Goal: Transaction & Acquisition: Purchase product/service

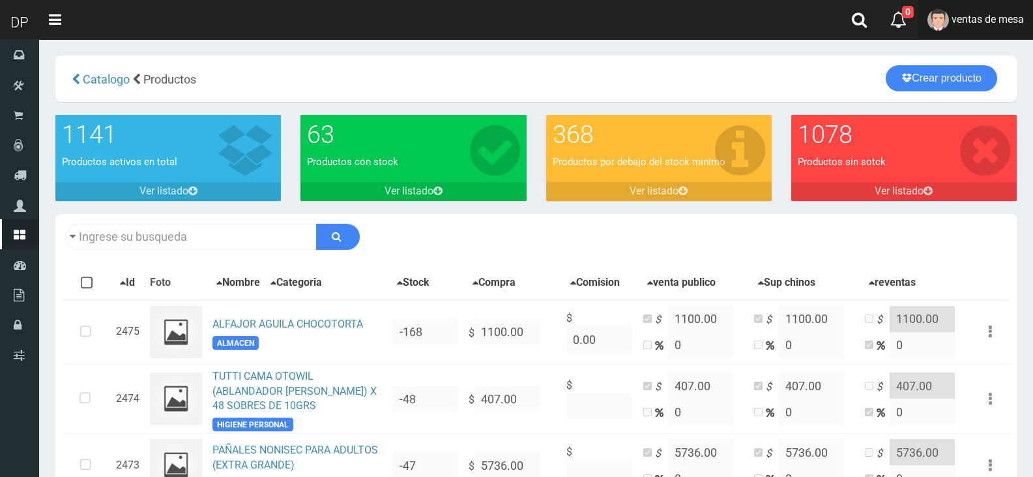
click at [970, 26] on link "ventas de mesa" at bounding box center [976, 20] width 115 height 40
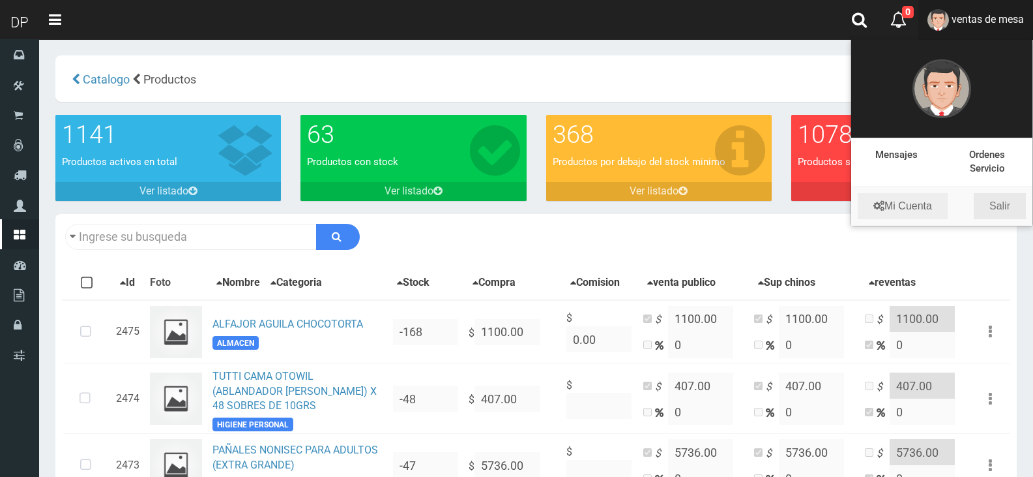
click at [1006, 213] on link "Salir" at bounding box center [1000, 206] width 52 height 26
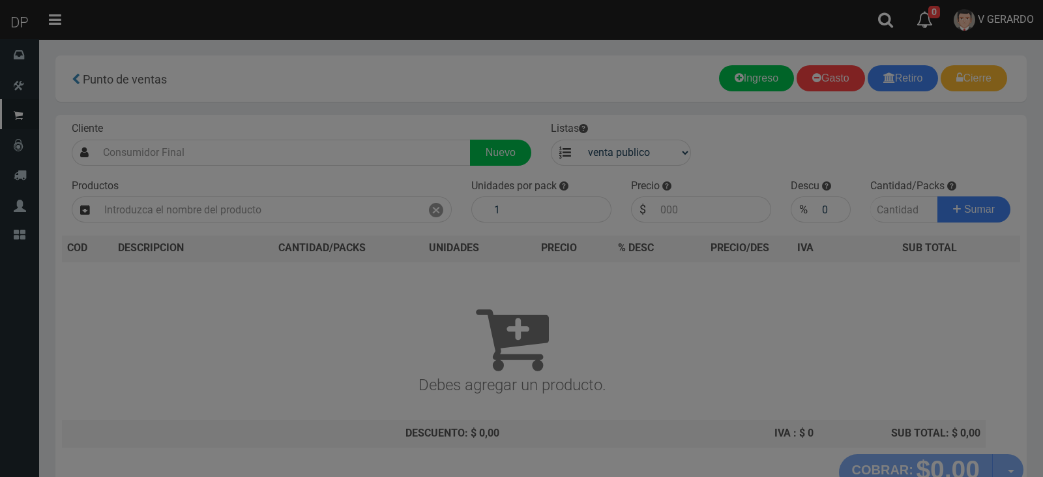
click at [205, 145] on body "Cargando... × 0 0 Salir" at bounding box center [521, 284] width 1043 height 568
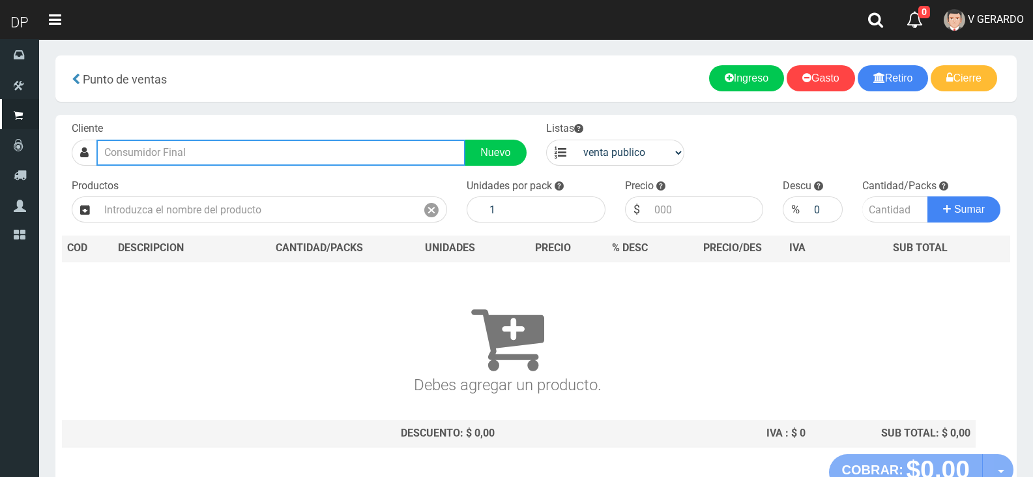
click at [215, 158] on input "text" at bounding box center [280, 153] width 369 height 26
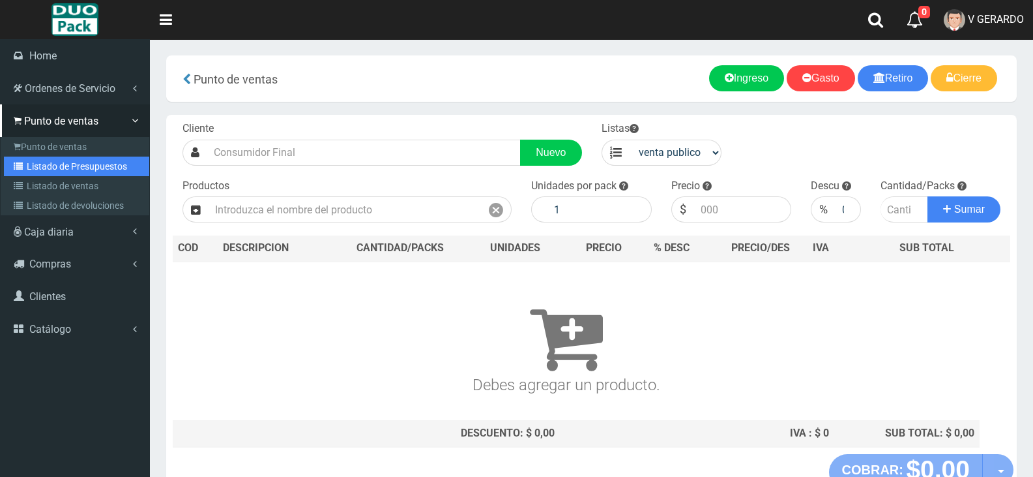
click at [60, 165] on link "Listado de Presupuestos" at bounding box center [76, 166] width 145 height 20
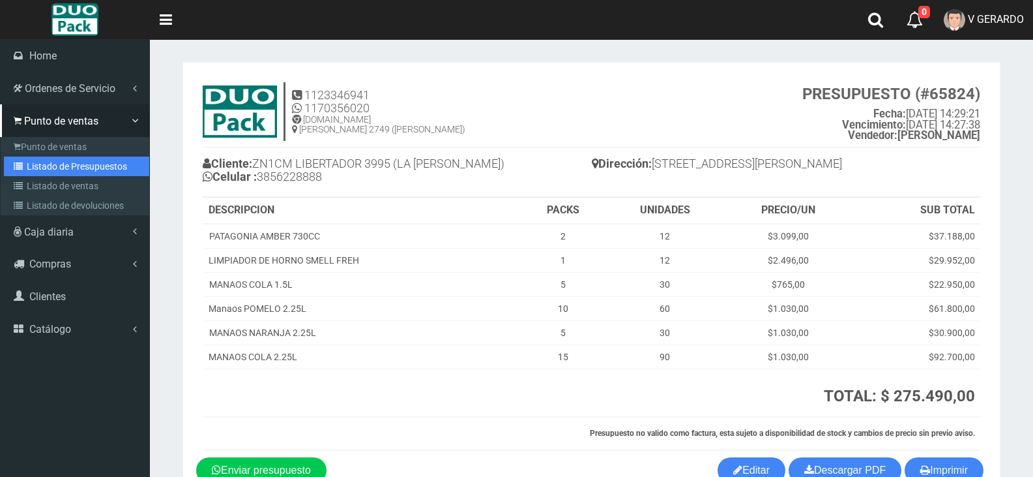
drag, startPoint x: 24, startPoint y: 166, endPoint x: 100, endPoint y: 2, distance: 180.3
click at [25, 166] on icon at bounding box center [20, 166] width 13 height 9
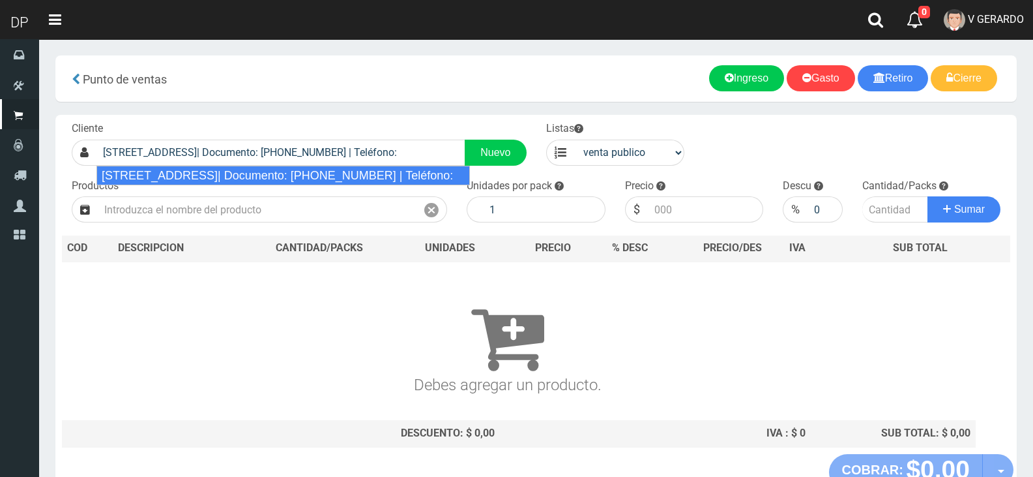
type input "[STREET_ADDRESS]| Documento: [PHONE_NUMBER] | Teléfono:"
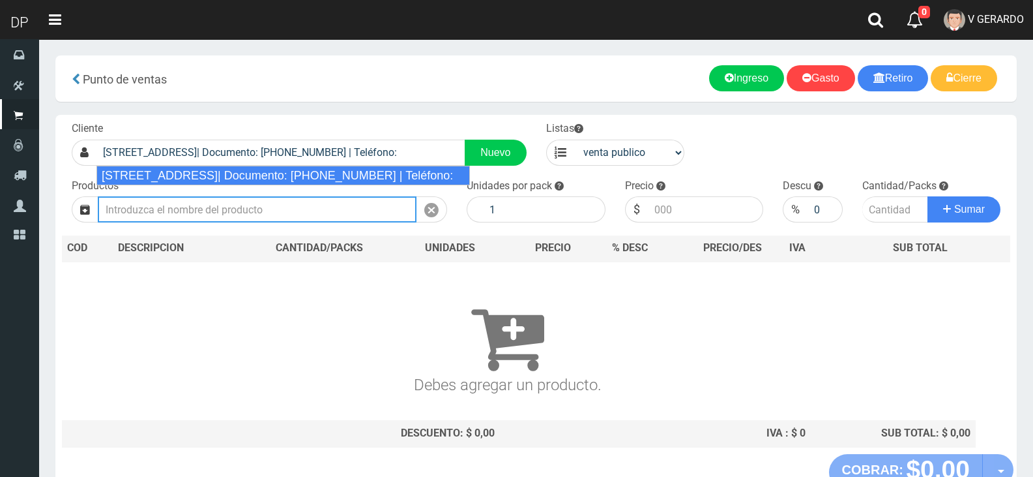
select select "2"
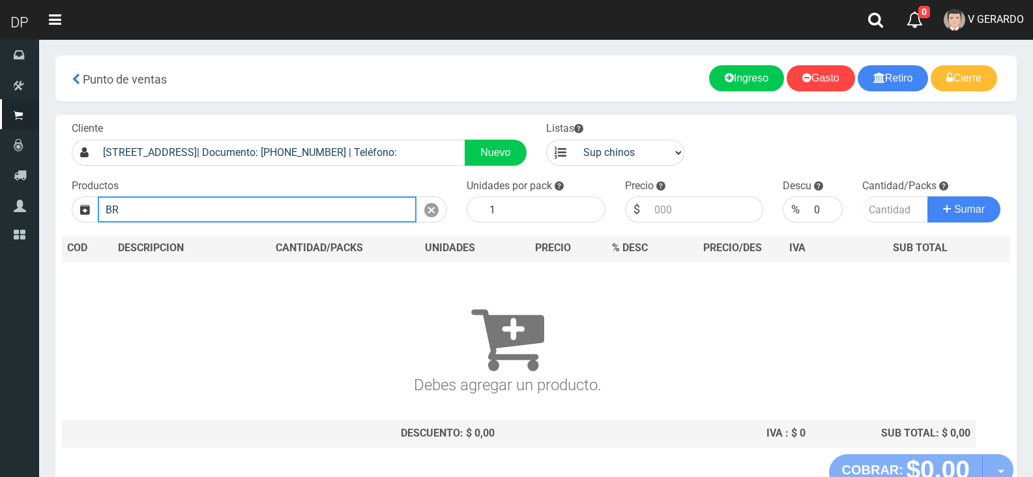
type input "B"
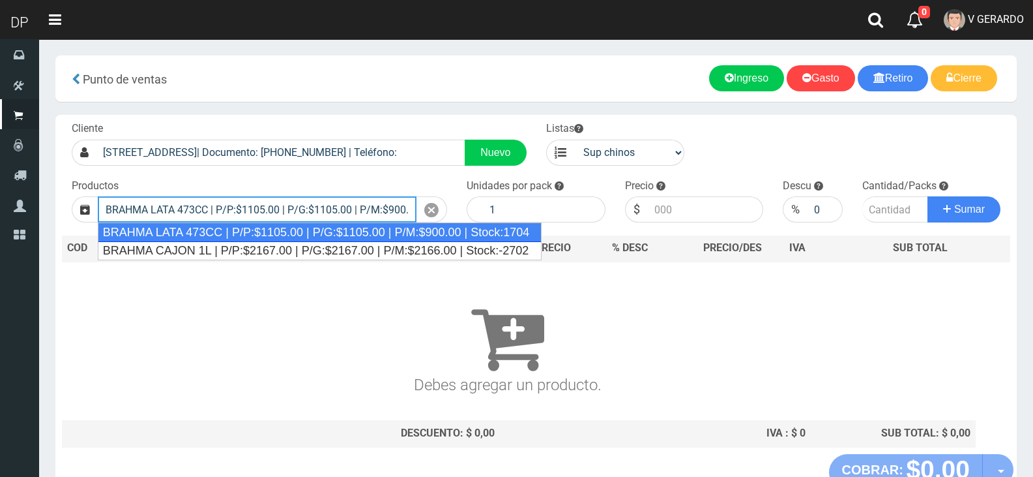
type input "BRAHMA LATA 473CC | P/P:$1105.00 | P/G:$1105.00 | P/M:$900.00 | Stock:1704"
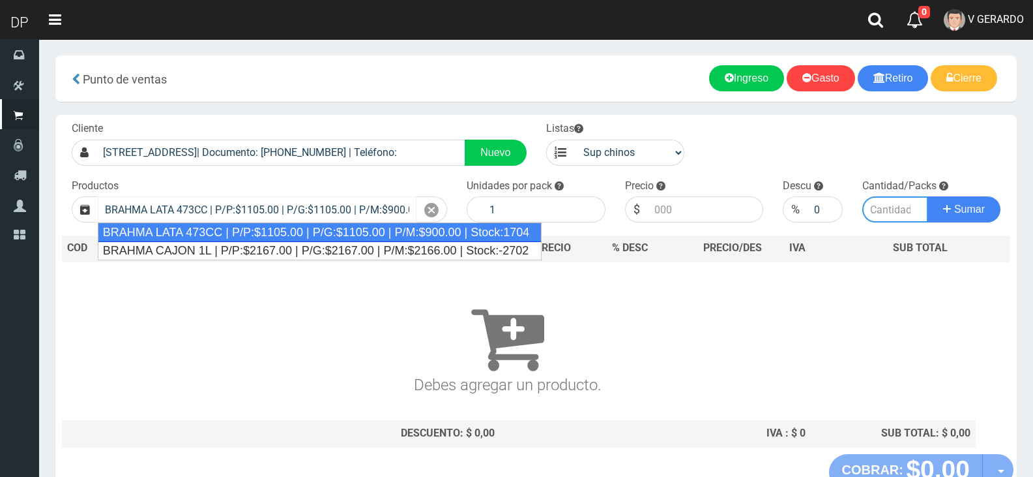
type input "24"
type input "1105.00"
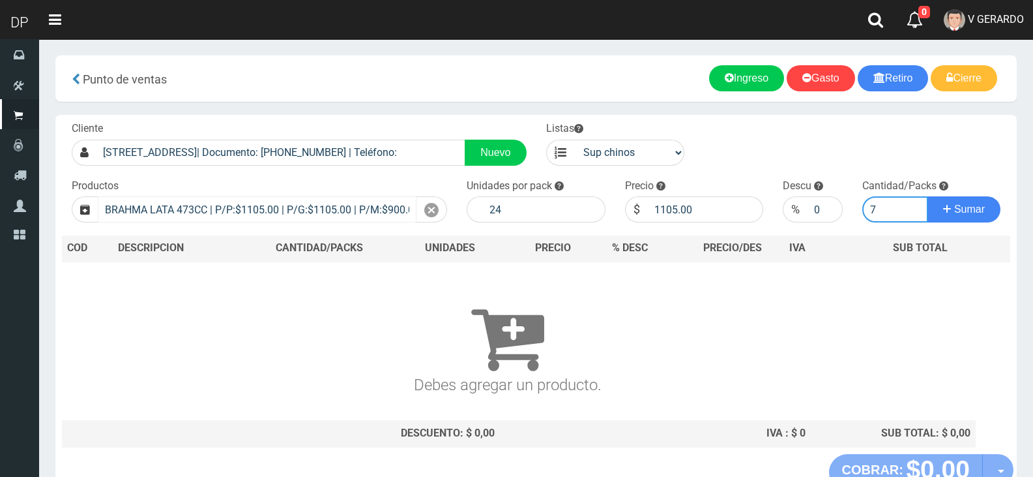
type input "7"
click at [928, 196] on button "Sumar" at bounding box center [964, 209] width 73 height 26
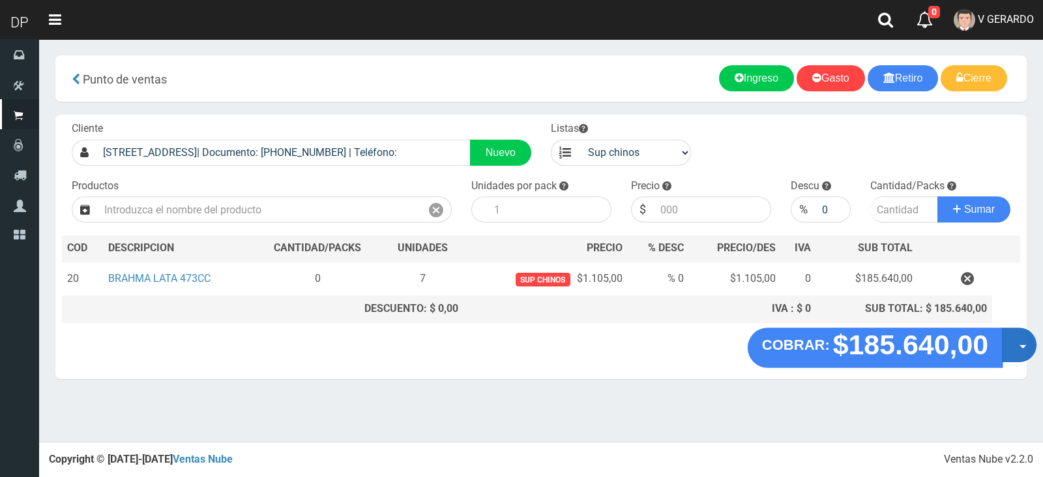
click at [1010, 344] on button "Opciones" at bounding box center [1019, 344] width 35 height 35
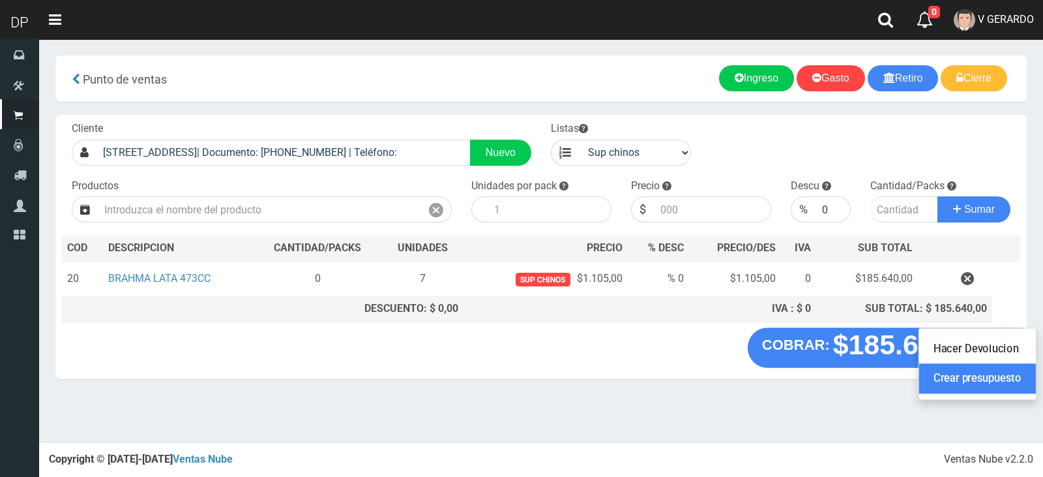
click at [1011, 373] on link "Crear presupuesto" at bounding box center [977, 379] width 117 height 30
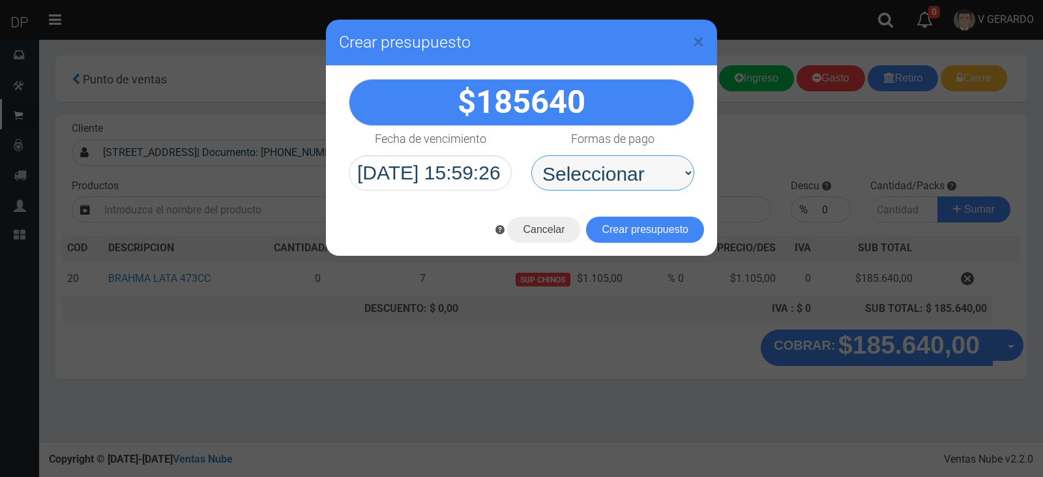
drag, startPoint x: 576, startPoint y: 161, endPoint x: 581, endPoint y: 182, distance: 21.4
click at [578, 161] on select "Seleccionar Efectivo Tarjeta de Crédito Depósito Débito" at bounding box center [612, 172] width 163 height 35
click at [604, 225] on button "Crear presupuesto" at bounding box center [645, 229] width 118 height 26
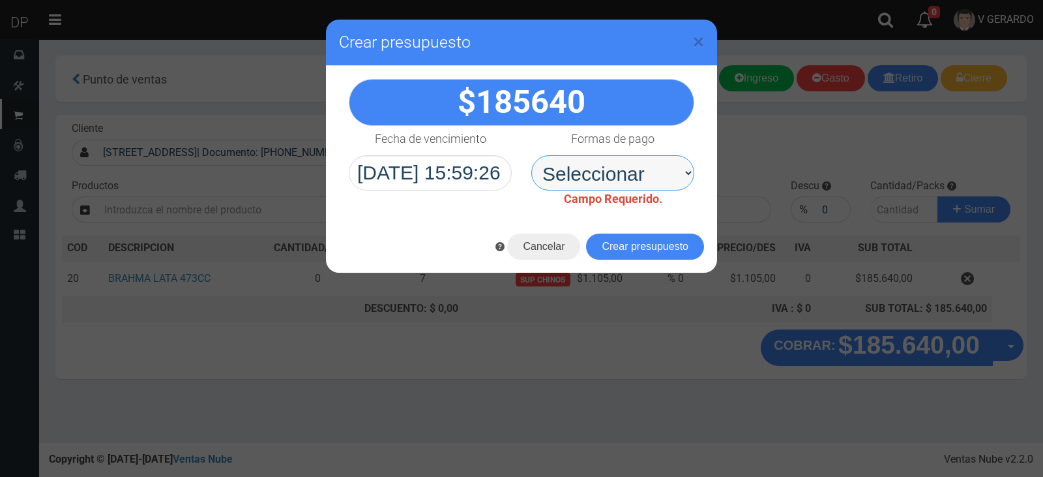
click at [624, 179] on select "Seleccionar Efectivo Tarjeta de Crédito Depósito Débito" at bounding box center [612, 172] width 163 height 35
select select "Efectivo"
click at [531, 155] on select "Seleccionar Efectivo Tarjeta de Crédito Depósito Débito" at bounding box center [612, 172] width 163 height 35
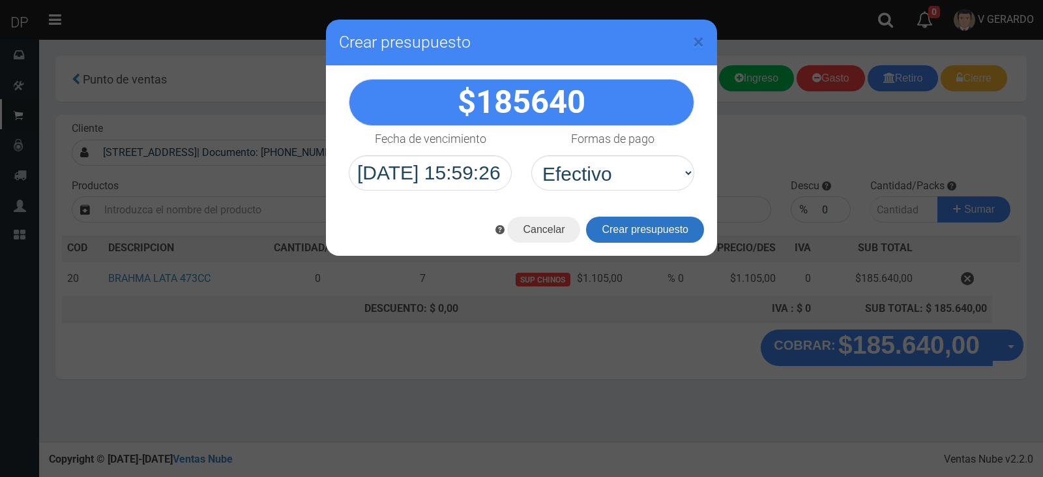
click at [629, 237] on button "Crear presupuesto" at bounding box center [645, 229] width 118 height 26
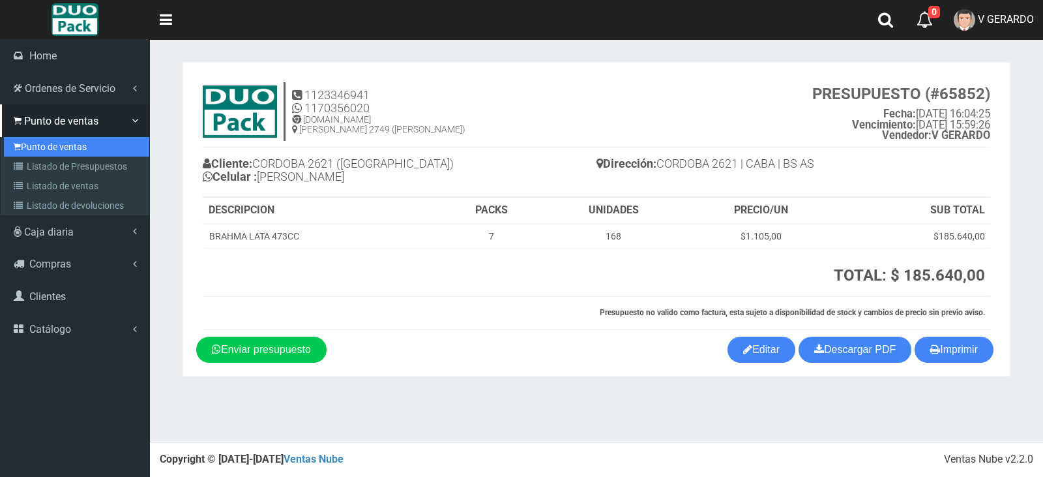
click at [40, 150] on link "Punto de ventas" at bounding box center [76, 147] width 145 height 20
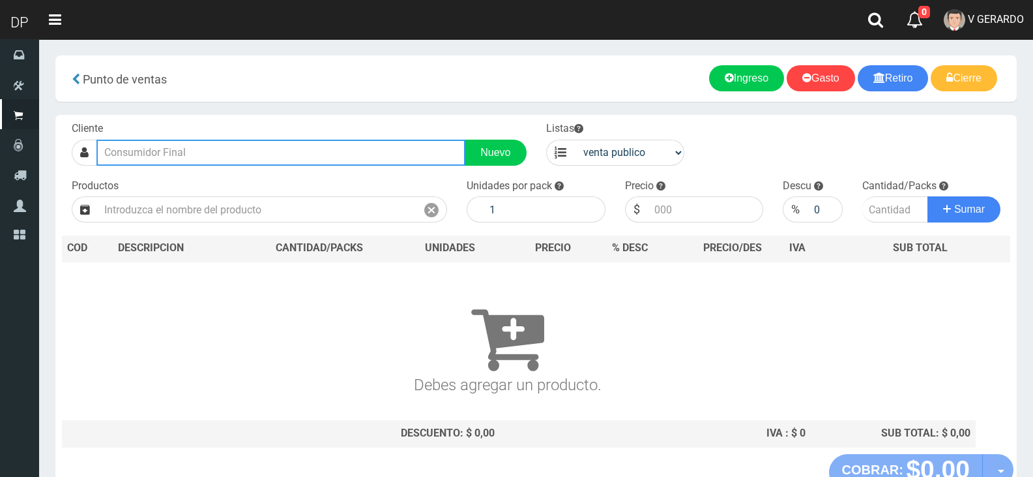
click at [201, 148] on input "text" at bounding box center [280, 153] width 369 height 26
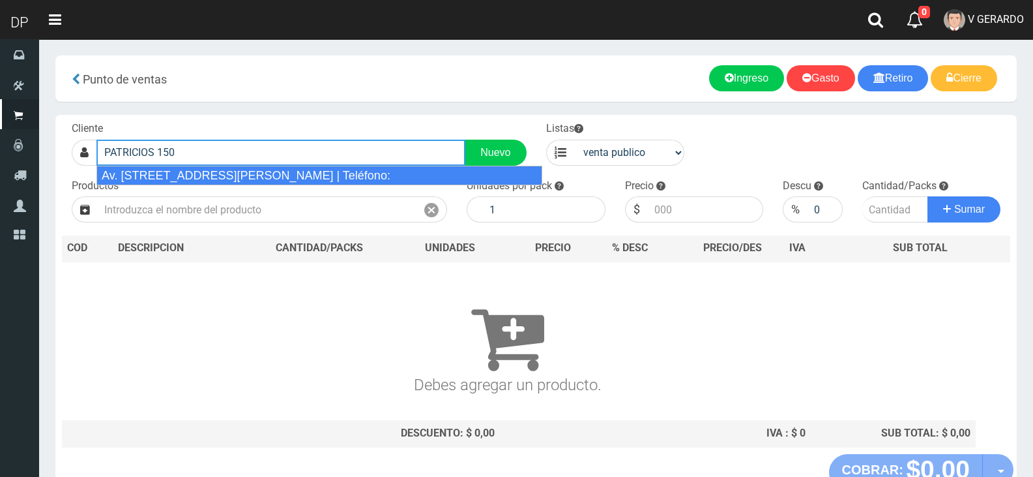
click at [209, 157] on input "PATRICIOS 150" at bounding box center [280, 153] width 369 height 26
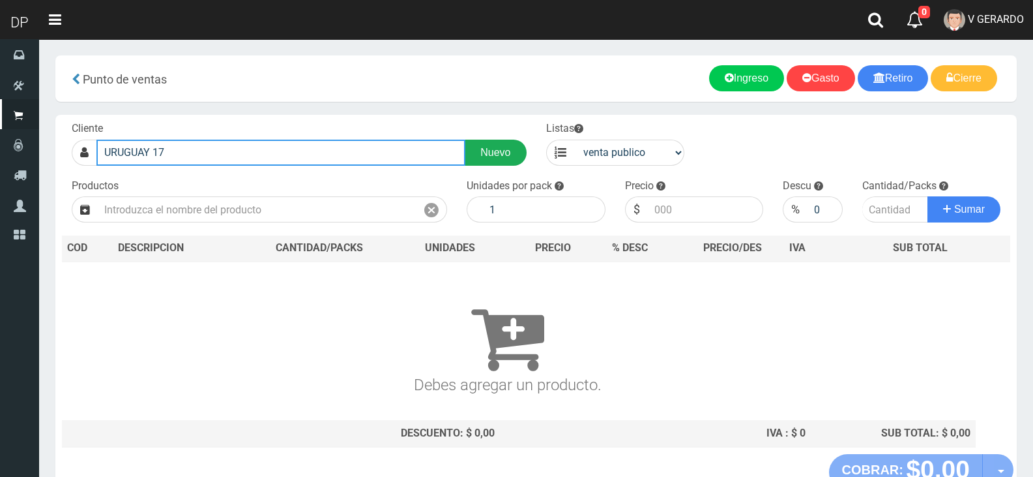
type input "URUGUAY 17"
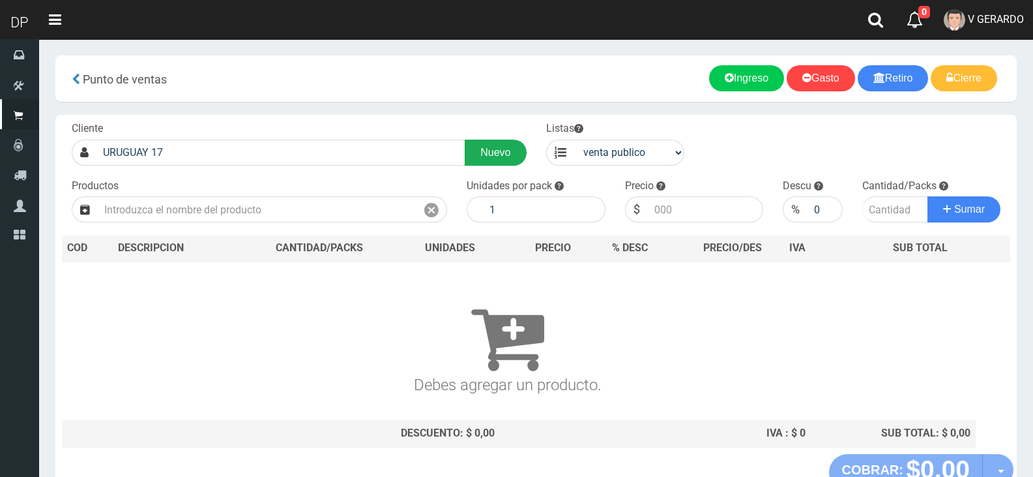
click at [493, 153] on link "Nuevo" at bounding box center [495, 153] width 61 height 26
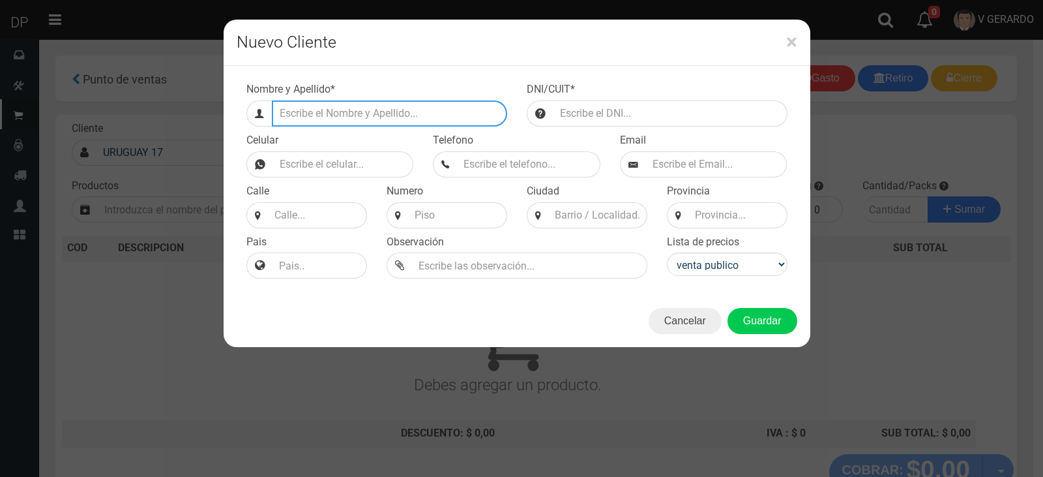
click at [340, 121] on input "Efectivo a retirar" at bounding box center [389, 113] width 235 height 26
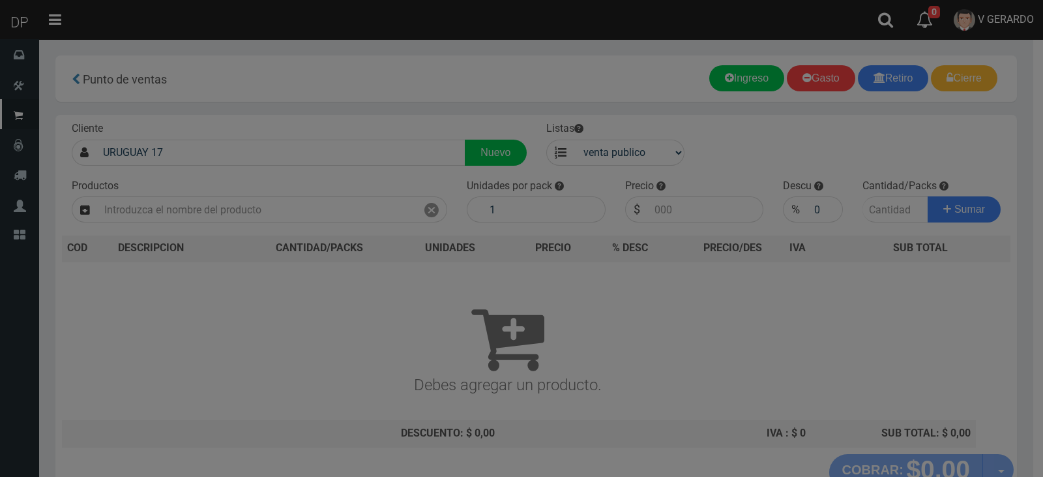
type input "URUGUAY 1179"
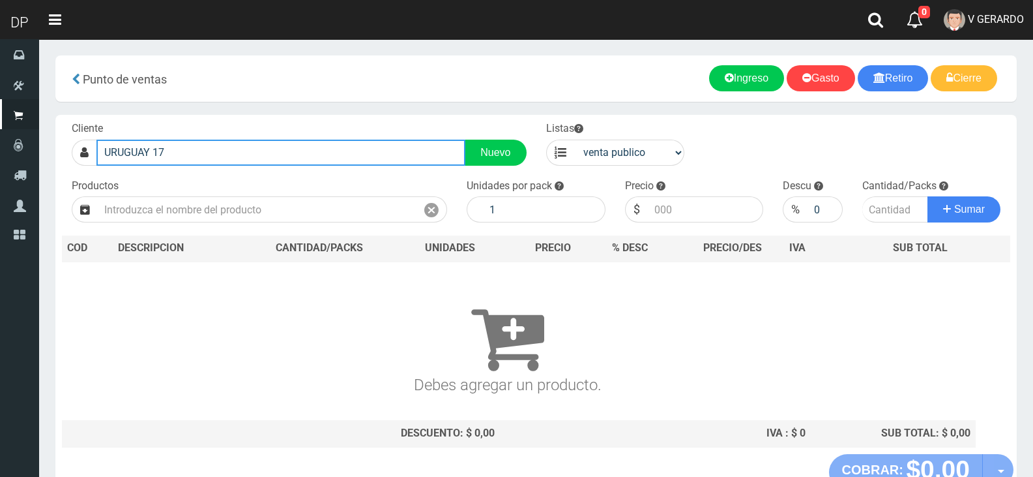
drag, startPoint x: 441, startPoint y: 159, endPoint x: 426, endPoint y: 162, distance: 15.3
click at [440, 159] on input "URUGUAY 17" at bounding box center [280, 153] width 369 height 26
type input "URUGUAY 1179"
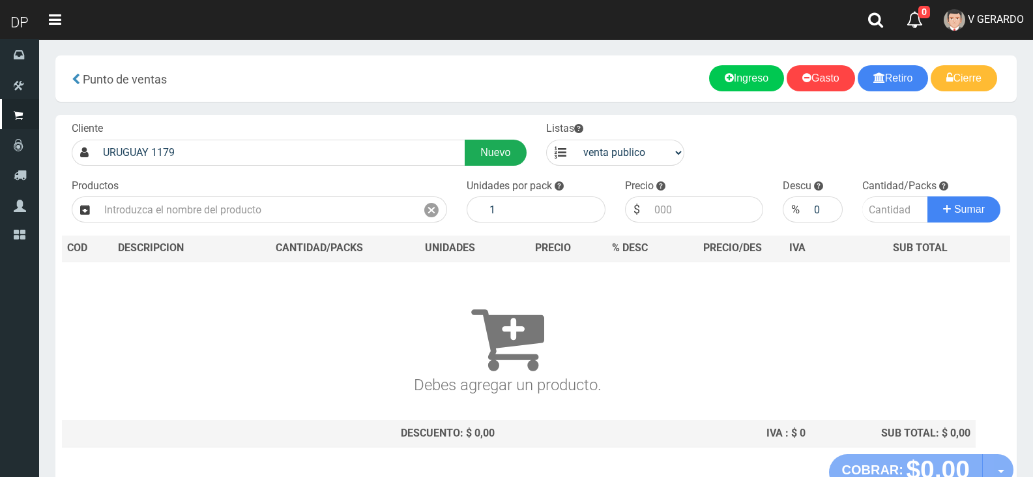
click at [518, 150] on link "Nuevo" at bounding box center [495, 153] width 61 height 26
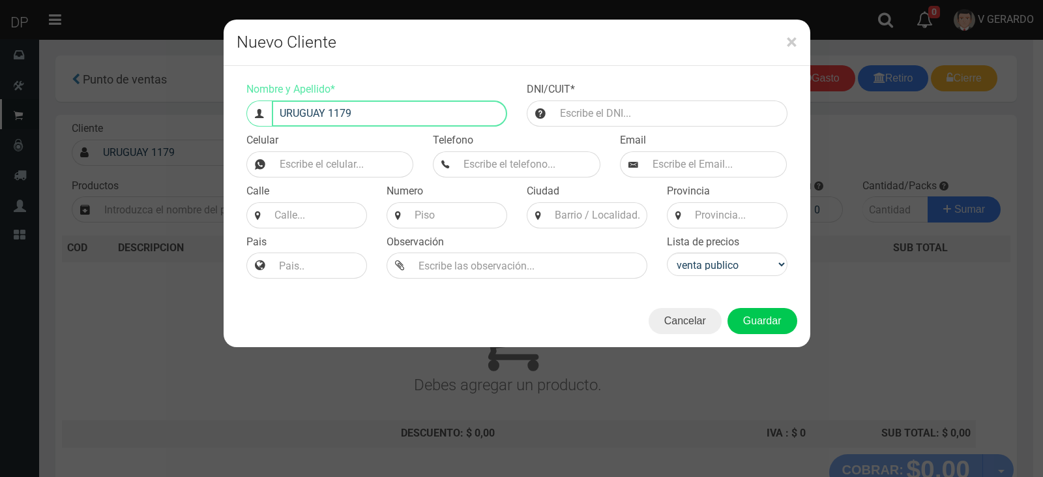
click at [414, 112] on input "URUGUAY 1179" at bounding box center [389, 113] width 235 height 26
click at [393, 114] on input "URUGUAY 1179 ()" at bounding box center [389, 113] width 235 height 26
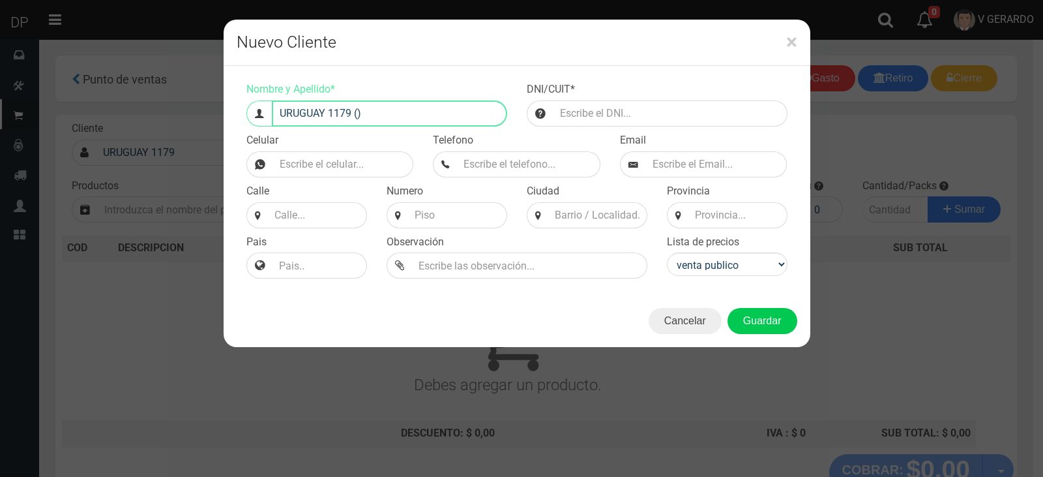
type input "URUGUAY 1179 ()"
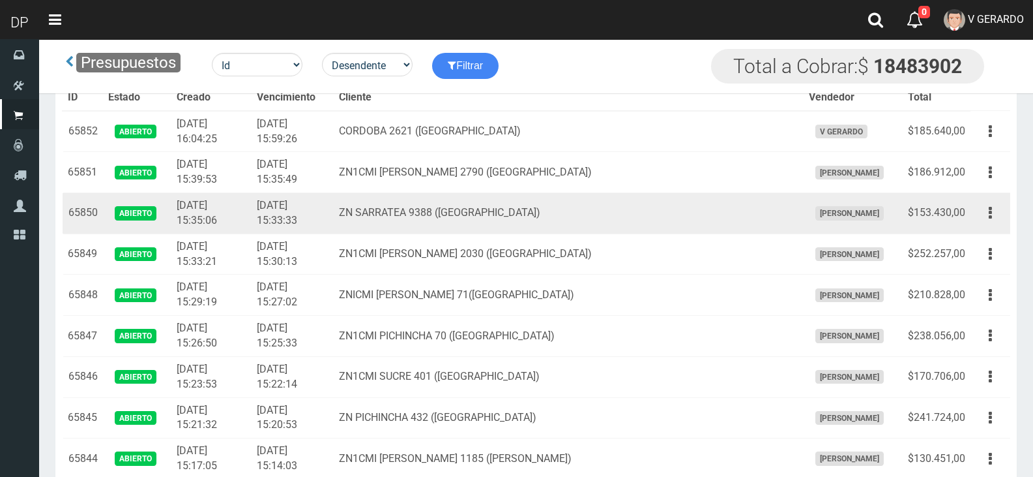
scroll to position [1391, 0]
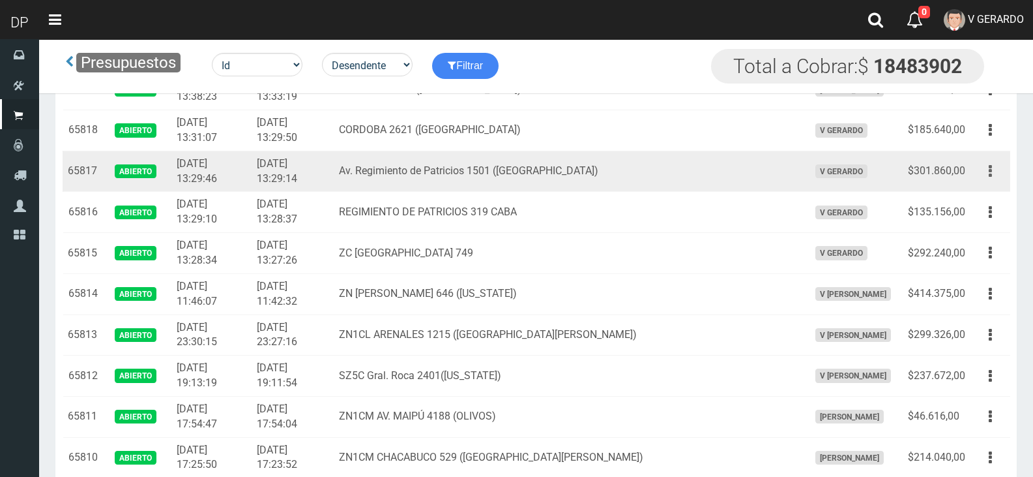
click at [990, 182] on icon "button" at bounding box center [990, 171] width 3 height 23
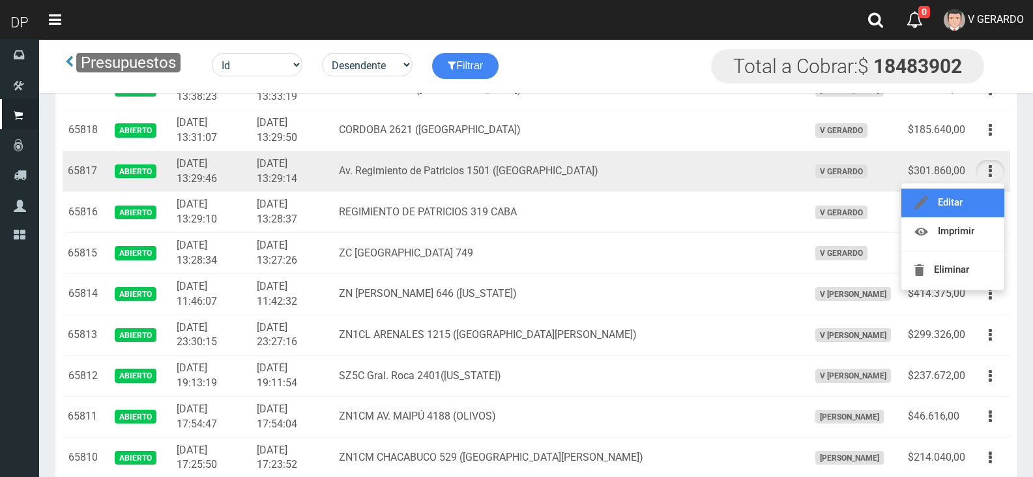
click at [984, 202] on link "Editar" at bounding box center [953, 202] width 103 height 29
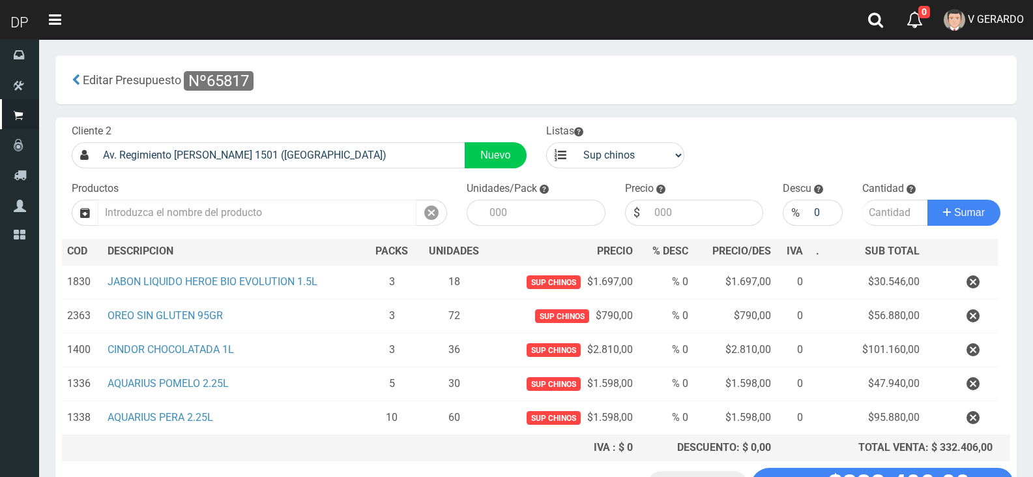
click at [211, 199] on div "Productos" at bounding box center [259, 203] width 395 height 44
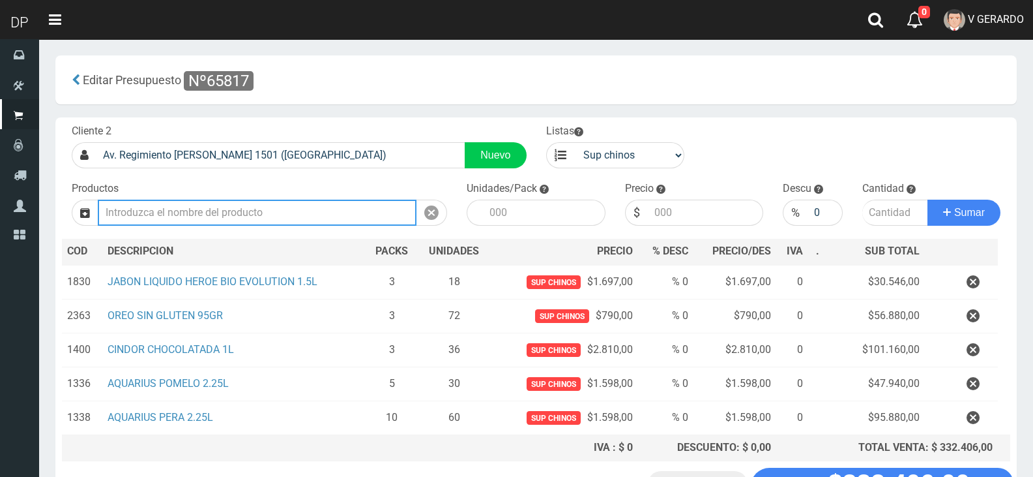
click at [215, 207] on input "text" at bounding box center [257, 213] width 319 height 26
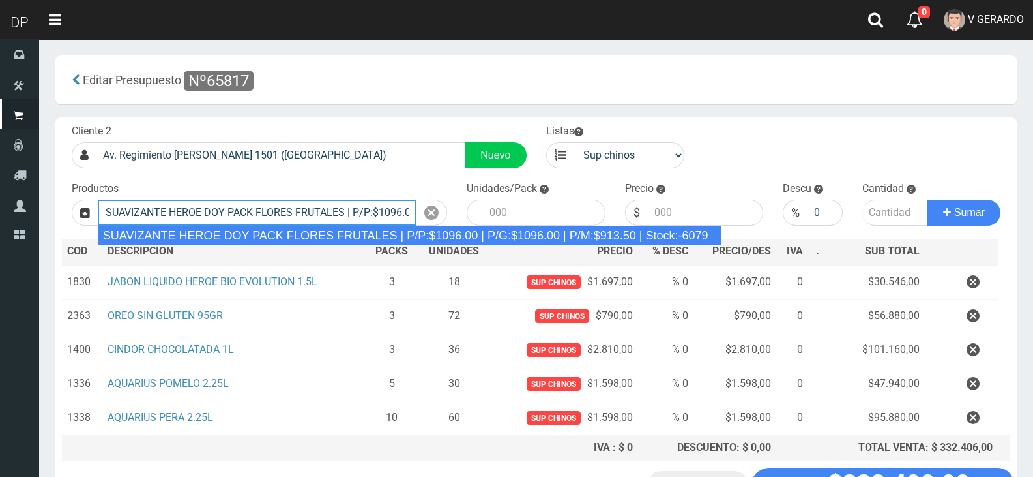
type input "SUAVIZANTE HEROE DOY PACK FLORES FRUTALES | P/P:$1096.00 | P/G:$1096.00 | P/M:$…"
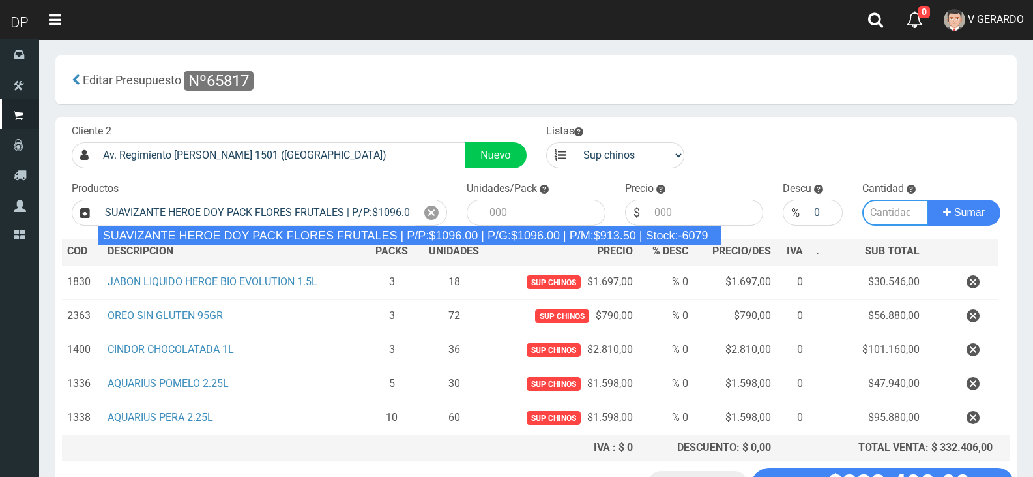
type input "12"
type input "1096.00"
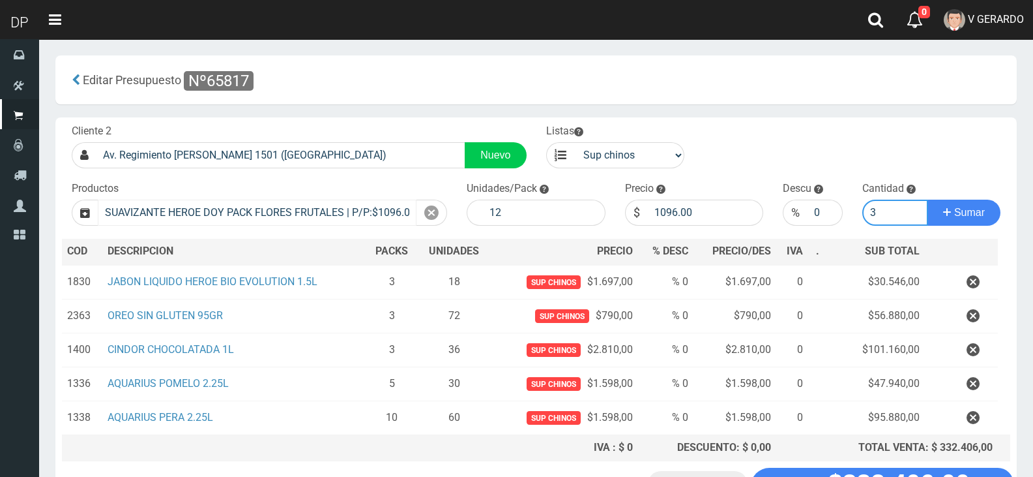
type input "3"
click at [928, 200] on button "Sumar" at bounding box center [964, 213] width 73 height 26
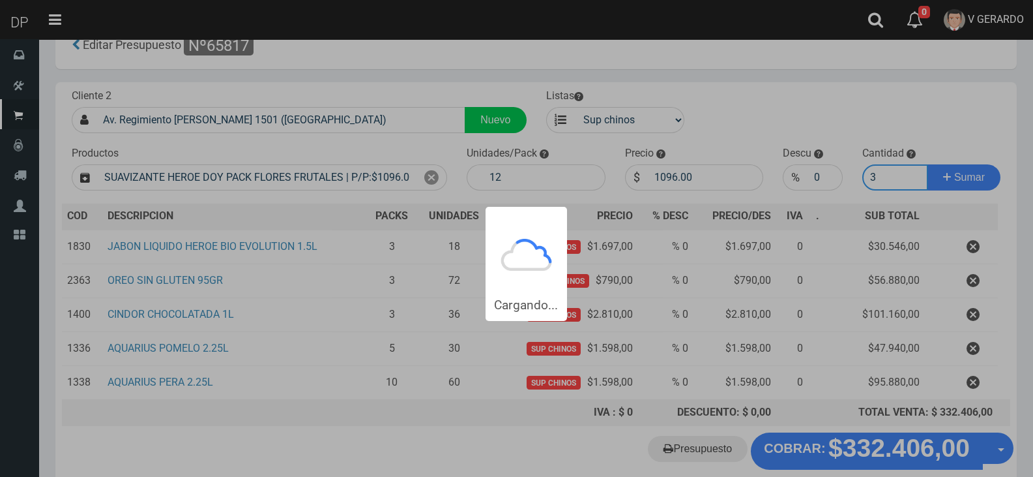
scroll to position [65, 0]
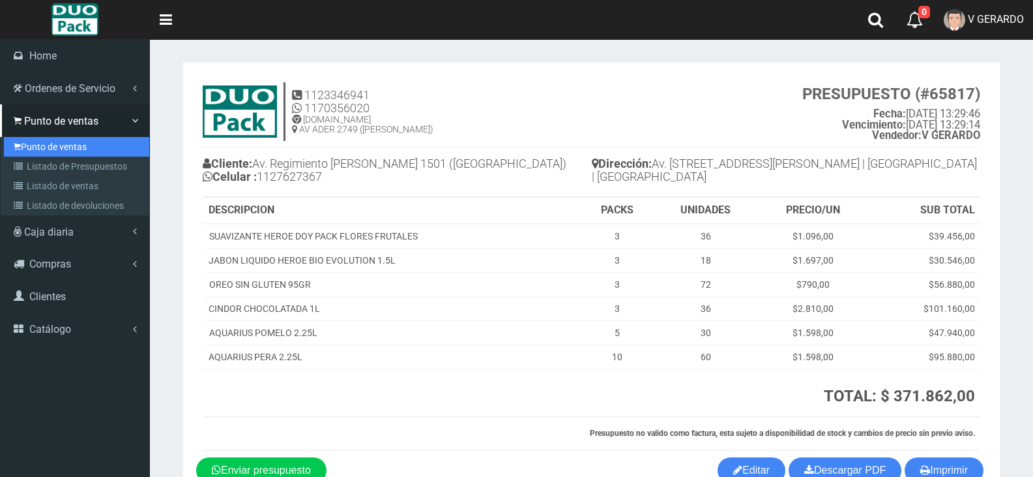
click at [20, 147] on icon at bounding box center [17, 146] width 7 height 10
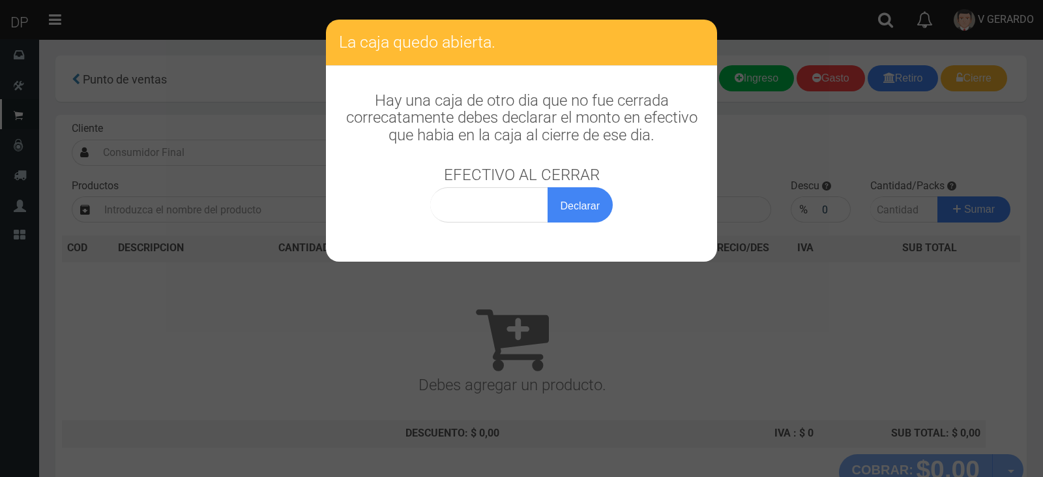
click at [248, 179] on div "La caja quedo abierta. Hay una caja de otro dia que no fue cerrada correcatamen…" at bounding box center [521, 238] width 1043 height 477
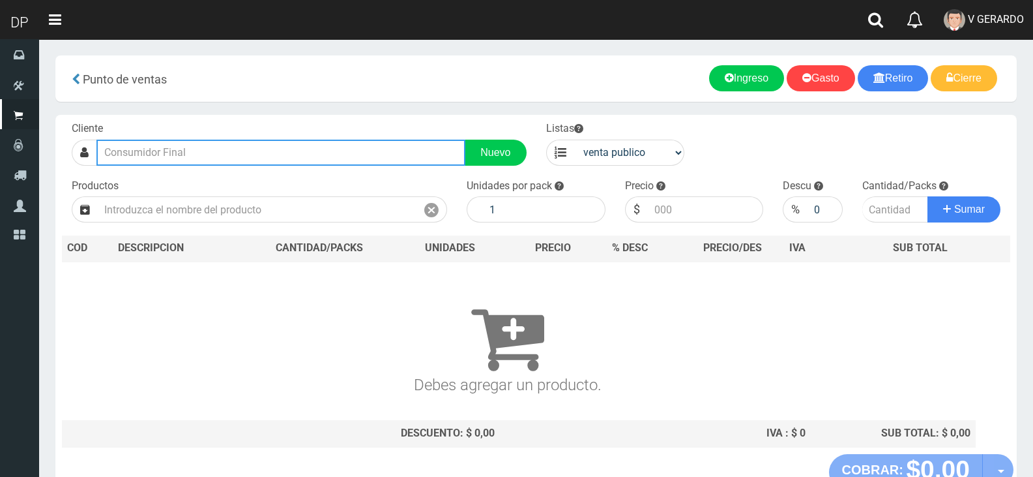
click at [245, 159] on input "text" at bounding box center [280, 153] width 369 height 26
click at [245, 158] on input "text" at bounding box center [280, 153] width 369 height 26
type input "u"
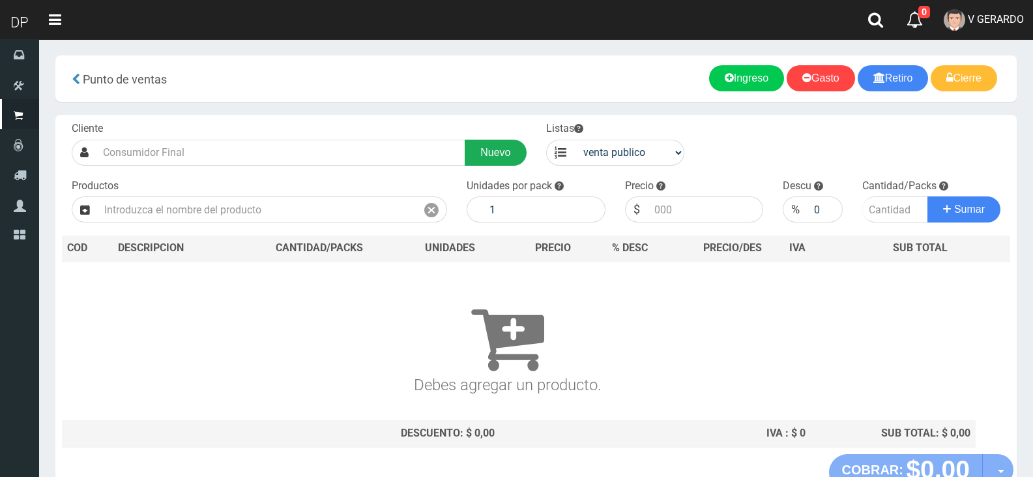
click at [517, 158] on link "Nuevo" at bounding box center [495, 153] width 61 height 26
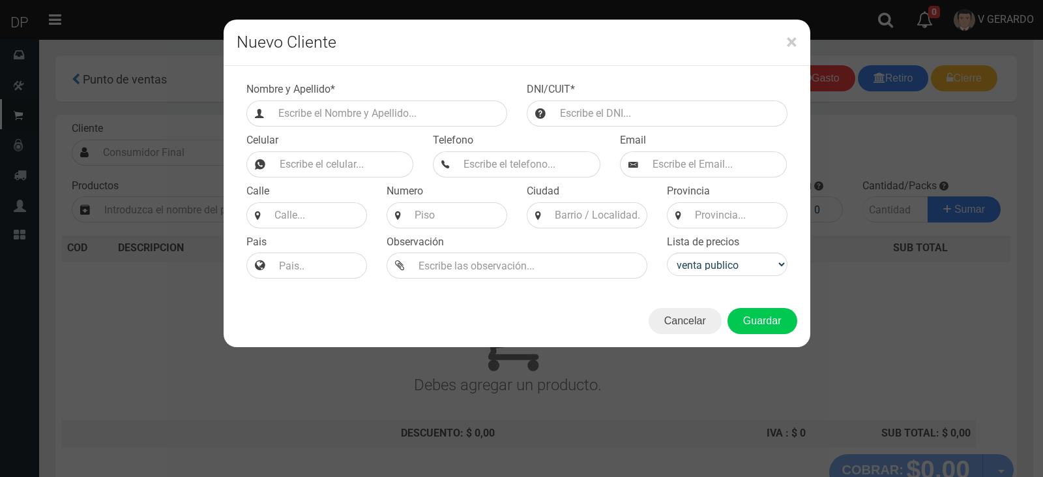
click at [289, 96] on label "Nombre y Apellido *" at bounding box center [290, 89] width 89 height 15
click at [289, 151] on input "Nombre y Apellido *" at bounding box center [343, 164] width 141 height 26
click at [319, 125] on input "Efectivo a retirar" at bounding box center [389, 113] width 235 height 26
type input "URUGUAY 1179 (RETIRO)"
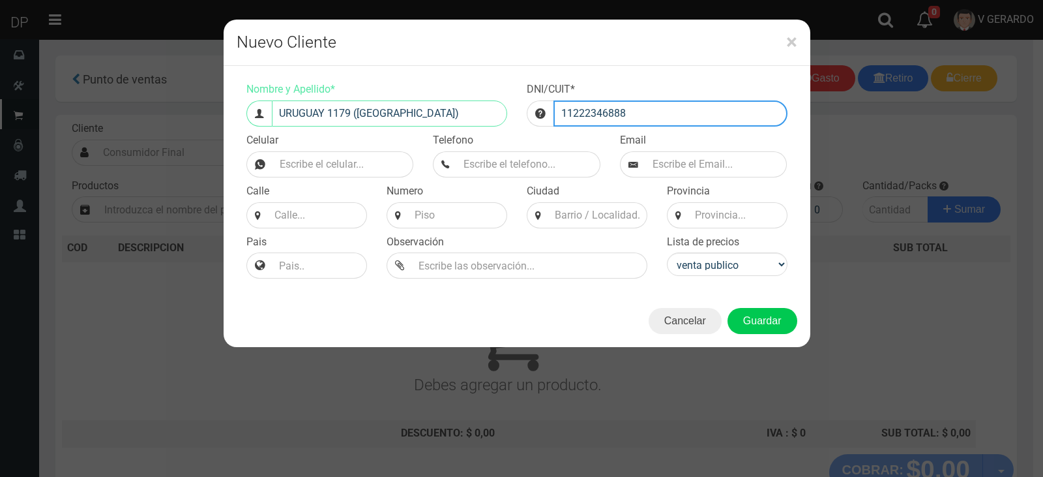
type input "11222346888"
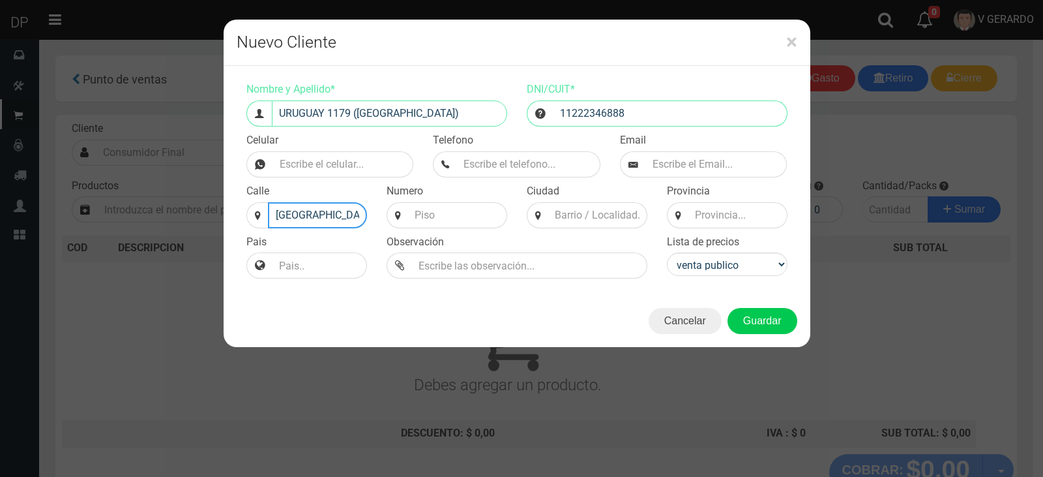
type input "URUGUAY"
type input "1179"
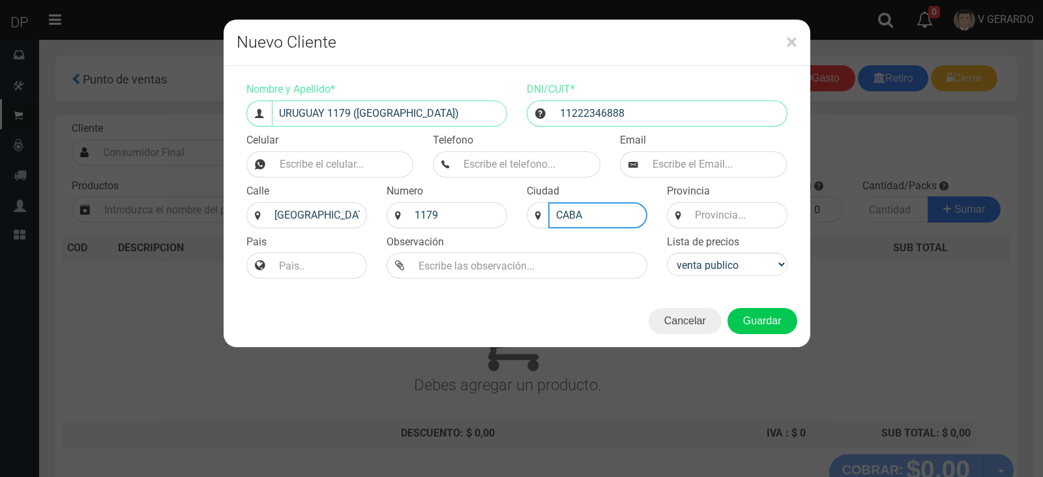
type input "CABA"
type input "BS AS"
select select "2"
click at [728, 308] on button "Guardar" at bounding box center [763, 321] width 70 height 26
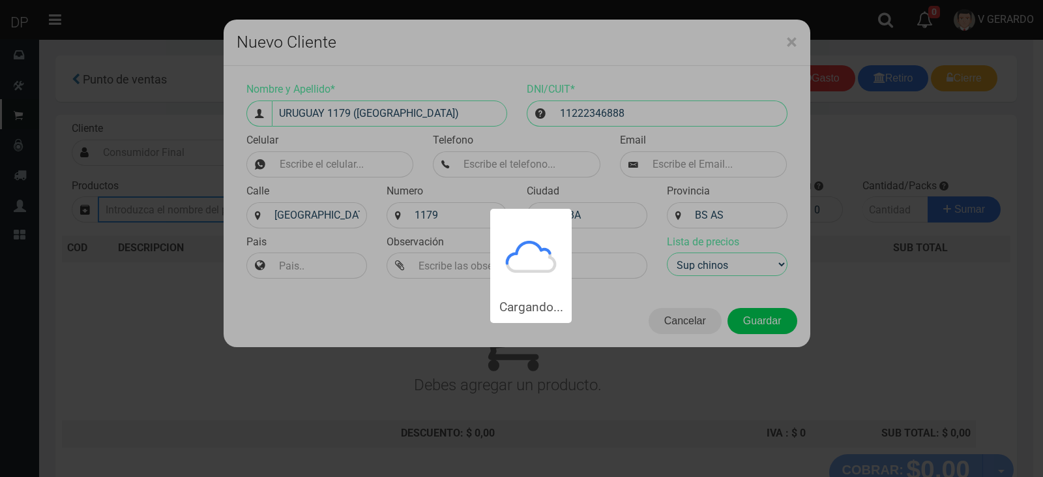
type input "URUGUAY 1179 (RETIRO) | Documento: 11222346888"
select select "2"
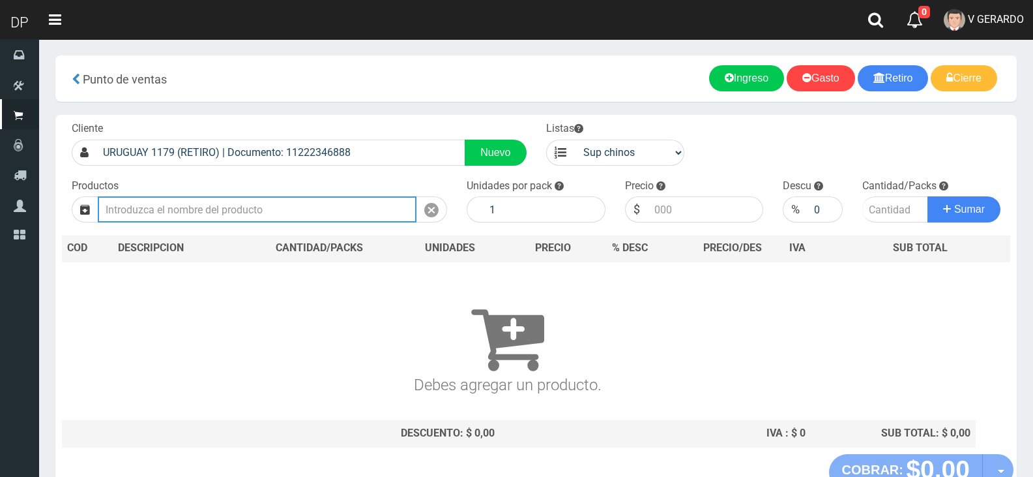
click at [285, 210] on input "text" at bounding box center [257, 209] width 319 height 26
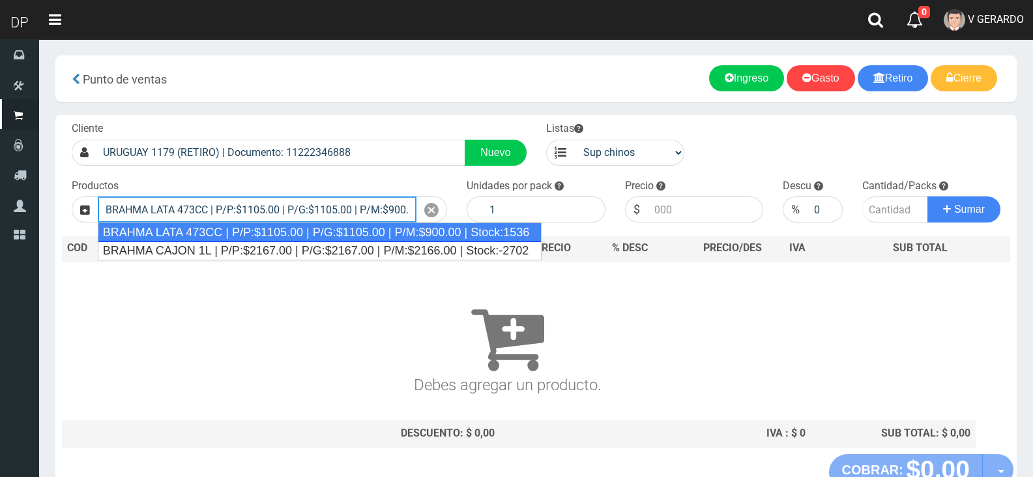
type input "BRAHMA LATA 473CC | P/P:$1105.00 | P/G:$1105.00 | P/M:$900.00 | Stock:1536"
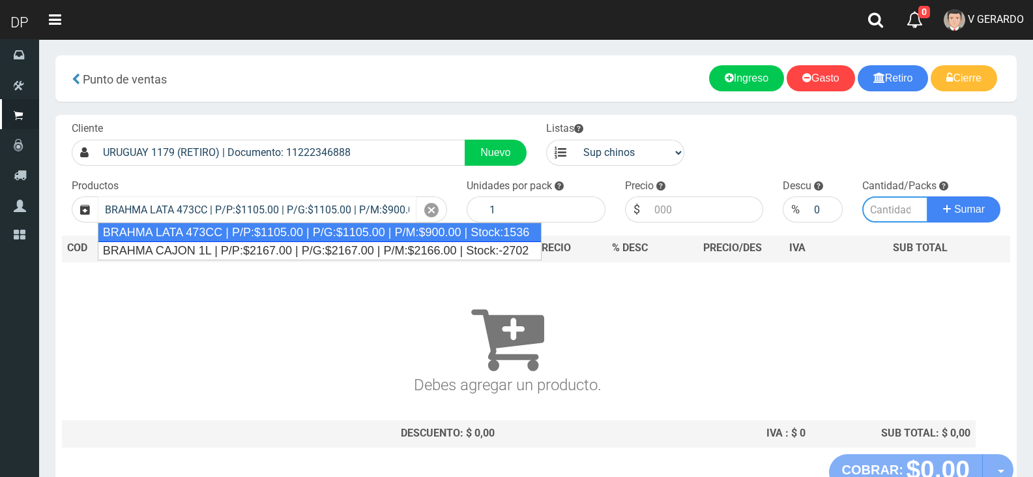
type input "24"
type input "1105.00"
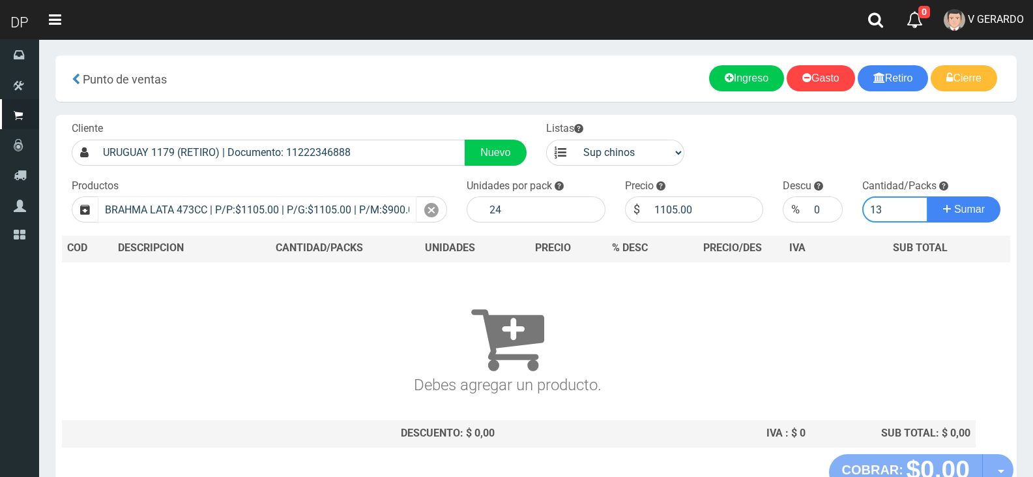
type input "13"
click at [928, 196] on button "Sumar" at bounding box center [964, 209] width 73 height 26
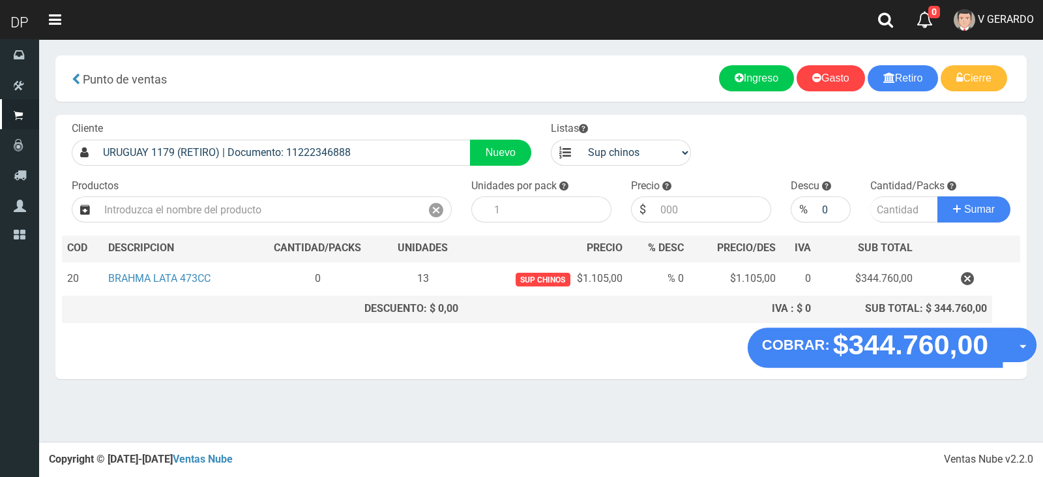
click at [1012, 349] on button "Opciones" at bounding box center [1019, 344] width 35 height 35
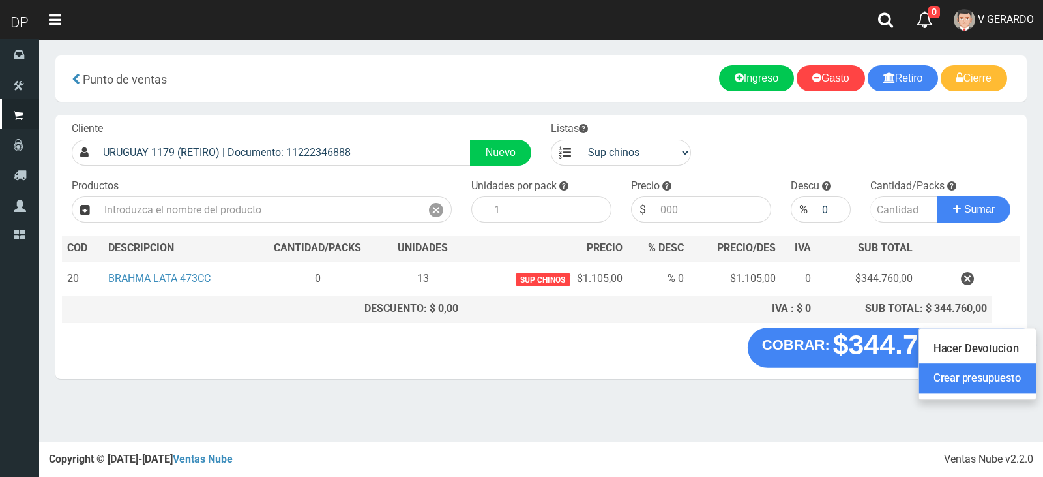
click at [1005, 378] on link "Crear presupuesto" at bounding box center [977, 379] width 117 height 30
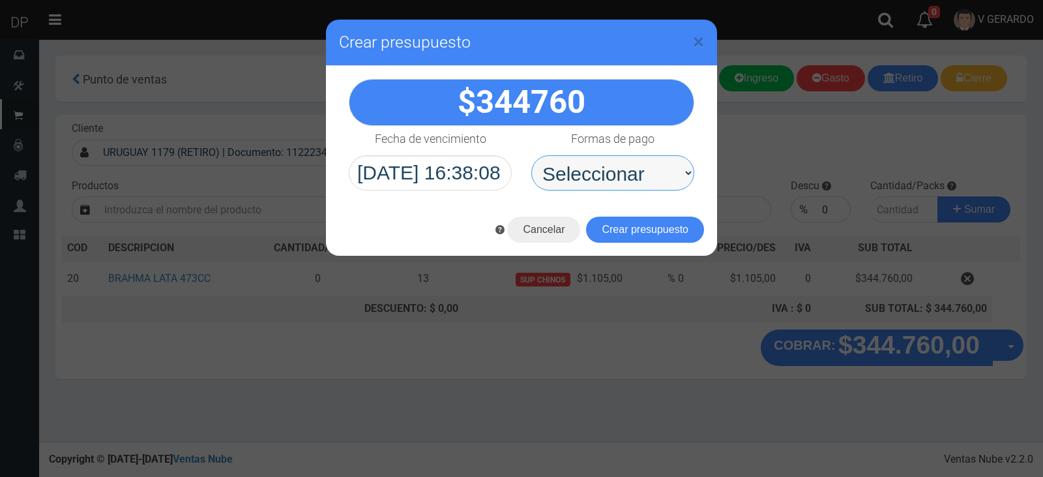
click at [662, 183] on select "Seleccionar Efectivo Tarjeta de Crédito Depósito Débito" at bounding box center [612, 172] width 163 height 35
select select "Efectivo"
click at [531, 155] on select "Seleccionar Efectivo Tarjeta de Crédito Depósito Débito" at bounding box center [612, 172] width 163 height 35
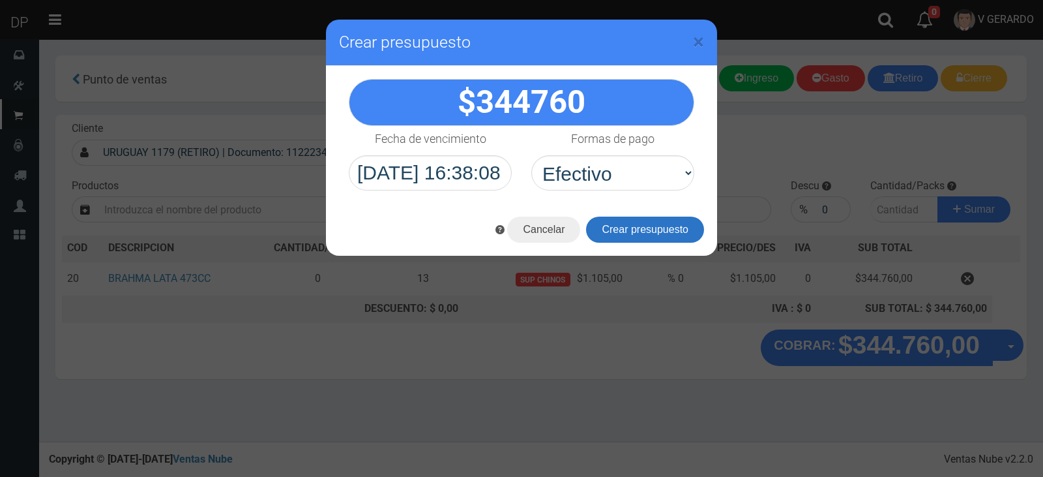
click at [642, 227] on button "Crear presupuesto" at bounding box center [645, 229] width 118 height 26
click at [625, 195] on div "344760" at bounding box center [521, 135] width 391 height 138
drag, startPoint x: 622, startPoint y: 161, endPoint x: 621, endPoint y: 190, distance: 28.7
click at [622, 161] on select "Seleccionar Efectivo Tarjeta de Crédito Depósito Débito" at bounding box center [612, 172] width 163 height 35
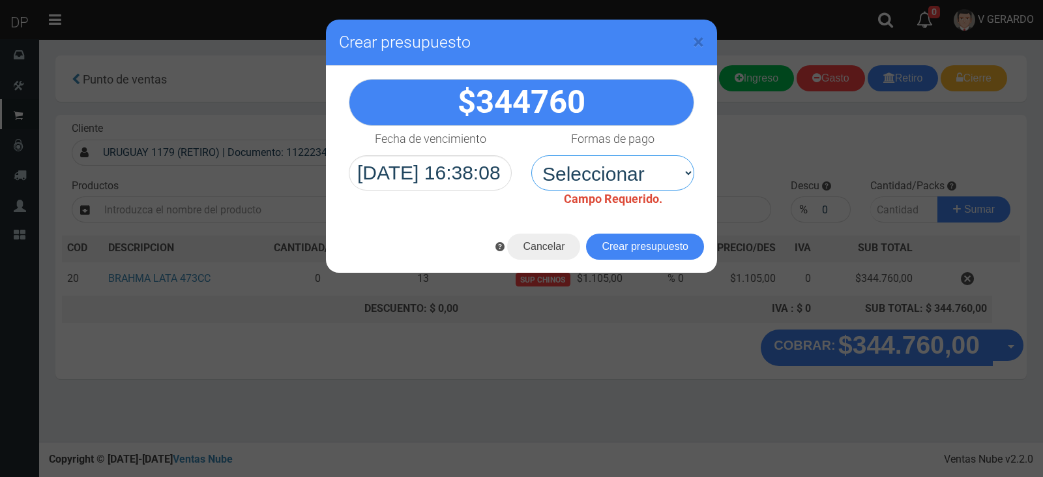
select select "Efectivo"
click at [531, 155] on select "Seleccionar Efectivo Tarjeta de Crédito Depósito Débito" at bounding box center [612, 172] width 163 height 35
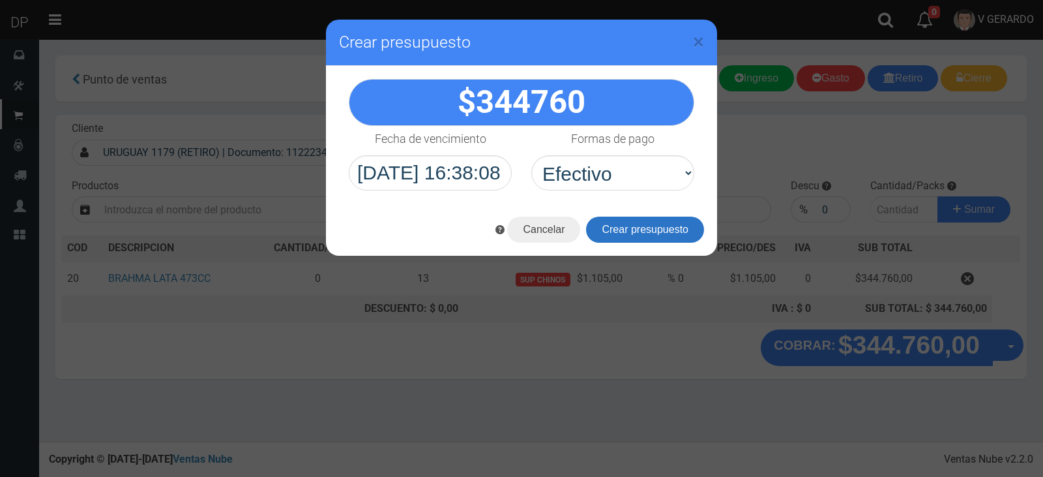
click at [619, 235] on button "Crear presupuesto" at bounding box center [645, 229] width 118 height 26
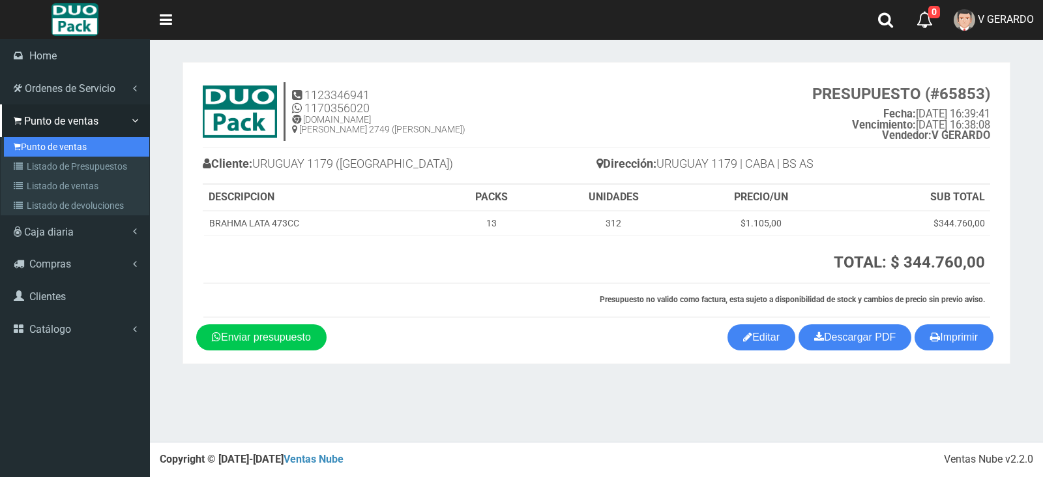
click at [14, 149] on icon at bounding box center [17, 146] width 7 height 10
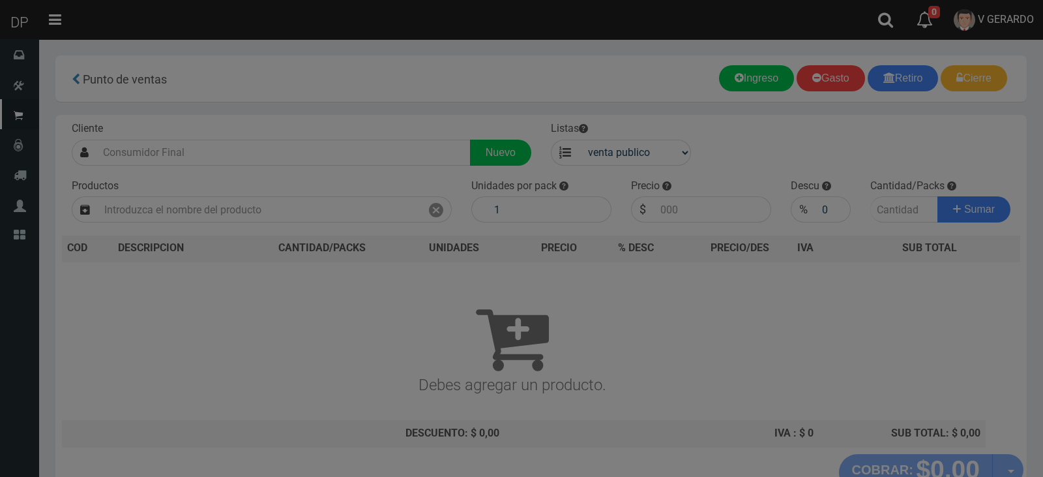
click at [231, 153] on div at bounding box center [521, 238] width 1043 height 477
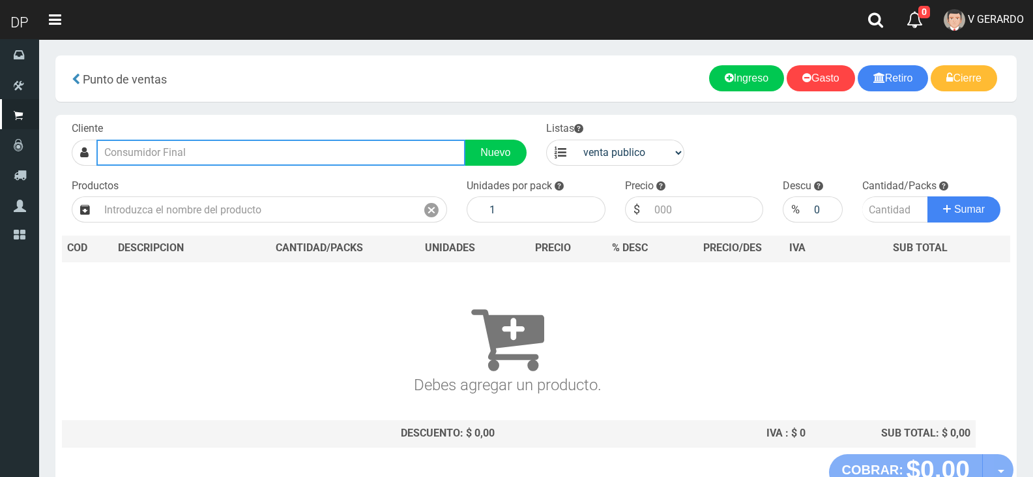
click at [231, 153] on input "text" at bounding box center [280, 153] width 369 height 26
type input "SUAREZ 14"
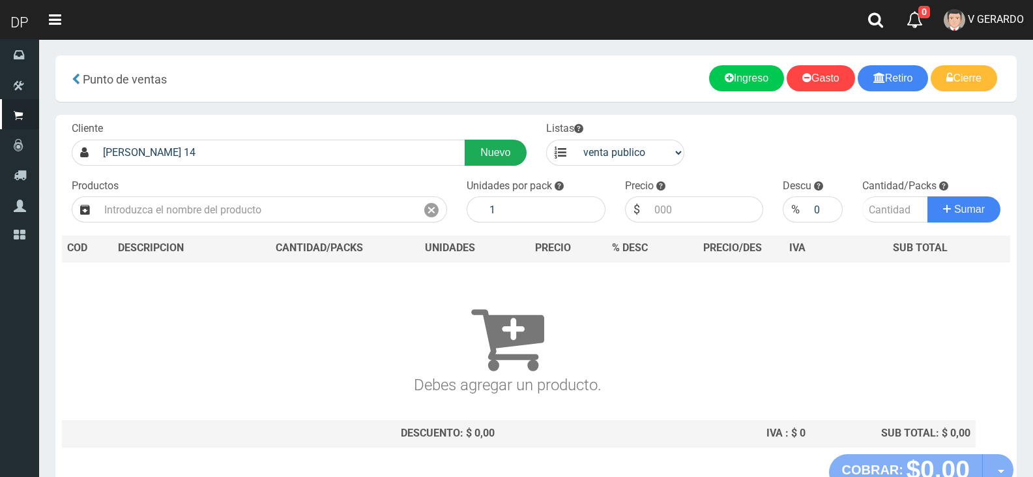
click at [472, 158] on link "Nuevo" at bounding box center [495, 153] width 61 height 26
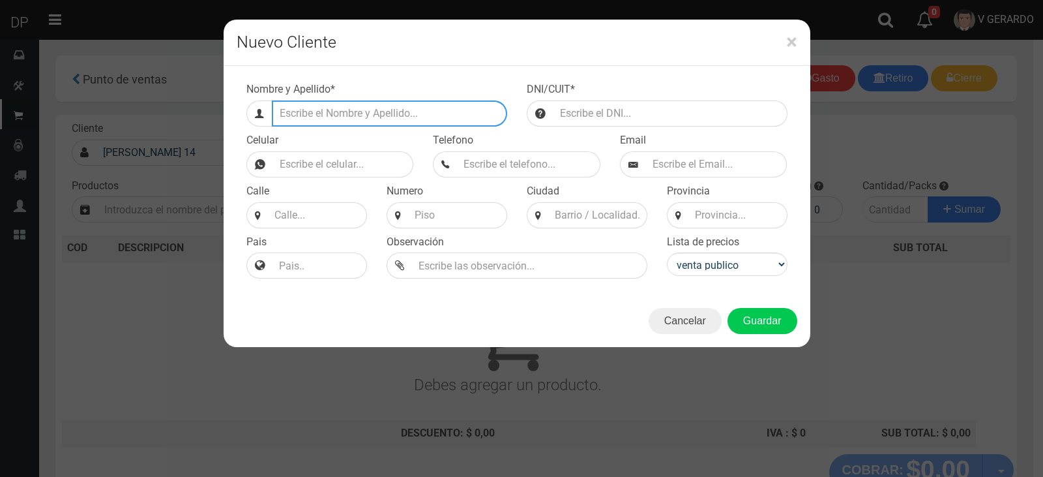
click at [316, 104] on input "Efectivo a retirar" at bounding box center [389, 113] width 235 height 26
type input "AV SUAREZ 1493 (LA BOCA)"
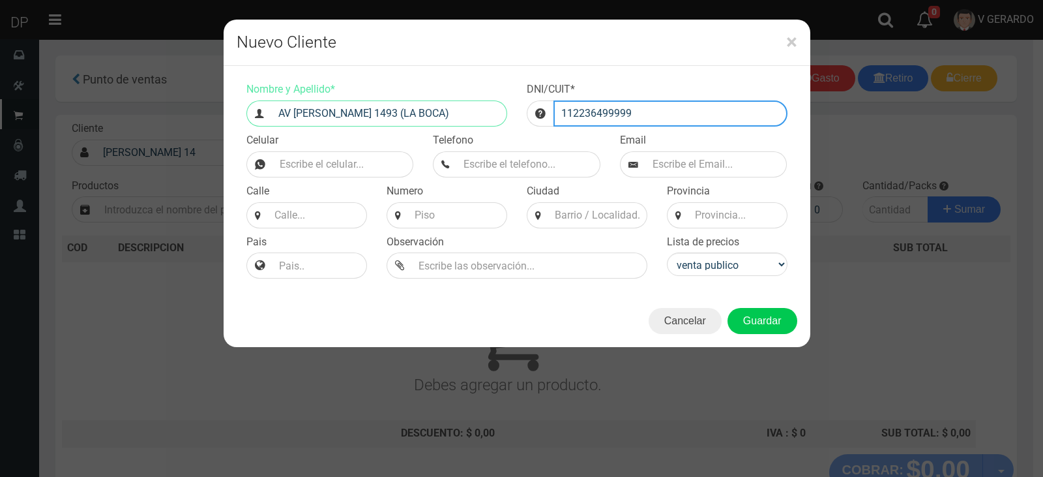
type input "112236499999"
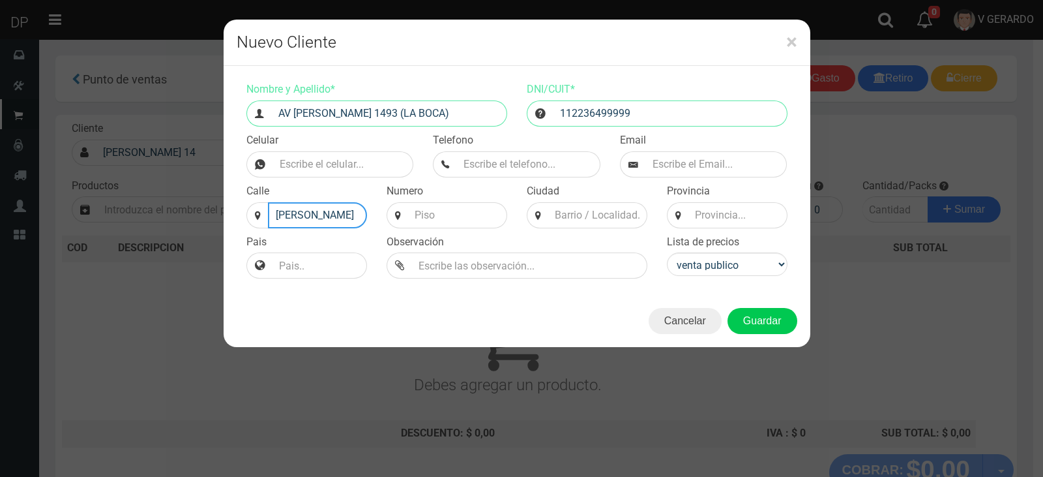
type input "SUAREZ"
type input "1493"
type input "X"
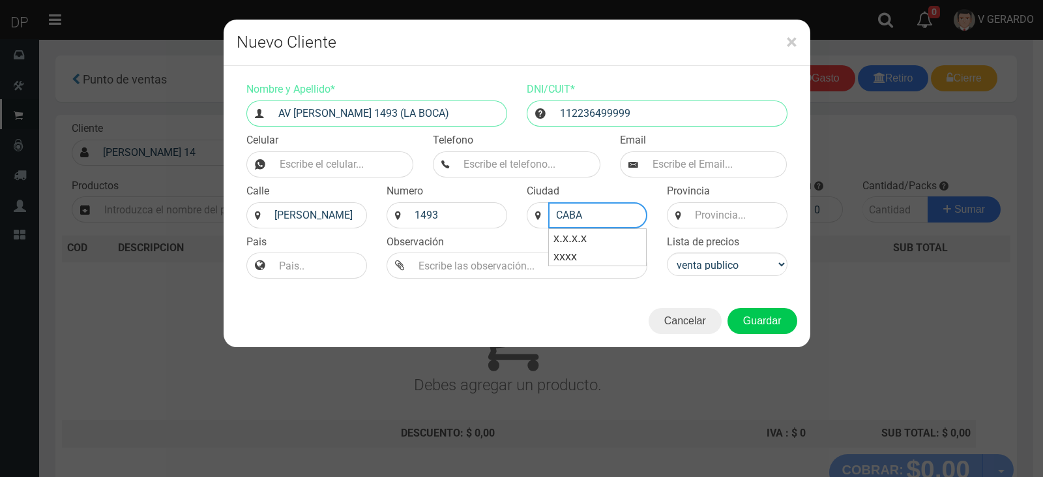
type input "CABA"
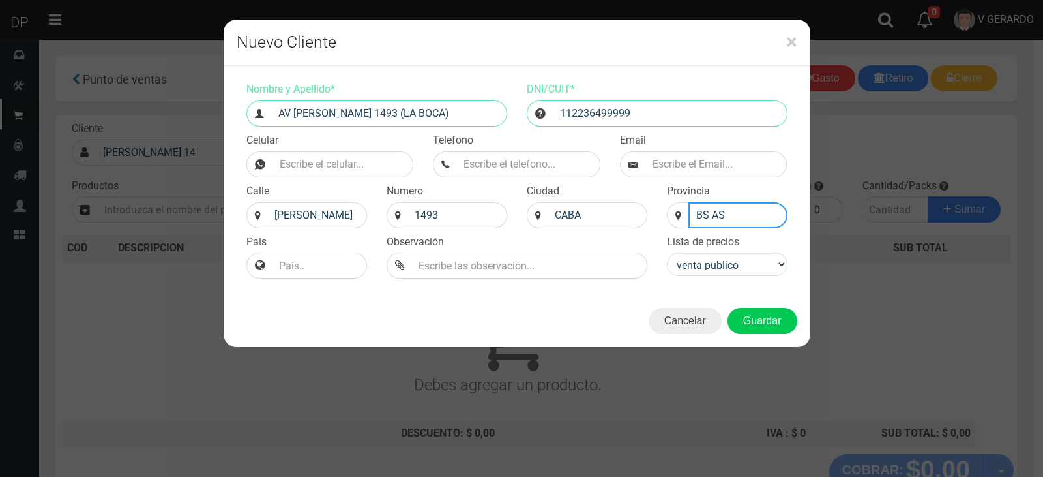
type input "BS AS"
select select "2"
click at [728, 308] on button "Guardar" at bounding box center [763, 321] width 70 height 26
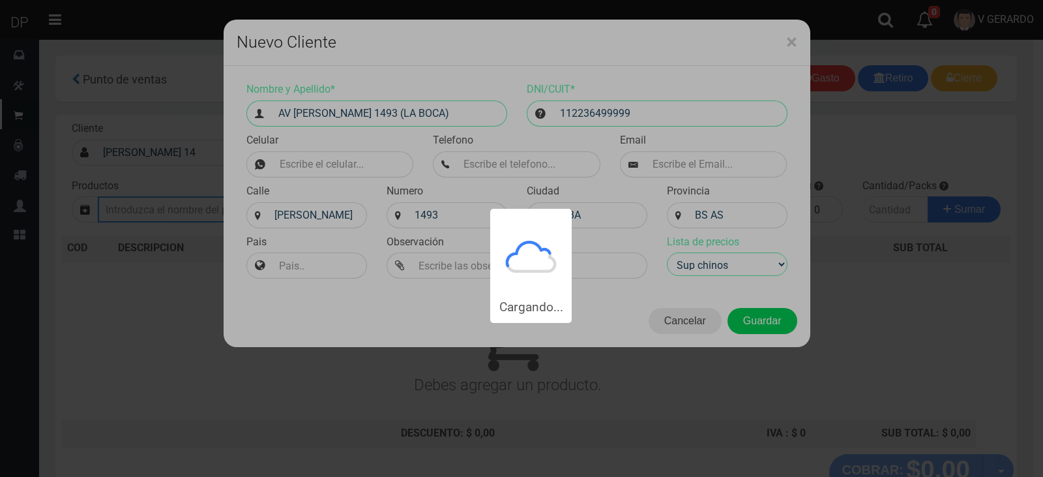
type input "AV SUAREZ 1493 (LA BOCA) | Documento: 112236499999"
select select "2"
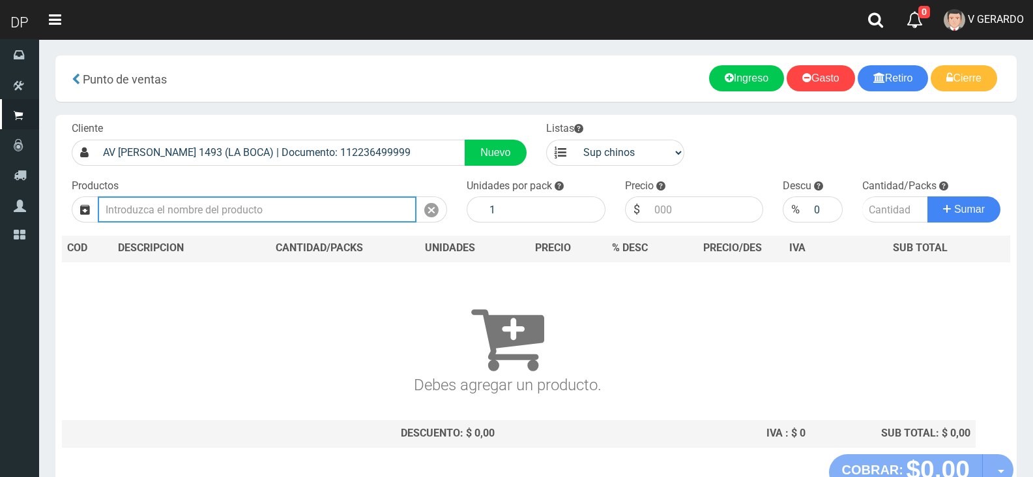
click at [264, 201] on input "text" at bounding box center [257, 209] width 319 height 26
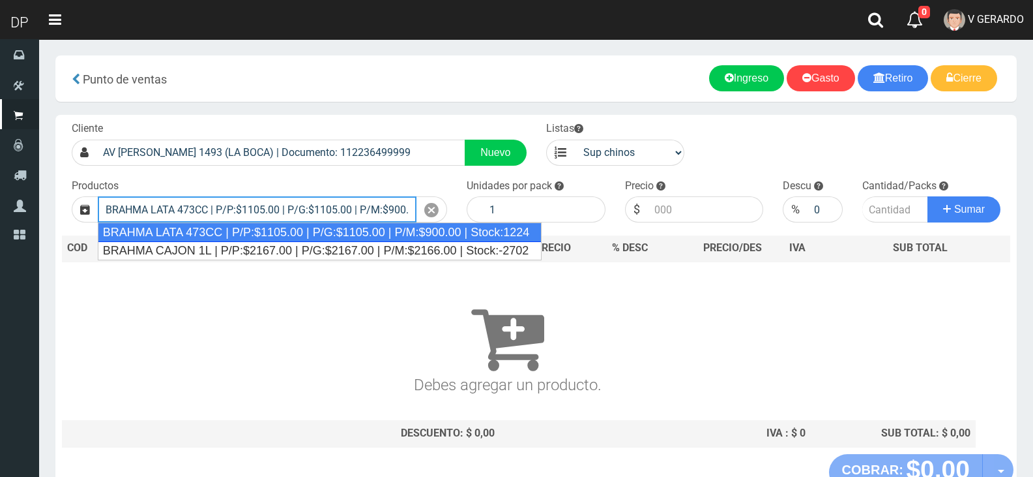
type input "BRAHMA LATA 473CC | P/P:$1105.00 | P/G:$1105.00 | P/M:$900.00 | Stock:1224"
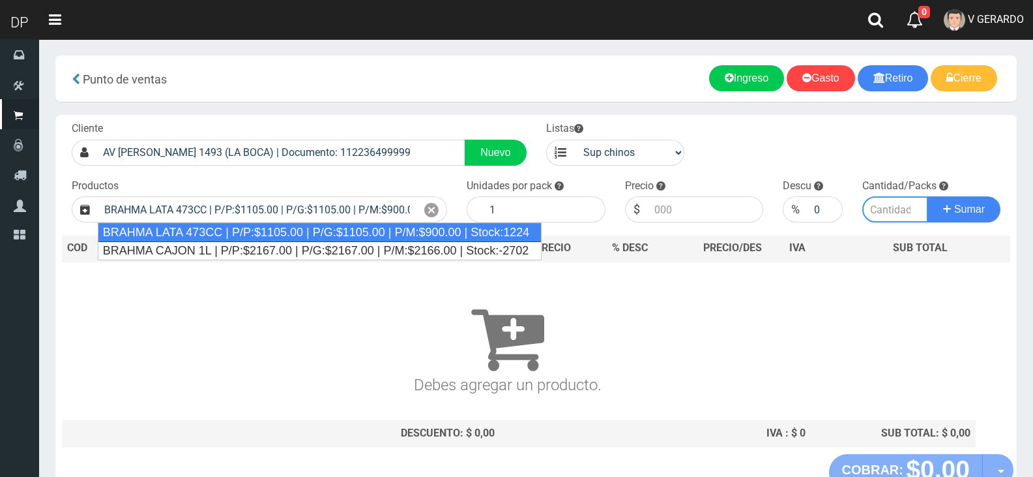
type input "24"
type input "1105.00"
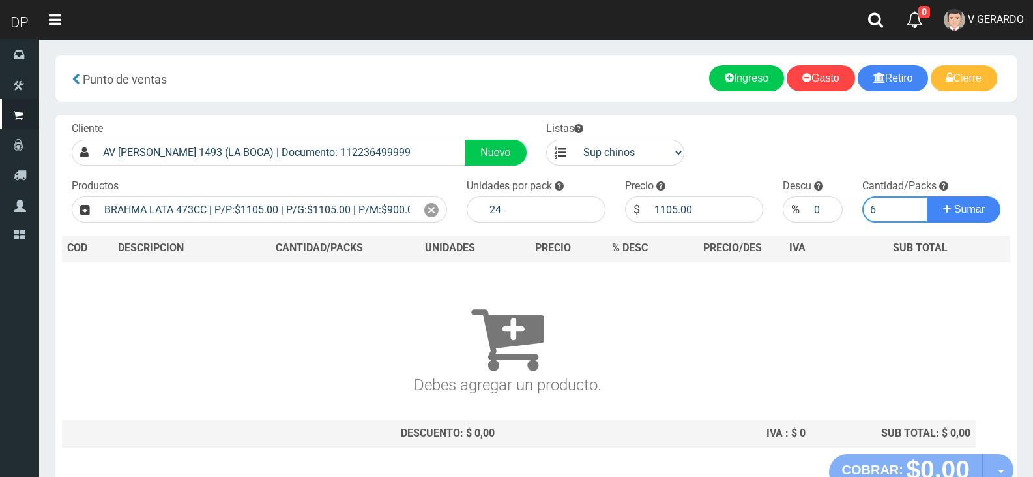
type input "6"
click at [928, 196] on button "Sumar" at bounding box center [964, 209] width 73 height 26
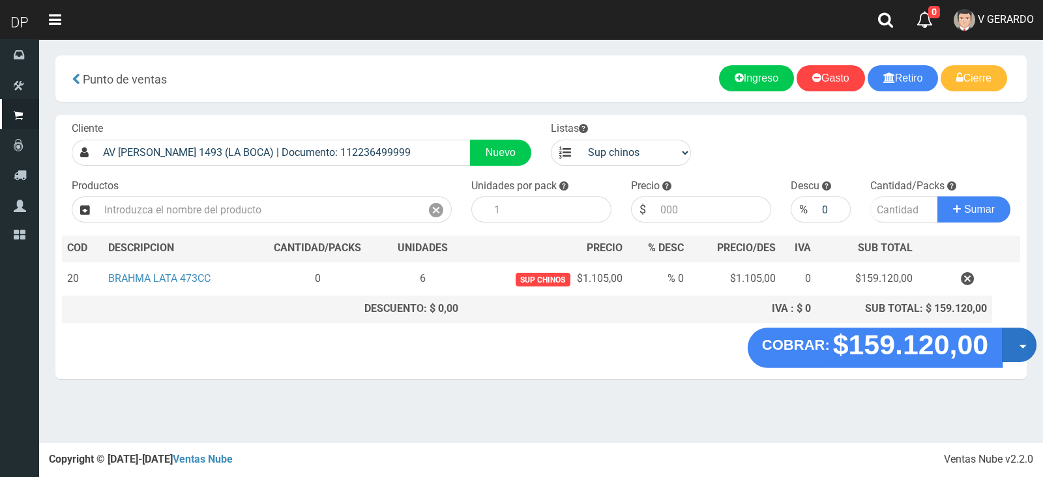
click at [1018, 353] on button "Opciones" at bounding box center [1019, 344] width 35 height 35
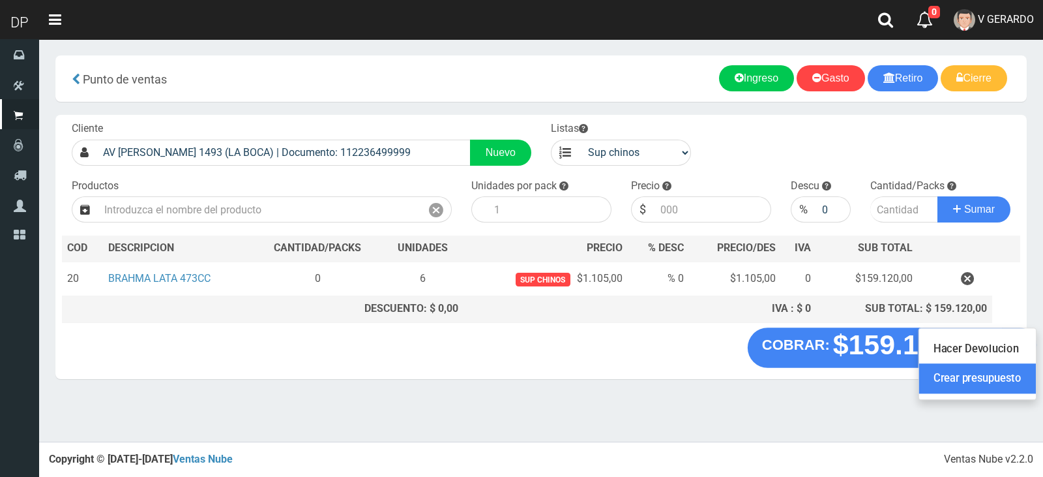
click at [1011, 372] on link "Crear presupuesto" at bounding box center [977, 379] width 117 height 30
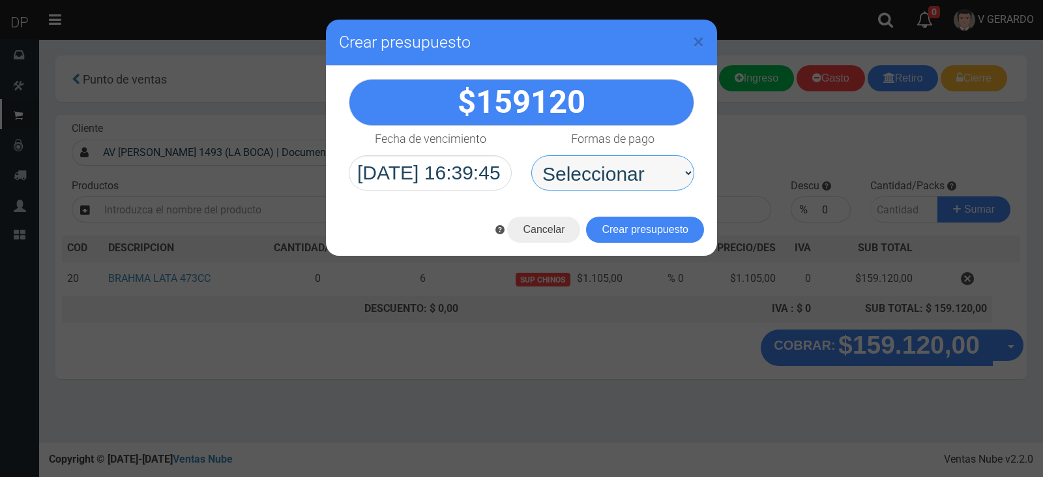
click at [597, 157] on select "Seleccionar Efectivo Tarjeta de Crédito Depósito Débito" at bounding box center [612, 172] width 163 height 35
select select "Efectivo"
click at [531, 155] on select "Seleccionar Efectivo Tarjeta de Crédito Depósito Débito" at bounding box center [612, 172] width 163 height 35
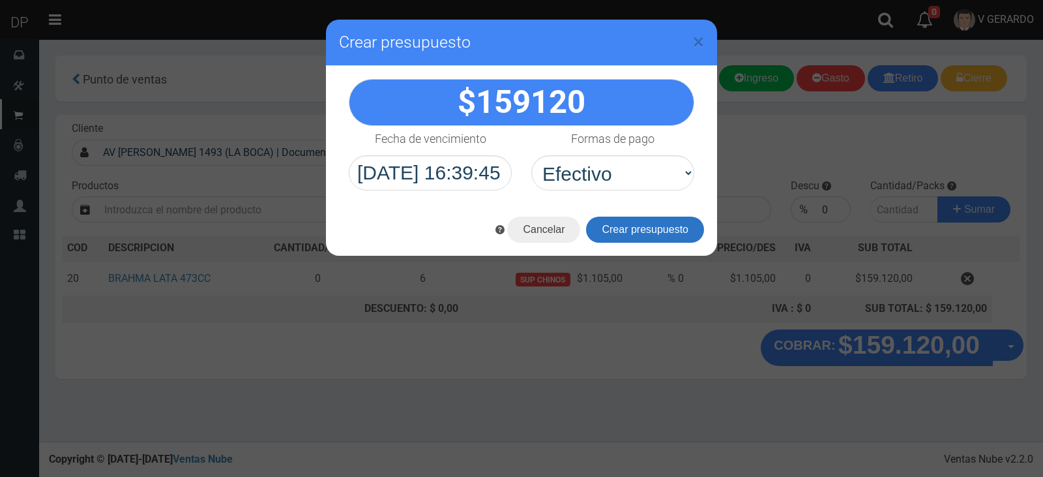
click at [619, 227] on button "Crear presupuesto" at bounding box center [645, 229] width 118 height 26
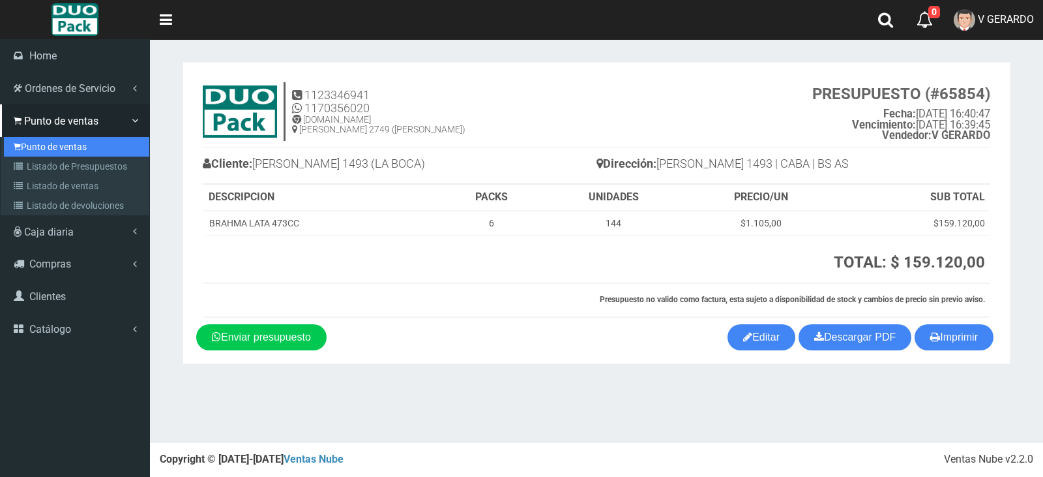
click at [42, 153] on link "Punto de ventas" at bounding box center [76, 147] width 145 height 20
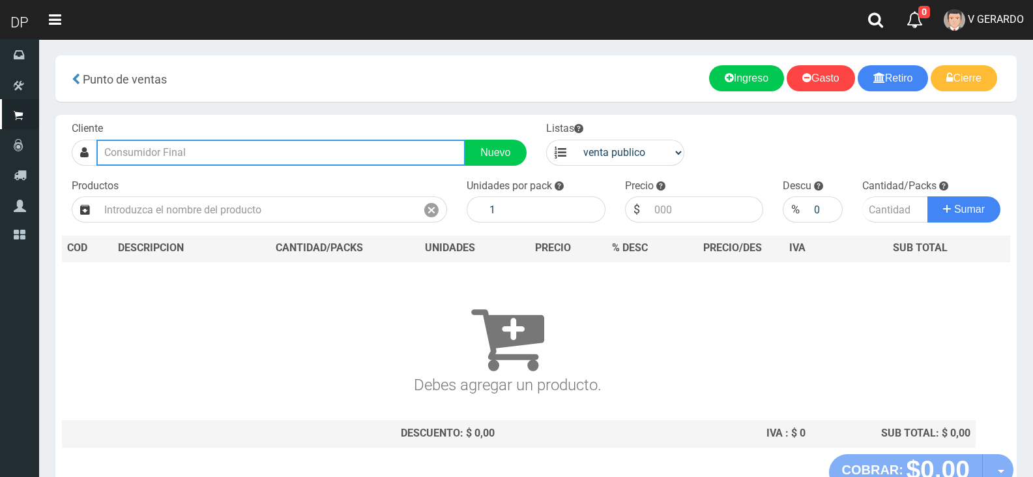
click at [205, 146] on input "text" at bounding box center [280, 153] width 369 height 26
click at [205, 149] on input "text" at bounding box center [280, 153] width 369 height 26
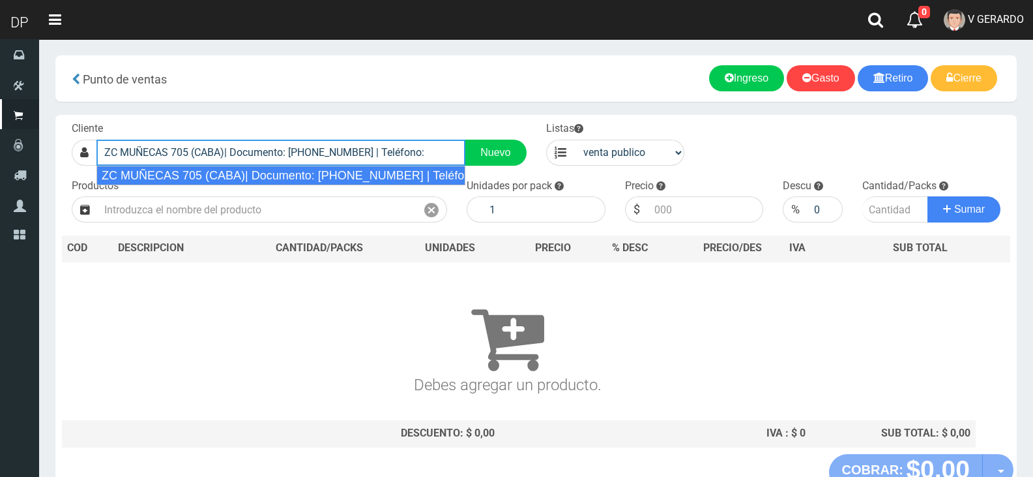
type input "ZC MUÑECAS 705 (CABA)| Documento: 26565232 | Teléfono:"
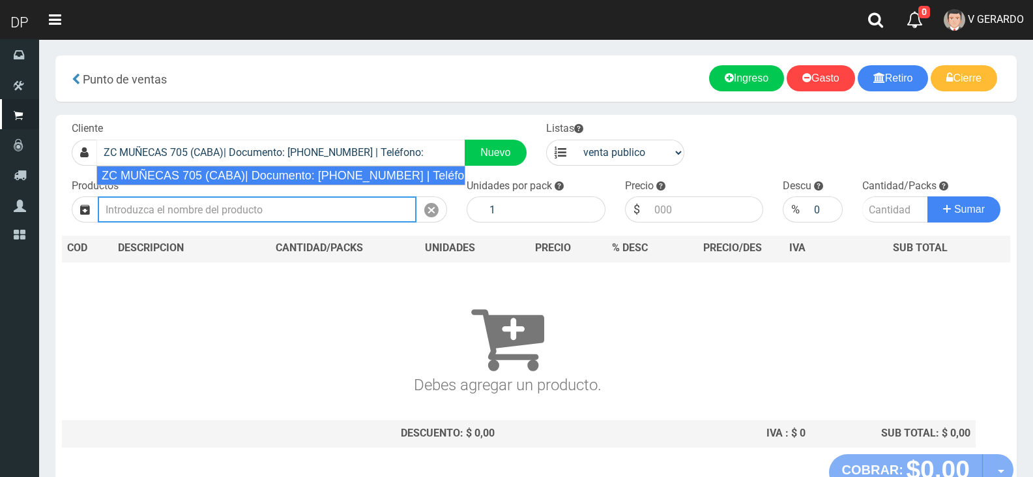
select select "2"
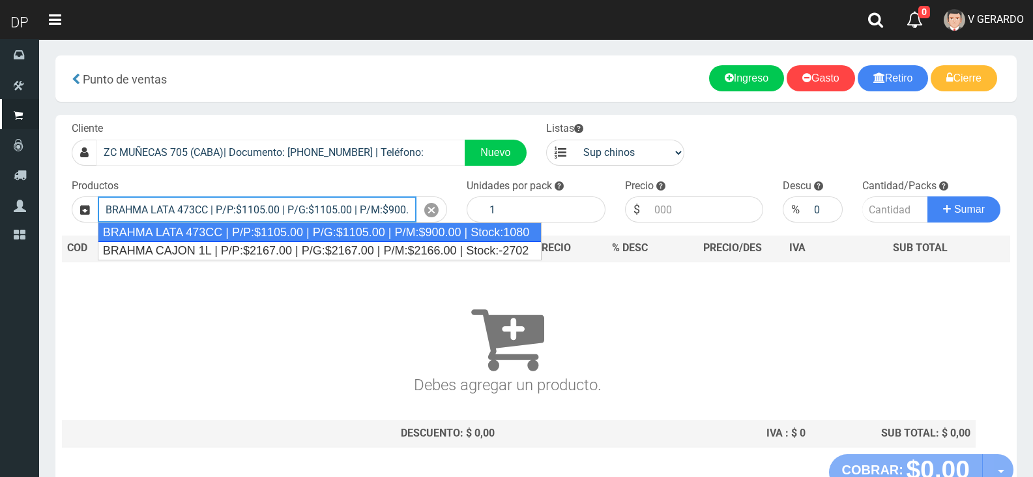
type input "BRAHMA LATA 473CC | P/P:$1105.00 | P/G:$1105.00 | P/M:$900.00 | Stock:1080"
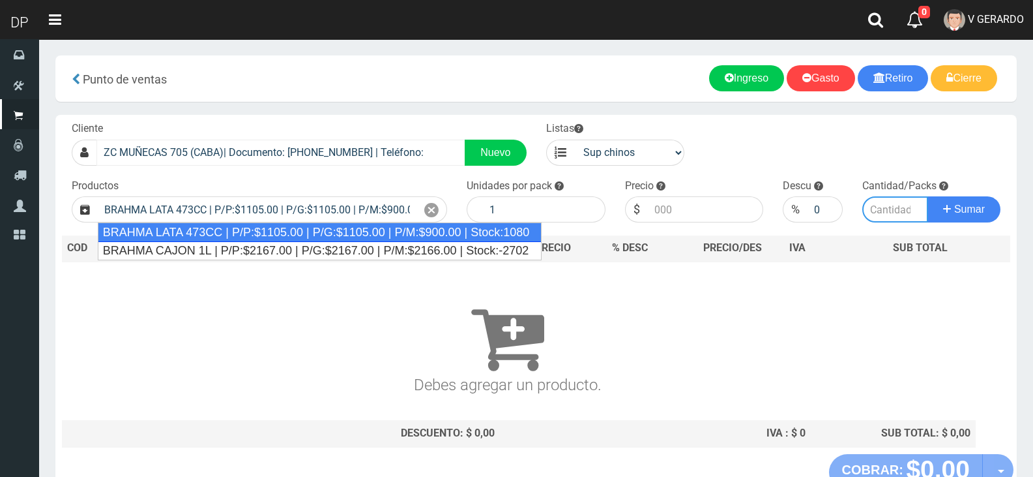
type input "24"
type input "1105.00"
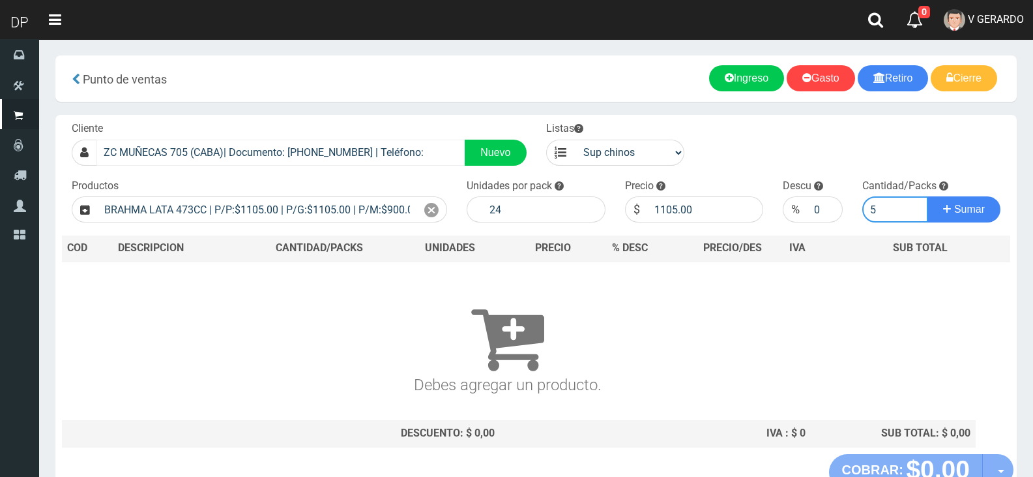
type input "6"
click at [928, 196] on button "Sumar" at bounding box center [964, 209] width 73 height 26
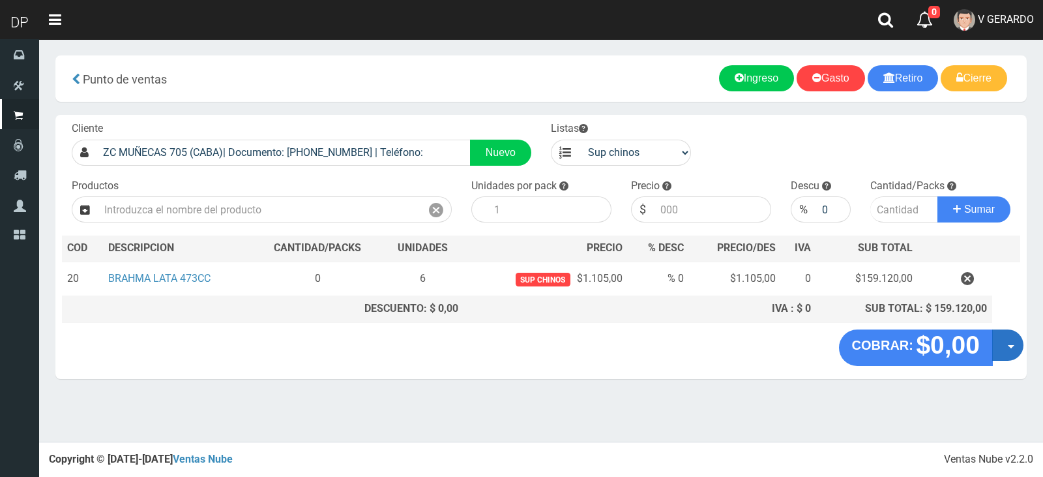
click at [1018, 362] on div "COBRAR: $0,00 Opciones Hacer Devolucion Crear presupuesto" at bounding box center [541, 354] width 972 height 50
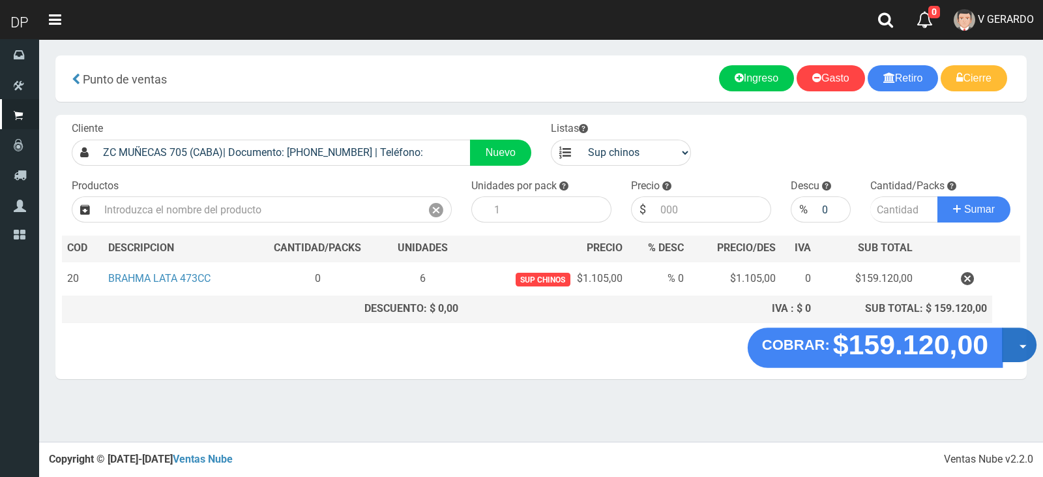
click at [1017, 355] on button "Opciones" at bounding box center [1019, 344] width 35 height 35
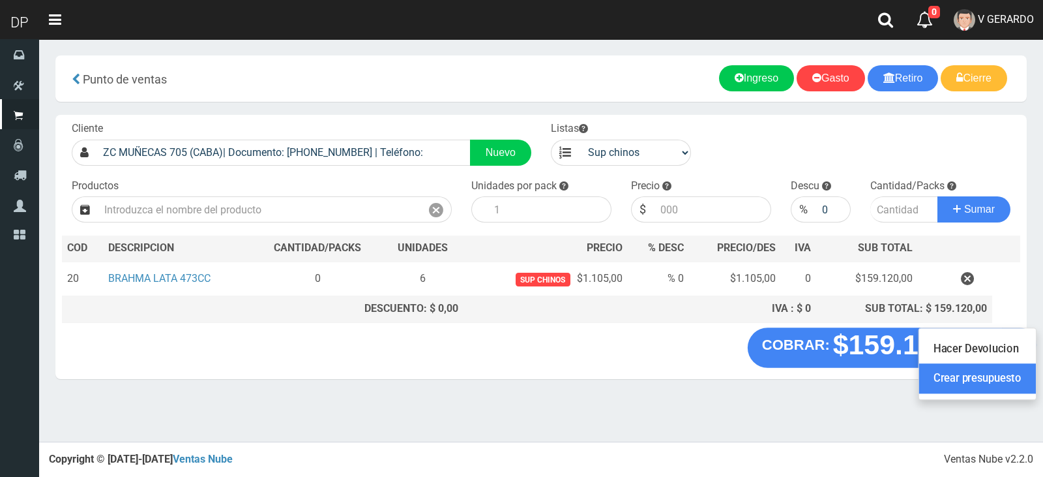
click at [1007, 377] on link "Crear presupuesto" at bounding box center [977, 379] width 117 height 30
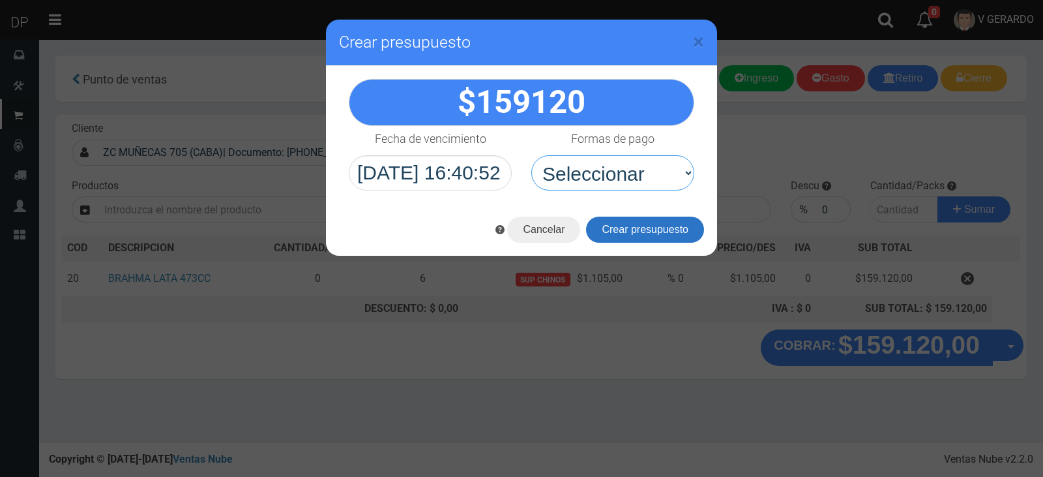
click at [625, 171] on select "Seleccionar Efectivo Tarjeta de Crédito Depósito Débito" at bounding box center [612, 172] width 163 height 35
click at [628, 226] on button "Crear presupuesto" at bounding box center [645, 229] width 118 height 26
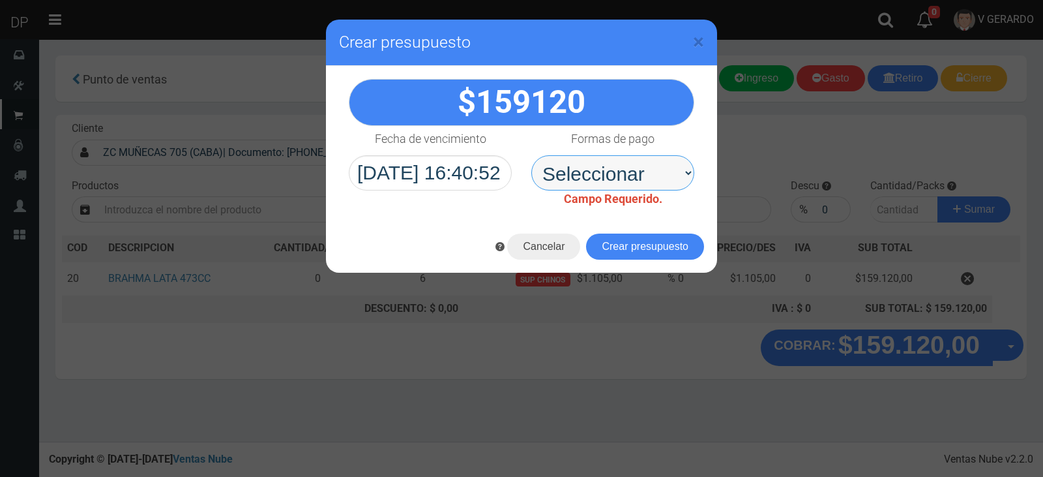
drag, startPoint x: 625, startPoint y: 170, endPoint x: 625, endPoint y: 181, distance: 11.8
click at [625, 170] on select "Seleccionar Efectivo Tarjeta de Crédito Depósito Débito" at bounding box center [612, 172] width 163 height 35
select select "Efectivo"
click at [531, 155] on select "Seleccionar Efectivo Tarjeta de Crédito Depósito Débito" at bounding box center [612, 172] width 163 height 35
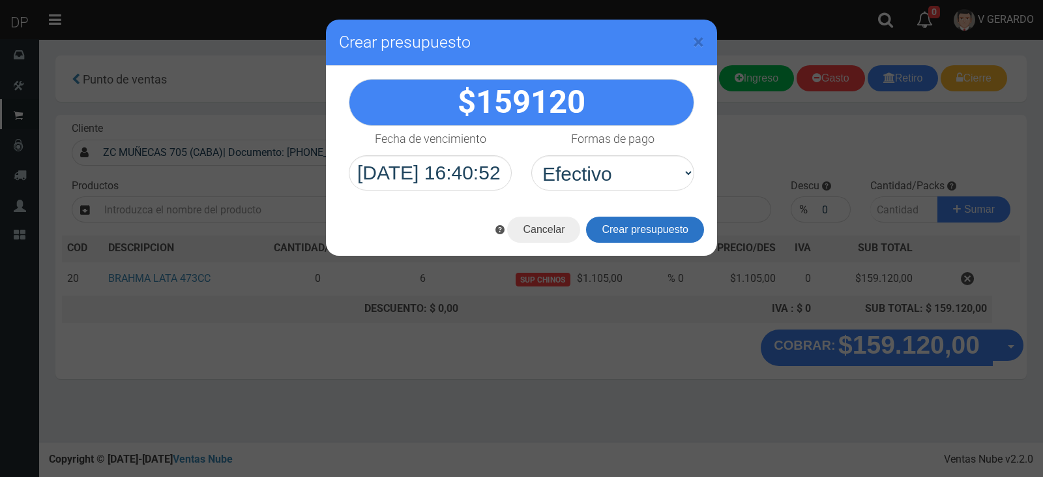
click at [614, 221] on button "Crear presupuesto" at bounding box center [645, 229] width 118 height 26
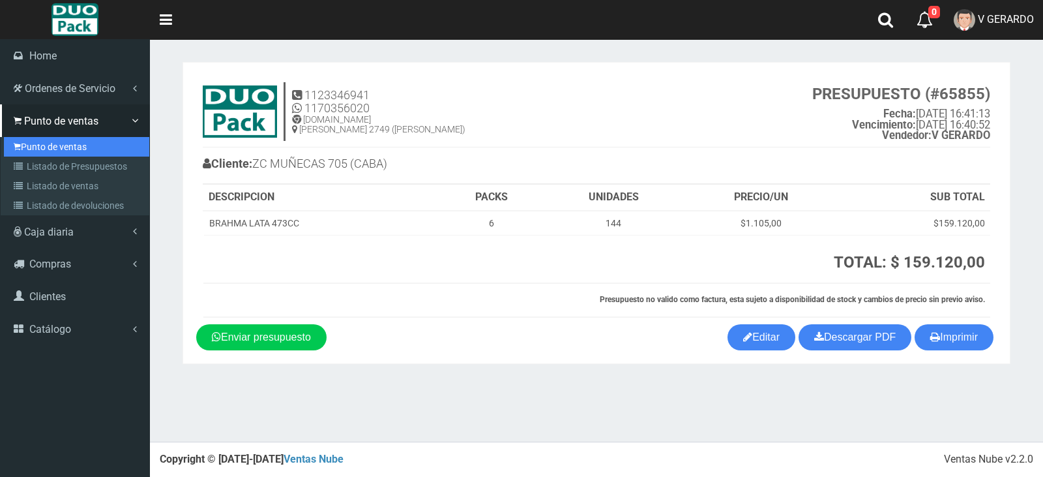
click at [38, 140] on link "Punto de ventas" at bounding box center [76, 147] width 145 height 20
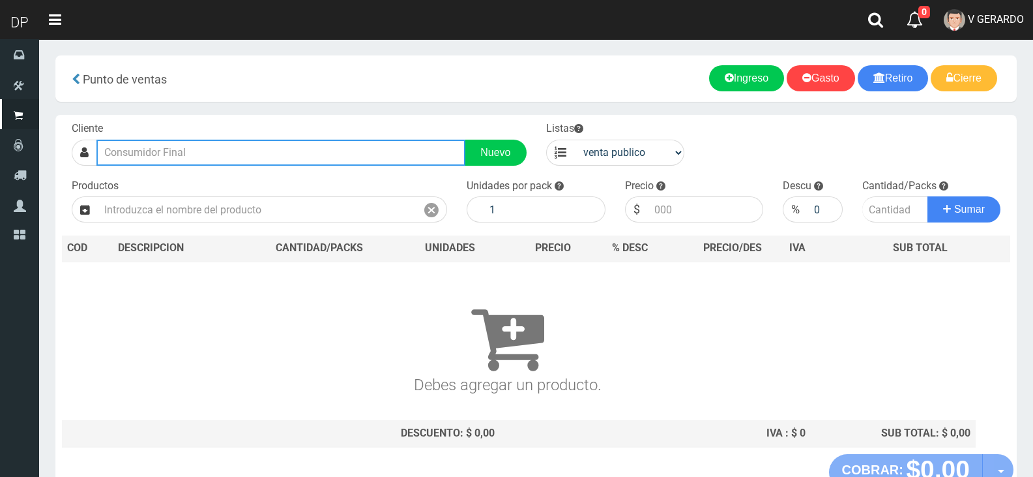
click at [195, 149] on input "text" at bounding box center [280, 153] width 369 height 26
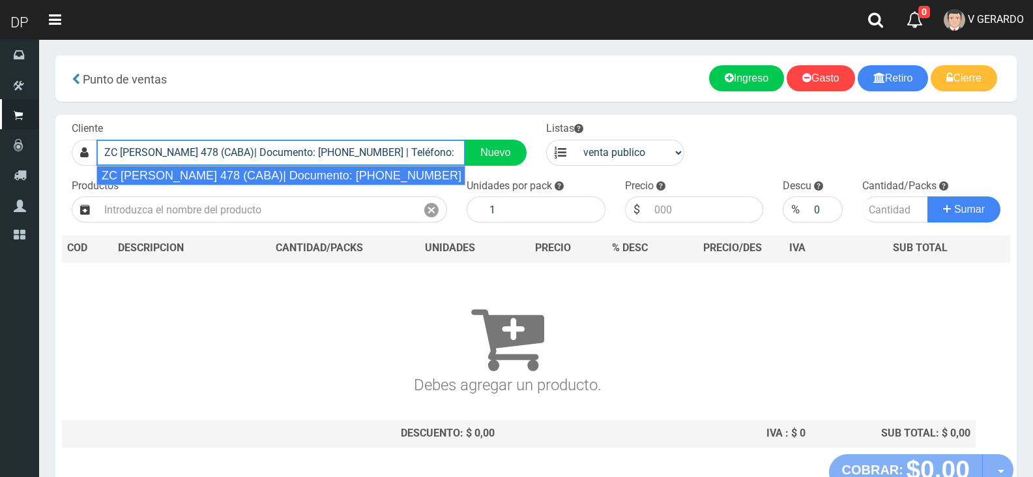
type input "ZC [PERSON_NAME] 478 (CABA)| Documento: [PHONE_NUMBER] | Teléfono:"
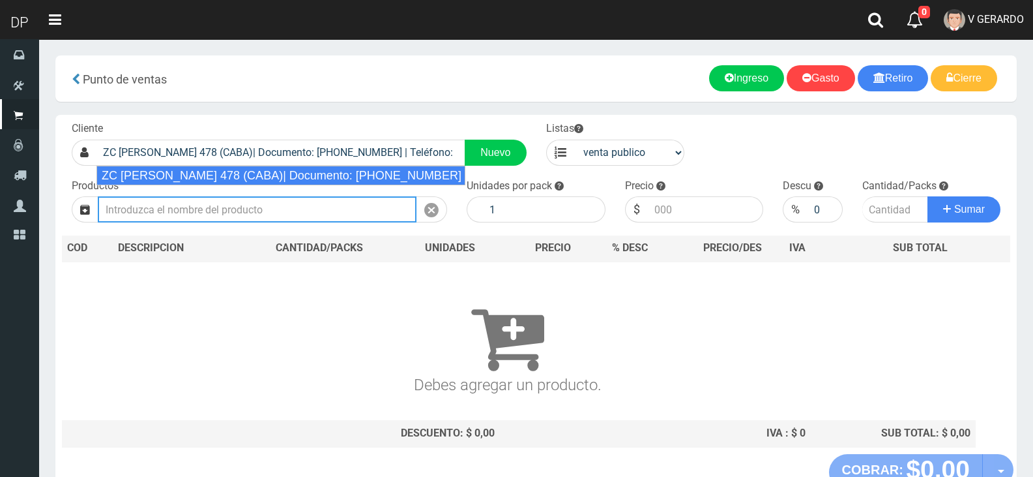
select select "2"
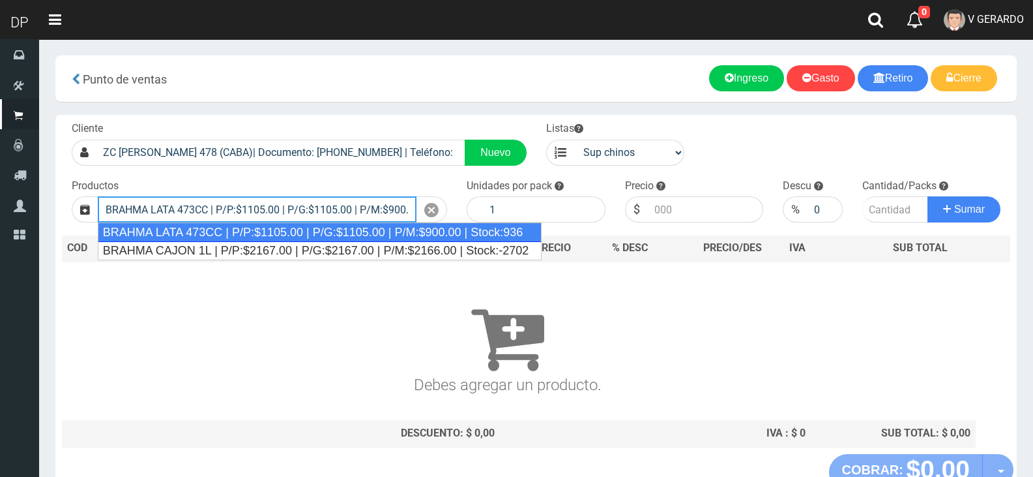
type input "BRAHMA LATA 473CC | P/P:$1105.00 | P/G:$1105.00 | P/M:$900.00 | Stock:936"
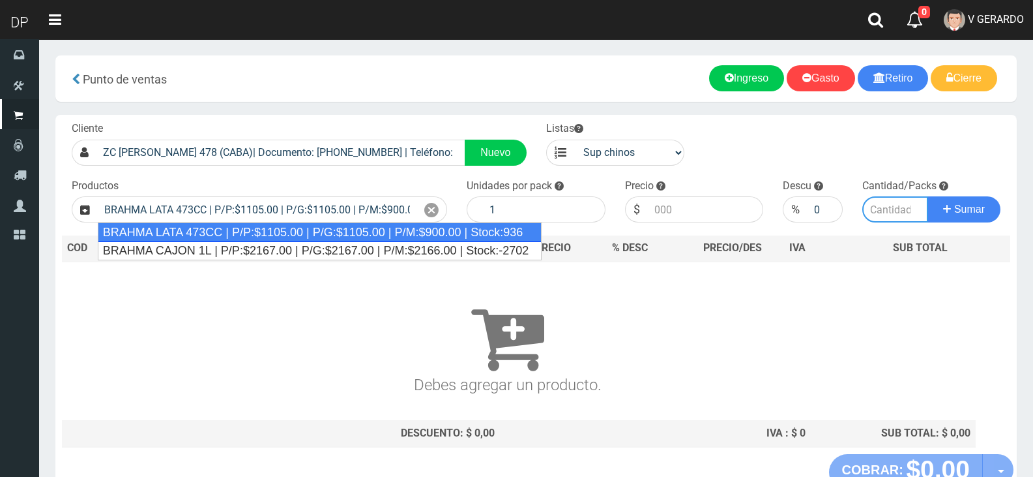
type input "24"
type input "1105.00"
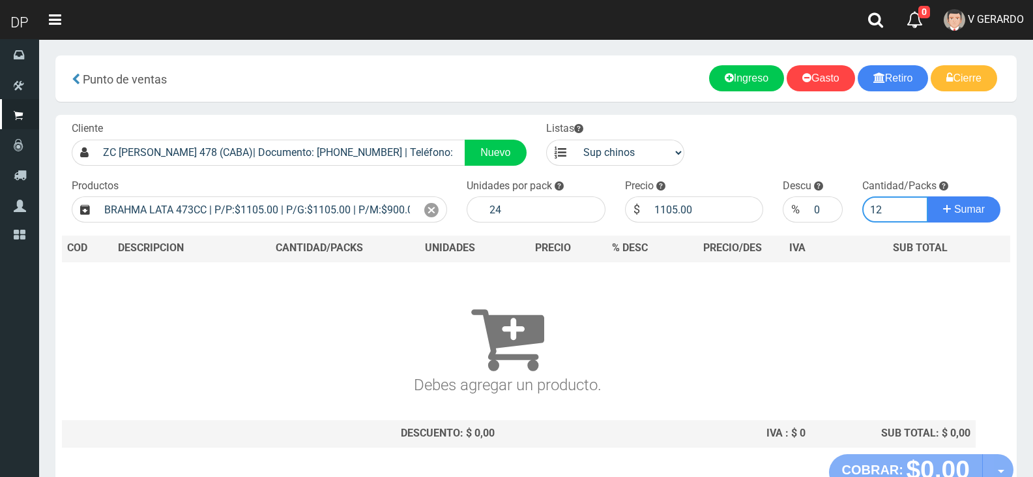
type input "12"
click at [928, 196] on button "Sumar" at bounding box center [964, 209] width 73 height 26
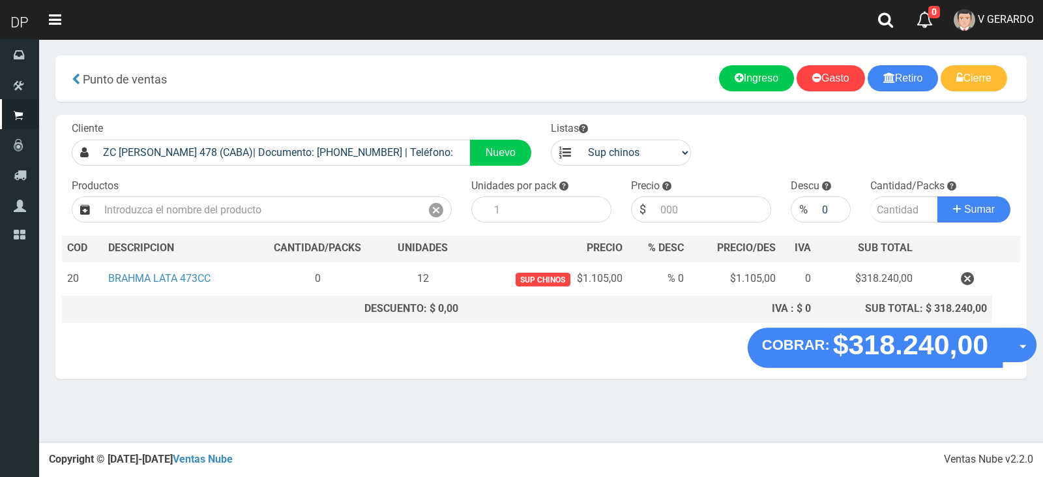
click at [1007, 341] on button "Opciones" at bounding box center [1019, 344] width 35 height 35
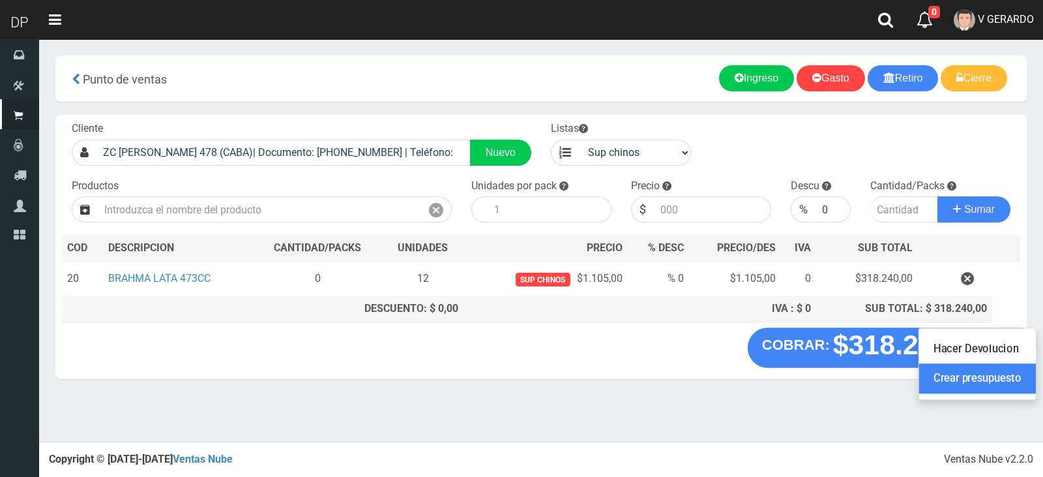
click at [1001, 368] on link "Crear presupuesto" at bounding box center [977, 379] width 117 height 30
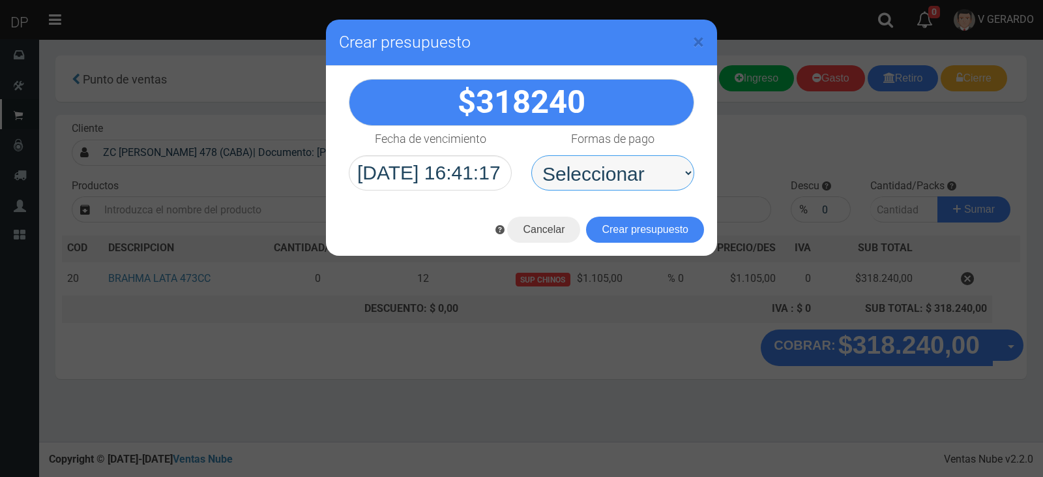
drag, startPoint x: 672, startPoint y: 178, endPoint x: 668, endPoint y: 186, distance: 8.7
click at [672, 178] on select "Seleccionar Efectivo Tarjeta de Crédito Depósito Débito" at bounding box center [612, 172] width 163 height 35
click at [651, 222] on button "Crear presupuesto" at bounding box center [645, 229] width 118 height 26
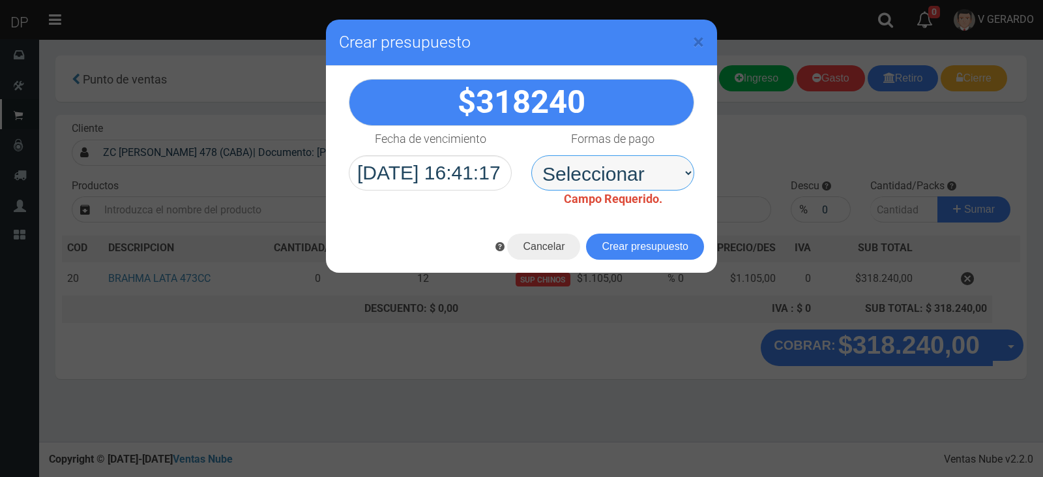
click at [643, 174] on select "Seleccionar Efectivo Tarjeta de Crédito Depósito Débito" at bounding box center [612, 172] width 163 height 35
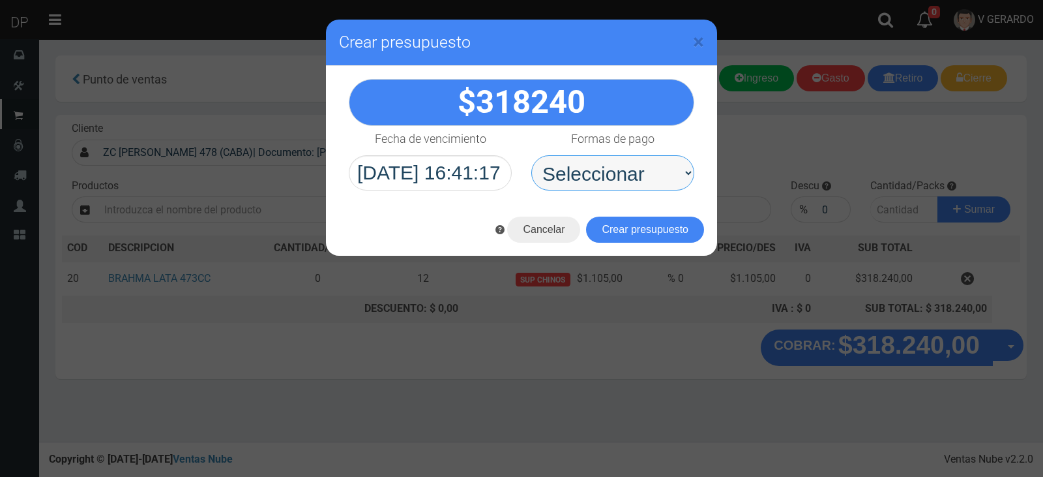
drag, startPoint x: 625, startPoint y: 175, endPoint x: 625, endPoint y: 188, distance: 13.0
click at [625, 175] on select "Seleccionar Efectivo Tarjeta de Crédito Depósito Débito" at bounding box center [612, 172] width 163 height 35
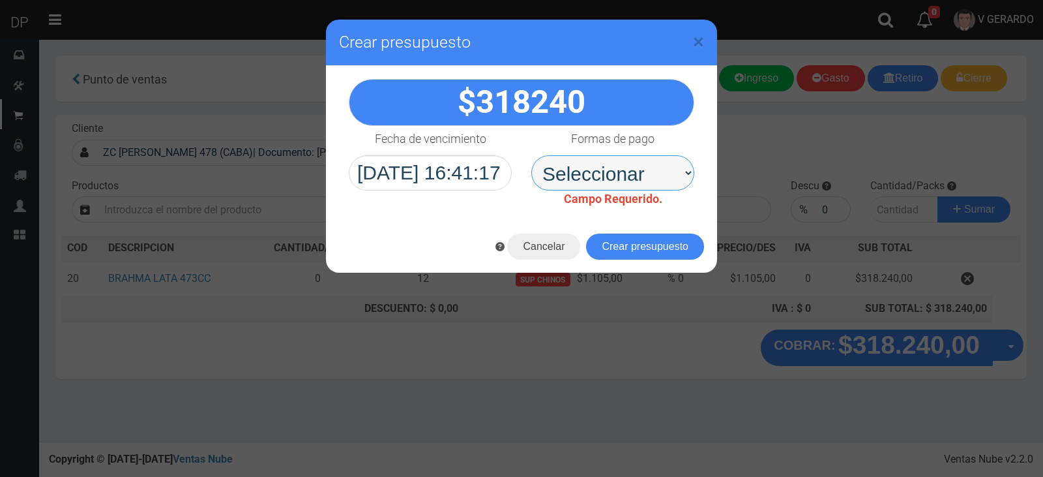
select select "Efectivo"
click at [531, 155] on select "Seleccionar Efectivo Tarjeta de Crédito Depósito Débito" at bounding box center [612, 172] width 163 height 35
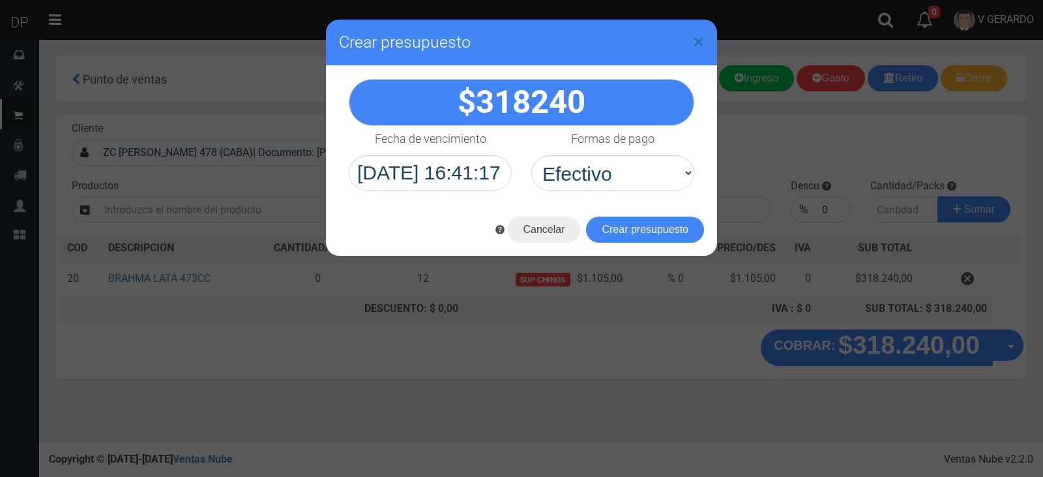
click at [647, 249] on div "Cancelar Crear presupuesto" at bounding box center [521, 229] width 391 height 52
click at [649, 236] on button "Crear presupuesto" at bounding box center [645, 229] width 118 height 26
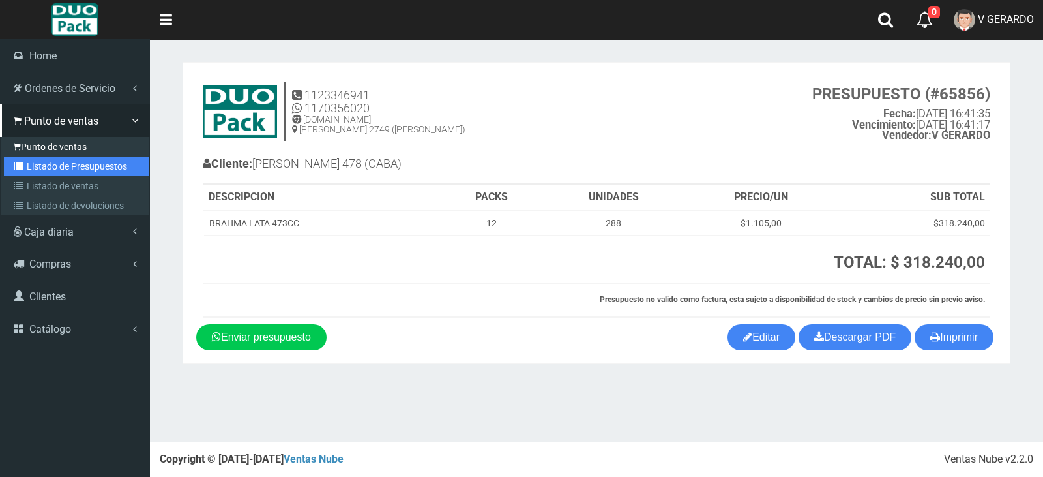
click at [46, 156] on link "Listado de Presupuestos" at bounding box center [76, 166] width 145 height 20
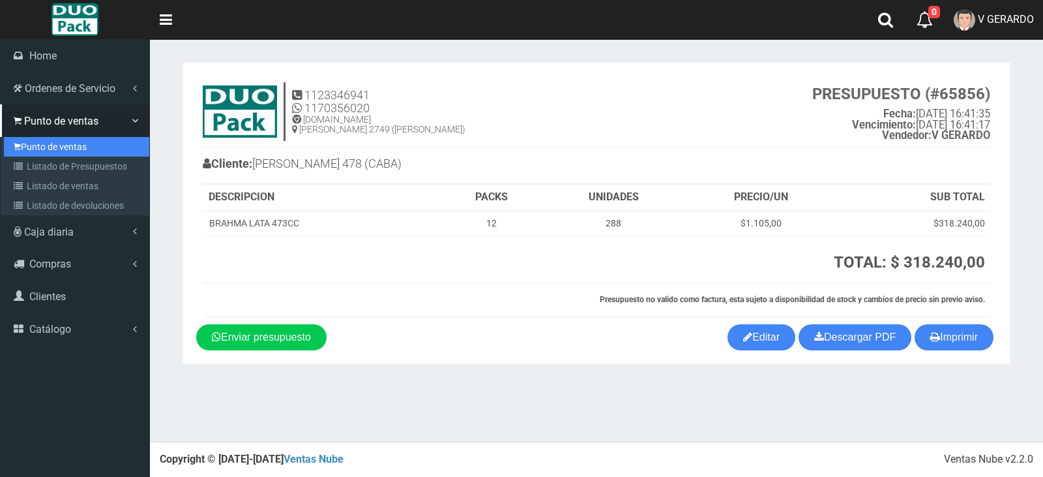
click at [46, 150] on link "Punto de ventas" at bounding box center [76, 147] width 145 height 20
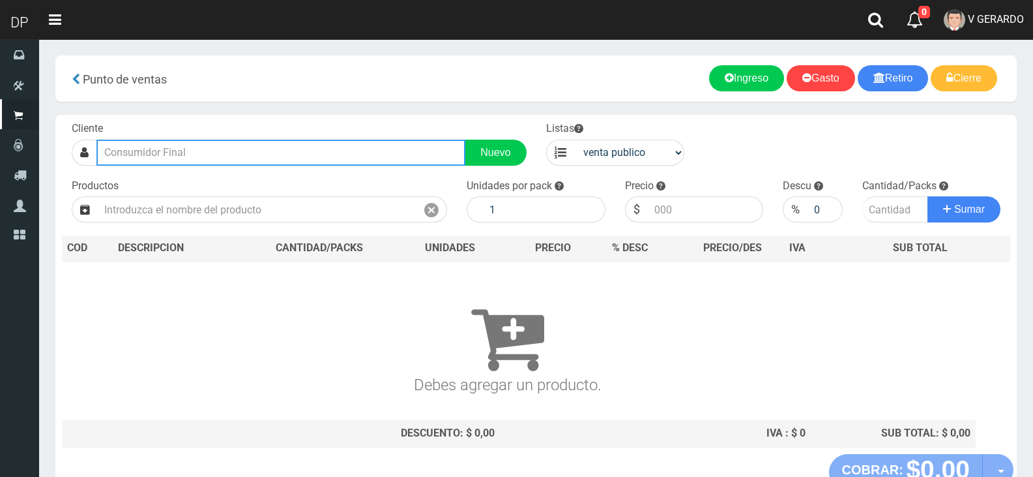
click at [199, 153] on input "text" at bounding box center [280, 153] width 369 height 26
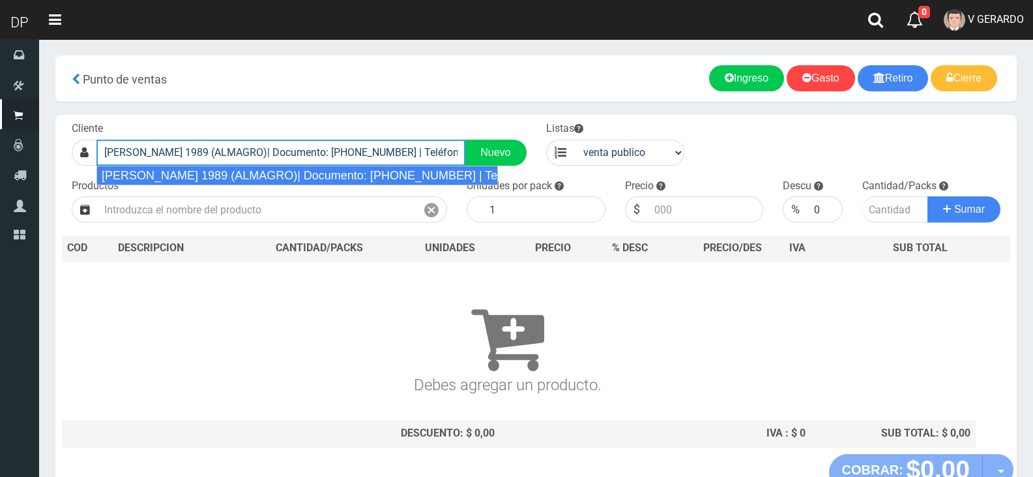
type input "SARMIENTO 1989 (ALMAGRO)| Documento: 1989989898989 | Teléfono:"
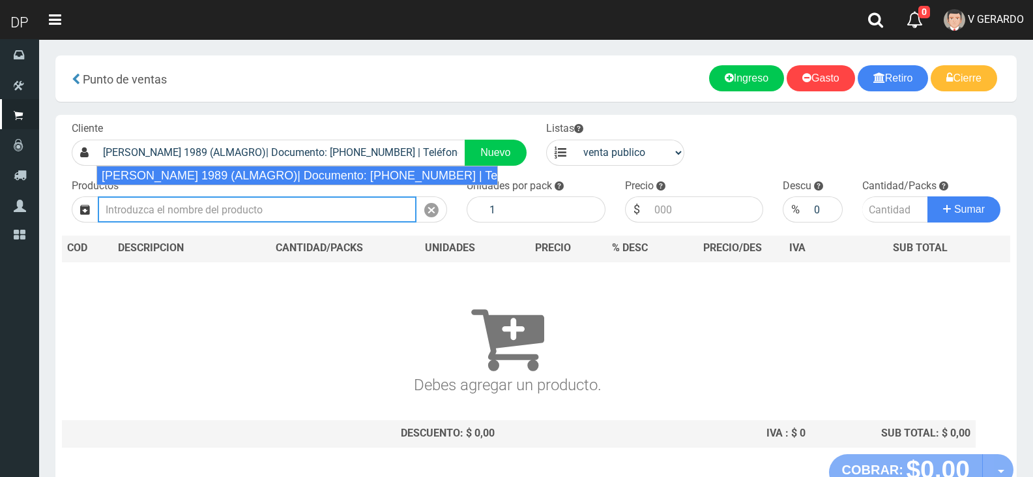
select select "2"
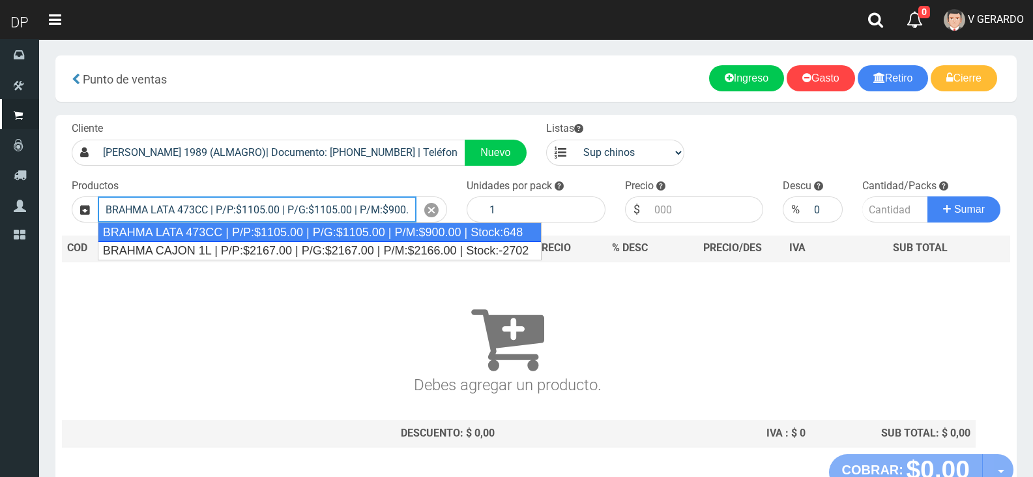
type input "BRAHMA LATA 473CC | P/P:$1105.00 | P/G:$1105.00 | P/M:$900.00 | Stock:648"
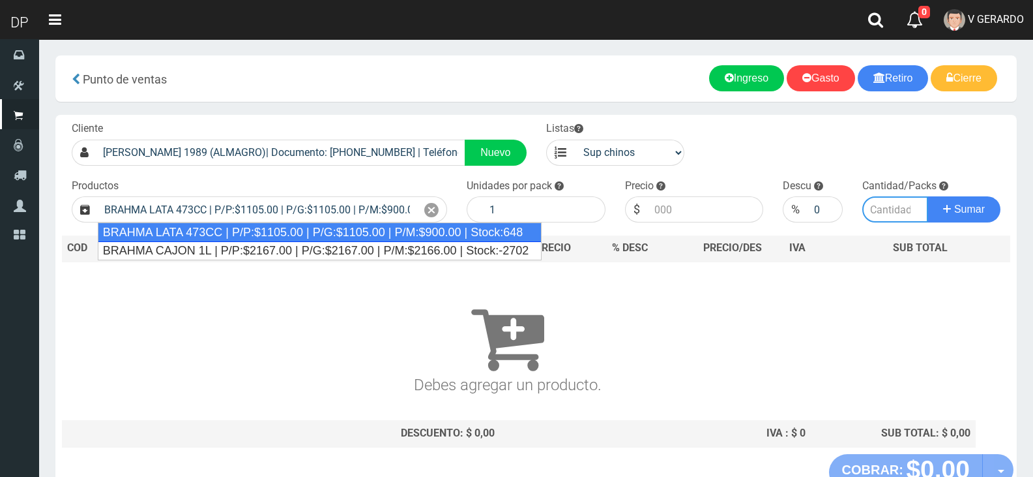
type input "24"
type input "1105.00"
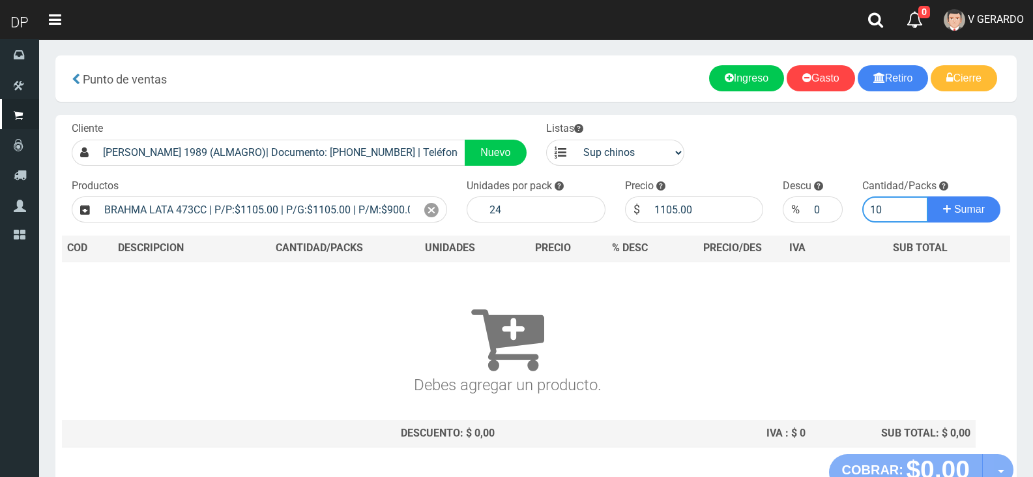
type input "10"
click at [928, 196] on button "Sumar" at bounding box center [964, 209] width 73 height 26
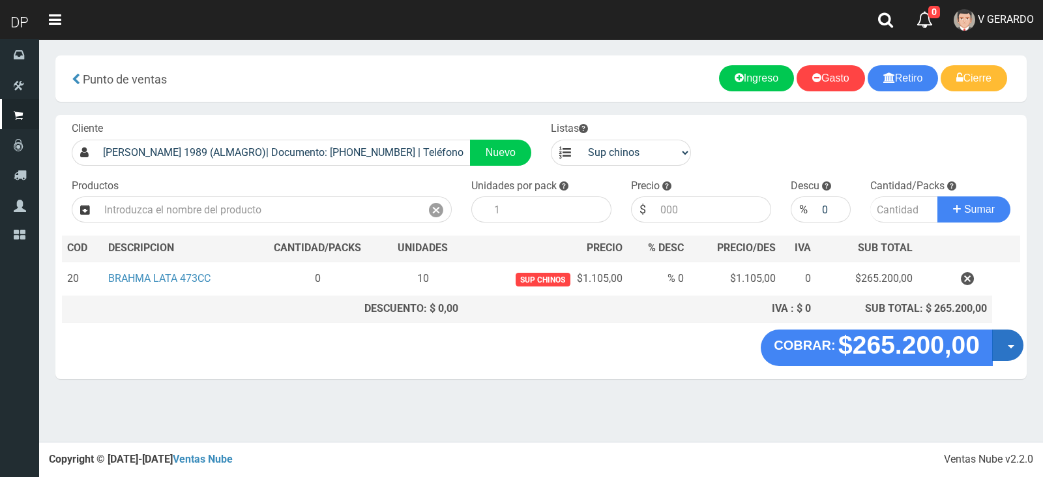
click at [1023, 346] on div "COBRAR: $265.200,00 Opciones Hacer Devolucion Crear presupuesto" at bounding box center [541, 354] width 972 height 50
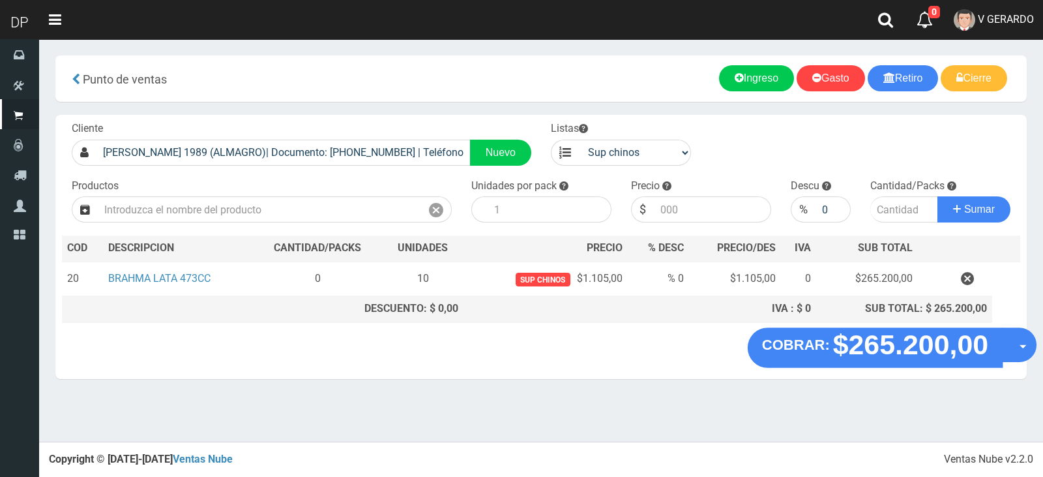
click at [1016, 351] on button "Opciones" at bounding box center [1019, 344] width 35 height 35
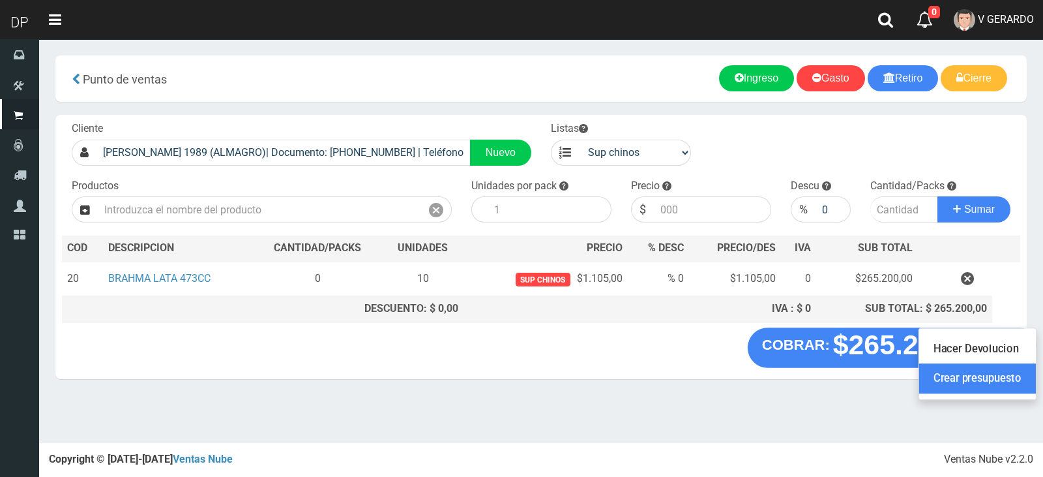
click at [1009, 379] on link "Crear presupuesto" at bounding box center [977, 379] width 117 height 30
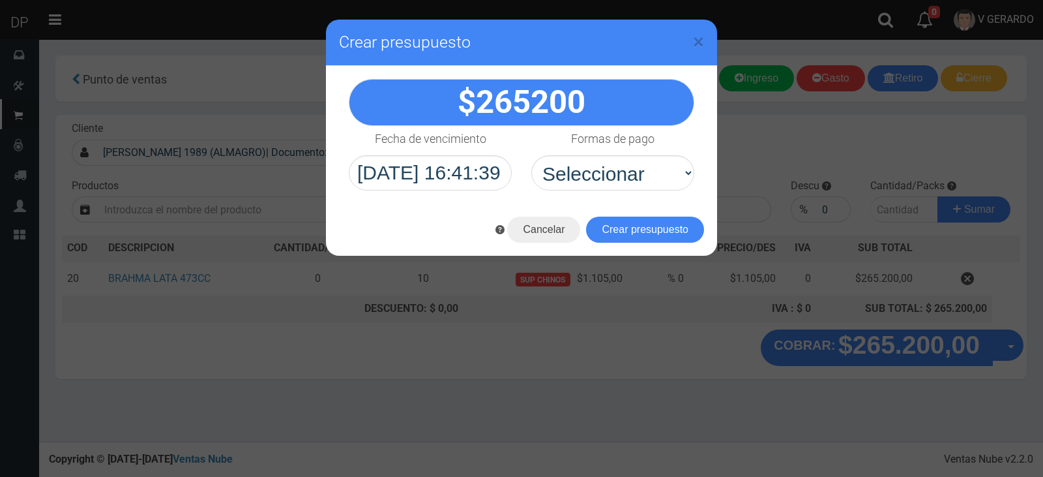
click at [656, 192] on div "265200" at bounding box center [521, 135] width 391 height 138
drag, startPoint x: 652, startPoint y: 175, endPoint x: 651, endPoint y: 188, distance: 13.1
click at [652, 175] on select "Seleccionar Efectivo Tarjeta de Crédito Depósito Débito" at bounding box center [612, 172] width 163 height 35
select select "Efectivo"
click at [531, 155] on select "Seleccionar Efectivo Tarjeta de Crédito Depósito Débito" at bounding box center [612, 172] width 163 height 35
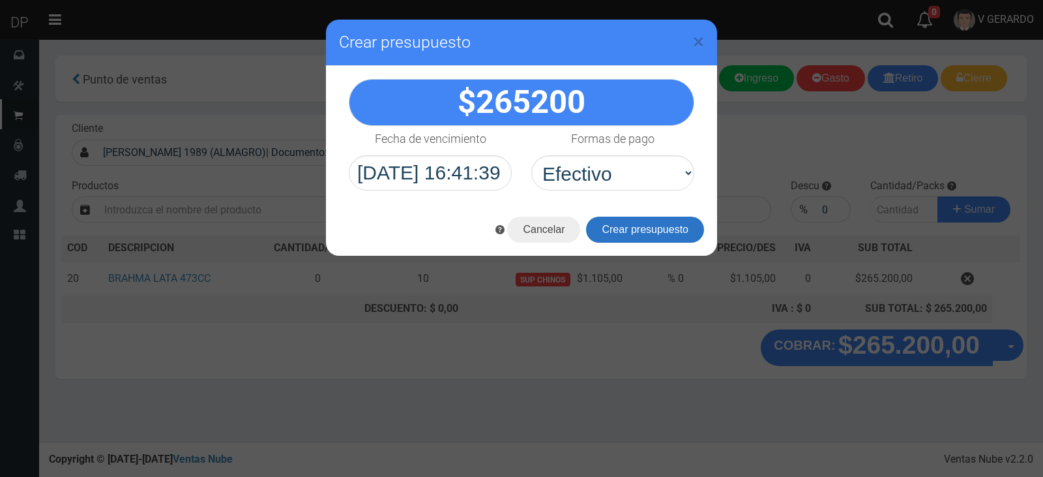
click at [644, 222] on button "Crear presupuesto" at bounding box center [645, 229] width 118 height 26
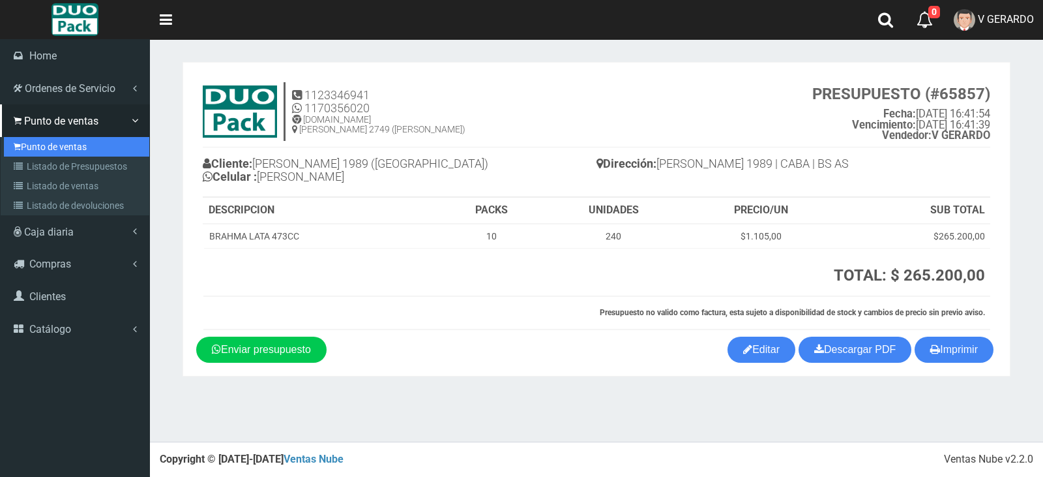
drag, startPoint x: 27, startPoint y: 141, endPoint x: 33, endPoint y: 119, distance: 23.1
click at [27, 141] on link "Punto de ventas" at bounding box center [76, 147] width 145 height 20
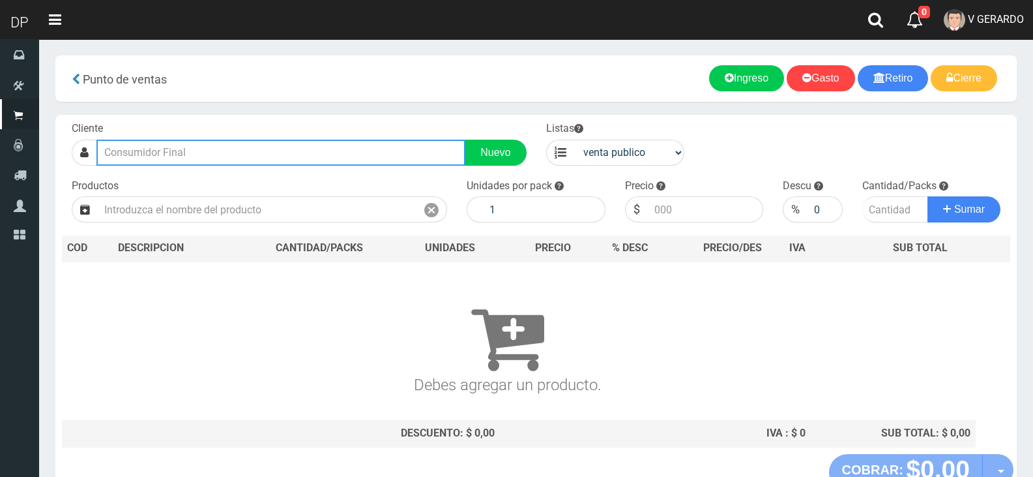
click at [215, 164] on input "text" at bounding box center [280, 153] width 369 height 26
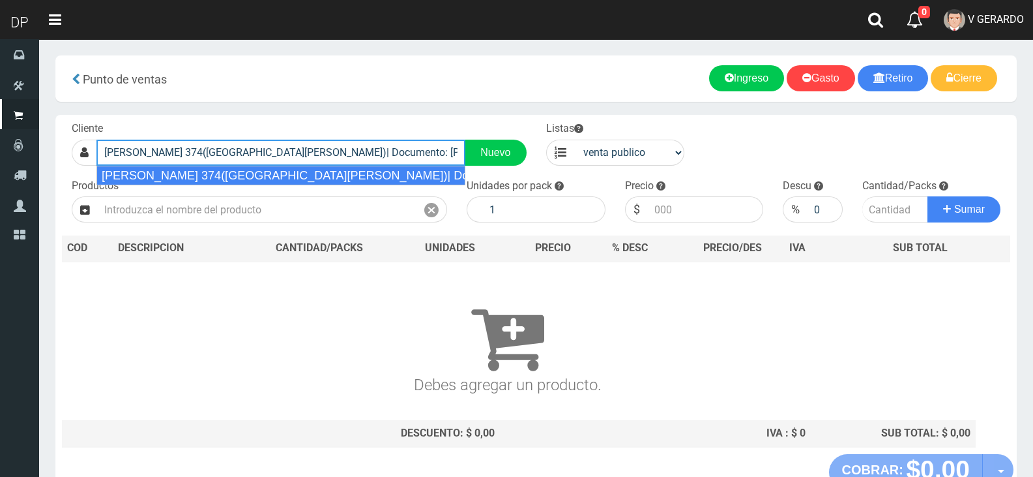
type input "Araoz 374(Villa Crespo)| Documento: 4545878788 | Teléfono:"
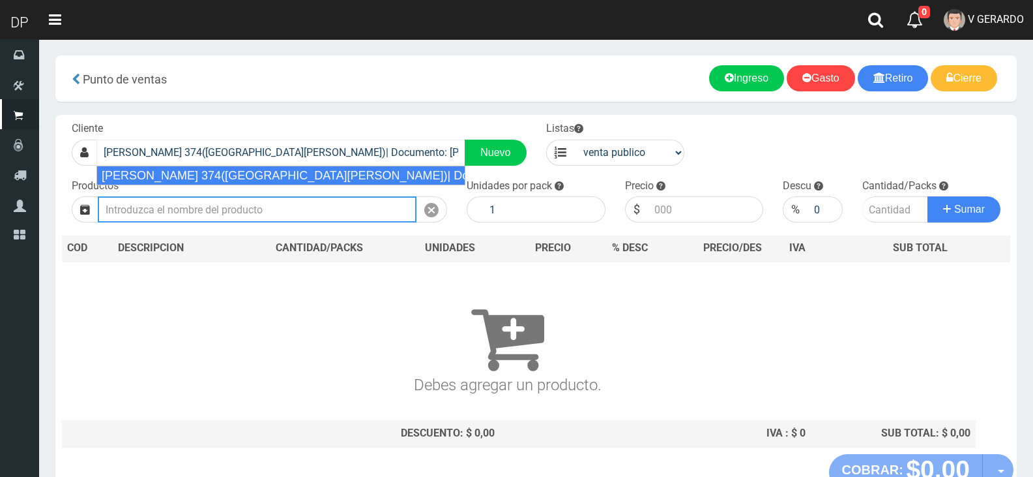
select select "2"
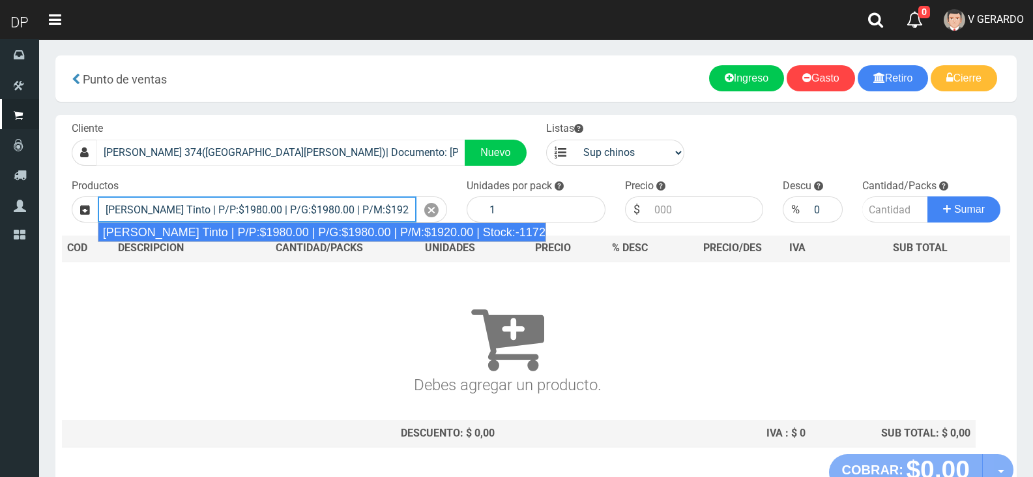
type input "Viñas de Balbo Tinto | P/P:$1980.00 | P/G:$1980.00 | P/M:$1920.00 | Stock:-11726"
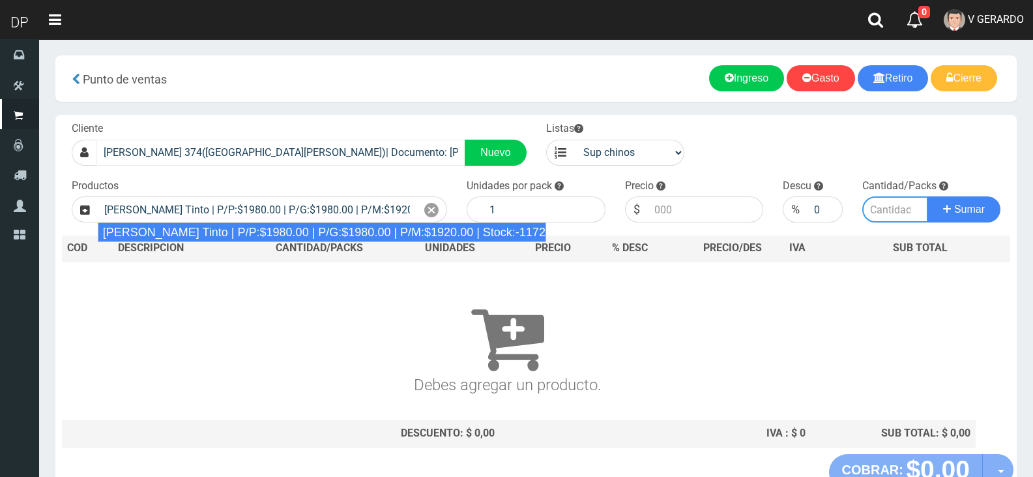
type input "6"
type input "1980.00"
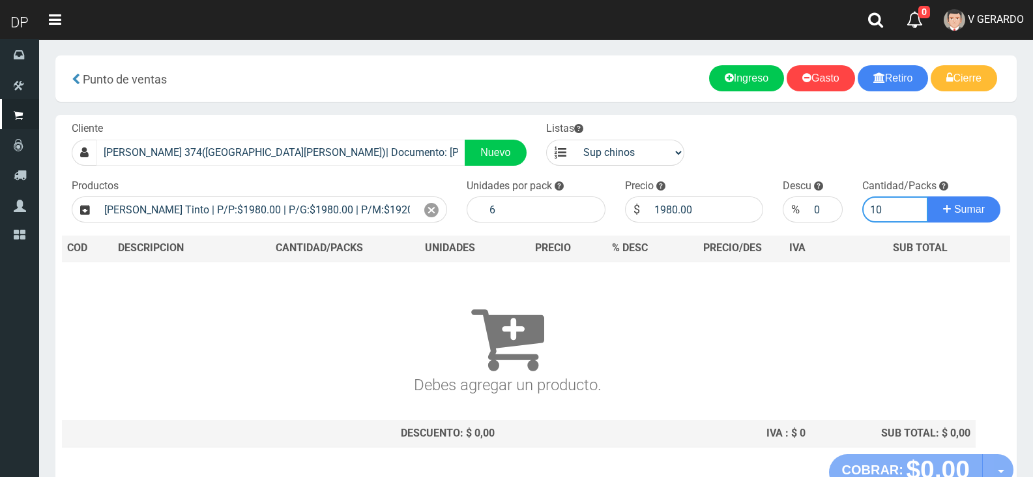
type input "10"
click at [928, 196] on button "Sumar" at bounding box center [964, 209] width 73 height 26
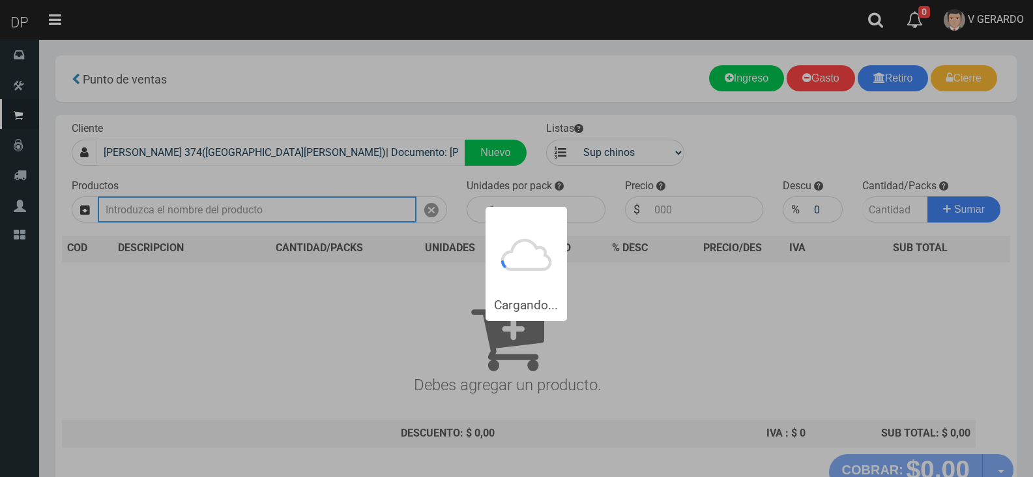
type input "1"
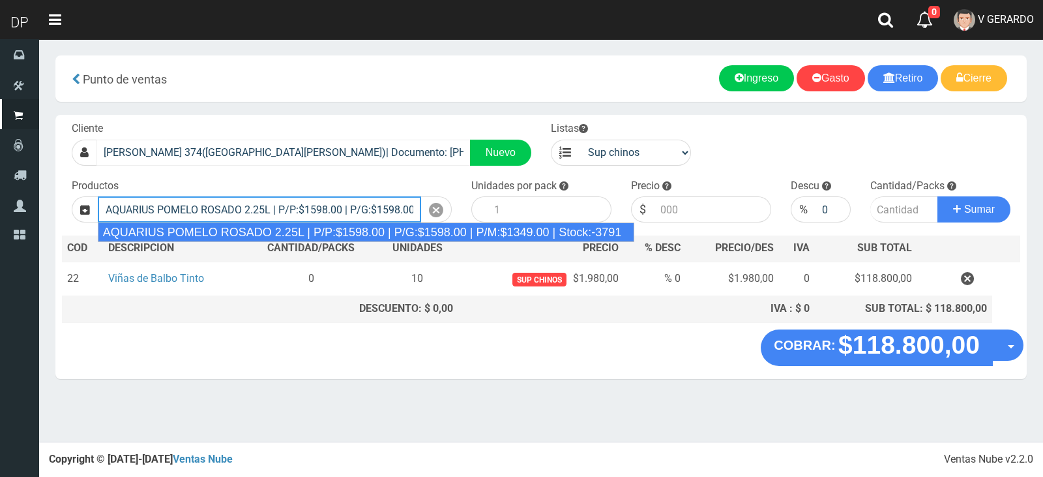
type input "AQUARIUS POMELO ROSADO 2.25L | P/P:$1598.00 | P/G:$1598.00 | P/M:$1349.00 | Sto…"
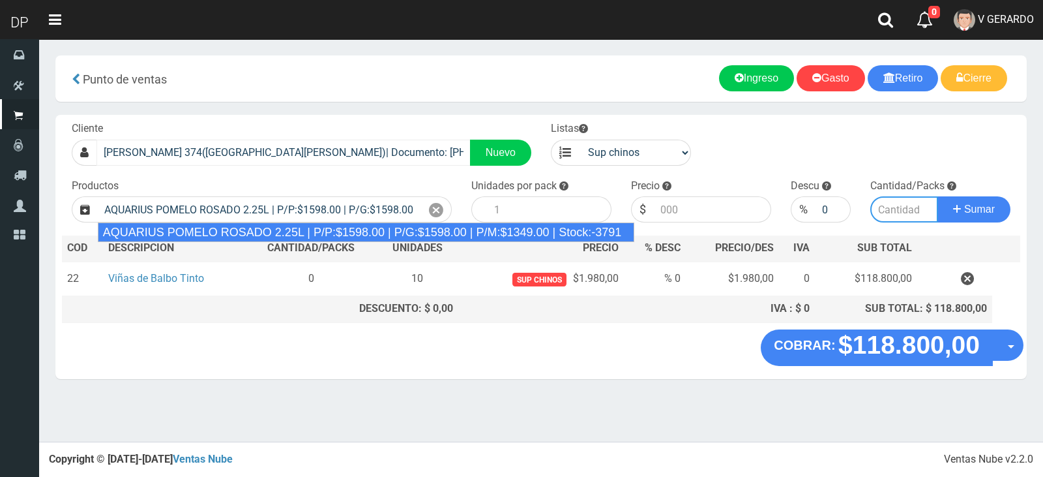
type input "6"
type input "1598.00"
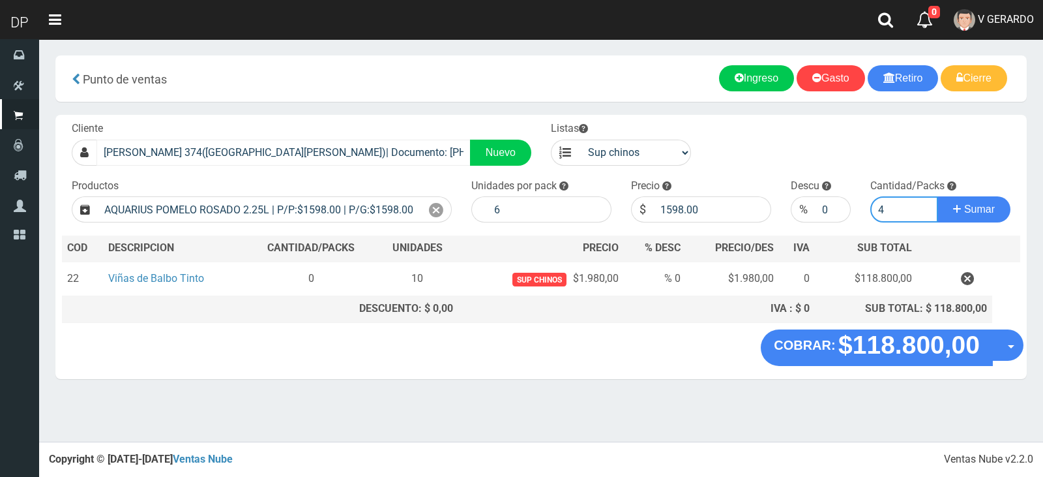
type input "4"
click at [938, 196] on button "Sumar" at bounding box center [974, 209] width 73 height 26
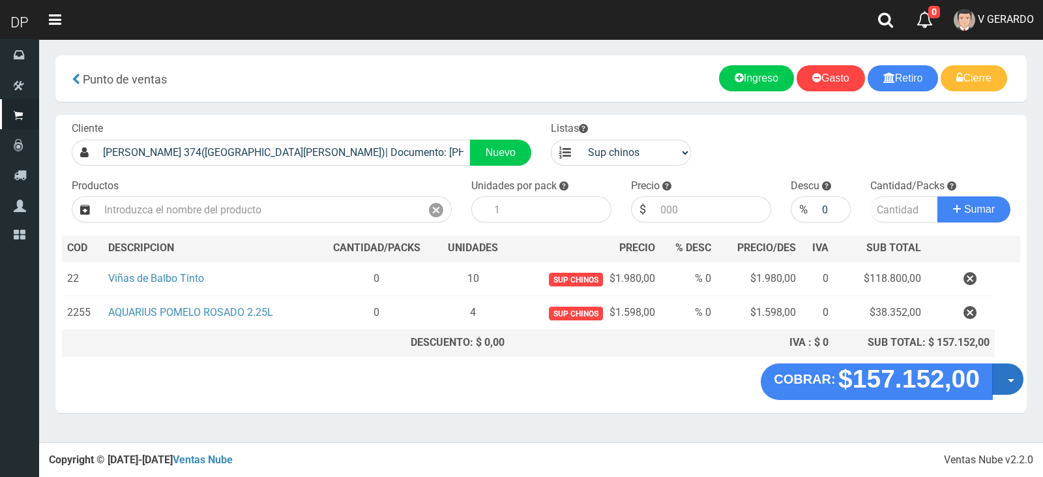
click at [1022, 383] on button "Opciones" at bounding box center [1007, 378] width 31 height 31
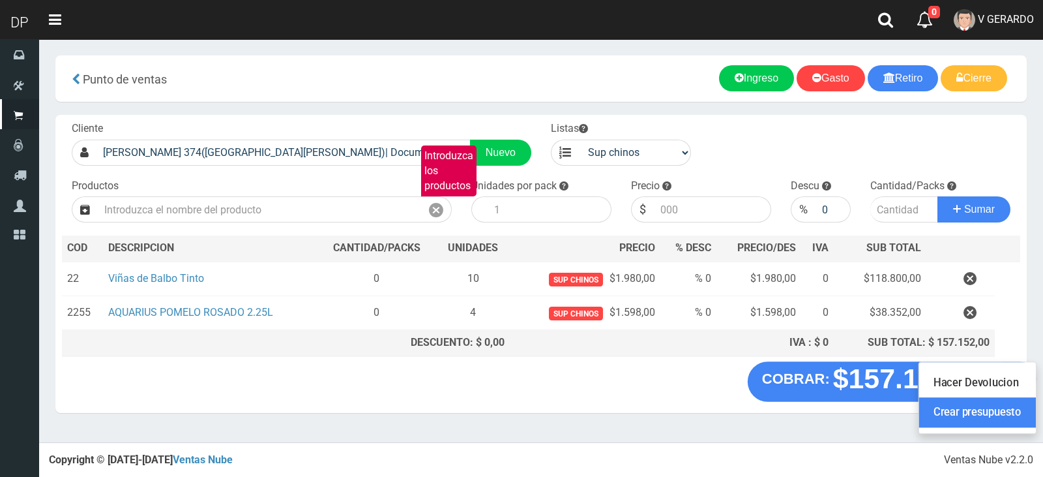
click at [1016, 403] on link "Crear presupuesto" at bounding box center [977, 413] width 117 height 30
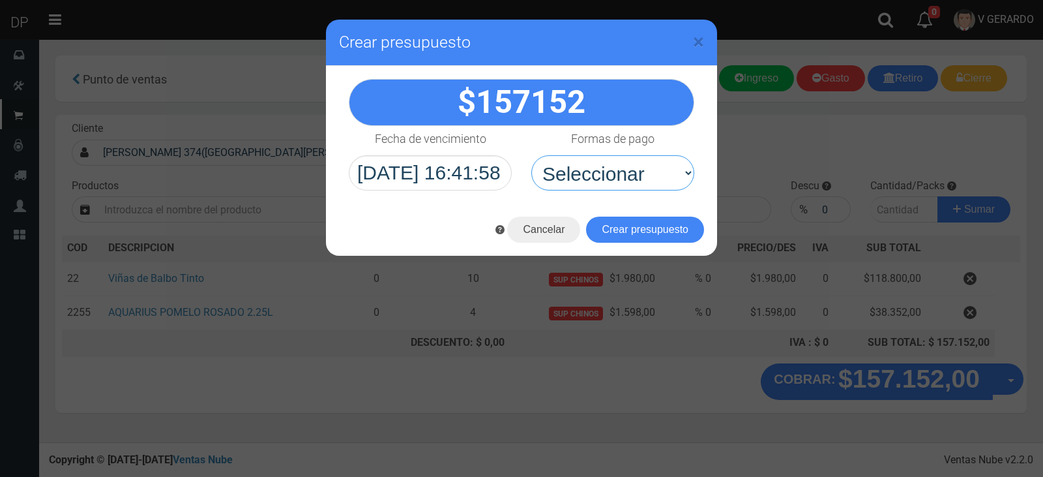
drag, startPoint x: 641, startPoint y: 175, endPoint x: 642, endPoint y: 209, distance: 33.3
click at [641, 175] on select "Seleccionar Efectivo Tarjeta de Crédito Depósito Débito" at bounding box center [612, 172] width 163 height 35
drag, startPoint x: 630, startPoint y: 169, endPoint x: 627, endPoint y: 185, distance: 16.8
click at [630, 169] on select "Seleccionar Efectivo Tarjeta de Crédito Depósito Débito" at bounding box center [612, 172] width 163 height 35
select select "Efectivo"
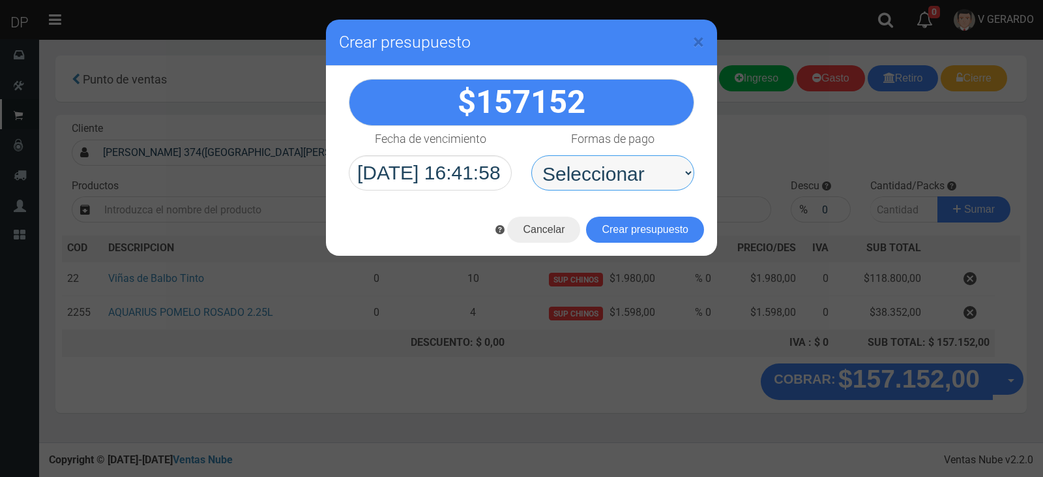
click at [531, 155] on select "Seleccionar Efectivo Tarjeta de Crédito Depósito Débito" at bounding box center [612, 172] width 163 height 35
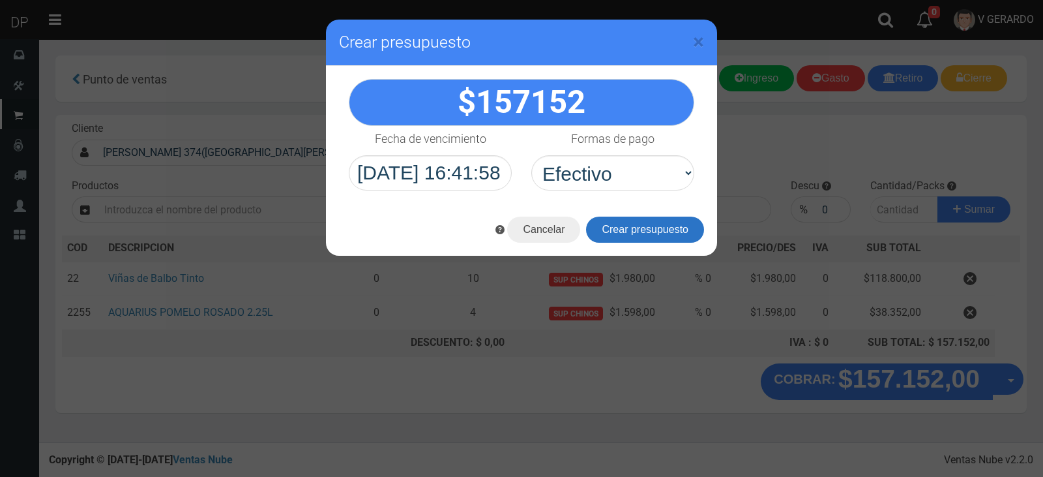
click at [618, 220] on button "Crear presupuesto" at bounding box center [645, 229] width 118 height 26
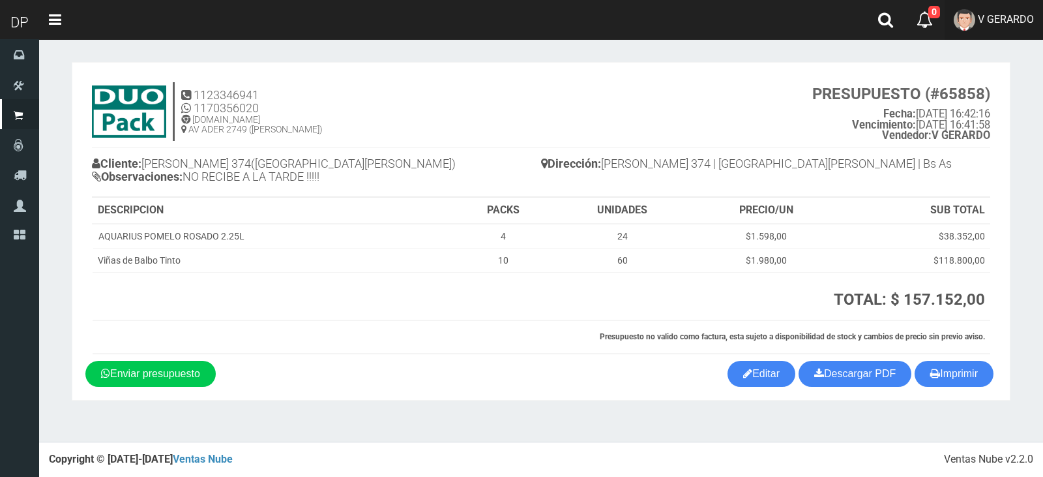
drag, startPoint x: 1007, startPoint y: 67, endPoint x: 1010, endPoint y: 31, distance: 35.3
click at [1007, 67] on section "1123346941 1170356020 [DOMAIN_NAME] AV ADER 2749 ([PERSON_NAME]) PRESUPUESTO (#…" at bounding box center [541, 231] width 939 height 338
click at [1012, 20] on span "V GERARDO" at bounding box center [1006, 19] width 56 height 12
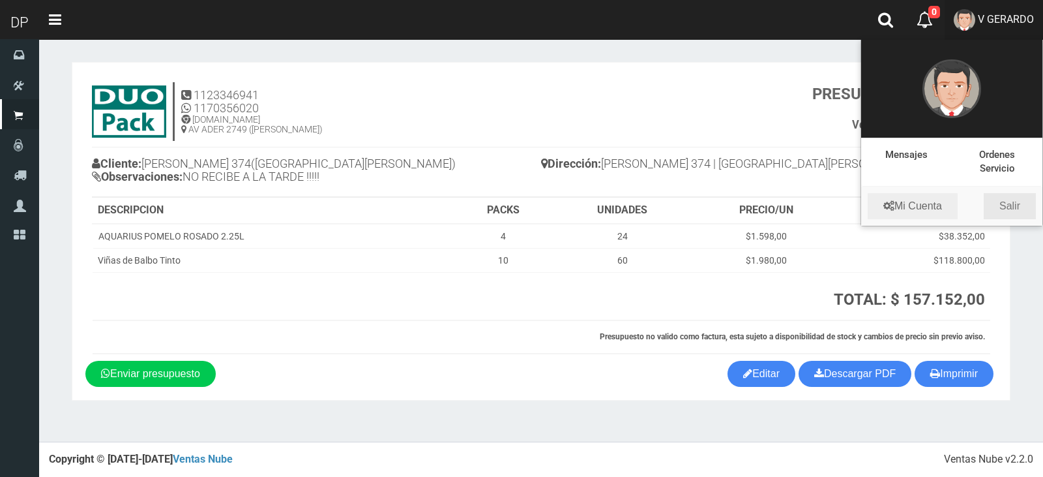
click at [1005, 204] on link "Salir" at bounding box center [1010, 206] width 52 height 26
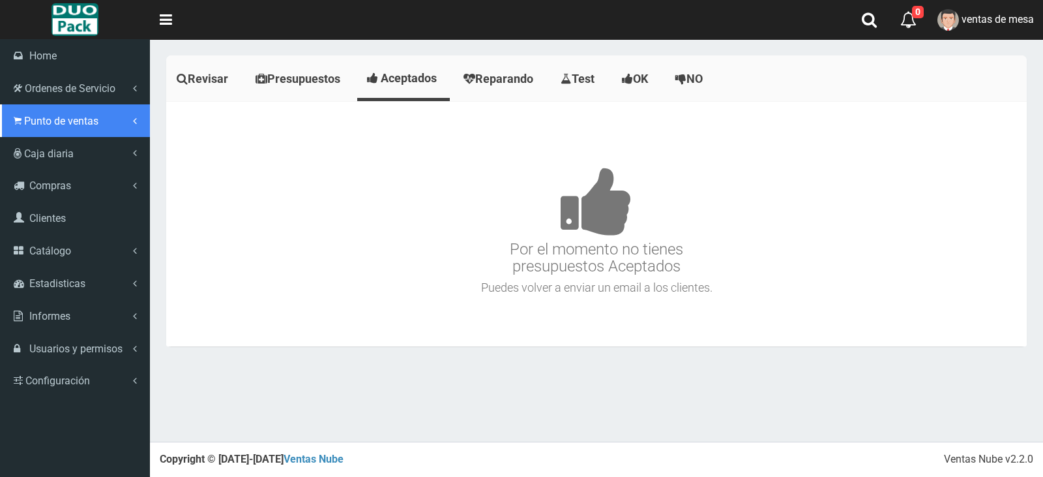
click at [38, 127] on link "Punto de ventas" at bounding box center [75, 120] width 150 height 33
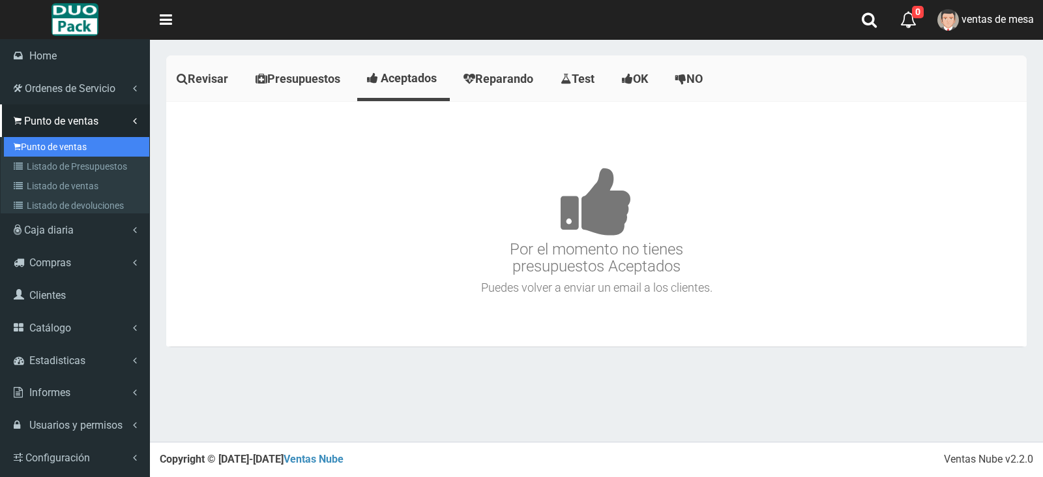
click at [73, 147] on link "Punto de ventas" at bounding box center [76, 147] width 145 height 20
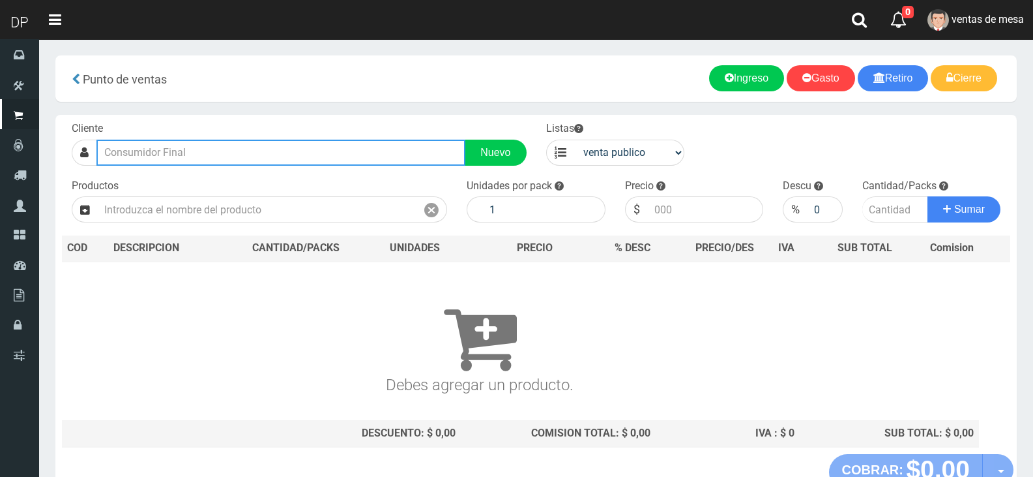
click at [267, 151] on input "text" at bounding box center [280, 153] width 369 height 26
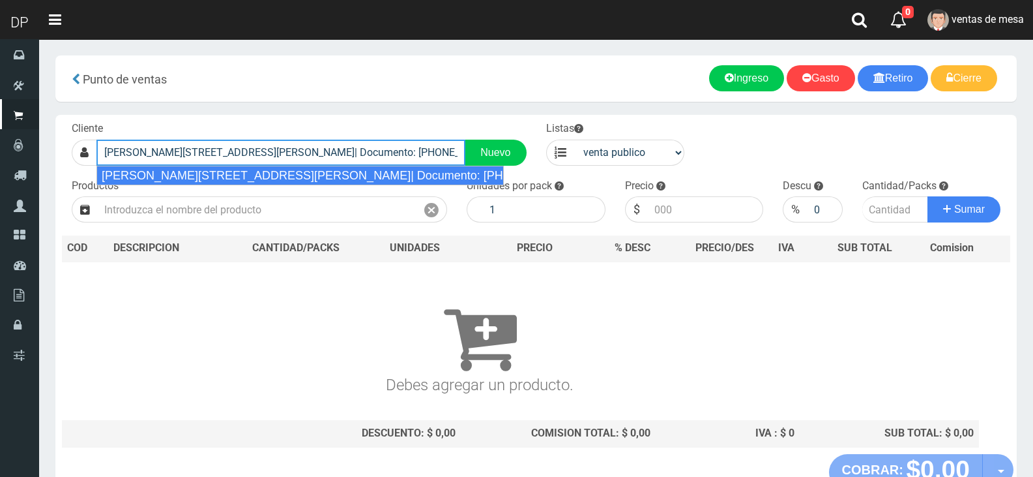
type input "RAMÓN FALCÓN 2276 (FLORES)| Documento: 654545454964 | Teléfono:"
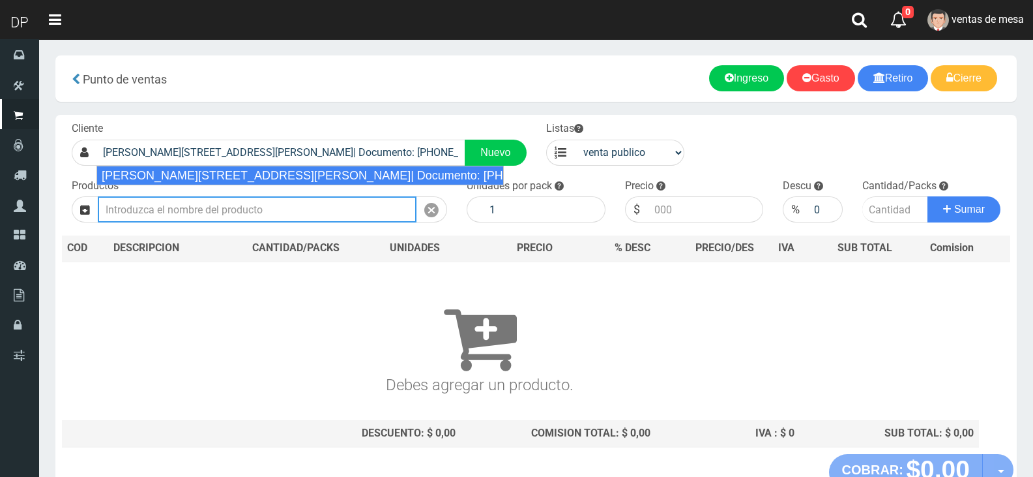
select select "2"
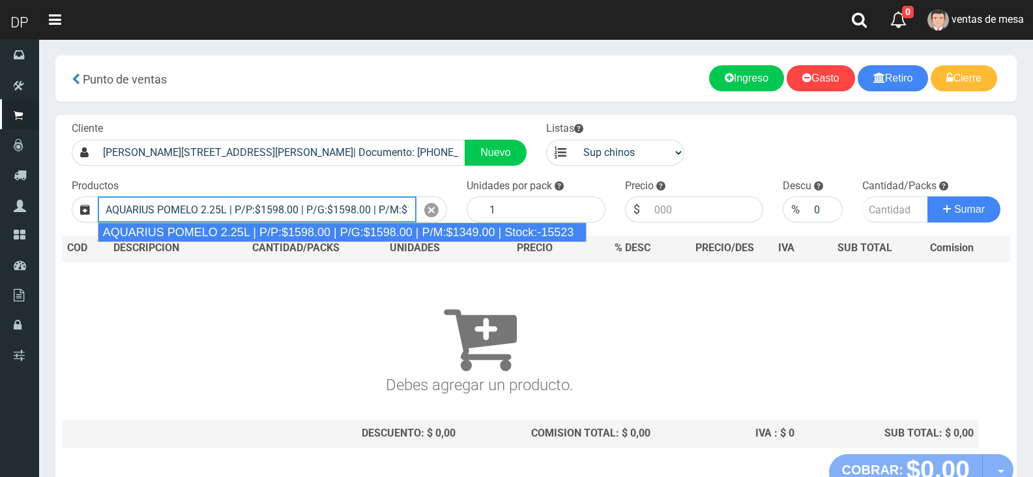
type input "AQUARIUS POMELO 2.25L | P/P:$1598.00 | P/G:$1598.00 | P/M:$1349.00 | Stock:-155…"
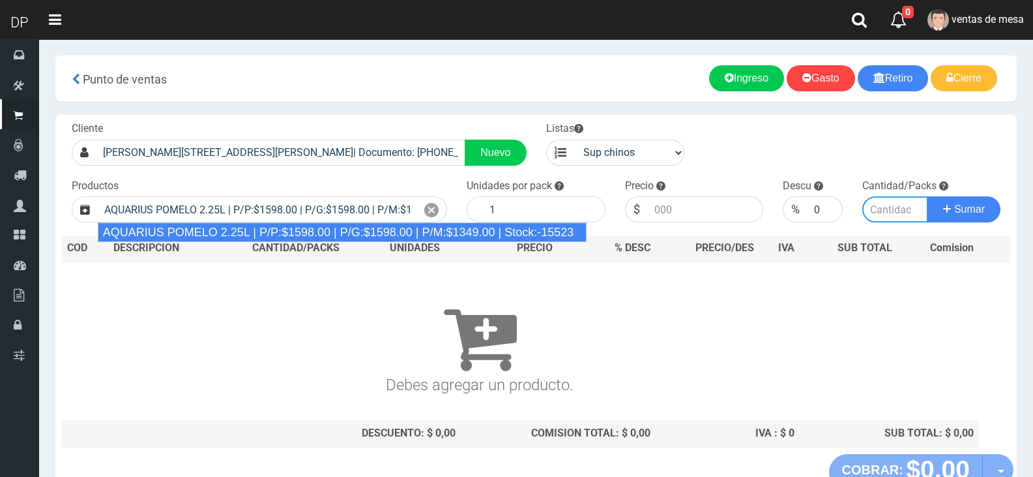
type input "6"
type input "1598.00"
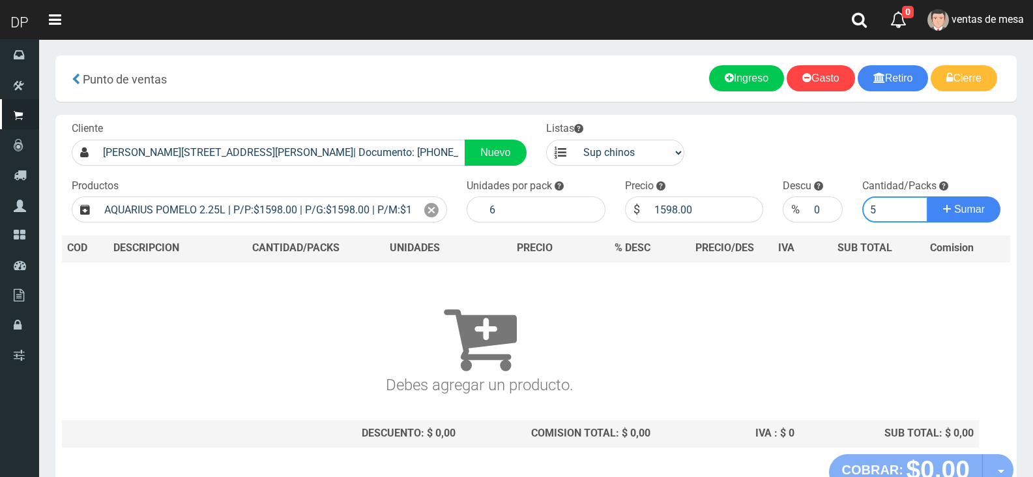
click at [928, 196] on button "Sumar" at bounding box center [964, 209] width 73 height 26
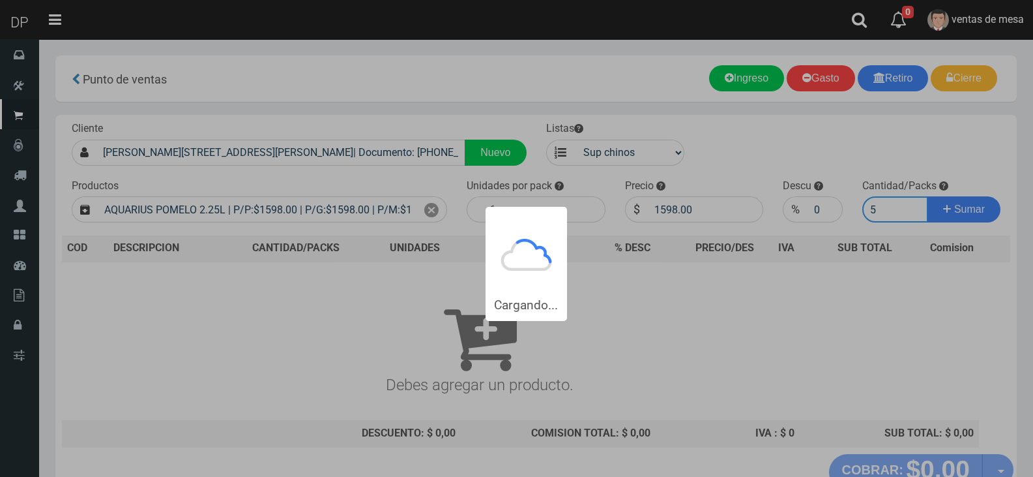
type input "51"
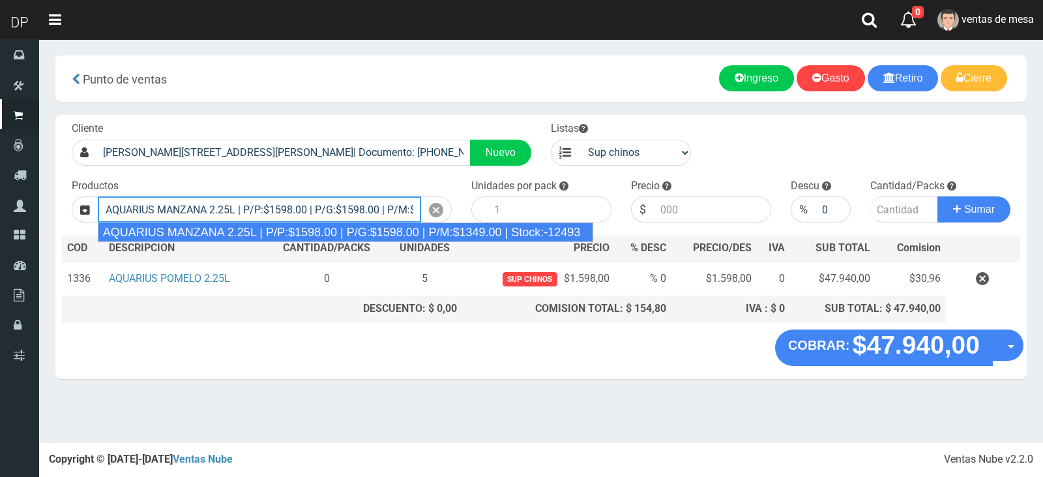
type input "AQUARIUS MANZANA 2.25L | P/P:$1598.00 | P/G:$1598.00 | P/M:$1349.00 | Stock:-12…"
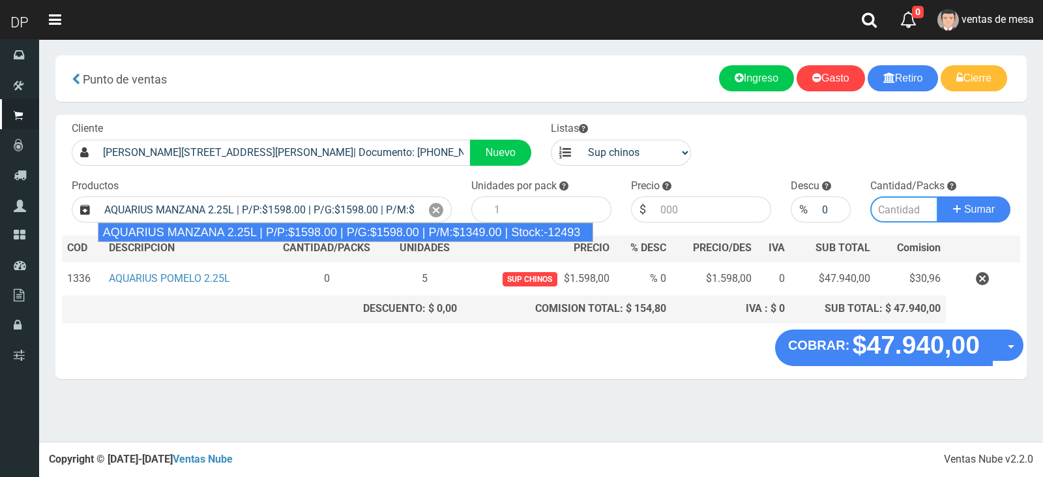
type input "6"
type input "1598.00"
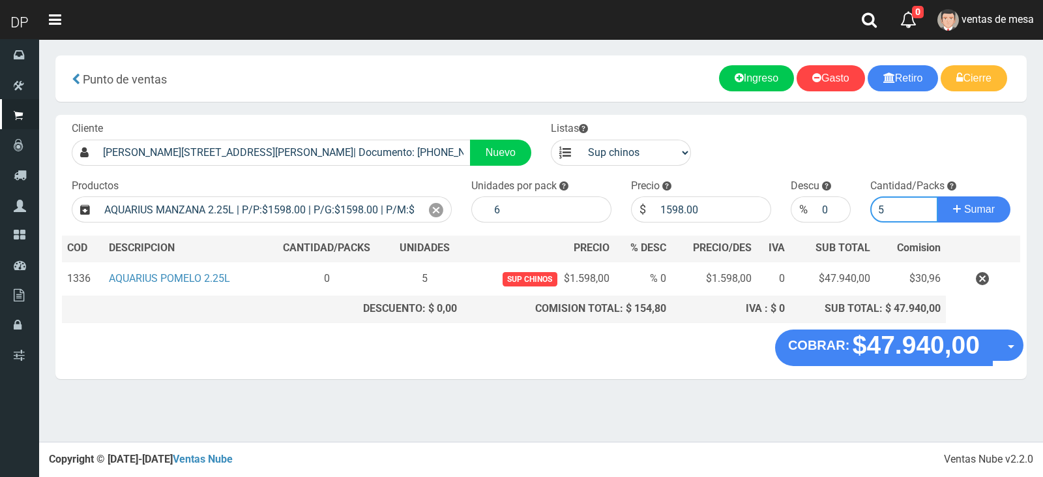
click at [938, 196] on button "Sumar" at bounding box center [974, 209] width 73 height 26
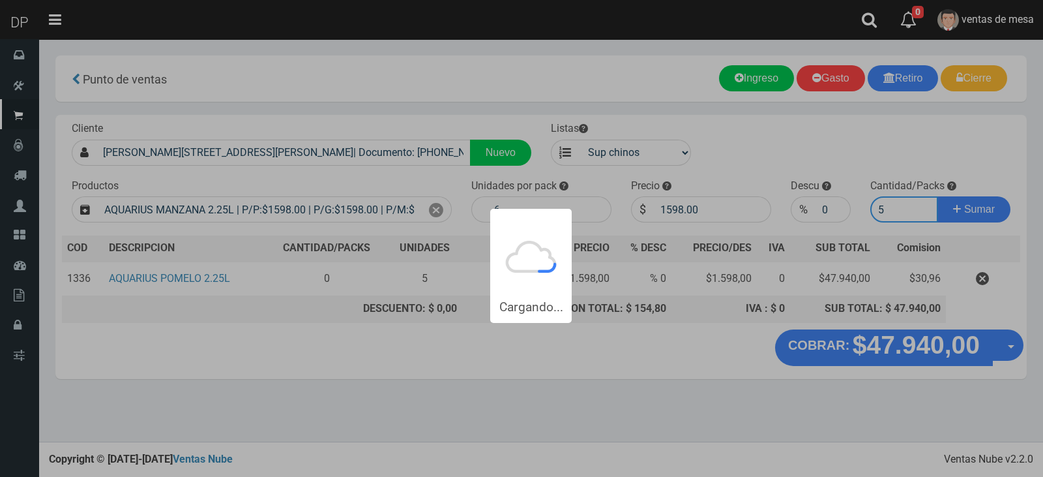
type input "51"
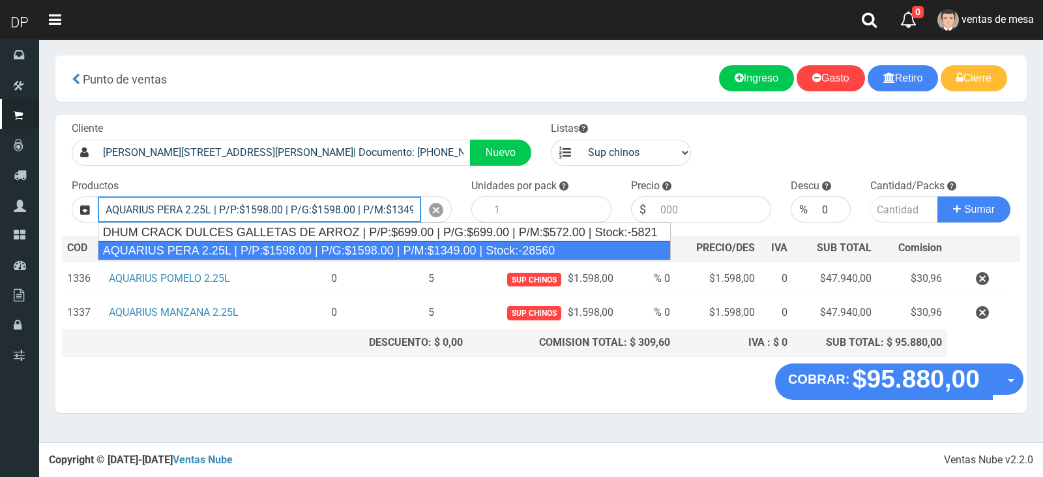
type input "AQUARIUS PERA 2.25L | P/P:$1598.00 | P/G:$1598.00 | P/M:$1349.00 | Stock:-28560"
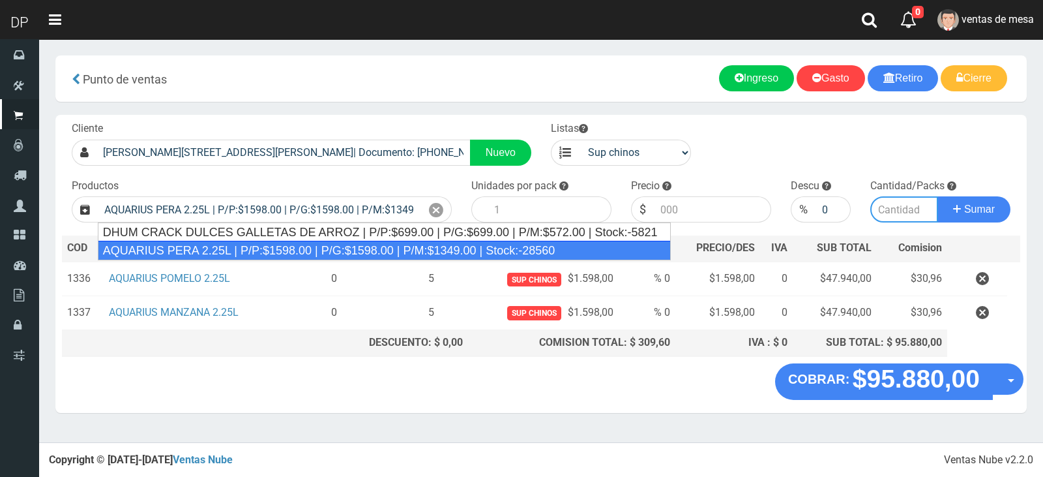
type input "6"
type input "1598.00"
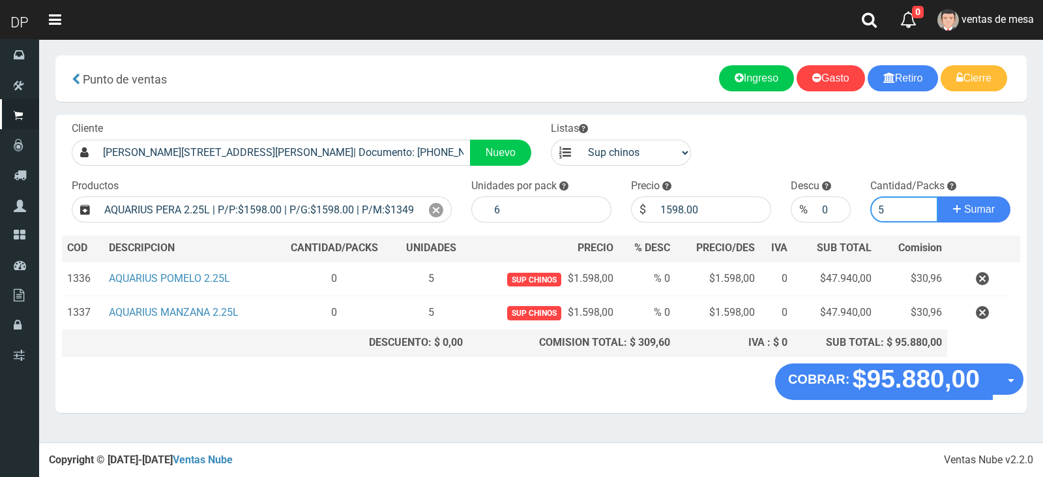
type input "5"
click at [938, 196] on button "Sumar" at bounding box center [974, 209] width 73 height 26
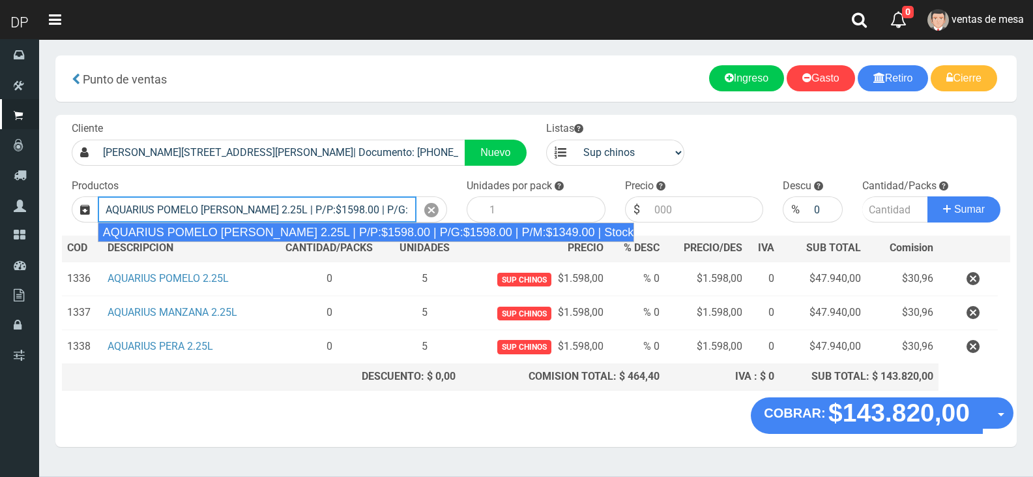
type input "AQUARIUS POMELO ROSADO 2.25L | P/P:$1598.00 | P/G:$1598.00 | P/M:$1349.00 | Sto…"
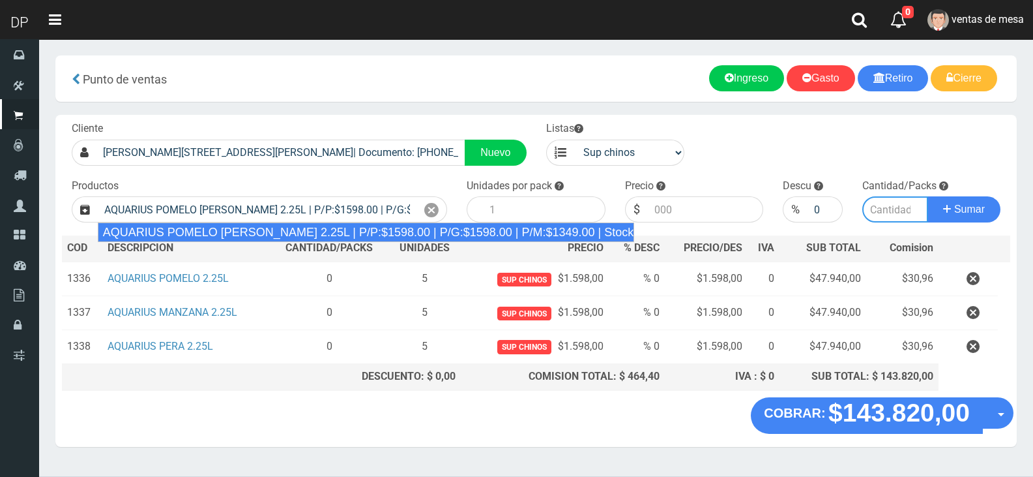
type input "6"
type input "1598.00"
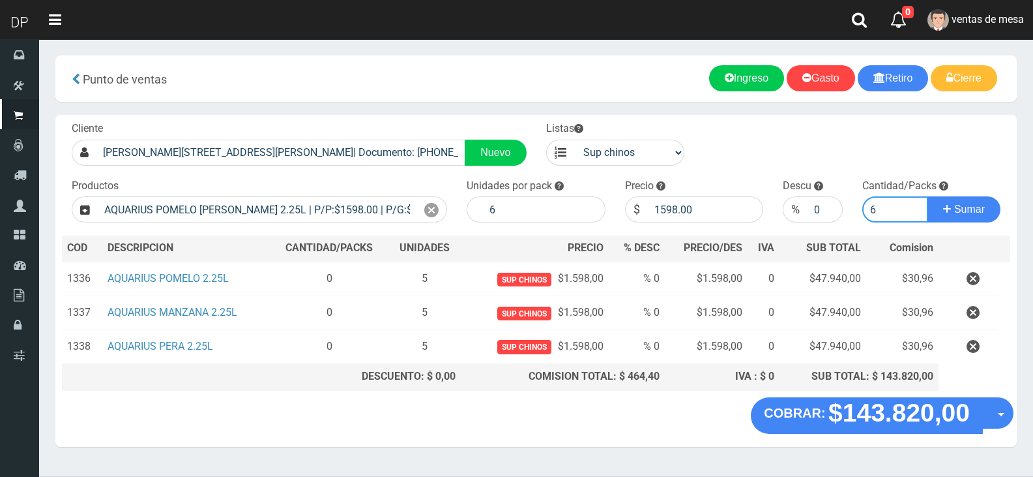
type input "5"
click at [928, 196] on button "Sumar" at bounding box center [964, 209] width 73 height 26
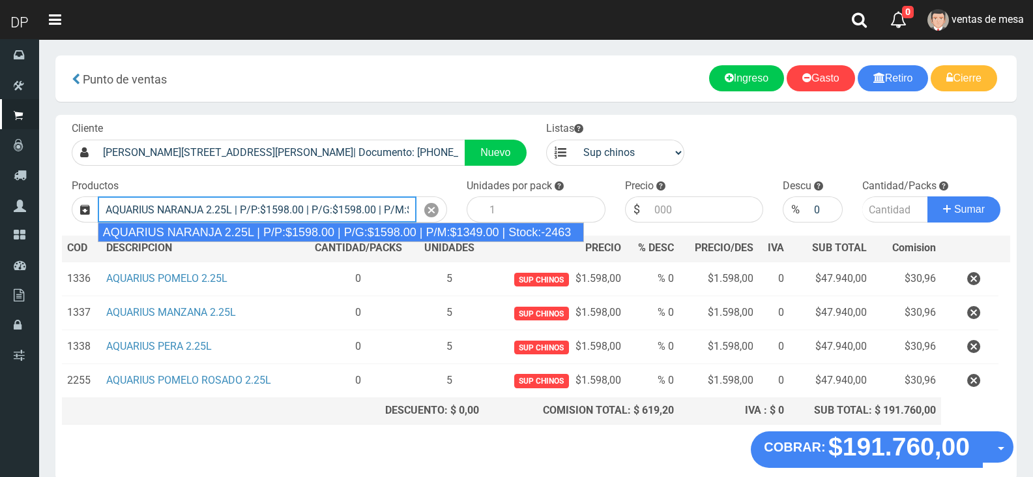
type input "AQUARIUS NARANJA 2.25L | P/P:$1598.00 | P/G:$1598.00 | P/M:$1349.00 | Stock:-24…"
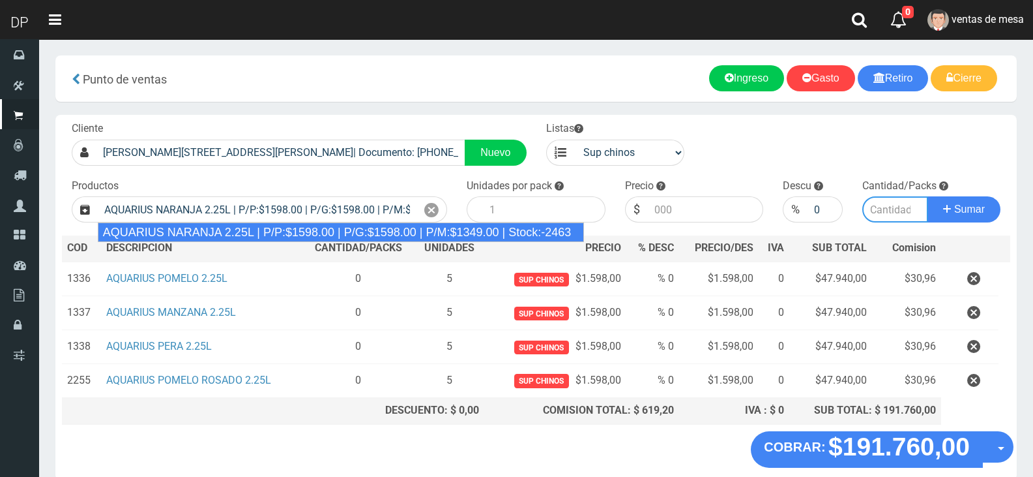
type input "6"
type input "1598.00"
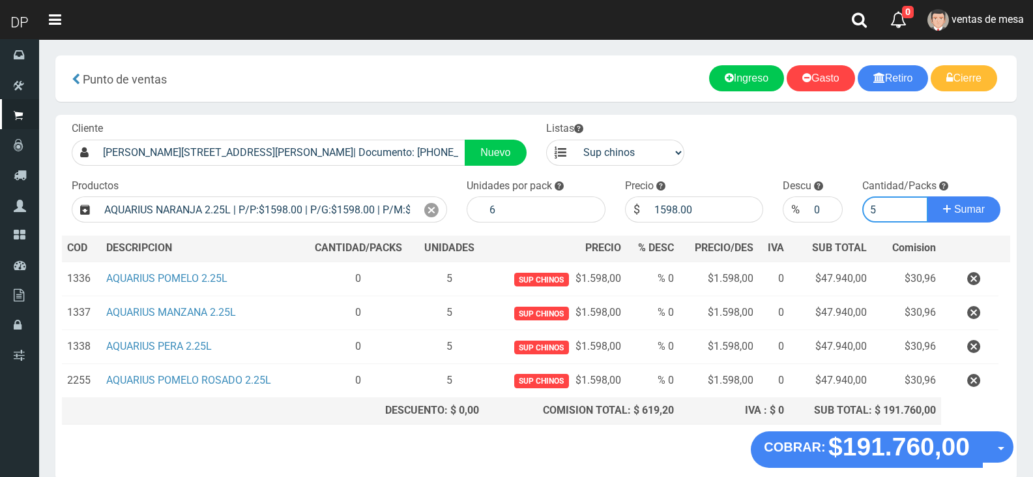
type input "5"
click at [928, 196] on button "Sumar" at bounding box center [964, 209] width 73 height 26
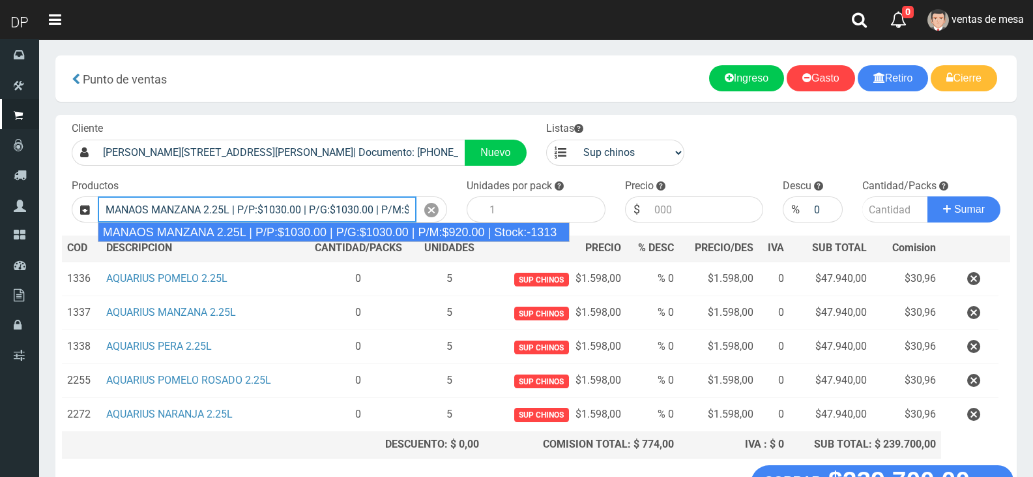
type input "MANAOS MANZANA 2.25L | P/P:$1030.00 | P/G:$1030.00 | P/M:$920.00 | Stock:-1313"
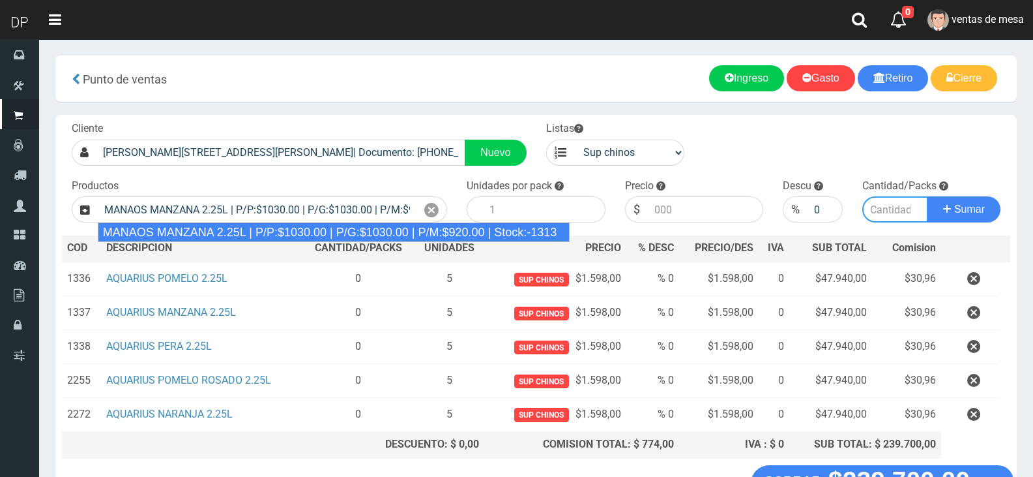
type input "6"
type input "1030.00"
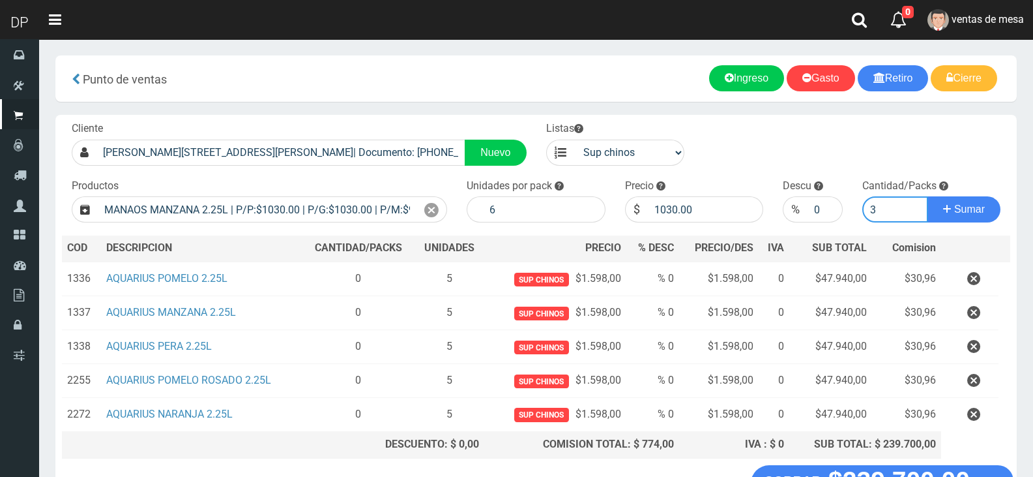
type input "3"
click at [928, 196] on button "Sumar" at bounding box center [964, 209] width 73 height 26
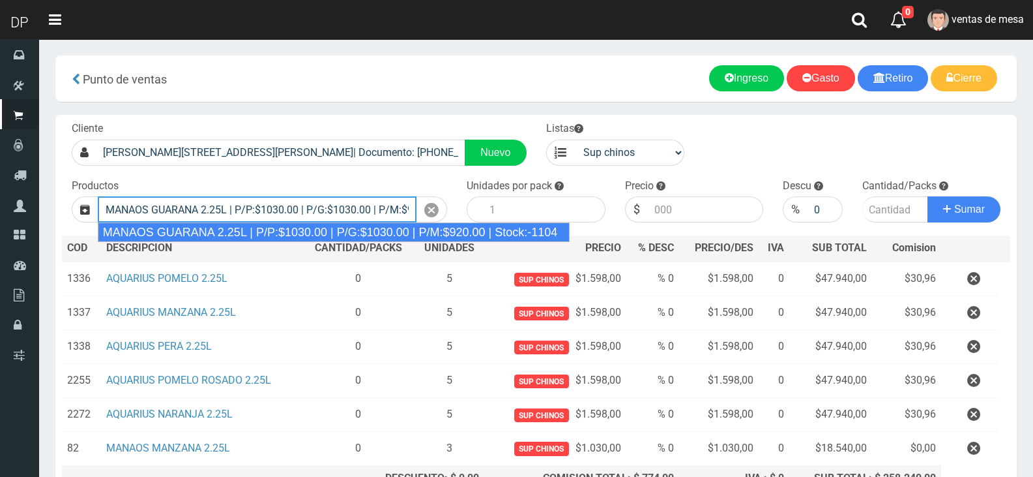
type input "MANAOS GUARANA 2.25L | P/P:$1030.00 | P/G:$1030.00 | P/M:$920.00 | Stock:-1104"
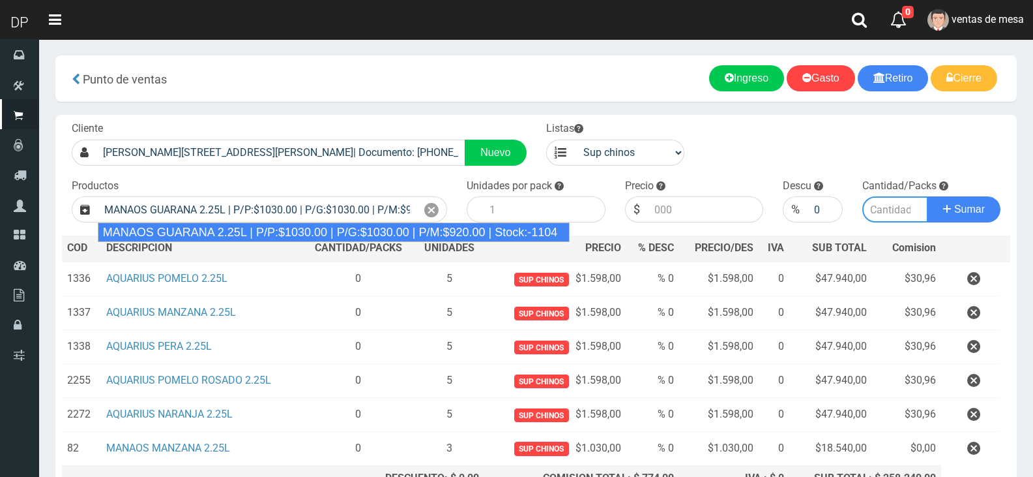
type input "6"
type input "1030.00"
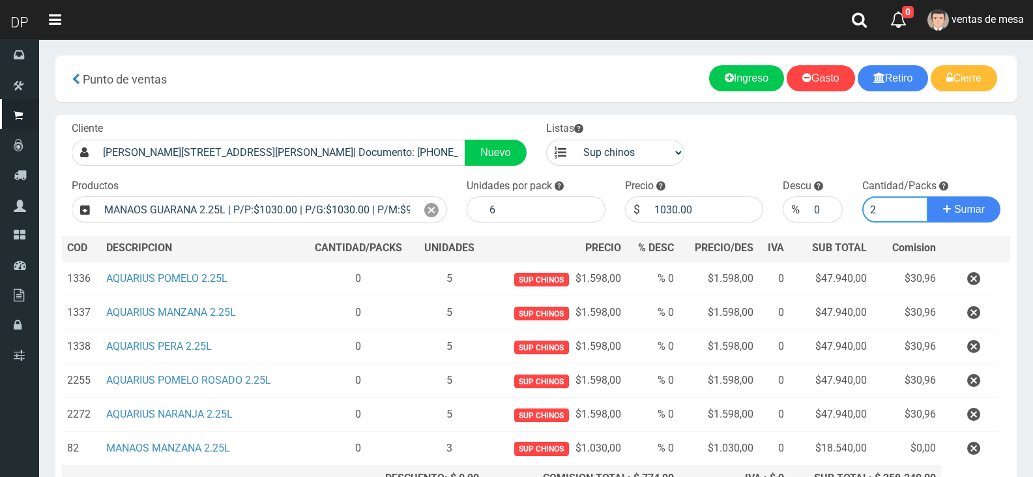
type input "2"
click at [928, 196] on button "Sumar" at bounding box center [964, 209] width 73 height 26
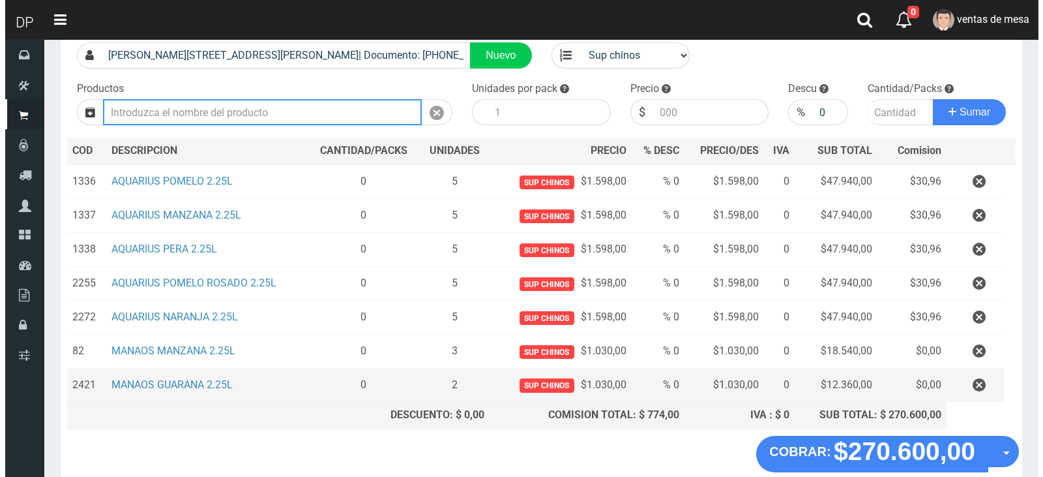
scroll to position [165, 0]
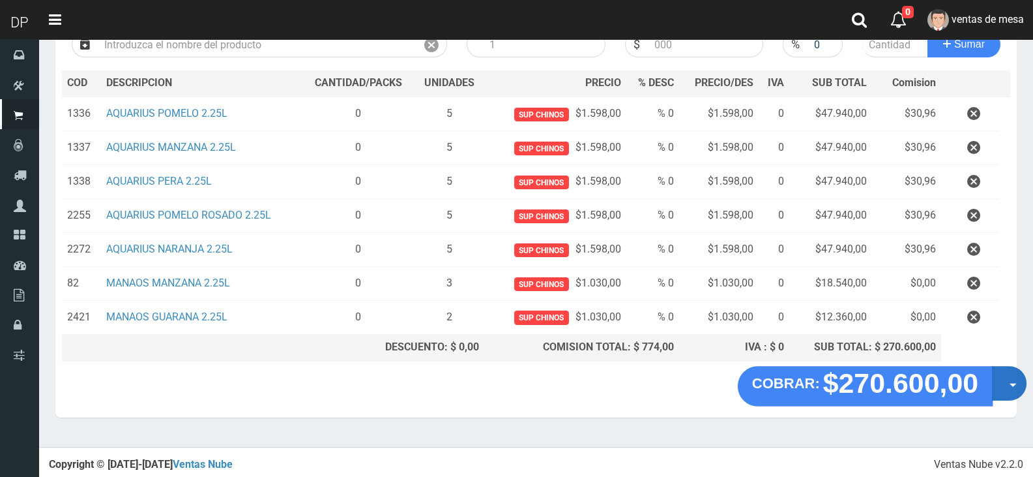
click at [1012, 381] on button "Opciones" at bounding box center [1009, 383] width 35 height 35
click at [0, 0] on link "Crear presupuesto" at bounding box center [0, 0] width 0 height 0
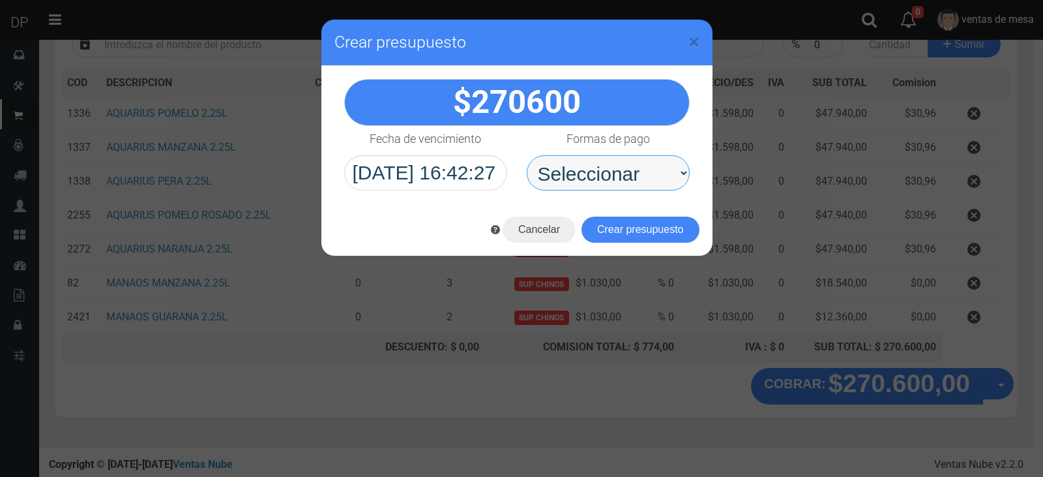
drag, startPoint x: 590, startPoint y: 162, endPoint x: 591, endPoint y: 188, distance: 26.1
click at [590, 162] on select "Seleccionar Efectivo Tarjeta de Crédito Depósito Débito" at bounding box center [608, 172] width 163 height 35
select select "Efectivo"
click at [527, 155] on select "Seleccionar Efectivo Tarjeta de Crédito Depósito Débito" at bounding box center [608, 172] width 163 height 35
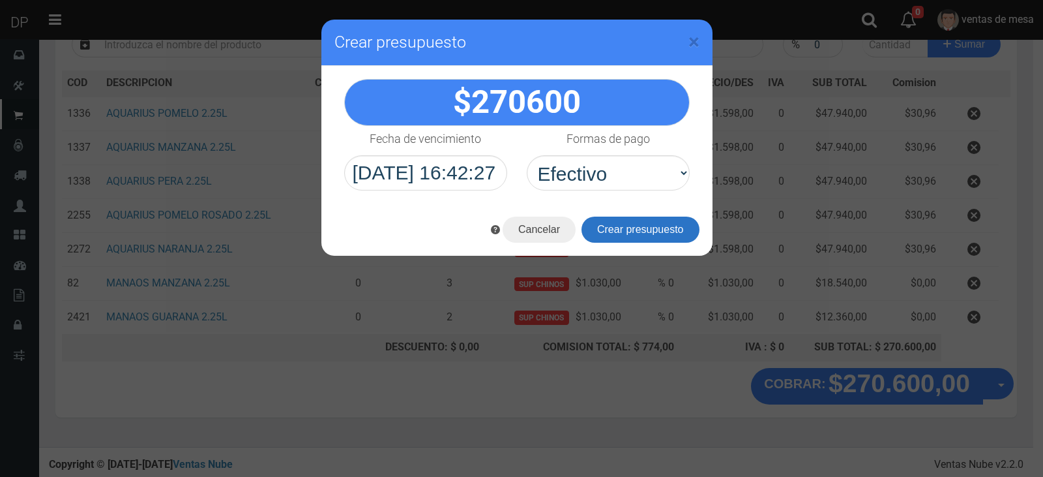
click at [608, 225] on button "Crear presupuesto" at bounding box center [641, 229] width 118 height 26
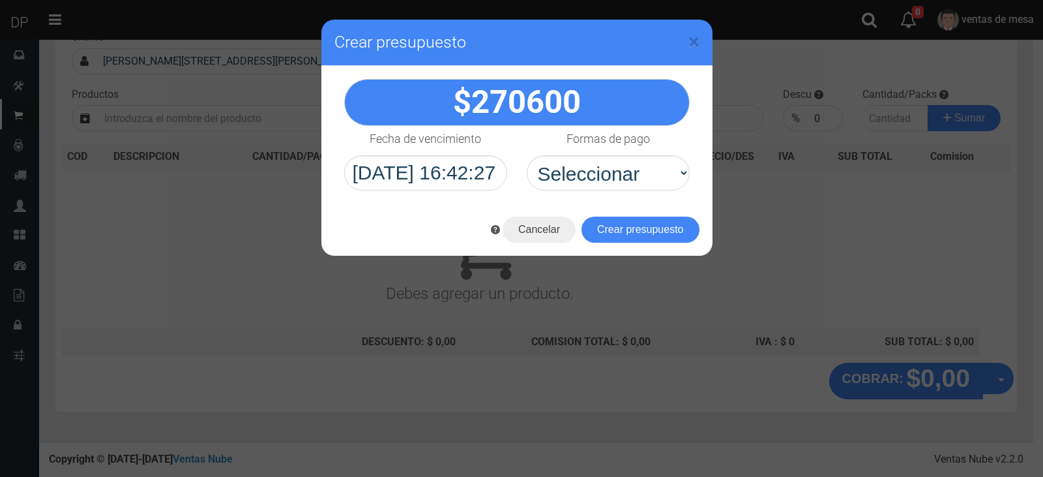
scroll to position [86, 0]
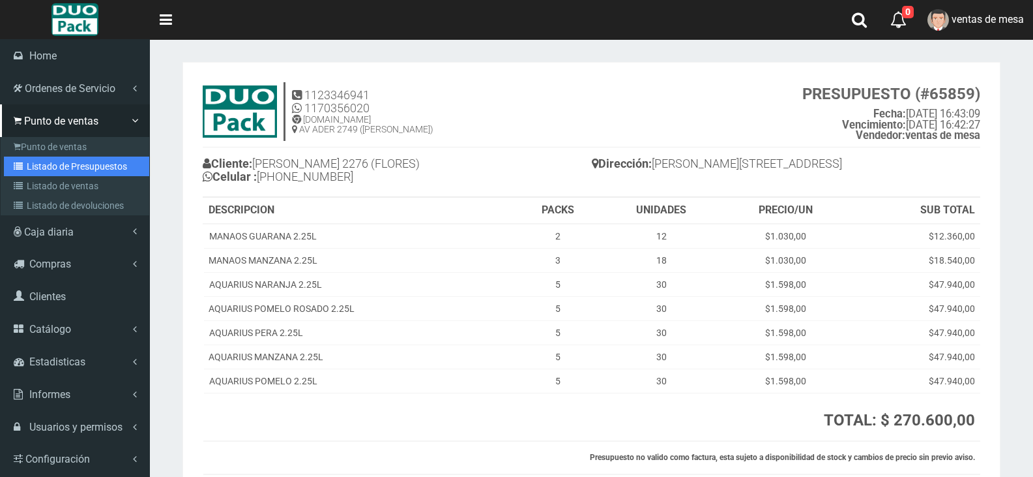
click at [14, 169] on icon at bounding box center [20, 166] width 13 height 9
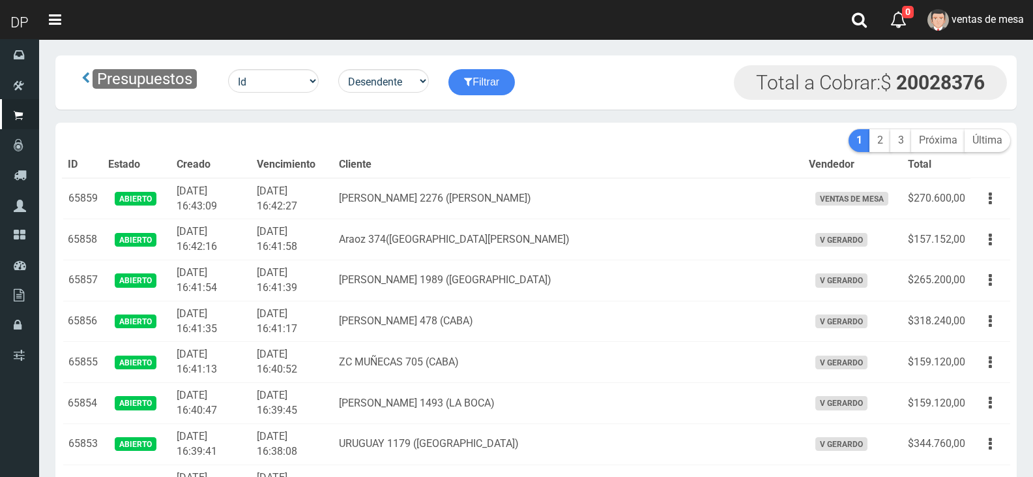
scroll to position [287, 0]
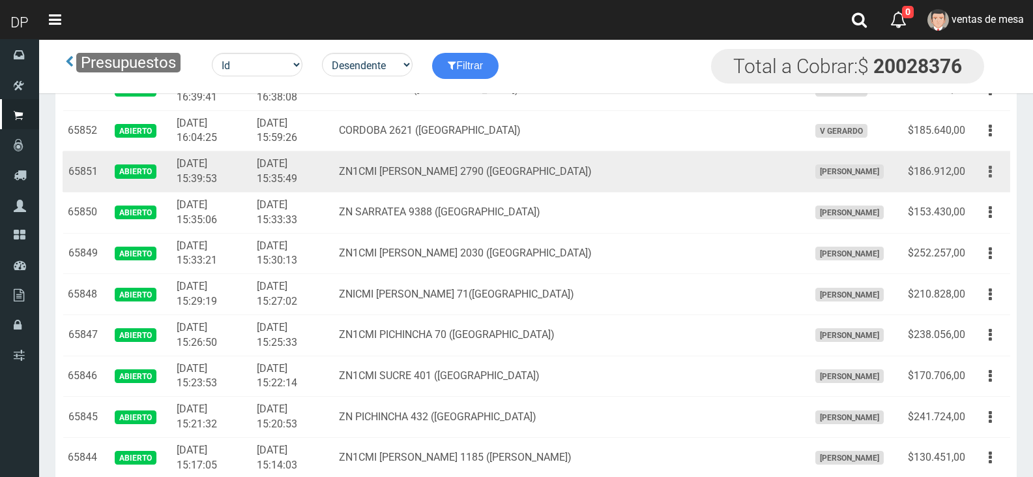
click at [996, 173] on button "button" at bounding box center [990, 171] width 29 height 23
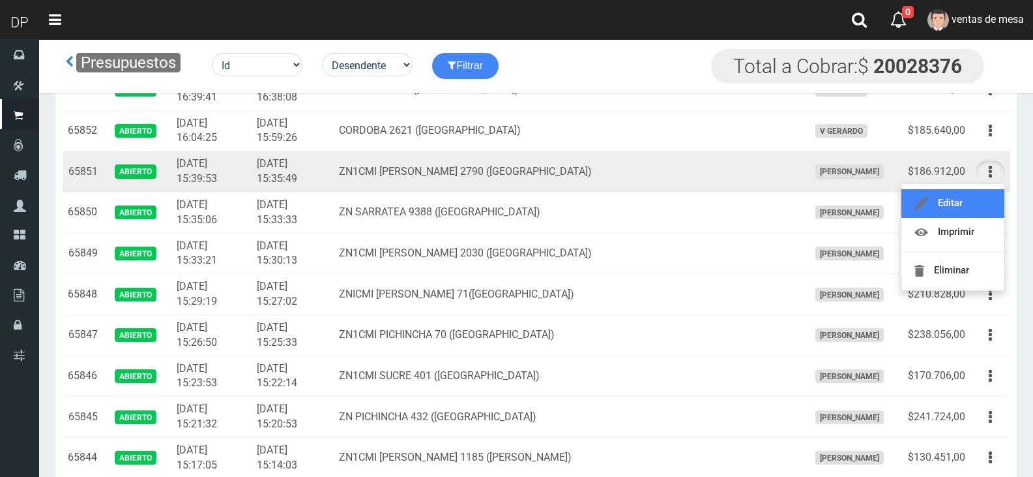
click at [985, 210] on link "Editar" at bounding box center [953, 203] width 103 height 29
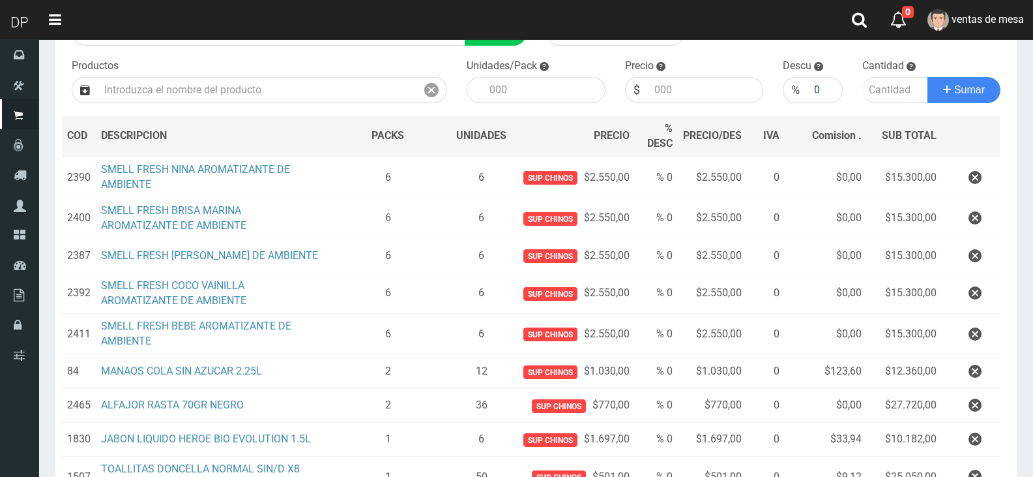
scroll to position [57, 0]
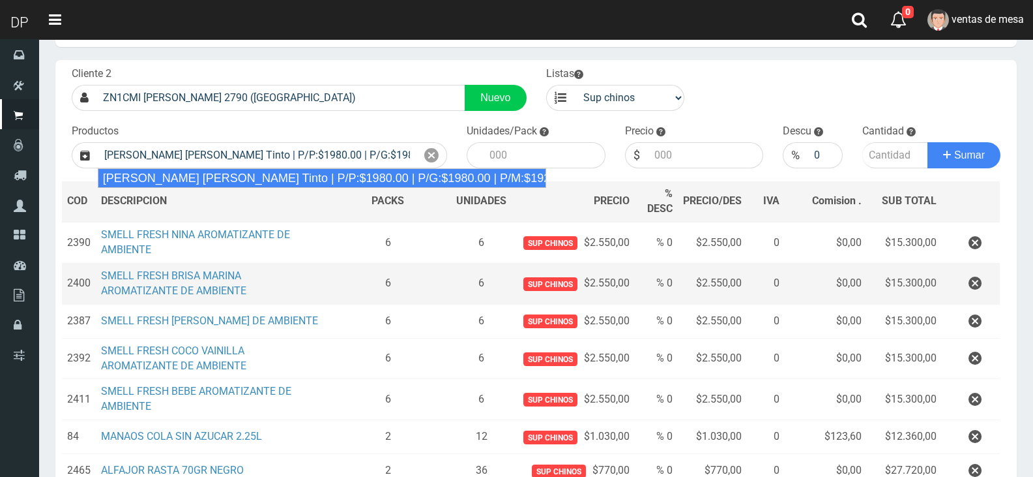
type input "[PERSON_NAME] [PERSON_NAME] Tinto | P/P:$1980.00 | P/G:$1980.00 | P/M:$1920.00 …"
type input "6"
type input "1980.00"
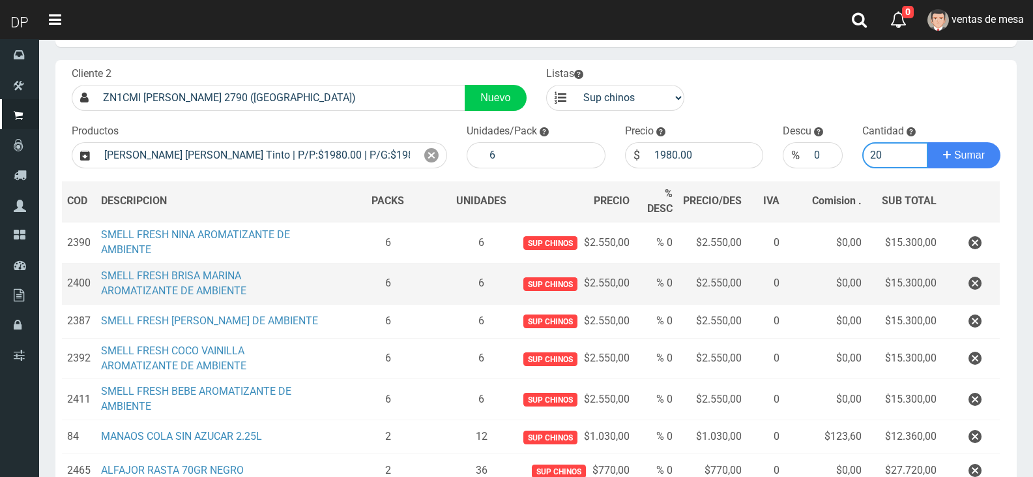
type input "20"
click at [928, 142] on button "Sumar" at bounding box center [964, 155] width 73 height 26
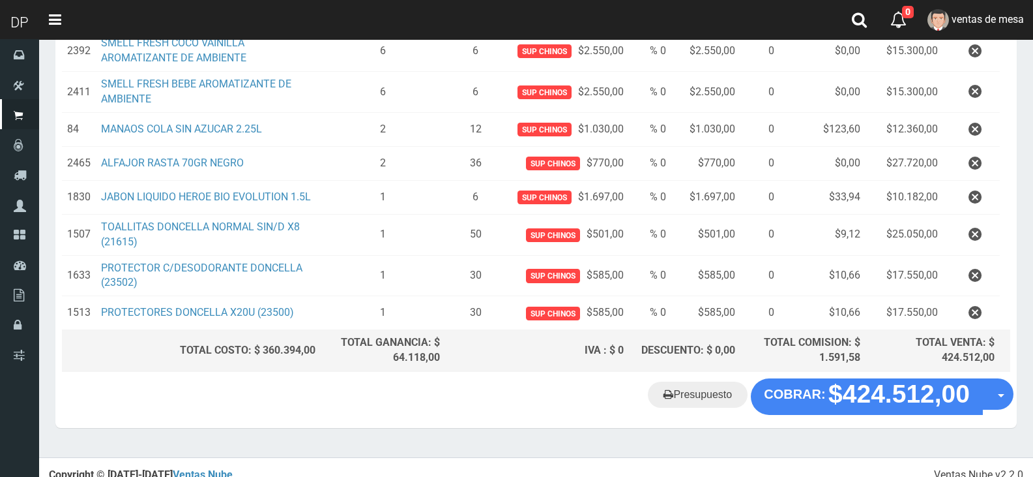
scroll to position [417, 0]
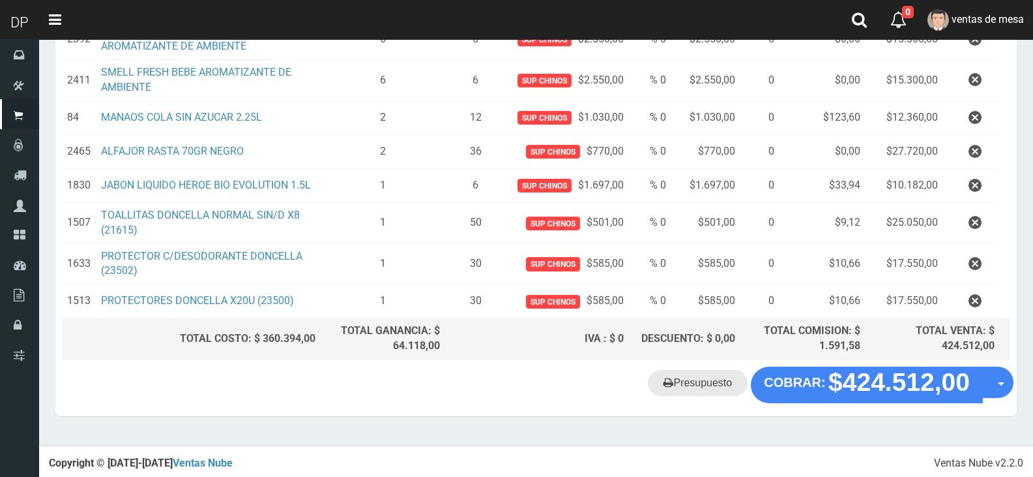
click at [691, 381] on link "Presupuesto" at bounding box center [698, 383] width 100 height 26
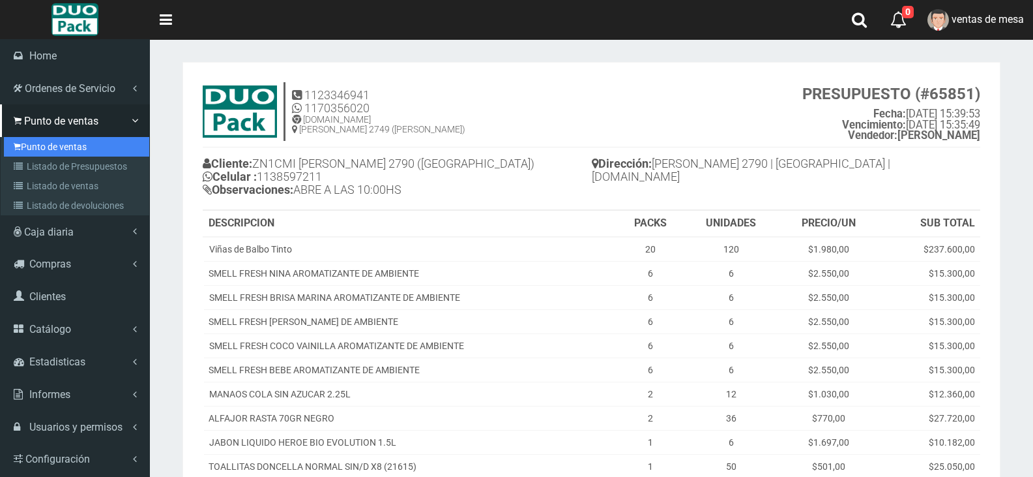
click at [22, 149] on link "Punto de ventas" at bounding box center [76, 147] width 145 height 20
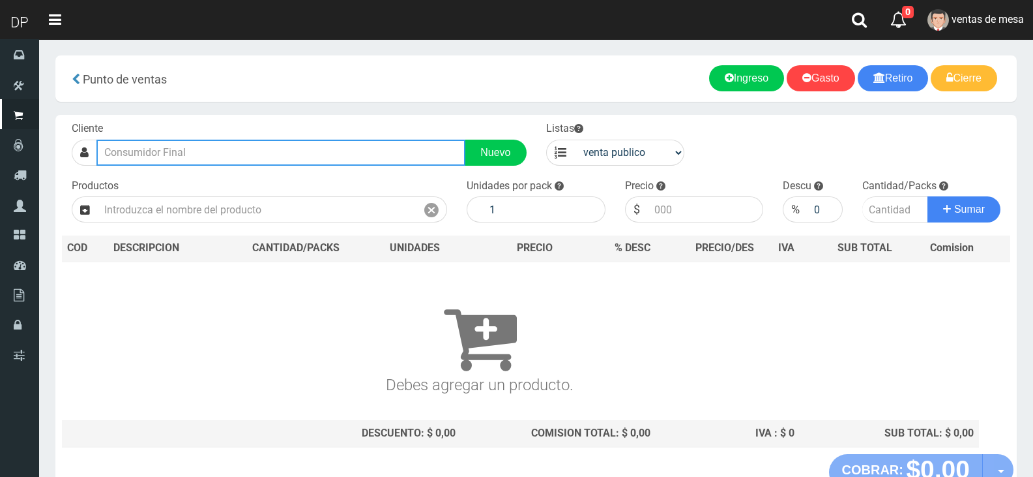
click at [230, 160] on input "text" at bounding box center [280, 153] width 369 height 26
click at [155, 156] on input "text" at bounding box center [280, 153] width 369 height 26
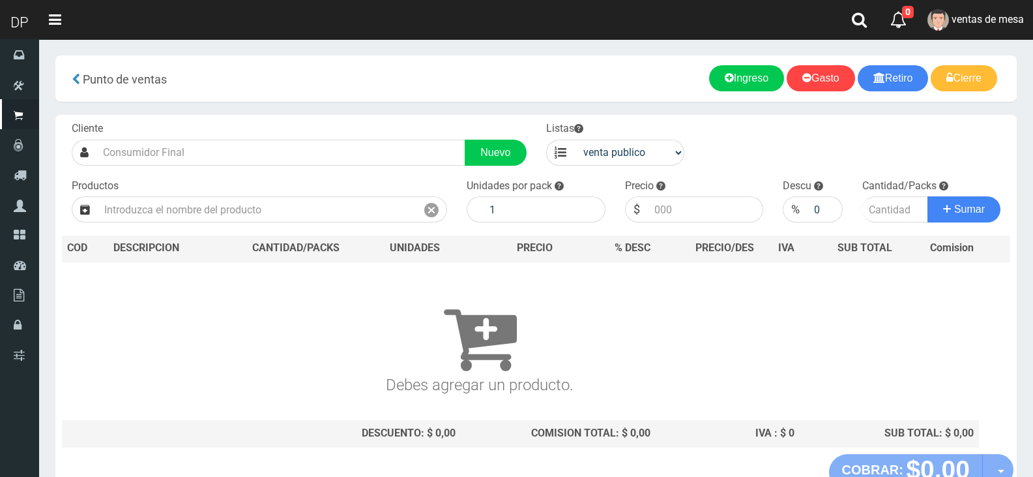
click at [314, 111] on section "× Titulo del Msj texto Mas Texto Cancelar Aceptar Punto de ventas Ingreso" at bounding box center [536, 286] width 994 height 494
click at [248, 138] on div "Cliente Nuevo" at bounding box center [299, 143] width 475 height 44
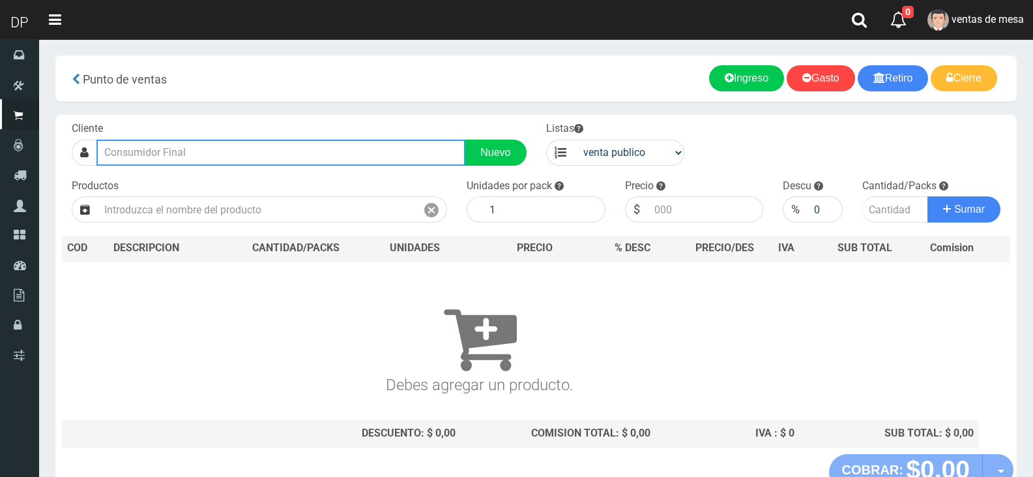
click at [250, 144] on input "text" at bounding box center [280, 153] width 369 height 26
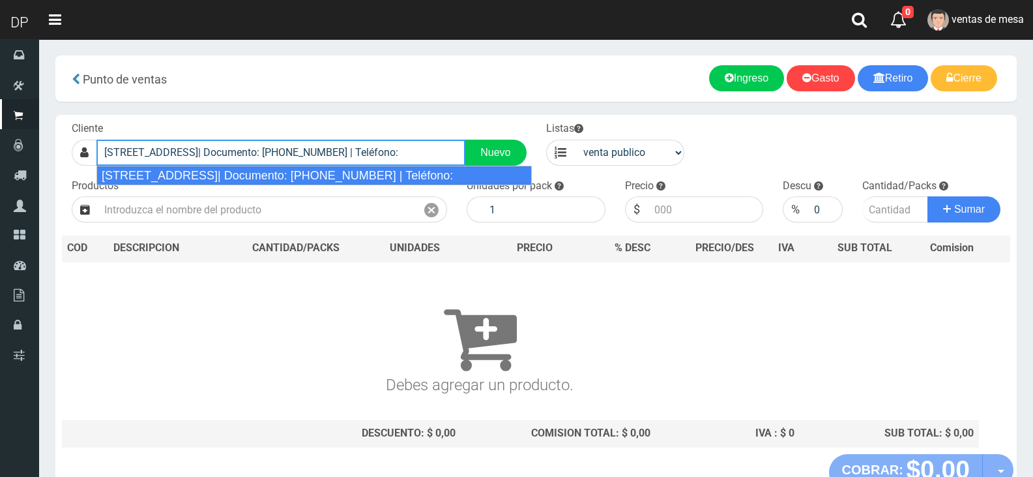
type input "AV NAZCA 2966 CABA DE 9 A 22 HS| Documento: 29666666666666 | Teléfono:"
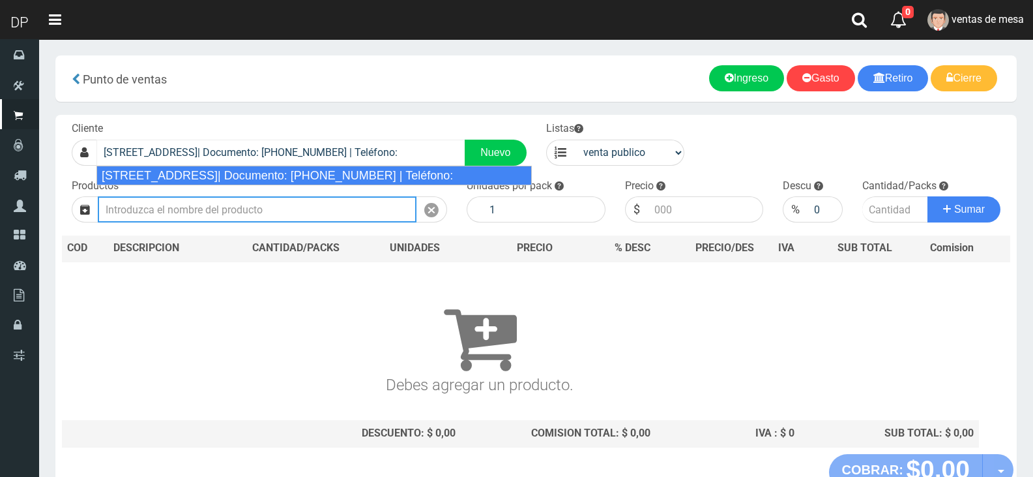
select select "2"
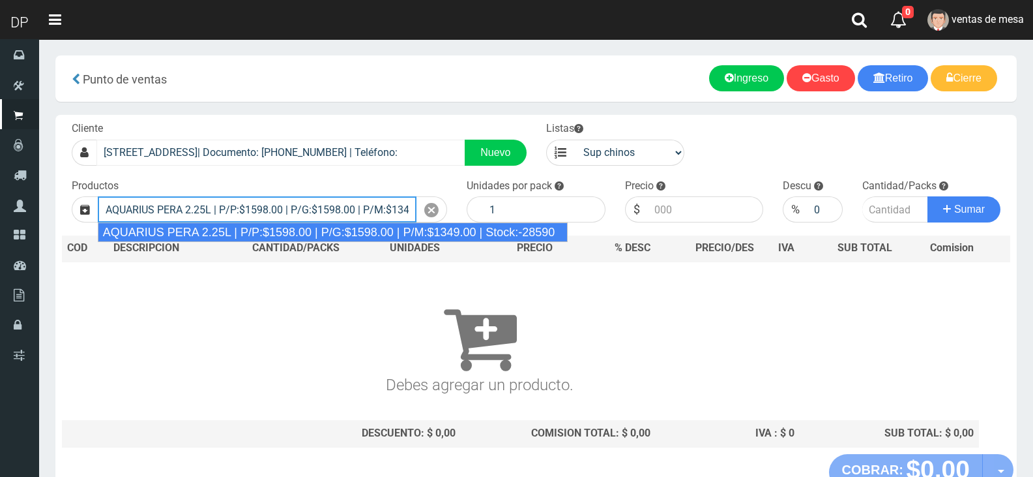
type input "AQUARIUS PERA 2.25L | P/P:$1598.00 | P/G:$1598.00 | P/M:$1349.00 | Stock:-28590"
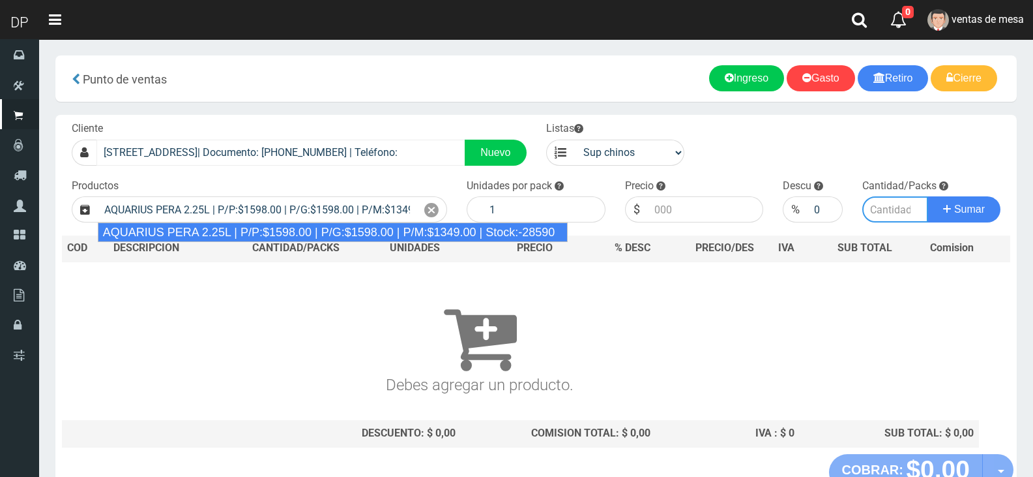
type input "6"
type input "1598.00"
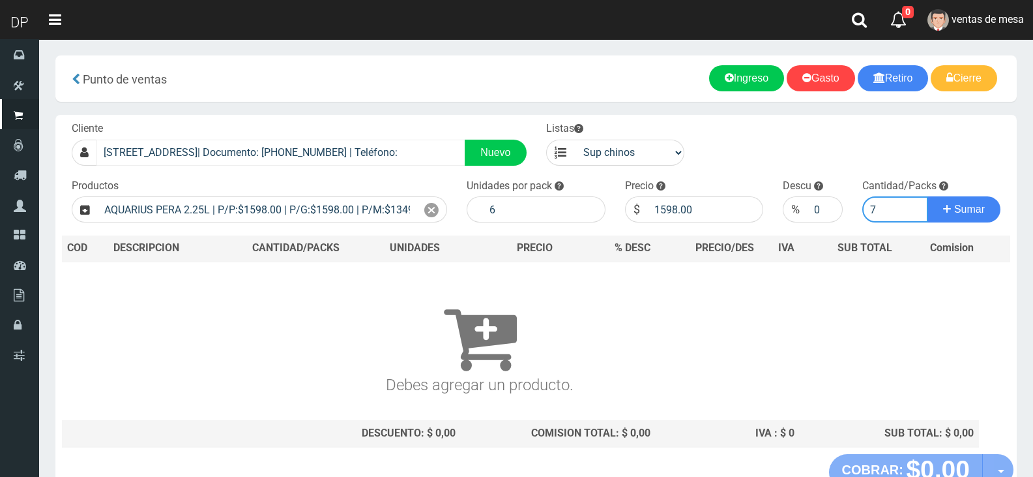
type input "7"
click at [928, 196] on button "Sumar" at bounding box center [964, 209] width 73 height 26
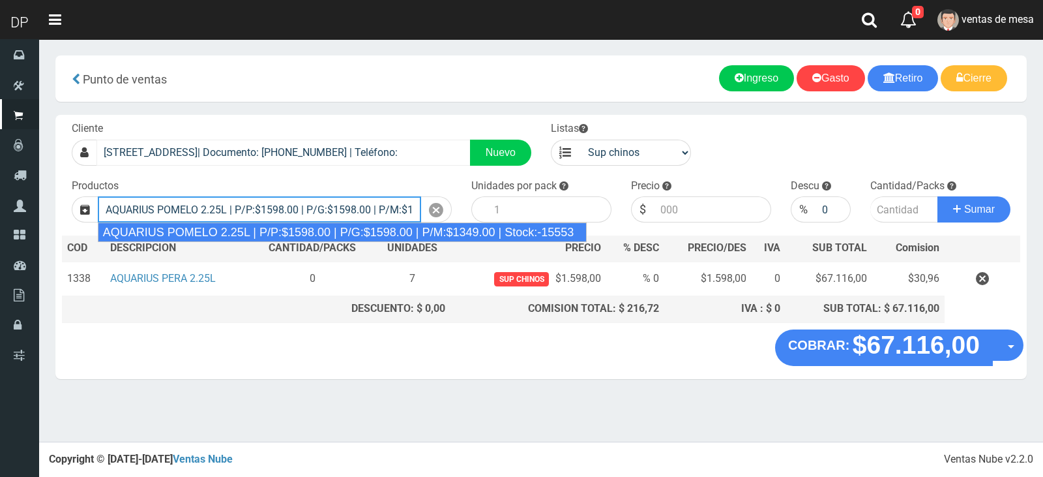
type input "AQUARIUS POMELO 2.25L | P/P:$1598.00 | P/G:$1598.00 | P/M:$1349.00 | Stock:-155…"
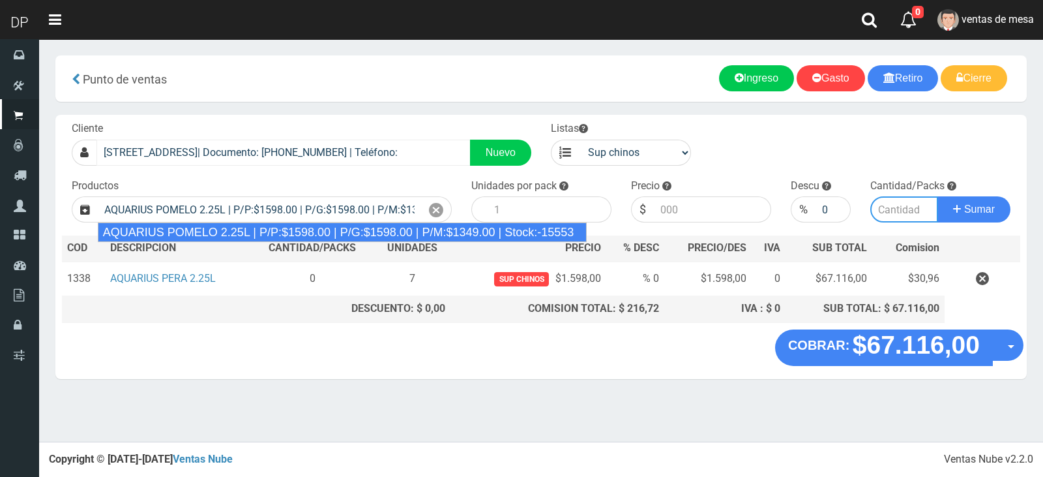
type input "6"
type input "1598.00"
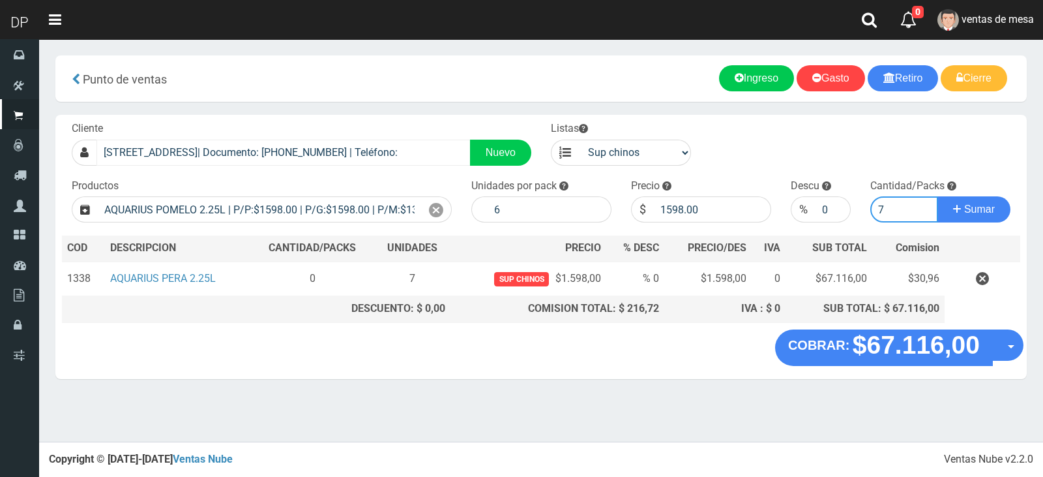
type input "7"
click at [938, 196] on button "Sumar" at bounding box center [974, 209] width 73 height 26
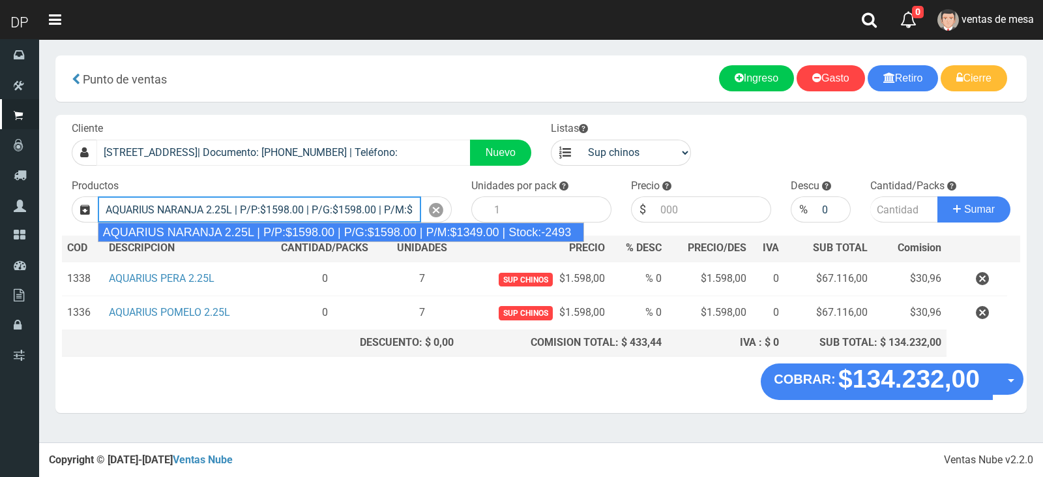
type input "AQUARIUS NARANJA 2.25L | P/P:$1598.00 | P/G:$1598.00 | P/M:$1349.00 | Stock:-24…"
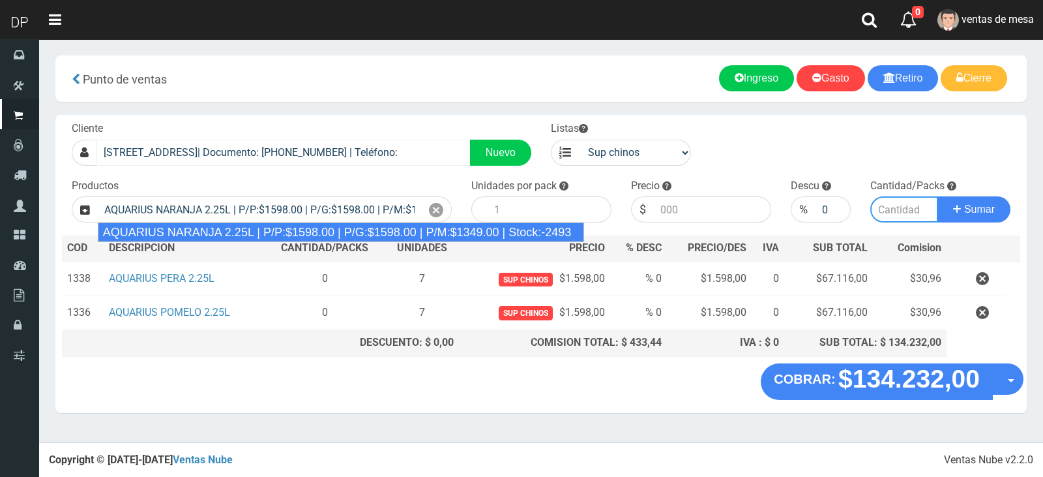
type input "6"
type input "1598.00"
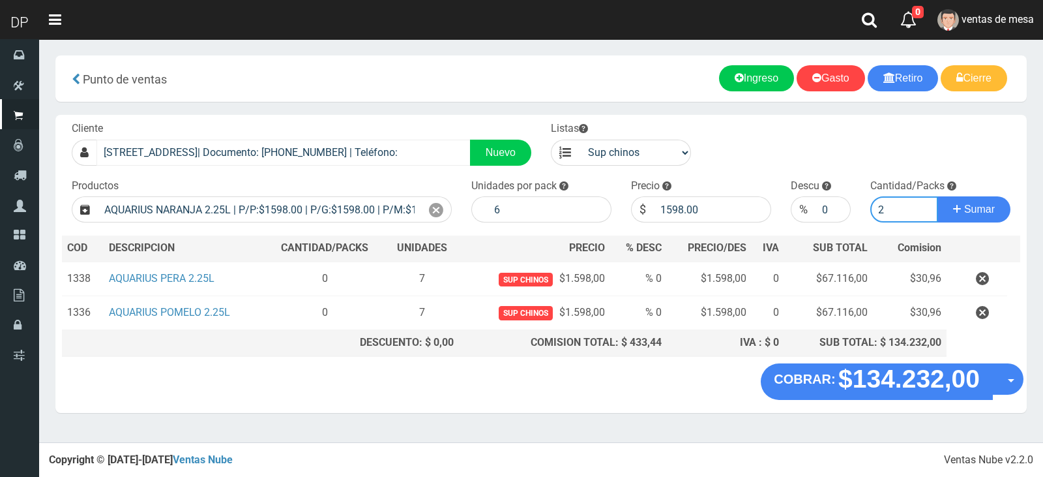
type input "2"
click at [938, 196] on button "Sumar" at bounding box center [974, 209] width 73 height 26
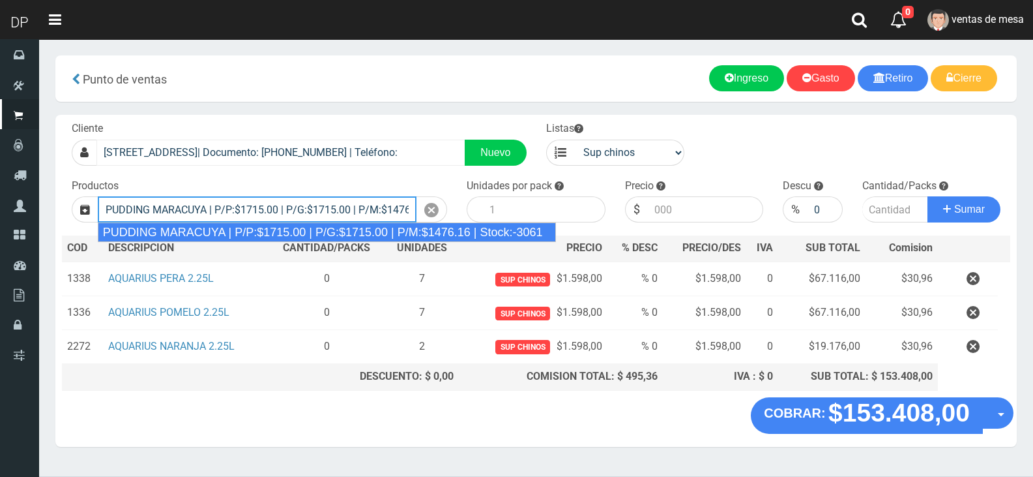
type input "PUDDING MARACUYA | P/P:$1715.00 | P/G:$1715.00 | P/M:$1476.16 | Stock:-3061"
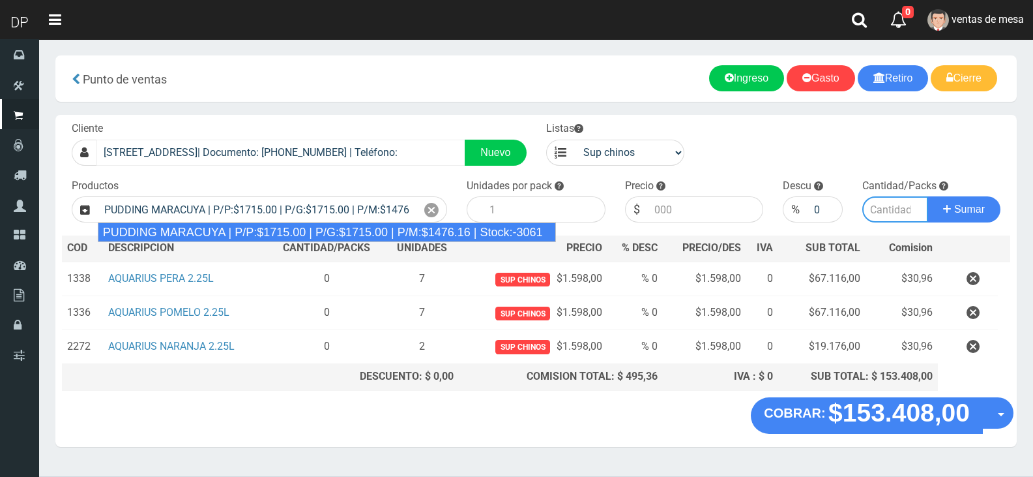
type input "8"
type input "1715.00"
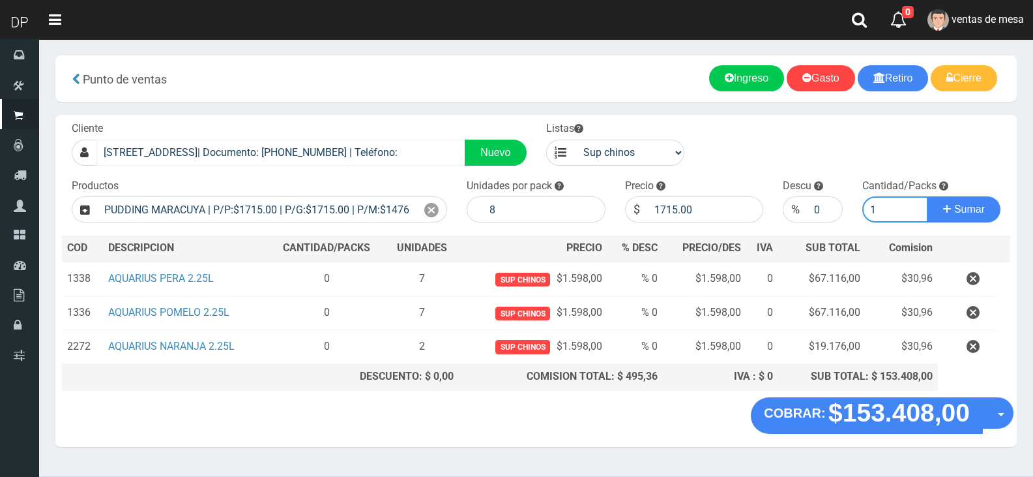
type input "1"
click at [928, 196] on button "Sumar" at bounding box center [964, 209] width 73 height 26
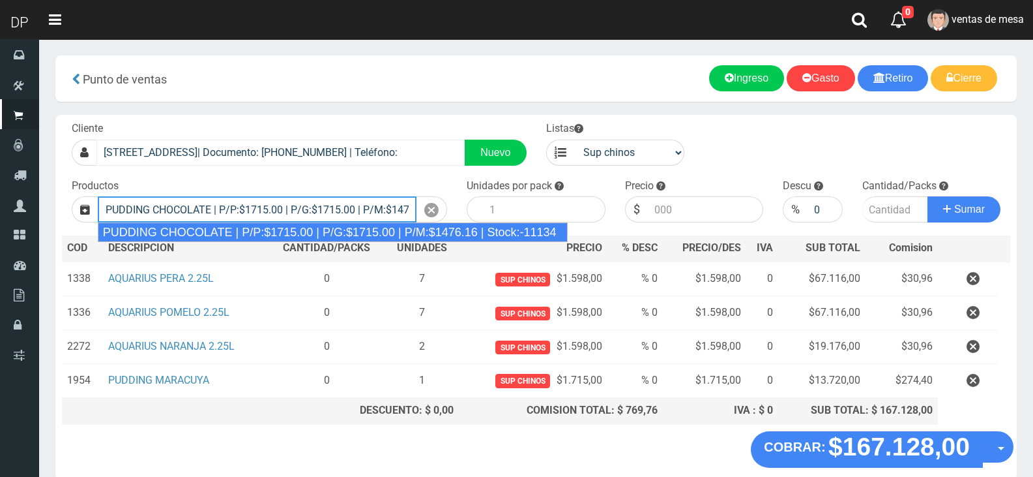
type input "PUDDING CHOCOLATE | P/P:$1715.00 | P/G:$1715.00 | P/M:$1476.16 | Stock:-11134"
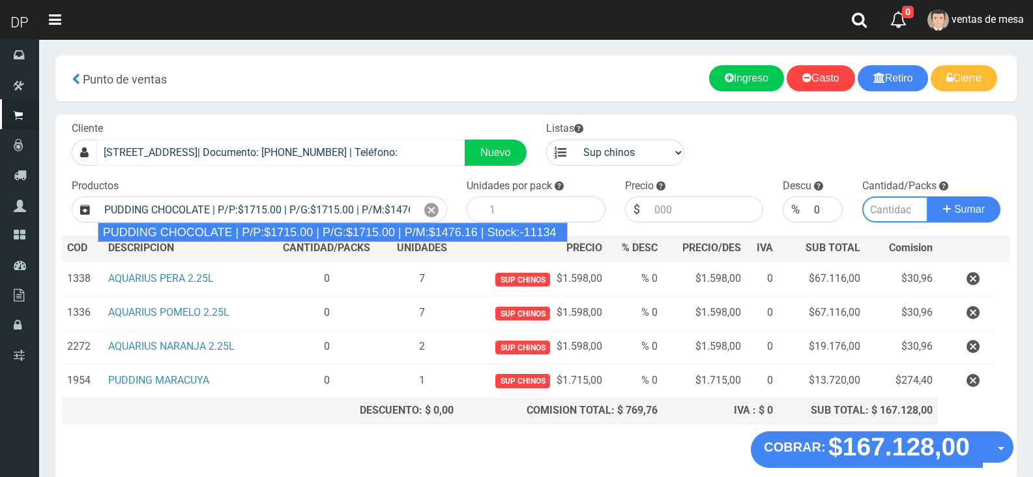
type input "8"
type input "1715.00"
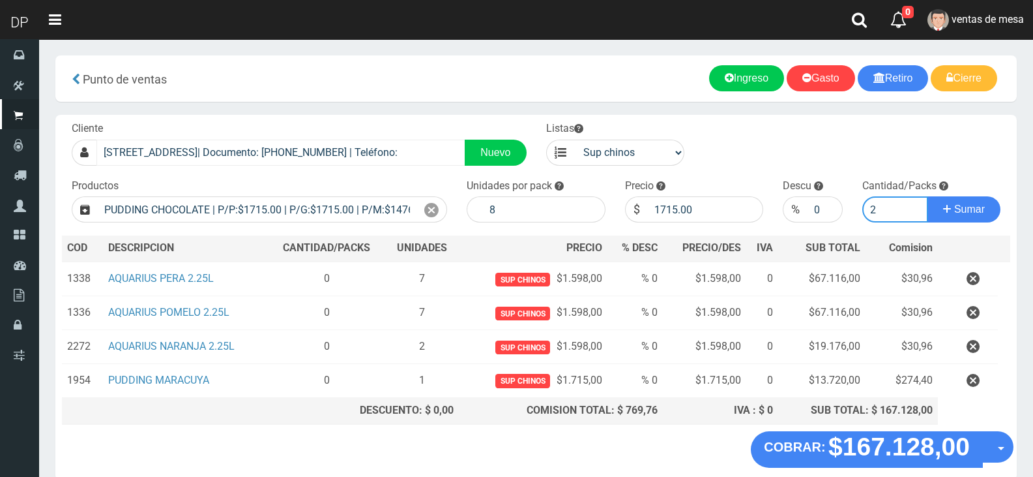
type input "2"
click at [928, 196] on button "Sumar" at bounding box center [964, 209] width 73 height 26
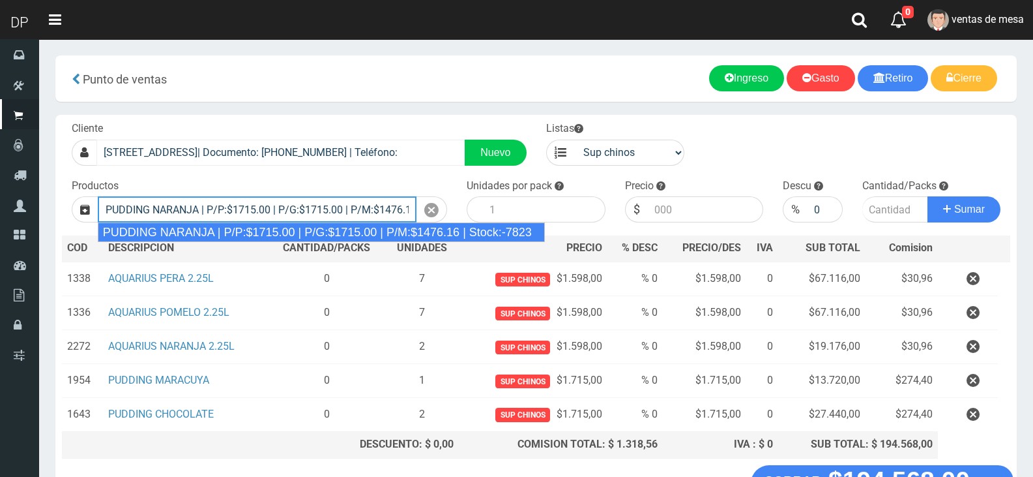
type input "PUDDING NARANJA | P/P:$1715.00 | P/G:$1715.00 | P/M:$1476.16 | Stock:-7823"
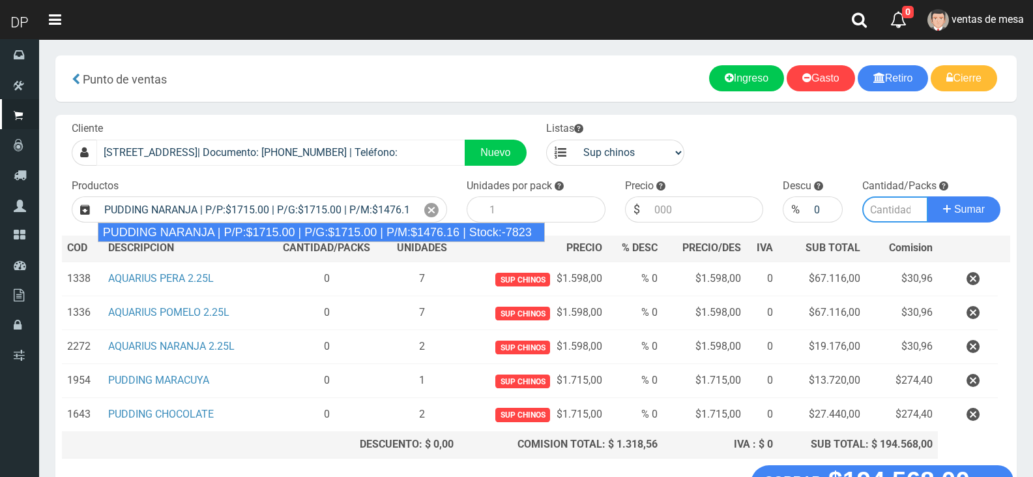
type input "8"
type input "1715.00"
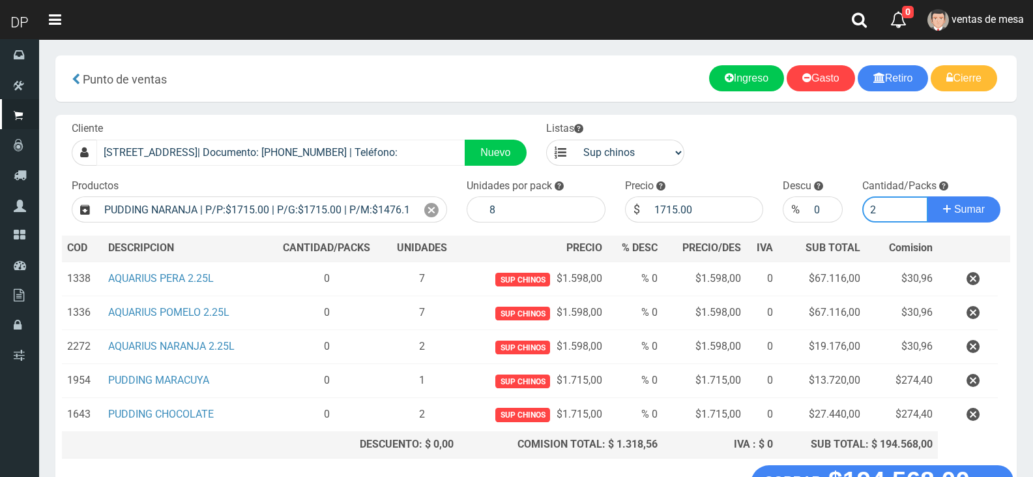
type input "1"
click at [928, 196] on button "Sumar" at bounding box center [964, 209] width 73 height 26
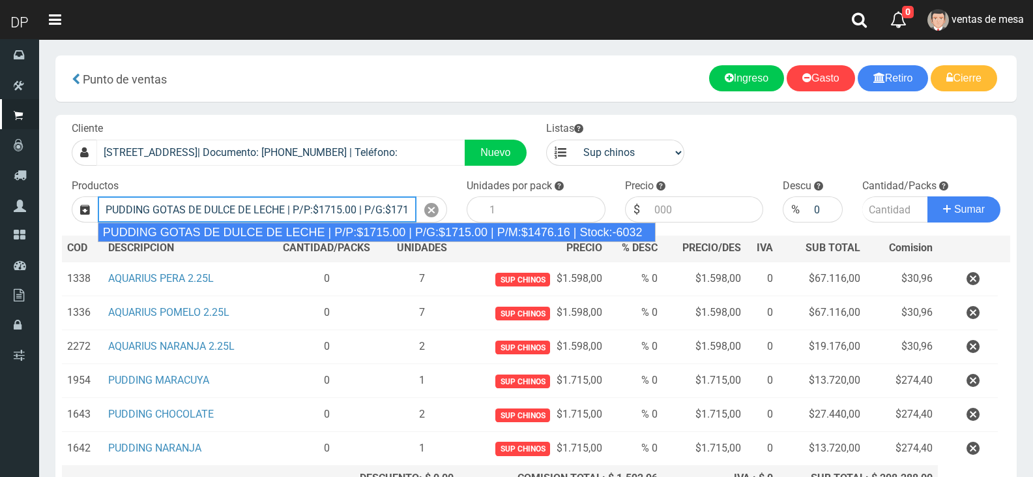
type input "PUDDING GOTAS DE DULCE DE LECHE | P/P:$1715.00 | P/G:$1715.00 | P/M:$1476.16 | …"
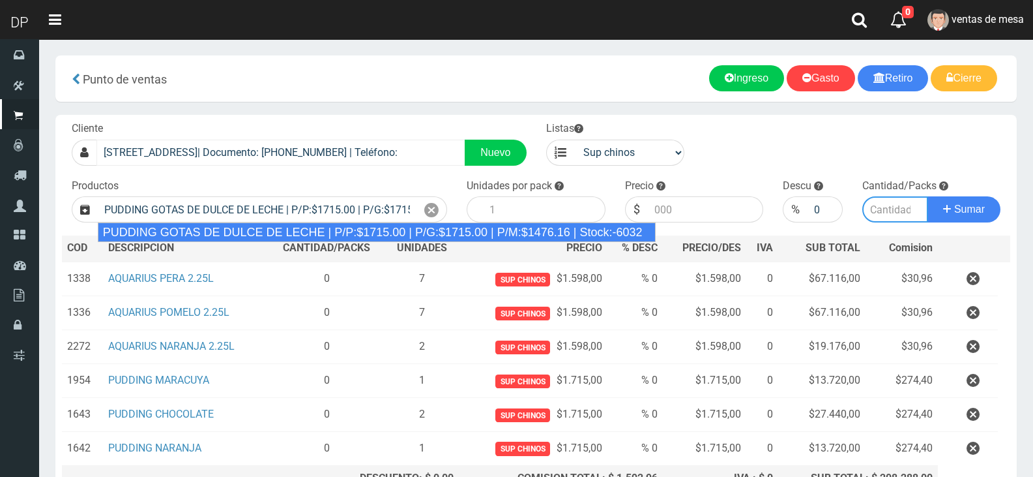
type input "8"
type input "1715.00"
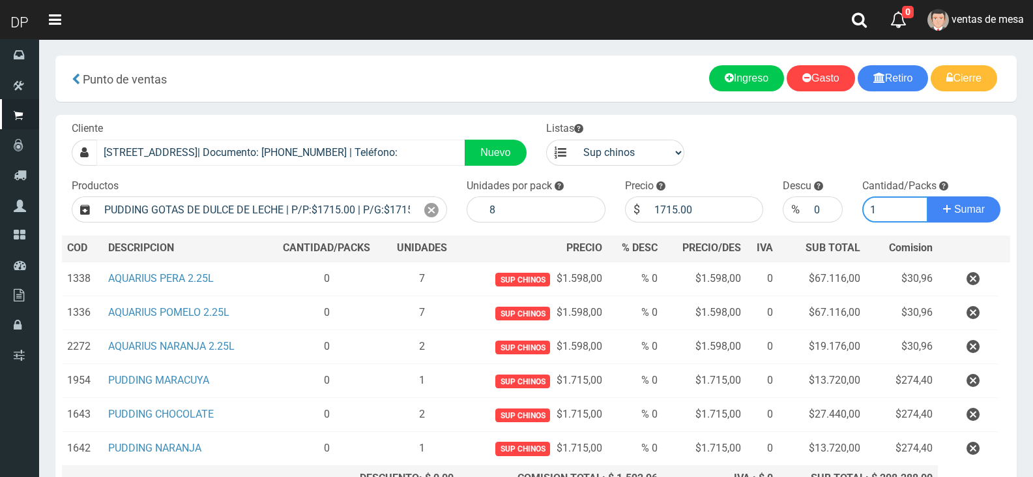
type input "1"
click at [928, 196] on button "Sumar" at bounding box center [964, 209] width 73 height 26
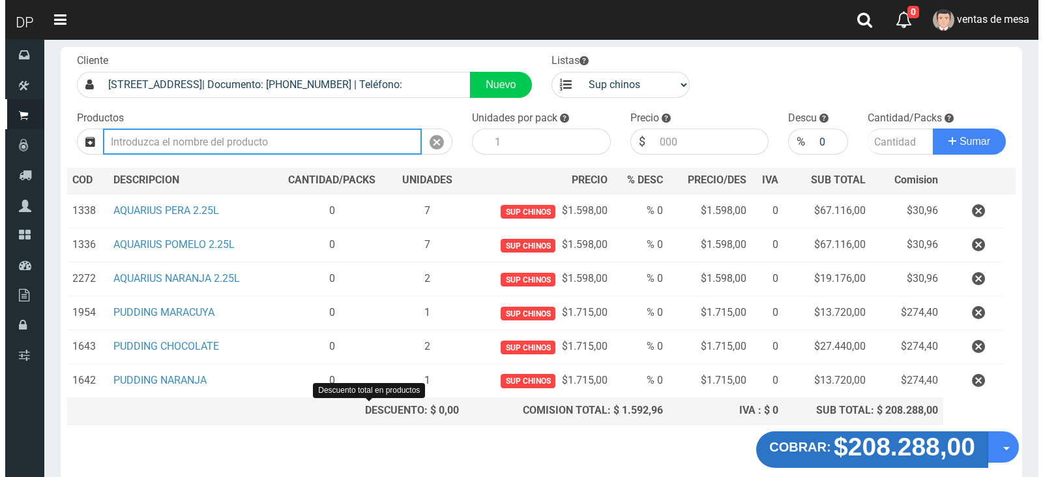
scroll to position [131, 0]
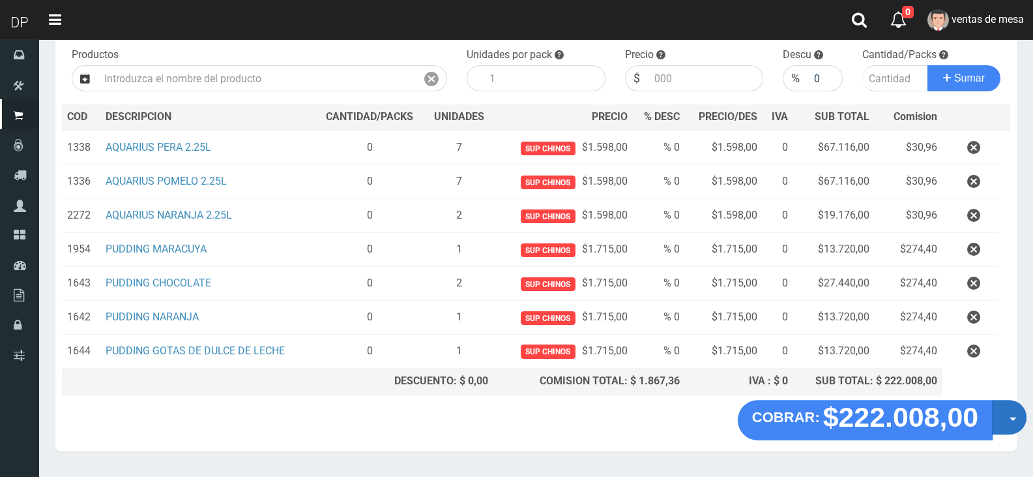
click at [1013, 419] on span "button" at bounding box center [1013, 419] width 7 height 4
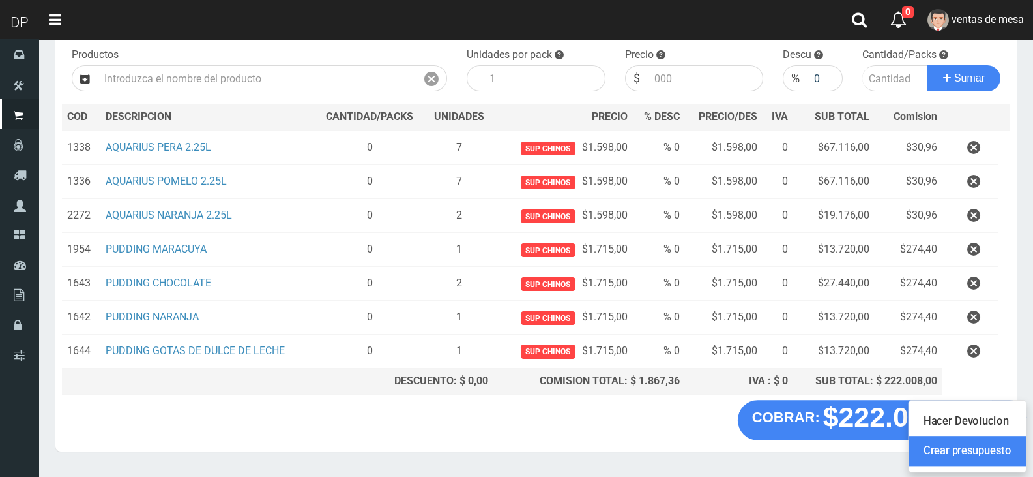
click at [1009, 441] on link "Crear presupuesto" at bounding box center [968, 451] width 117 height 30
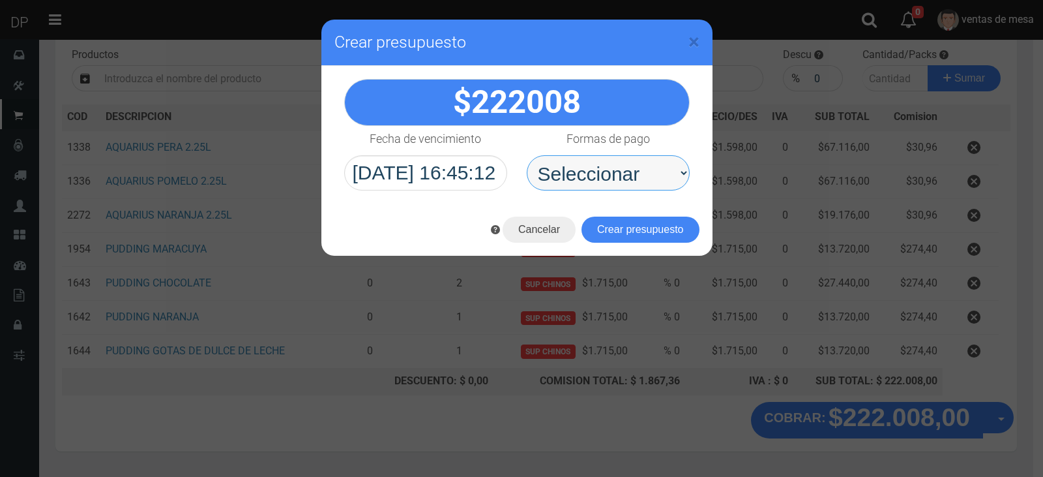
click at [623, 162] on select "Seleccionar Efectivo Tarjeta de Crédito Depósito Débito" at bounding box center [608, 172] width 163 height 35
click at [617, 169] on select "Seleccionar Efectivo Tarjeta de Crédito Depósito Débito" at bounding box center [608, 172] width 163 height 35
select select "Efectivo"
click at [527, 155] on select "Seleccionar Efectivo Tarjeta de Crédito Depósito Débito" at bounding box center [608, 172] width 163 height 35
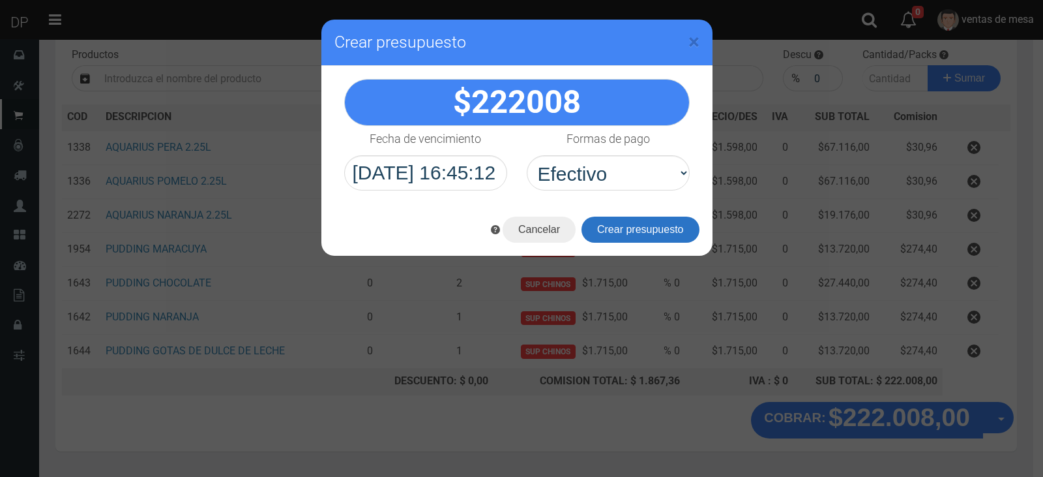
click at [623, 225] on button "Crear presupuesto" at bounding box center [641, 229] width 118 height 26
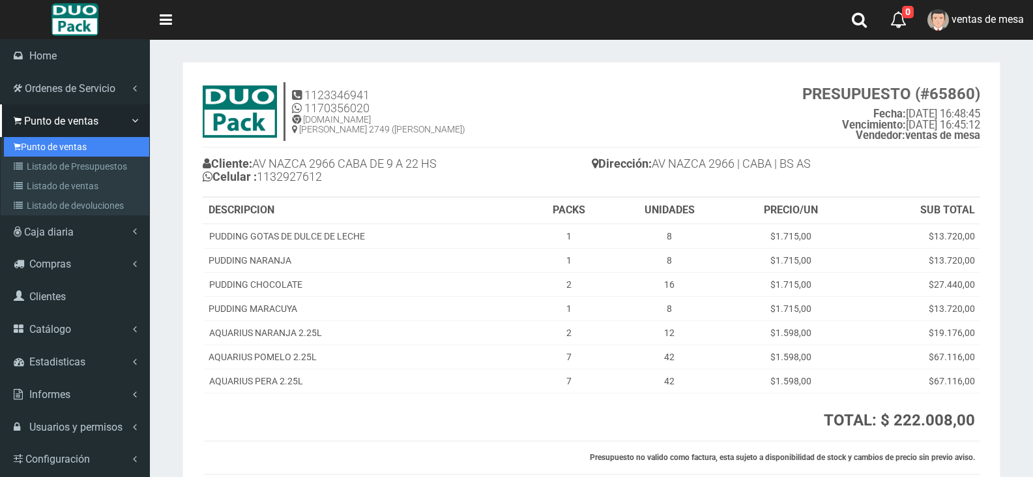
click at [22, 144] on link "Punto de ventas" at bounding box center [76, 147] width 145 height 20
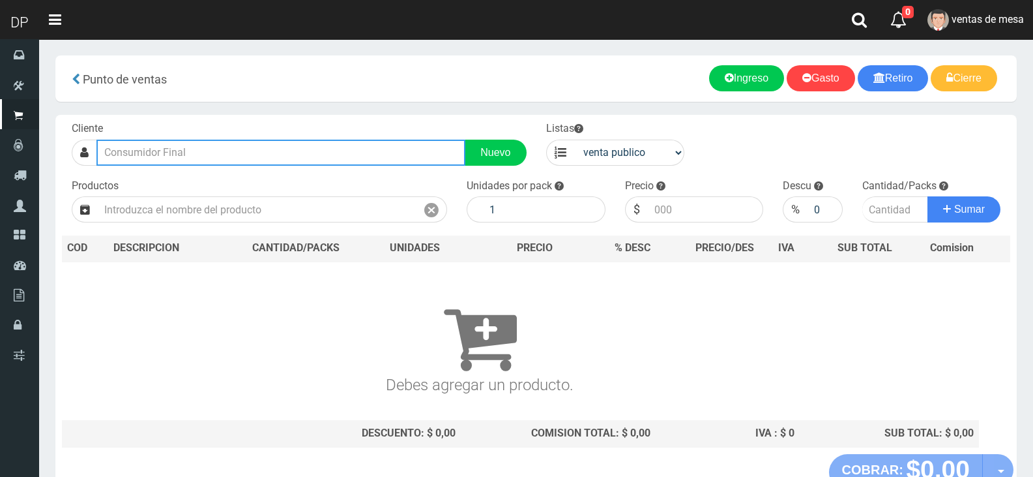
click at [229, 158] on input "text" at bounding box center [280, 153] width 369 height 26
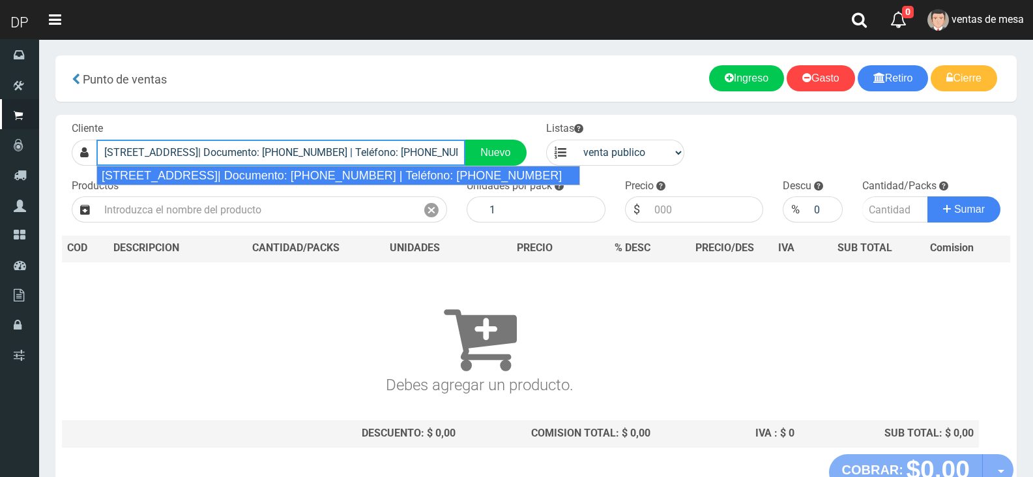
type input "[STREET_ADDRESS]| Documento: [PHONE_NUMBER] | Teléfono: [PHONE_NUMBER]"
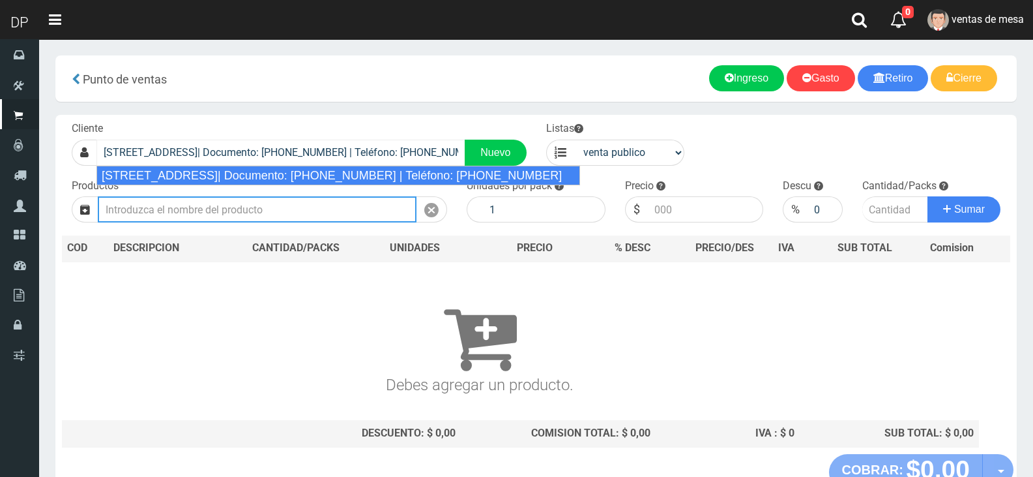
select select "2"
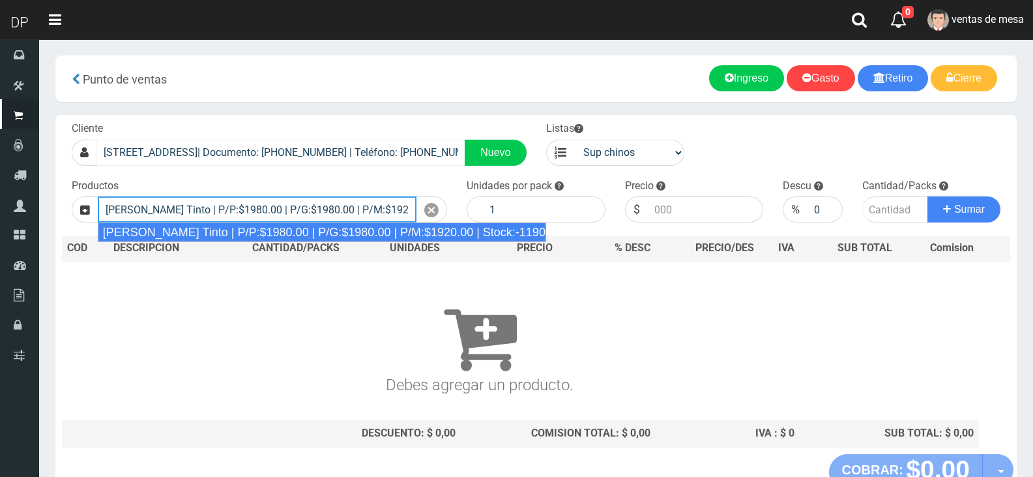
type input "[PERSON_NAME] Tinto | P/P:$1980.00 | P/G:$1980.00 | P/M:$1920.00 | Stock:-11906"
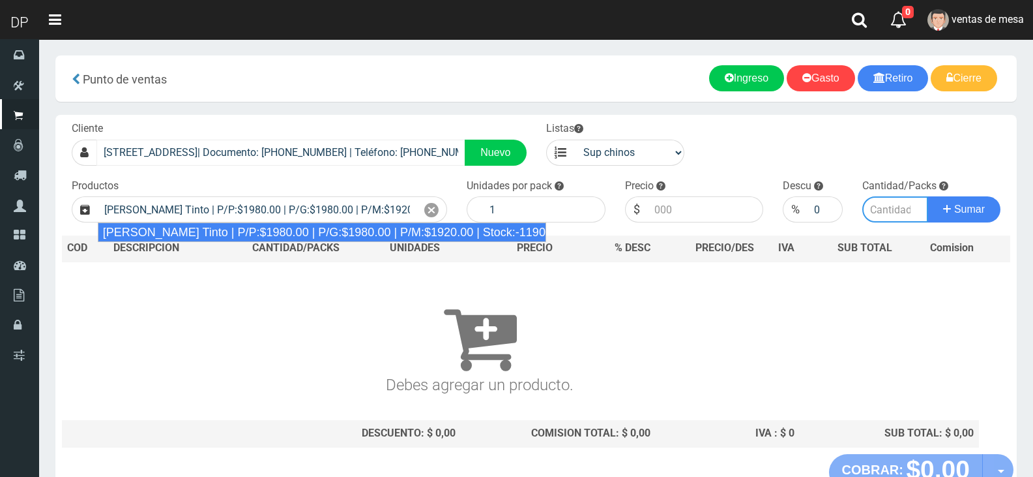
type input "6"
type input "1980.00"
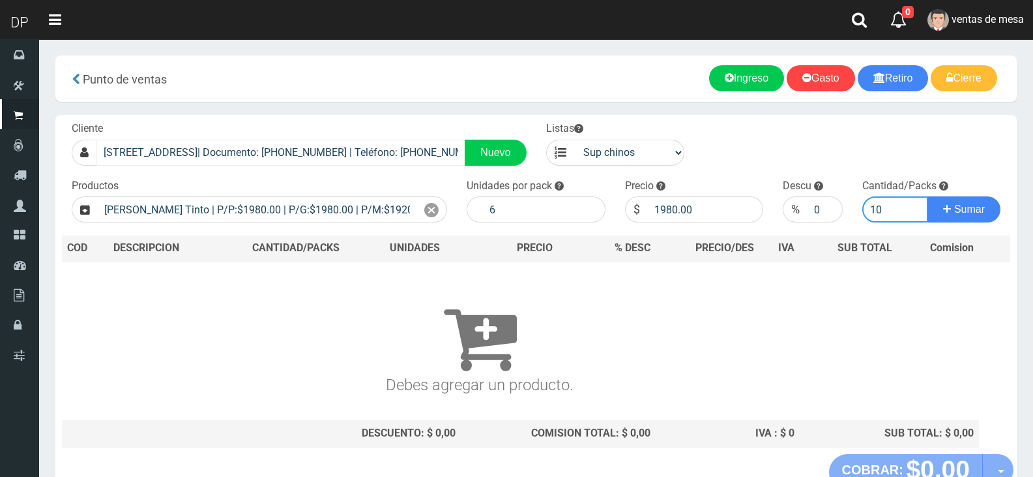
type input "10"
click at [928, 196] on button "Sumar" at bounding box center [964, 209] width 73 height 26
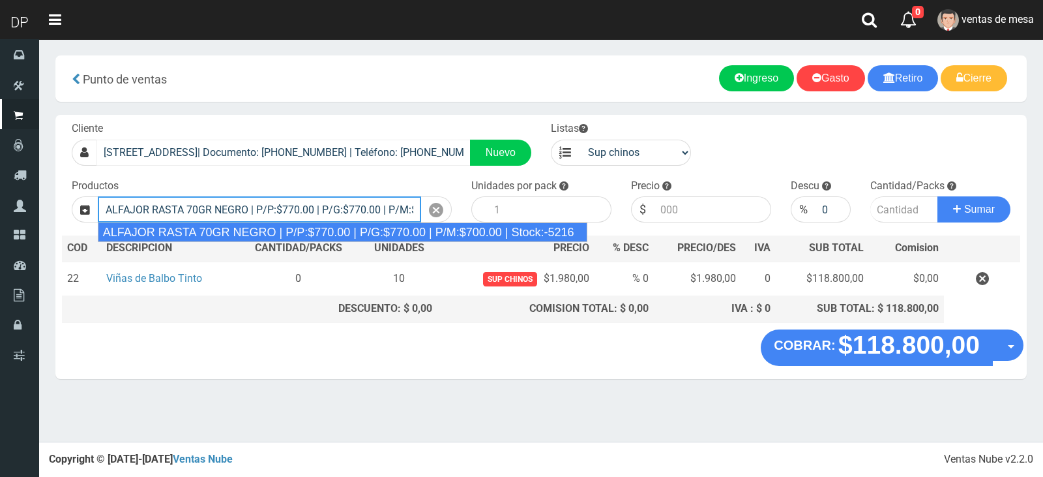
type input "ALFAJOR RASTA 70GR NEGRO | P/P:$770.00 | P/G:$770.00 | P/M:$700.00 | Stock:-5216"
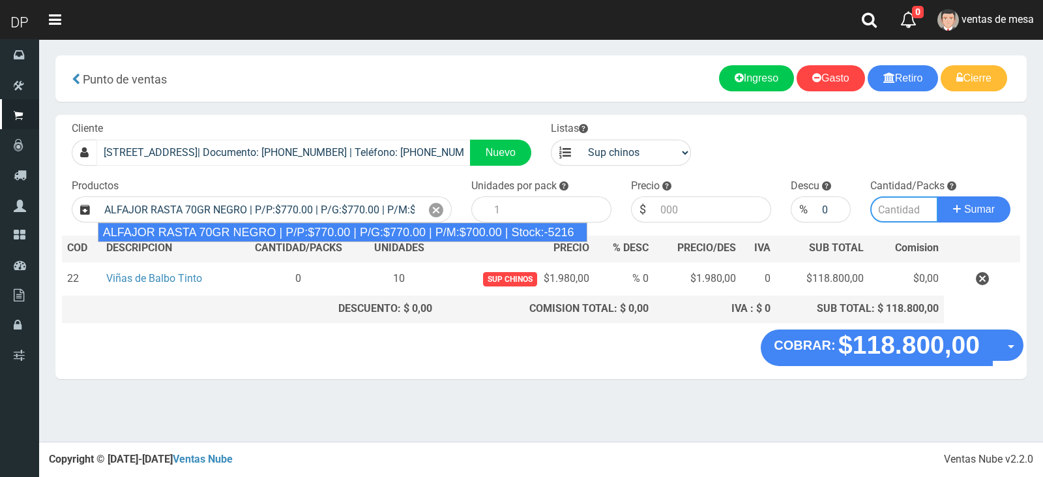
type input "18"
type input "770.00"
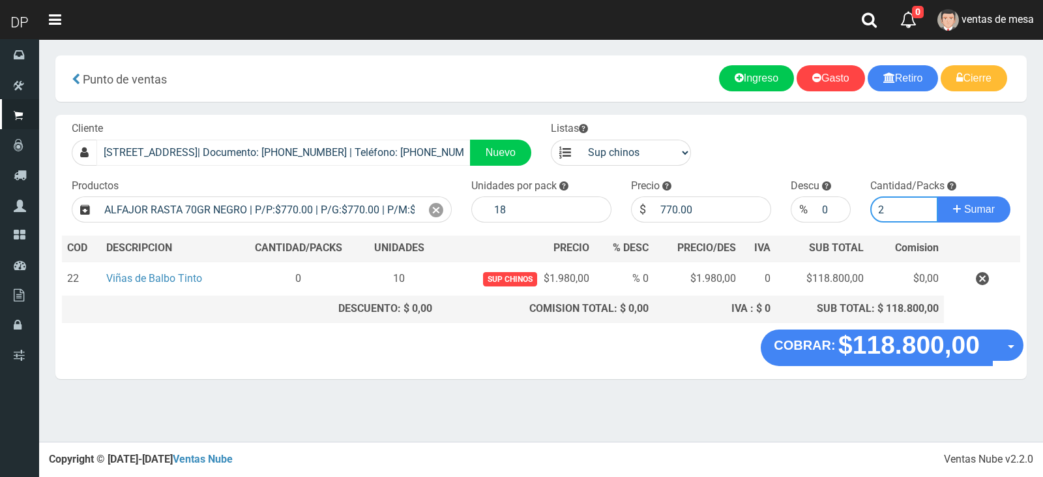
type input "2"
click at [938, 196] on button "Sumar" at bounding box center [974, 209] width 73 height 26
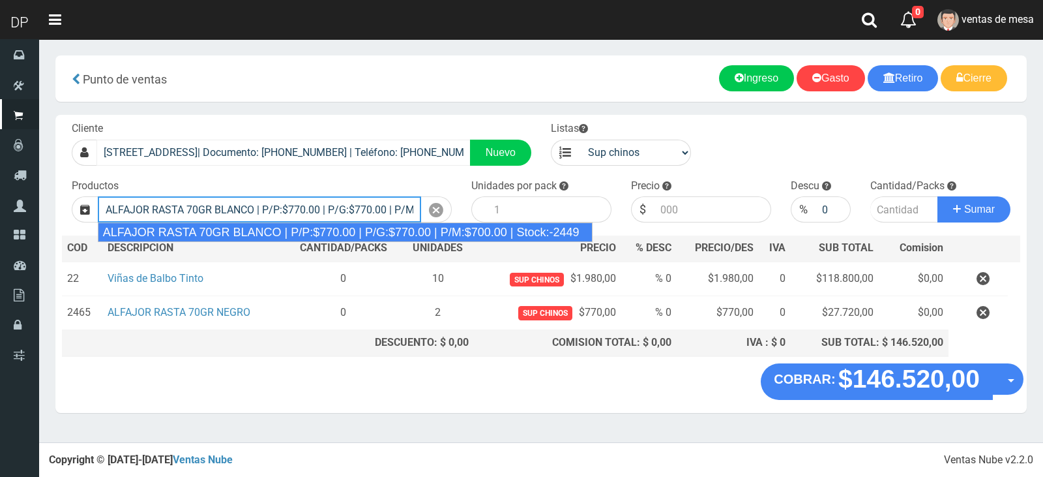
type input "ALFAJOR RASTA 70GR BLANCO | P/P:$770.00 | P/G:$770.00 | P/M:$700.00 | Stock:-24…"
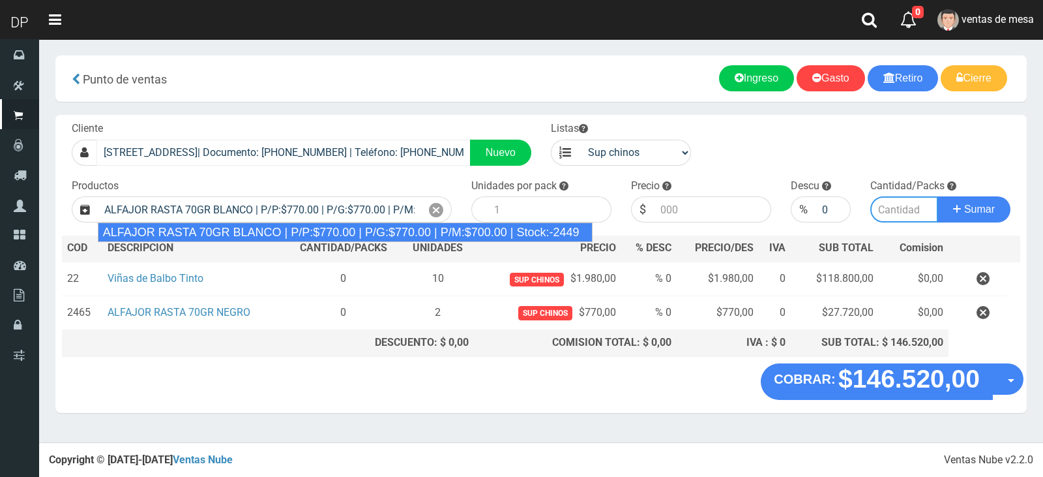
type input "18"
type input "770.00"
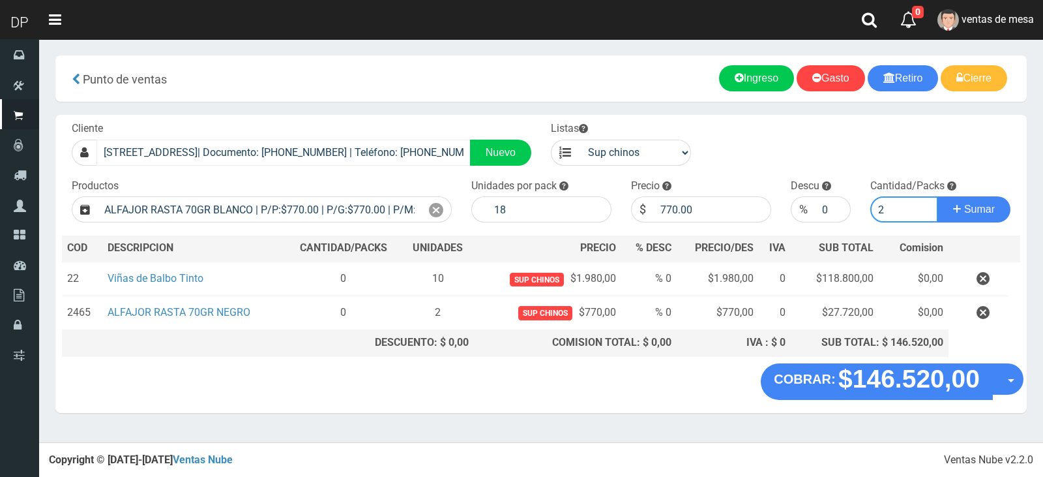
type input "2"
click at [938, 196] on button "Sumar" at bounding box center [974, 209] width 73 height 26
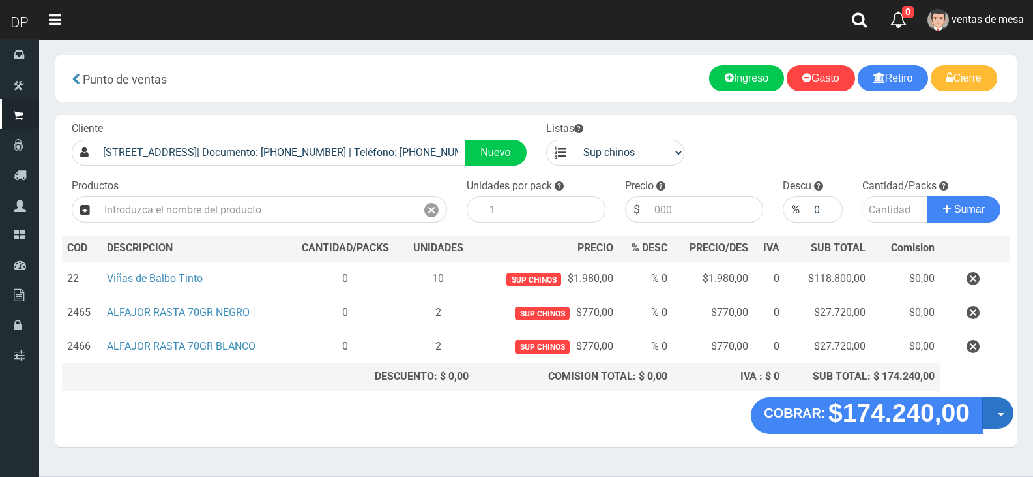
click at [1012, 417] on button "Opciones" at bounding box center [998, 412] width 31 height 31
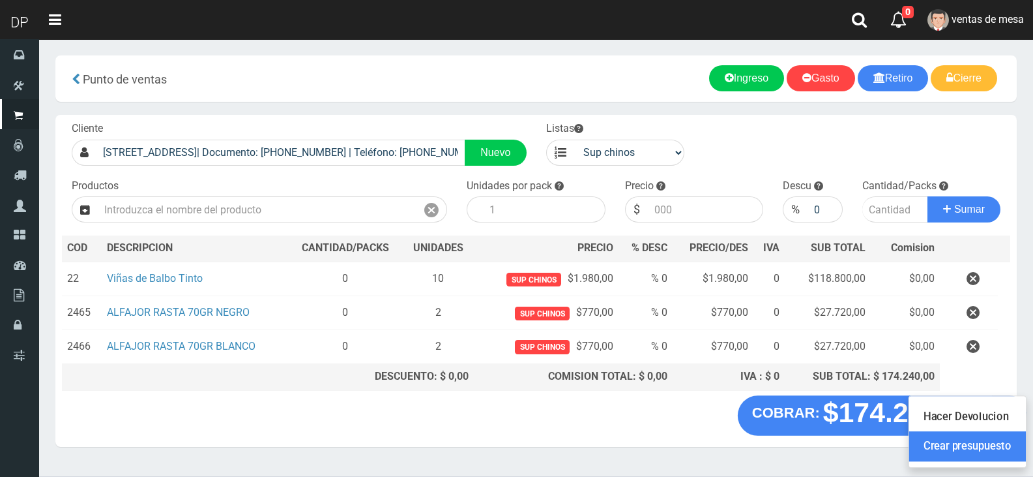
click at [1000, 441] on link "Crear presupuesto" at bounding box center [968, 446] width 117 height 30
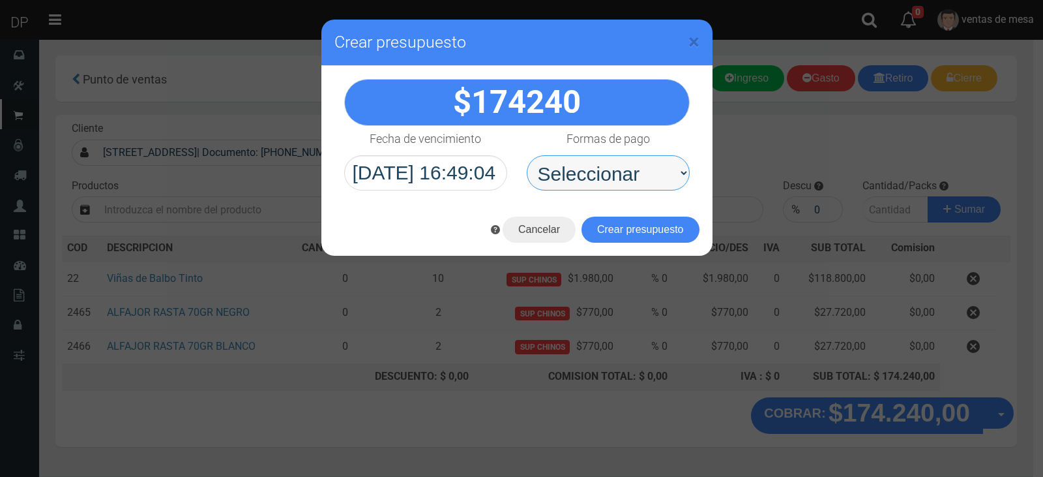
click at [601, 183] on select "Seleccionar Efectivo Tarjeta de Crédito Depósito Débito" at bounding box center [608, 172] width 163 height 35
click at [612, 162] on select "Seleccionar Efectivo Tarjeta de Crédito Depósito Débito" at bounding box center [608, 172] width 163 height 35
select select "Efectivo"
click at [527, 155] on select "Seleccionar Efectivo Tarjeta de Crédito Depósito Débito" at bounding box center [608, 172] width 163 height 35
click at [614, 226] on button "Crear presupuesto" at bounding box center [641, 229] width 118 height 26
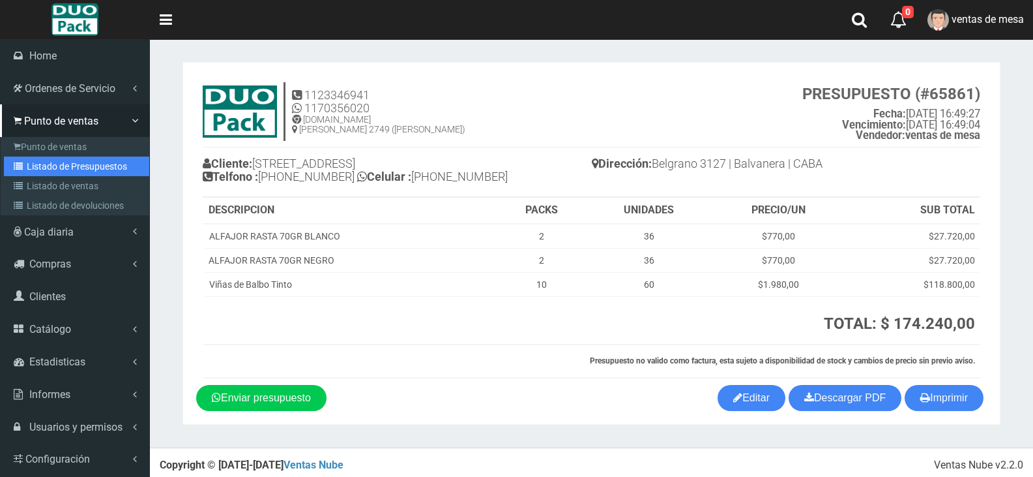
click at [61, 173] on link "Listado de Presupuestos" at bounding box center [76, 166] width 145 height 20
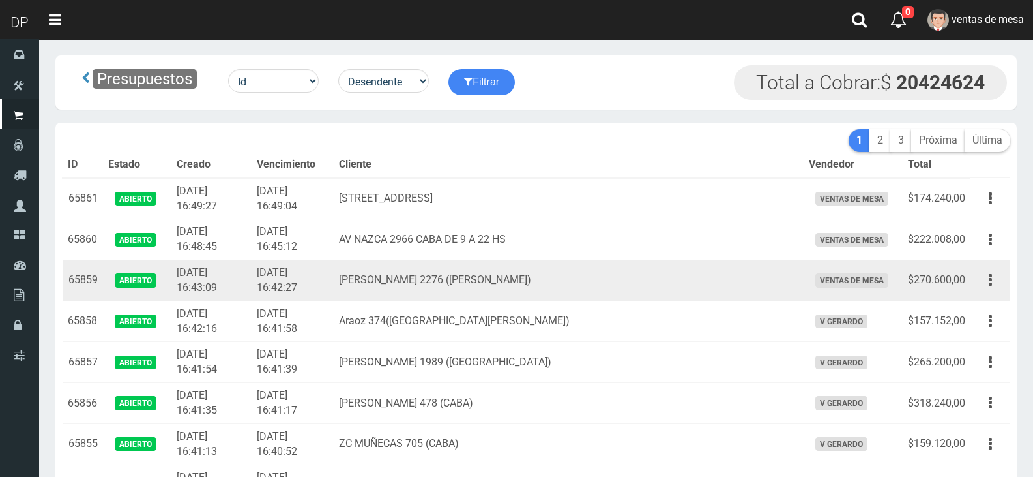
click at [552, 280] on td "[PERSON_NAME] 2276 ([PERSON_NAME])" at bounding box center [568, 280] width 469 height 41
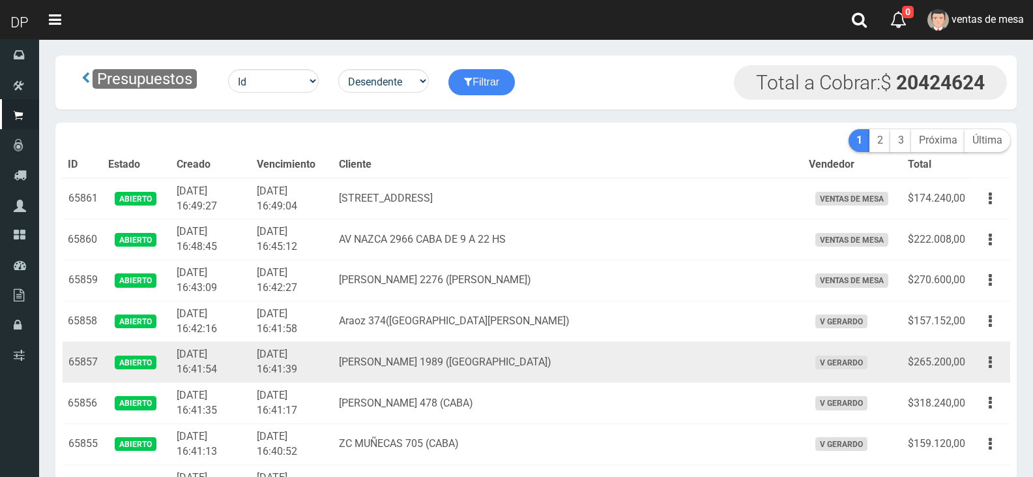
scroll to position [2903, 0]
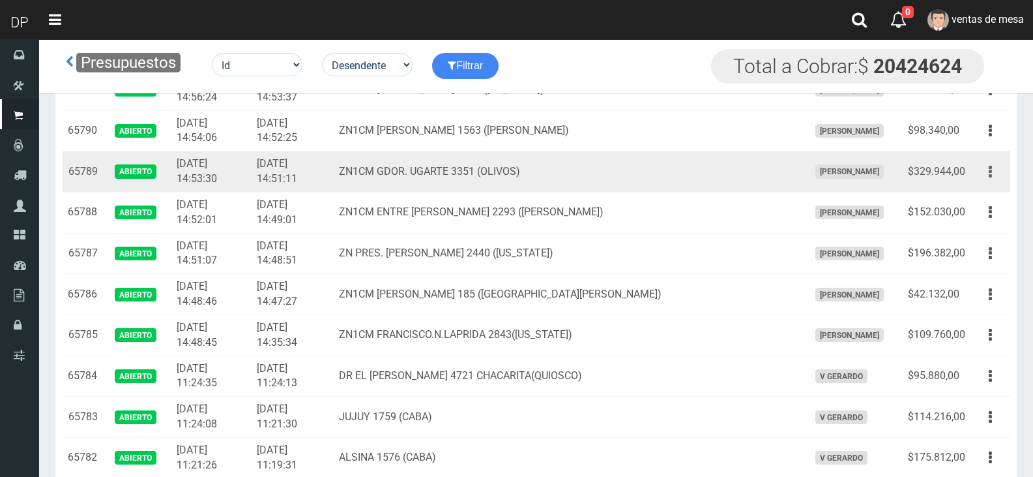
click at [994, 177] on button "button" at bounding box center [990, 171] width 29 height 23
click at [993, 186] on ul "Editar Imprimir Eliminar" at bounding box center [953, 237] width 104 height 108
click at [1000, 171] on button "button" at bounding box center [990, 171] width 29 height 23
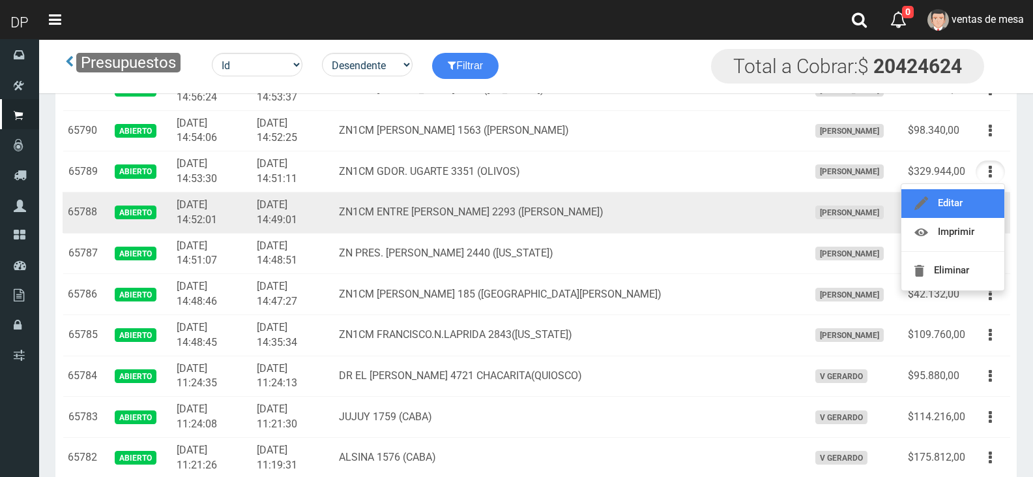
click at [984, 205] on link "Editar" at bounding box center [953, 203] width 103 height 29
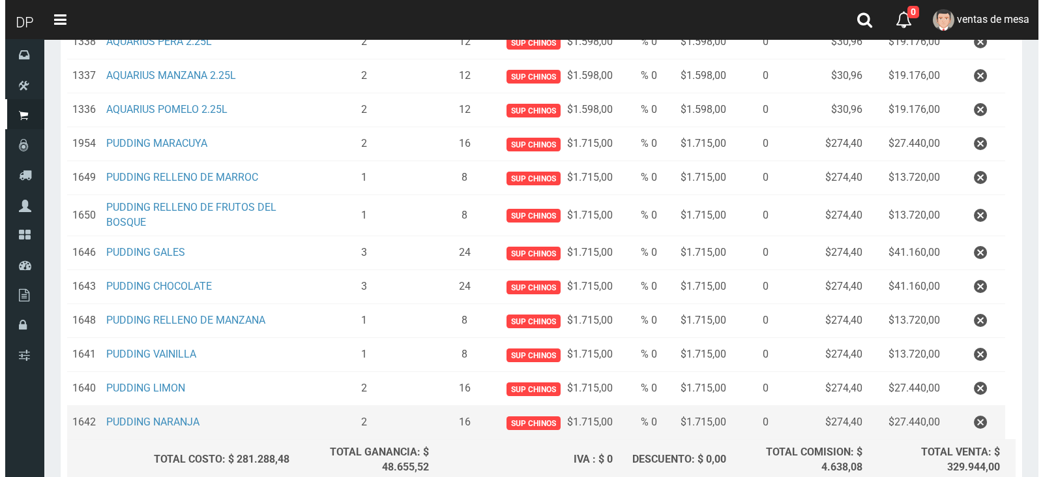
scroll to position [456, 0]
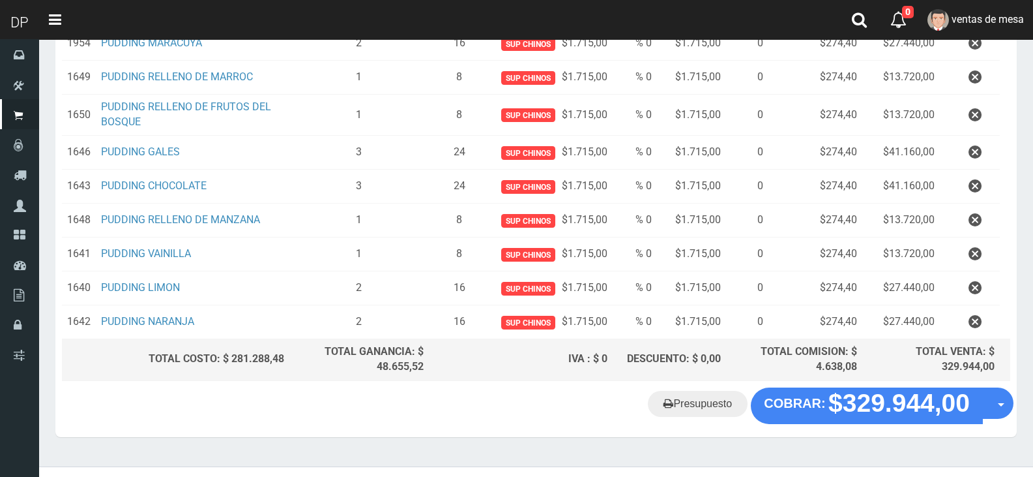
click at [877, 426] on div "Presupuesto COBRAR: $329.944,00 Opciones" at bounding box center [536, 412] width 962 height 50
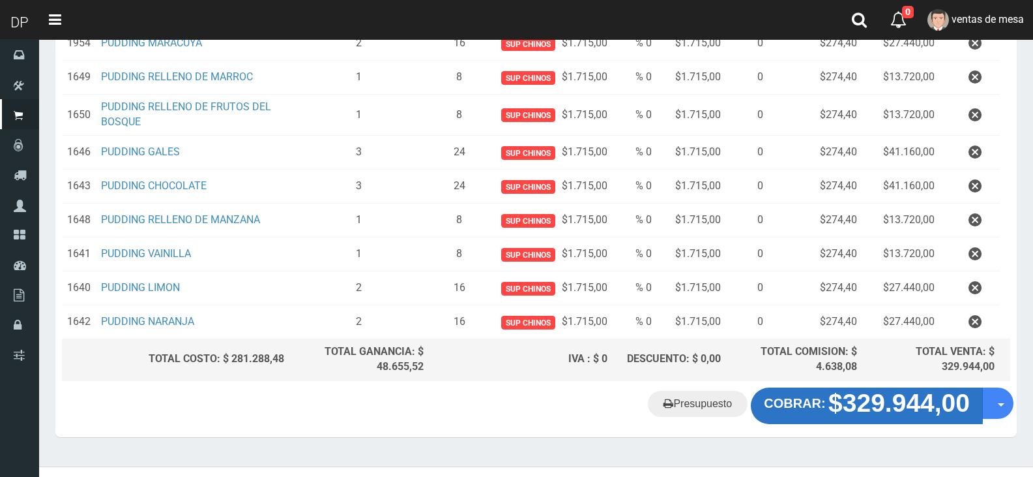
click at [810, 400] on strong "COBRAR:" at bounding box center [794, 403] width 61 height 14
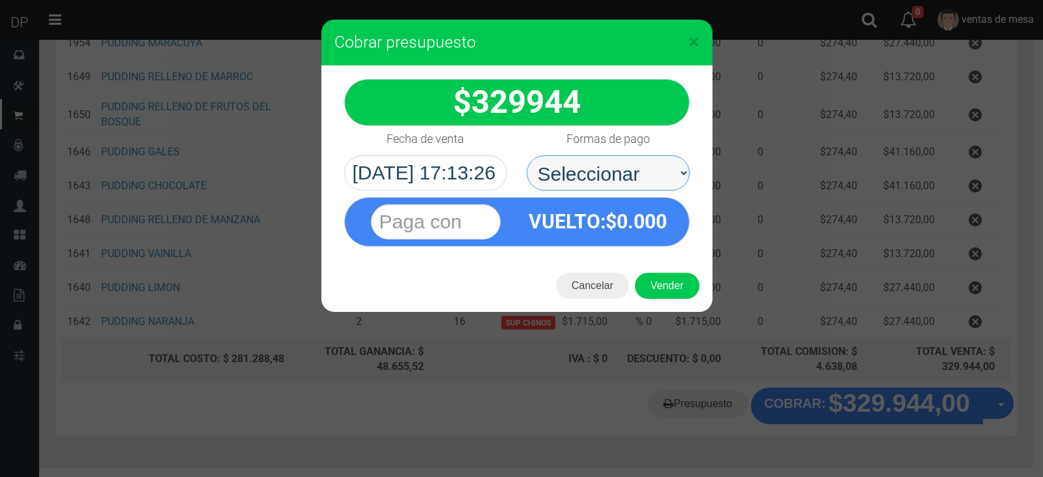
click at [589, 177] on select "Seleccionar Efectivo Tarjeta de Crédito Depósito Débito" at bounding box center [608, 172] width 163 height 35
select select "Efectivo"
click at [527, 155] on select "Seleccionar Efectivo Tarjeta de Crédito Depósito Débito" at bounding box center [608, 172] width 163 height 35
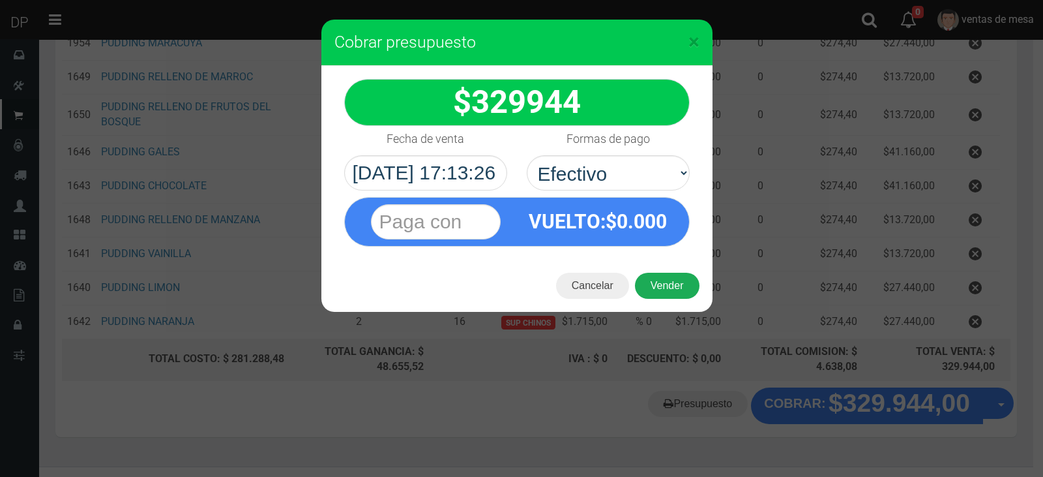
click at [660, 286] on button "Vender" at bounding box center [667, 286] width 65 height 26
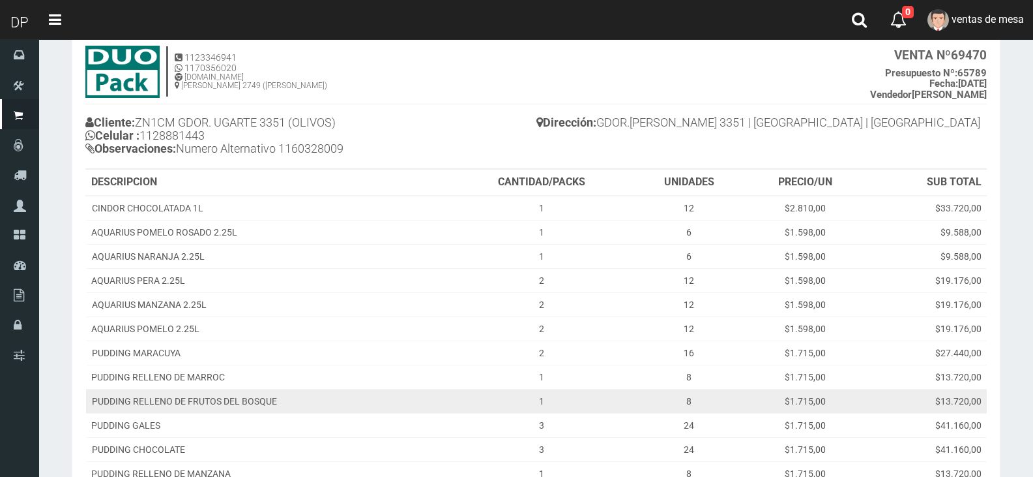
scroll to position [305, 0]
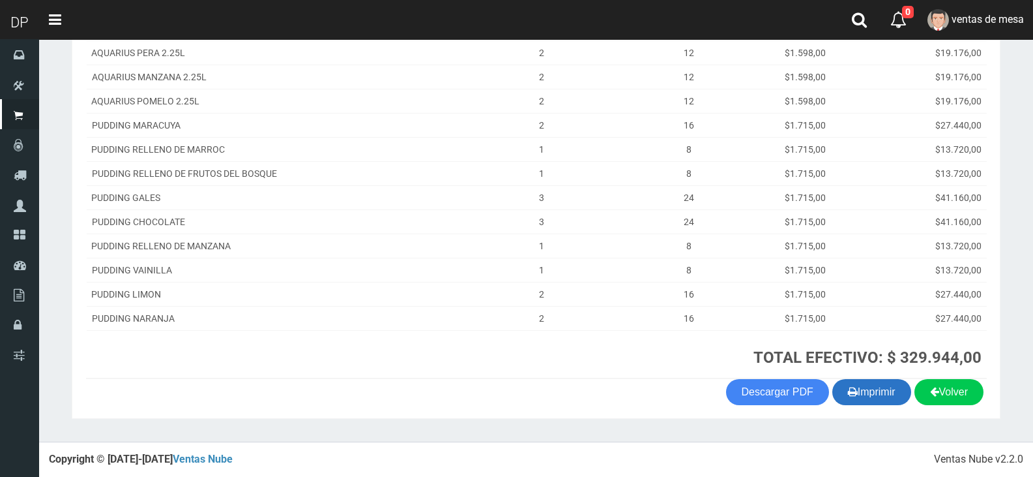
click at [892, 395] on button "Imprimir" at bounding box center [872, 392] width 79 height 26
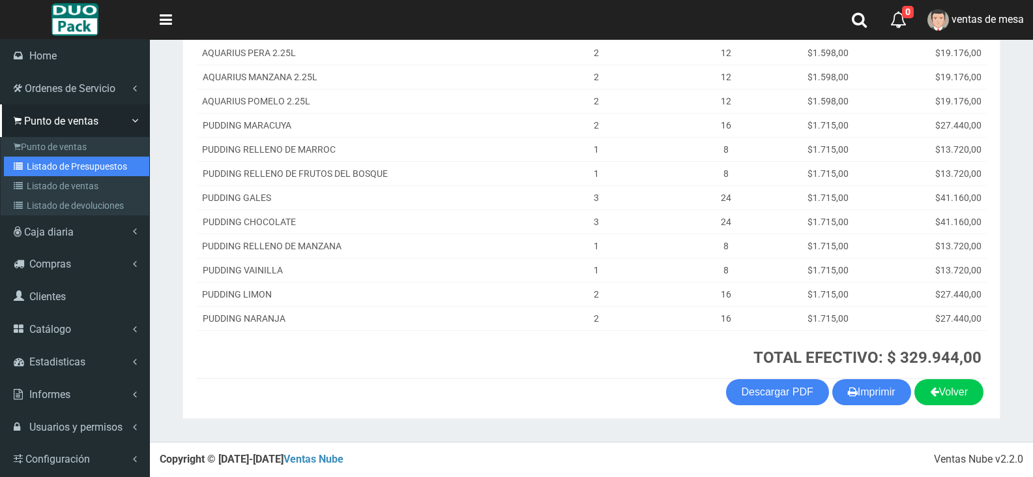
drag, startPoint x: 38, startPoint y: 171, endPoint x: 48, endPoint y: 166, distance: 11.1
click at [38, 171] on link "Listado de Presupuestos" at bounding box center [76, 166] width 145 height 20
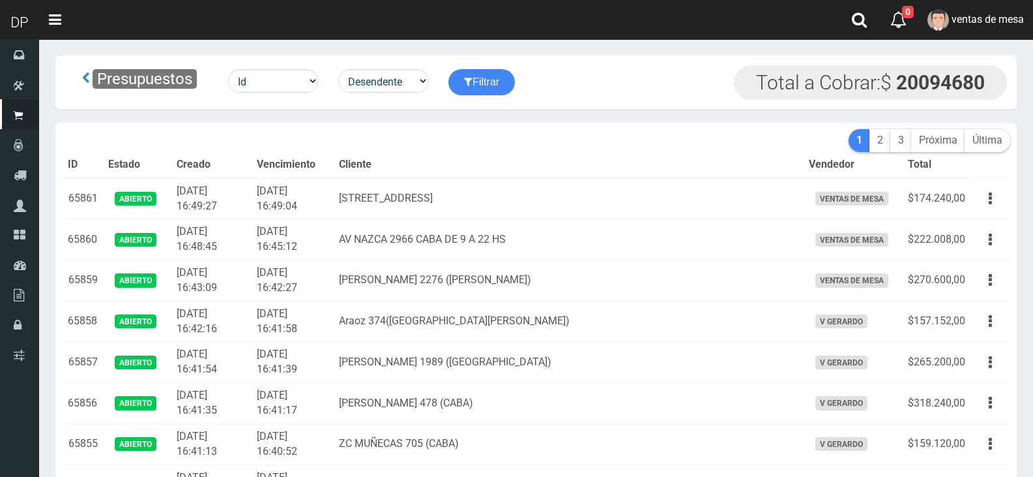
scroll to position [2494, 0]
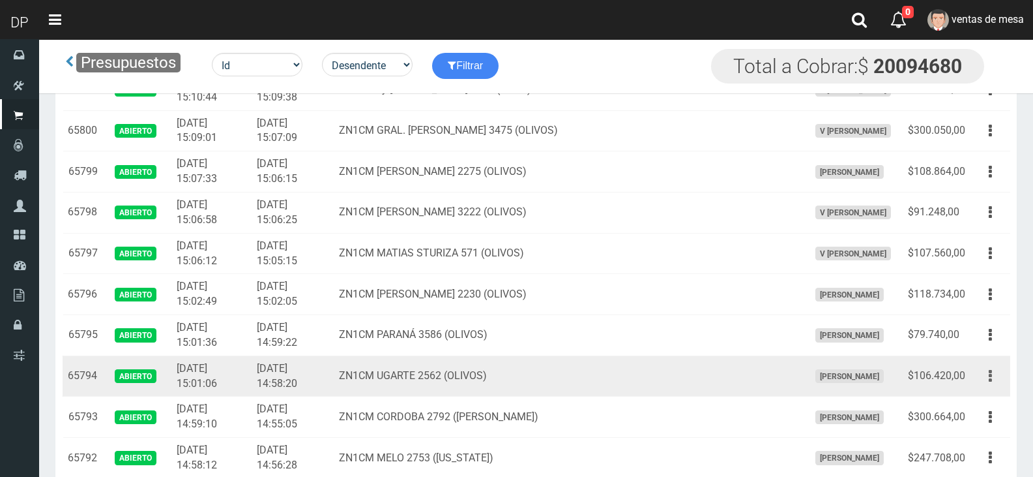
click at [995, 374] on button "button" at bounding box center [990, 375] width 29 height 23
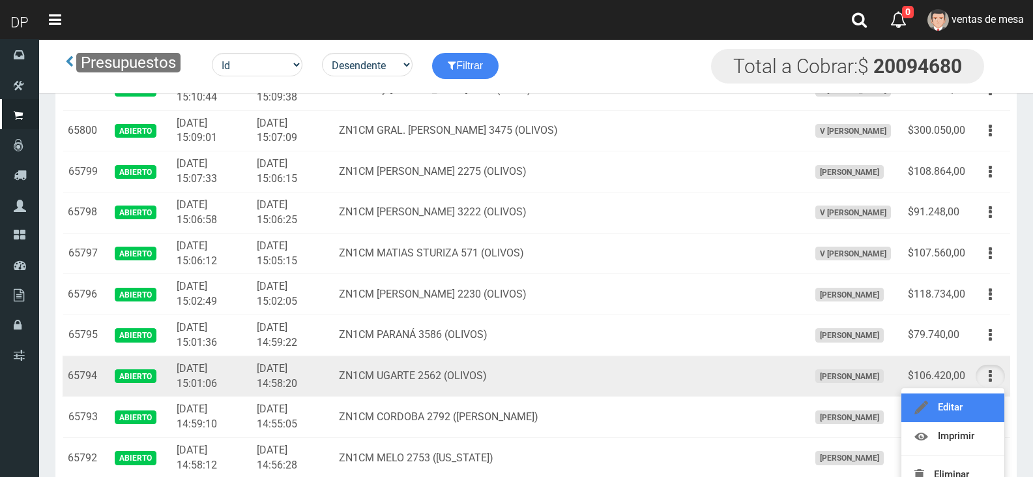
click at [984, 400] on link "Editar" at bounding box center [953, 407] width 103 height 29
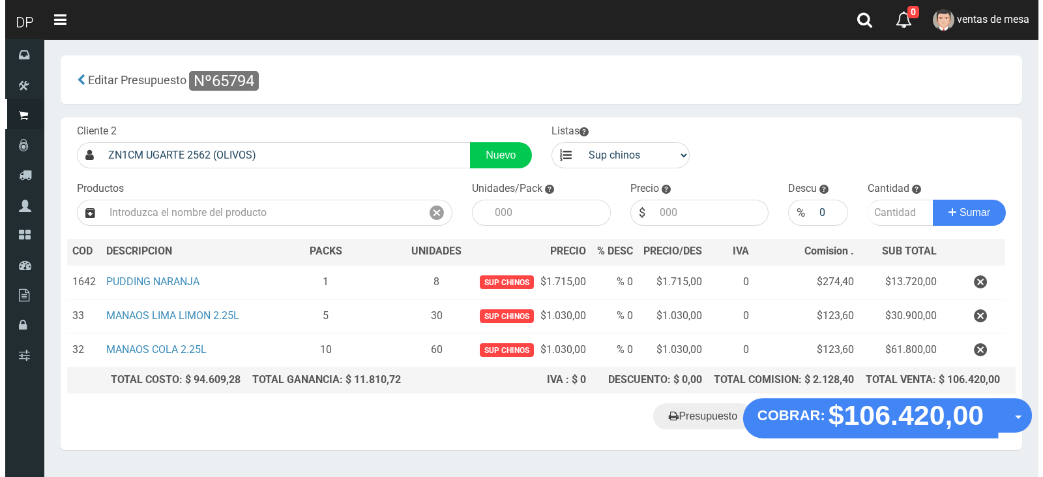
scroll to position [33, 0]
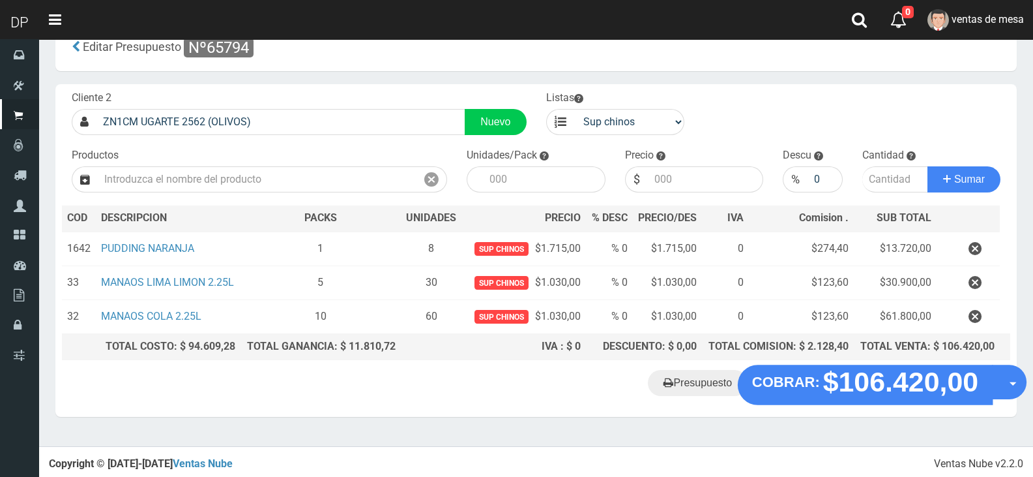
click at [853, 372] on strong "$106.420,00" at bounding box center [901, 381] width 156 height 31
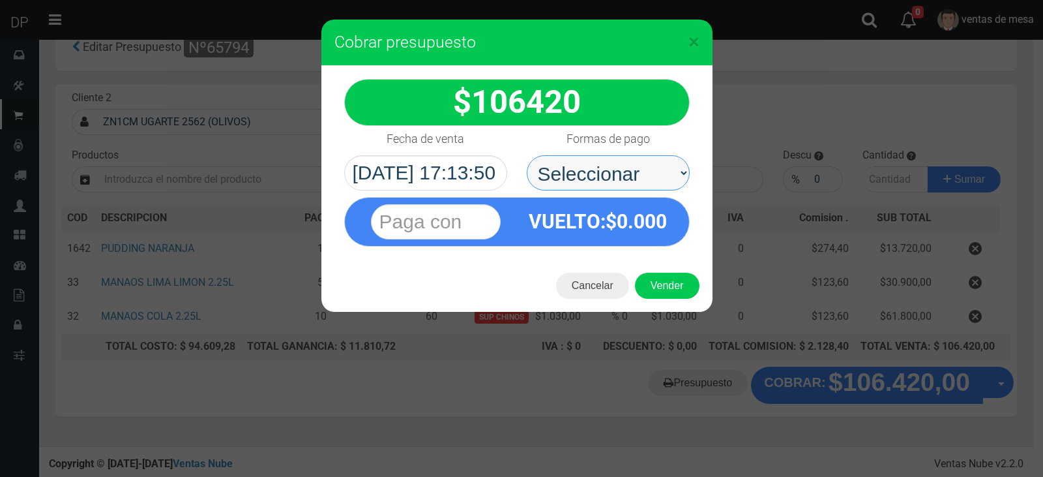
click at [620, 185] on select "Seleccionar Efectivo Tarjeta de Crédito Depósito Débito" at bounding box center [608, 172] width 163 height 35
select select "Efectivo"
click at [527, 155] on select "Seleccionar Efectivo Tarjeta de Crédito Depósito Débito" at bounding box center [608, 172] width 163 height 35
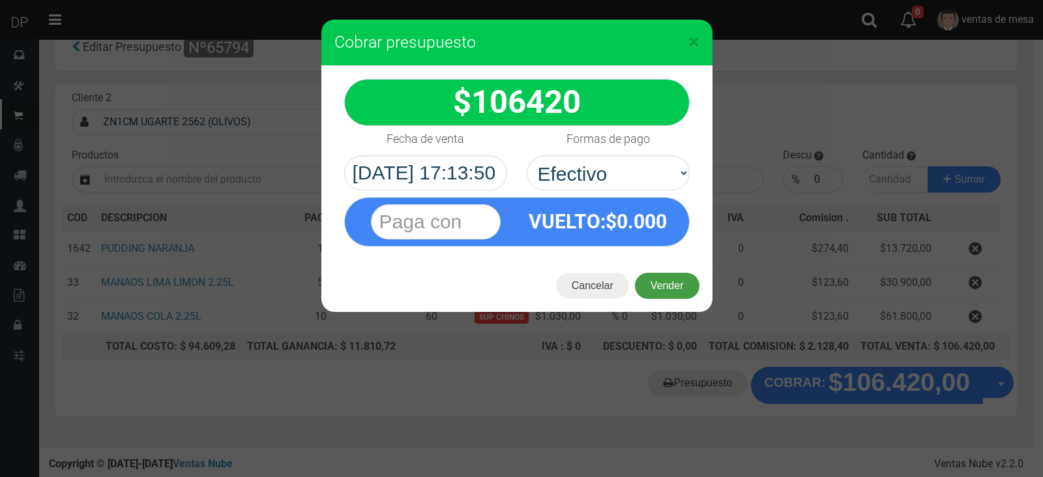
click at [650, 280] on button "Vender" at bounding box center [667, 286] width 65 height 26
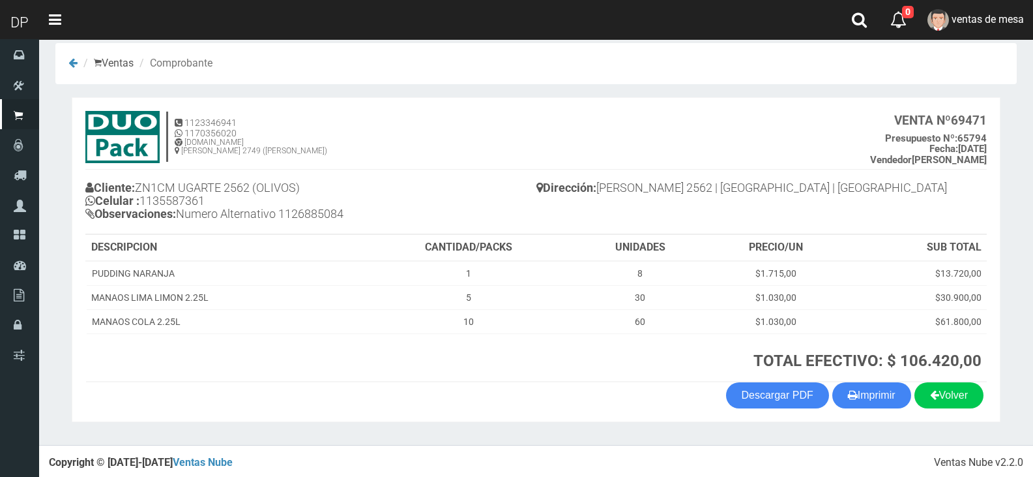
scroll to position [16, 0]
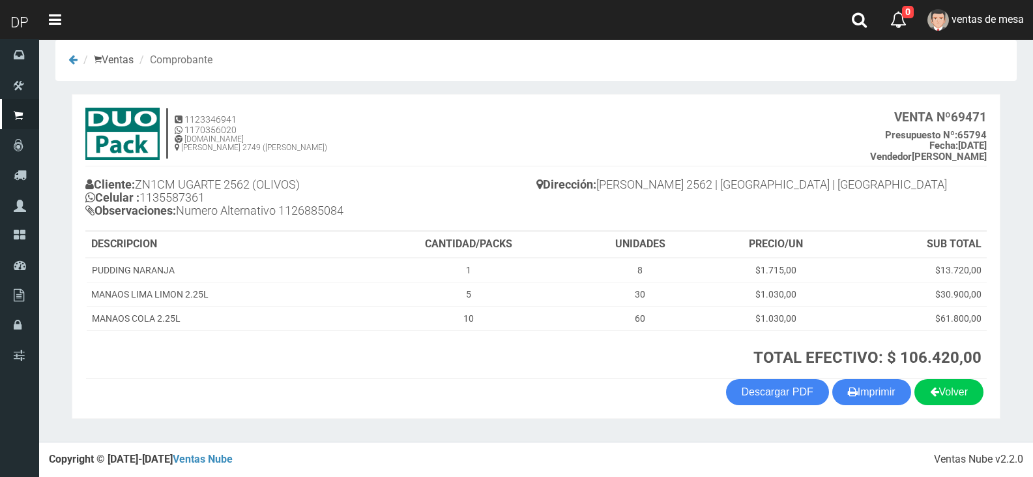
click at [910, 392] on div "Volver Imprimir Descargar PDF" at bounding box center [536, 392] width 921 height 26
click at [904, 392] on button "Imprimir" at bounding box center [872, 392] width 79 height 26
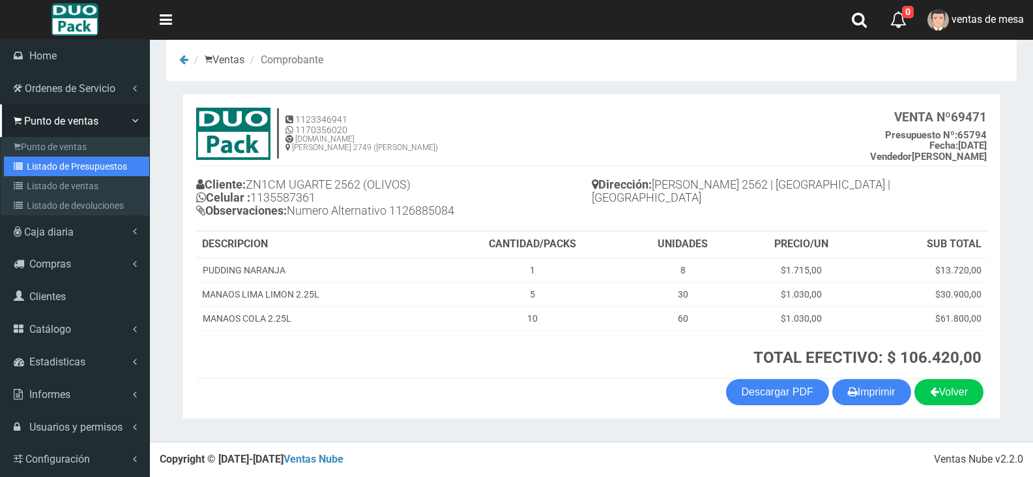
click at [68, 170] on link "Listado de Presupuestos" at bounding box center [76, 166] width 145 height 20
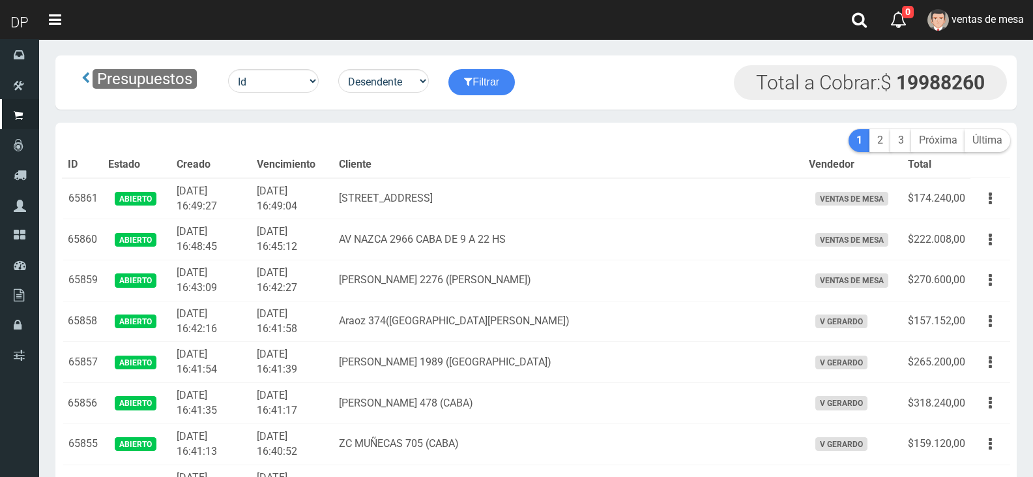
scroll to position [2494, 0]
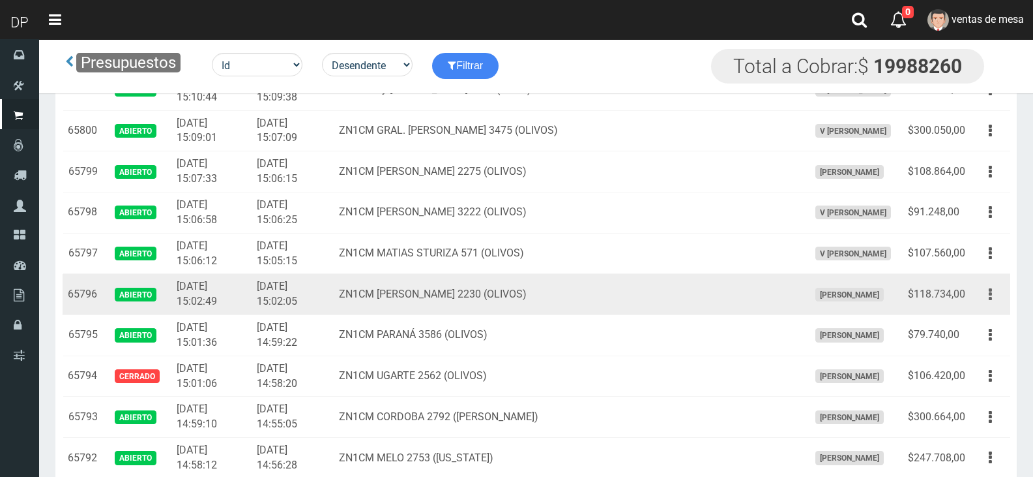
click at [991, 291] on icon "button" at bounding box center [990, 294] width 3 height 23
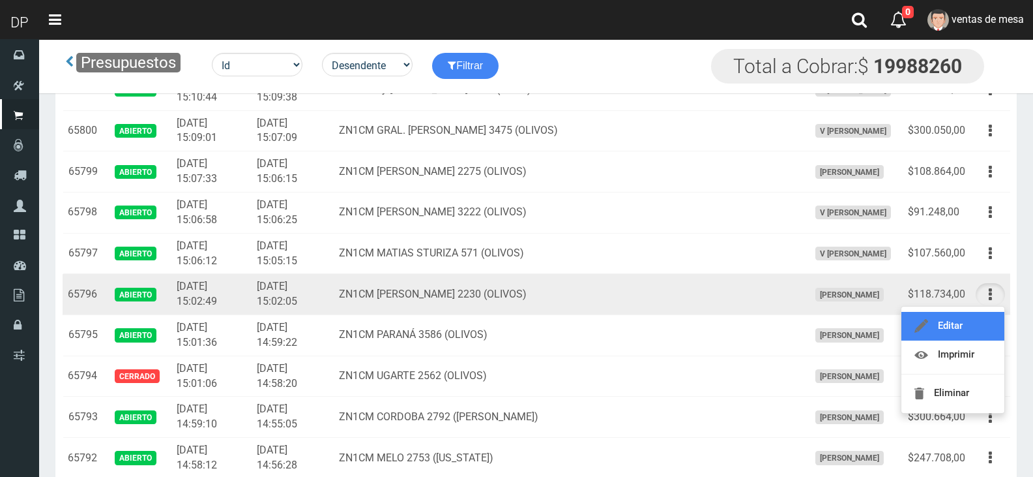
click at [986, 327] on link "Editar" at bounding box center [953, 326] width 103 height 29
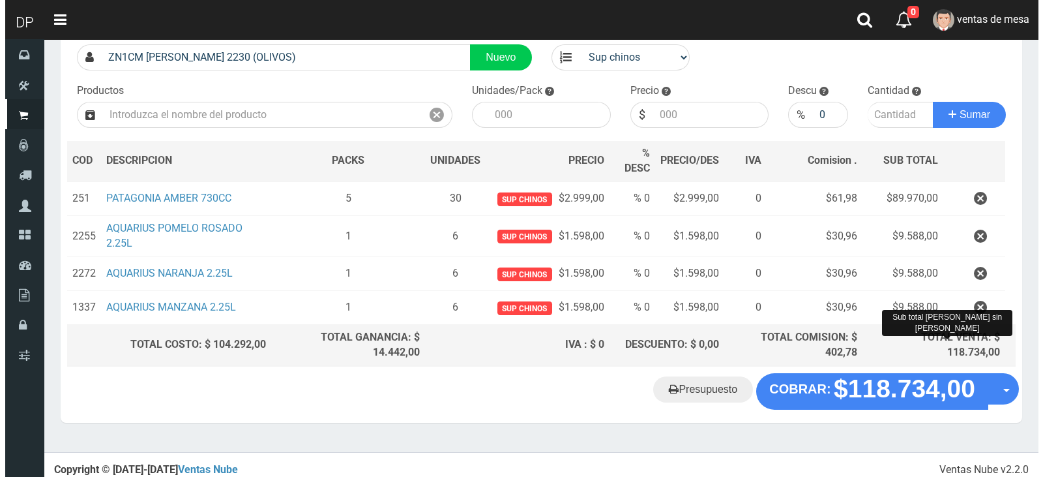
scroll to position [104, 0]
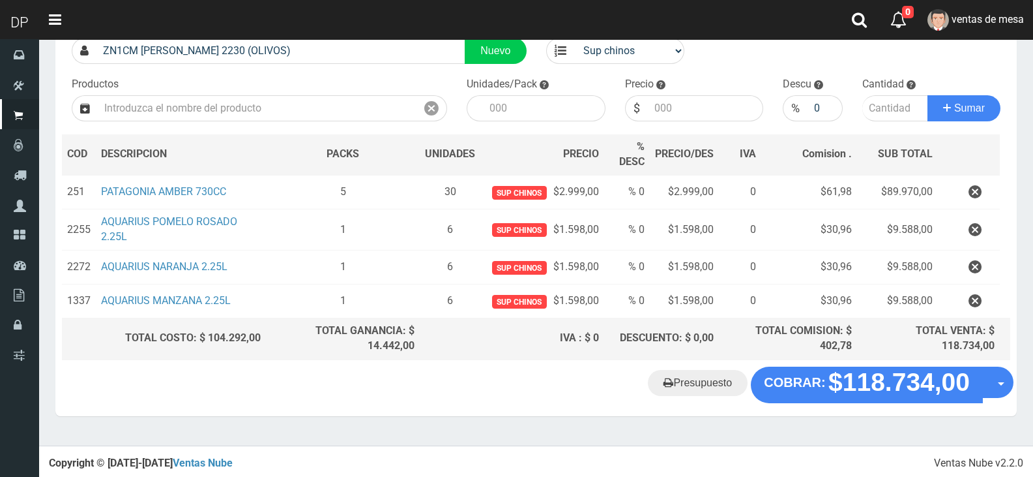
click at [928, 400] on div "Presupuesto COBRAR: $118.734,00 Opciones" at bounding box center [536, 391] width 962 height 50
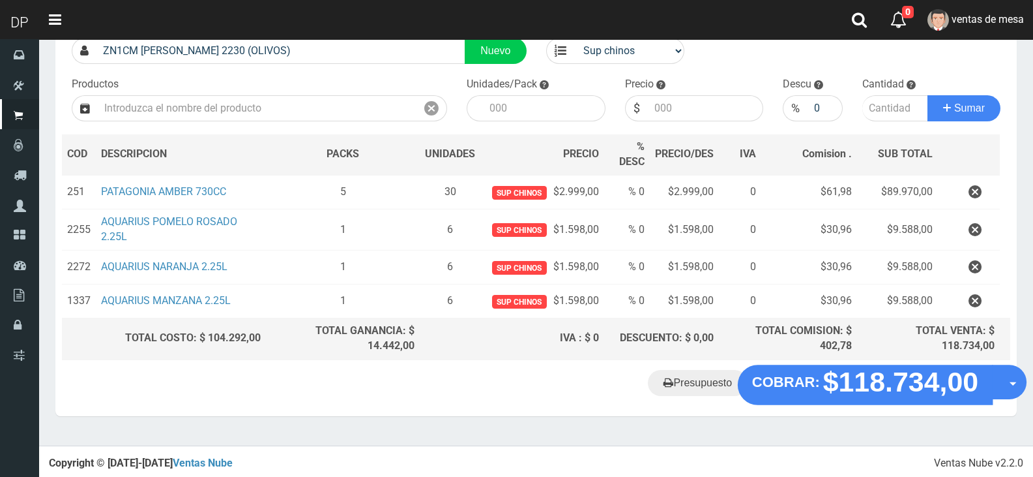
click at [924, 409] on div "Presupuesto COBRAR: $118.734,00 Opciones" at bounding box center [536, 391] width 962 height 50
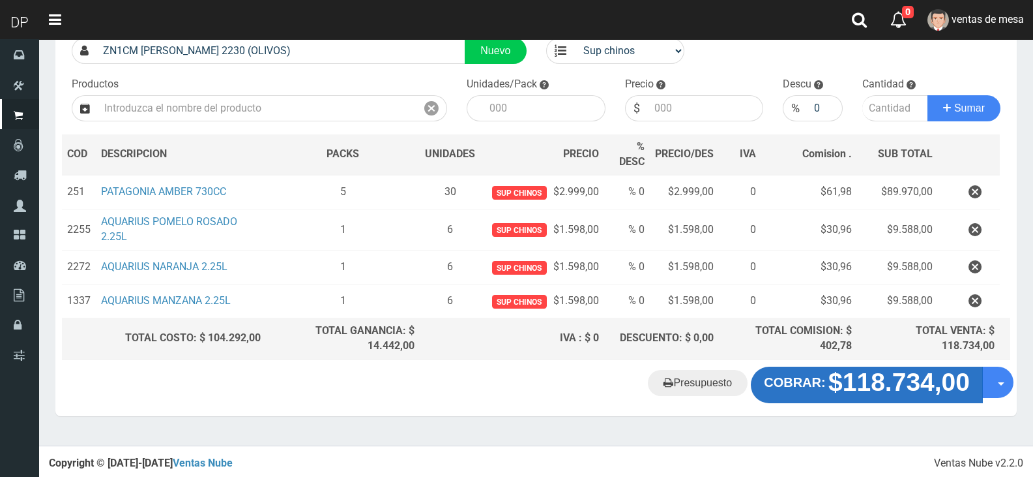
click at [906, 397] on button "COBRAR: $118.734,00" at bounding box center [867, 384] width 232 height 37
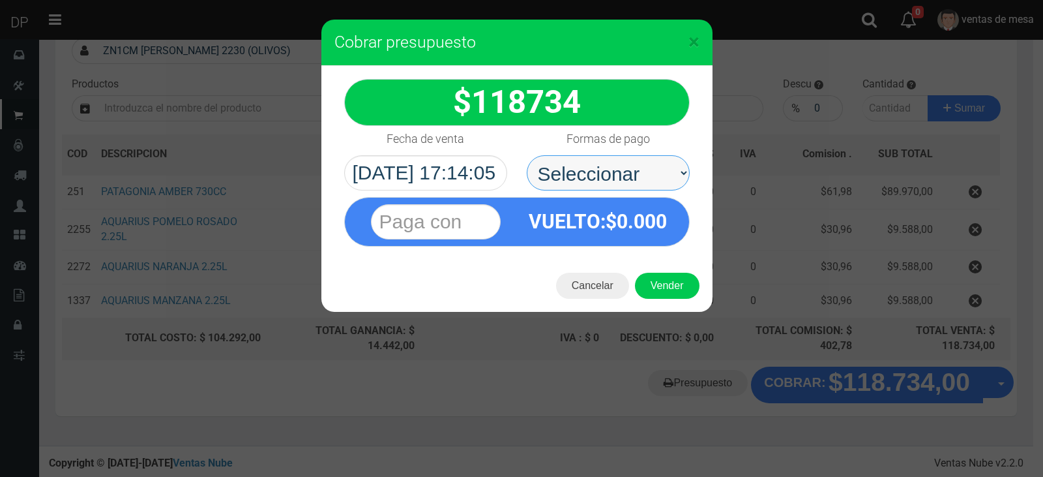
click at [616, 174] on select "Seleccionar Efectivo Tarjeta de Crédito Depósito Débito" at bounding box center [608, 172] width 163 height 35
select select "Efectivo"
click at [527, 155] on select "Seleccionar Efectivo Tarjeta de Crédito Depósito Débito" at bounding box center [608, 172] width 163 height 35
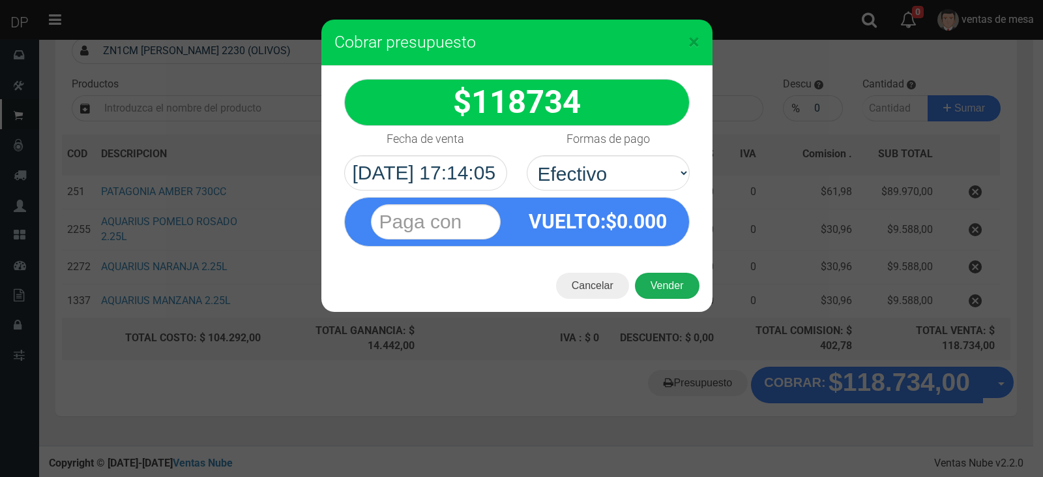
click at [666, 289] on button "Vender" at bounding box center [667, 286] width 65 height 26
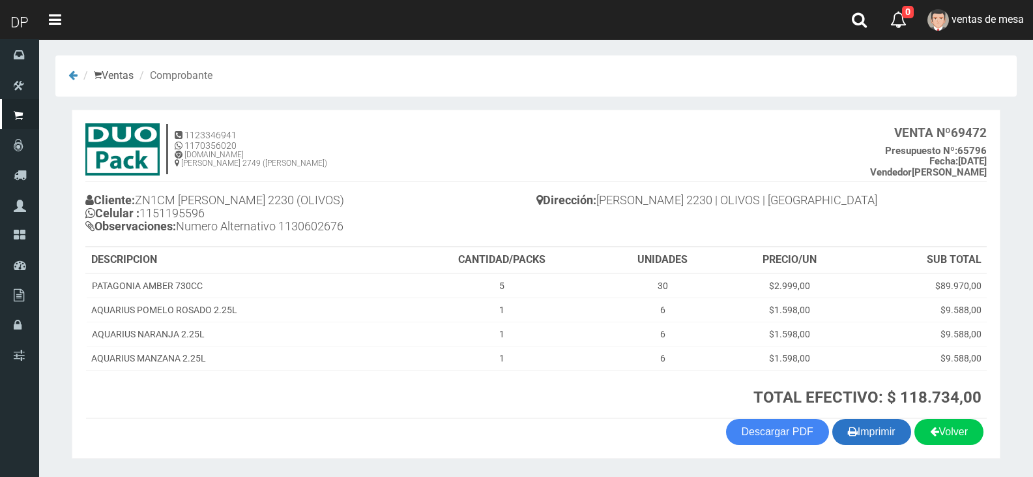
scroll to position [40, 0]
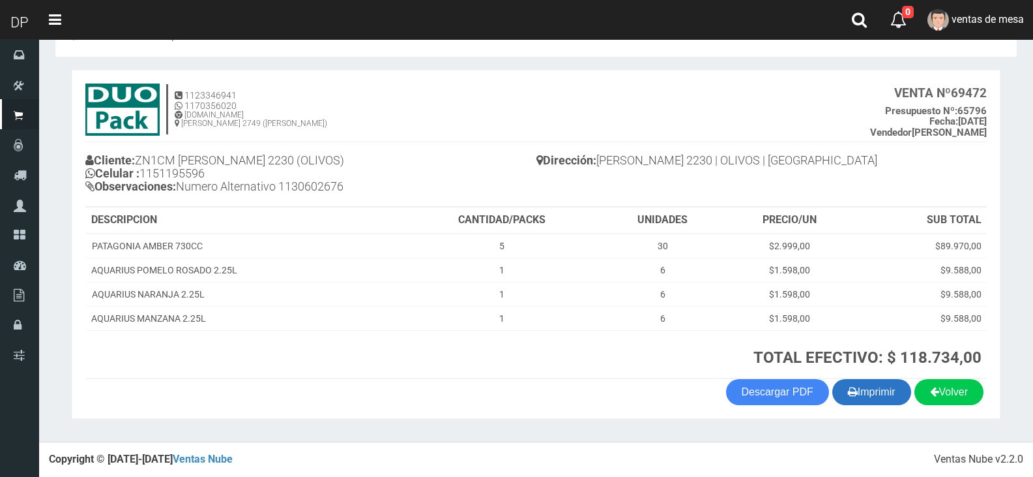
click at [890, 391] on button "Imprimir" at bounding box center [872, 392] width 79 height 26
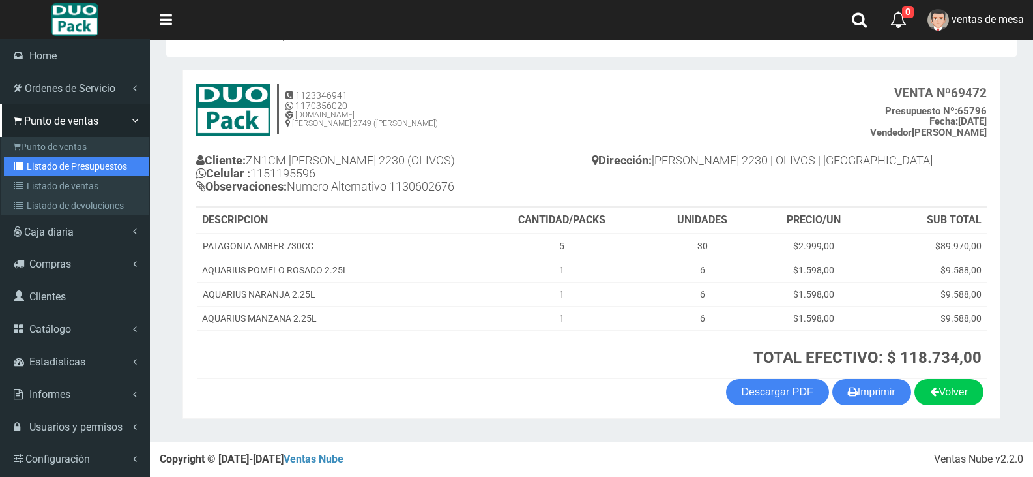
click at [48, 162] on link "Listado de Presupuestos" at bounding box center [76, 166] width 145 height 20
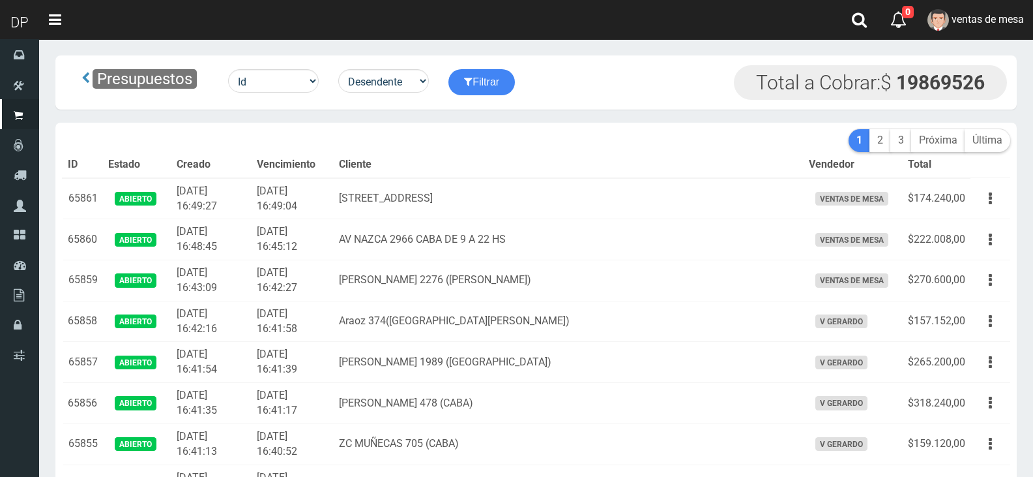
click at [630, 30] on nav "Toggle navigation 0 0 Eliminar ventas de mesa Mensajes Ordenes Servicio Mi Cuen…" at bounding box center [536, 20] width 994 height 40
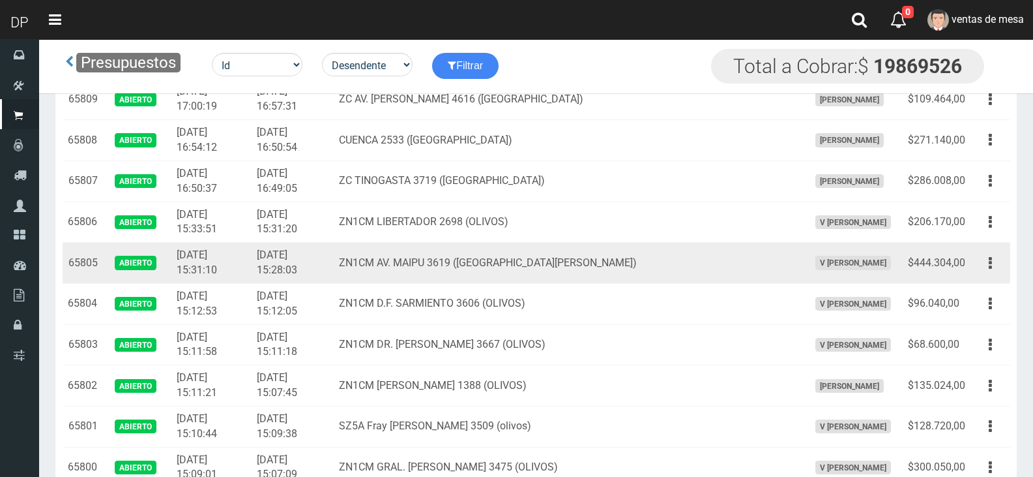
scroll to position [2216, 0]
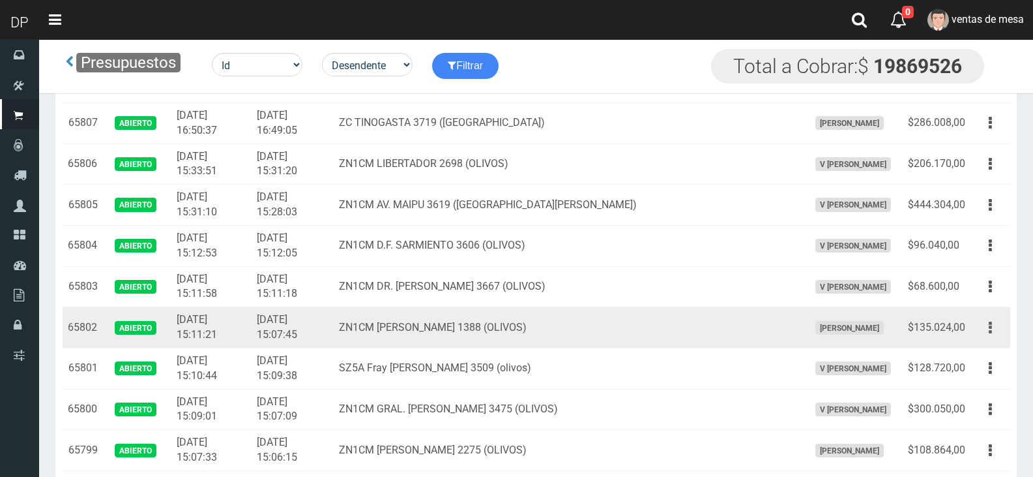
click at [980, 331] on button "button" at bounding box center [990, 327] width 29 height 23
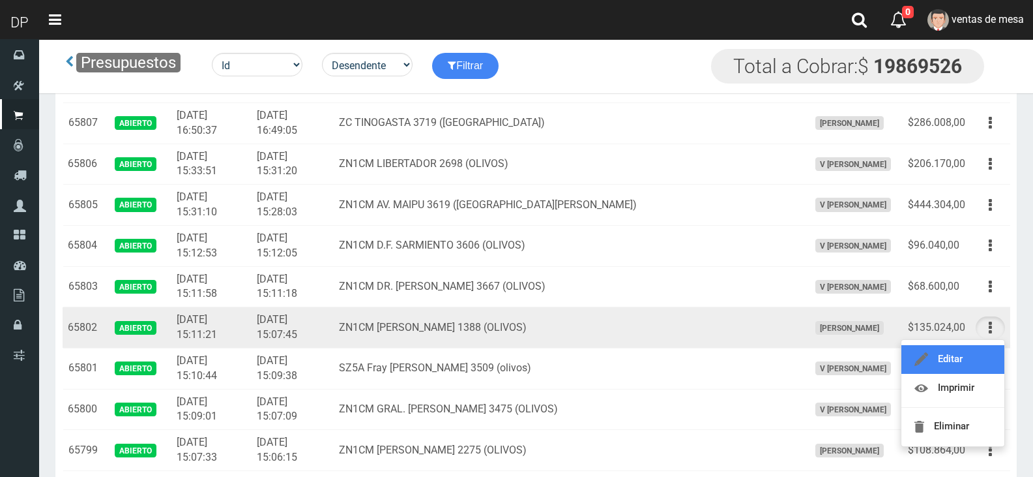
click at [974, 352] on link "Editar" at bounding box center [953, 359] width 103 height 29
click at [974, 352] on td "Editar Imprimir Eliminar" at bounding box center [991, 368] width 40 height 41
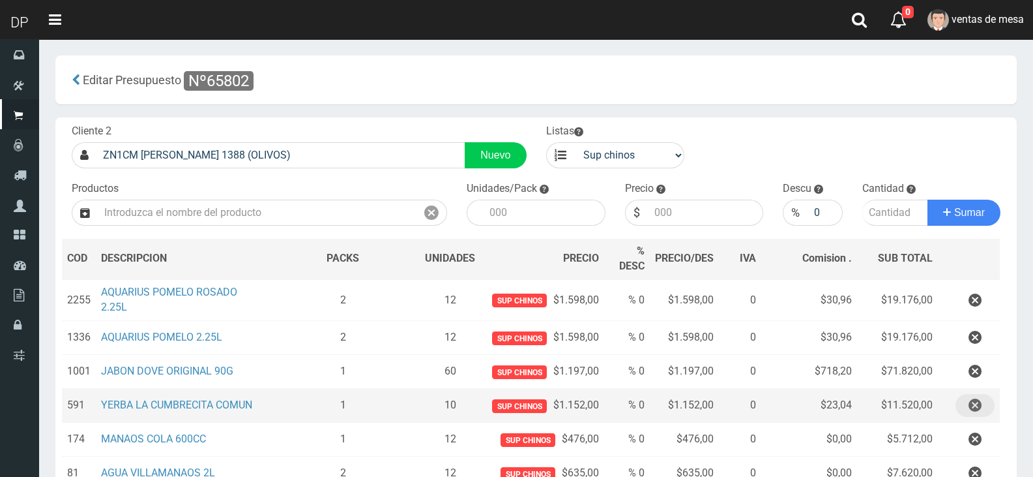
click at [967, 400] on button "button" at bounding box center [975, 405] width 39 height 23
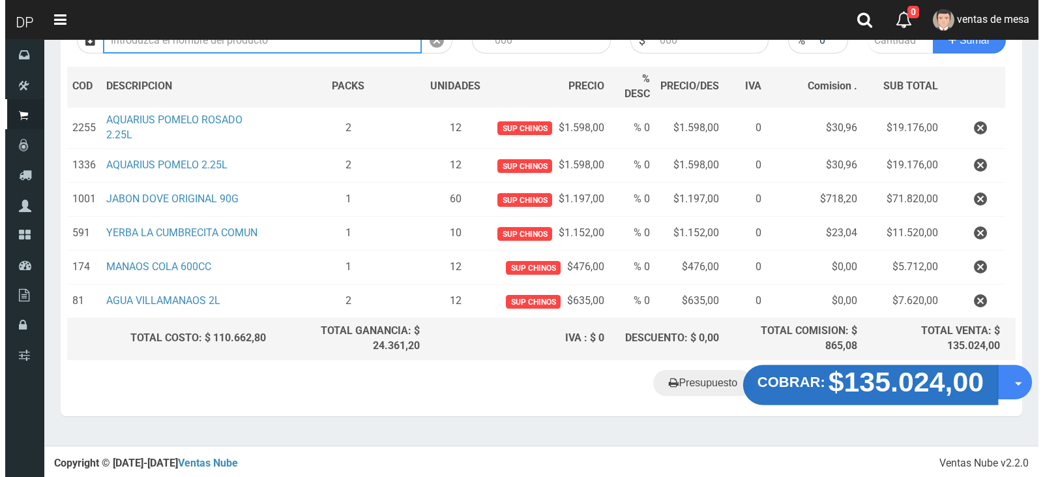
scroll to position [138, 0]
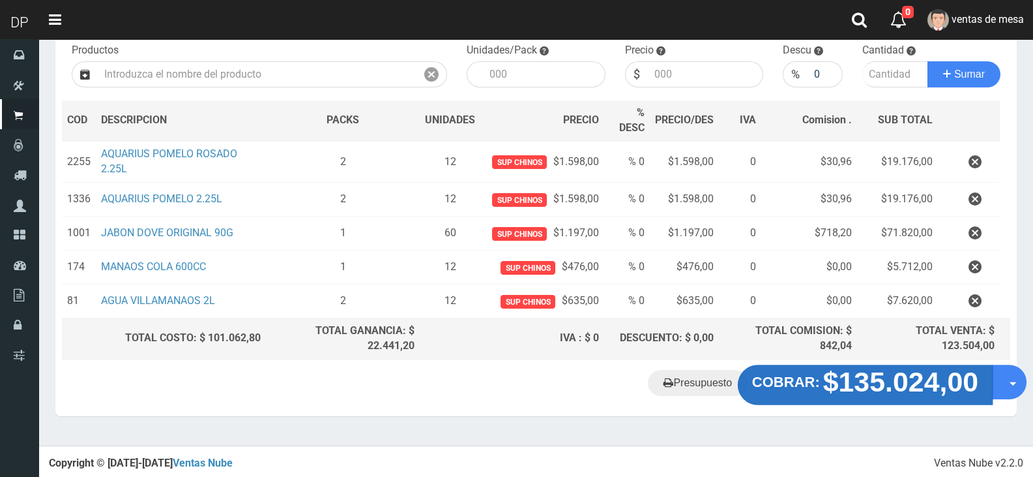
click at [864, 391] on strong "$135.024,00" at bounding box center [901, 381] width 156 height 31
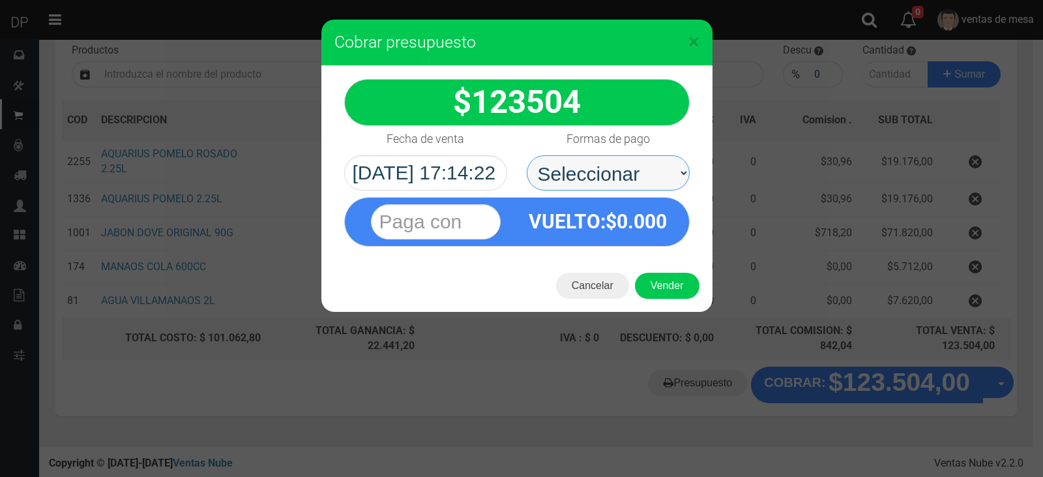
click at [632, 184] on select "Seleccionar Efectivo Tarjeta de Crédito Depósito Débito" at bounding box center [608, 172] width 163 height 35
select select "Efectivo"
click at [527, 155] on select "Seleccionar Efectivo Tarjeta de Crédito Depósito Débito" at bounding box center [608, 172] width 163 height 35
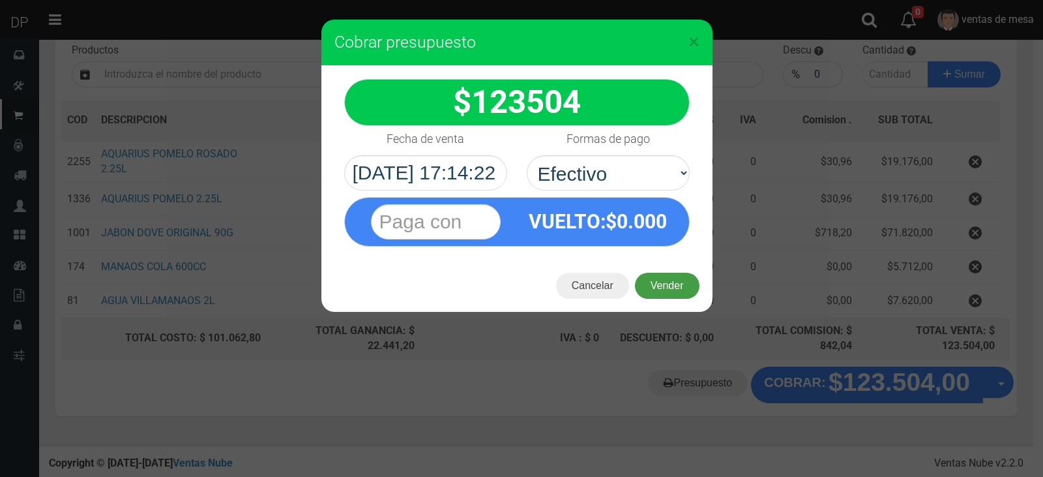
click at [662, 284] on button "Vender" at bounding box center [667, 286] width 65 height 26
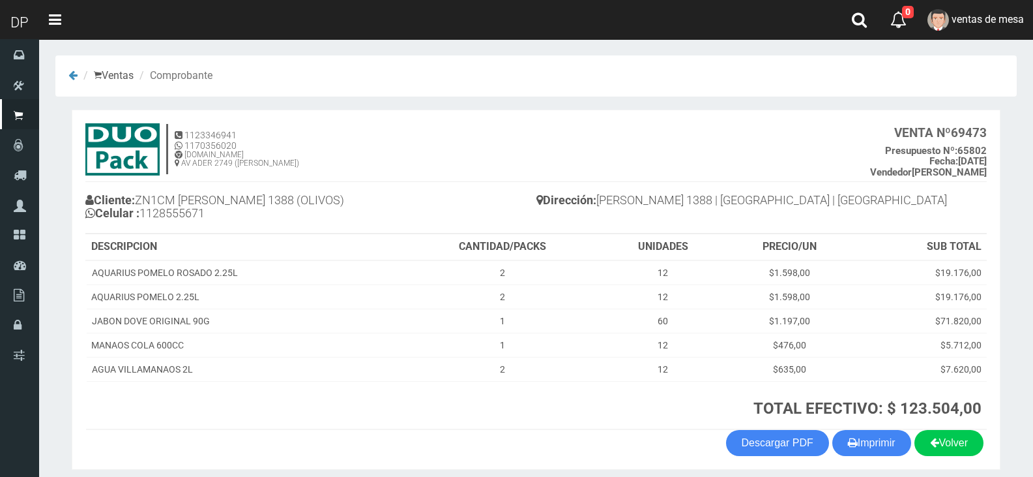
scroll to position [51, 0]
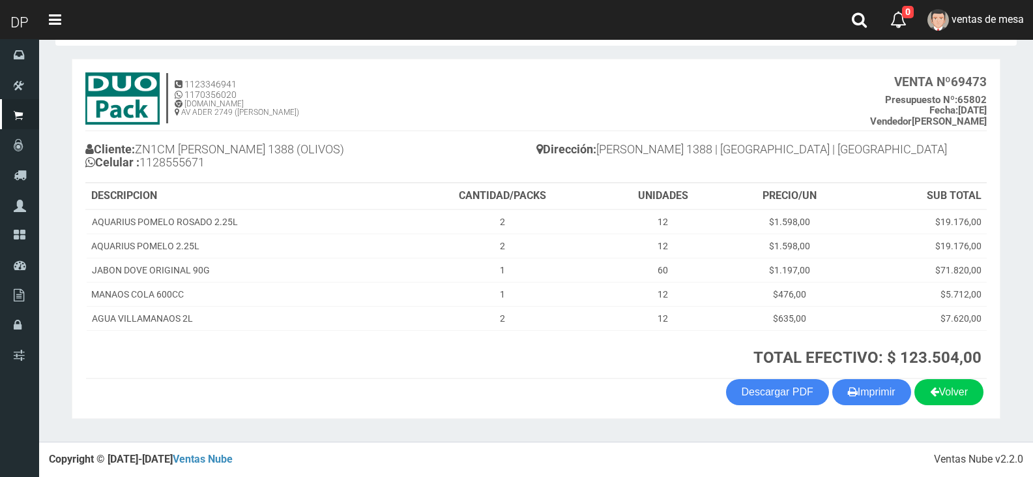
click at [855, 411] on section "1123346941 1170356020 [DOMAIN_NAME] AV ADER 2749 ([PERSON_NAME]) VENTA Nº 69473…" at bounding box center [536, 239] width 929 height 360
click at [859, 398] on button "Imprimir" at bounding box center [872, 392] width 79 height 26
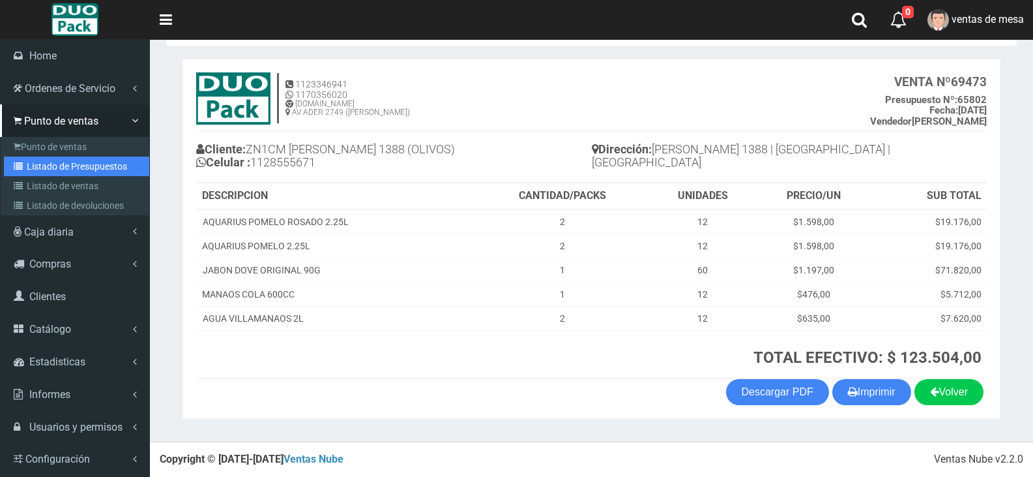
click at [24, 168] on icon at bounding box center [20, 166] width 13 height 9
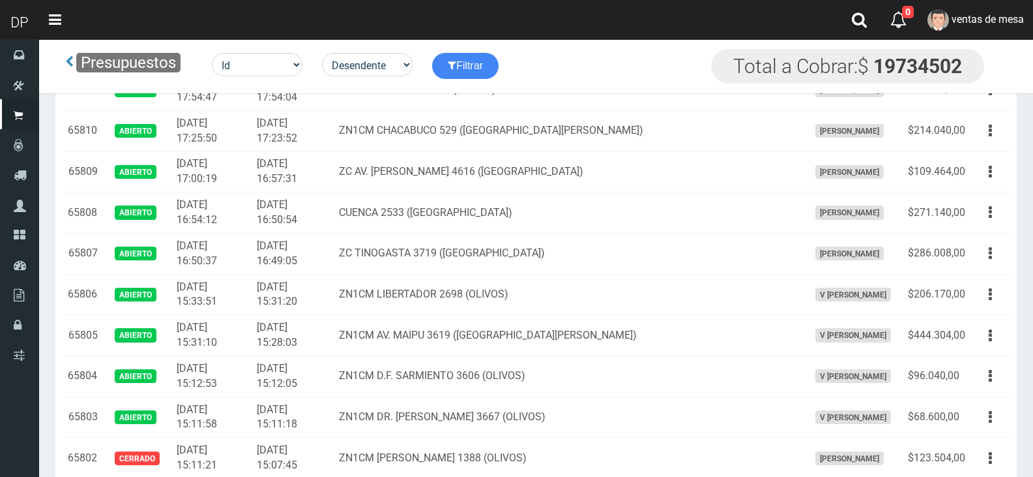
scroll to position [2427, 0]
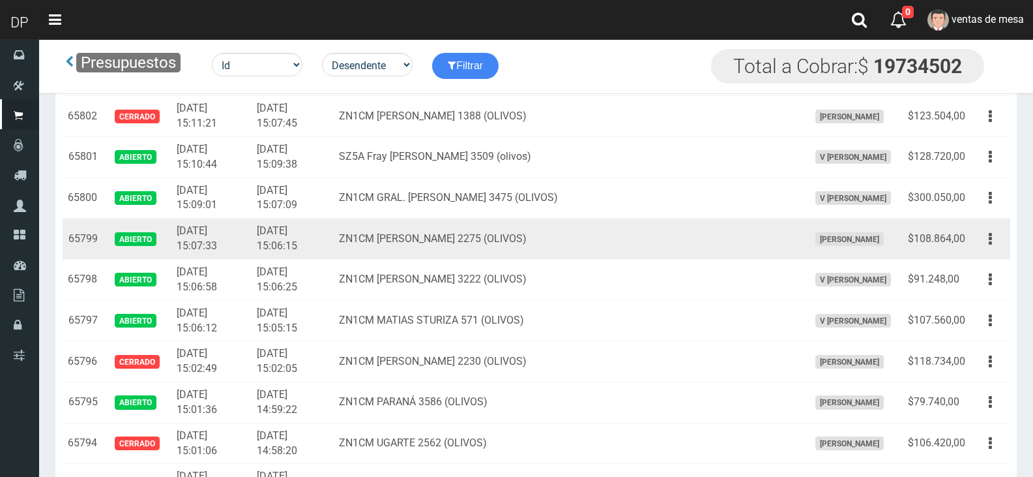
click at [880, 230] on td "AXELL MOYA" at bounding box center [853, 238] width 99 height 41
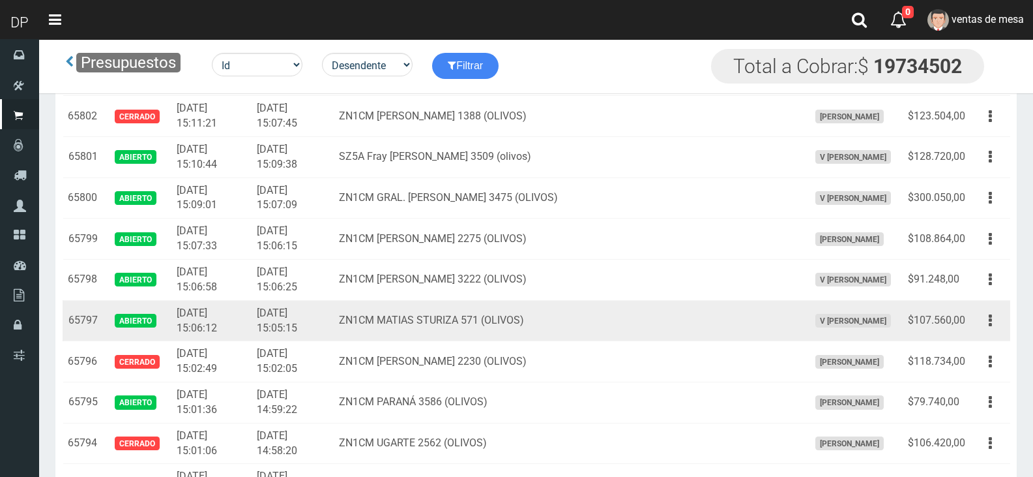
click at [973, 317] on td "Editar Imprimir Eliminar" at bounding box center [991, 320] width 40 height 41
click at [979, 338] on td "Editar Imprimir Eliminar" at bounding box center [991, 320] width 40 height 41
click at [983, 327] on button "button" at bounding box center [990, 320] width 29 height 23
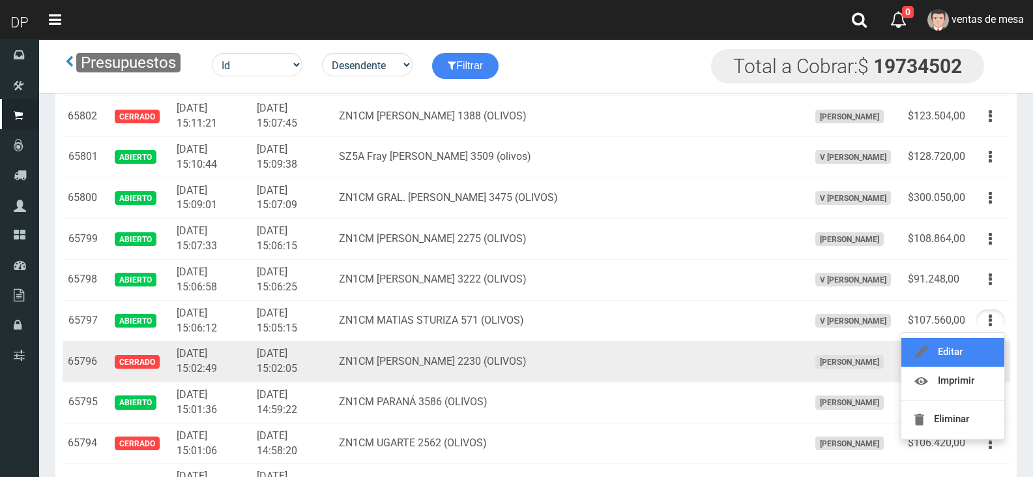
click at [982, 344] on link "Editar" at bounding box center [953, 352] width 103 height 29
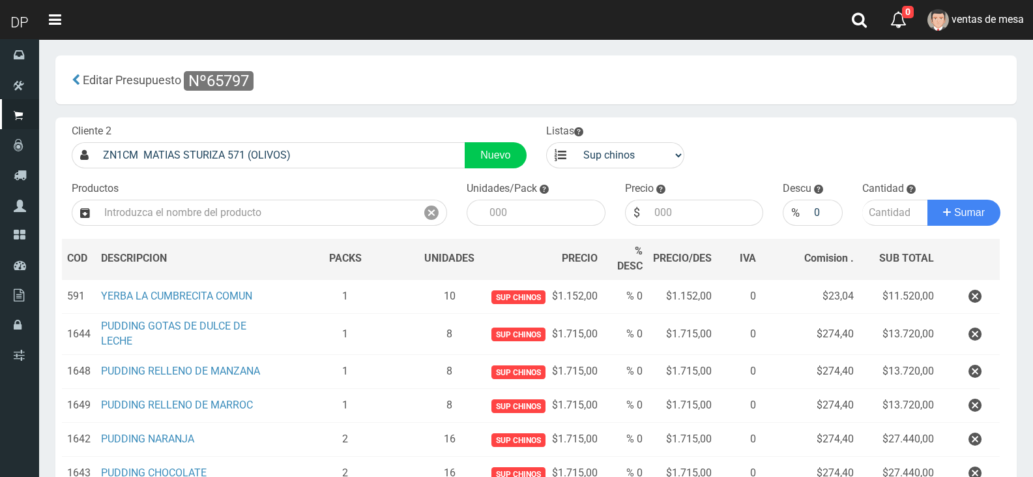
click at [983, 306] on button "button" at bounding box center [975, 296] width 39 height 23
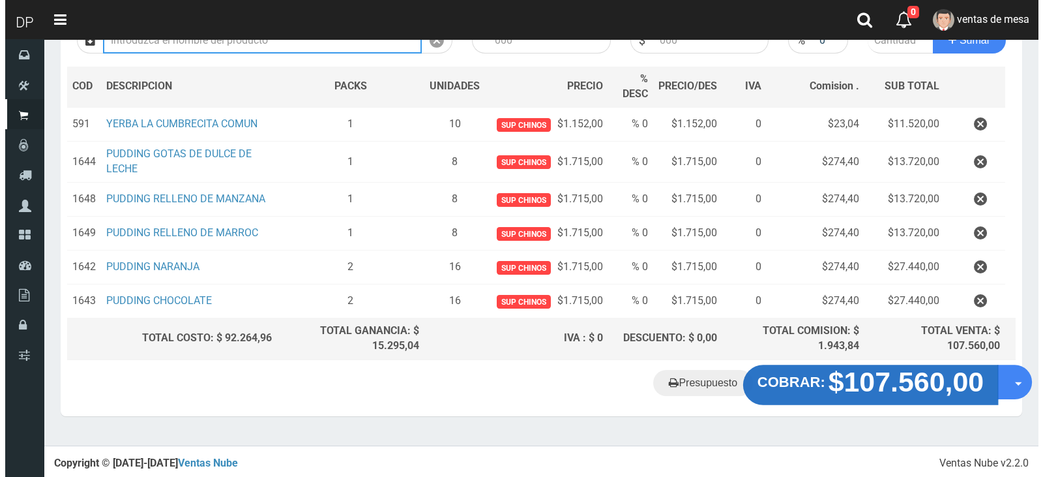
scroll to position [138, 0]
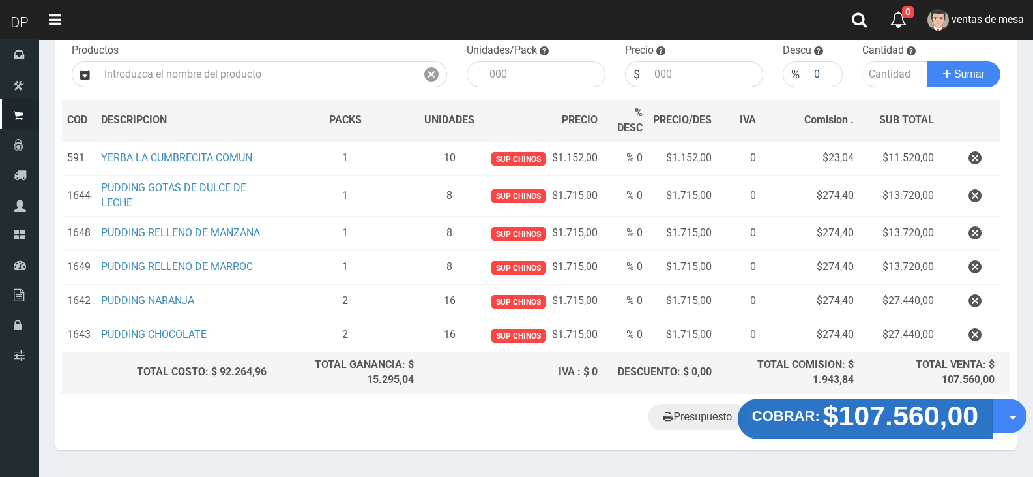
click at [887, 400] on strong "$107.560,00" at bounding box center [901, 415] width 156 height 31
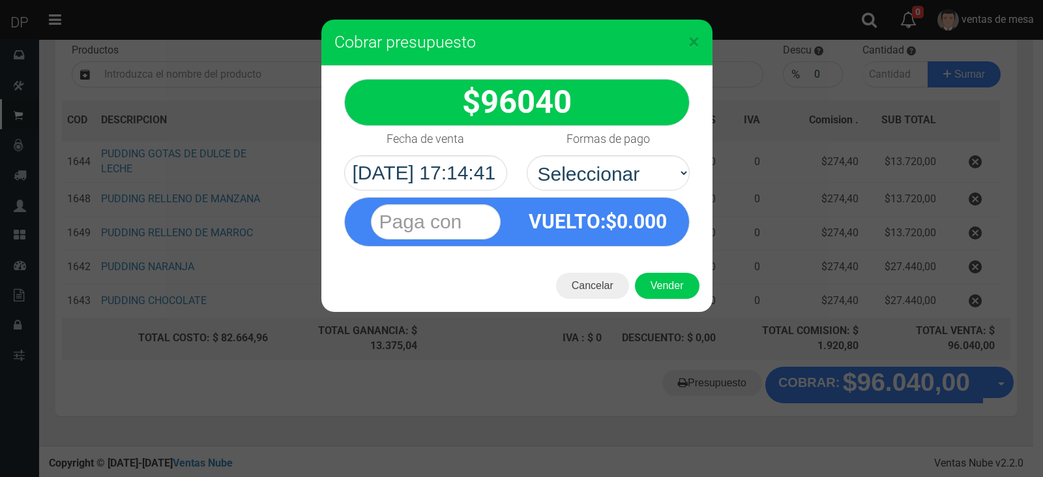
select select "Efectivo"
click at [527, 155] on select "Seleccionar Efectivo Tarjeta de Crédito Depósito Débito" at bounding box center [608, 172] width 163 height 35
click at [665, 263] on div "Cancelar Vender" at bounding box center [516, 286] width 391 height 52
click at [672, 288] on button "Vender" at bounding box center [667, 286] width 65 height 26
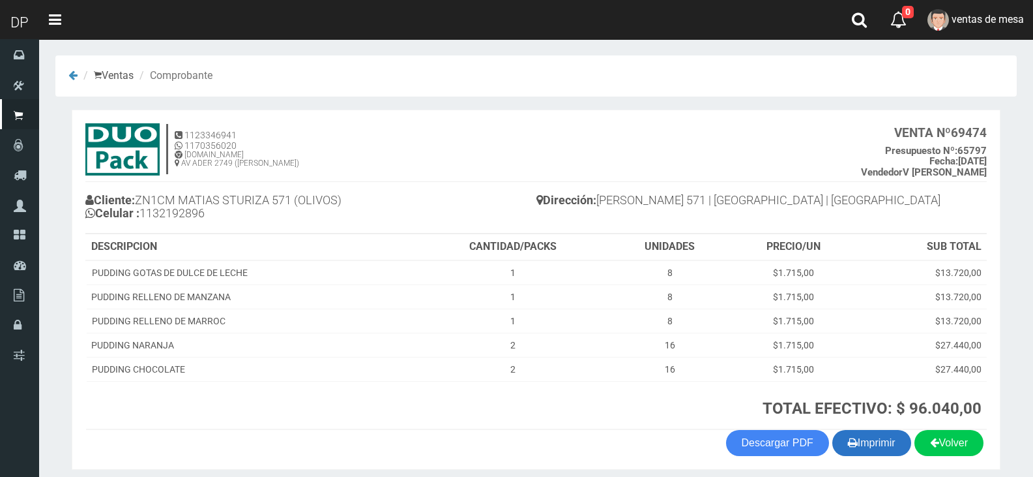
scroll to position [51, 0]
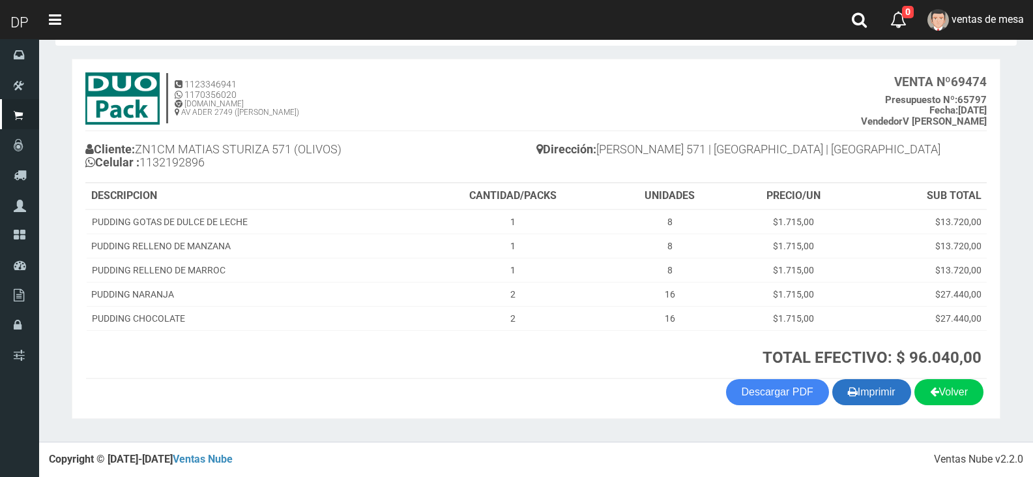
click at [863, 394] on button "Imprimir" at bounding box center [872, 392] width 79 height 26
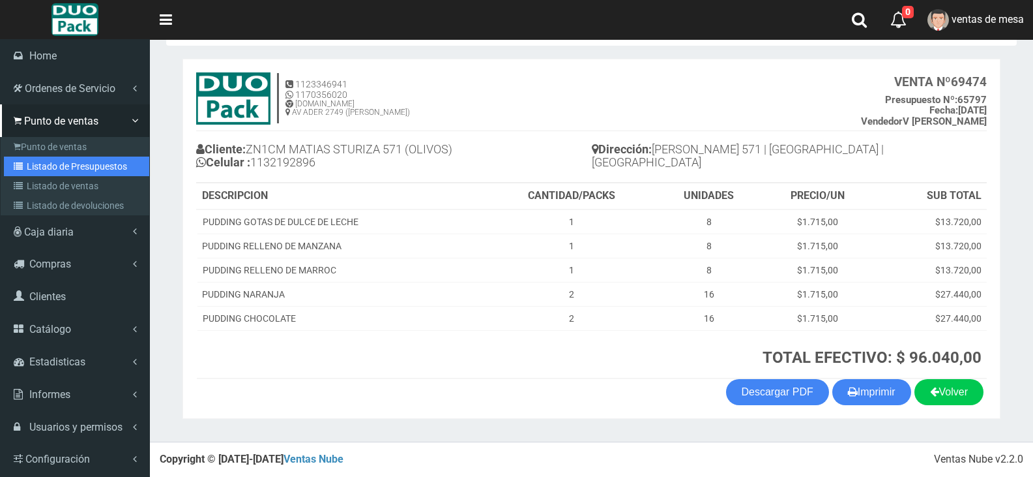
drag, startPoint x: 49, startPoint y: 170, endPoint x: 197, endPoint y: 94, distance: 166.2
click at [49, 170] on link "Listado de Presupuestos" at bounding box center [76, 166] width 145 height 20
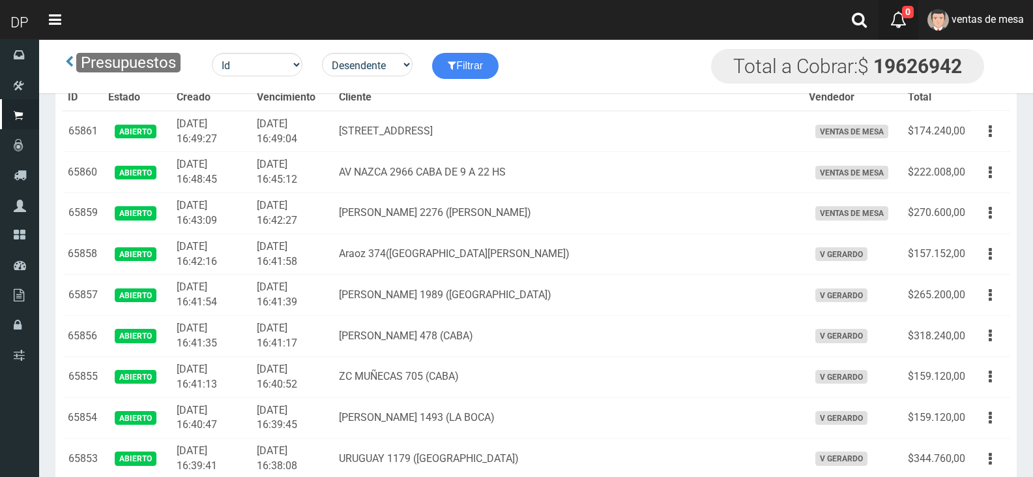
scroll to position [2494, 0]
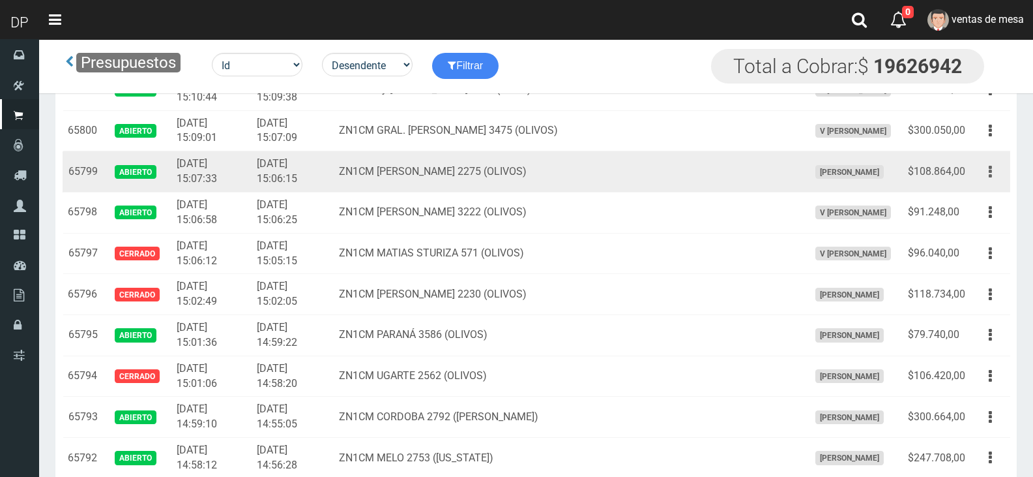
click at [1000, 171] on button "button" at bounding box center [990, 171] width 29 height 23
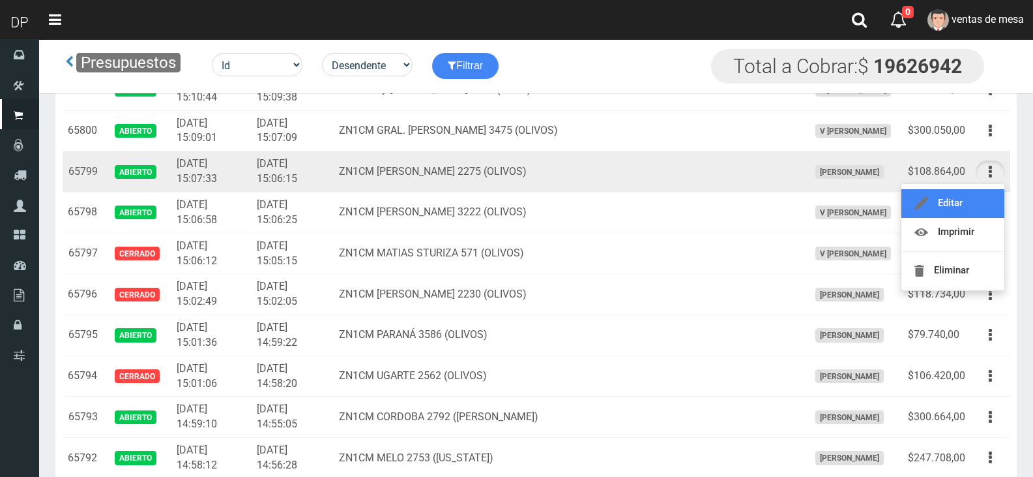
click at [986, 201] on link "Editar" at bounding box center [953, 203] width 103 height 29
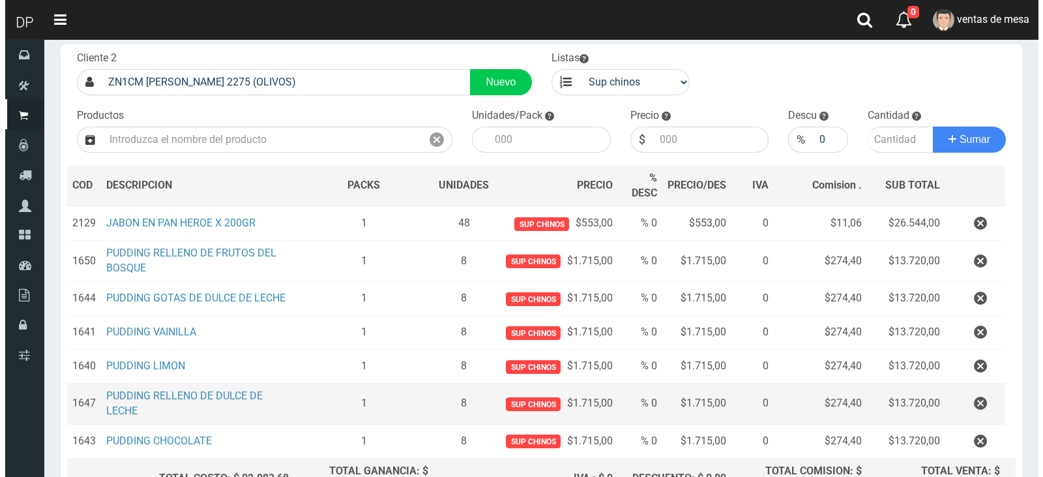
scroll to position [213, 0]
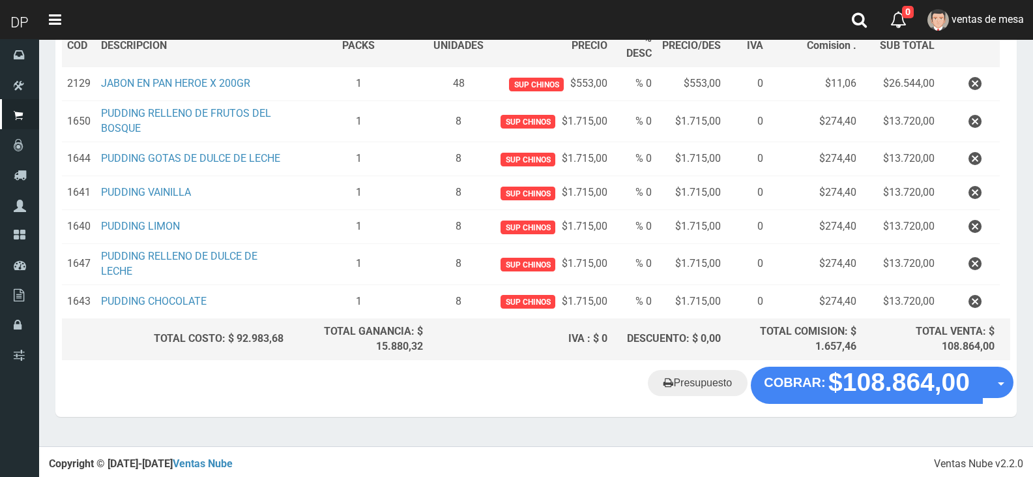
click at [810, 363] on div "Cliente 2 ZN1CM [PERSON_NAME] 2275 (OLIVOS) Nuevo Listas venta publico Sup chin…" at bounding box center [536, 136] width 962 height 462
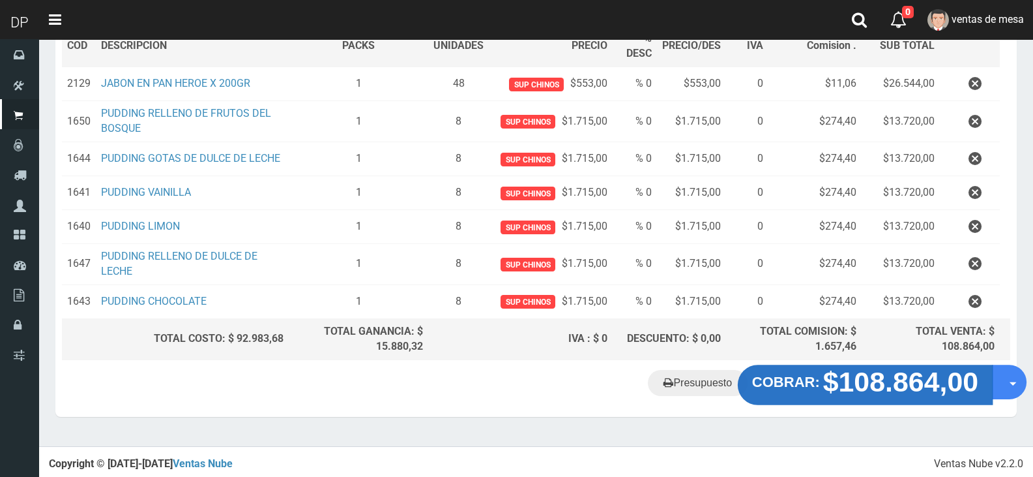
click at [809, 370] on button "COBRAR: $108.864,00" at bounding box center [865, 385] width 255 height 40
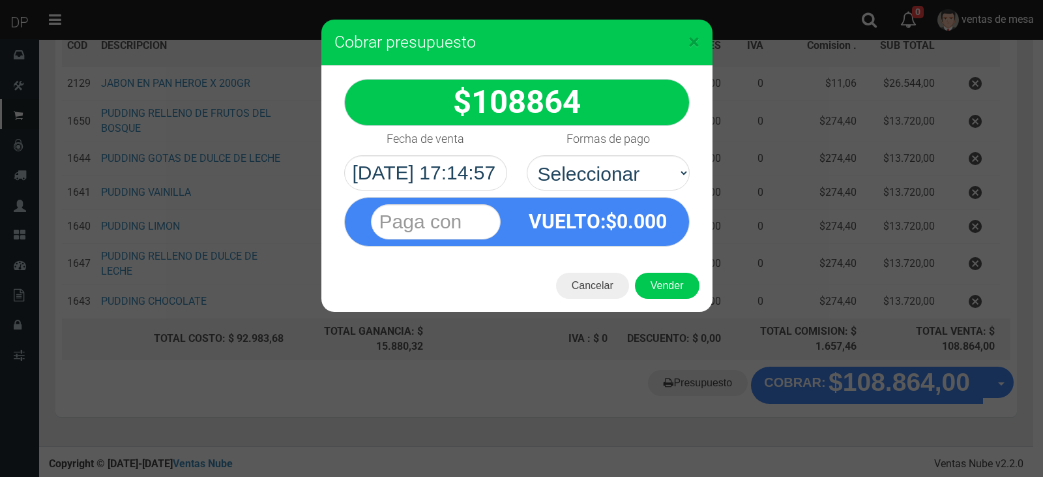
drag, startPoint x: 583, startPoint y: 166, endPoint x: 594, endPoint y: 191, distance: 27.1
click at [584, 166] on select "Seleccionar Efectivo Tarjeta de Crédito Depósito Débito" at bounding box center [608, 172] width 163 height 35
click at [612, 183] on select "Seleccionar Efectivo Tarjeta de Crédito Depósito Débito" at bounding box center [608, 172] width 163 height 35
select select "Efectivo"
click at [527, 155] on select "Seleccionar Efectivo Tarjeta de Crédito Depósito Débito" at bounding box center [608, 172] width 163 height 35
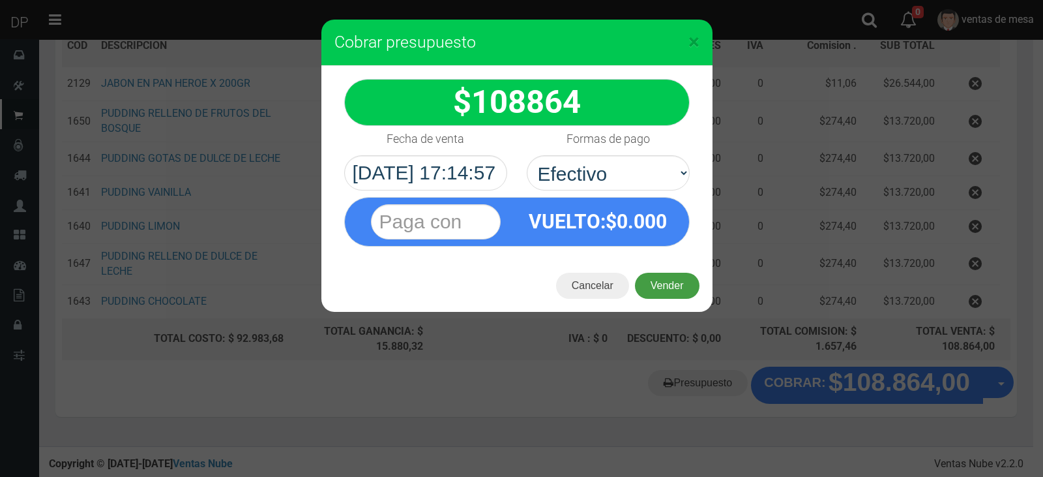
click at [648, 282] on button "Vender" at bounding box center [667, 286] width 65 height 26
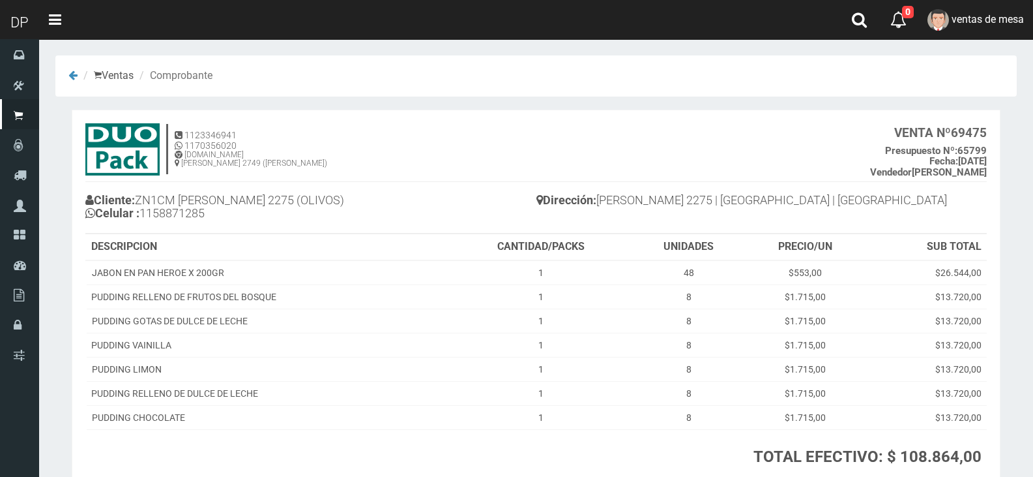
scroll to position [99, 0]
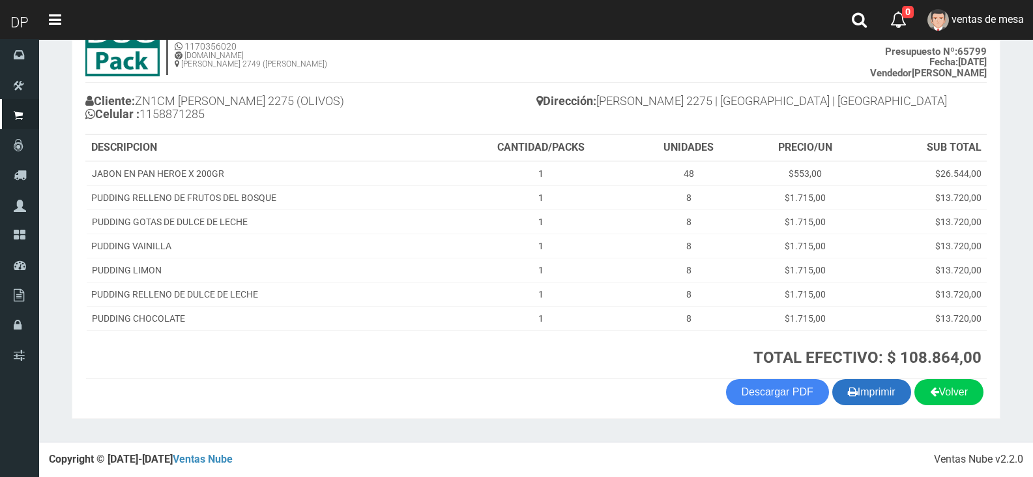
click at [872, 397] on button "Imprimir" at bounding box center [872, 392] width 79 height 26
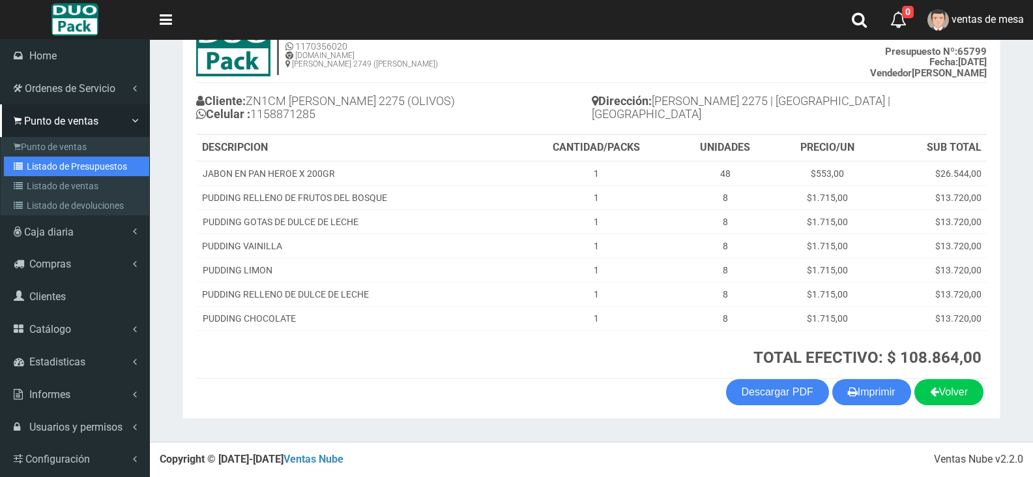
click at [47, 162] on link "Listado de Presupuestos" at bounding box center [76, 166] width 145 height 20
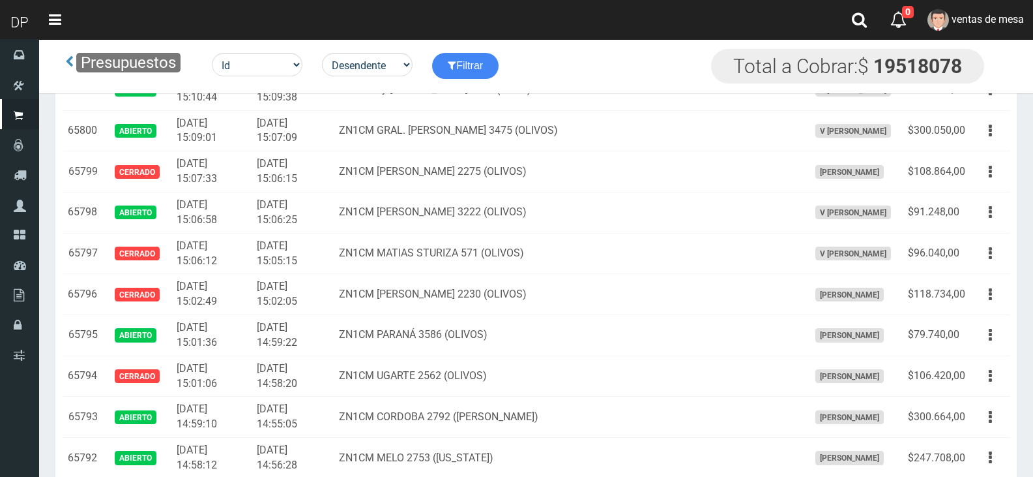
scroll to position [2141, 0]
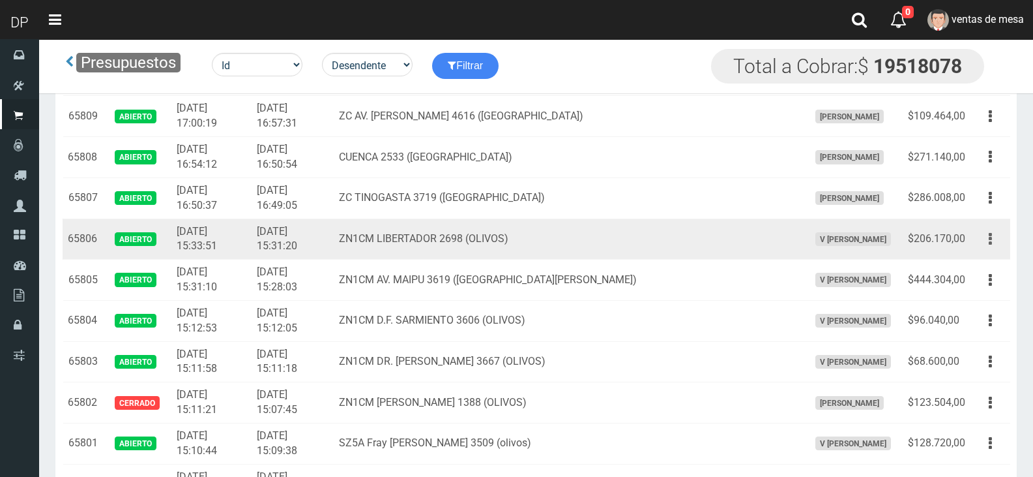
click at [981, 240] on button "button" at bounding box center [990, 239] width 29 height 23
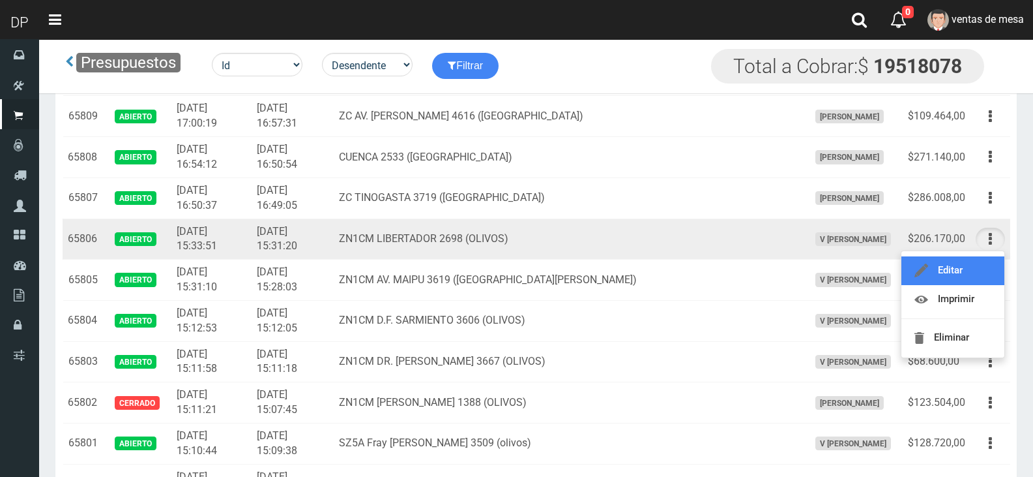
click at [978, 270] on link "Editar" at bounding box center [953, 270] width 103 height 29
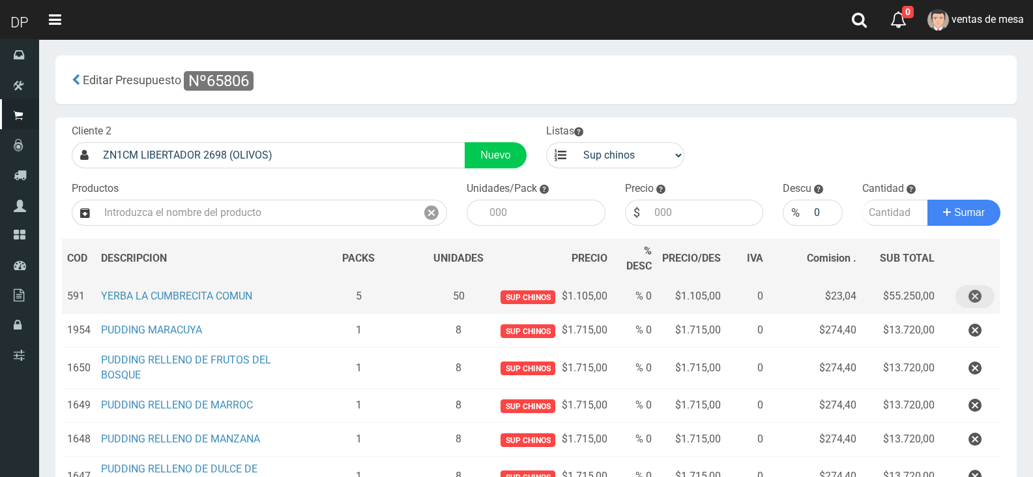
click at [975, 286] on icon "button" at bounding box center [975, 296] width 13 height 23
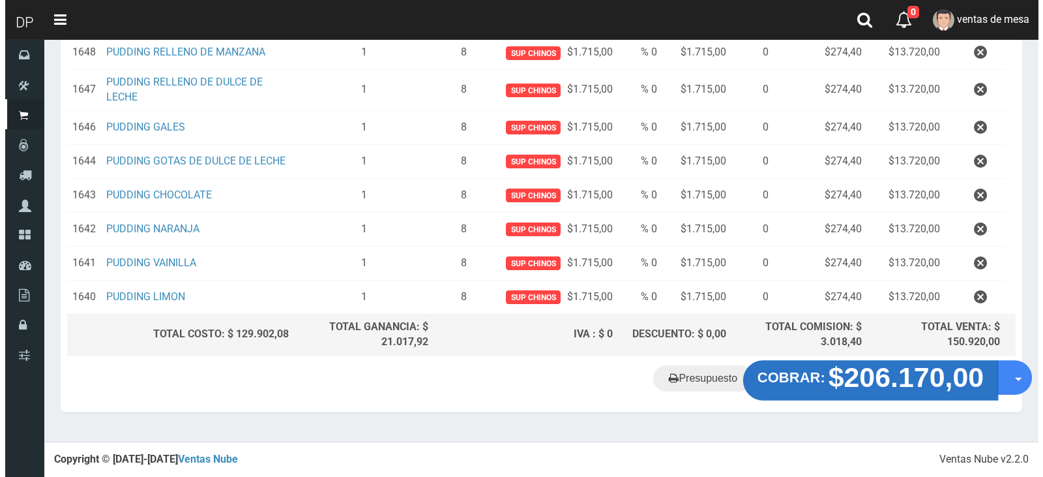
scroll to position [348, 0]
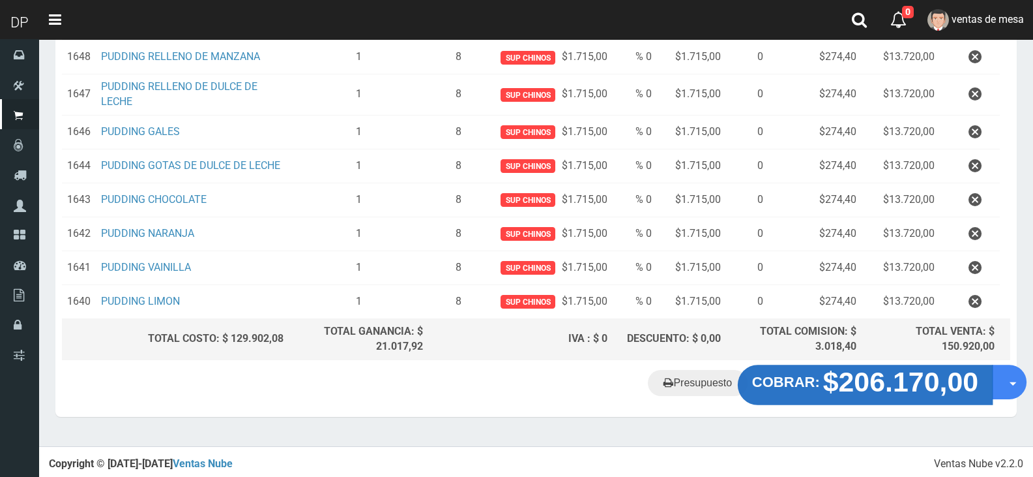
click at [820, 380] on strong "COBRAR:" at bounding box center [786, 382] width 68 height 16
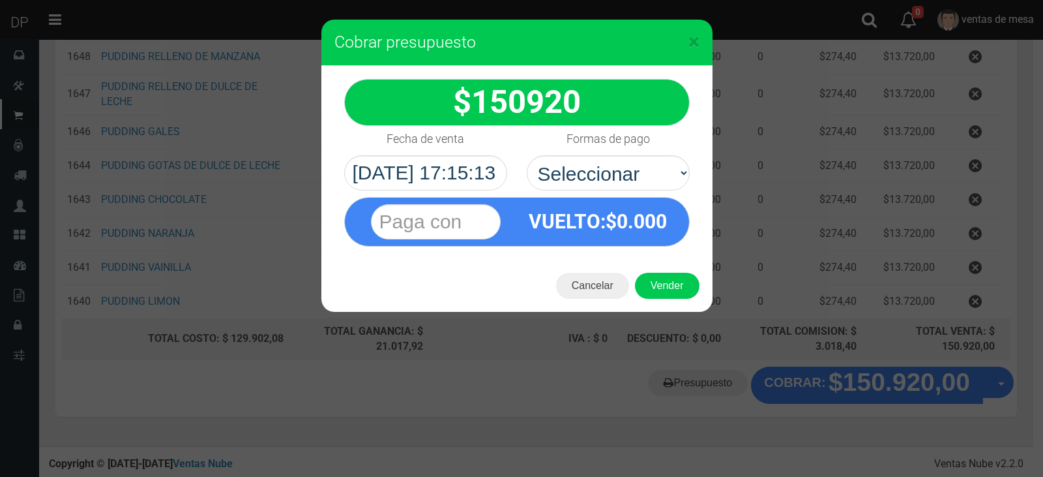
select select "Efectivo"
click at [527, 155] on select "Seleccionar Efectivo Tarjeta de Crédito Depósito Débito" at bounding box center [608, 172] width 163 height 35
click at [670, 307] on div "Cancelar Vender" at bounding box center [516, 286] width 391 height 52
click at [670, 289] on button "Vender" at bounding box center [667, 286] width 65 height 26
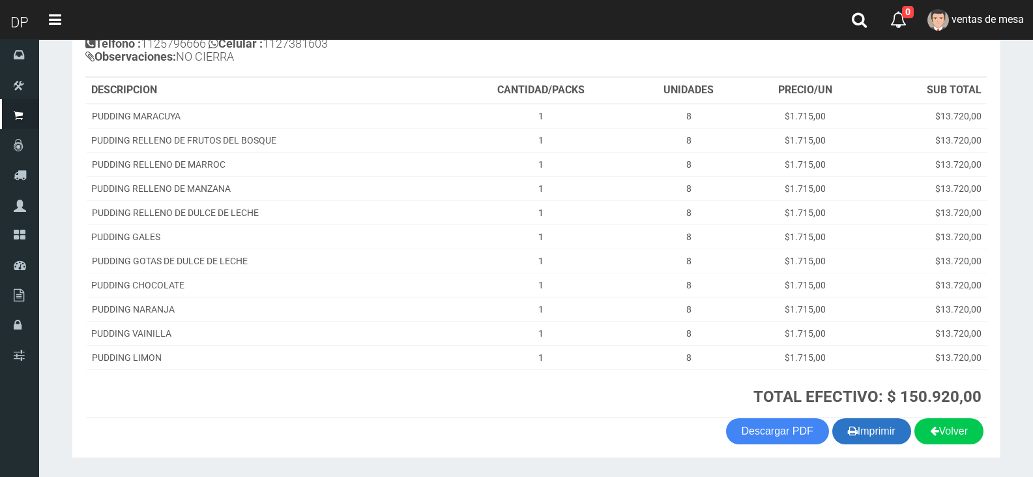
scroll to position [209, 0]
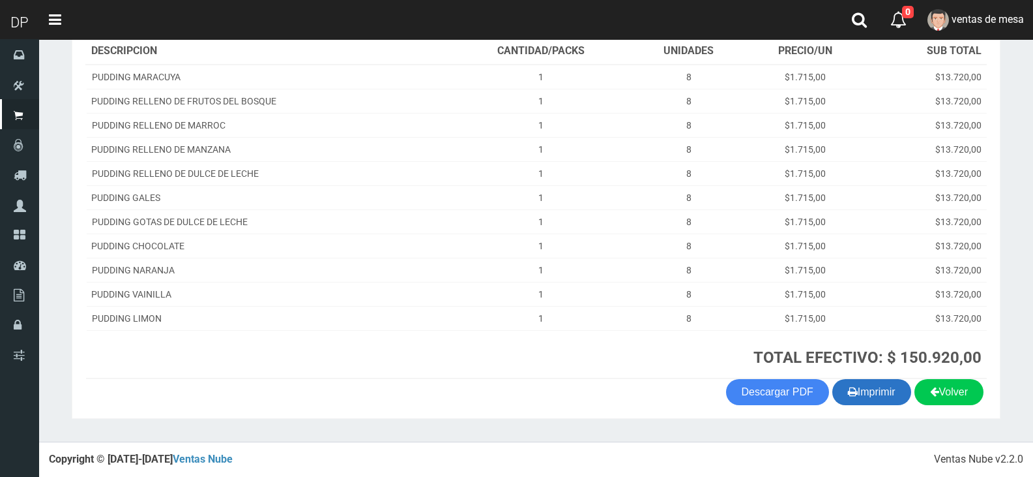
click at [875, 400] on button "Imprimir" at bounding box center [872, 392] width 79 height 26
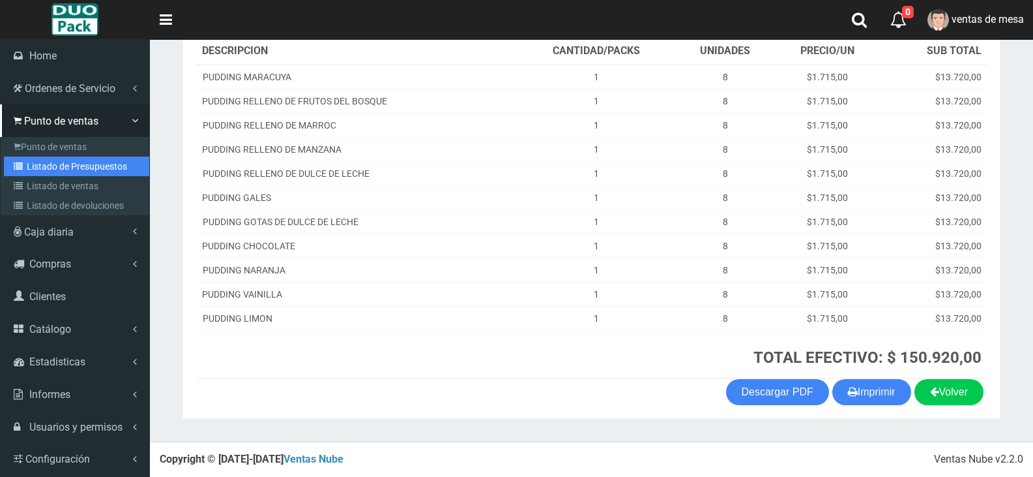
click at [113, 164] on link "Listado de Presupuestos" at bounding box center [76, 166] width 145 height 20
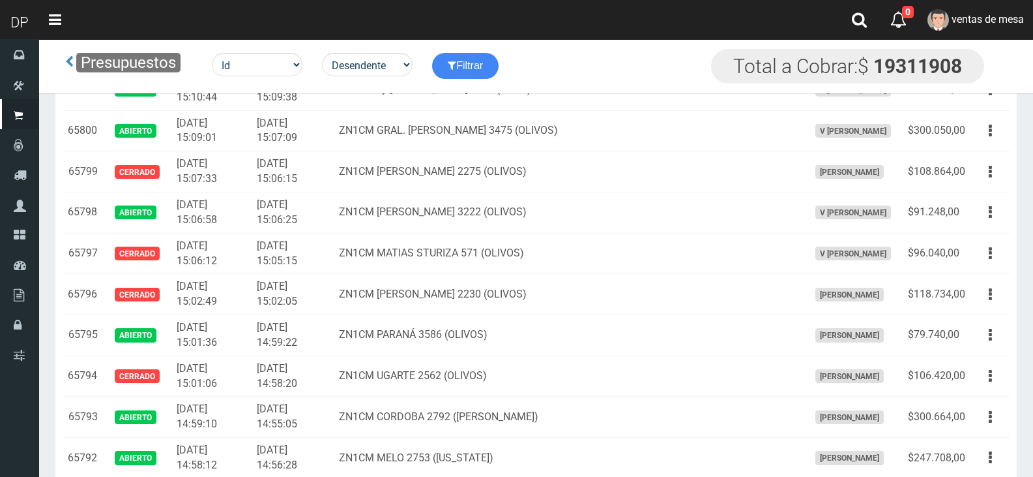
scroll to position [2754, 0]
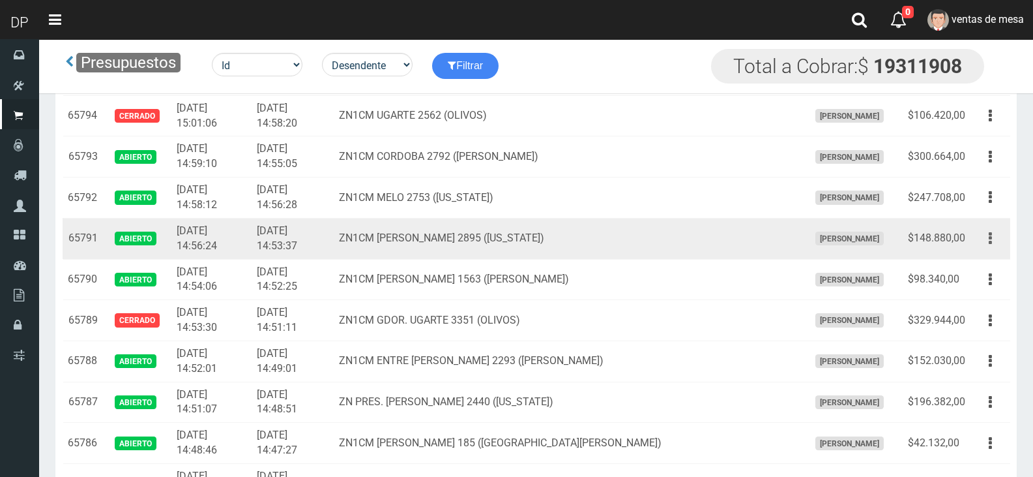
click at [984, 228] on button "button" at bounding box center [990, 238] width 29 height 23
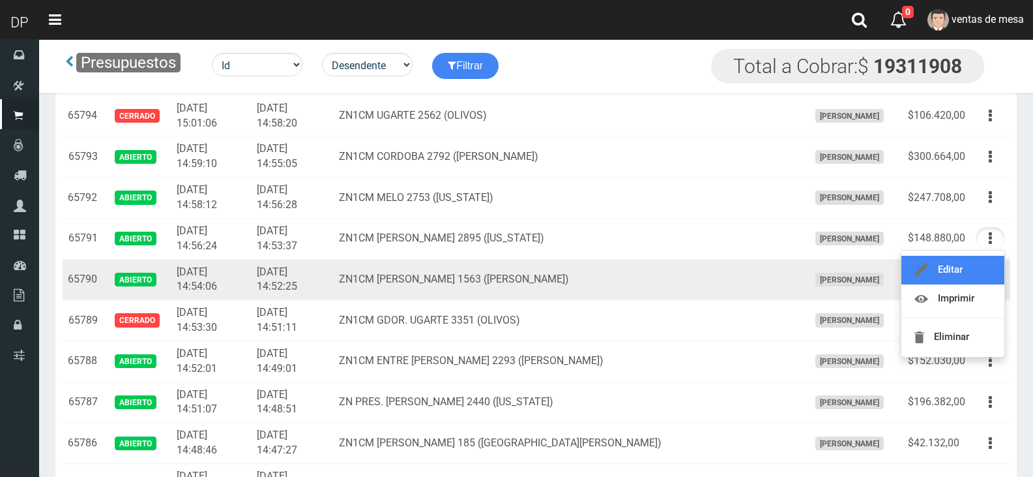
click at [985, 261] on link "Editar" at bounding box center [953, 270] width 103 height 29
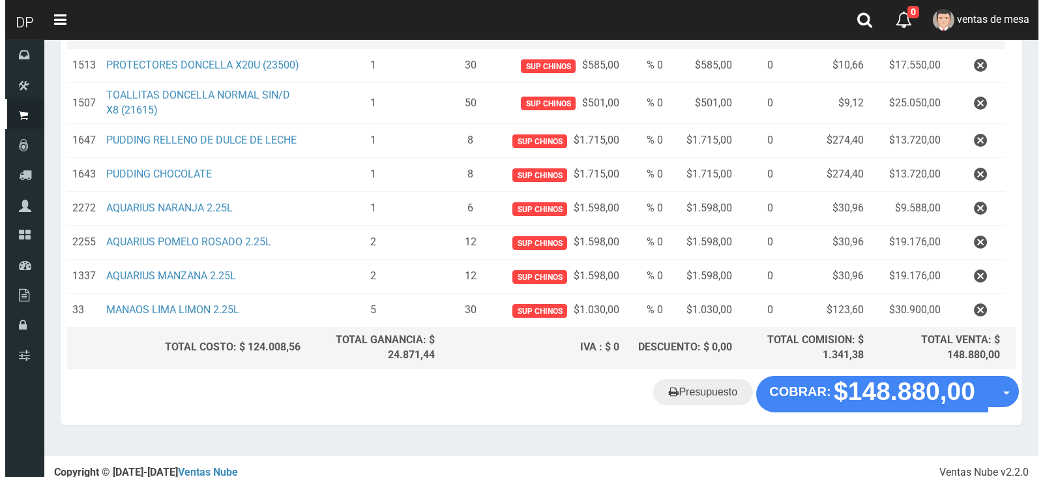
scroll to position [240, 0]
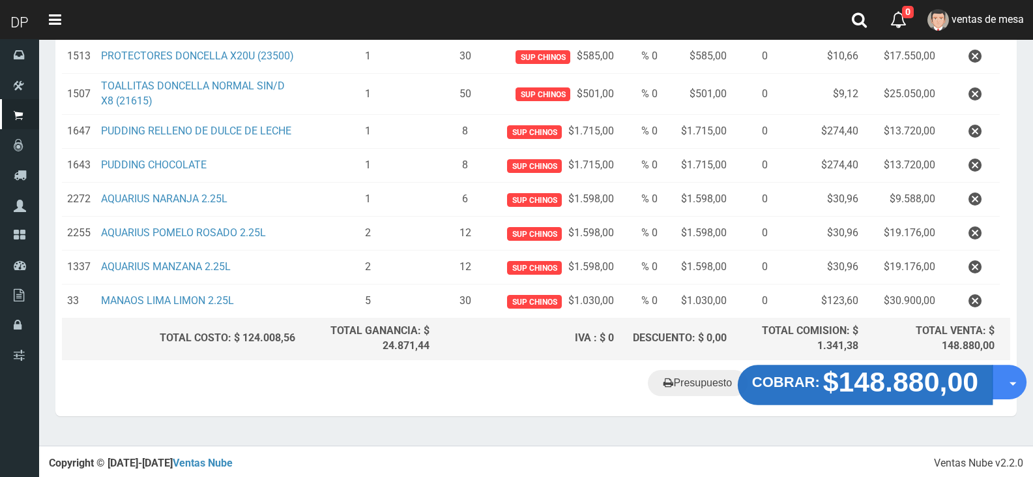
click at [838, 397] on button "COBRAR: $148.880,00" at bounding box center [865, 384] width 255 height 40
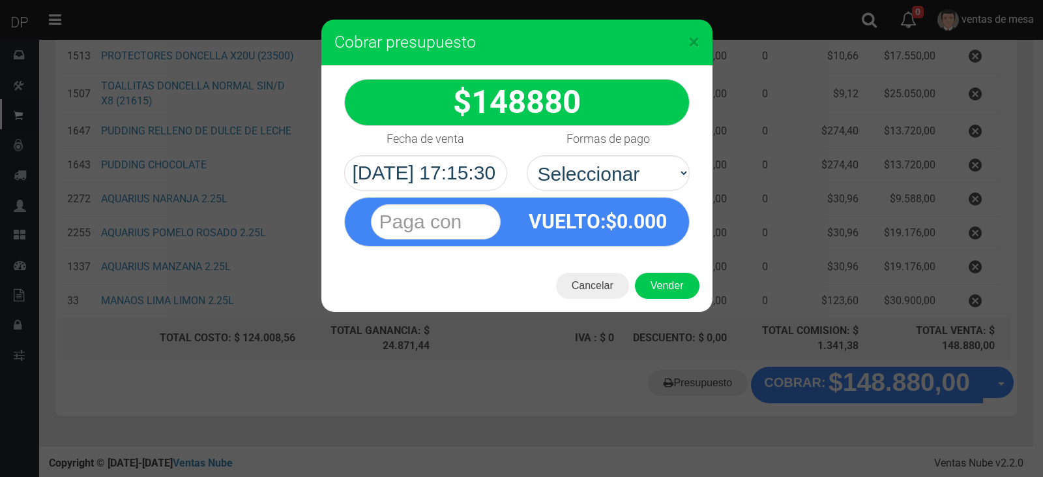
select select "Efectivo"
click at [527, 155] on select "Seleccionar Efectivo Tarjeta de Crédito Depósito Débito" at bounding box center [608, 172] width 163 height 35
click at [652, 270] on div "Cancelar Vender" at bounding box center [516, 286] width 391 height 52
click at [657, 276] on button "Vender" at bounding box center [667, 286] width 65 height 26
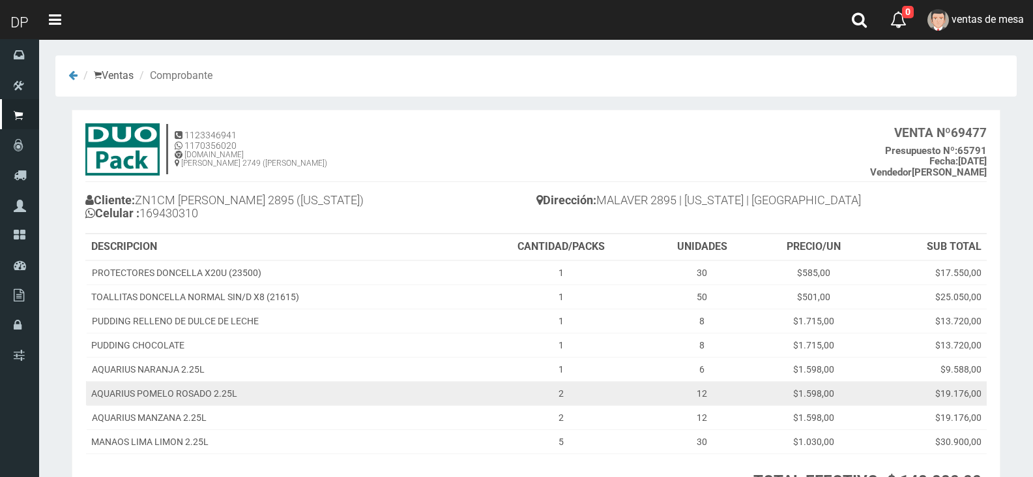
scroll to position [123, 0]
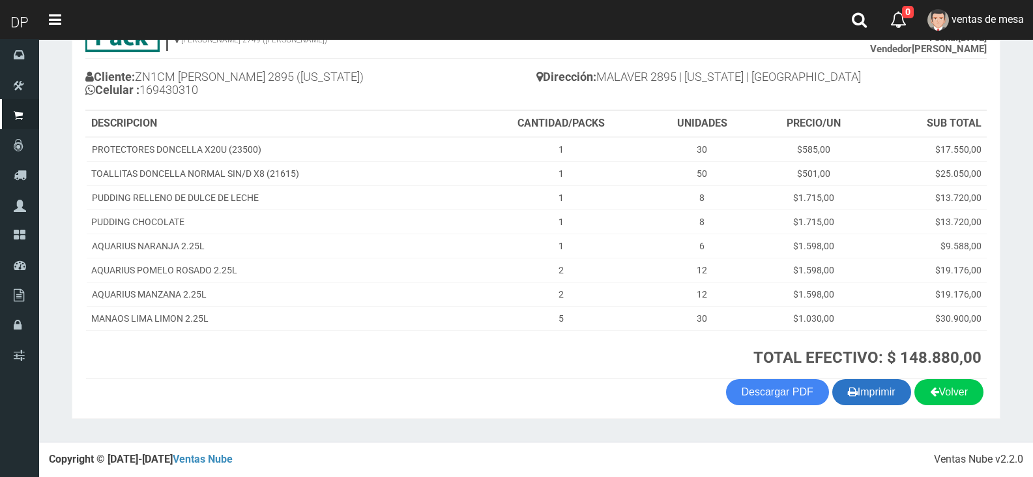
click at [887, 403] on button "Imprimir" at bounding box center [872, 392] width 79 height 26
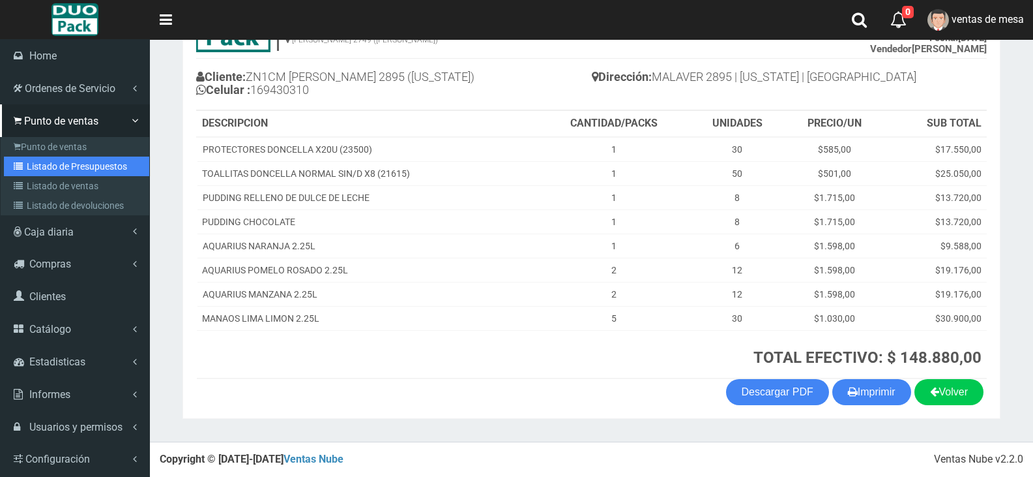
click at [67, 161] on link "Listado de Presupuestos" at bounding box center [76, 166] width 145 height 20
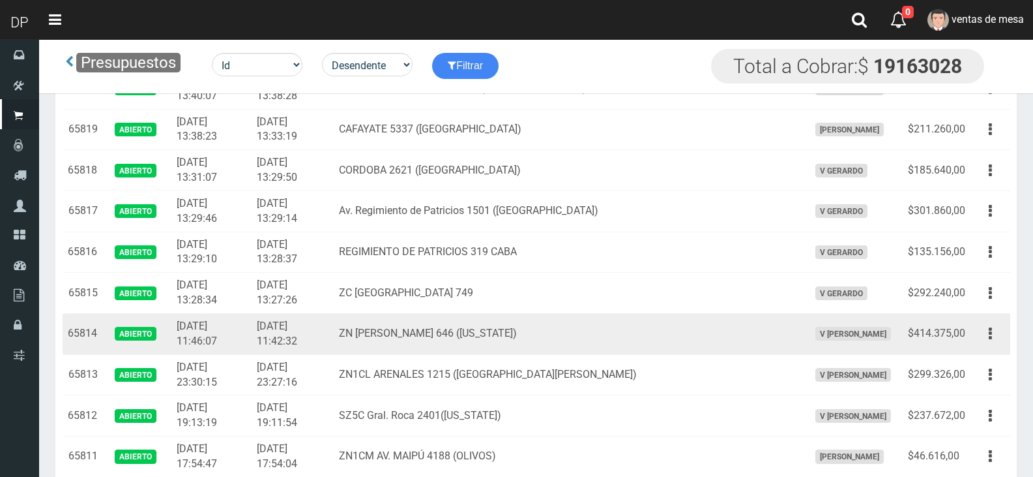
scroll to position [1742, 0]
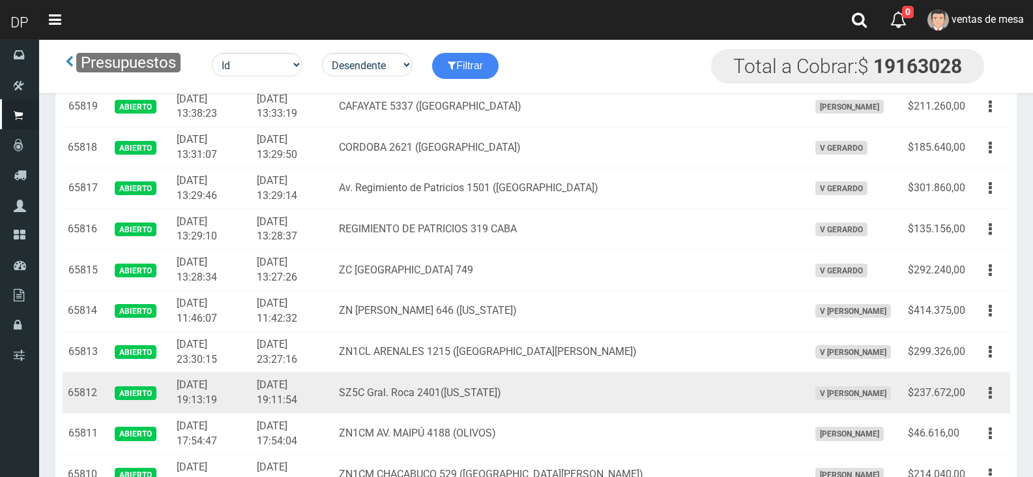
click at [992, 406] on td "Editar Imprimir Eliminar" at bounding box center [991, 392] width 40 height 41
click at [985, 393] on button "button" at bounding box center [990, 392] width 29 height 23
click at [982, 411] on link "Editar" at bounding box center [953, 424] width 103 height 29
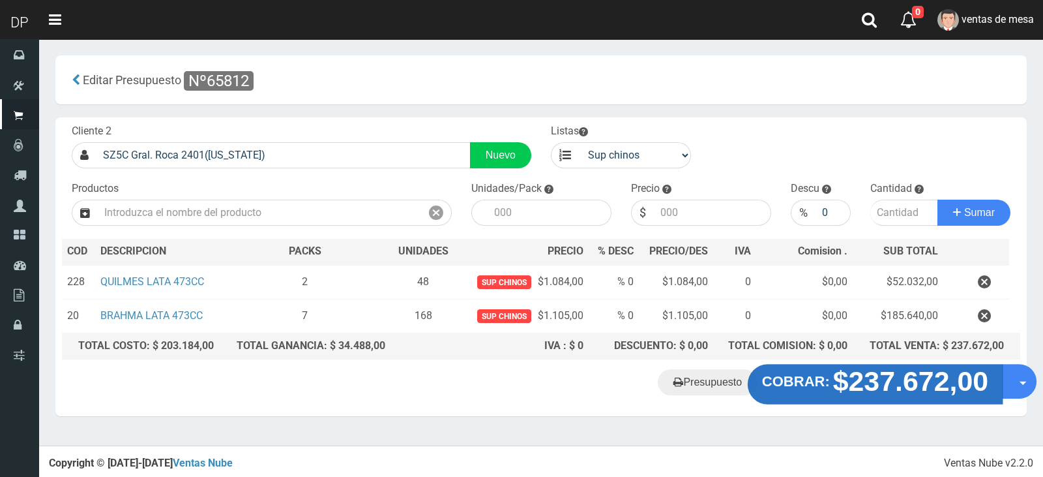
click at [868, 383] on strong "$237.672,00" at bounding box center [911, 381] width 156 height 31
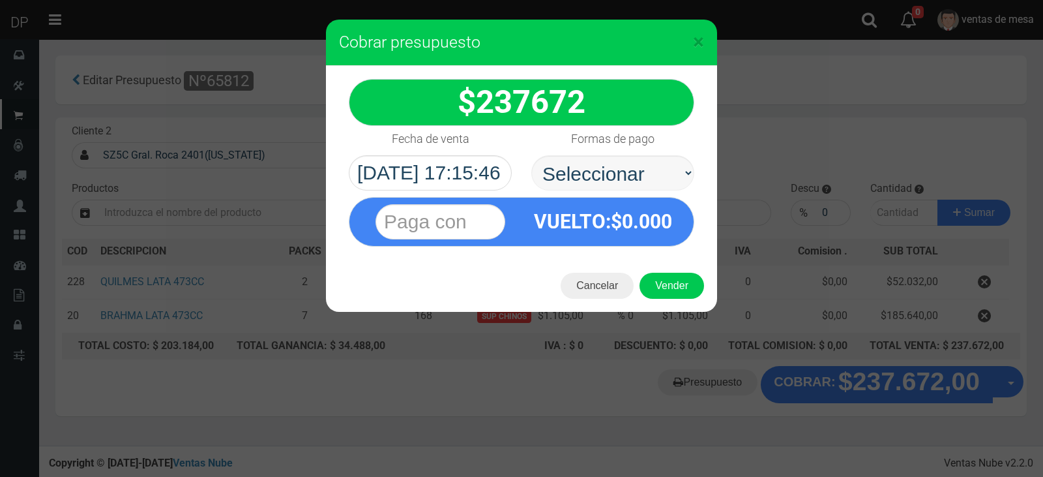
select select "Efectivo"
click at [531, 155] on select "Seleccionar Efectivo Tarjeta de Crédito Depósito Débito" at bounding box center [612, 172] width 163 height 35
click at [663, 275] on button "Vender" at bounding box center [672, 286] width 65 height 26
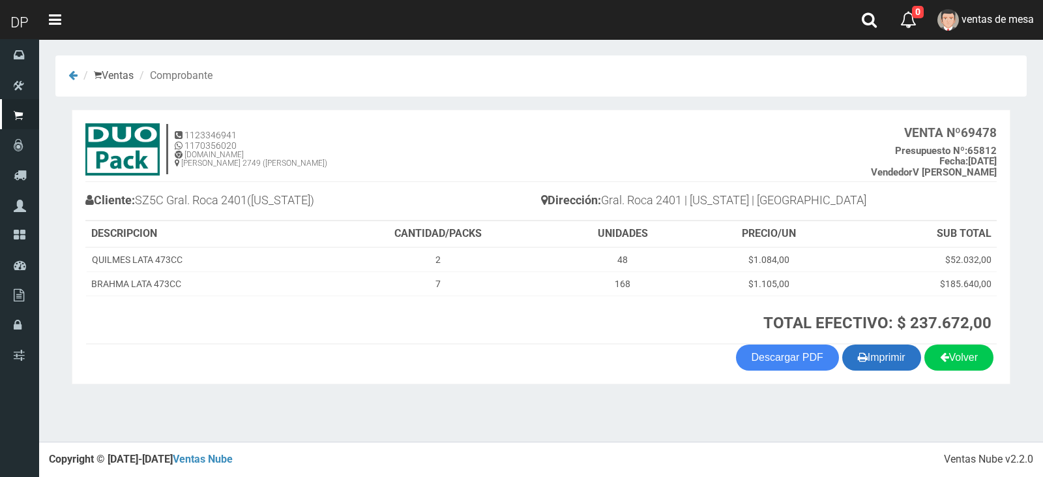
click at [858, 366] on icon "button" at bounding box center [863, 357] width 10 height 18
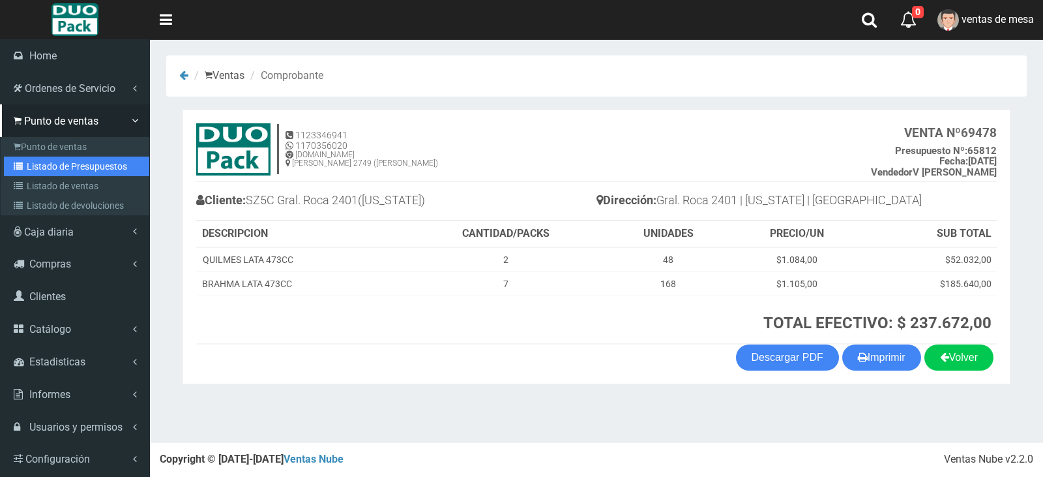
click at [20, 159] on link "Listado de Presupuestos" at bounding box center [76, 166] width 145 height 20
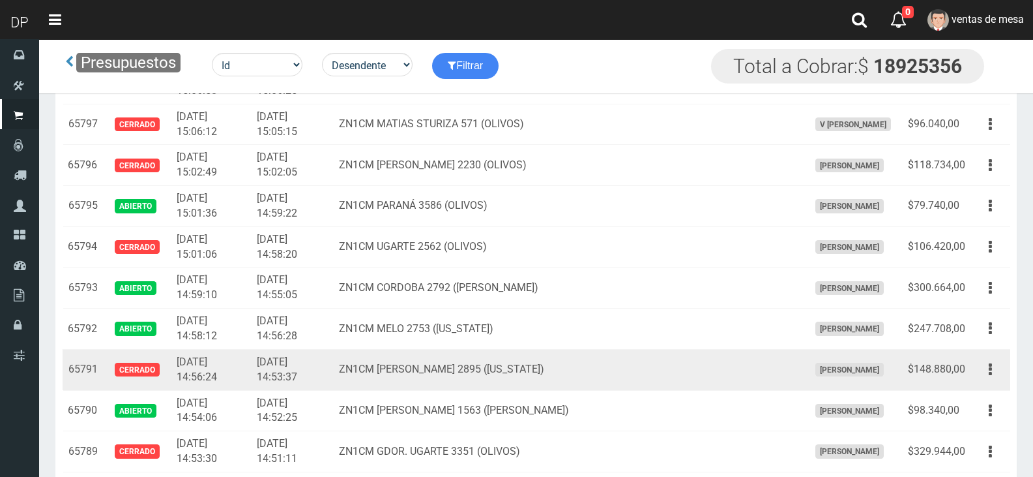
scroll to position [2624, 0]
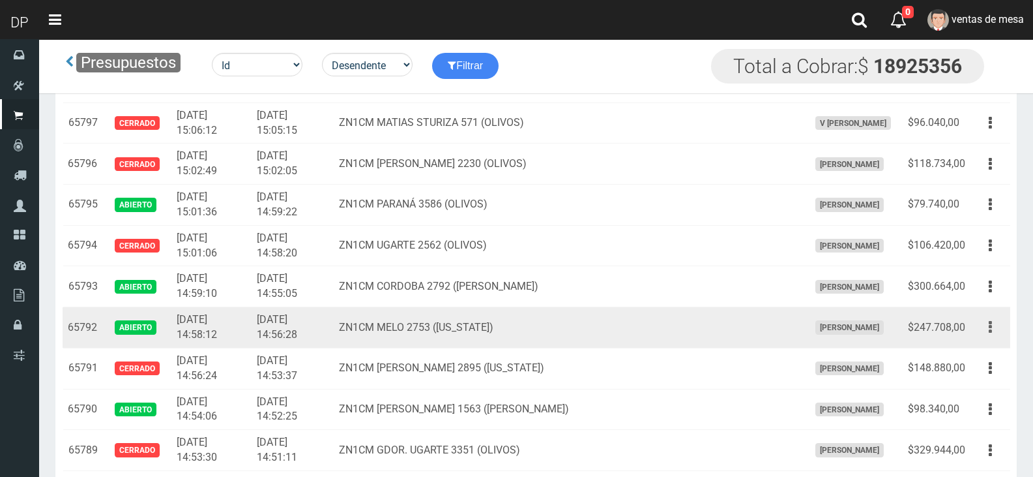
click at [990, 327] on icon "button" at bounding box center [990, 327] width 3 height 23
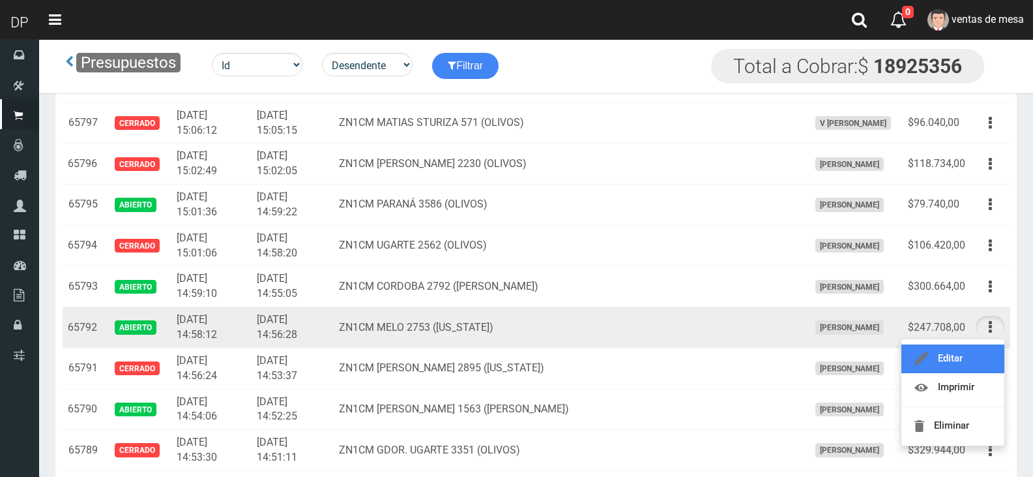
click at [983, 350] on link "Editar" at bounding box center [953, 358] width 103 height 29
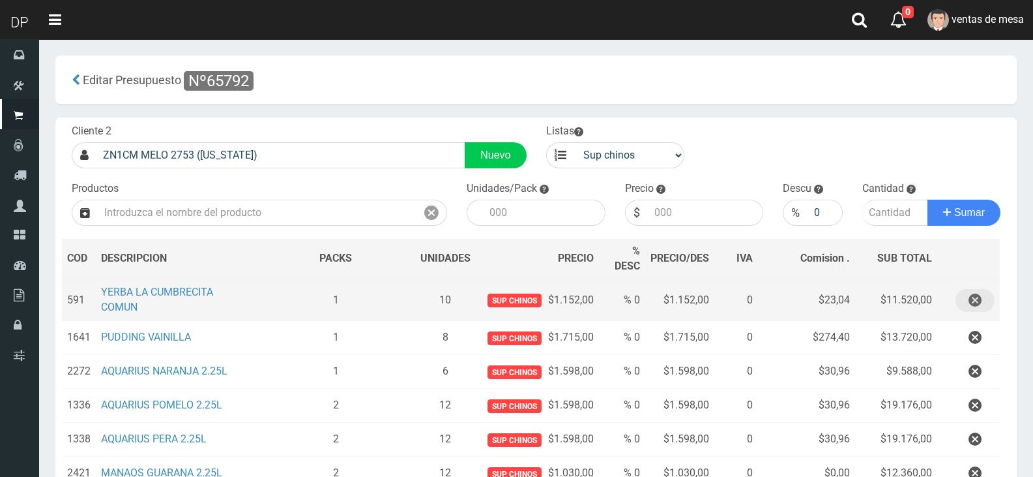
click at [970, 305] on icon "button" at bounding box center [975, 300] width 13 height 23
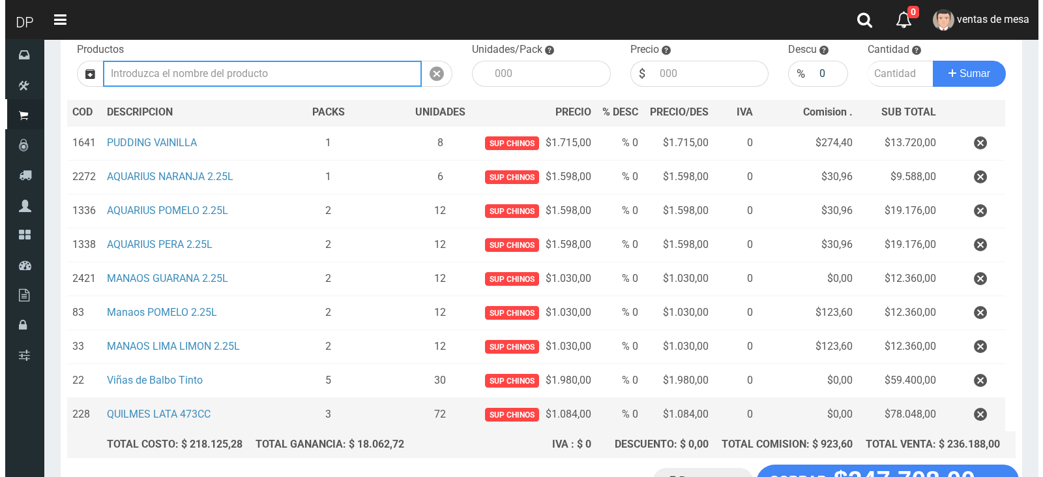
scroll to position [237, 0]
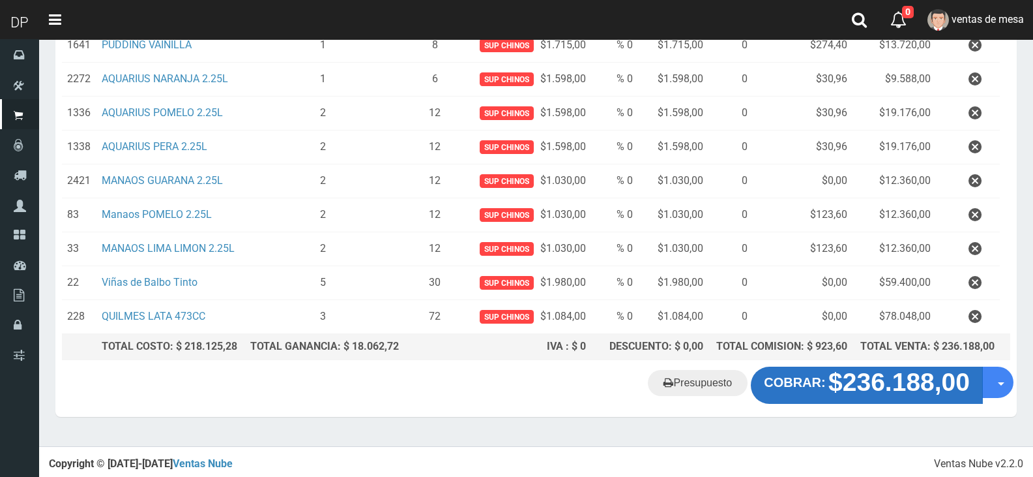
click at [823, 389] on button "COBRAR: $236.188,00" at bounding box center [867, 384] width 232 height 37
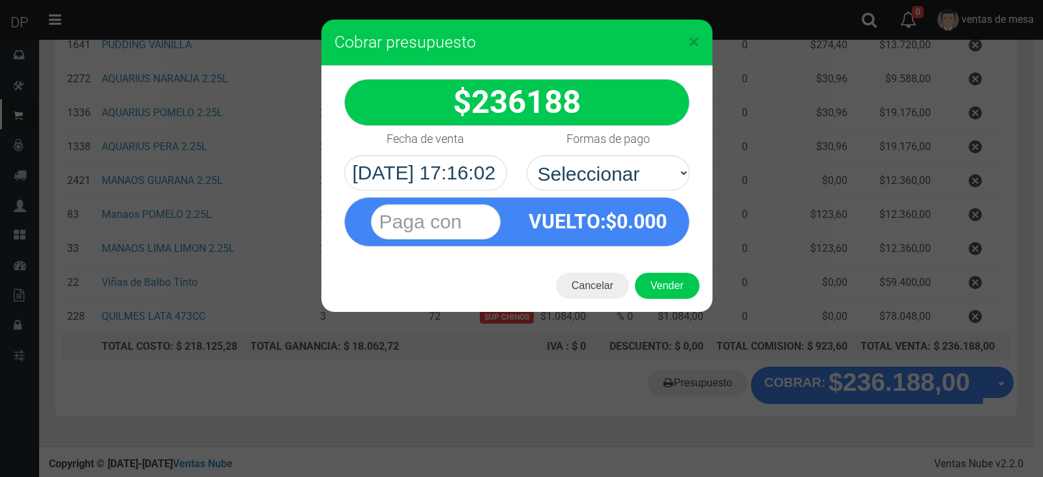
select select "Efectivo"
click at [527, 155] on select "Seleccionar Efectivo Tarjeta de Crédito Depósito Débito" at bounding box center [608, 172] width 163 height 35
click at [654, 281] on button "Vender" at bounding box center [667, 286] width 65 height 26
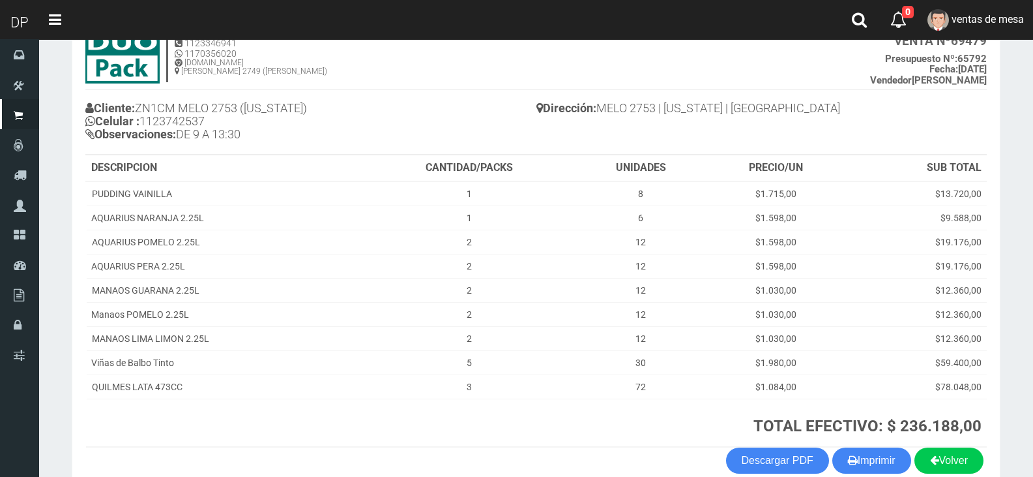
scroll to position [160, 0]
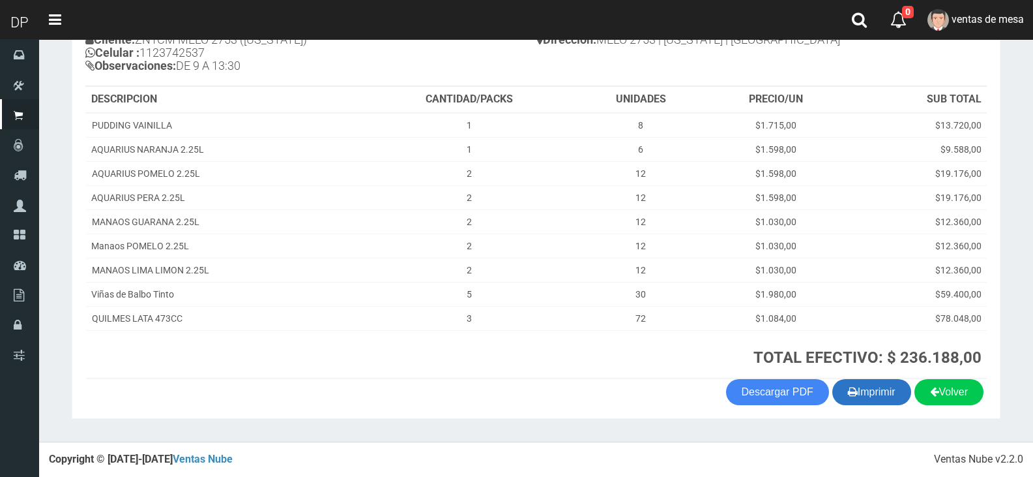
click at [863, 389] on button "Imprimir" at bounding box center [872, 392] width 79 height 26
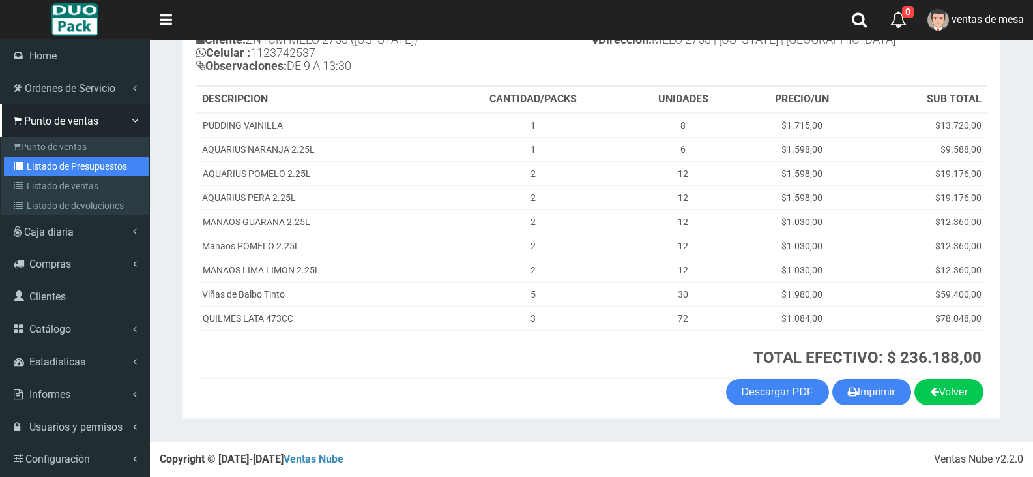
click at [33, 173] on link "Listado de Presupuestos" at bounding box center [76, 166] width 145 height 20
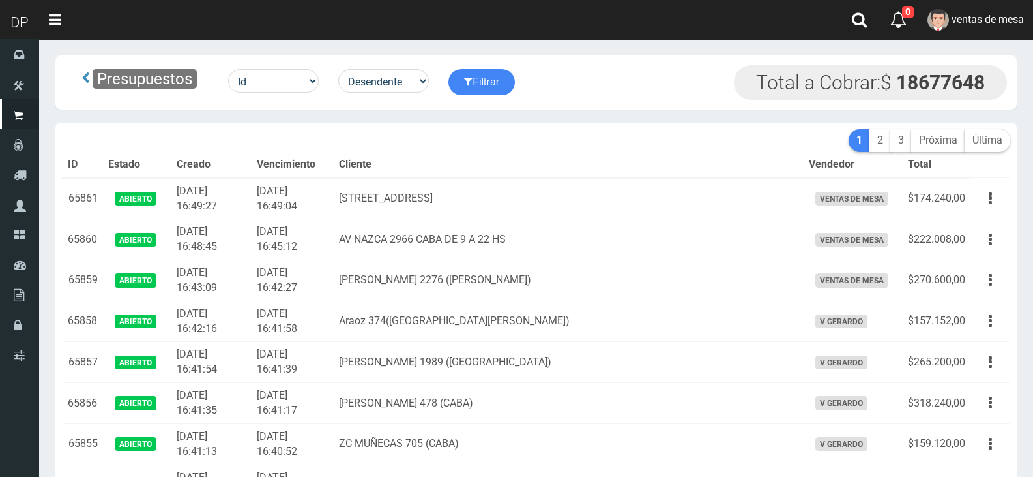
scroll to position [1676, 0]
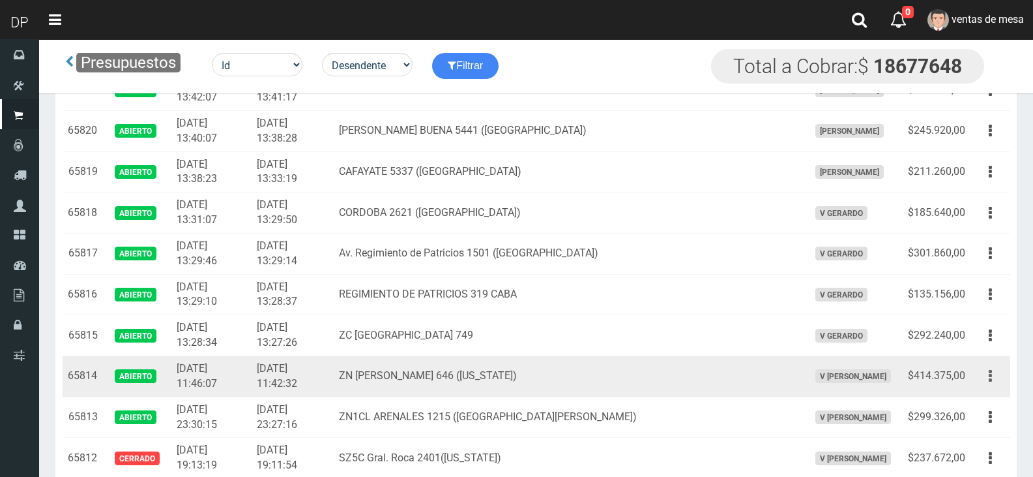
click at [994, 383] on button "button" at bounding box center [990, 375] width 29 height 23
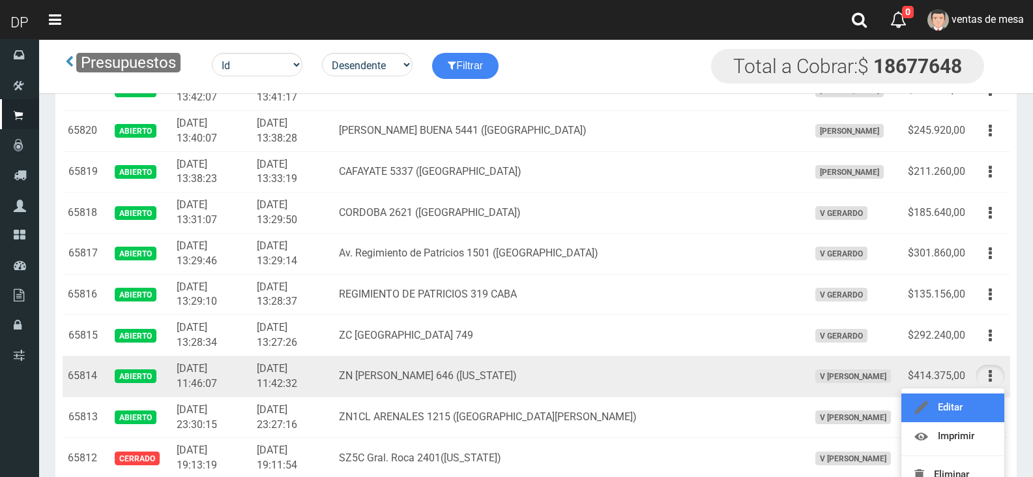
click at [983, 404] on link "Editar" at bounding box center [953, 407] width 103 height 29
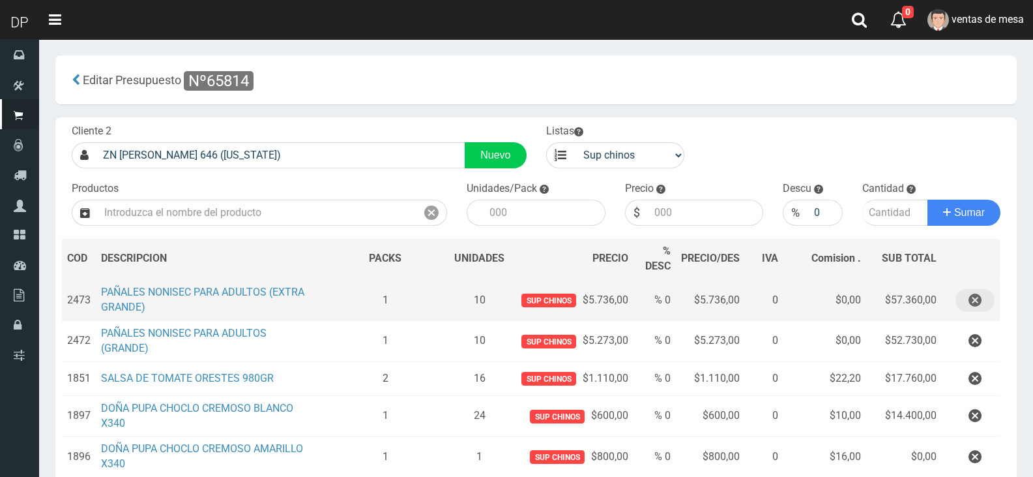
click at [960, 304] on button "button" at bounding box center [975, 300] width 39 height 23
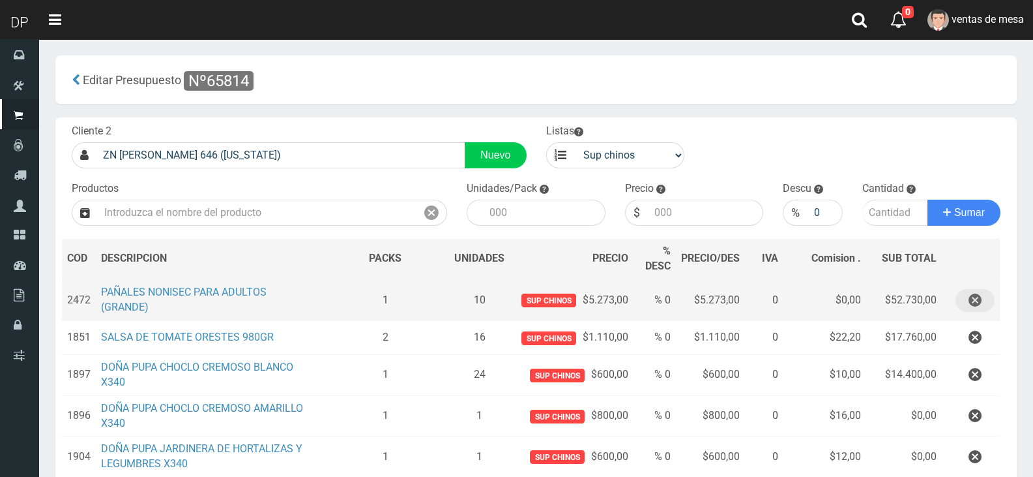
click at [960, 304] on button "button" at bounding box center [975, 300] width 39 height 23
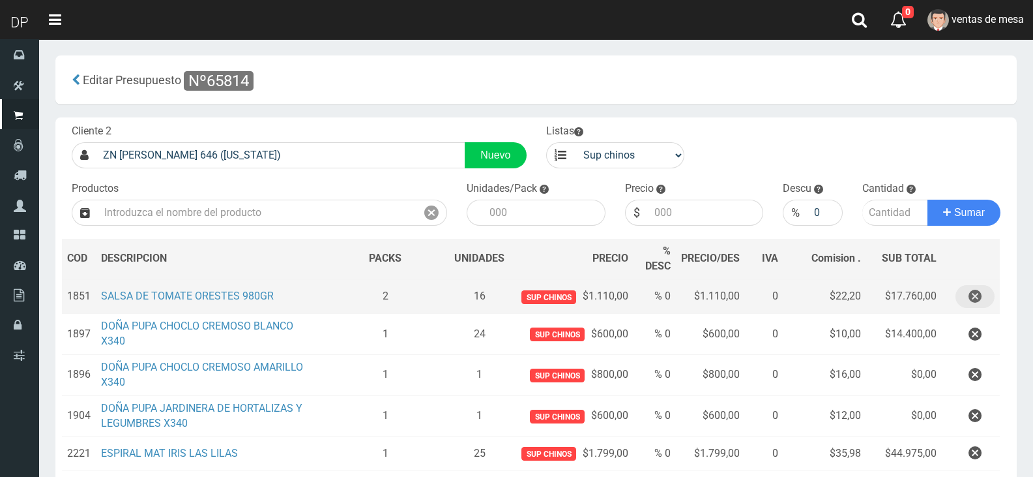
click at [960, 304] on button "button" at bounding box center [975, 296] width 39 height 23
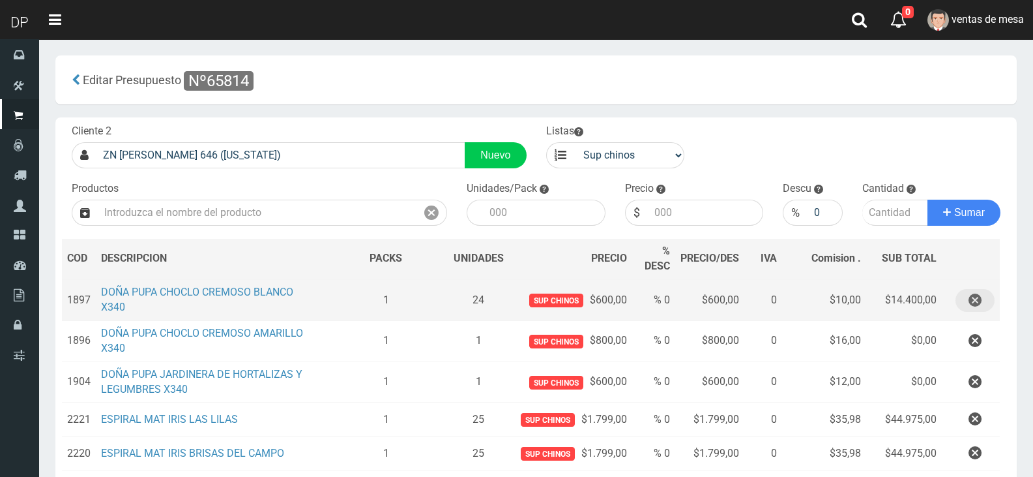
click at [960, 304] on button "button" at bounding box center [975, 300] width 39 height 23
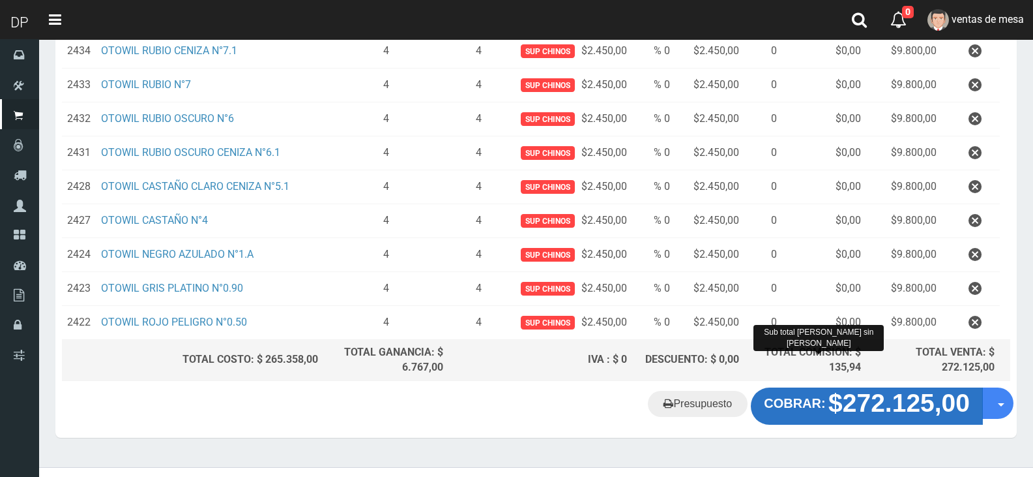
scroll to position [619, 0]
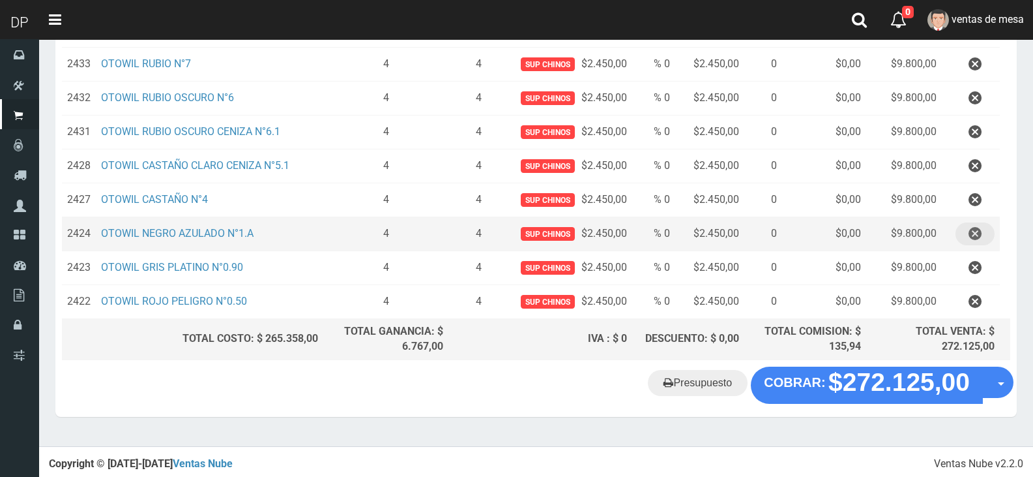
click at [960, 235] on button "button" at bounding box center [975, 233] width 39 height 23
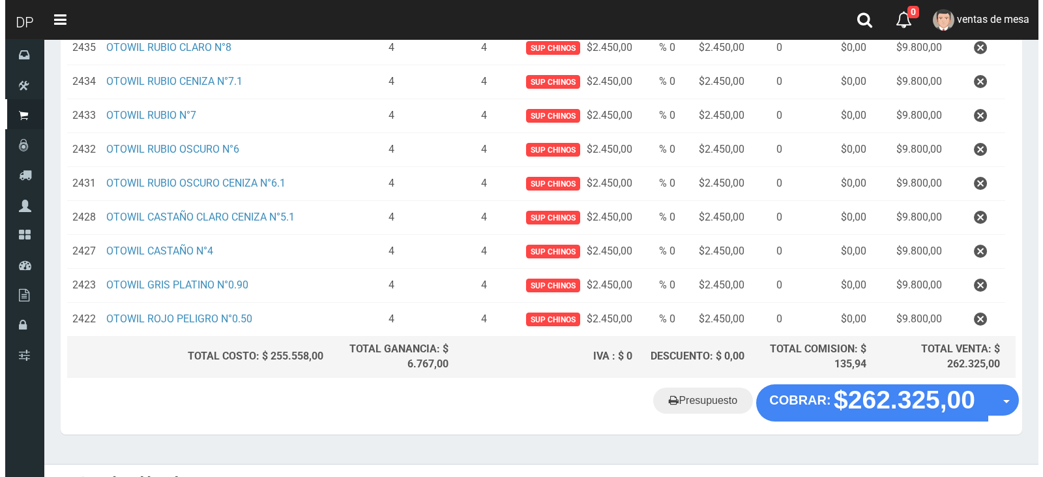
scroll to position [586, 0]
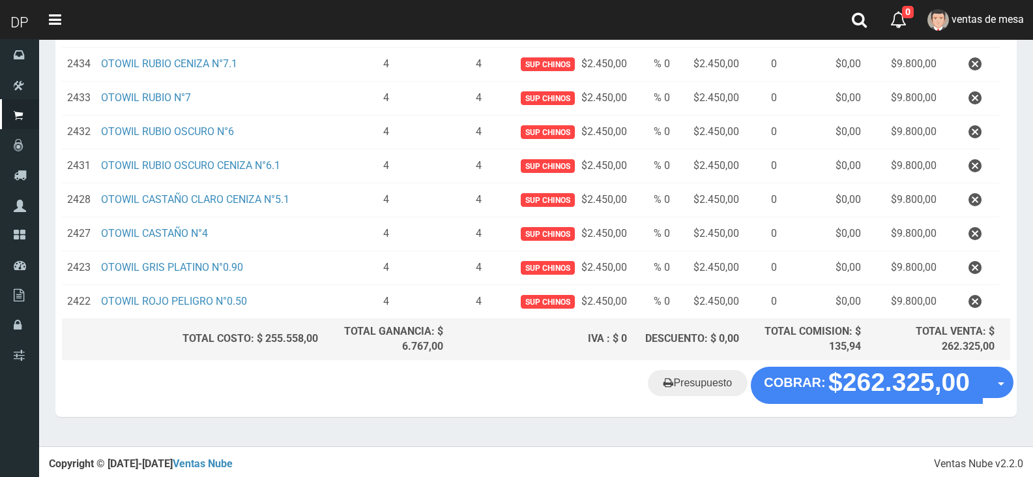
click at [822, 407] on div "Presupuesto COBRAR: $262.325,00 Opciones" at bounding box center [536, 391] width 962 height 50
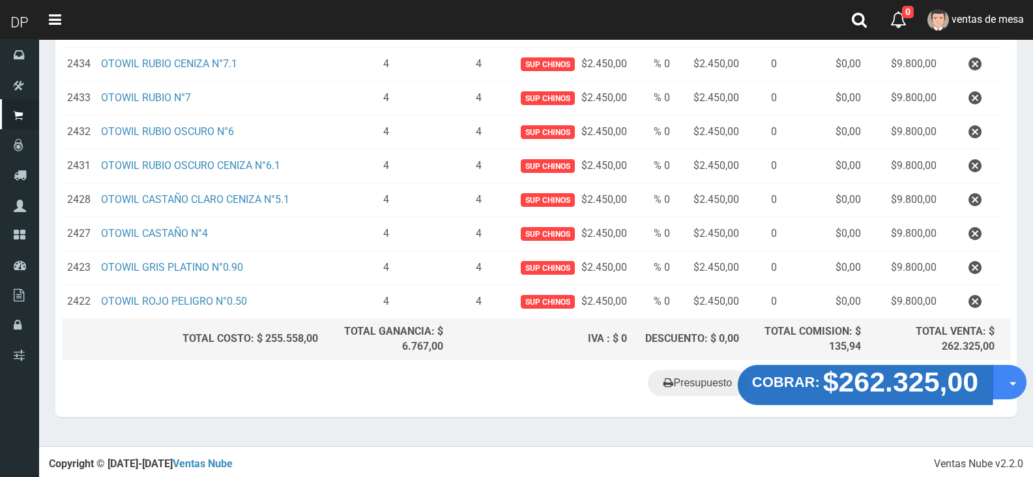
click at [825, 389] on strong "$262.325,00" at bounding box center [901, 381] width 156 height 31
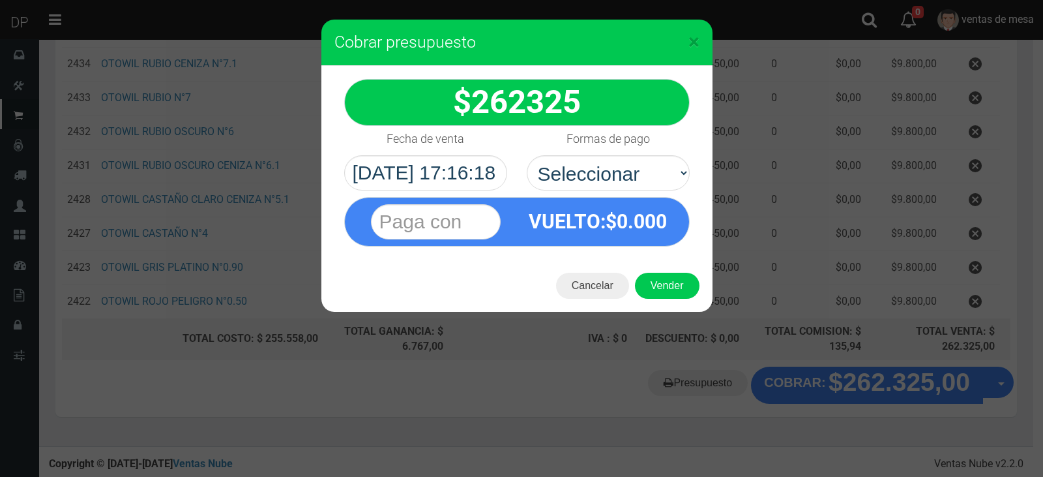
select select "Efectivo"
click at [527, 155] on select "Seleccionar Efectivo Tarjeta de Crédito Depósito Débito" at bounding box center [608, 172] width 163 height 35
click at [674, 289] on button "Vender" at bounding box center [667, 286] width 65 height 26
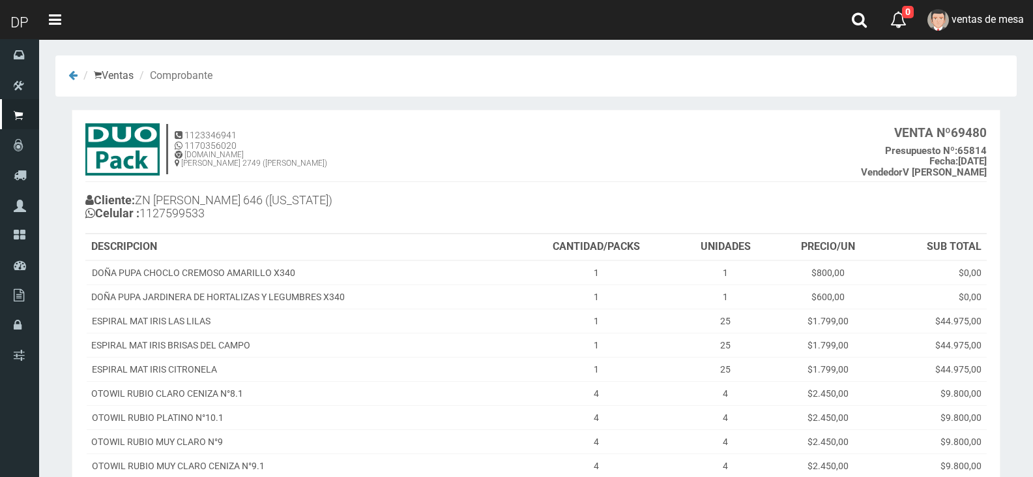
scroll to position [364, 0]
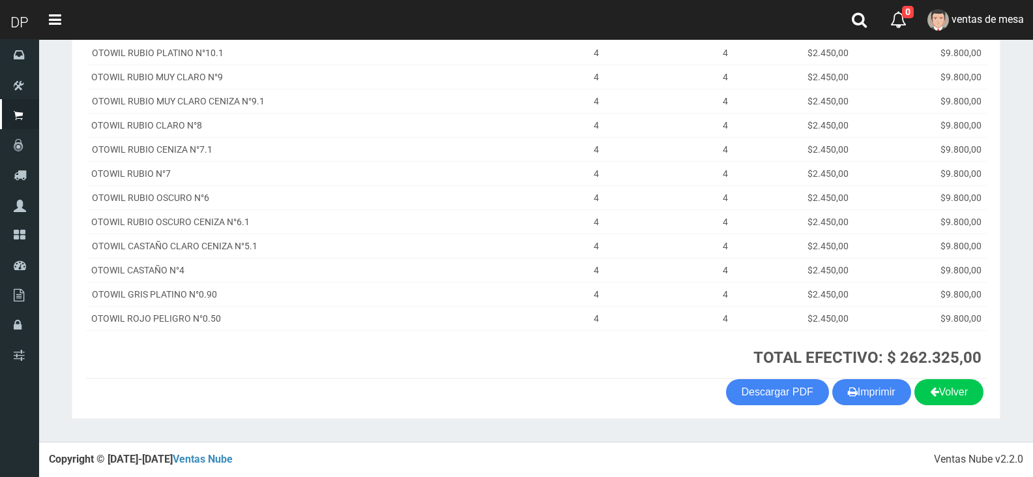
click at [885, 377] on th "TOTAL EFECTIVO: $ 262.325,00" at bounding box center [752, 354] width 470 height 48
click at [885, 387] on button "Imprimir" at bounding box center [872, 392] width 79 height 26
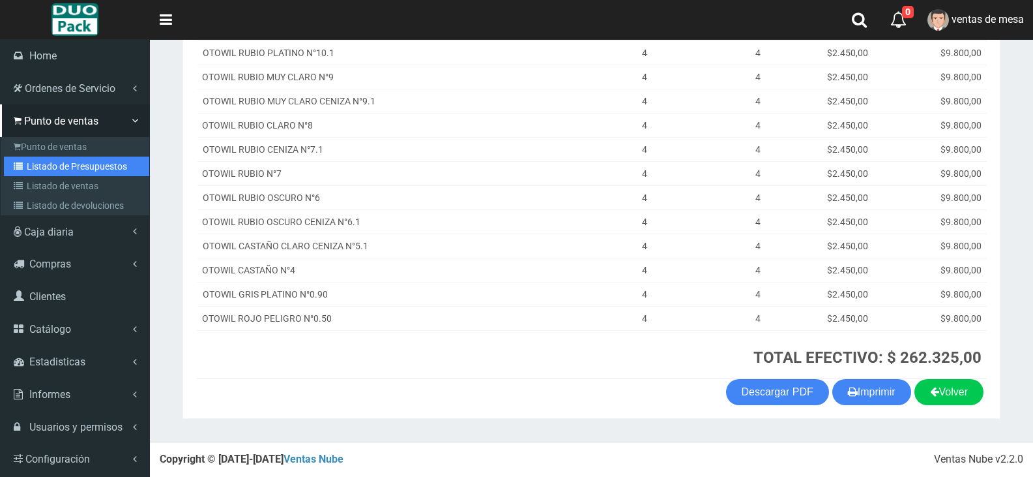
click at [52, 157] on link "Listado de Presupuestos" at bounding box center [76, 166] width 145 height 20
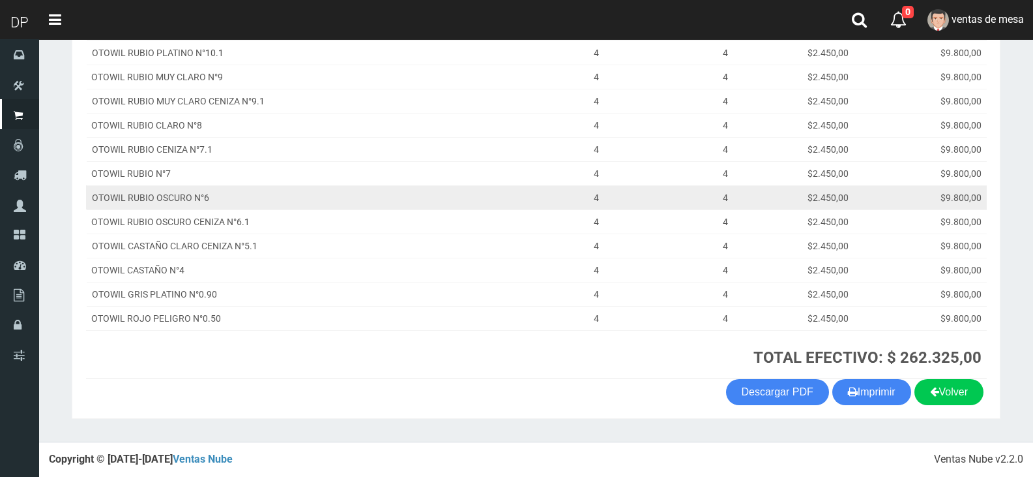
click at [495, 190] on td "OTOWIL RUBIO OSCURO N°6" at bounding box center [301, 197] width 431 height 24
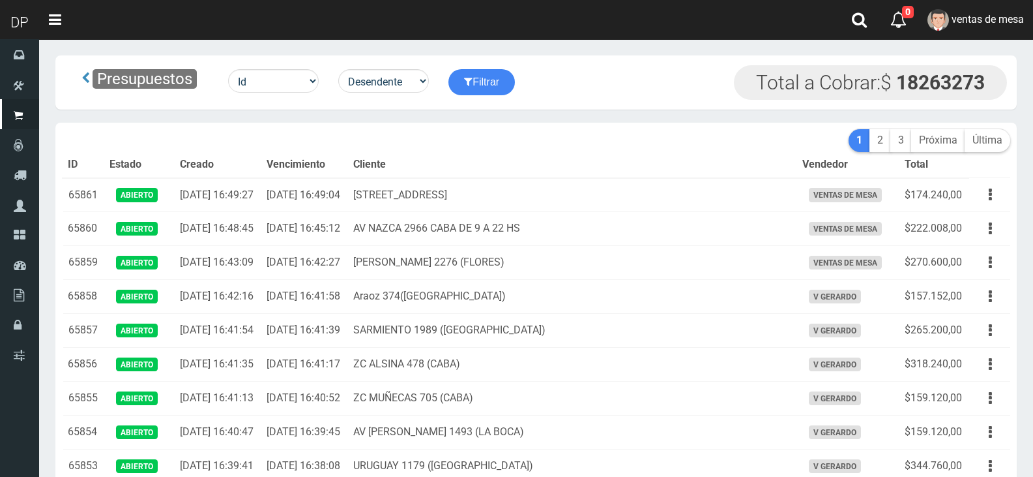
click at [508, 158] on th "Cliente" at bounding box center [572, 165] width 449 height 26
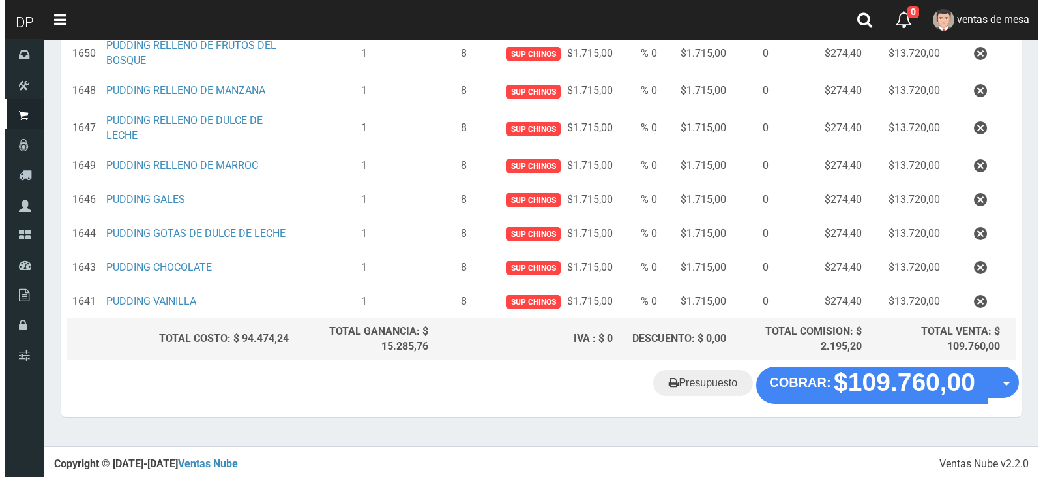
scroll to position [246, 0]
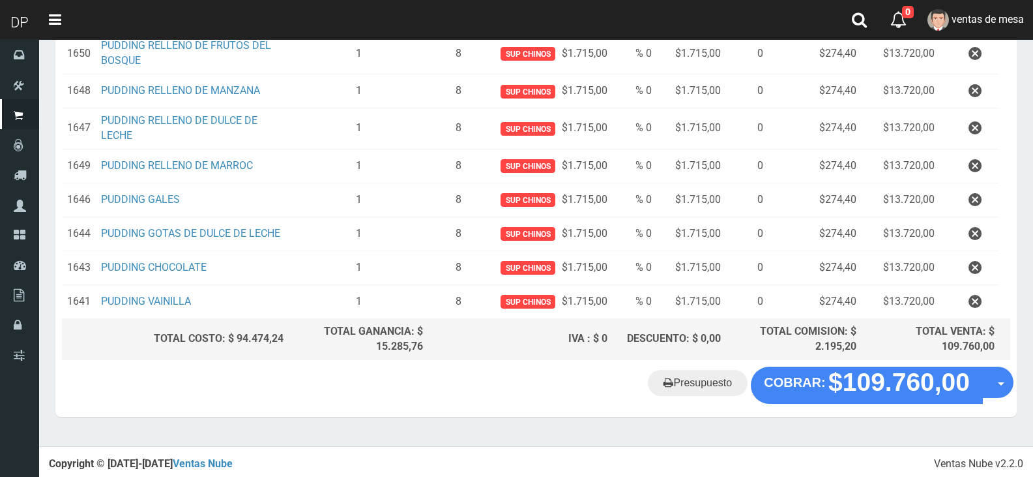
click at [878, 415] on section "× Titulo del Msj texto Mas Texto Cancelar Aceptar Editar Presupuesto Nº65785" at bounding box center [536, 119] width 994 height 653
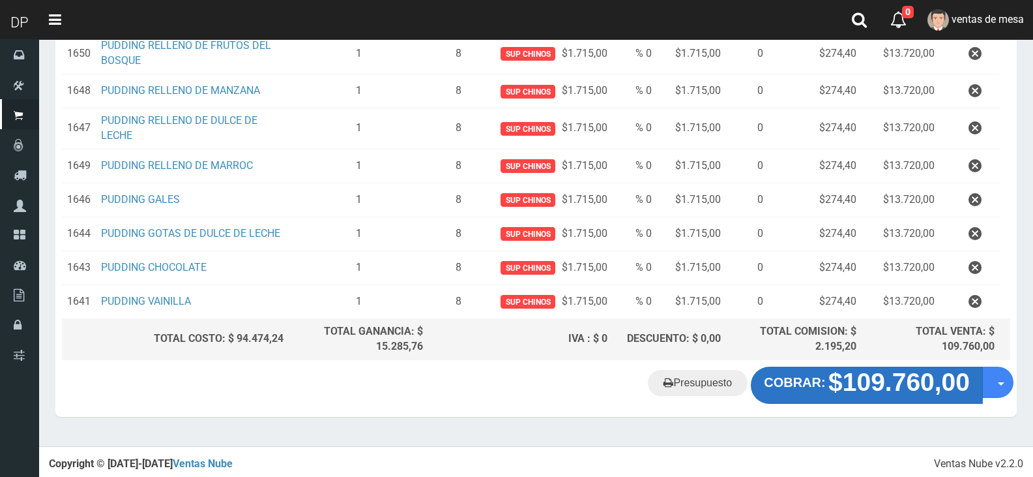
click at [868, 391] on strong "$109.760,00" at bounding box center [899, 382] width 141 height 28
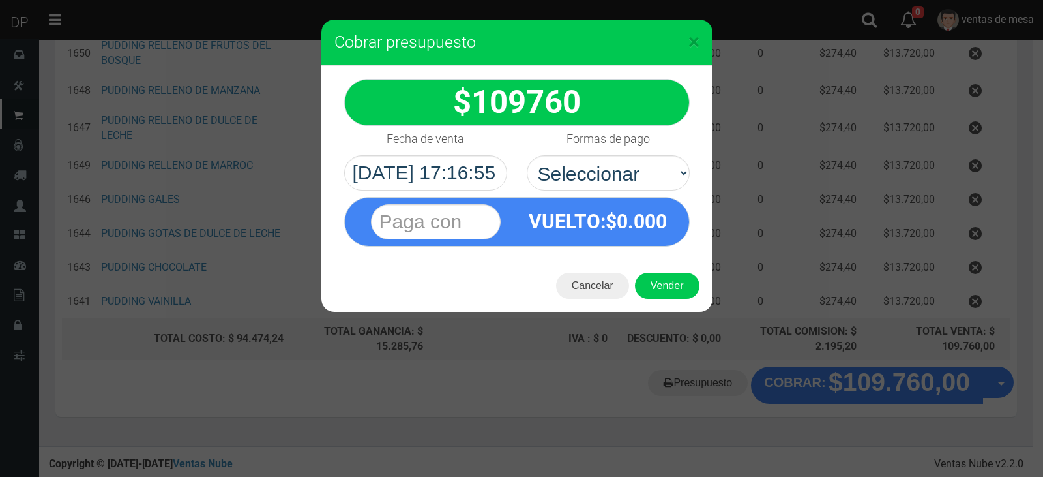
click at [608, 186] on select "Seleccionar Efectivo Tarjeta de Crédito Depósito Débito" at bounding box center [608, 172] width 163 height 35
select select "Efectivo"
click at [527, 155] on select "Seleccionar Efectivo Tarjeta de Crédito Depósito Débito" at bounding box center [608, 172] width 163 height 35
click at [658, 289] on button "Vender" at bounding box center [667, 286] width 65 height 26
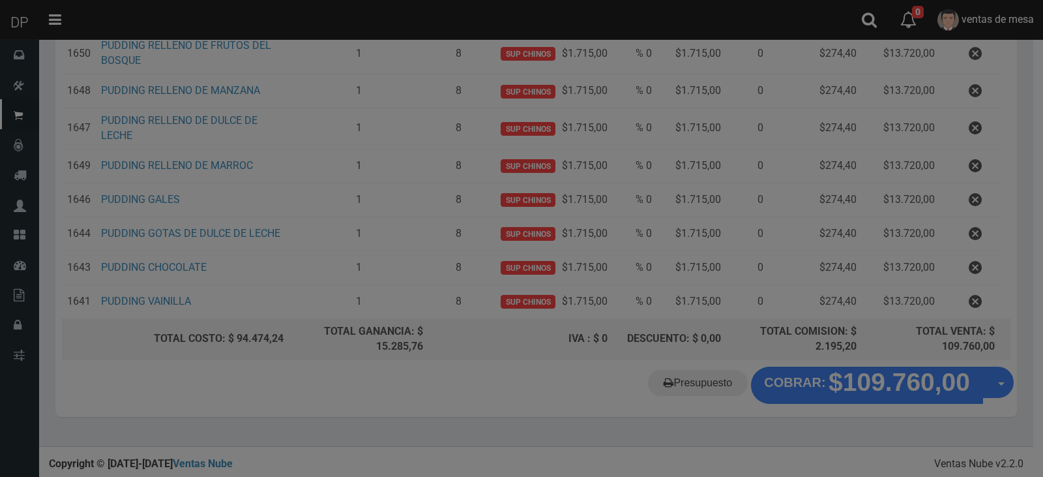
scroll to position [0, 0]
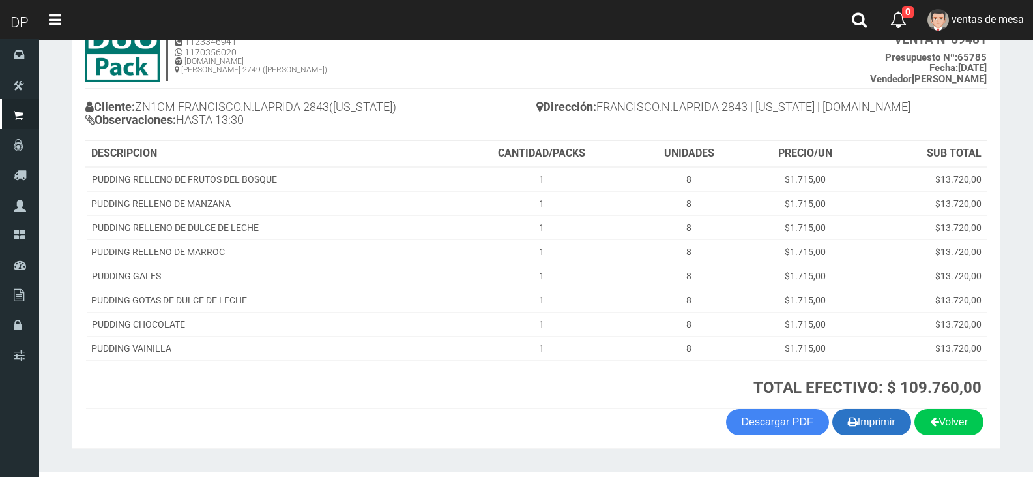
scroll to position [123, 0]
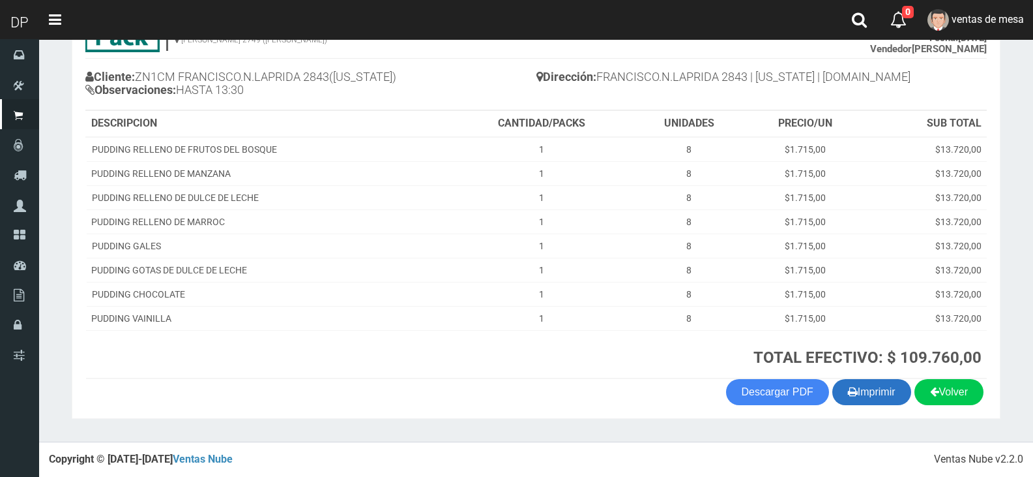
click at [887, 381] on button "Imprimir" at bounding box center [872, 392] width 79 height 26
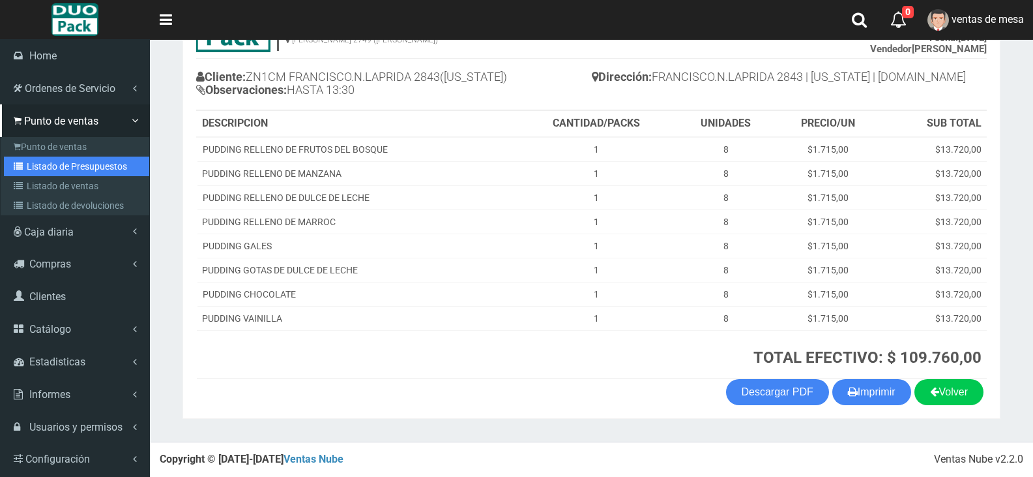
drag, startPoint x: 27, startPoint y: 166, endPoint x: 276, endPoint y: 52, distance: 273.6
click at [27, 166] on link "Listado de Presupuestos" at bounding box center [76, 166] width 145 height 20
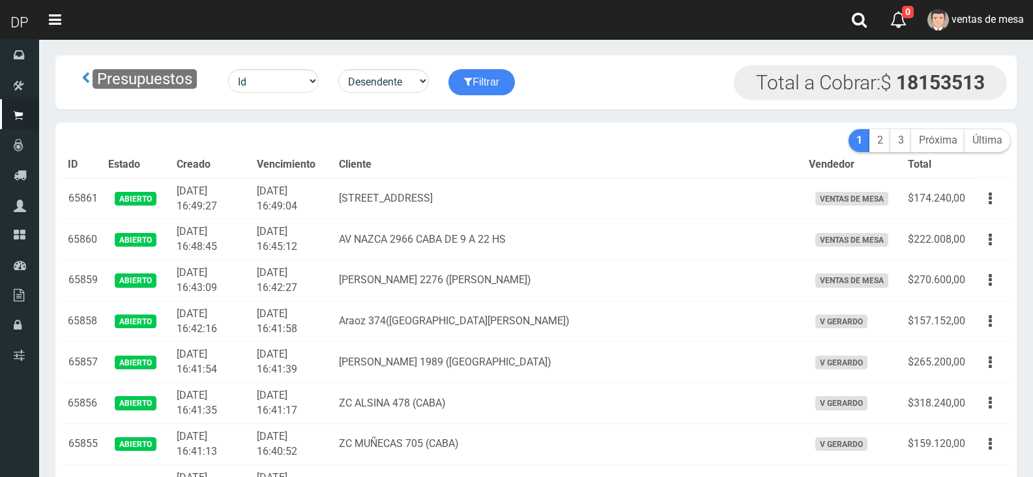
click at [417, 161] on th "Cliente" at bounding box center [568, 165] width 469 height 26
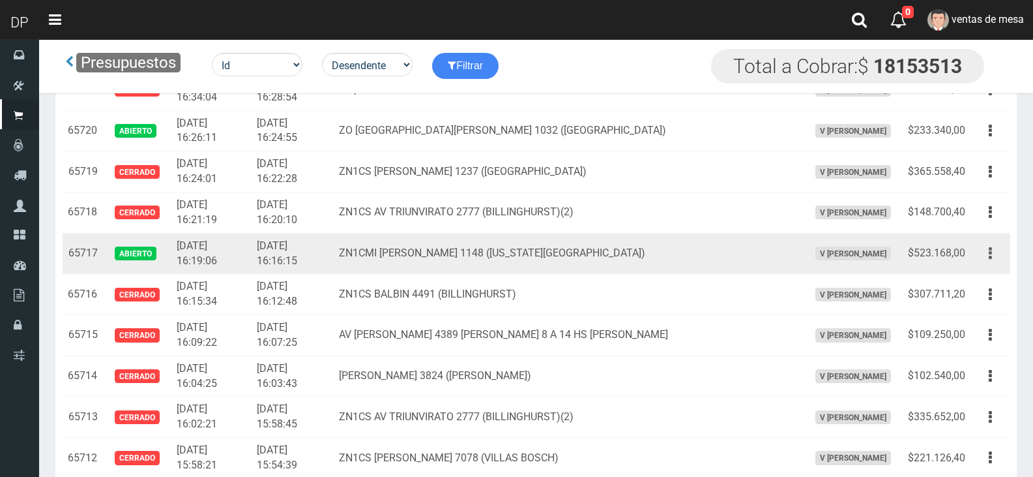
click at [985, 245] on button "button" at bounding box center [990, 253] width 29 height 23
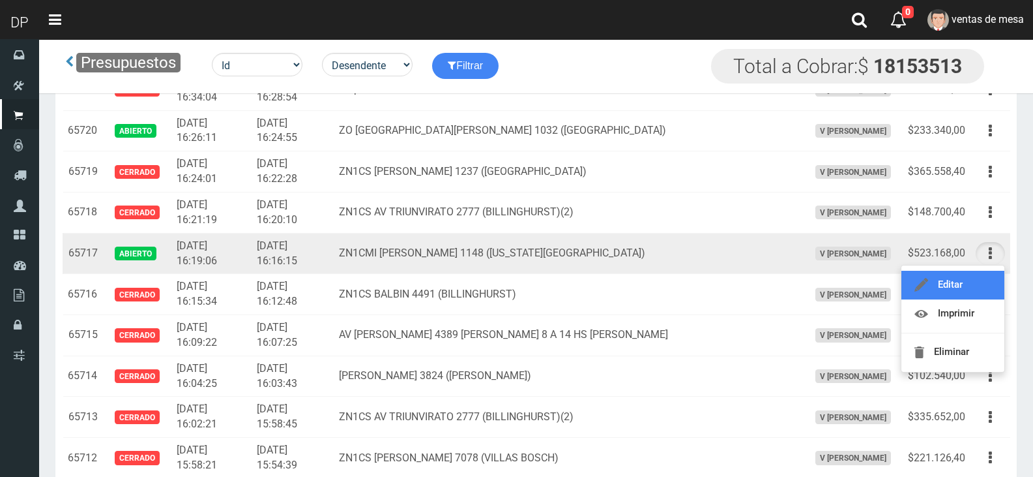
click at [982, 279] on link "Editar" at bounding box center [953, 285] width 103 height 29
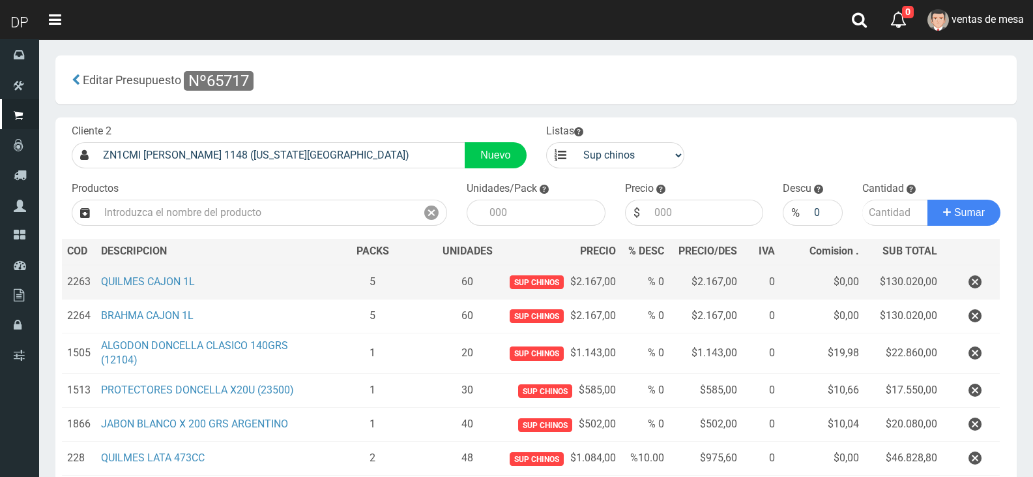
click at [990, 271] on td at bounding box center [971, 282] width 57 height 35
click at [987, 271] on td at bounding box center [971, 282] width 57 height 35
click at [985, 274] on button "button" at bounding box center [975, 282] width 39 height 23
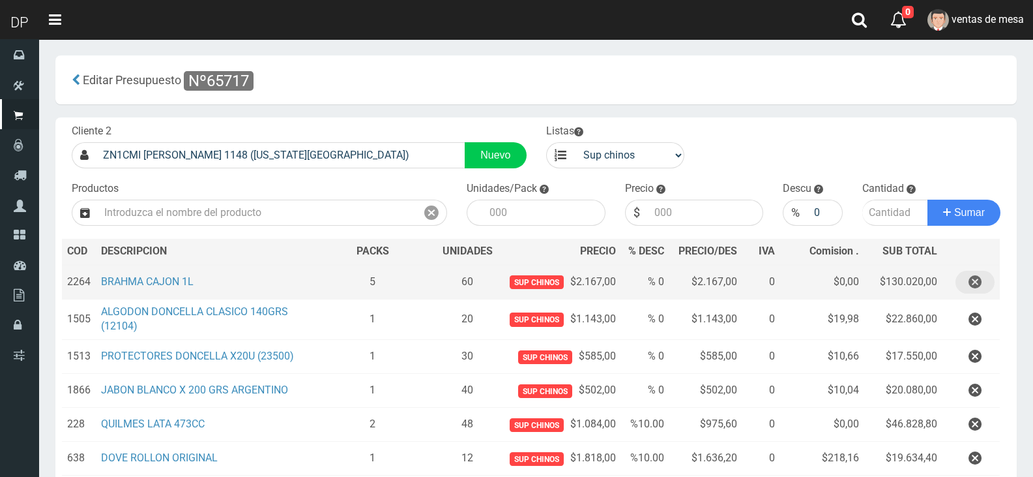
click at [979, 281] on icon "button" at bounding box center [975, 282] width 13 height 23
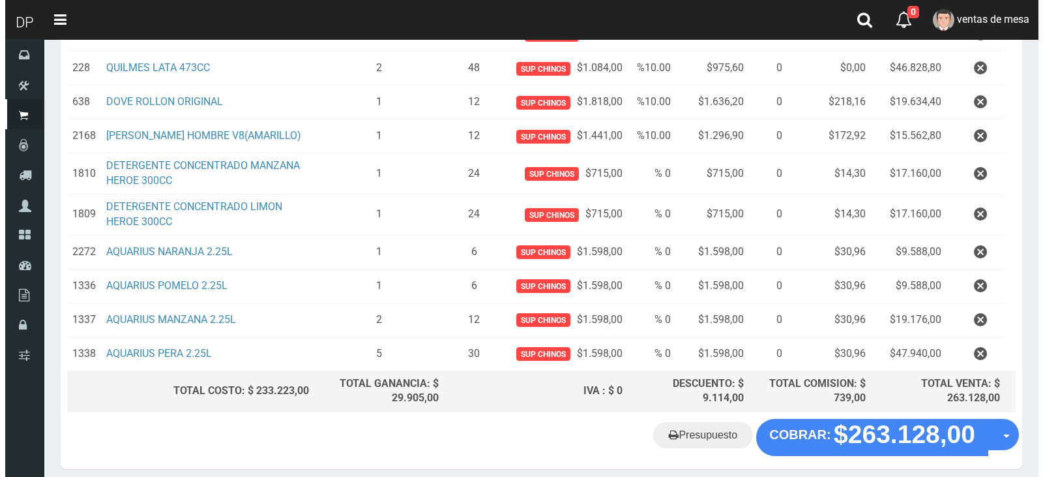
scroll to position [374, 0]
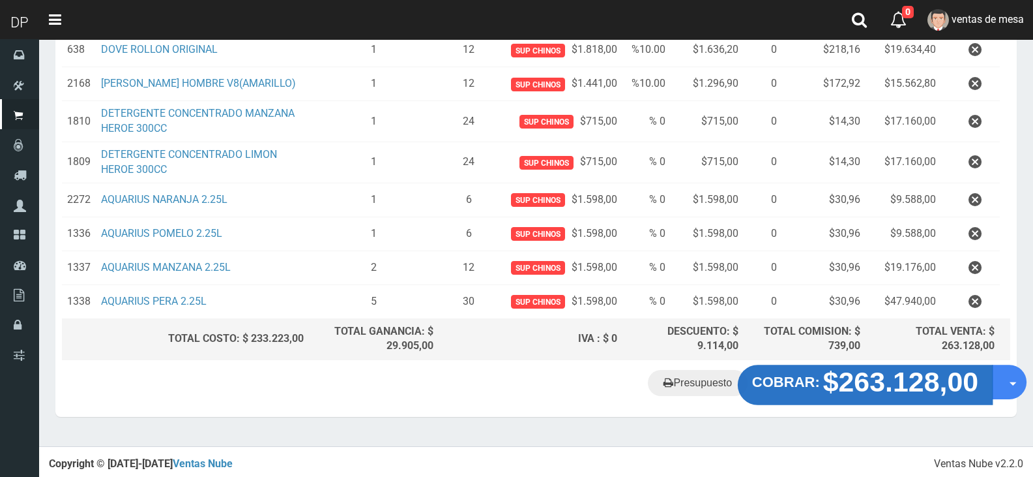
click at [836, 389] on strong "$263.128,00" at bounding box center [901, 381] width 156 height 31
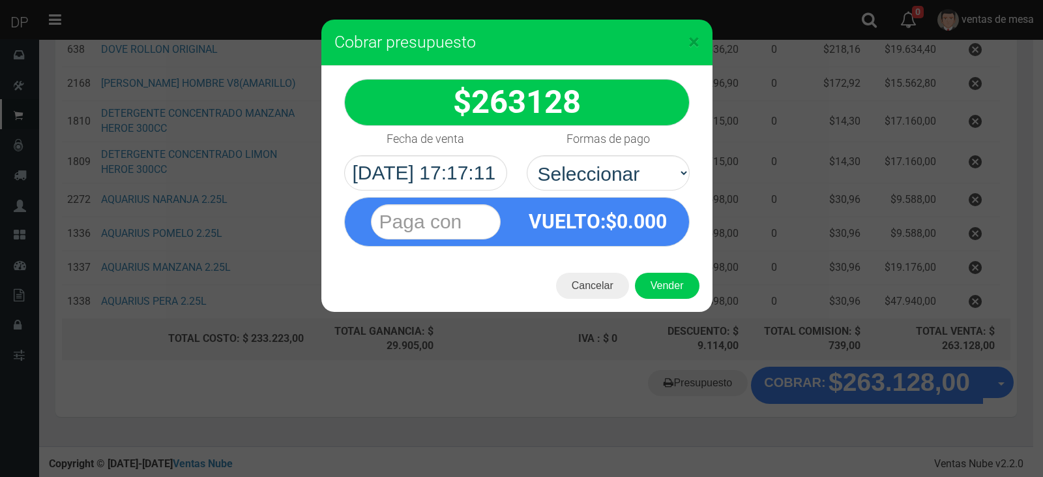
click at [662, 190] on div "VUELTO :$ 0.000" at bounding box center [516, 218] width 365 height 56
click at [658, 186] on select "Seleccionar Efectivo Tarjeta de Crédito Depósito Débito" at bounding box center [608, 172] width 163 height 35
select select "Efectivo"
click at [527, 155] on select "Seleccionar Efectivo Tarjeta de Crédito Depósito Débito" at bounding box center [608, 172] width 163 height 35
click at [683, 288] on button "Vender" at bounding box center [667, 286] width 65 height 26
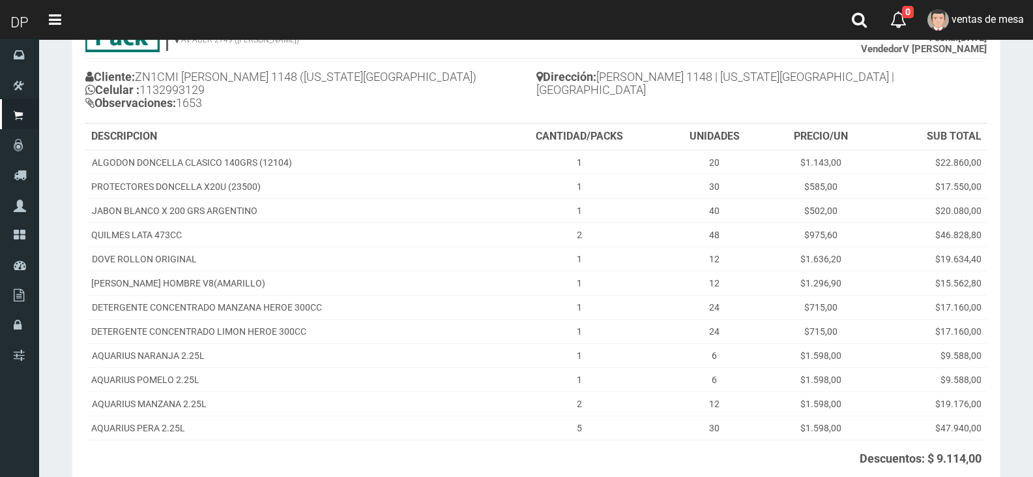
scroll to position [252, 0]
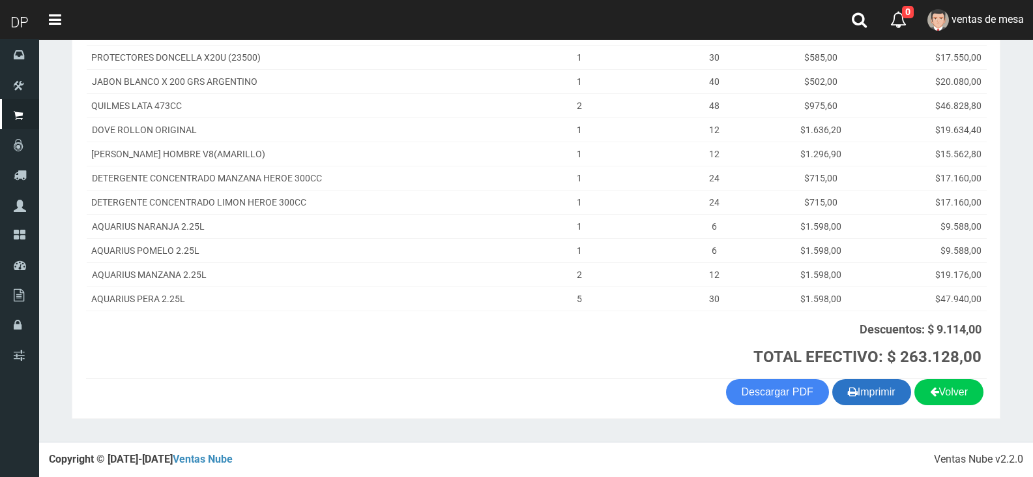
click at [859, 392] on button "Imprimir" at bounding box center [872, 392] width 79 height 26
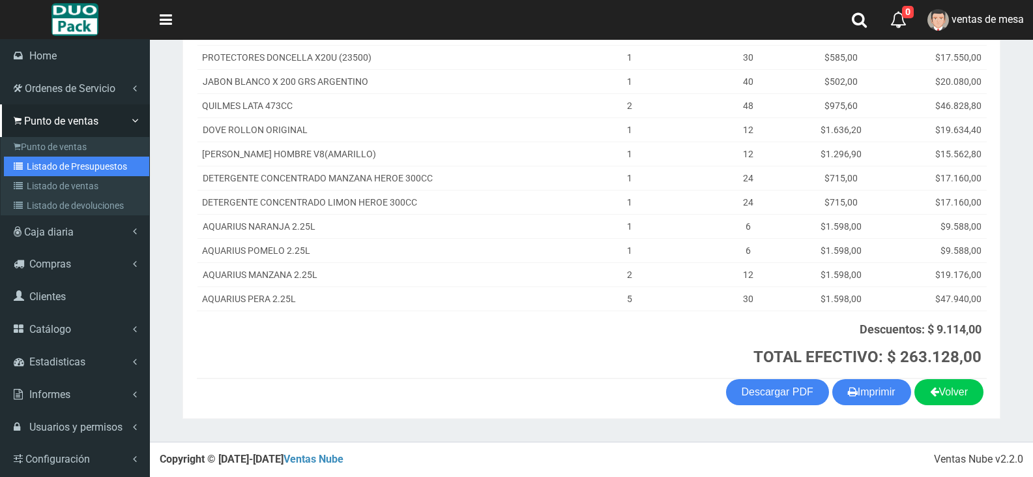
click at [33, 170] on link "Listado de Presupuestos" at bounding box center [76, 166] width 145 height 20
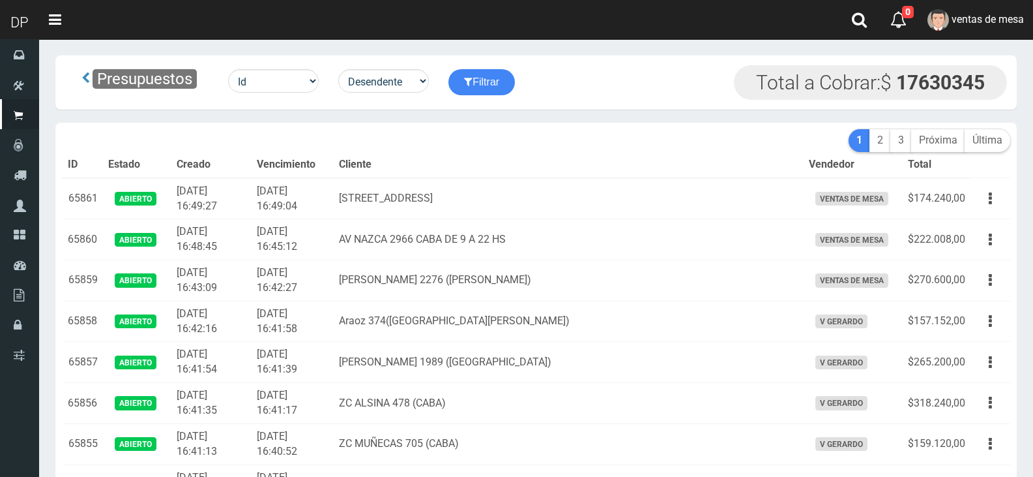
drag, startPoint x: 0, startPoint y: 0, endPoint x: 702, endPoint y: 155, distance: 719.2
click at [702, 155] on th "Cliente" at bounding box center [568, 165] width 469 height 26
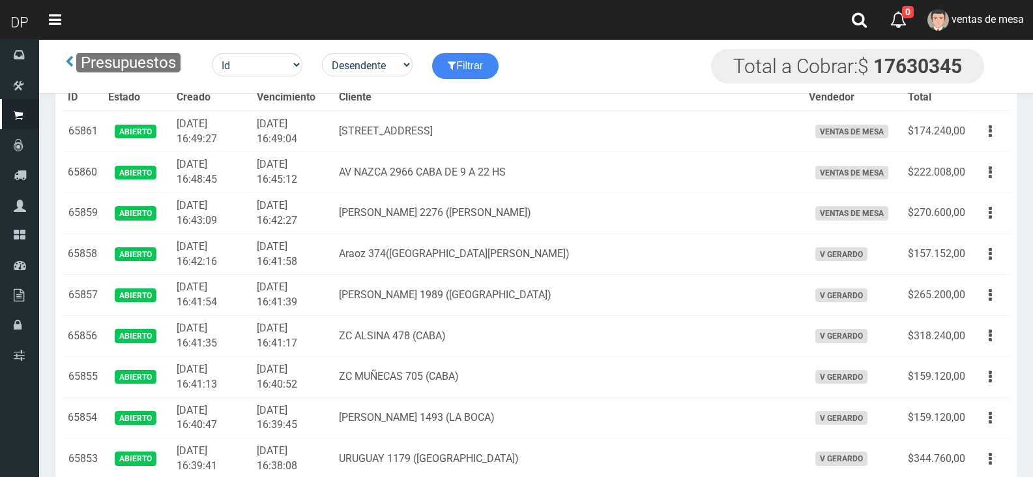
scroll to position [4129, 0]
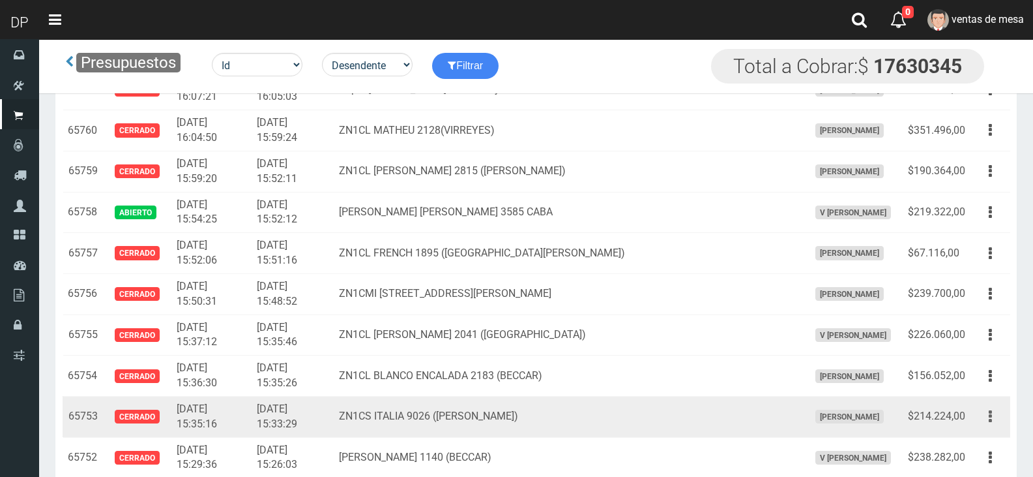
click at [994, 413] on button "button" at bounding box center [990, 416] width 29 height 23
click at [979, 438] on link "Editar" at bounding box center [953, 448] width 103 height 29
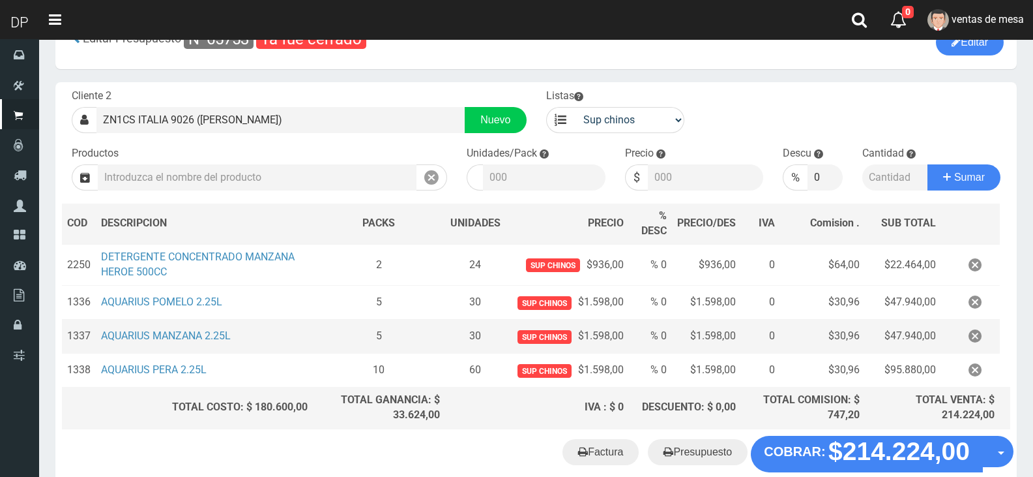
scroll to position [65, 0]
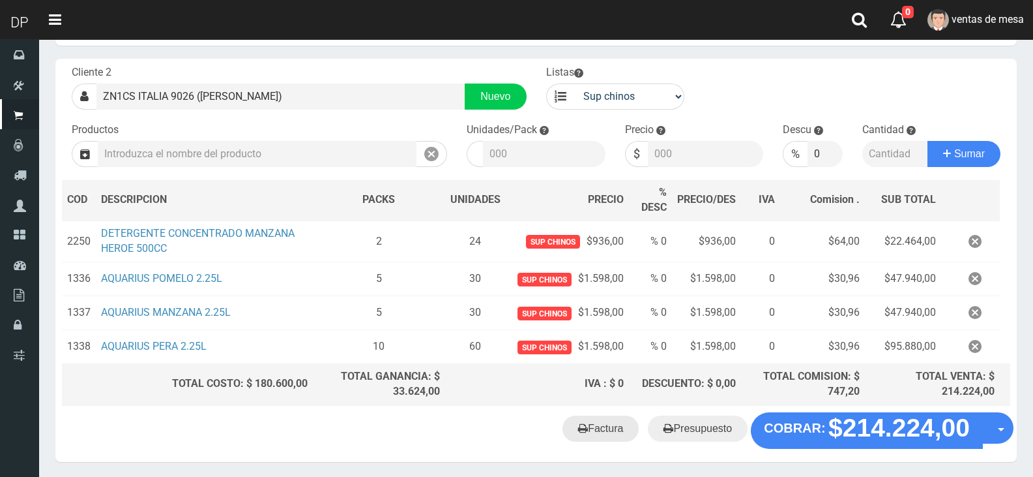
click at [587, 425] on icon at bounding box center [583, 428] width 10 height 18
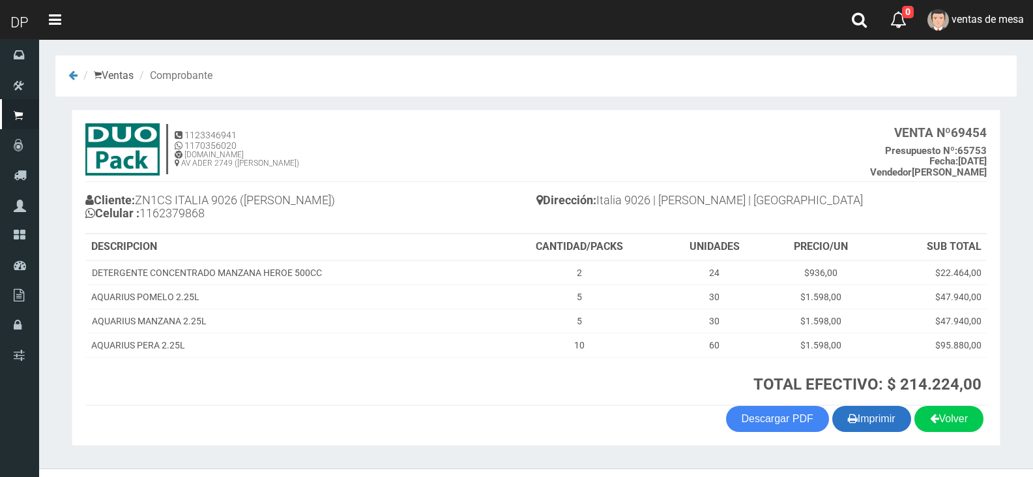
click at [870, 415] on button "Imprimir" at bounding box center [872, 419] width 79 height 26
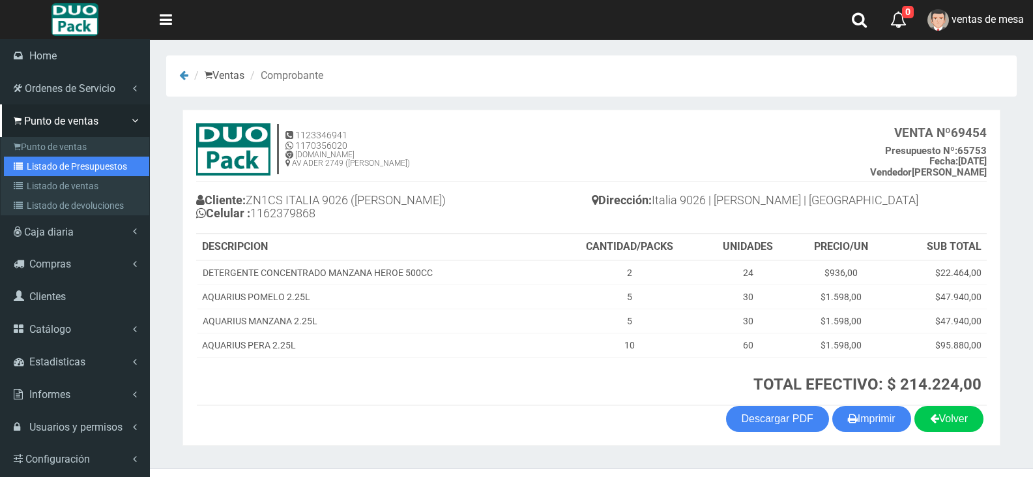
click at [53, 173] on link "Listado de Presupuestos" at bounding box center [76, 166] width 145 height 20
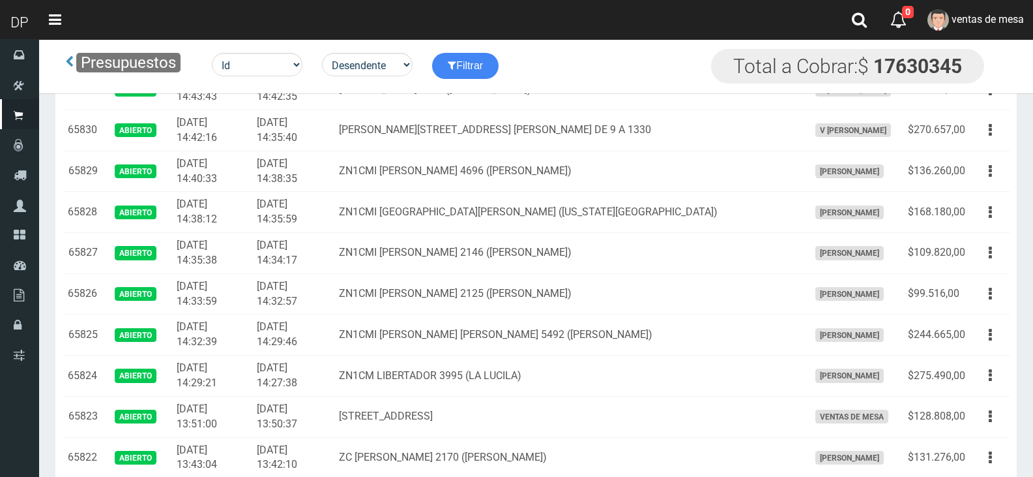
scroll to position [2427, 0]
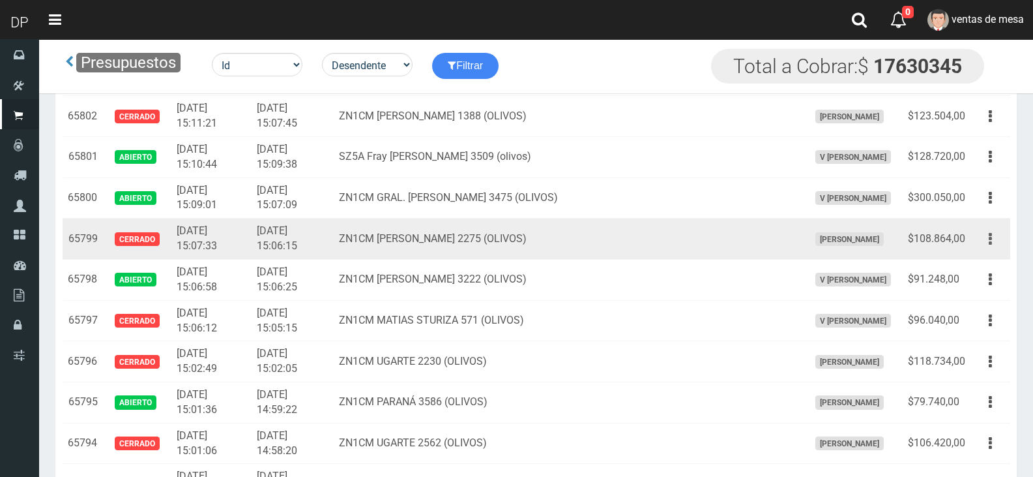
click at [978, 233] on button "button" at bounding box center [990, 239] width 29 height 23
click at [986, 239] on button "button" at bounding box center [990, 239] width 29 height 23
click at [986, 244] on button "button" at bounding box center [990, 239] width 29 height 23
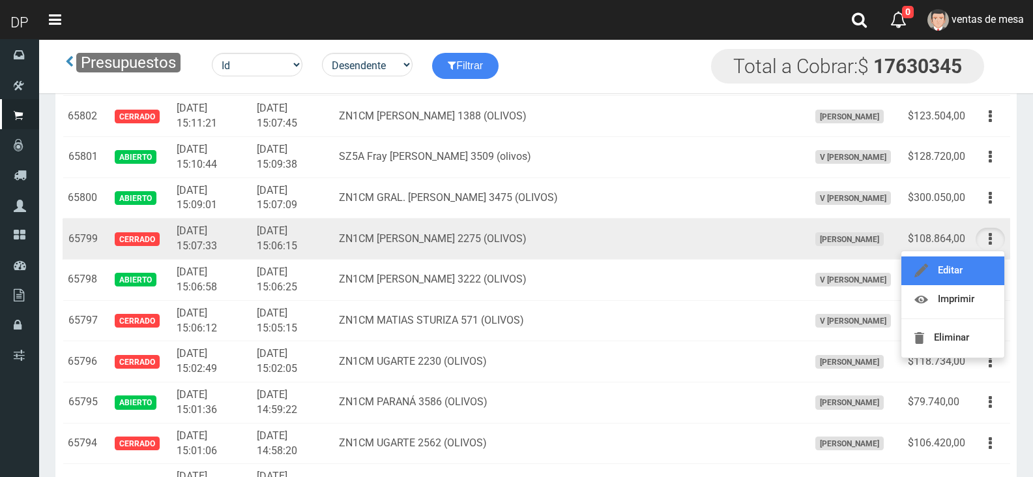
click at [973, 277] on link "Editar" at bounding box center [953, 270] width 103 height 29
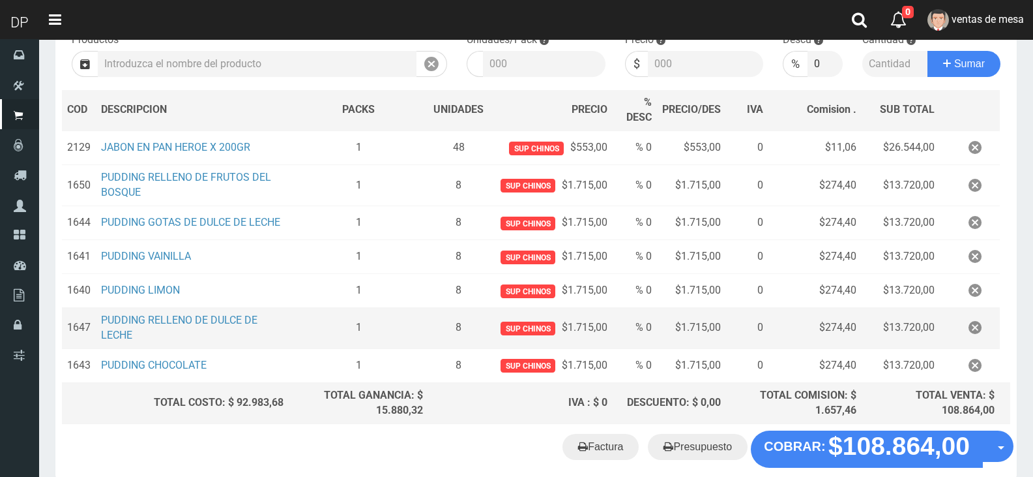
scroll to position [219, 0]
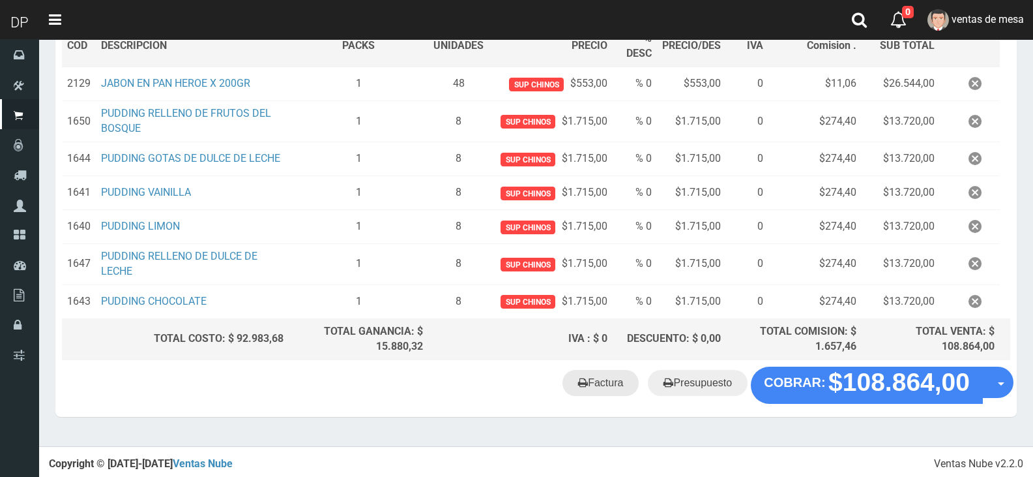
click at [574, 389] on link "Factura" at bounding box center [601, 383] width 76 height 26
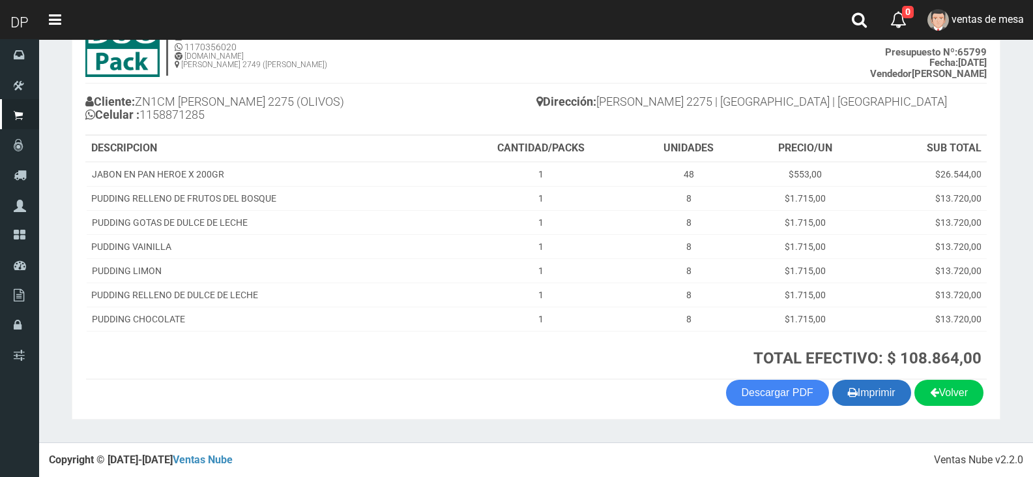
scroll to position [99, 0]
drag, startPoint x: 897, startPoint y: 395, endPoint x: 848, endPoint y: 357, distance: 62.3
click at [895, 396] on button "Imprimir" at bounding box center [872, 392] width 79 height 26
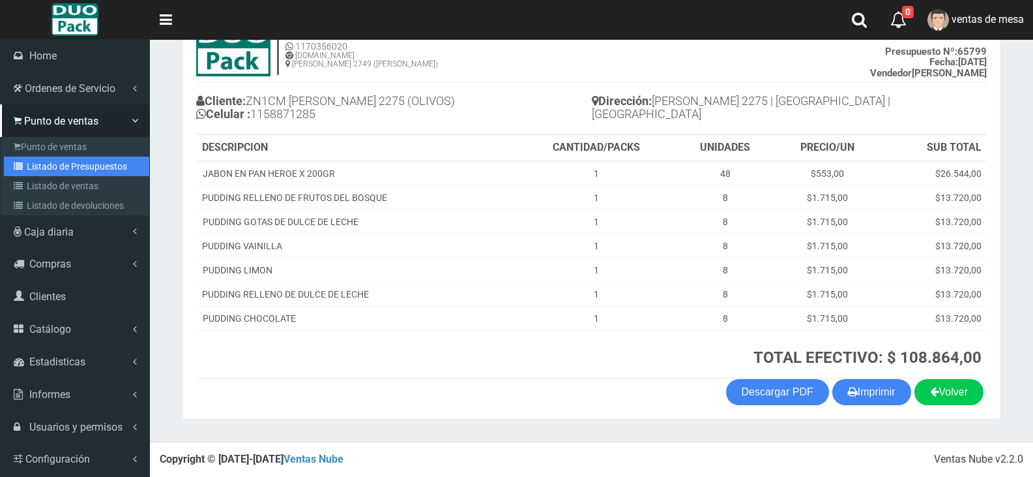
click at [55, 162] on link "Listado de Presupuestos" at bounding box center [76, 166] width 145 height 20
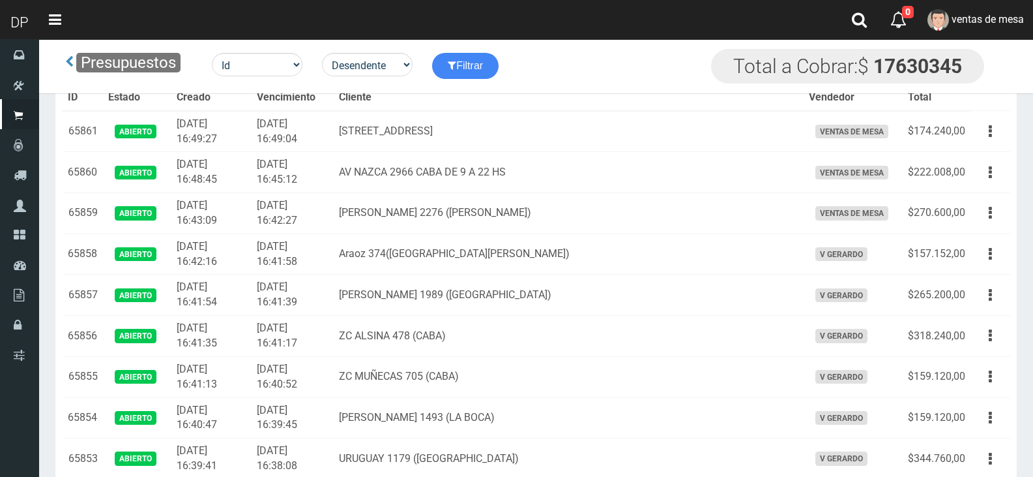
scroll to position [2821, 0]
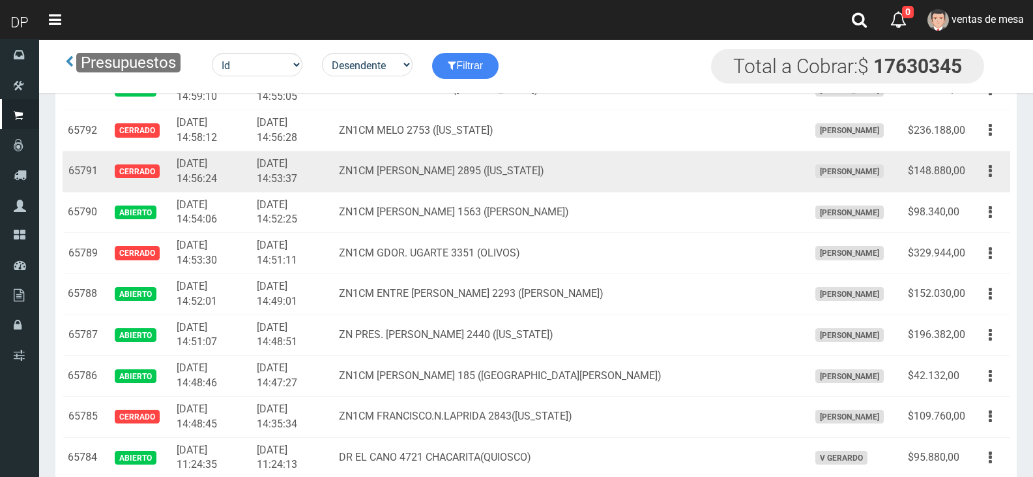
click at [983, 181] on button "button" at bounding box center [990, 171] width 29 height 23
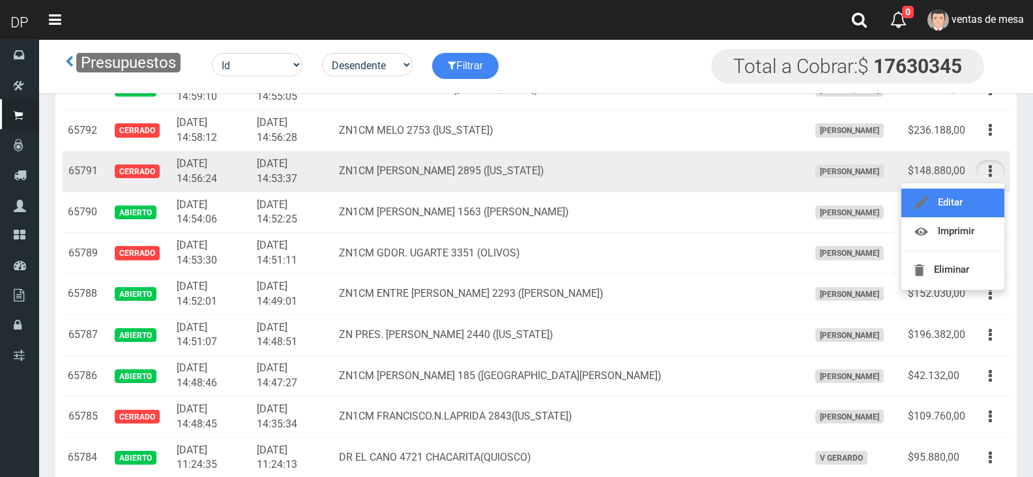
click at [983, 194] on link "Editar" at bounding box center [953, 202] width 103 height 29
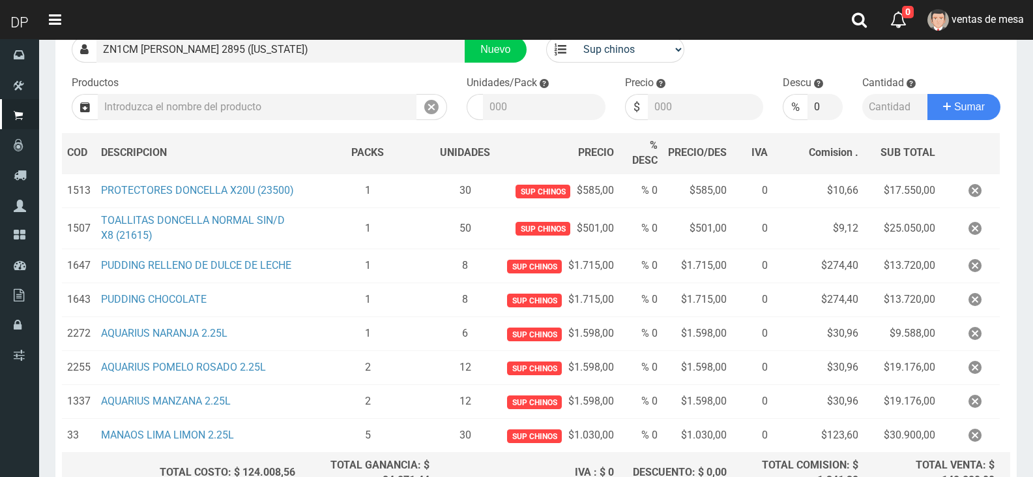
scroll to position [246, 0]
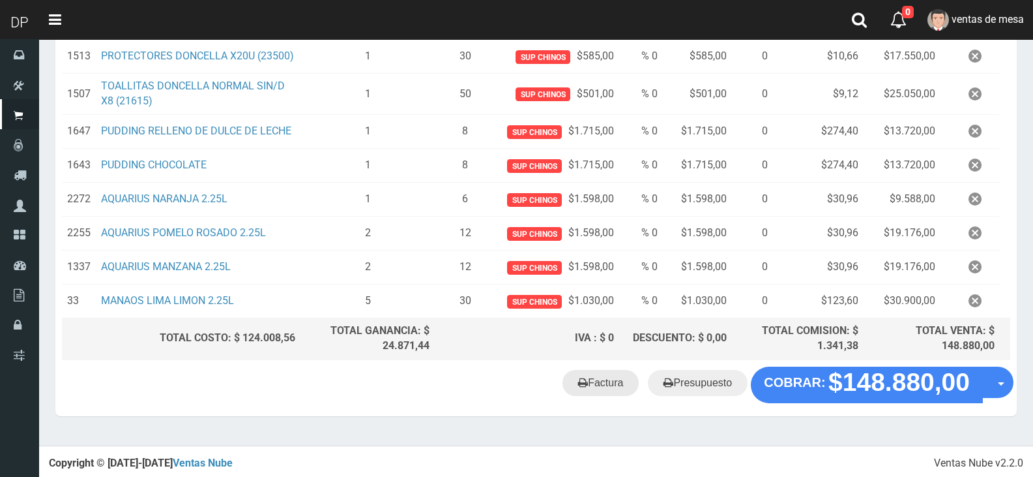
click at [592, 376] on link "Factura" at bounding box center [601, 383] width 76 height 26
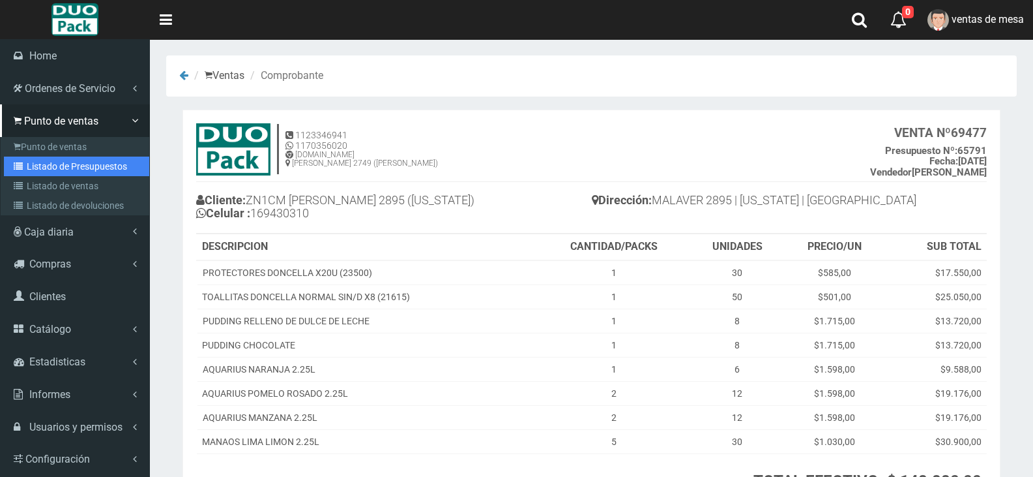
drag, startPoint x: 36, startPoint y: 170, endPoint x: 256, endPoint y: 73, distance: 240.0
click at [36, 170] on link "Listado de Presupuestos" at bounding box center [76, 166] width 145 height 20
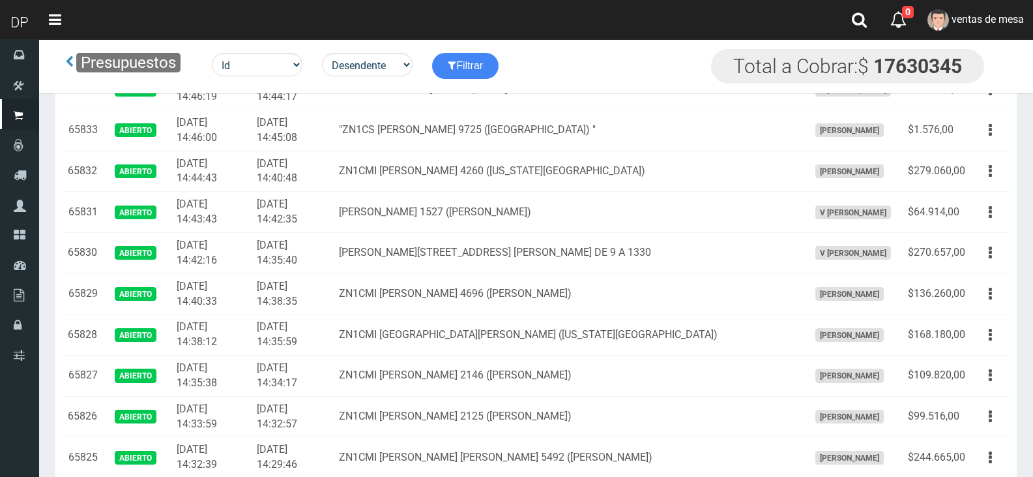
scroll to position [2917, 0]
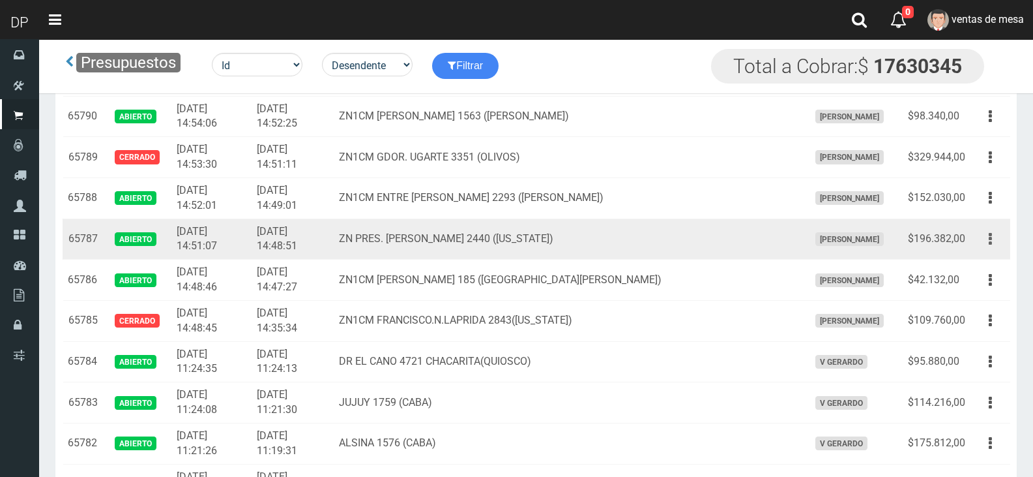
click at [979, 241] on button "button" at bounding box center [990, 239] width 29 height 23
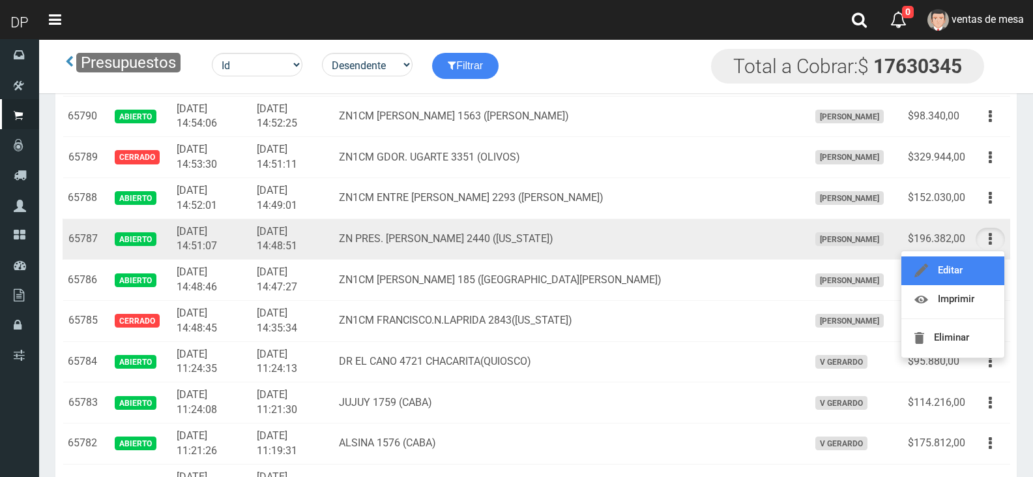
click at [975, 273] on link "Editar" at bounding box center [953, 270] width 103 height 29
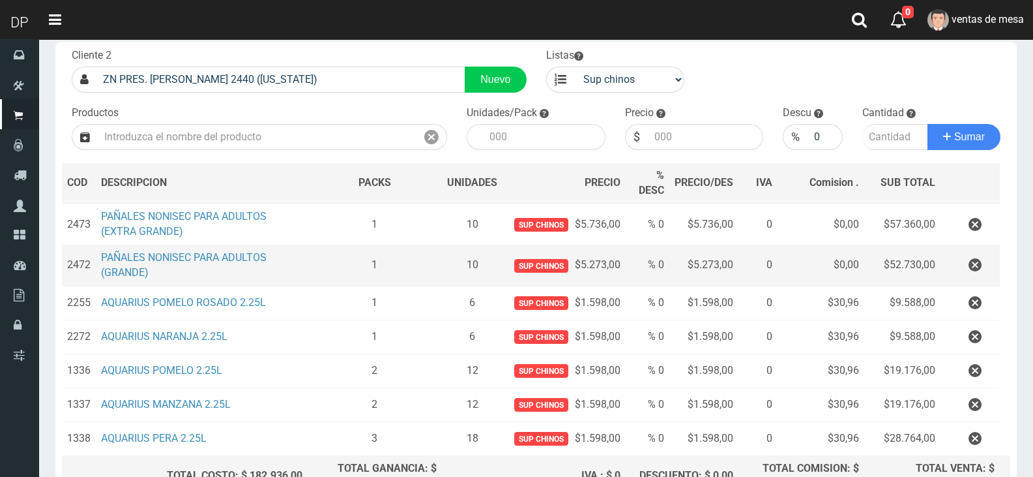
scroll to position [196, 0]
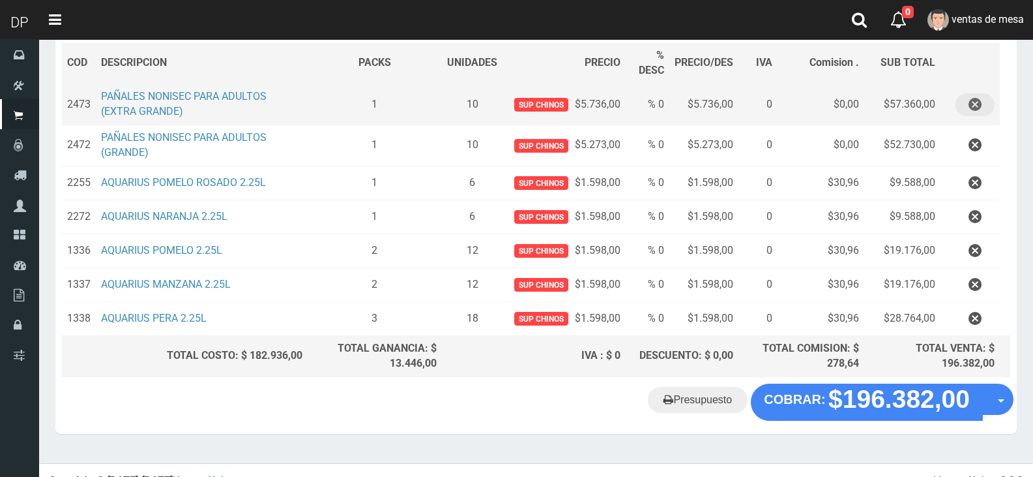
click at [994, 108] on button "button" at bounding box center [975, 104] width 39 height 23
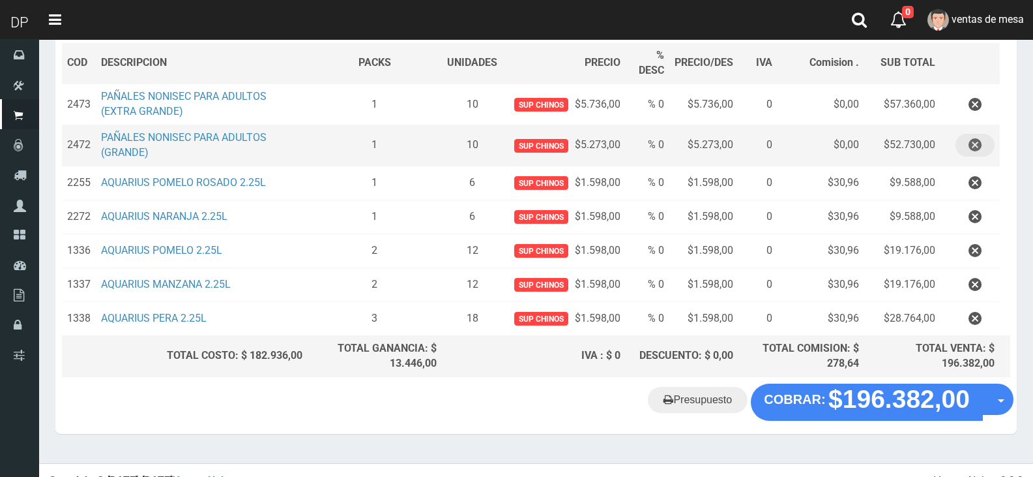
click at [985, 141] on button "button" at bounding box center [975, 145] width 39 height 23
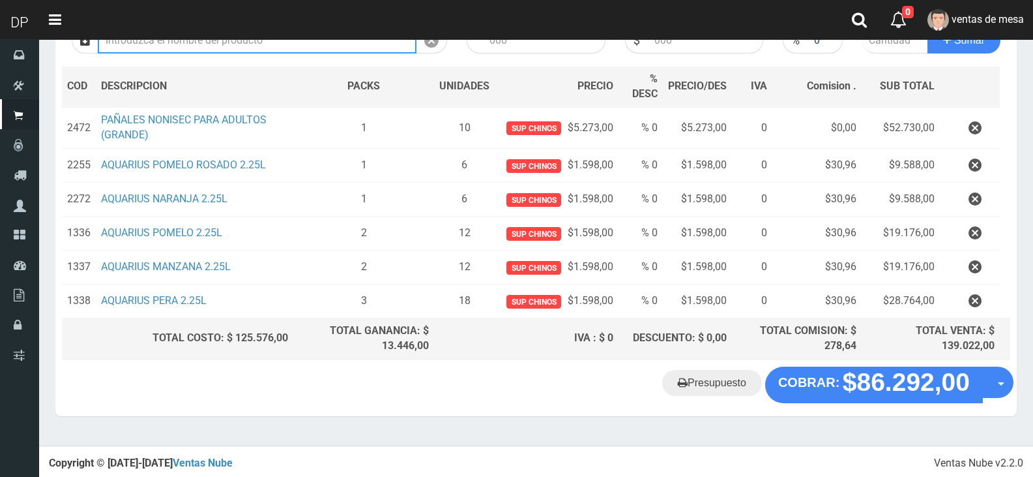
scroll to position [138, 0]
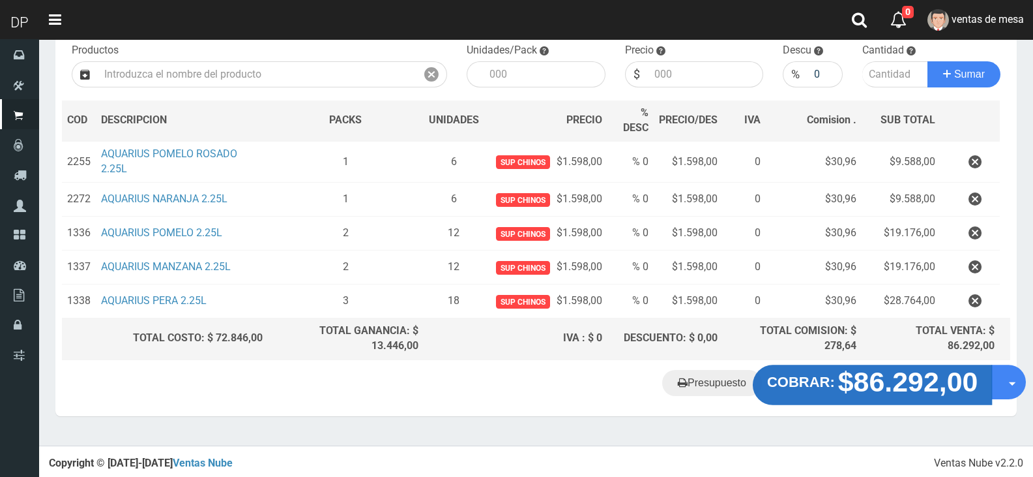
click at [940, 383] on strong "$86.292,00" at bounding box center [908, 381] width 140 height 31
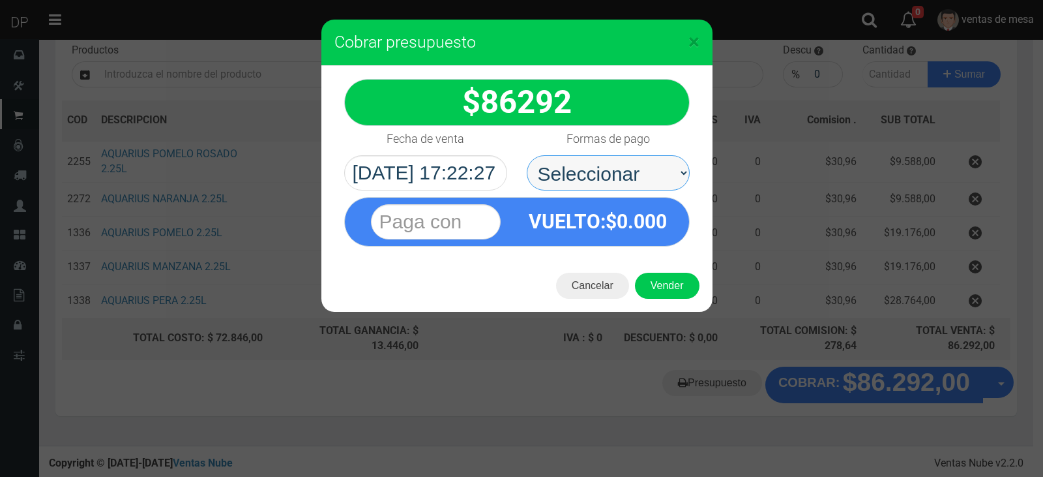
drag, startPoint x: 636, startPoint y: 164, endPoint x: 634, endPoint y: 186, distance: 22.3
click at [636, 164] on select "Seleccionar Efectivo Tarjeta de Crédito Depósito Débito" at bounding box center [608, 172] width 163 height 35
select select "Efectivo"
click at [527, 155] on select "Seleccionar Efectivo Tarjeta de Crédito Depósito Débito" at bounding box center [608, 172] width 163 height 35
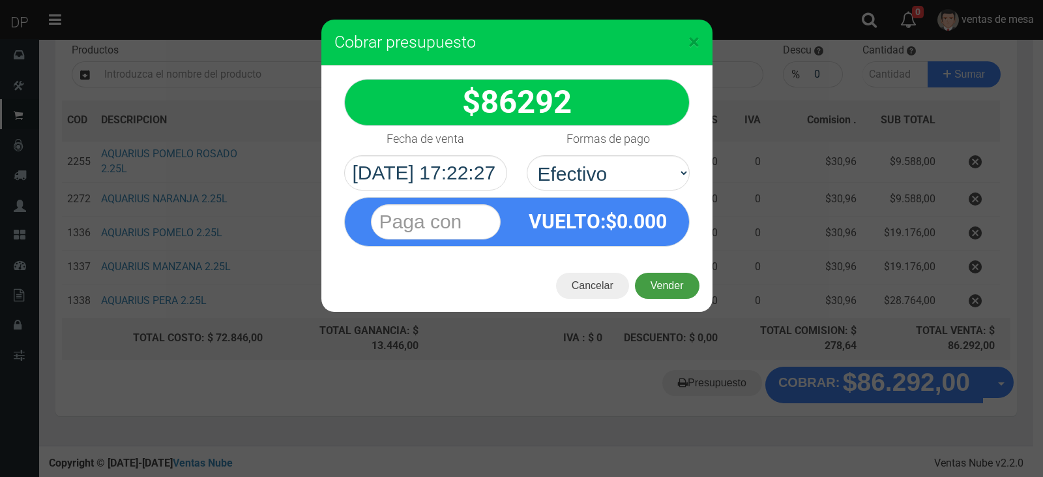
click at [658, 280] on button "Vender" at bounding box center [667, 286] width 65 height 26
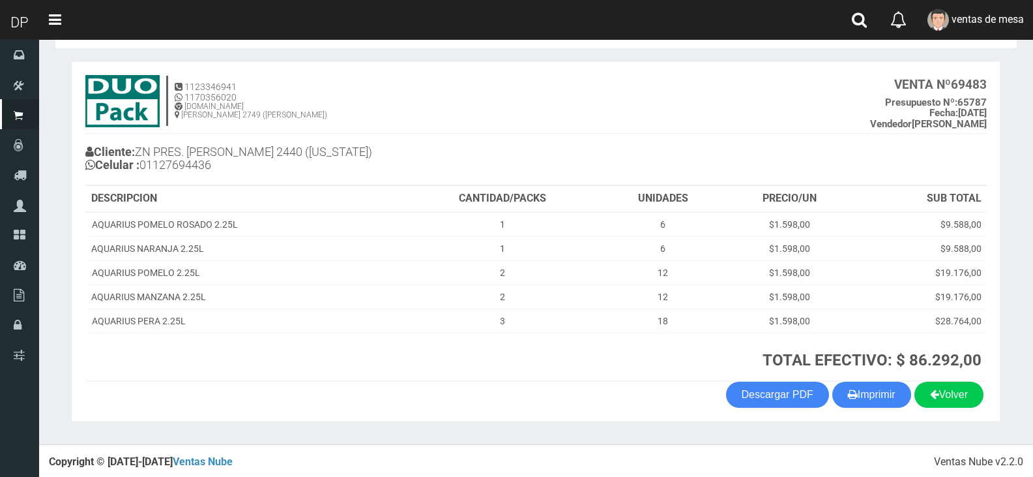
scroll to position [51, 0]
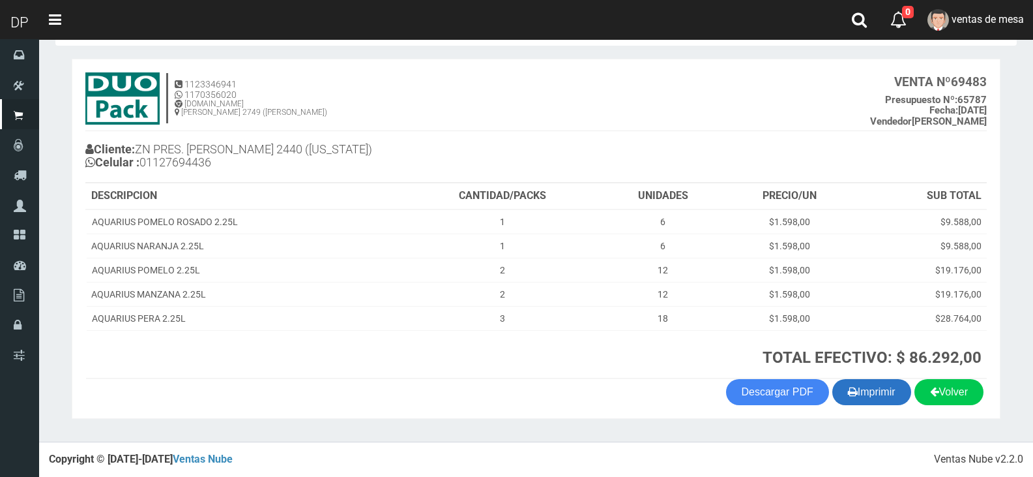
click at [886, 396] on button "Imprimir" at bounding box center [872, 392] width 79 height 26
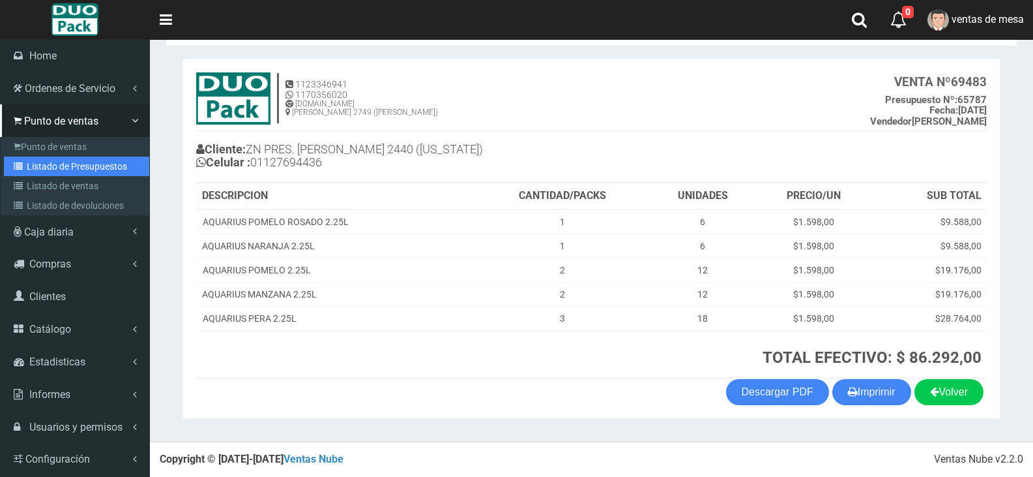
drag, startPoint x: 29, startPoint y: 172, endPoint x: 162, endPoint y: 98, distance: 152.6
click at [30, 172] on link "Listado de Presupuestos" at bounding box center [76, 166] width 145 height 20
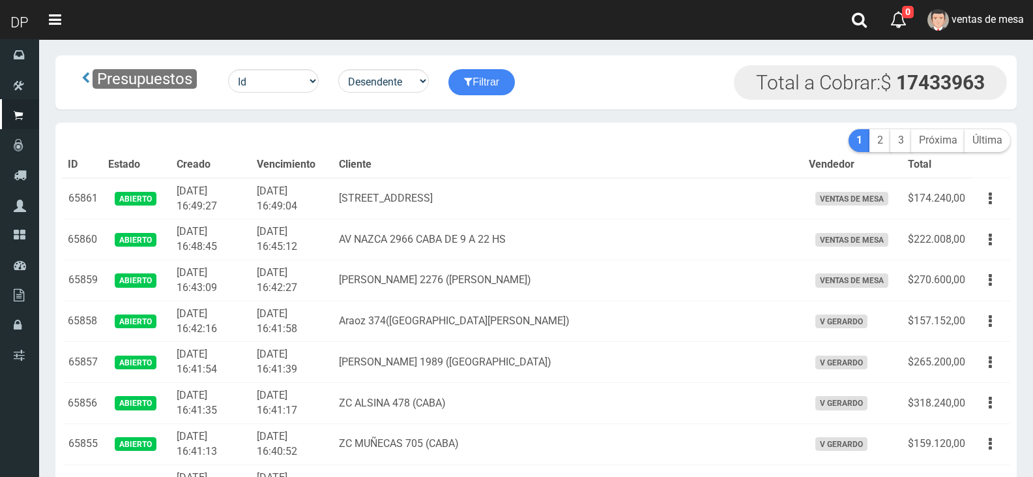
scroll to position [4946, 0]
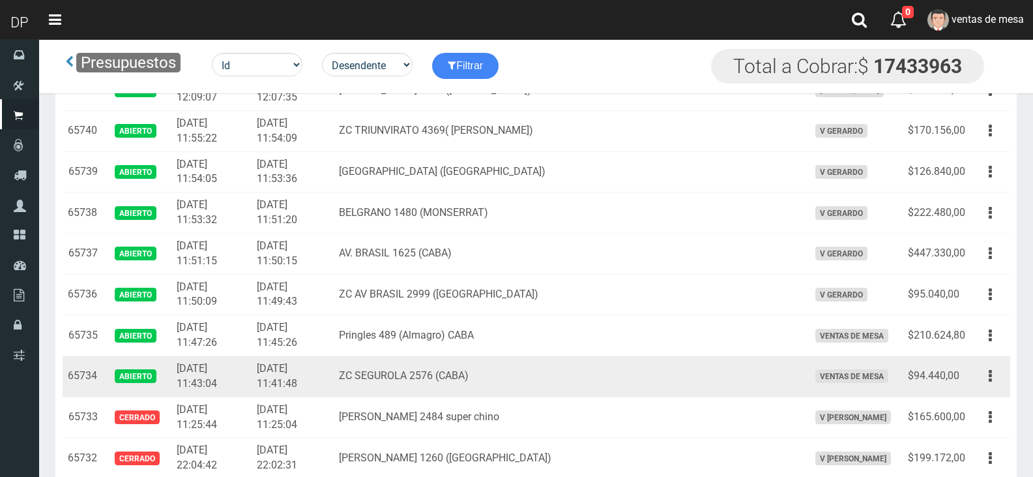
click at [987, 379] on button "button" at bounding box center [990, 375] width 29 height 23
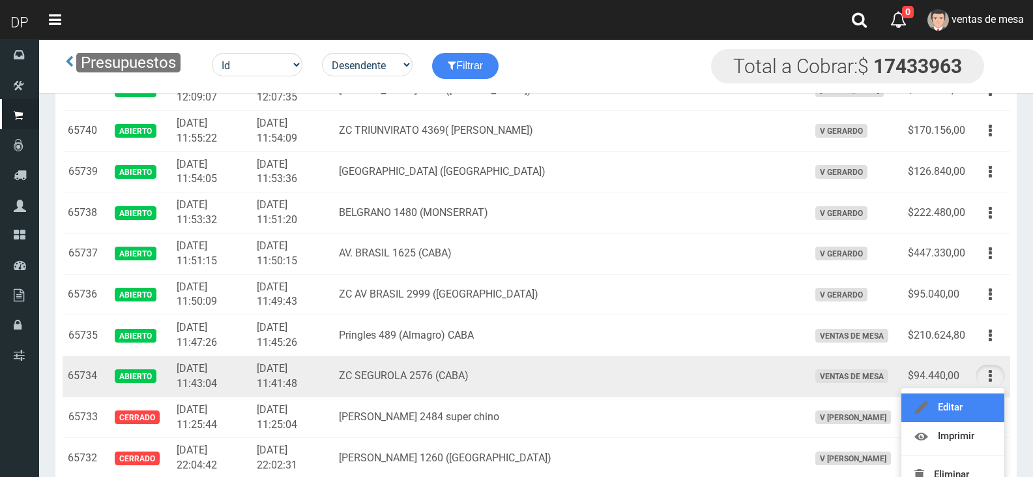
click at [986, 401] on link "Editar" at bounding box center [953, 407] width 103 height 29
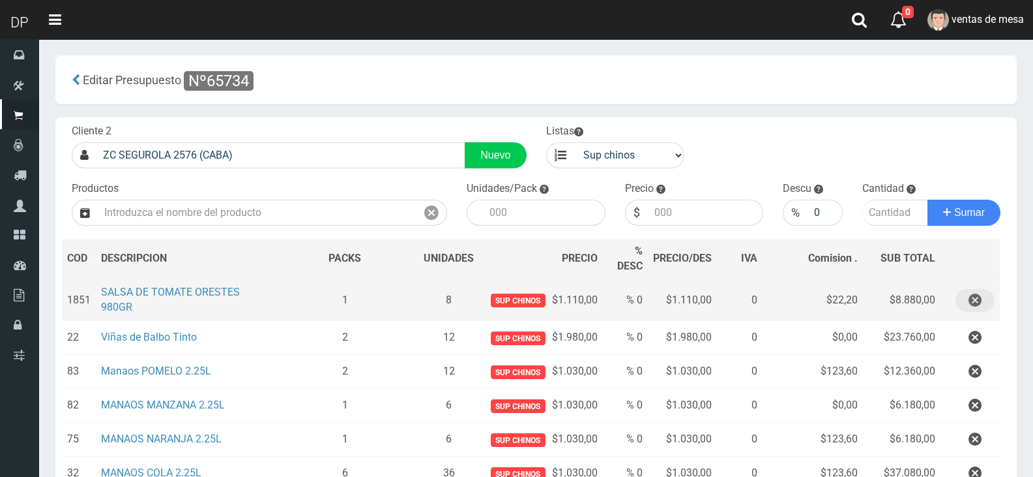
click at [969, 300] on icon "button" at bounding box center [975, 300] width 13 height 23
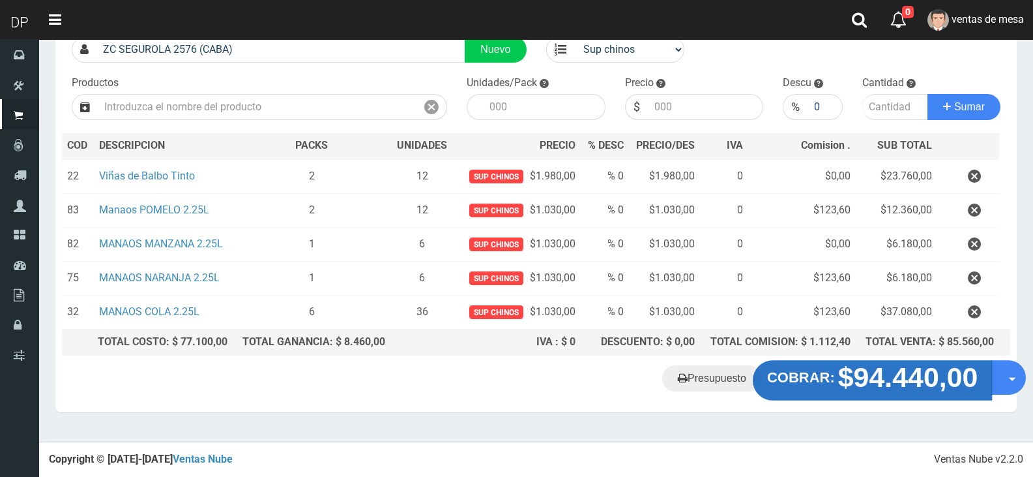
click at [827, 385] on strong "COBRAR:" at bounding box center [801, 378] width 68 height 16
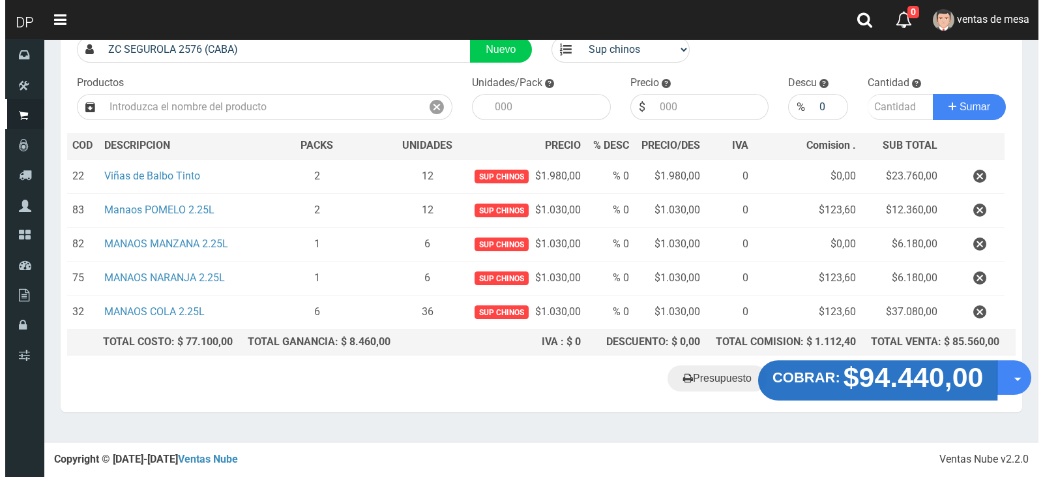
scroll to position [101, 0]
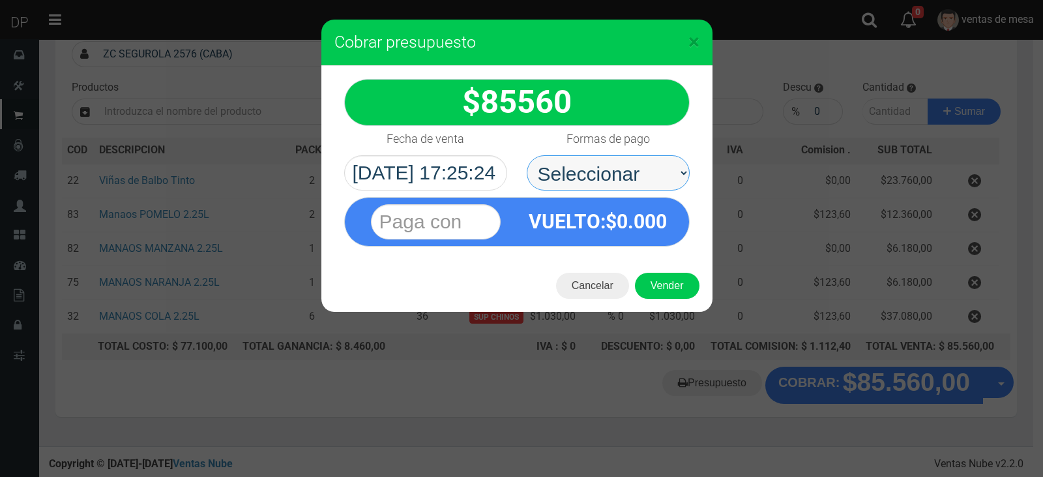
click at [601, 166] on select "Seleccionar Efectivo Tarjeta de Crédito Depósito Débito" at bounding box center [608, 172] width 163 height 35
click at [527, 155] on select "Seleccionar Efectivo Tarjeta de Crédito Depósito Débito" at bounding box center [608, 172] width 163 height 35
drag, startPoint x: 613, startPoint y: 166, endPoint x: 615, endPoint y: 183, distance: 16.4
click at [613, 166] on select "Seleccionar Efectivo Tarjeta de Crédito Depósito Débito" at bounding box center [608, 172] width 163 height 35
select select "Efectivo"
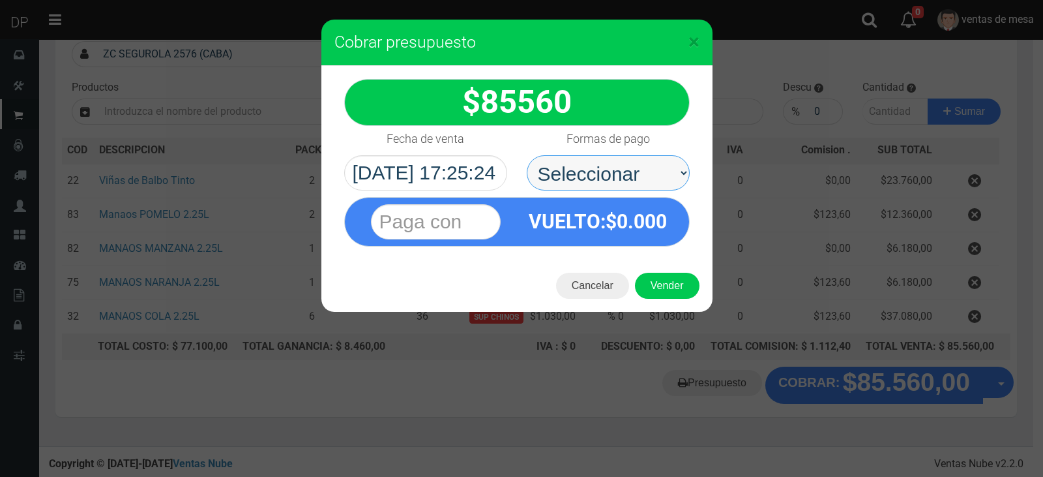
click at [527, 155] on select "Seleccionar Efectivo Tarjeta de Crédito Depósito Débito" at bounding box center [608, 172] width 163 height 35
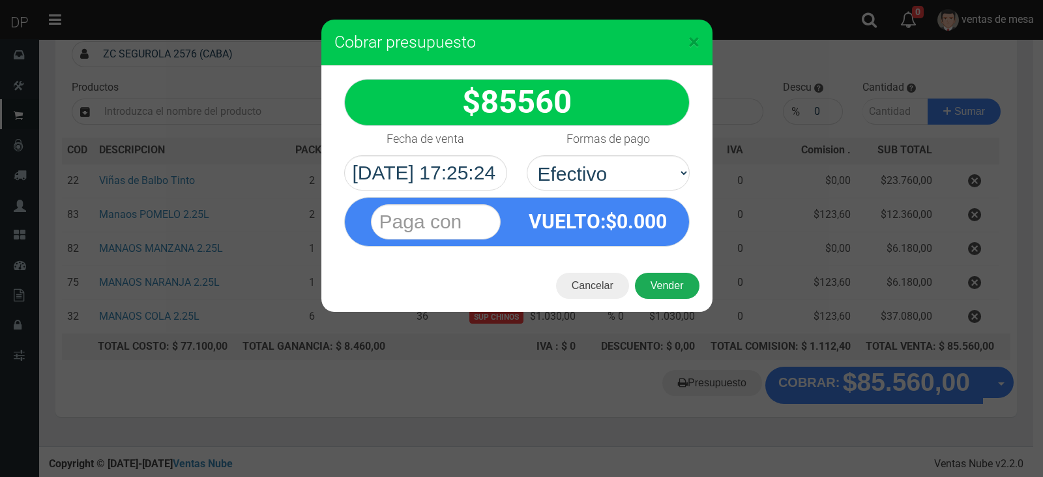
click at [653, 296] on button "Vender" at bounding box center [667, 286] width 65 height 26
click at [0, 0] on div "Cargando..." at bounding box center [0, 0] width 0 height 0
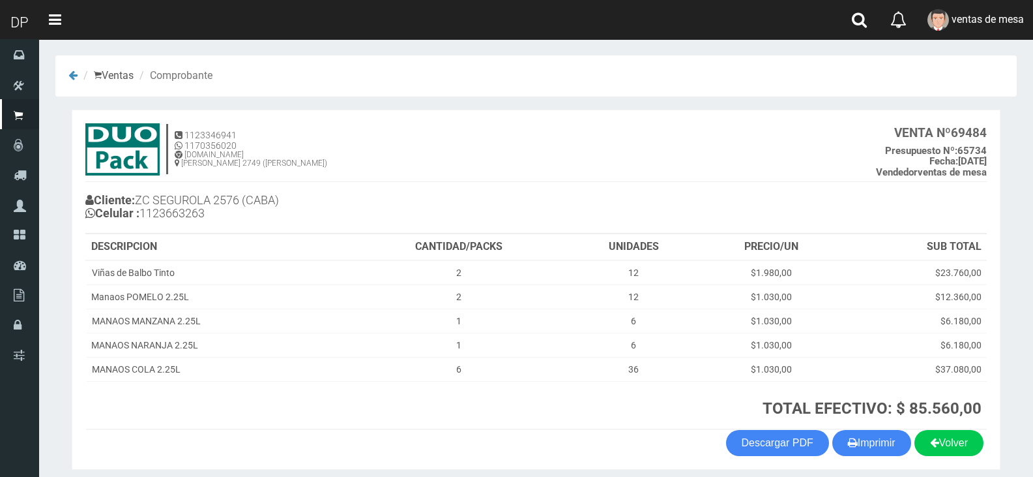
scroll to position [51, 0]
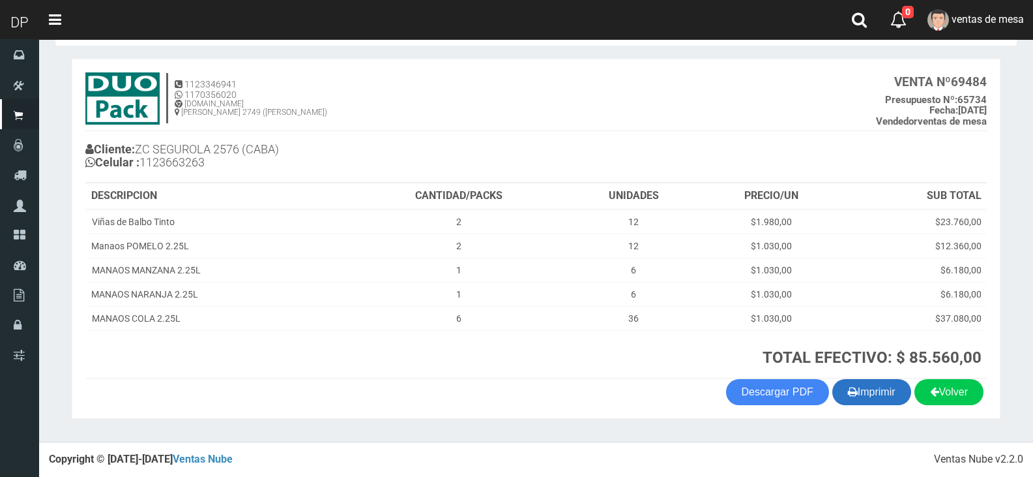
click at [880, 394] on button "Imprimir" at bounding box center [872, 392] width 79 height 26
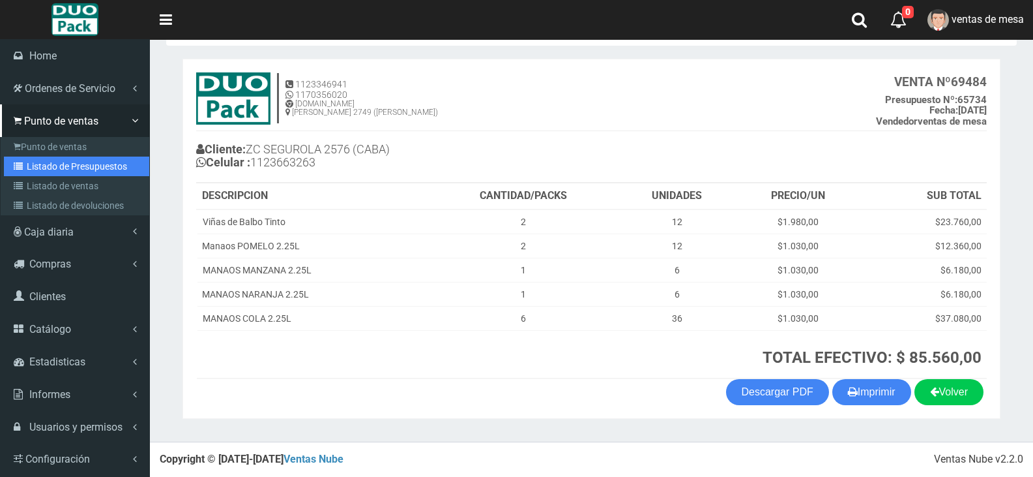
click at [110, 167] on link "Listado de Presupuestos" at bounding box center [76, 166] width 145 height 20
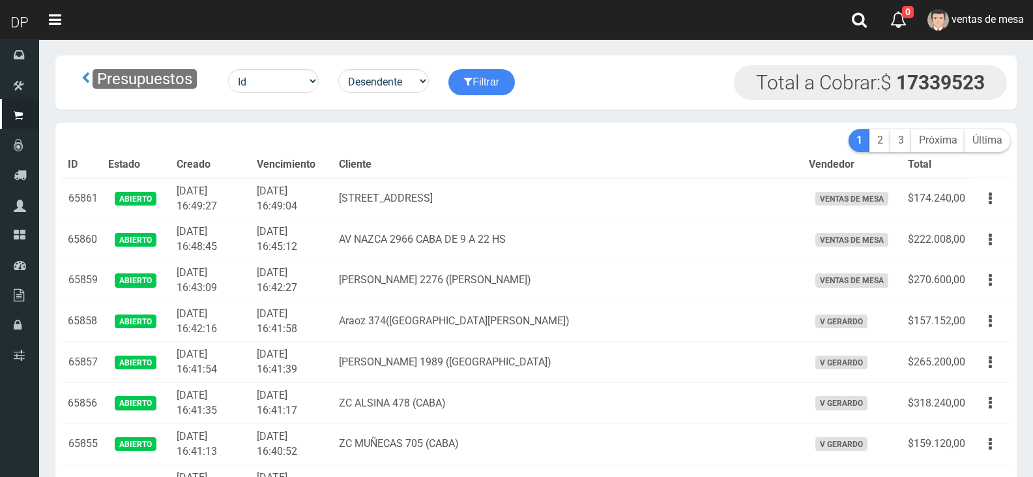
click at [430, 215] on td "Belgrano 3127 (Balvanera) CABA" at bounding box center [568, 198] width 469 height 41
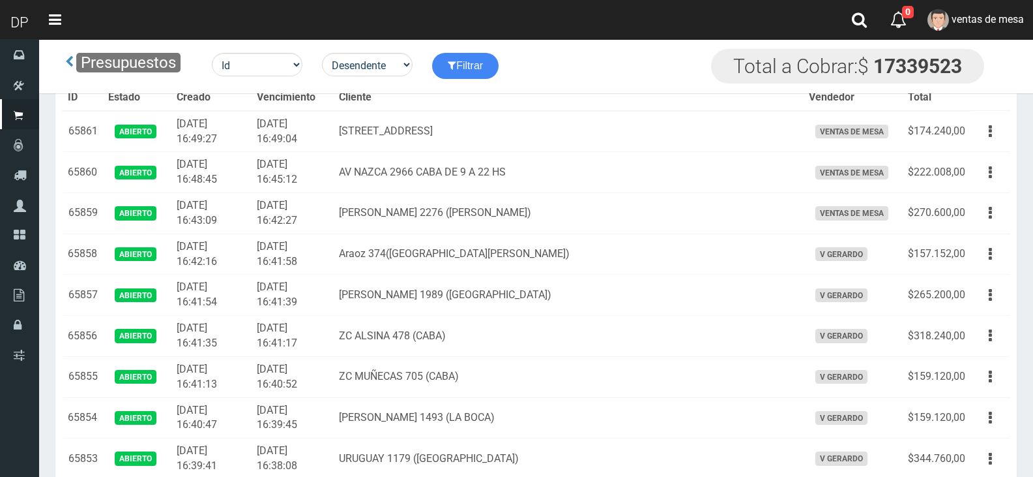
scroll to position [3720, 0]
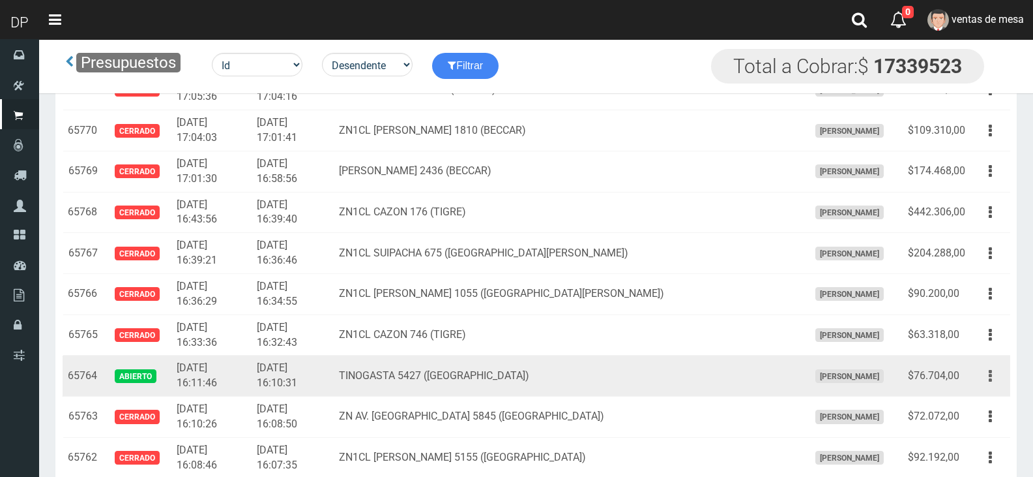
click at [997, 379] on button "button" at bounding box center [990, 375] width 29 height 23
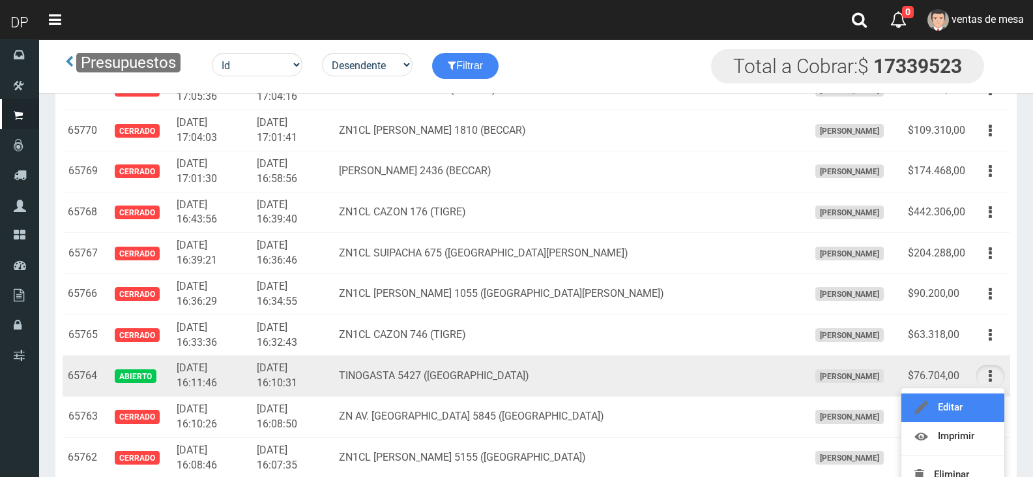
click at [990, 407] on link "Editar" at bounding box center [953, 407] width 103 height 29
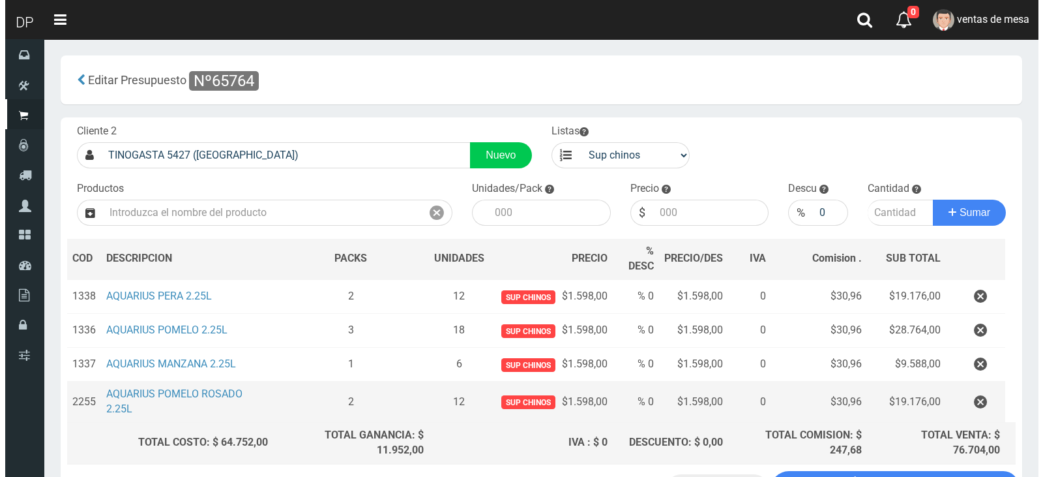
scroll to position [104, 0]
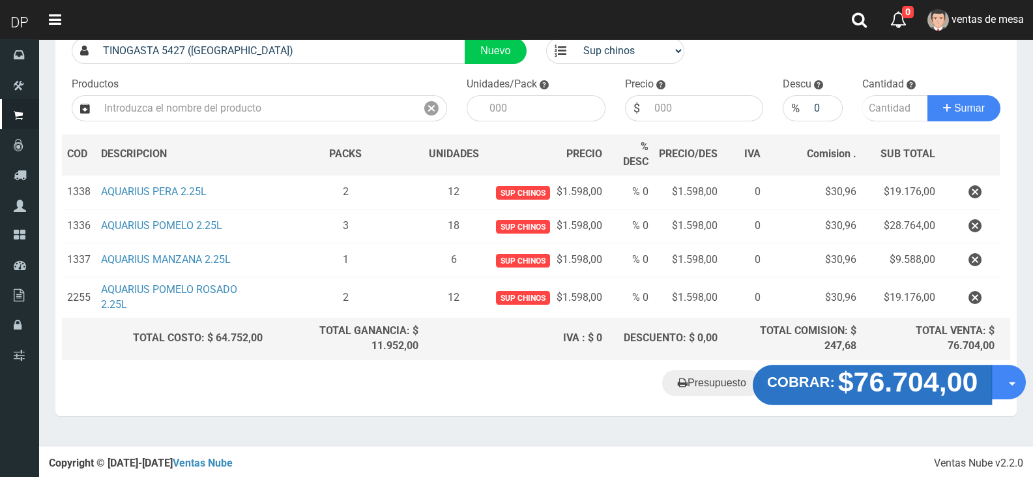
click at [887, 381] on strong "$76.704,00" at bounding box center [908, 381] width 140 height 31
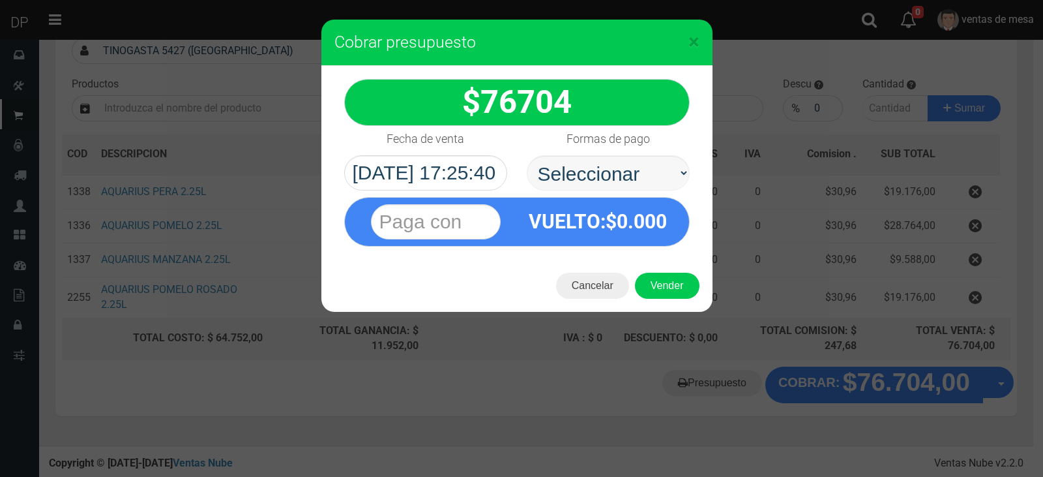
select select "Efectivo"
click at [527, 155] on select "Seleccionar Efectivo Tarjeta de Crédito Depósito Débito" at bounding box center [608, 172] width 163 height 35
drag, startPoint x: 651, startPoint y: 267, endPoint x: 655, endPoint y: 274, distance: 7.6
click at [653, 271] on div "Cancelar Vender" at bounding box center [516, 286] width 391 height 52
click at [659, 282] on button "Vender" at bounding box center [667, 286] width 65 height 26
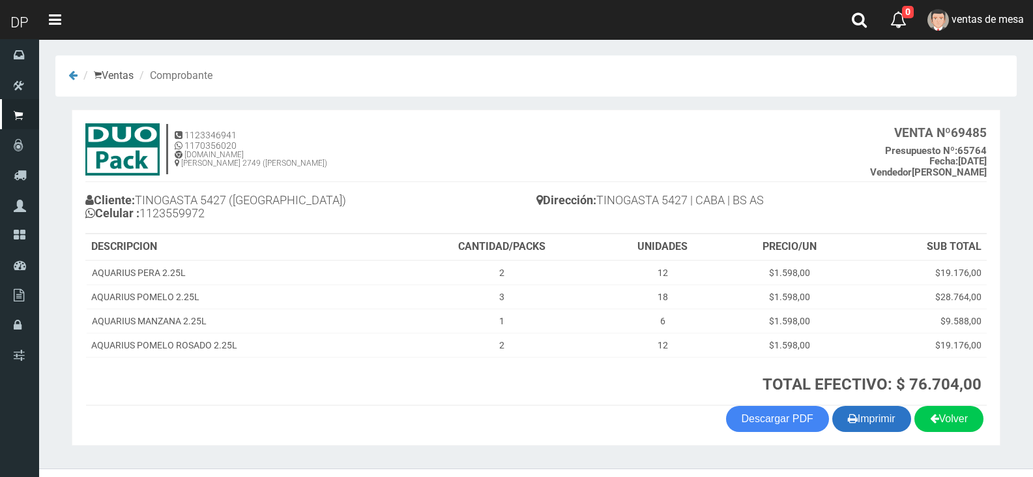
scroll to position [27, 0]
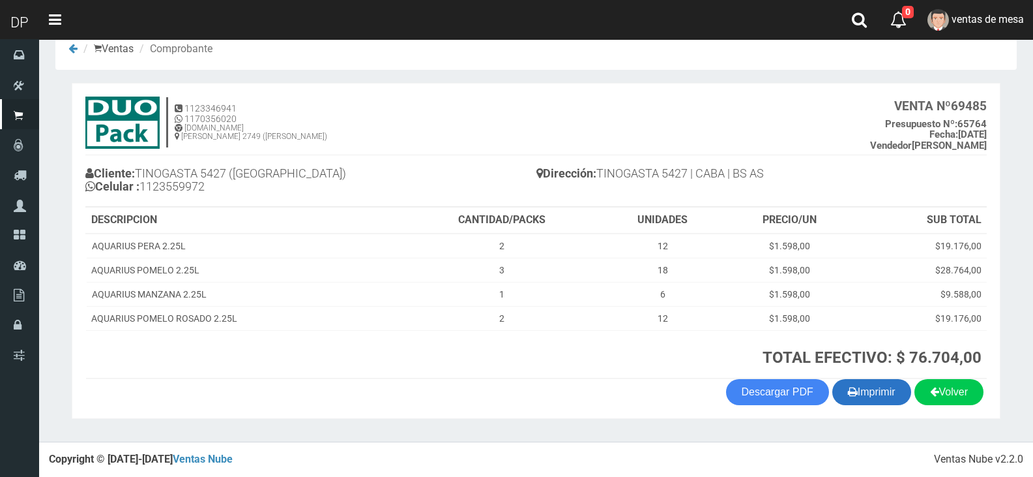
click at [886, 387] on button "Imprimir" at bounding box center [872, 392] width 79 height 26
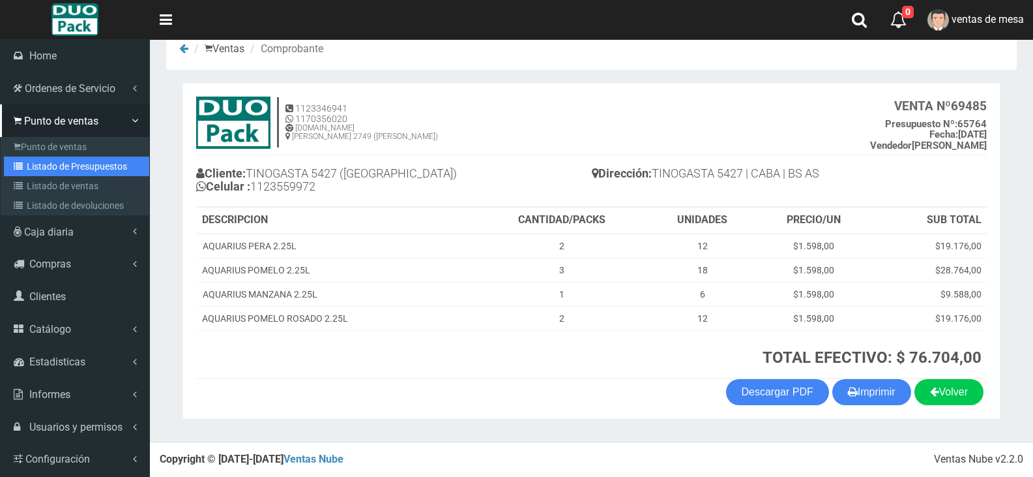
click at [22, 167] on icon at bounding box center [20, 166] width 13 height 9
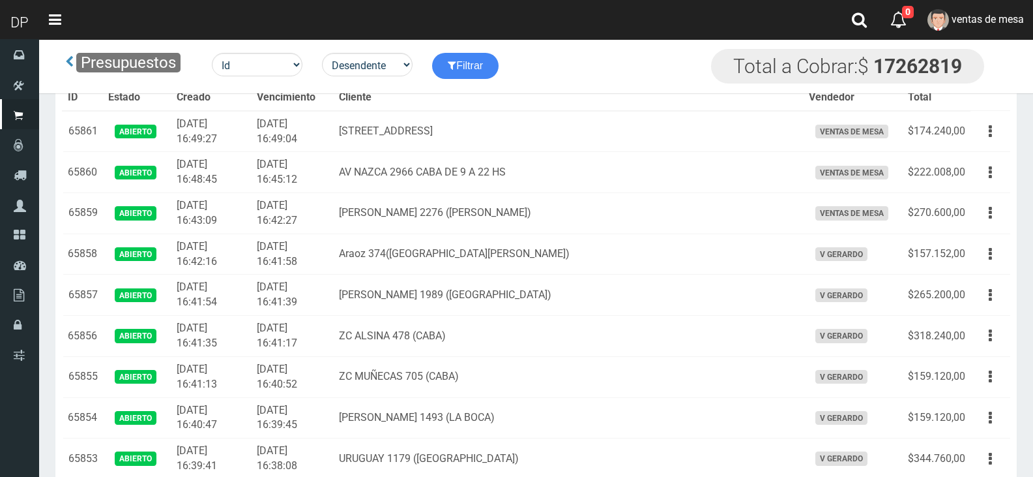
scroll to position [3312, 0]
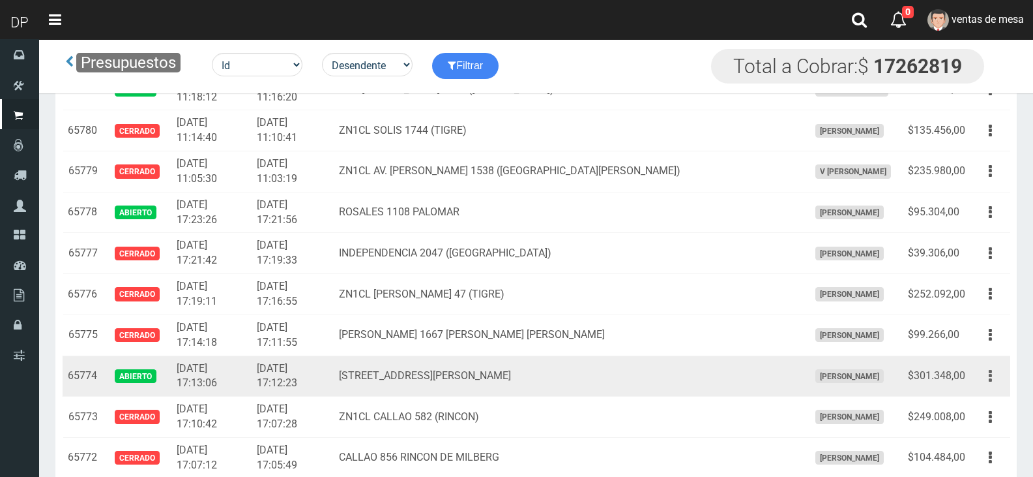
click at [981, 374] on button "button" at bounding box center [990, 375] width 29 height 23
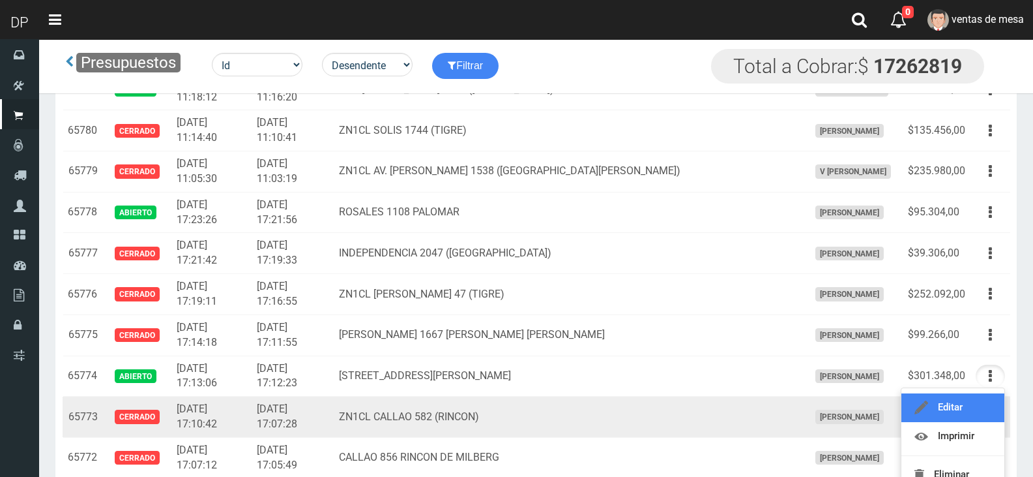
click at [985, 398] on link "Editar" at bounding box center [953, 407] width 103 height 29
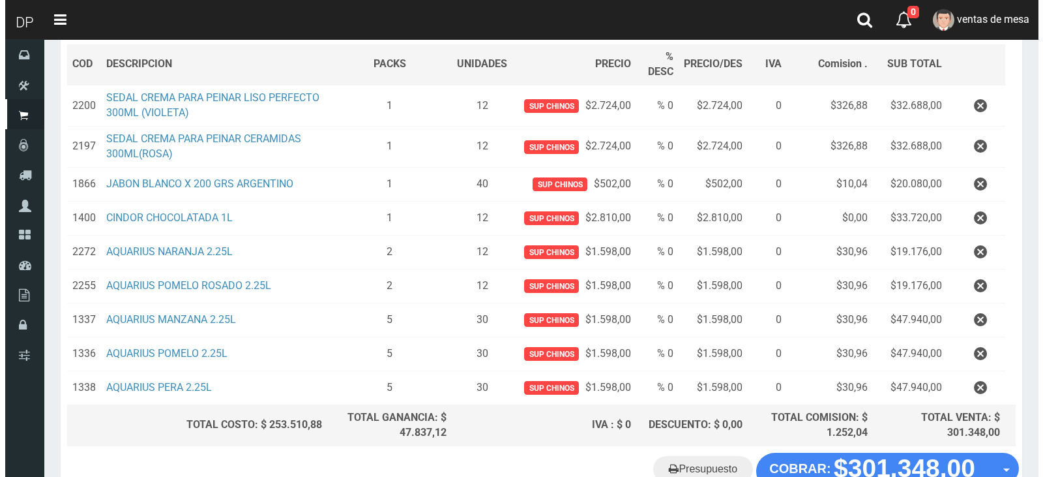
scroll to position [196, 0]
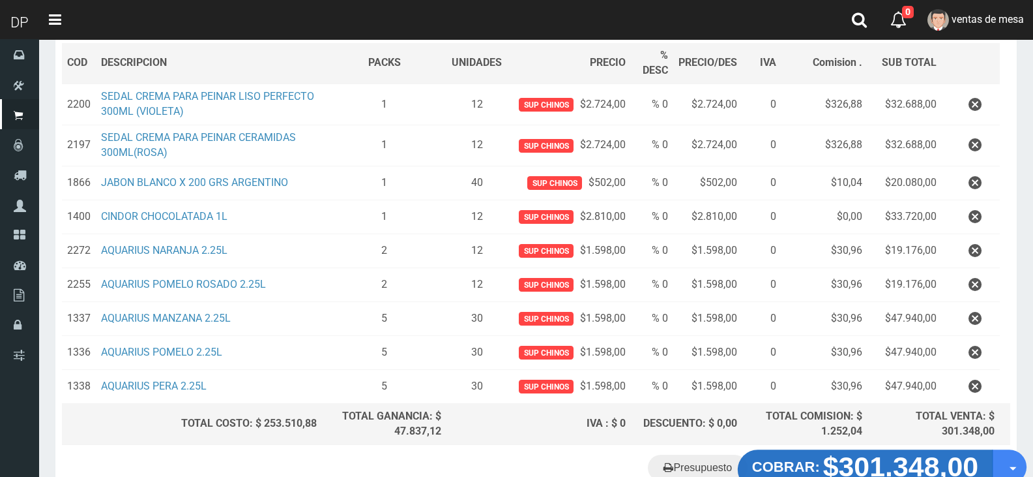
click at [908, 475] on strong "$301.348,00" at bounding box center [901, 466] width 156 height 31
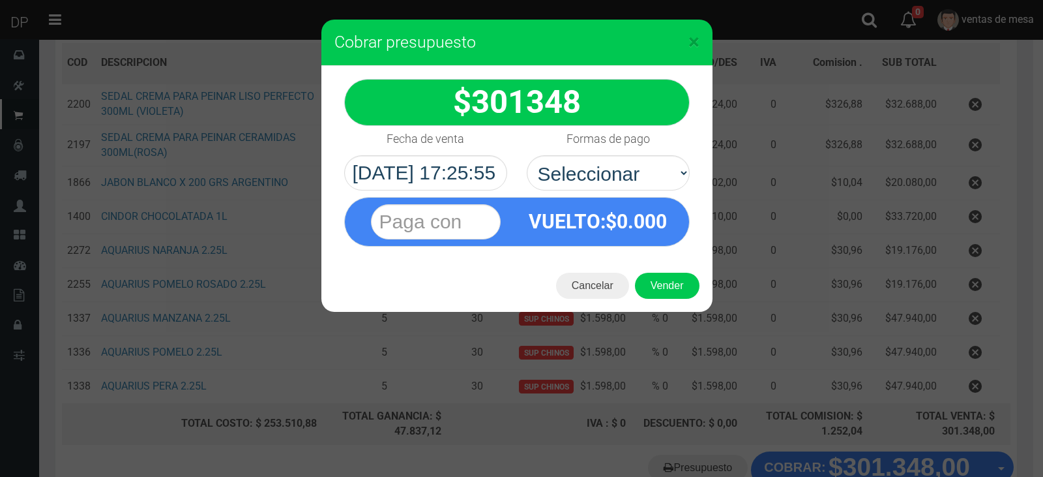
click at [630, 192] on div "VUELTO :$ 0.000" at bounding box center [516, 218] width 365 height 56
click at [630, 186] on select "Seleccionar Efectivo Tarjeta de Crédito Depósito Débito" at bounding box center [608, 172] width 163 height 35
select select "Efectivo"
click at [527, 155] on select "Seleccionar Efectivo Tarjeta de Crédito Depósito Débito" at bounding box center [608, 172] width 163 height 35
click at [659, 284] on button "Vender" at bounding box center [667, 286] width 65 height 26
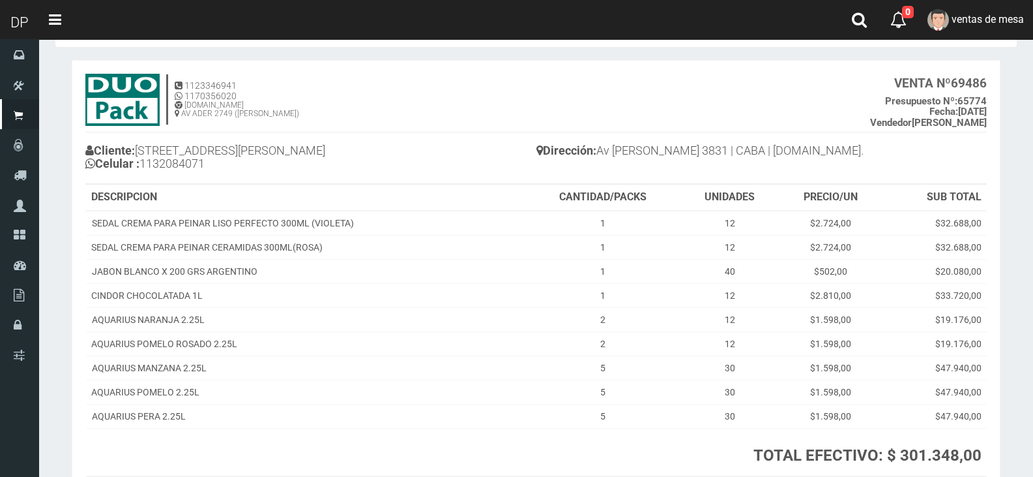
scroll to position [147, 0]
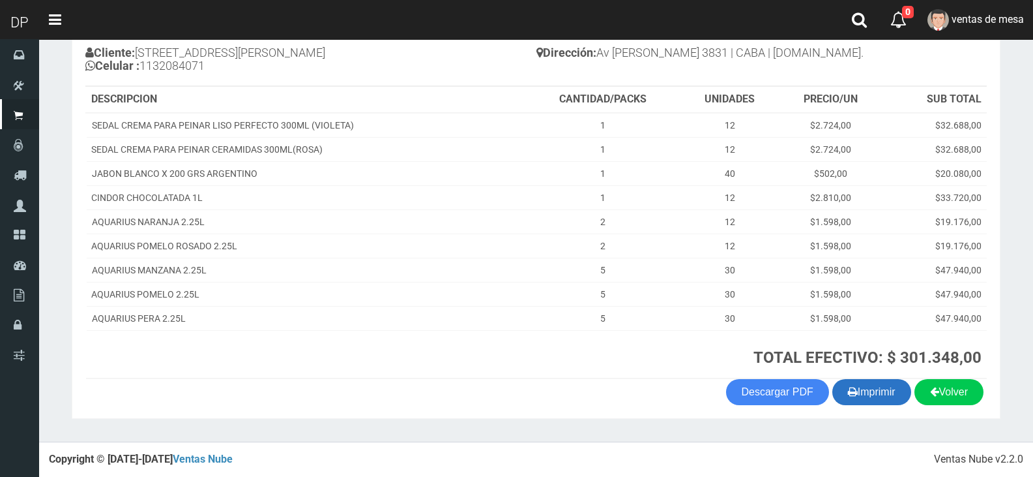
click at [879, 401] on button "Imprimir" at bounding box center [872, 392] width 79 height 26
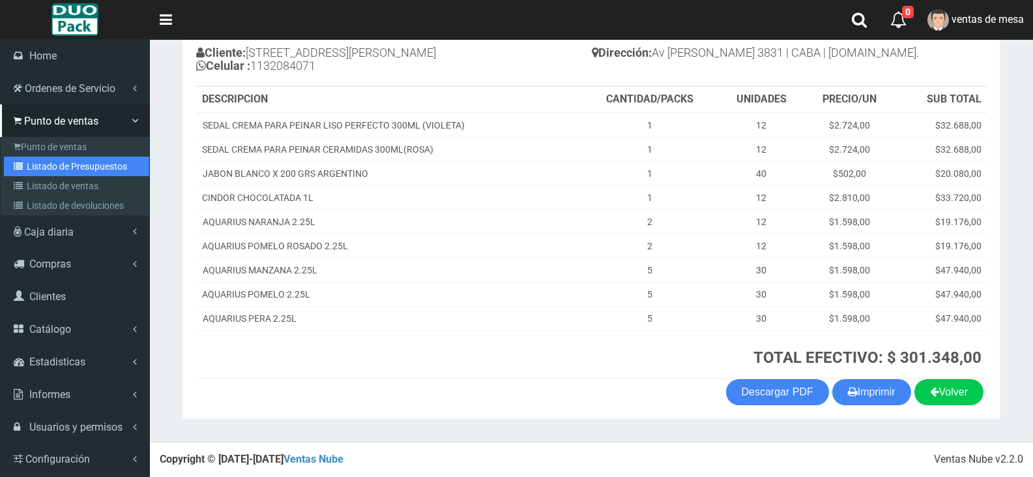
click at [9, 161] on link "Listado de Presupuestos" at bounding box center [76, 166] width 145 height 20
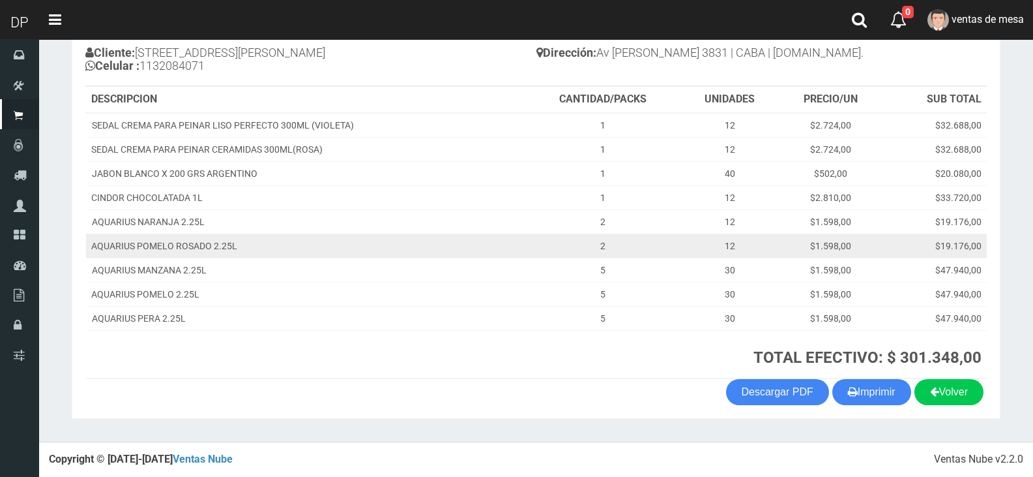
click at [465, 250] on td "AQUARIUS POMELO ROSADO 2.25L" at bounding box center [305, 245] width 439 height 24
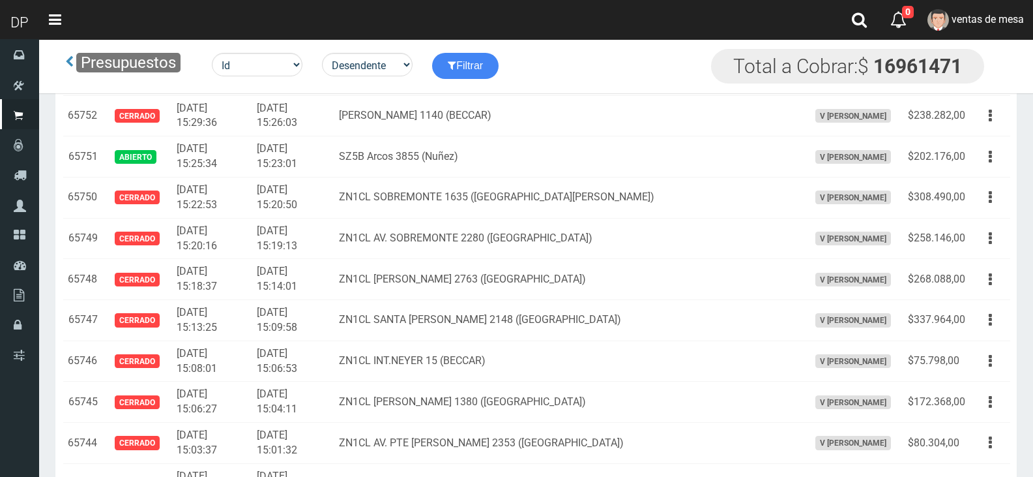
scroll to position [4756, 0]
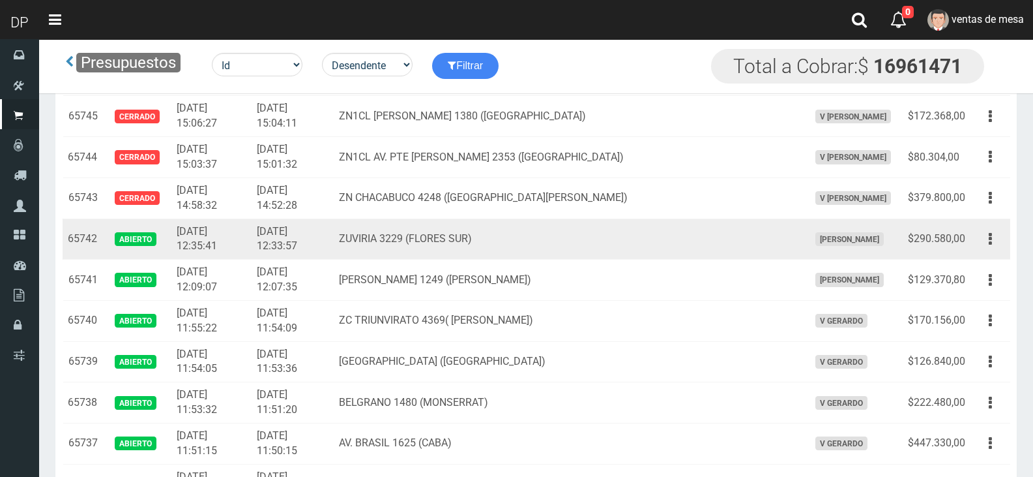
click at [972, 243] on td "Editar Imprimir Eliminar" at bounding box center [991, 238] width 40 height 41
click at [968, 255] on td "$290.580,00" at bounding box center [937, 238] width 68 height 41
click at [979, 242] on button "button" at bounding box center [990, 239] width 29 height 23
click at [979, 254] on ul "Editar Imprimir Eliminar" at bounding box center [953, 304] width 104 height 108
click at [983, 241] on button "button" at bounding box center [990, 239] width 29 height 23
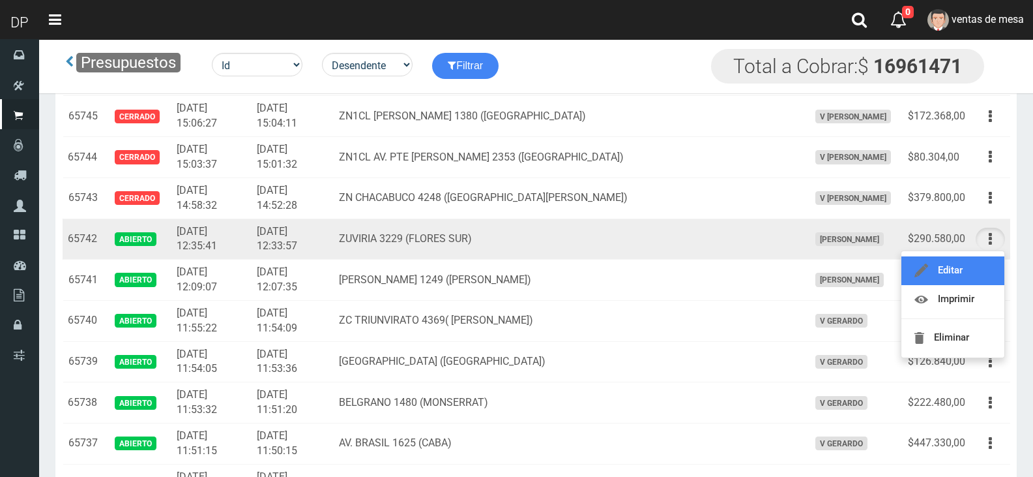
click at [978, 256] on link "Editar" at bounding box center [953, 270] width 103 height 29
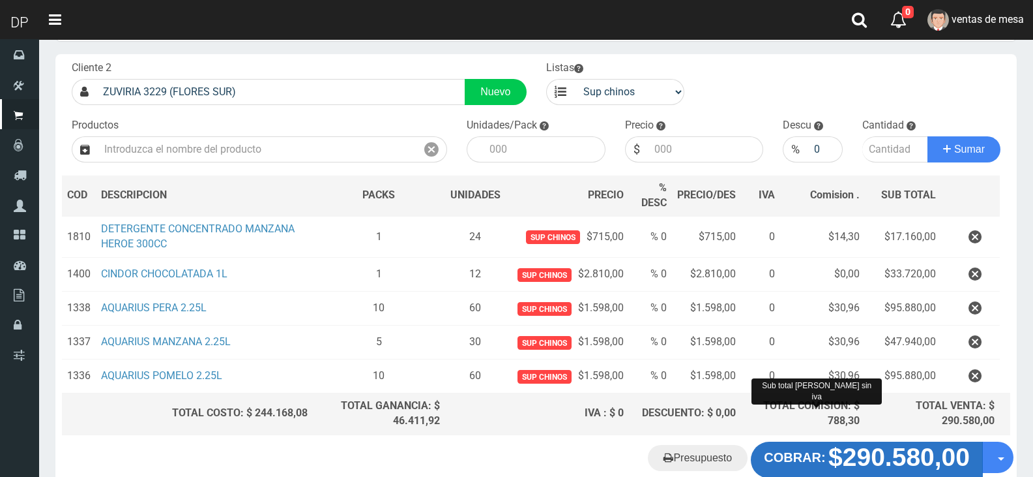
scroll to position [138, 0]
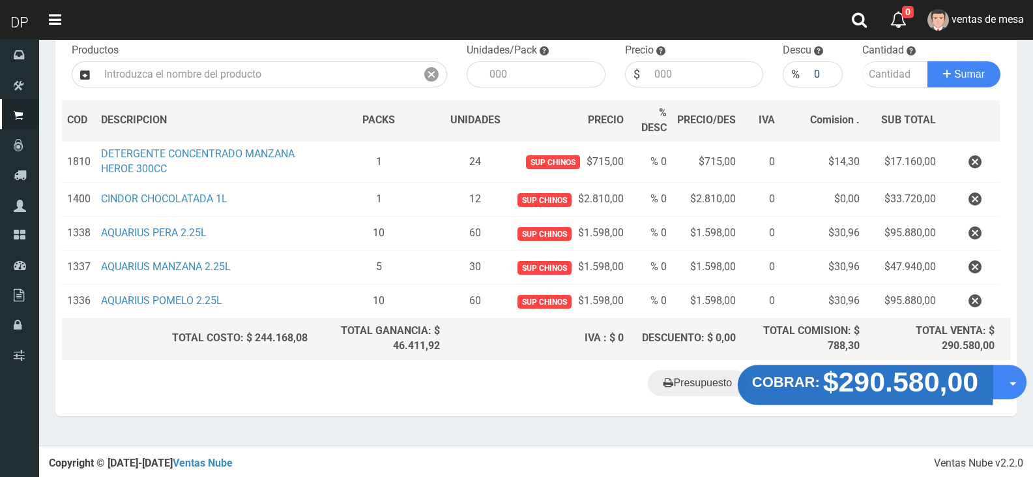
click at [828, 383] on strong "$290.580,00" at bounding box center [901, 381] width 156 height 31
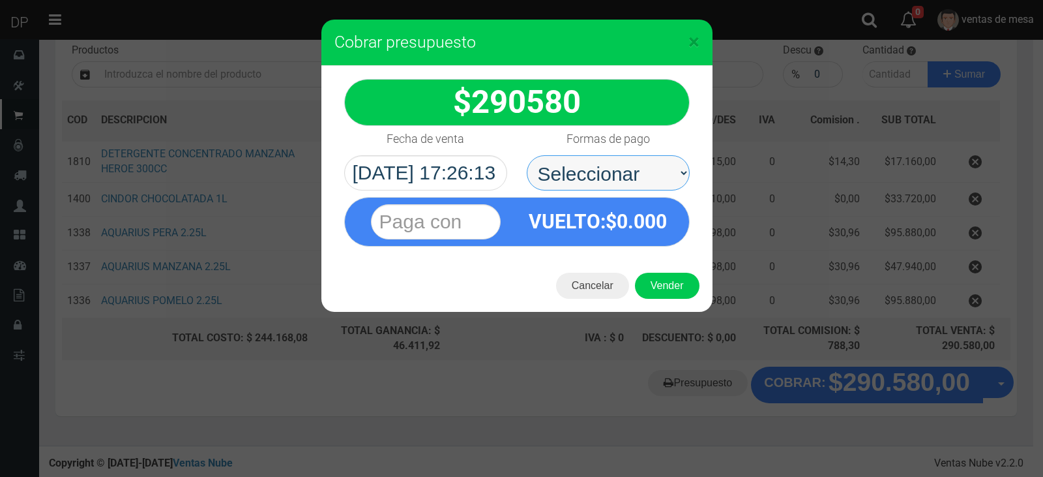
drag, startPoint x: 664, startPoint y: 195, endPoint x: 653, endPoint y: 189, distance: 12.0
click at [653, 165] on select "Seleccionar Efectivo Tarjeta de Crédito Depósito Débito" at bounding box center [608, 172] width 163 height 35
select select "Efectivo"
click at [527, 155] on select "Seleccionar Efectivo Tarjeta de Crédito Depósito Débito" at bounding box center [608, 172] width 163 height 35
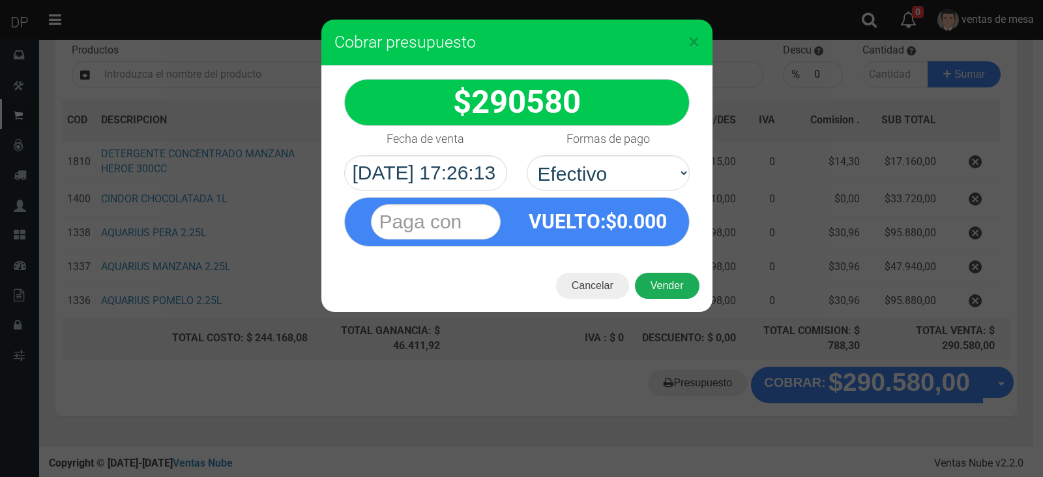
click at [668, 281] on button "Vender" at bounding box center [667, 286] width 65 height 26
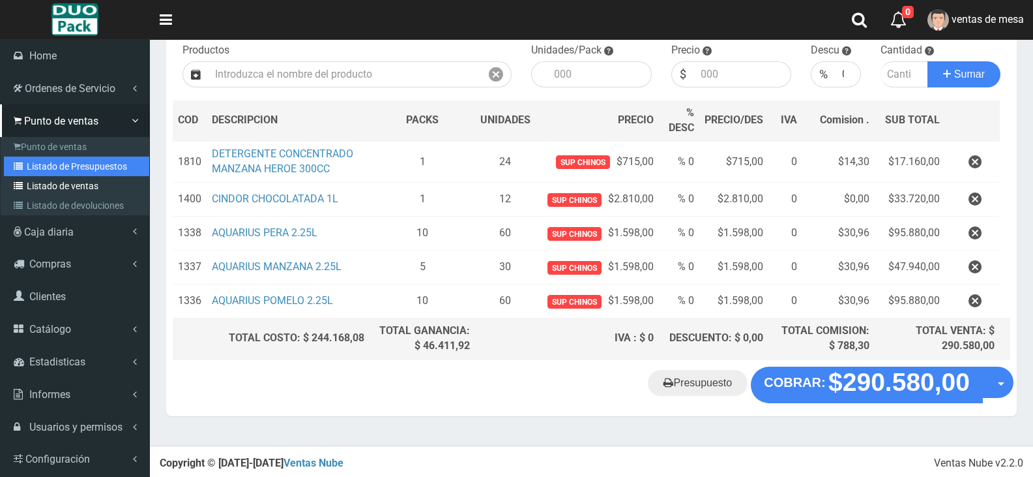
drag, startPoint x: 35, startPoint y: 171, endPoint x: 100, endPoint y: 188, distance: 66.9
click at [35, 171] on link "Listado de Presupuestos" at bounding box center [76, 166] width 145 height 20
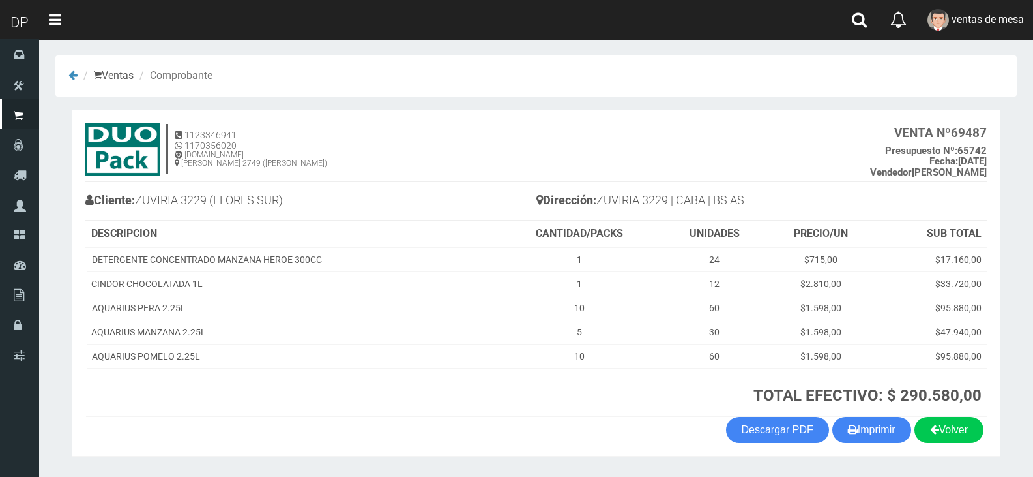
scroll to position [38, 0]
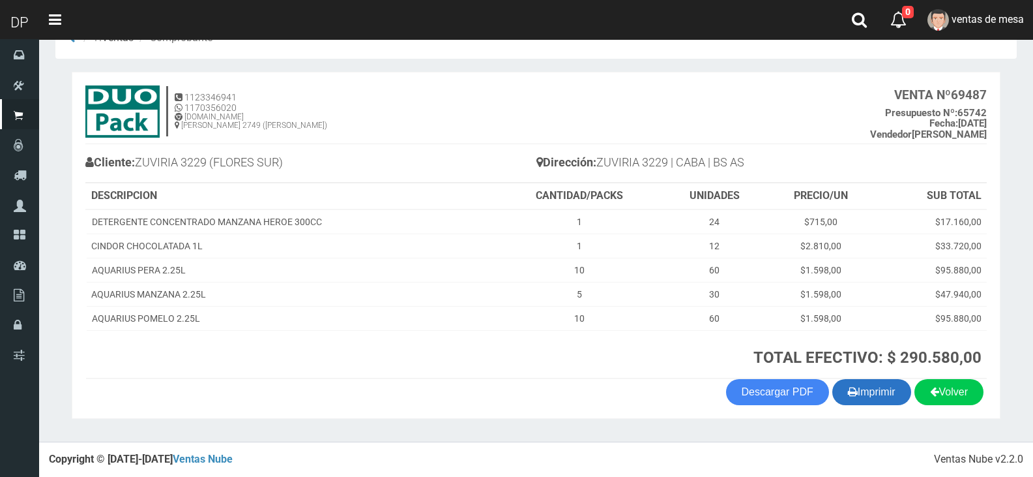
click at [883, 396] on button "Imprimir" at bounding box center [872, 392] width 79 height 26
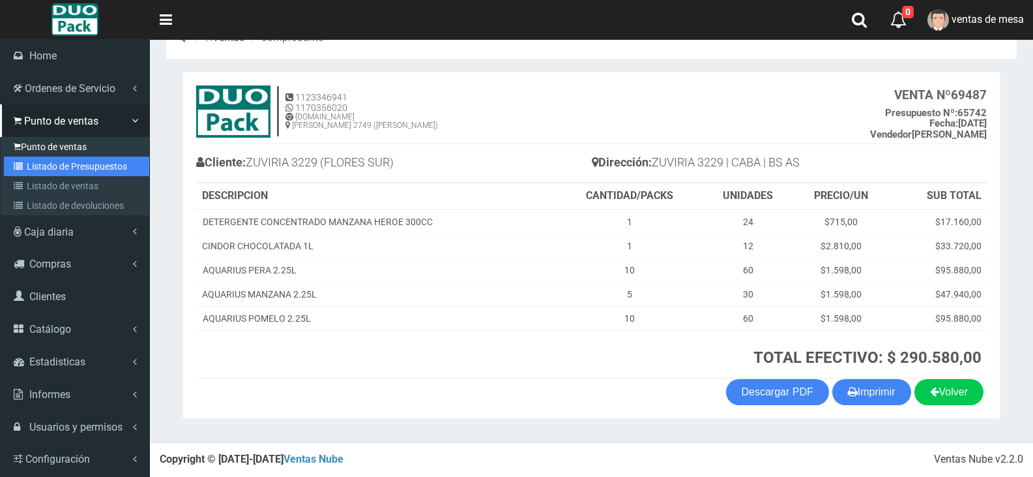
drag, startPoint x: 68, startPoint y: 163, endPoint x: 97, endPoint y: 147, distance: 32.7
click at [68, 163] on link "Listado de Presupuestos" at bounding box center [76, 166] width 145 height 20
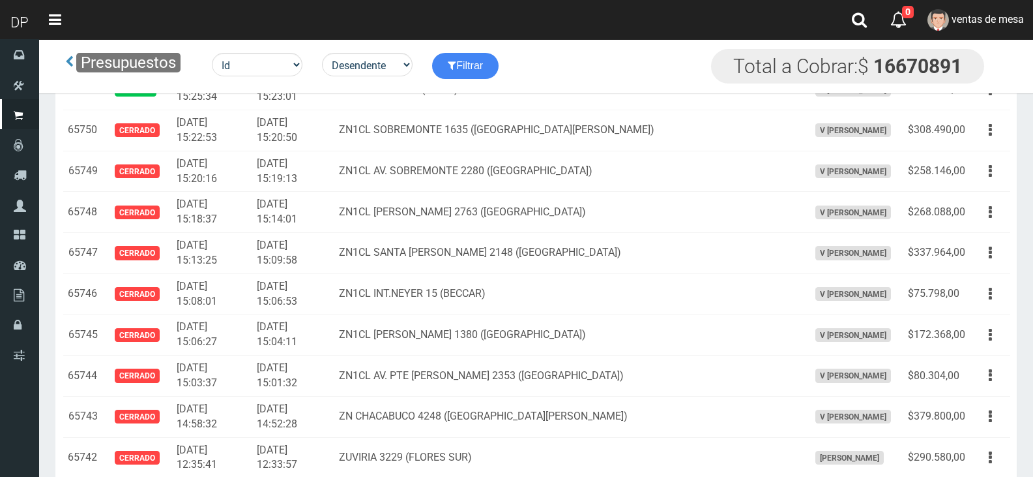
scroll to position [4798, 0]
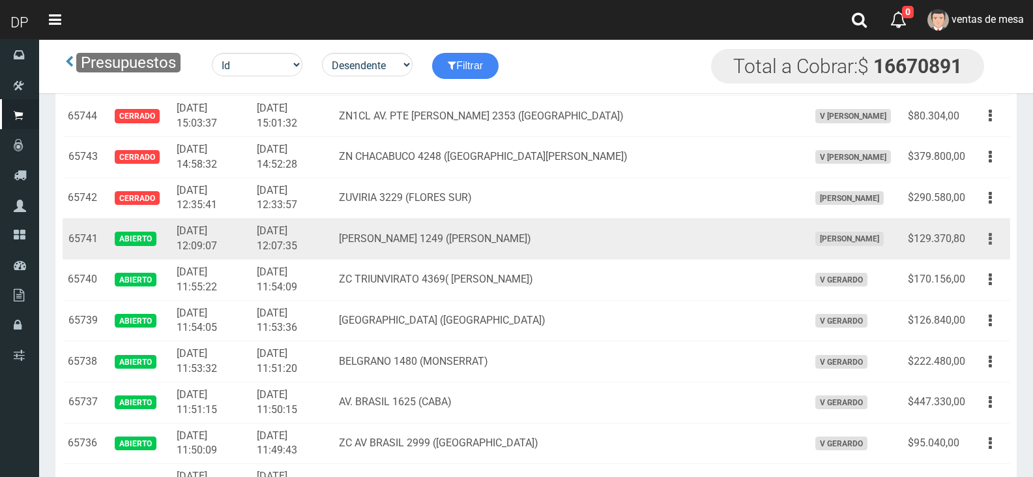
click at [995, 239] on button "button" at bounding box center [990, 239] width 29 height 23
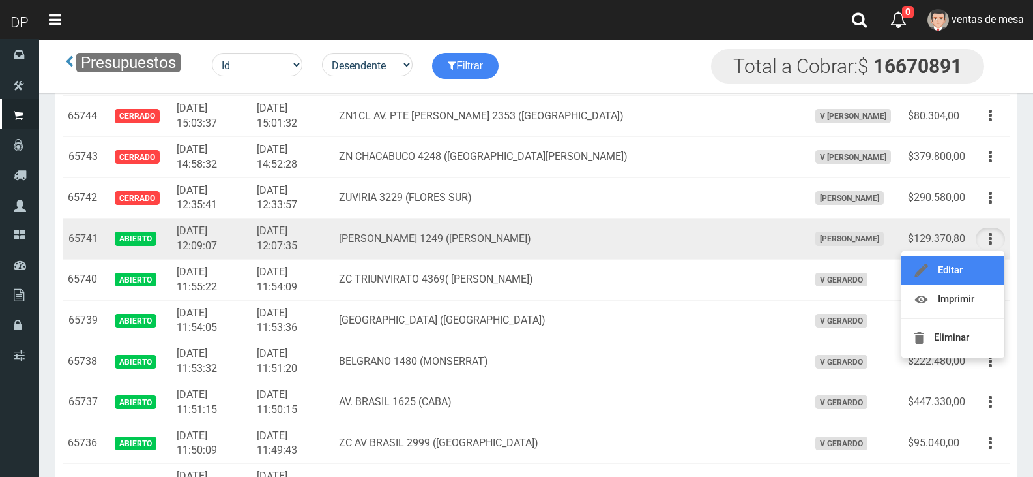
click at [975, 270] on link "Editar" at bounding box center [953, 270] width 103 height 29
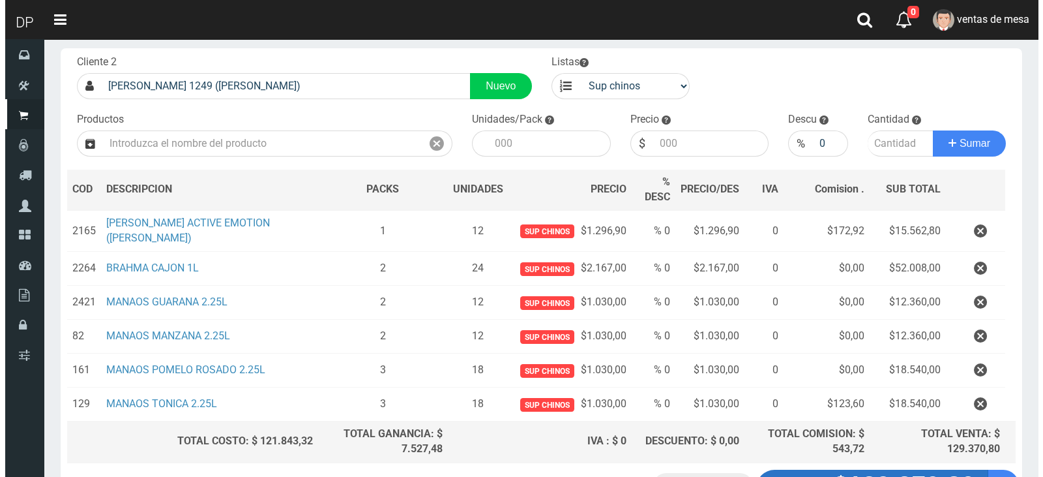
scroll to position [172, 0]
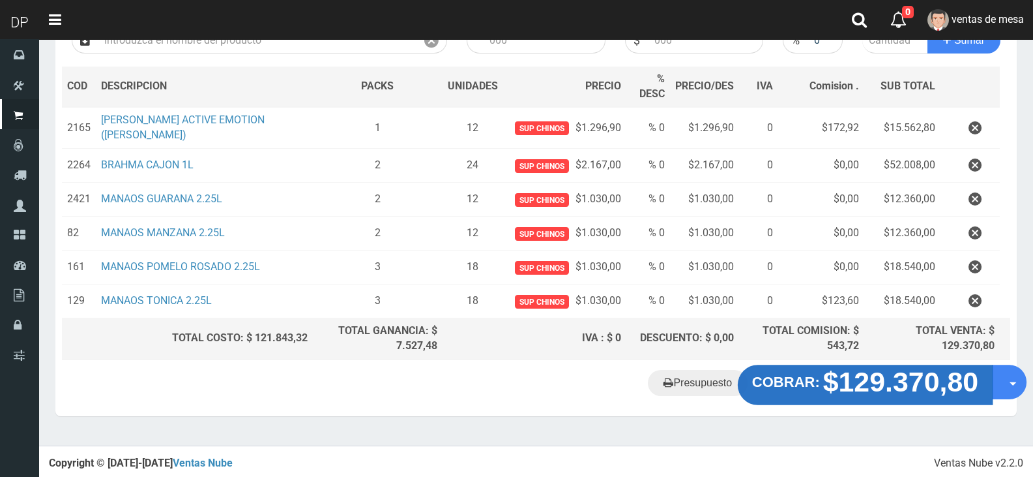
click at [885, 368] on strong "$129.370,80" at bounding box center [901, 381] width 156 height 31
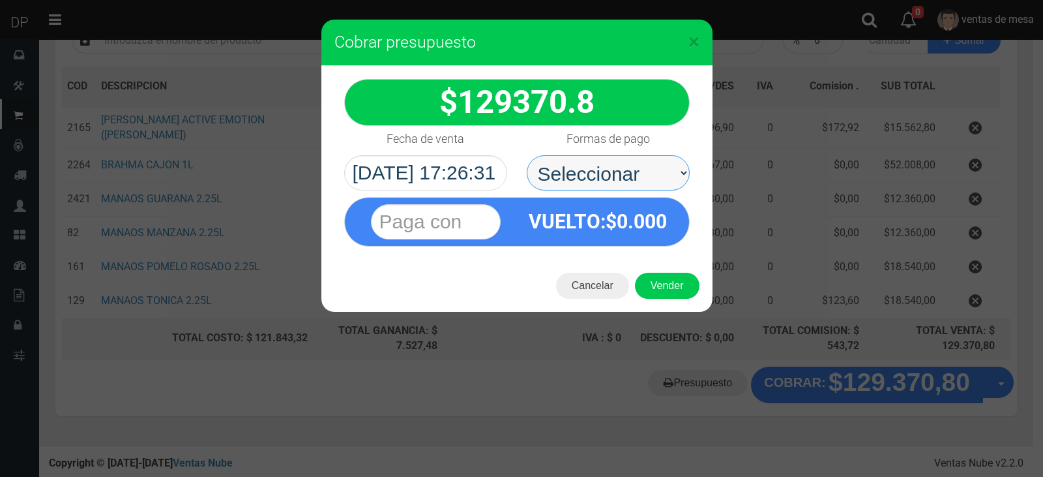
click at [687, 170] on select "Seleccionar Efectivo Tarjeta de Crédito Depósito Débito" at bounding box center [608, 172] width 163 height 35
drag, startPoint x: 662, startPoint y: 173, endPoint x: 662, endPoint y: 186, distance: 13.1
click at [662, 173] on select "Seleccionar Efectivo Tarjeta de Crédito Depósito Débito" at bounding box center [608, 172] width 163 height 35
select select "Efectivo"
click at [527, 155] on select "Seleccionar Efectivo Tarjeta de Crédito Depósito Débito" at bounding box center [608, 172] width 163 height 35
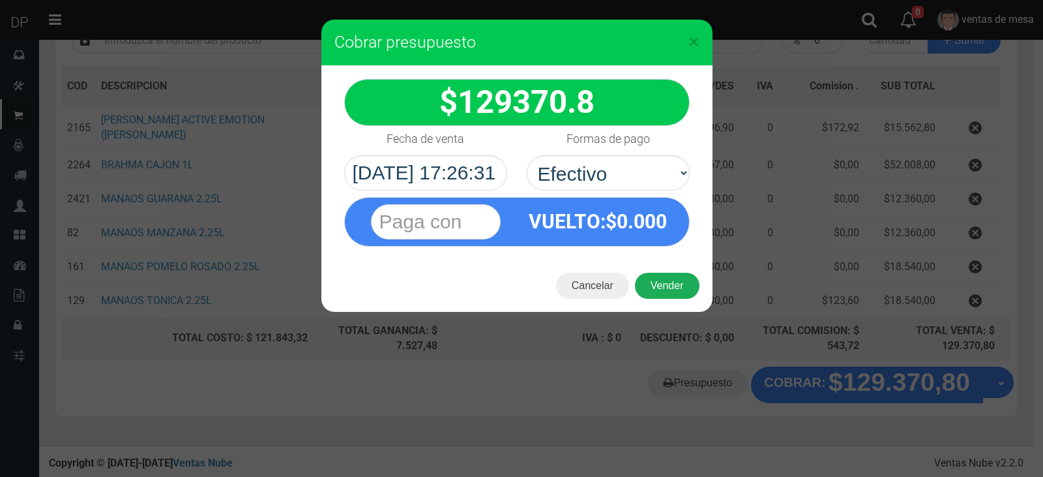
click at [676, 289] on button "Vender" at bounding box center [667, 286] width 65 height 26
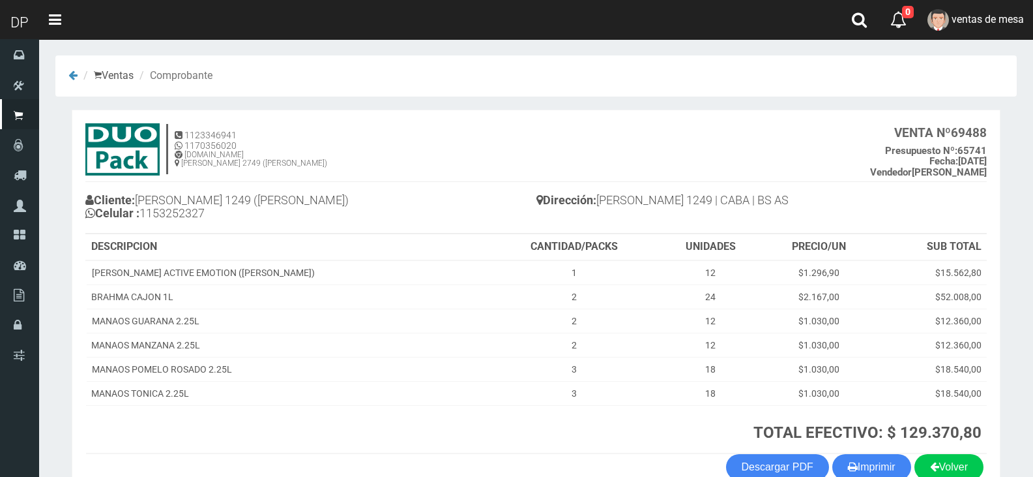
scroll to position [75, 0]
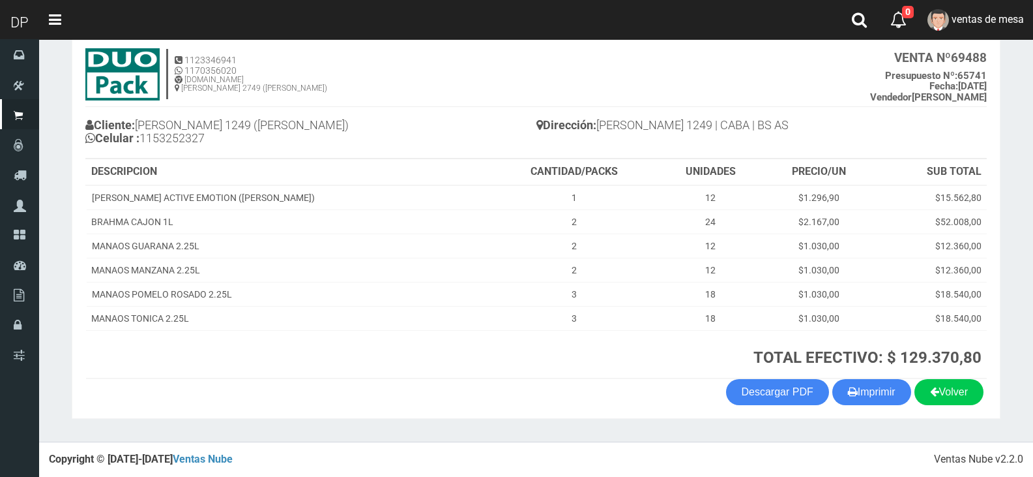
click at [896, 405] on div "Volver Imprimir Descargar PDF" at bounding box center [536, 392] width 921 height 26
click at [892, 403] on button "Imprimir" at bounding box center [872, 392] width 79 height 26
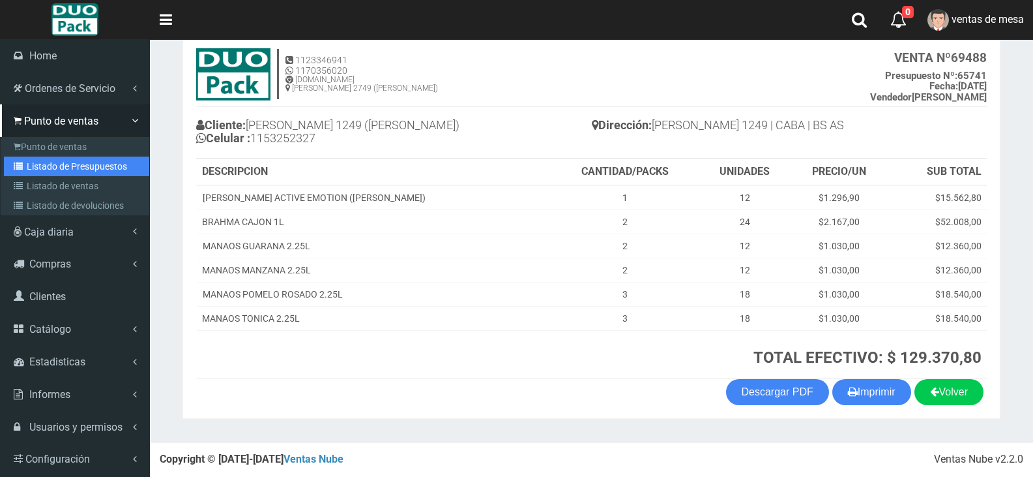
click at [50, 175] on link "Listado de Presupuestos" at bounding box center [76, 166] width 145 height 20
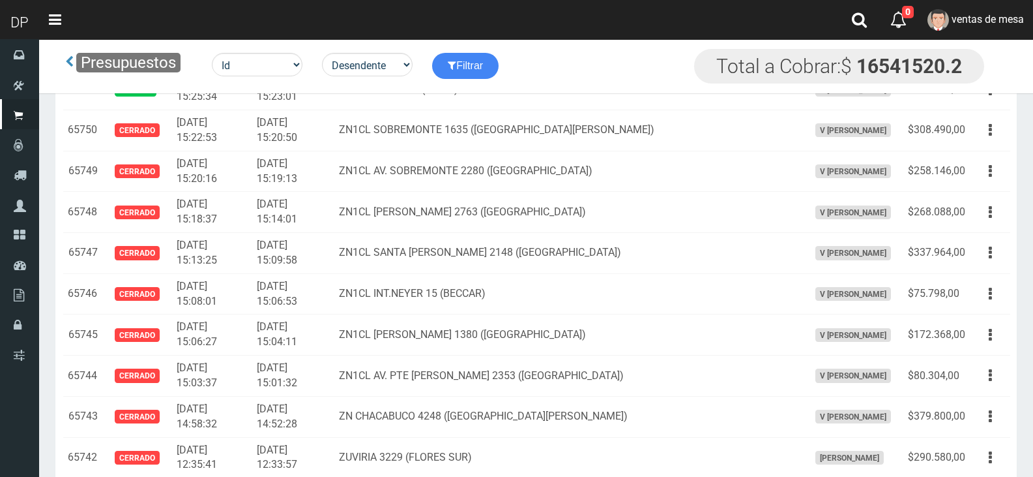
scroll to position [4879, 0]
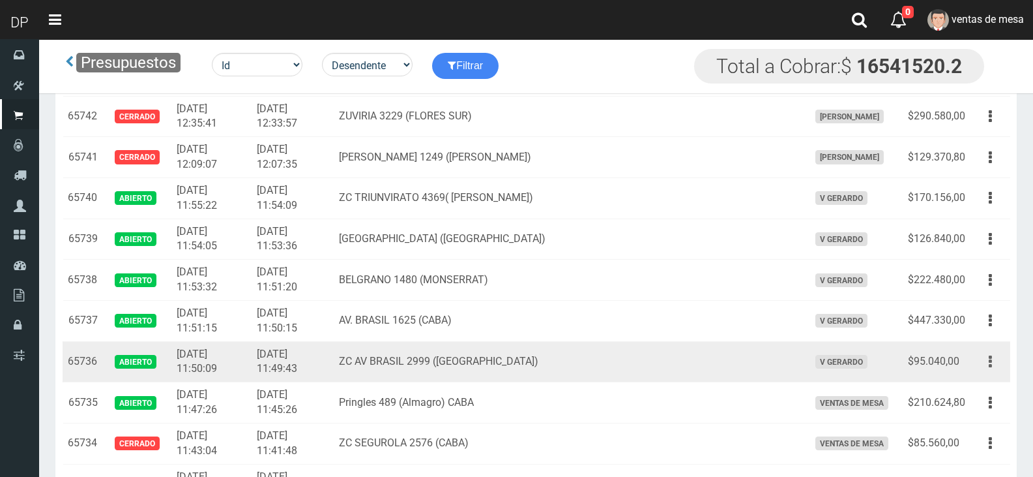
click at [990, 372] on icon "button" at bounding box center [990, 361] width 3 height 23
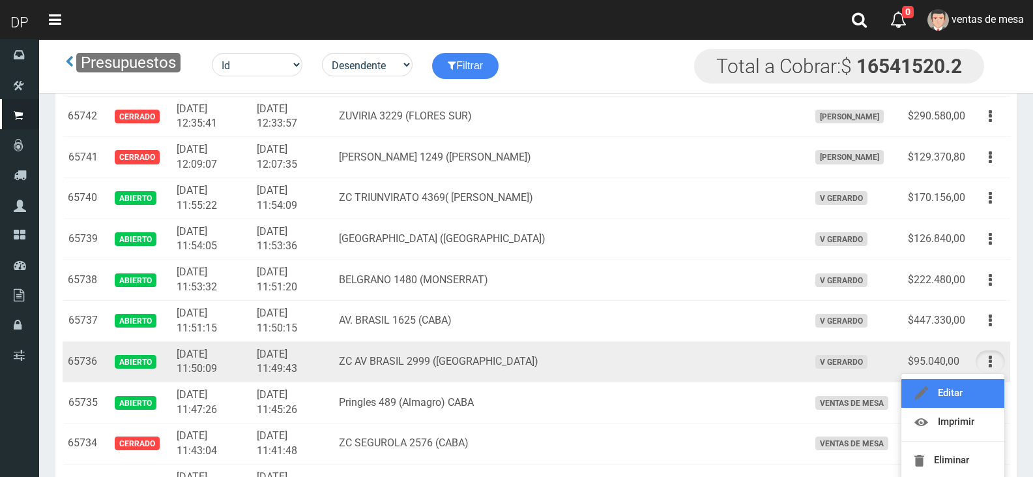
click at [985, 391] on link "Editar" at bounding box center [953, 393] width 103 height 29
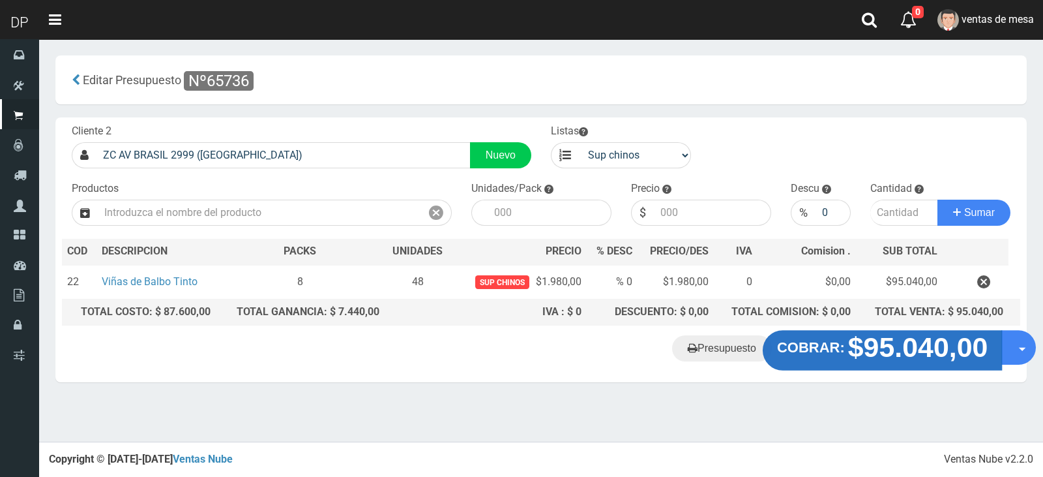
click at [825, 355] on strong "COBRAR:" at bounding box center [811, 348] width 68 height 16
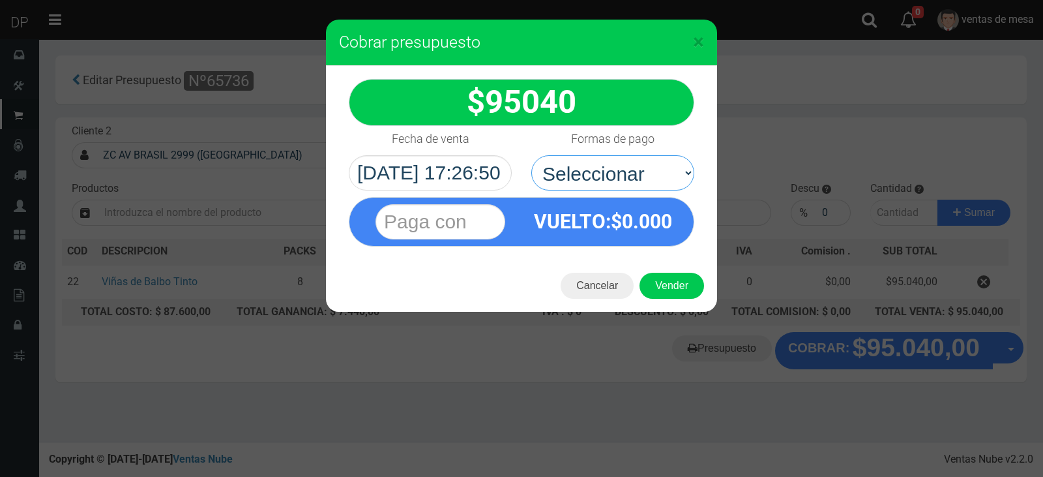
drag, startPoint x: 642, startPoint y: 179, endPoint x: 645, endPoint y: 190, distance: 11.4
click at [642, 179] on select "Seleccionar Efectivo Tarjeta de Crédito Depósito Débito" at bounding box center [612, 172] width 163 height 35
select select "Efectivo"
click at [531, 155] on select "Seleccionar Efectivo Tarjeta de Crédito Depósito Débito" at bounding box center [612, 172] width 163 height 35
click at [668, 273] on button "Vender" at bounding box center [672, 286] width 65 height 26
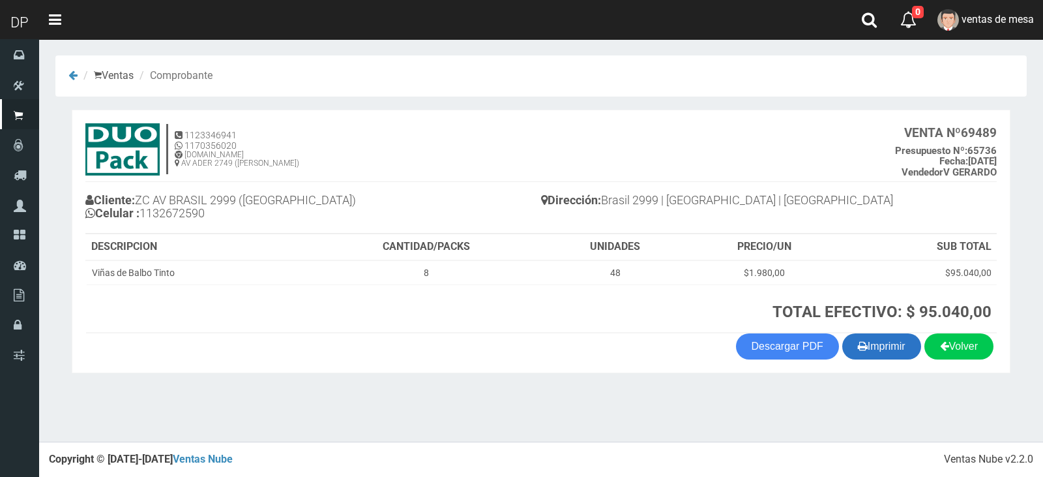
click at [891, 337] on button "Imprimir" at bounding box center [881, 346] width 79 height 26
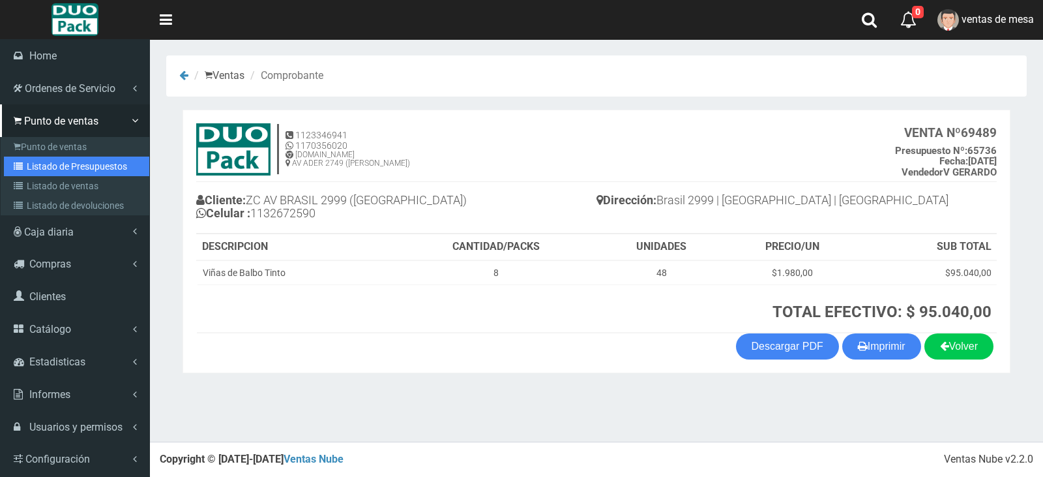
click at [31, 161] on link "Listado de Presupuestos" at bounding box center [76, 166] width 145 height 20
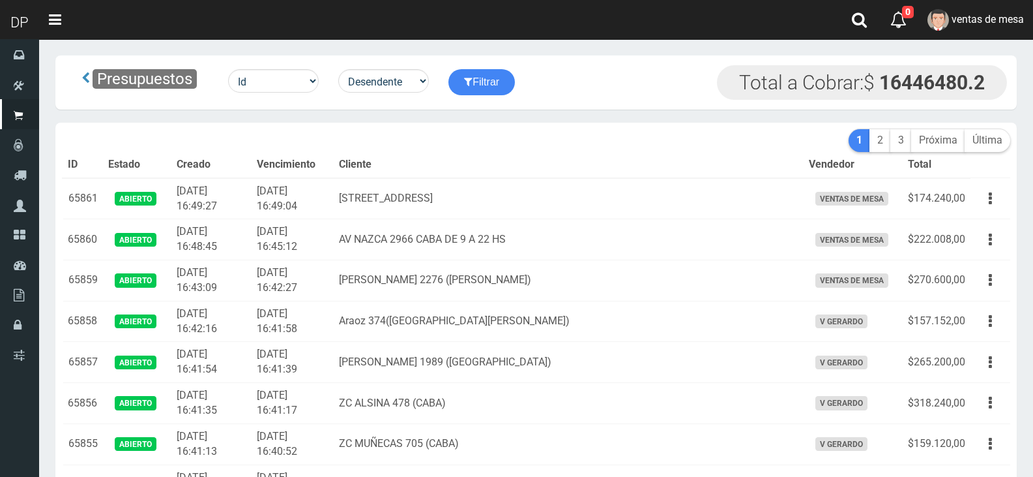
scroll to position [2903, 0]
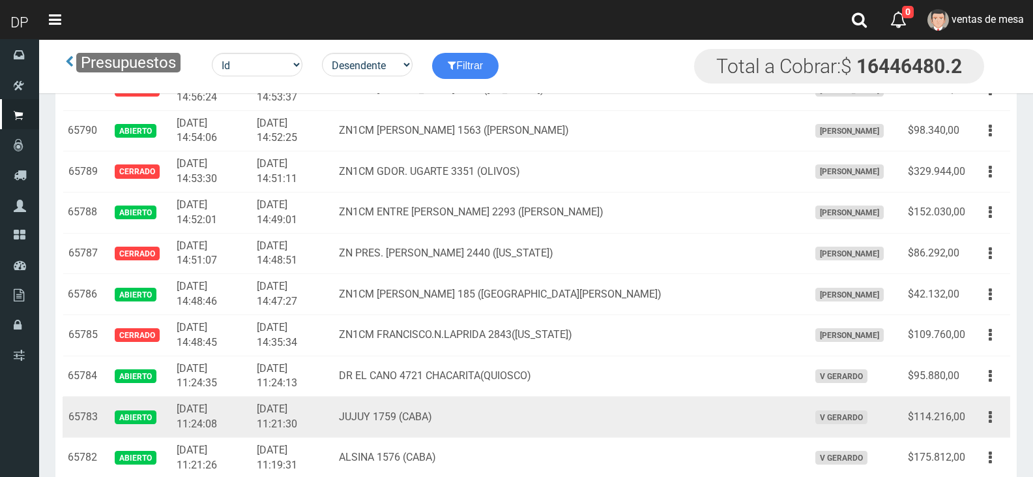
drag, startPoint x: 990, startPoint y: 425, endPoint x: 988, endPoint y: 434, distance: 9.3
click at [992, 425] on icon "button" at bounding box center [990, 417] width 3 height 23
click at [982, 443] on link "Editar" at bounding box center [953, 448] width 103 height 29
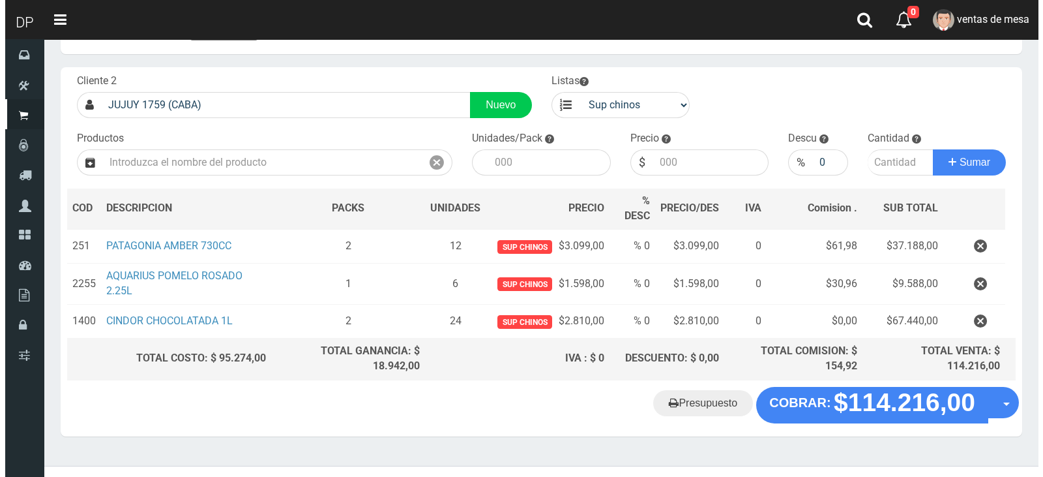
scroll to position [70, 0]
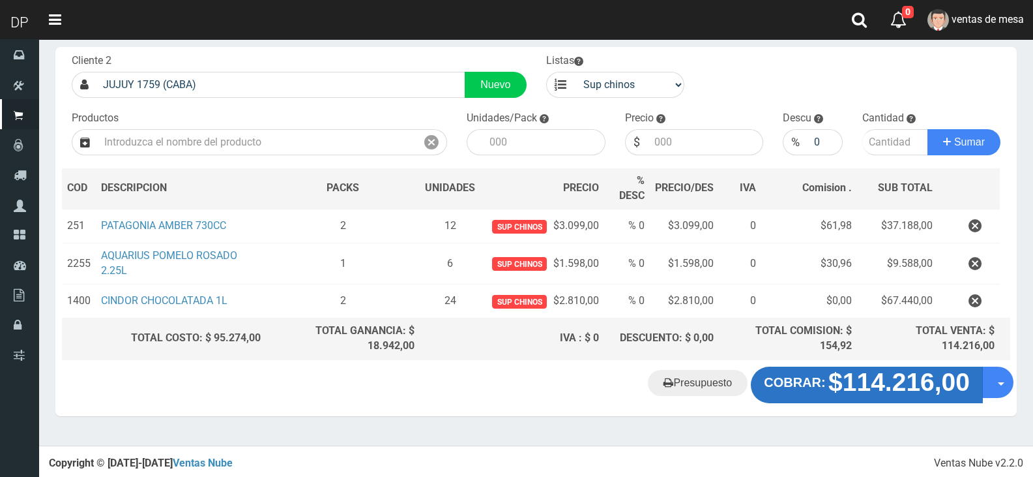
click at [850, 395] on strong "$114.216,00" at bounding box center [899, 382] width 141 height 28
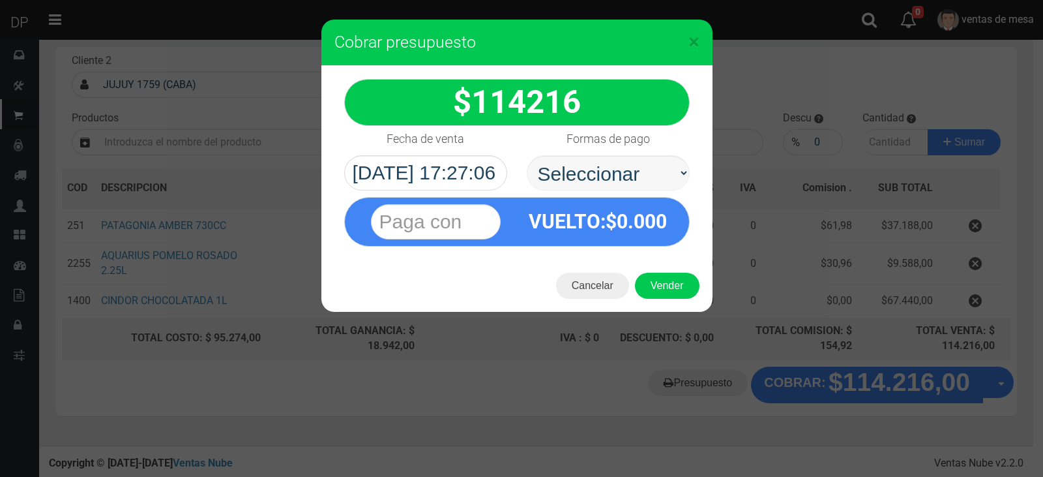
click at [598, 176] on select "Seleccionar Efectivo Tarjeta de Crédito Depósito Débito" at bounding box center [608, 172] width 163 height 35
select select "Efectivo"
click at [527, 155] on select "Seleccionar Efectivo Tarjeta de Crédito Depósito Débito" at bounding box center [608, 172] width 163 height 35
click at [668, 297] on button "Vender" at bounding box center [667, 286] width 65 height 26
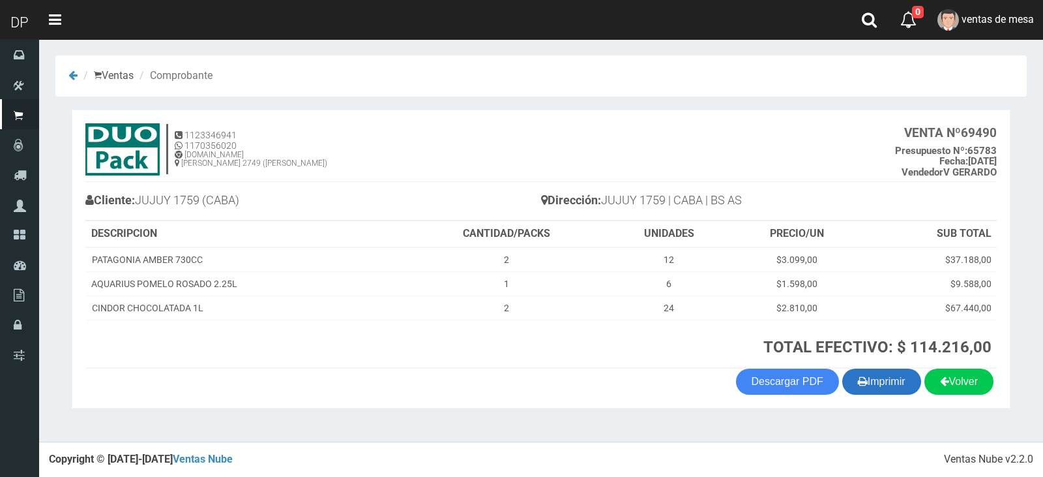
click at [880, 384] on button "Imprimir" at bounding box center [881, 381] width 79 height 26
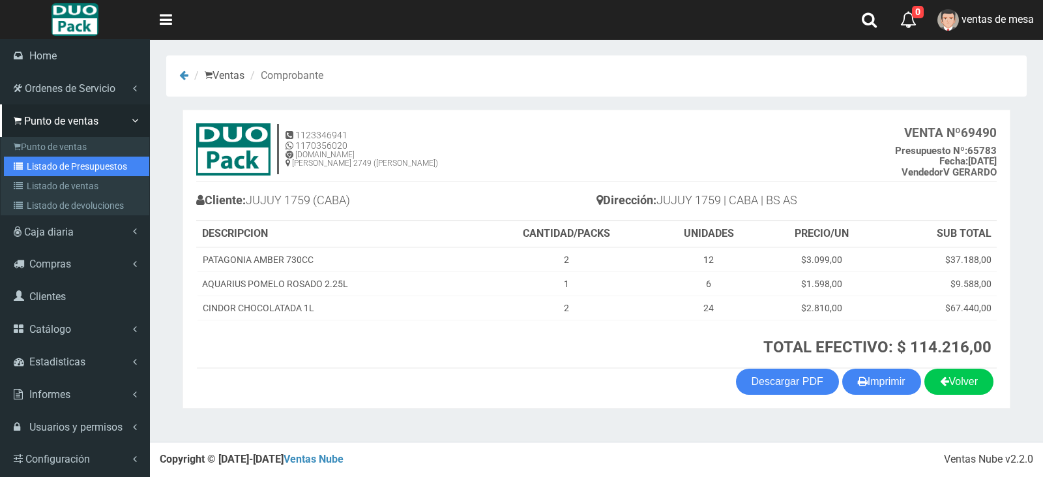
click at [33, 171] on link "Listado de Presupuestos" at bounding box center [76, 166] width 145 height 20
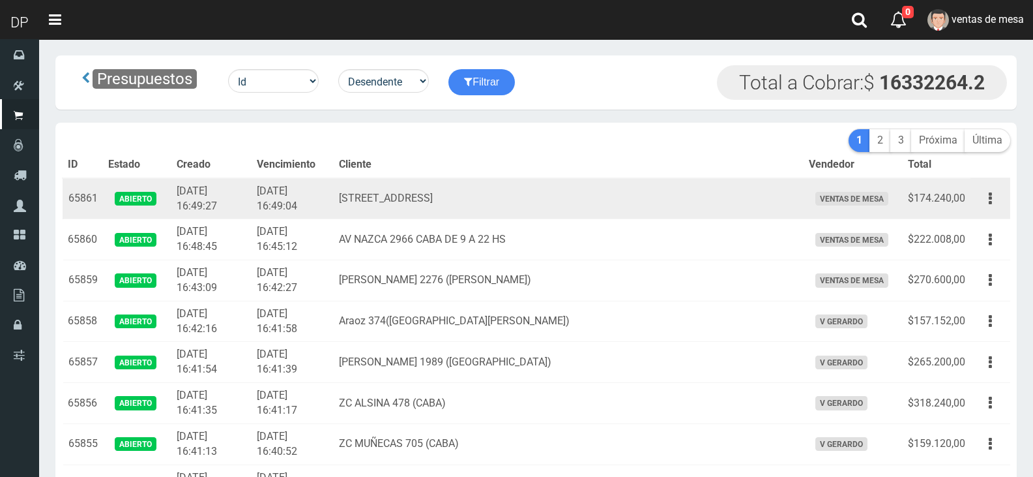
drag, startPoint x: 0, startPoint y: 0, endPoint x: 532, endPoint y: 199, distance: 568.0
click at [532, 199] on td "Belgrano 3127 (Balvanera) CABA" at bounding box center [568, 198] width 469 height 41
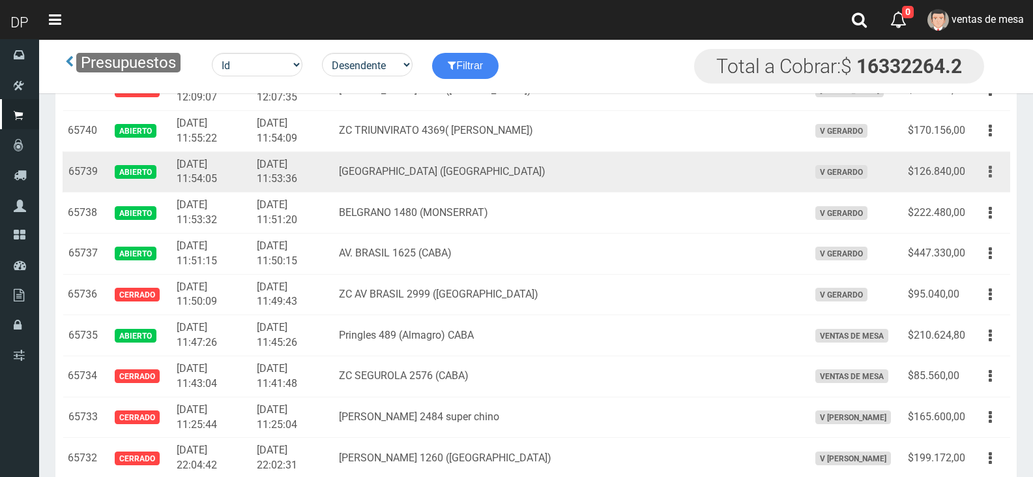
click at [991, 171] on button "button" at bounding box center [990, 171] width 29 height 23
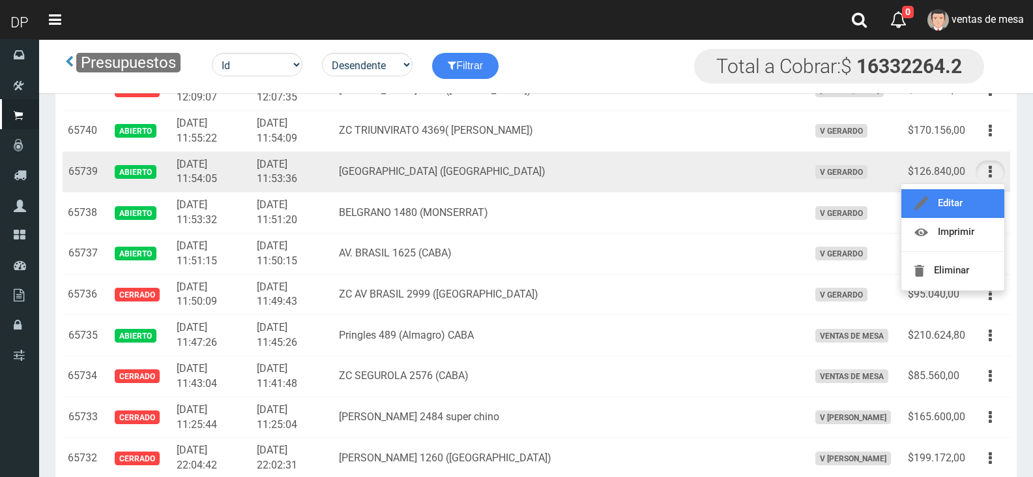
click at [983, 193] on link "Editar" at bounding box center [953, 203] width 103 height 29
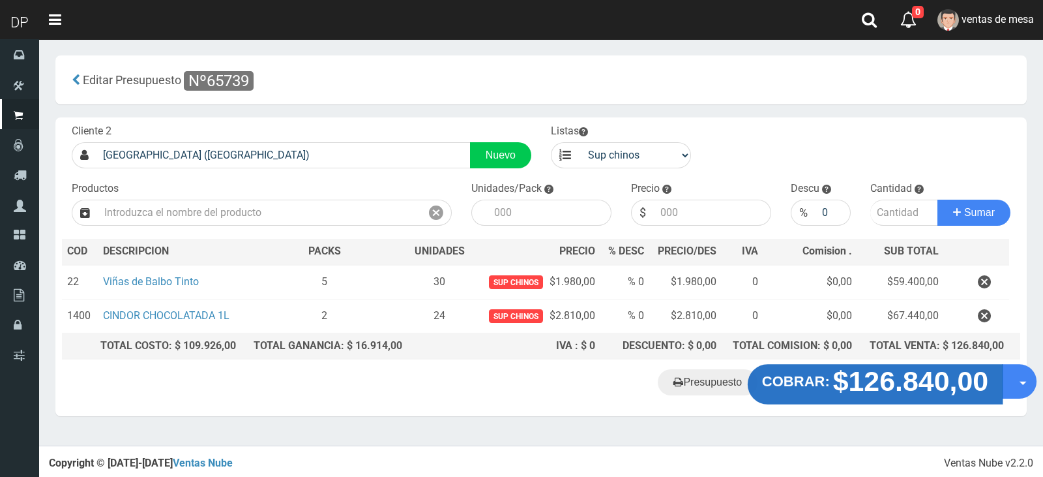
click at [883, 371] on strong "$126.840,00" at bounding box center [911, 381] width 156 height 31
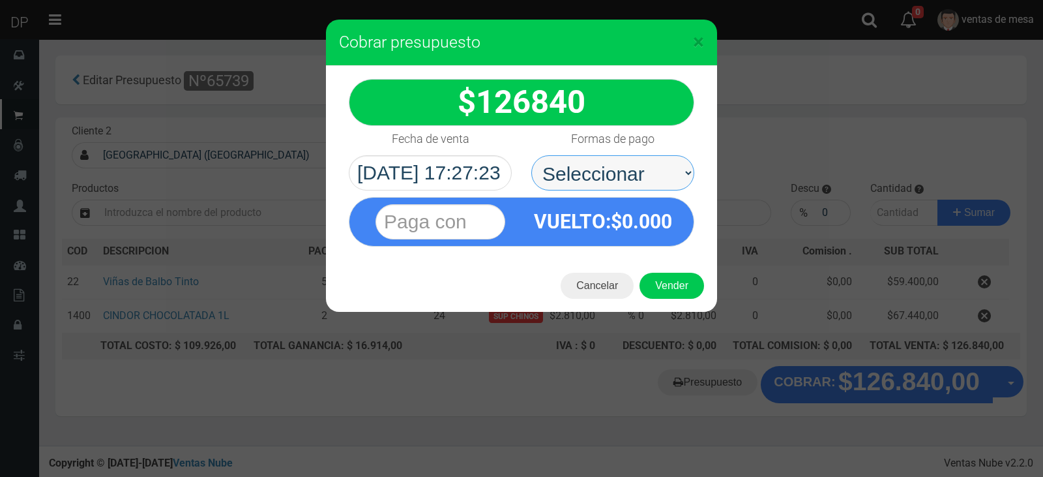
drag, startPoint x: 660, startPoint y: 192, endPoint x: 637, endPoint y: 188, distance: 23.2
click at [636, 181] on select "Seleccionar Efectivo Tarjeta de Crédito Depósito Débito" at bounding box center [612, 172] width 163 height 35
select select "Efectivo"
click at [531, 155] on select "Seleccionar Efectivo Tarjeta de Crédito Depósito Débito" at bounding box center [612, 172] width 163 height 35
click at [665, 276] on button "Vender" at bounding box center [672, 286] width 65 height 26
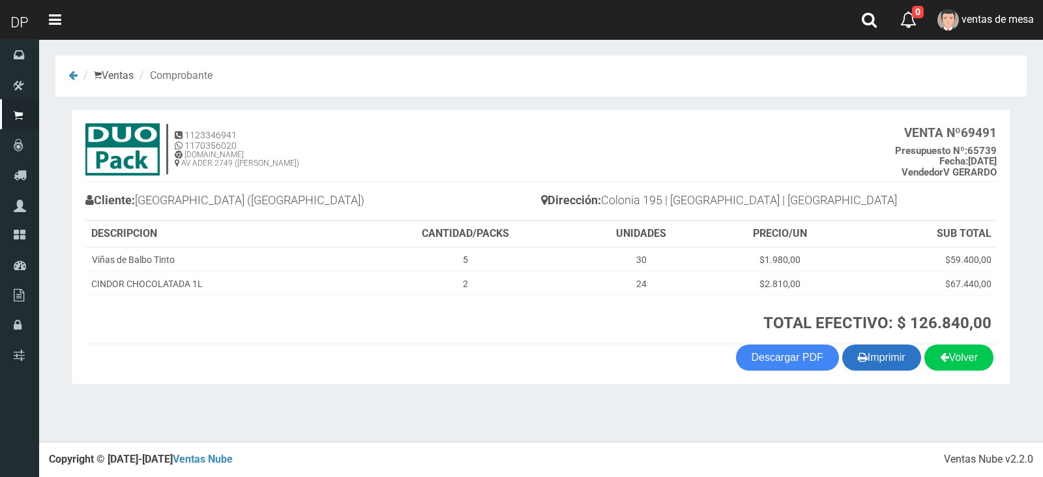
click at [872, 348] on button "Imprimir" at bounding box center [881, 357] width 79 height 26
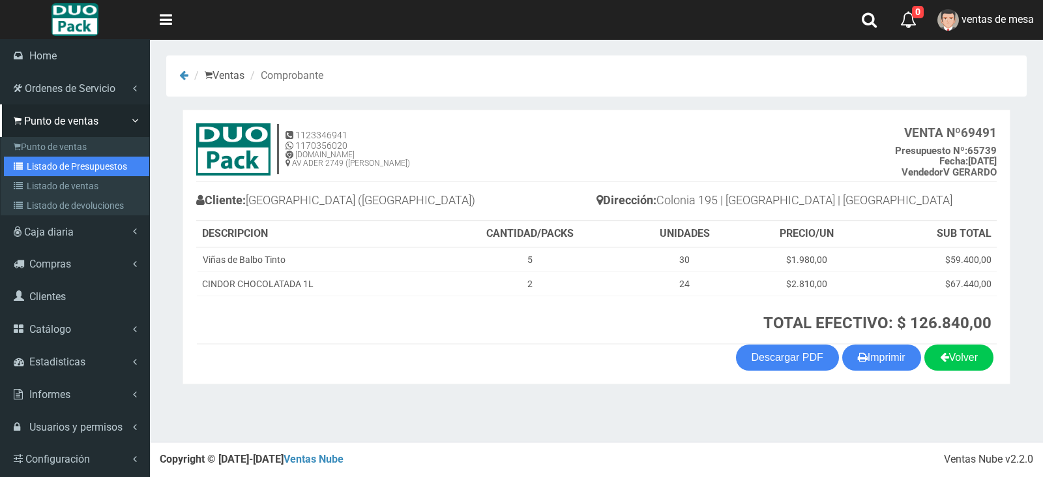
click at [30, 171] on link "Listado de Presupuestos" at bounding box center [76, 166] width 145 height 20
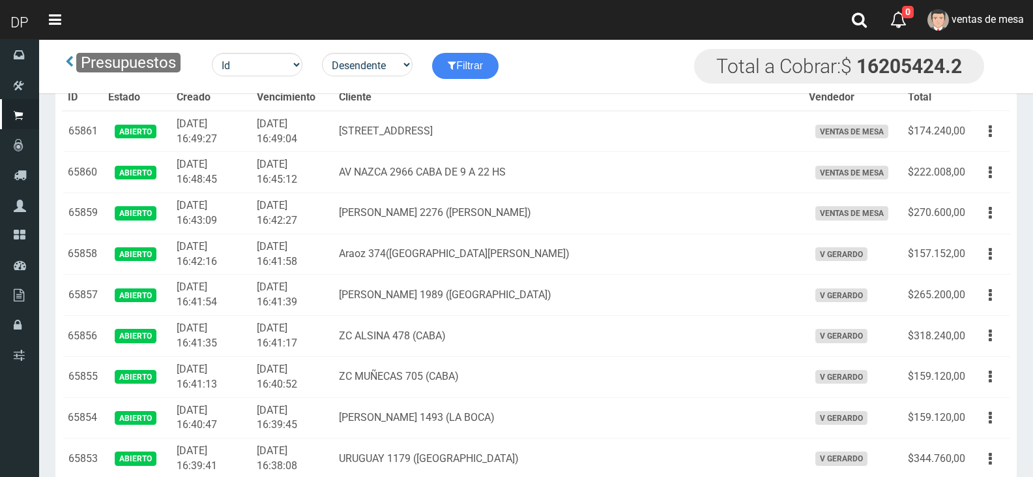
scroll to position [4946, 0]
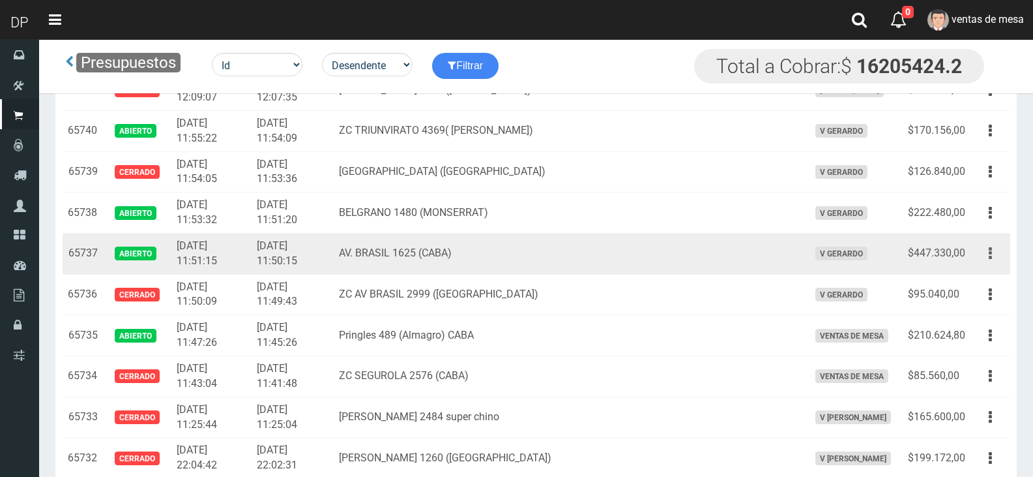
click at [988, 258] on button "button" at bounding box center [990, 253] width 29 height 23
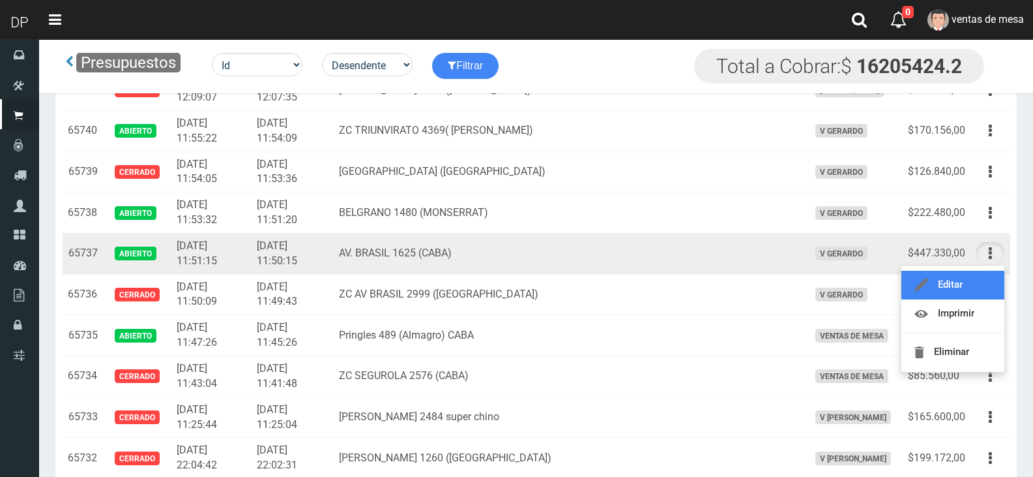
click at [989, 288] on link "Editar" at bounding box center [953, 285] width 103 height 29
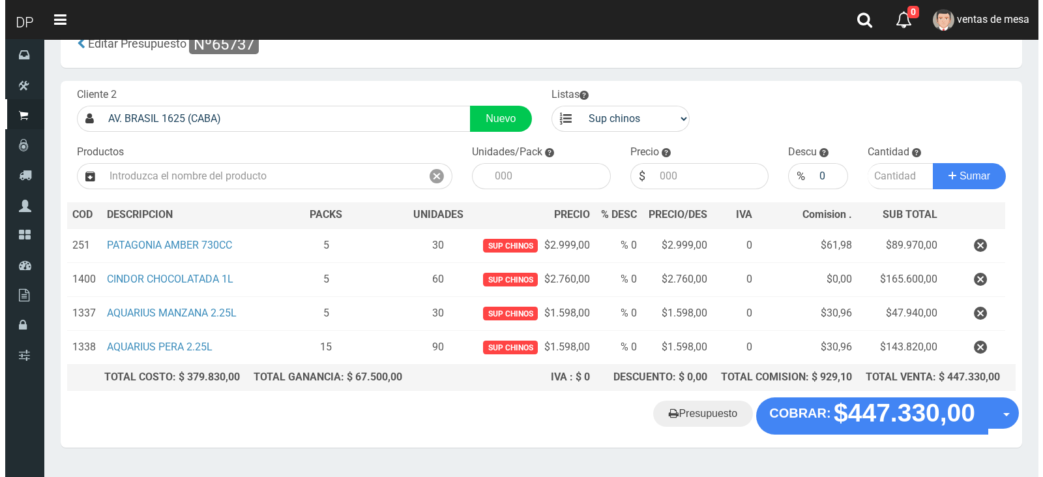
scroll to position [67, 0]
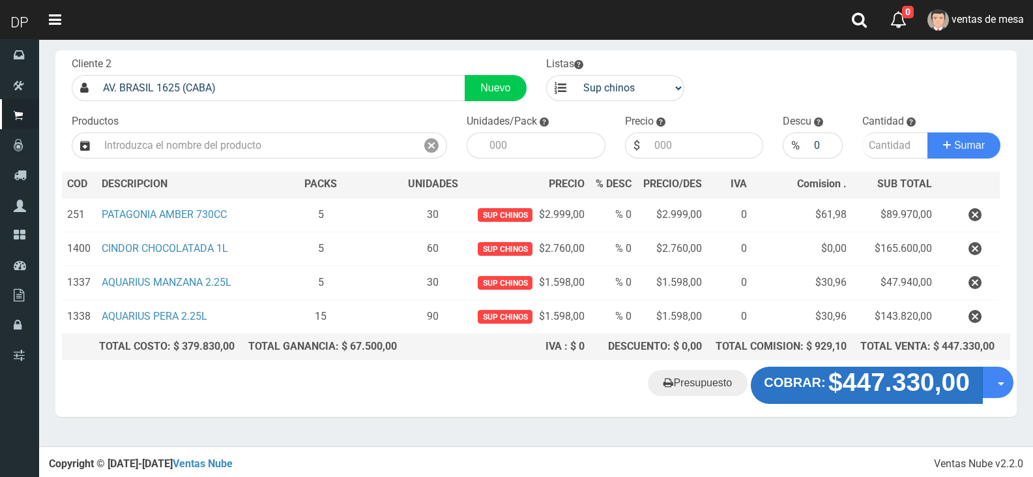
click at [879, 381] on strong "$447.330,00" at bounding box center [899, 382] width 141 height 28
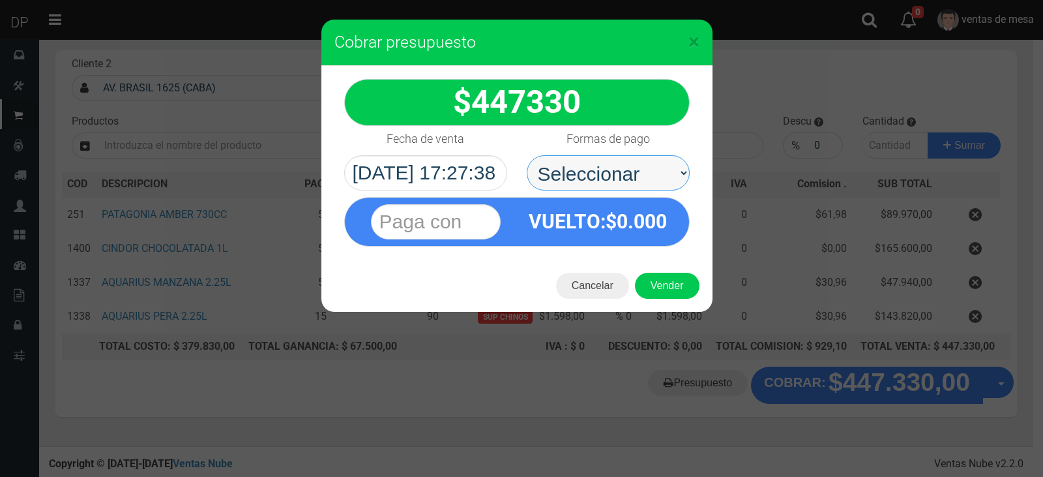
click at [627, 160] on select "Seleccionar Efectivo Tarjeta de Crédito Depósito Débito" at bounding box center [608, 172] width 163 height 35
click at [527, 155] on select "Seleccionar Efectivo Tarjeta de Crédito Depósito Débito" at bounding box center [608, 172] width 163 height 35
click at [630, 186] on select "Seleccionar Efectivo Tarjeta de Crédito Depósito Débito" at bounding box center [608, 172] width 163 height 35
select select "Efectivo"
click at [527, 155] on select "Seleccionar Efectivo Tarjeta de Crédito Depósito Débito" at bounding box center [608, 172] width 163 height 35
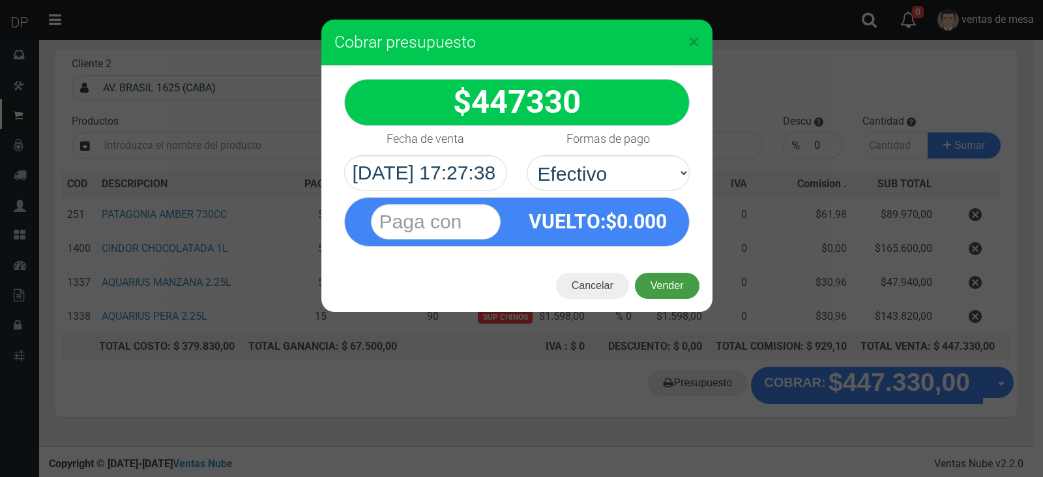
click at [662, 286] on button "Vender" at bounding box center [667, 286] width 65 height 26
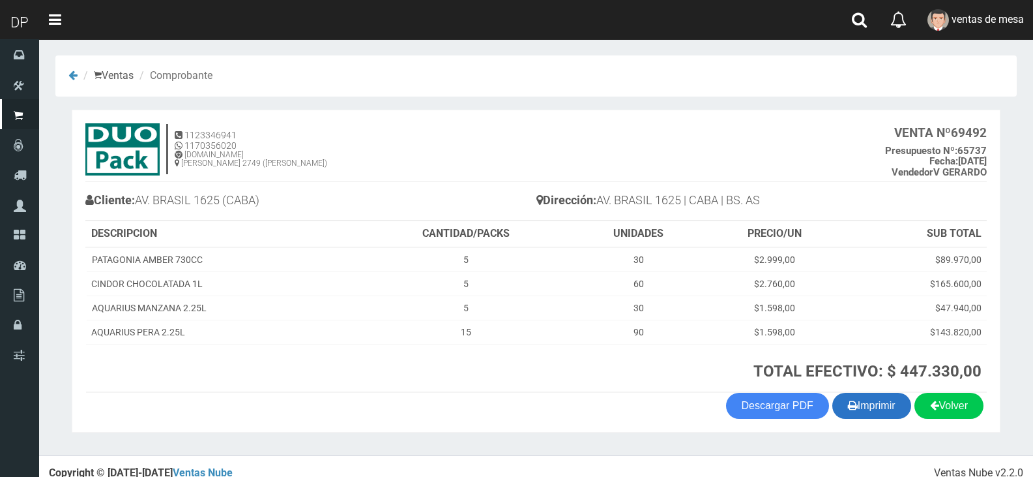
scroll to position [14, 0]
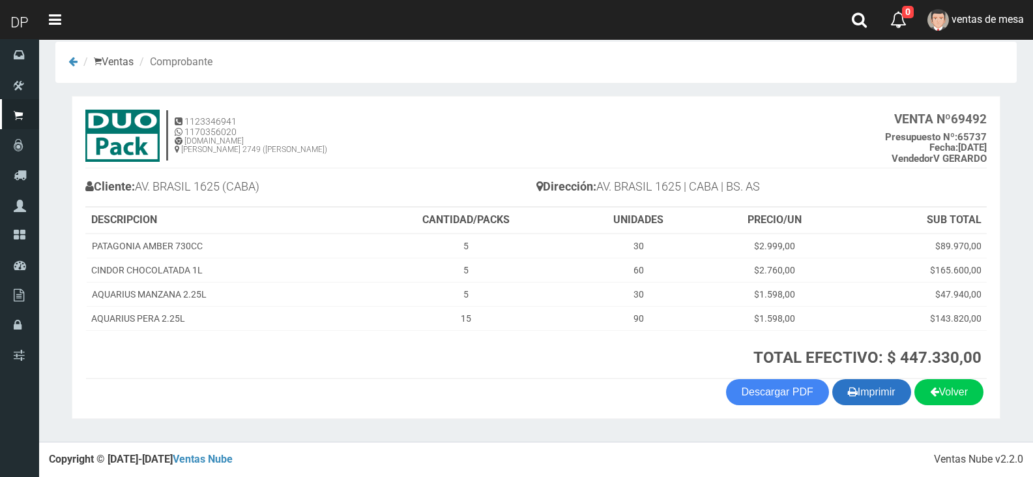
click at [866, 396] on button "Imprimir" at bounding box center [872, 392] width 79 height 26
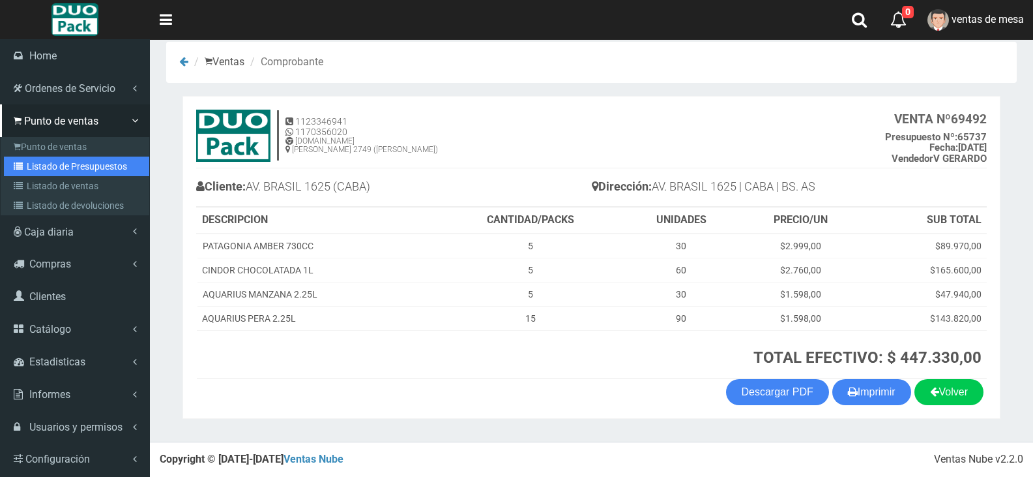
click at [40, 171] on link "Listado de Presupuestos" at bounding box center [76, 166] width 145 height 20
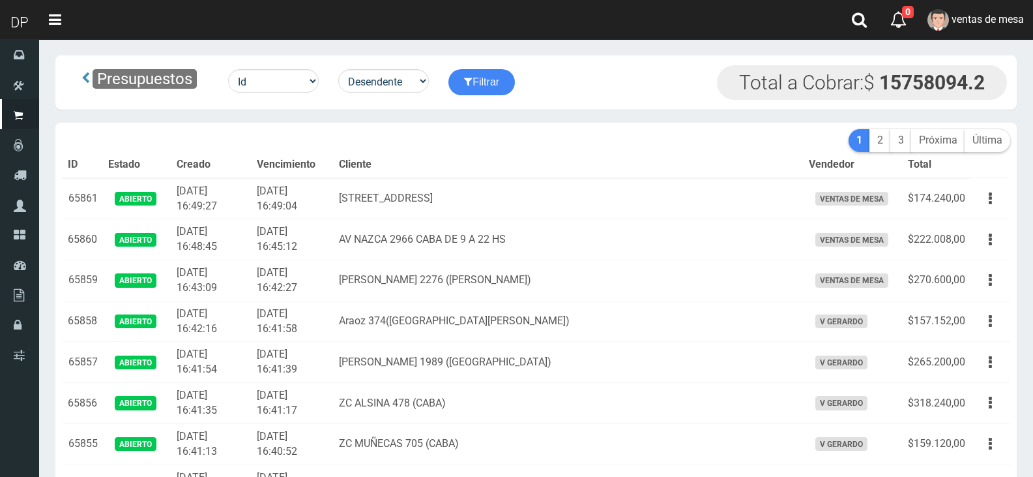
scroll to position [4946, 0]
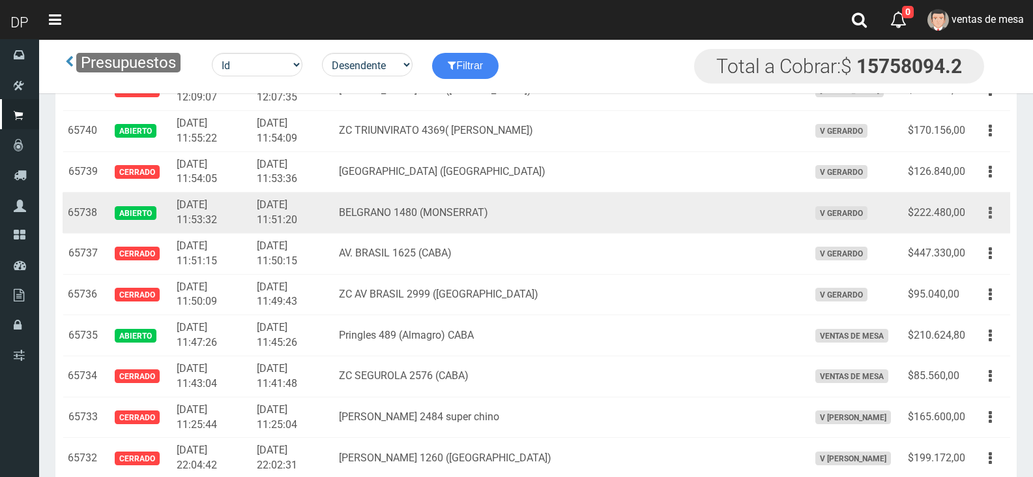
click at [988, 214] on button "button" at bounding box center [990, 212] width 29 height 23
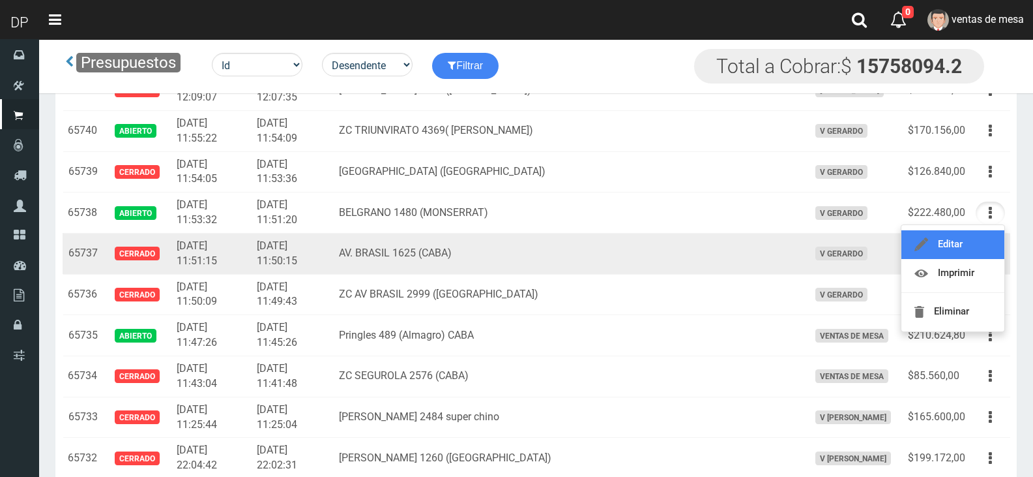
click at [981, 233] on link "Editar" at bounding box center [953, 244] width 103 height 29
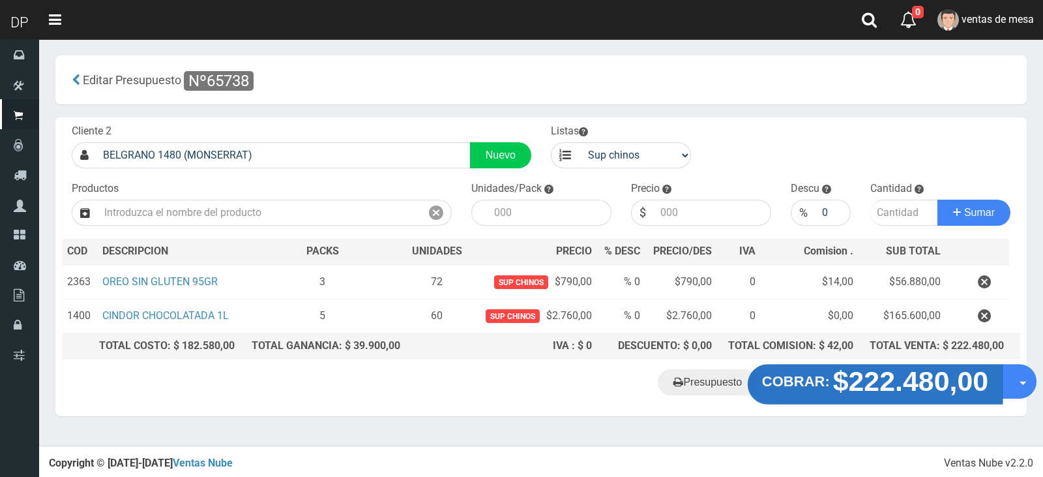
click at [868, 389] on strong "$222.480,00" at bounding box center [911, 381] width 156 height 31
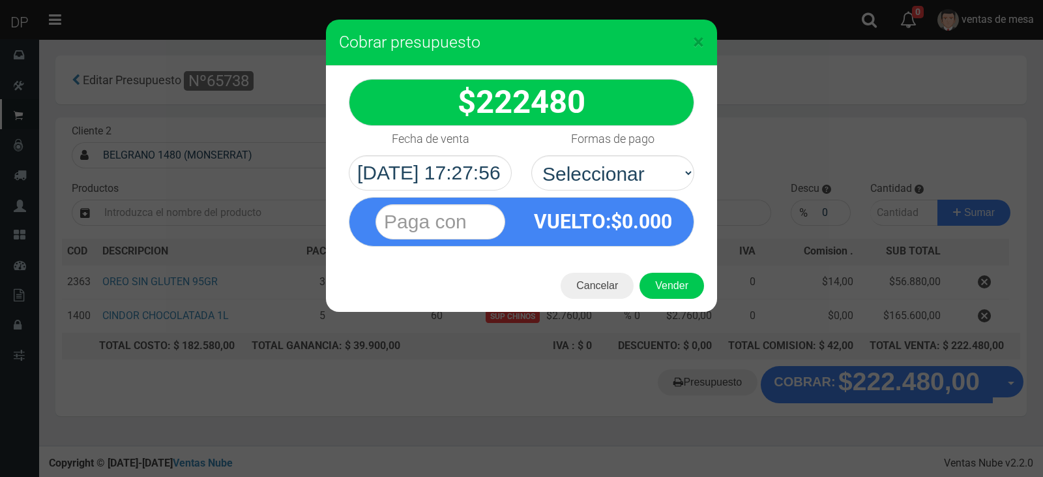
select select "Efectivo"
click at [531, 155] on select "Seleccionar Efectivo Tarjeta de Crédito Depósito Débito" at bounding box center [612, 172] width 163 height 35
click at [663, 292] on button "Vender" at bounding box center [672, 286] width 65 height 26
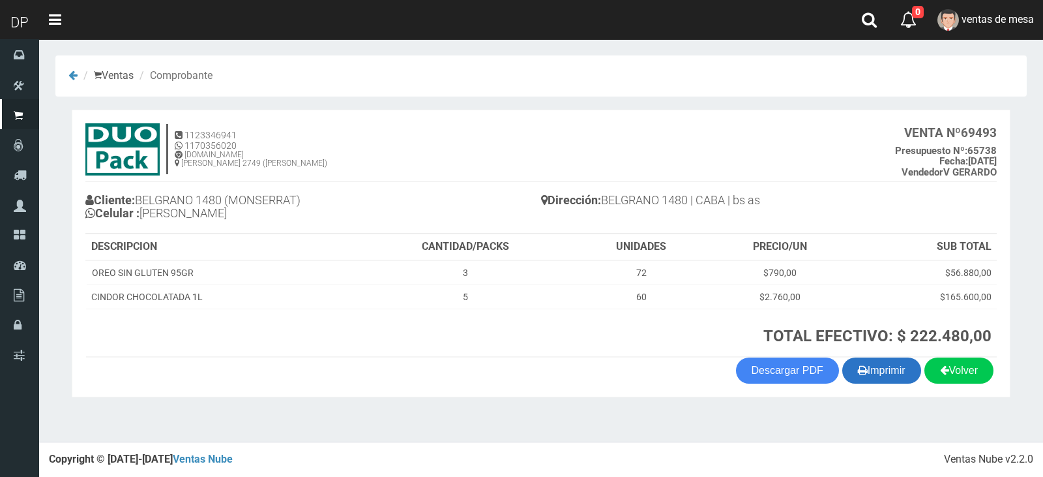
click at [895, 365] on button "Imprimir" at bounding box center [881, 370] width 79 height 26
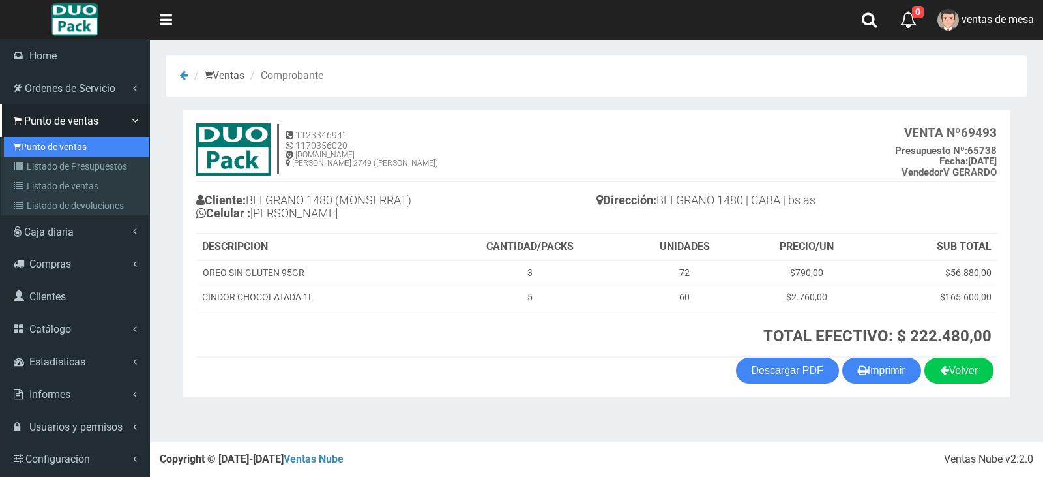
click at [44, 147] on link "Punto de ventas" at bounding box center [76, 147] width 145 height 20
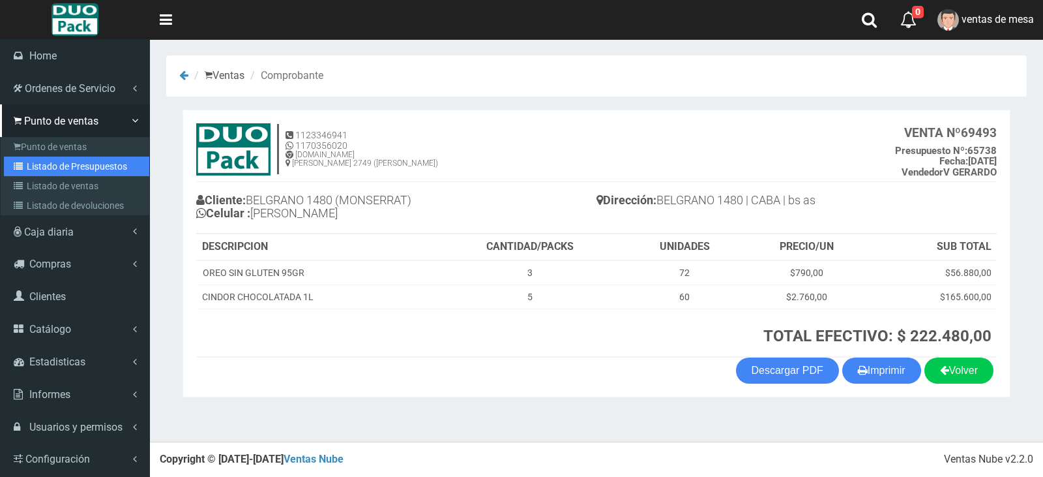
click at [48, 164] on link "Listado de Presupuestos" at bounding box center [76, 166] width 145 height 20
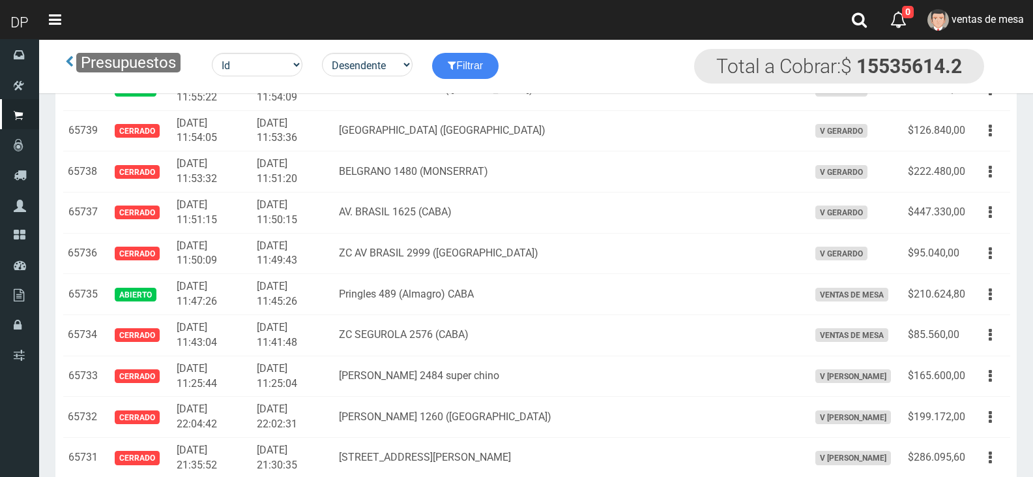
scroll to position [3122, 0]
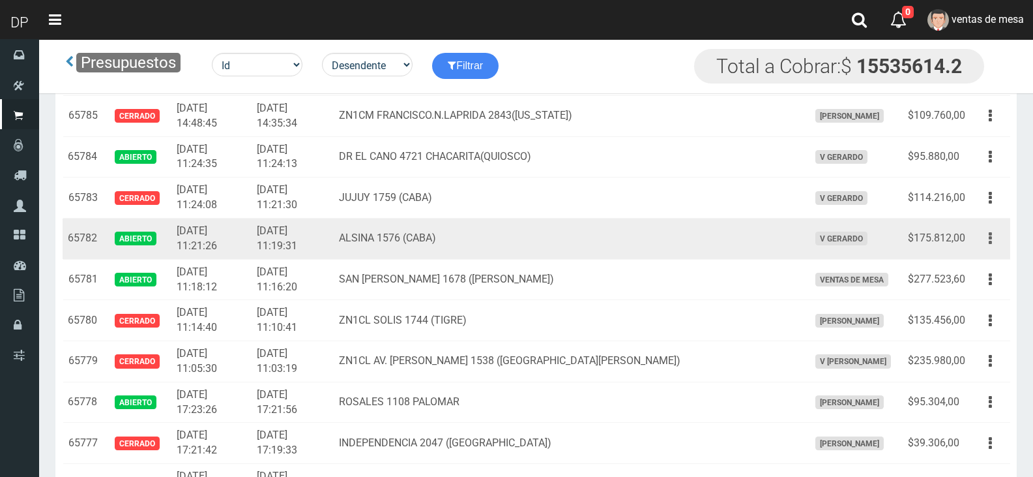
click at [987, 240] on button "button" at bounding box center [990, 238] width 29 height 23
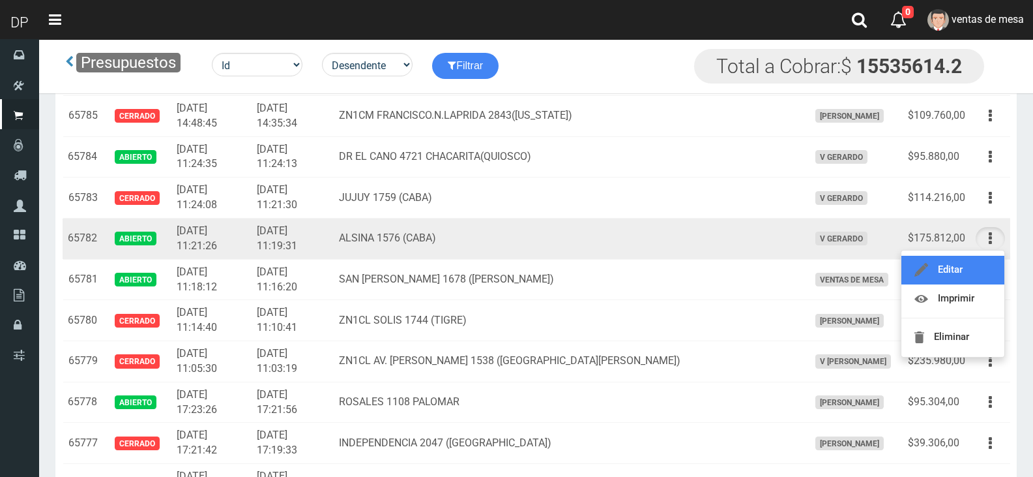
click at [983, 271] on link "Editar" at bounding box center [953, 270] width 103 height 29
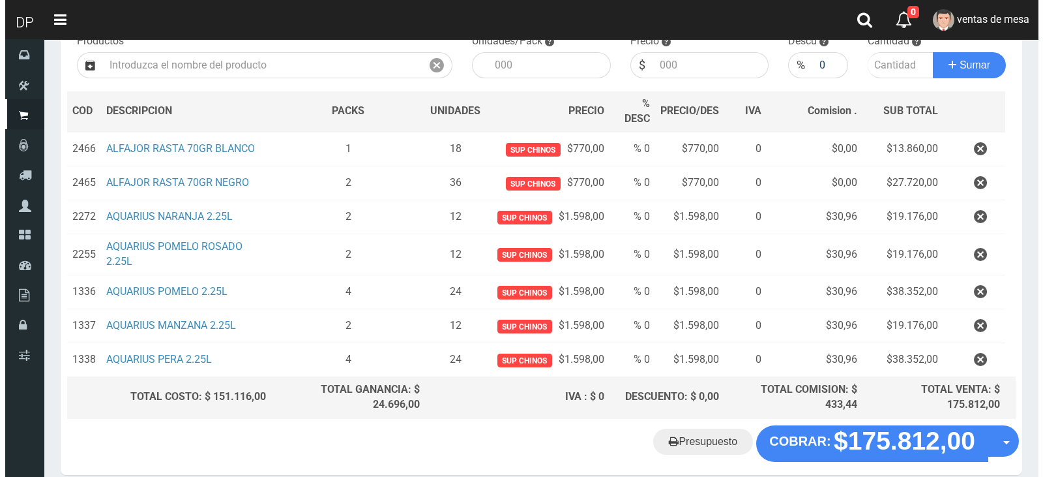
scroll to position [206, 0]
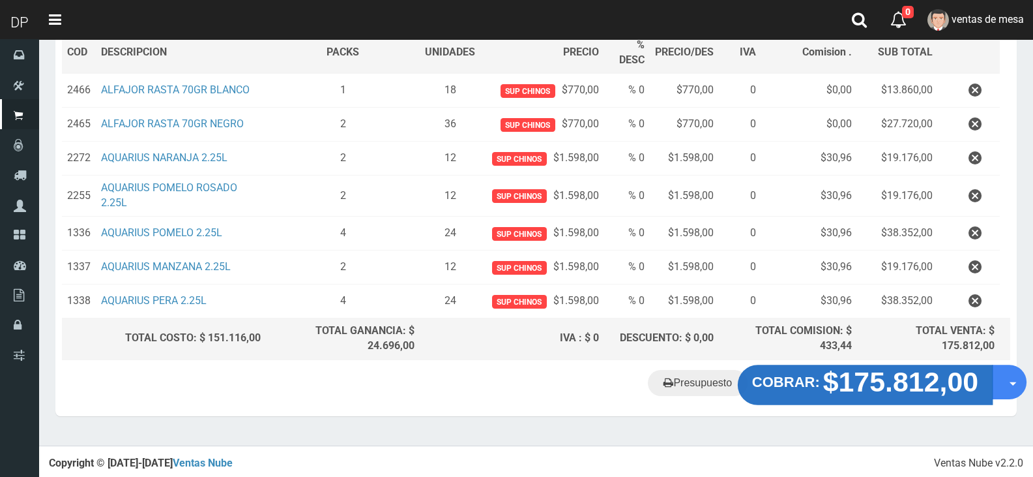
click at [812, 382] on strong "COBRAR:" at bounding box center [786, 382] width 68 height 16
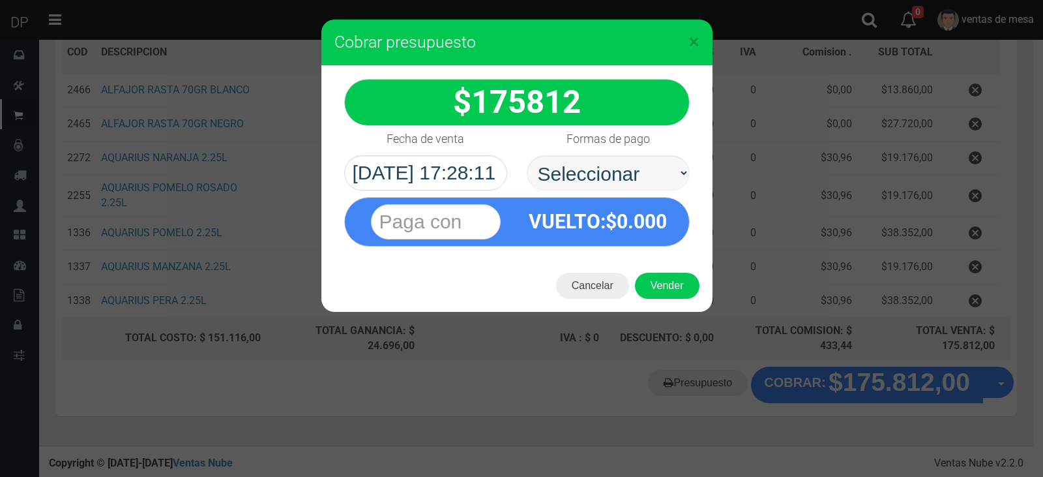
click at [610, 155] on div "Formas de pago Seleccionar Efectivo Tarjeta de Crédito Depósito Débito" at bounding box center [608, 158] width 183 height 65
drag, startPoint x: 617, startPoint y: 170, endPoint x: 627, endPoint y: 188, distance: 20.4
click at [626, 185] on select "Seleccionar Efectivo Tarjeta de Crédito Depósito Débito" at bounding box center [608, 172] width 163 height 35
select select "Efectivo"
click at [527, 155] on select "Seleccionar Efectivo Tarjeta de Crédito Depósito Débito" at bounding box center [608, 172] width 163 height 35
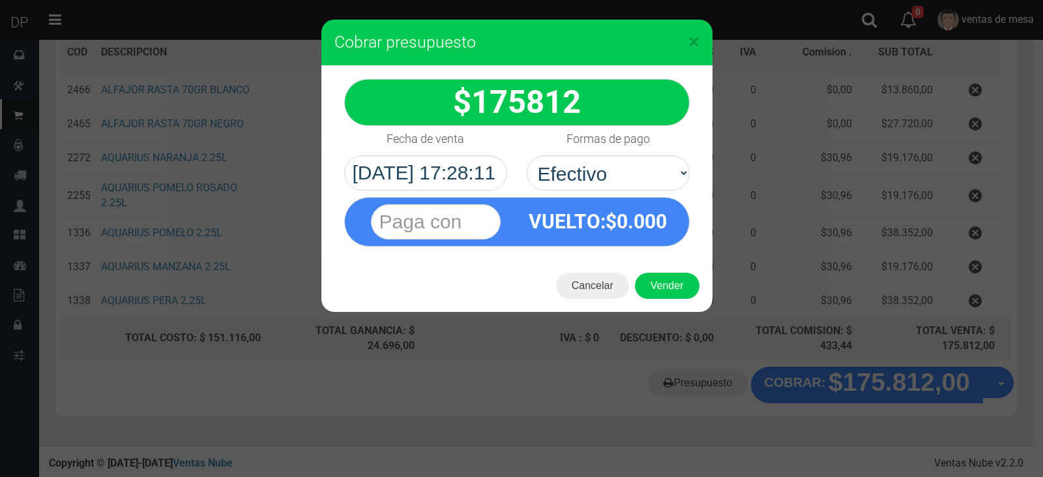
click at [660, 270] on div "Cancelar Vender" at bounding box center [516, 286] width 391 height 52
click at [661, 284] on button "Vender" at bounding box center [667, 286] width 65 height 26
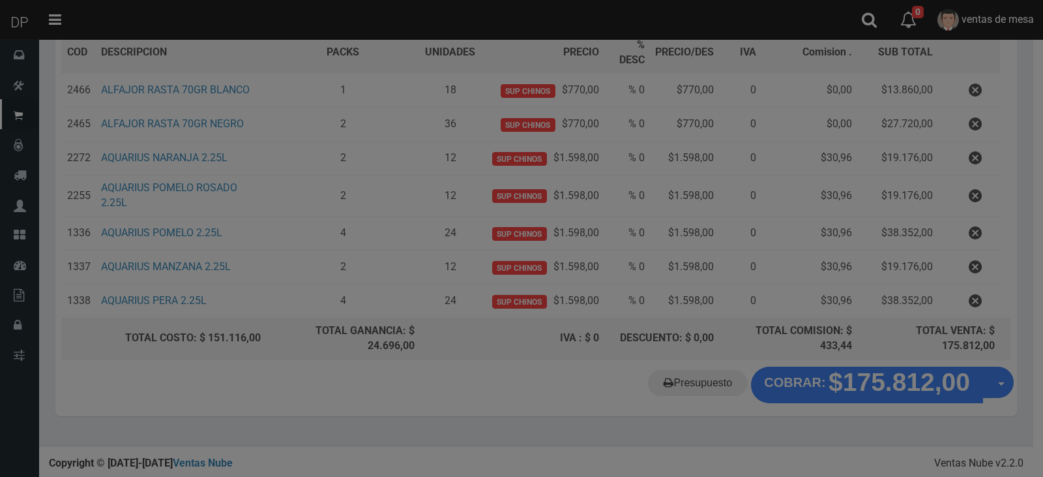
scroll to position [200, 0]
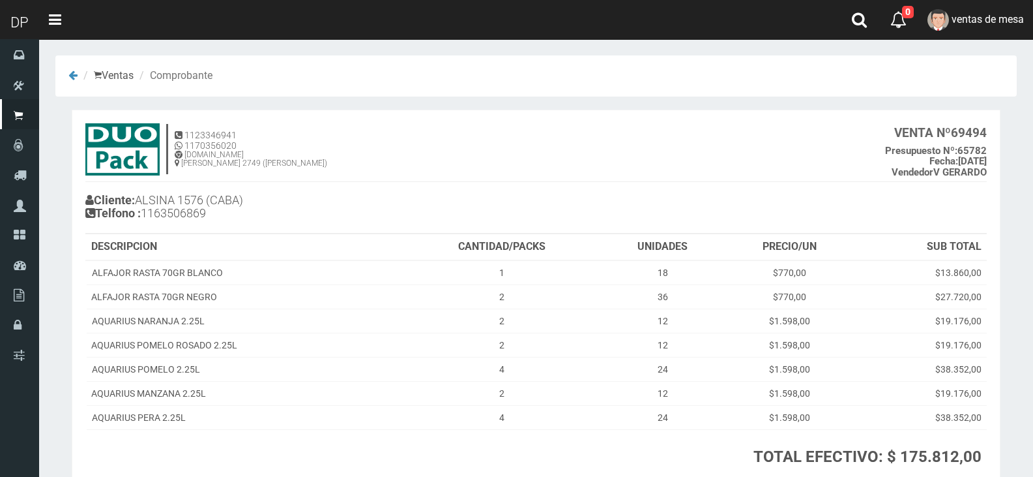
scroll to position [99, 0]
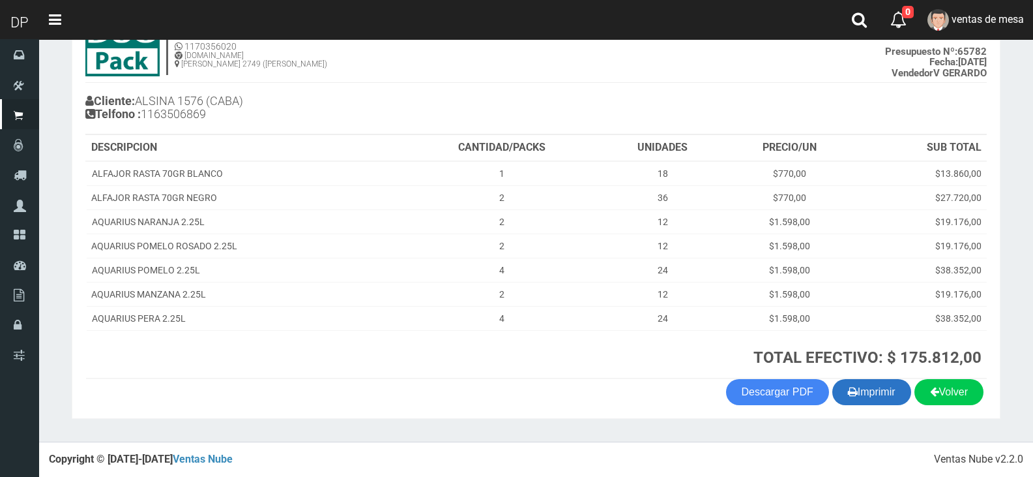
click at [875, 397] on button "Imprimir" at bounding box center [872, 392] width 79 height 26
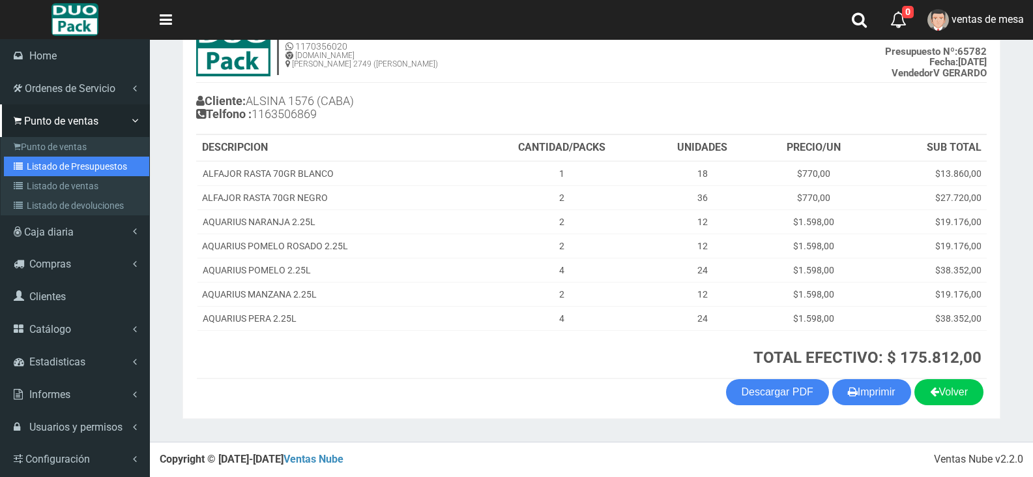
click at [27, 173] on link "Listado de Presupuestos" at bounding box center [76, 166] width 145 height 20
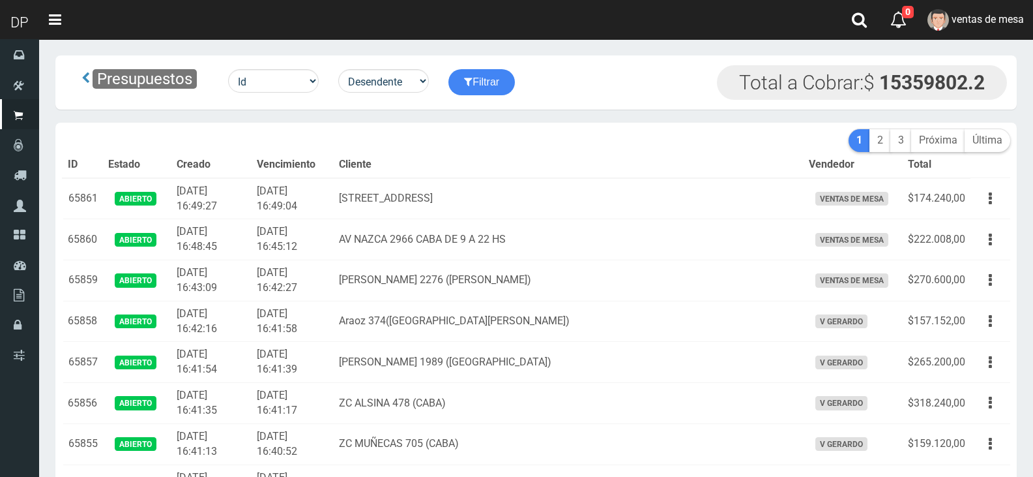
click at [560, 157] on th "Cliente" at bounding box center [568, 165] width 469 height 26
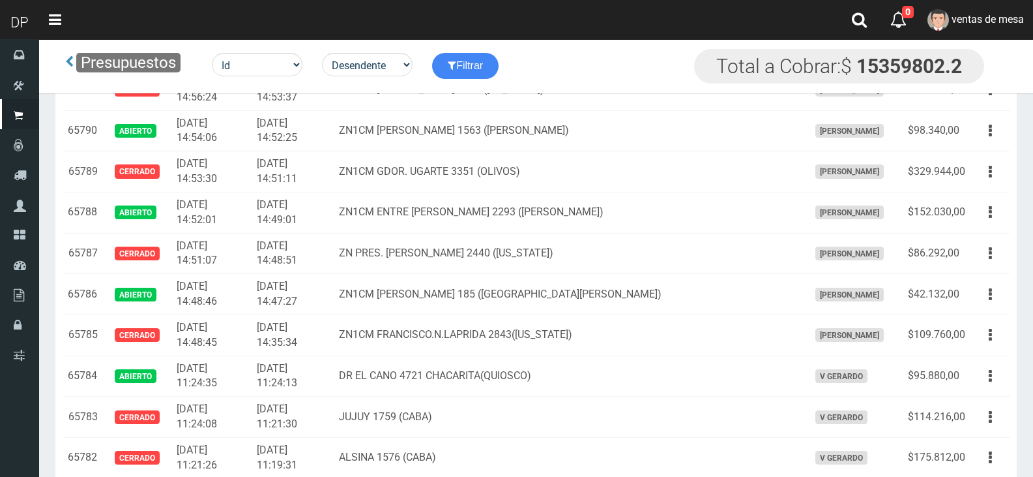
scroll to position [4879, 0]
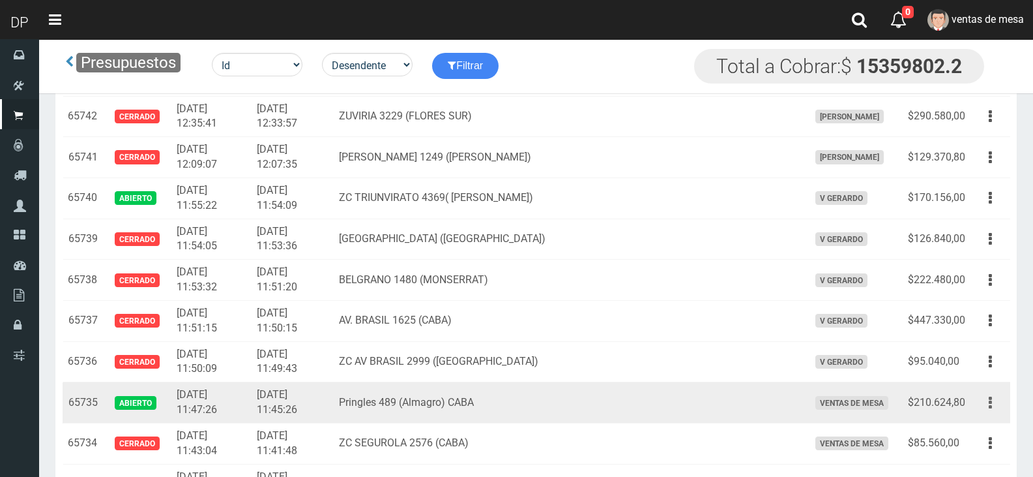
click at [985, 404] on button "button" at bounding box center [990, 402] width 29 height 23
click at [981, 431] on link "Editar" at bounding box center [953, 434] width 103 height 29
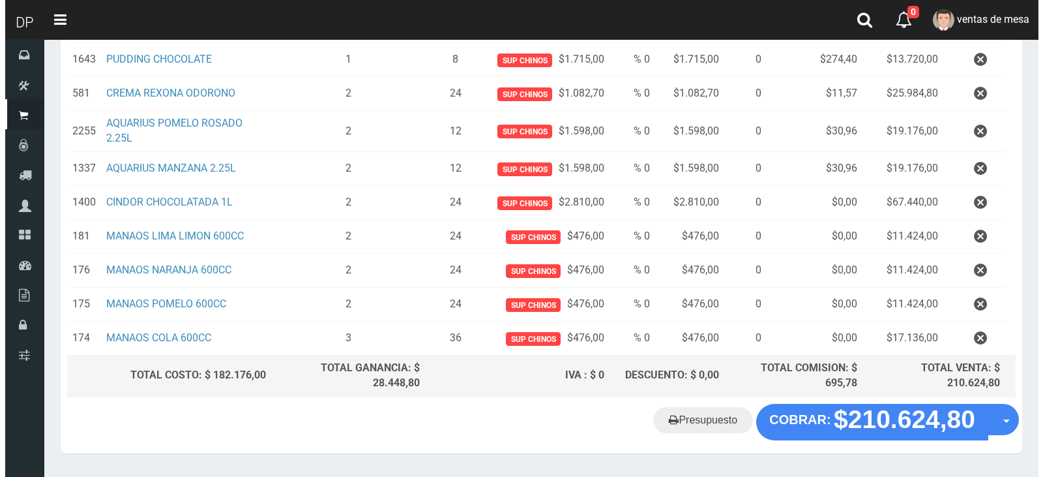
scroll to position [308, 0]
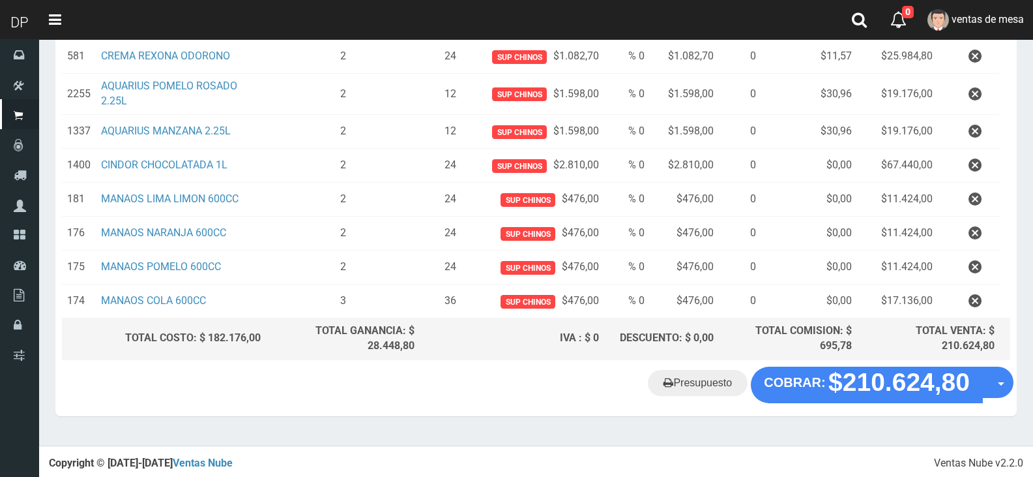
click at [857, 402] on div "Presupuesto COBRAR: $210.624,80 Opciones" at bounding box center [536, 391] width 962 height 50
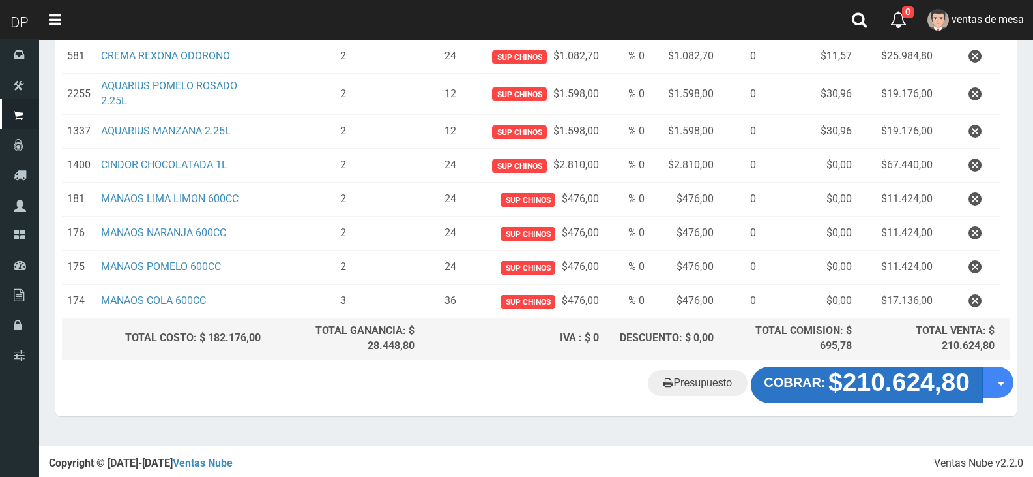
click at [854, 381] on strong "$210.624,80" at bounding box center [899, 382] width 141 height 28
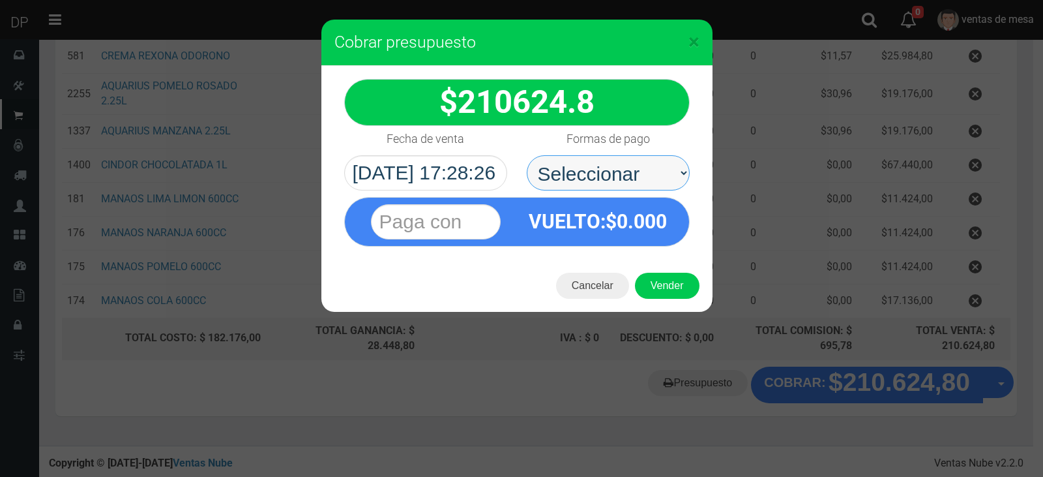
drag, startPoint x: 606, startPoint y: 169, endPoint x: 610, endPoint y: 187, distance: 18.8
click at [606, 169] on select "Seleccionar Efectivo Tarjeta de Crédito Depósito Débito" at bounding box center [608, 172] width 163 height 35
click at [633, 233] on div "VUELTO :$ 0.000" at bounding box center [598, 222] width 162 height 48
drag, startPoint x: 639, startPoint y: 173, endPoint x: 639, endPoint y: 185, distance: 12.4
click at [639, 173] on select "Seleccionar Efectivo Tarjeta de Crédito Depósito Débito" at bounding box center [608, 172] width 163 height 35
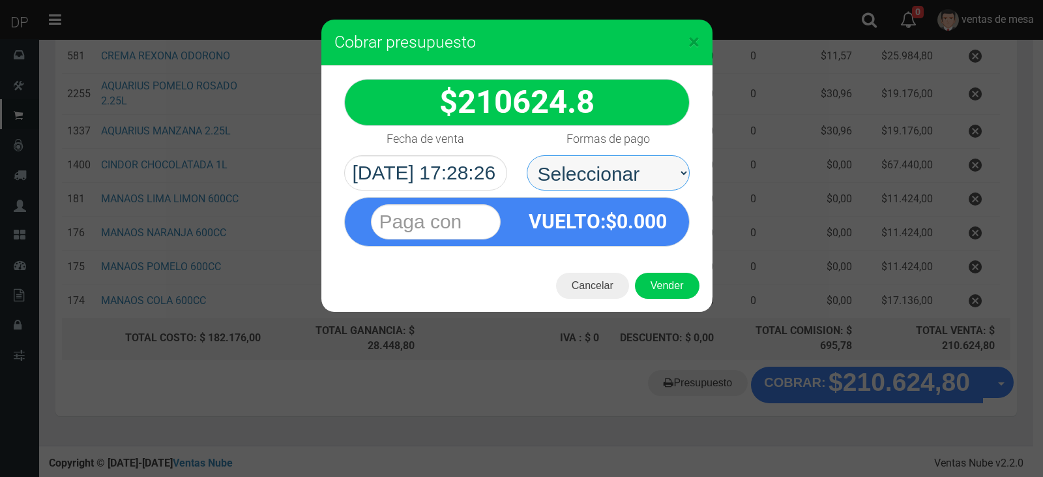
select select "Efectivo"
click at [527, 155] on select "Seleccionar Efectivo Tarjeta de Crédito Depósito Débito" at bounding box center [608, 172] width 163 height 35
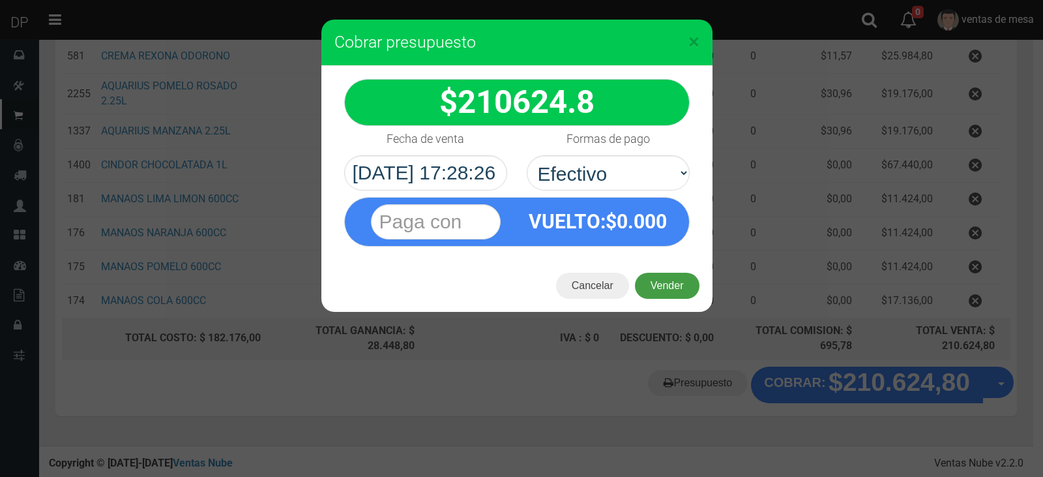
click at [656, 279] on button "Vender" at bounding box center [667, 286] width 65 height 26
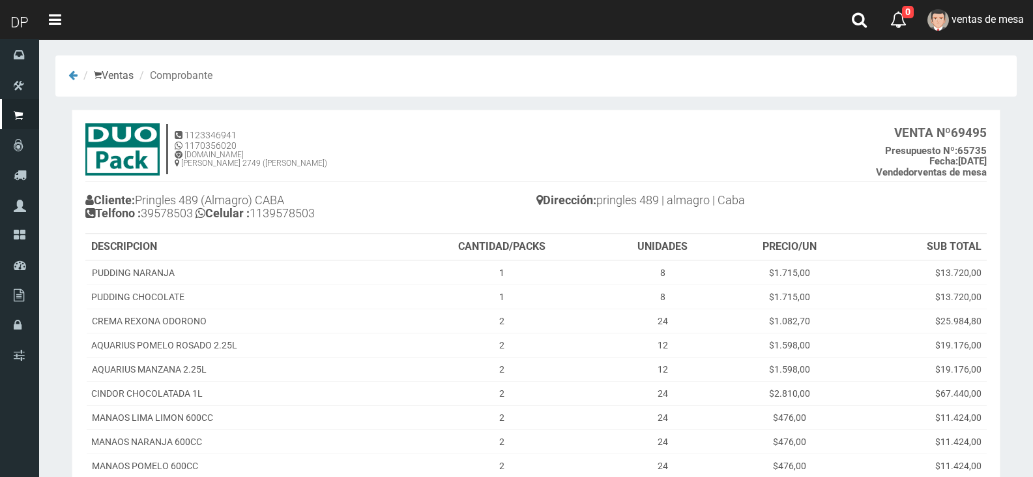
scroll to position [171, 0]
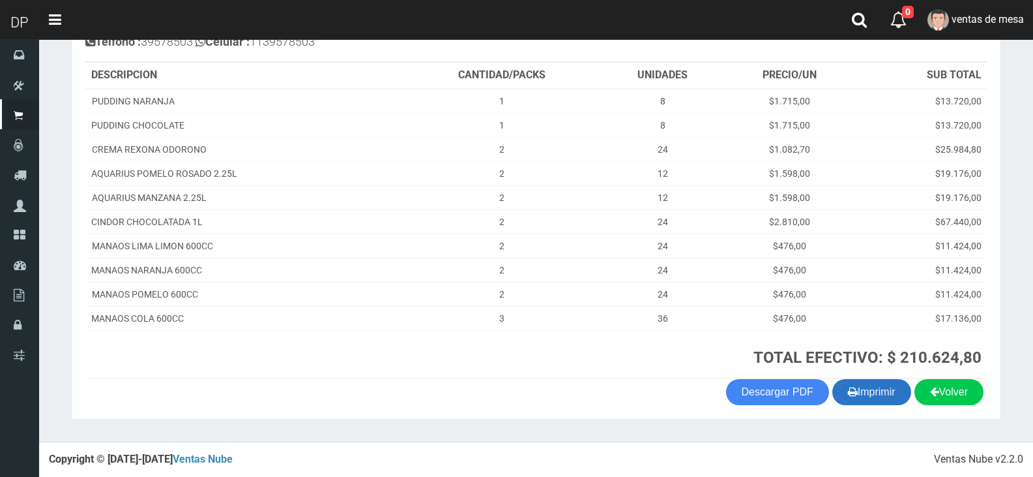
click at [904, 401] on button "Imprimir" at bounding box center [872, 392] width 79 height 26
click at [896, 394] on button "Imprimir" at bounding box center [872, 392] width 79 height 26
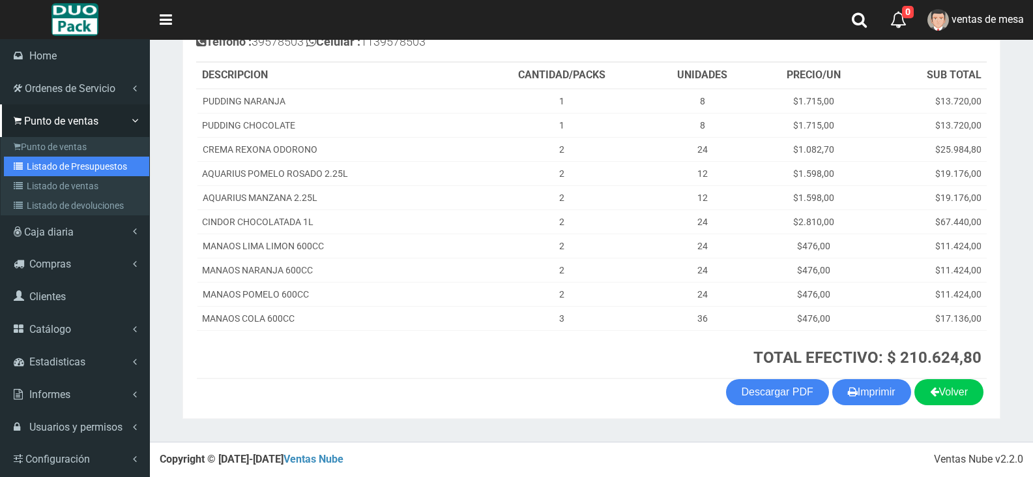
drag, startPoint x: 30, startPoint y: 162, endPoint x: 367, endPoint y: 49, distance: 355.7
click at [30, 162] on link "Listado de Presupuestos" at bounding box center [76, 166] width 145 height 20
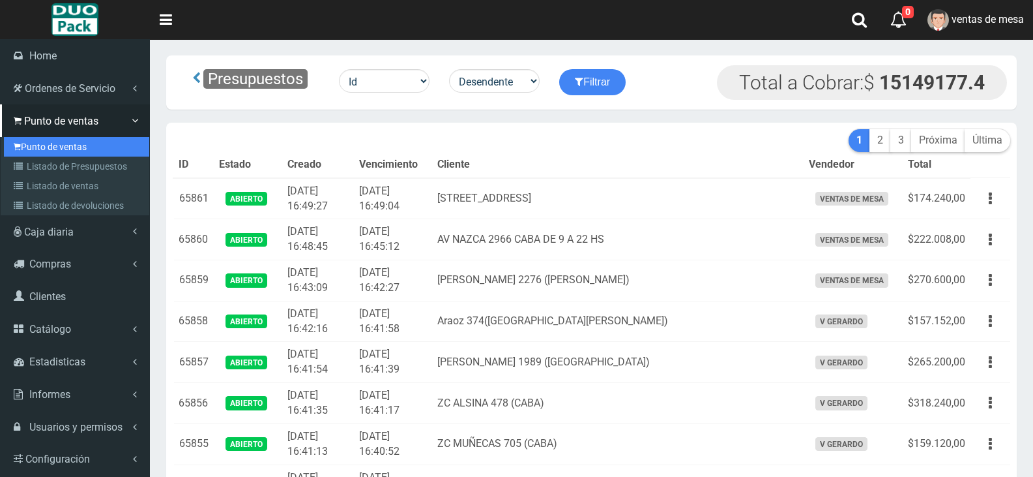
click at [42, 145] on link "Punto de ventas" at bounding box center [76, 147] width 145 height 20
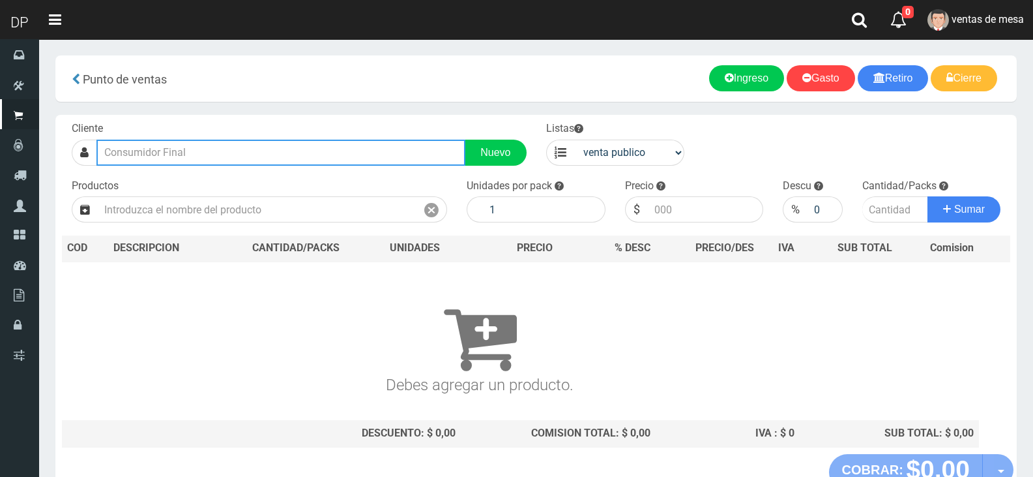
click at [344, 147] on input "text" at bounding box center [280, 153] width 369 height 26
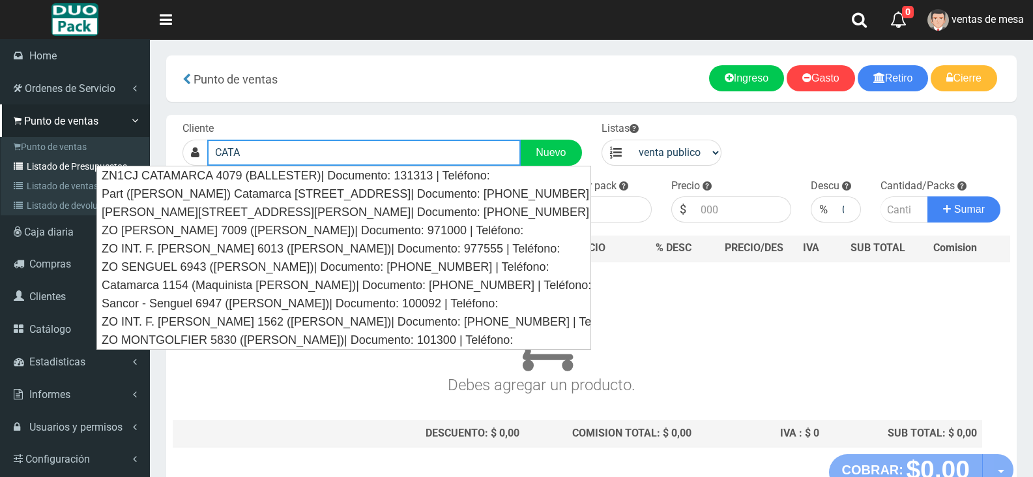
type input "CATA"
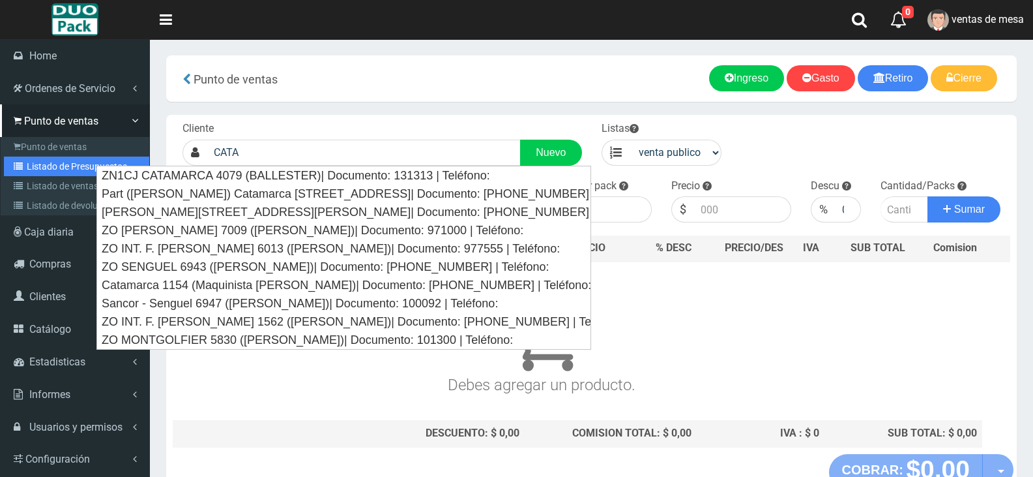
click at [38, 167] on link "Listado de Presupuestos" at bounding box center [76, 166] width 145 height 20
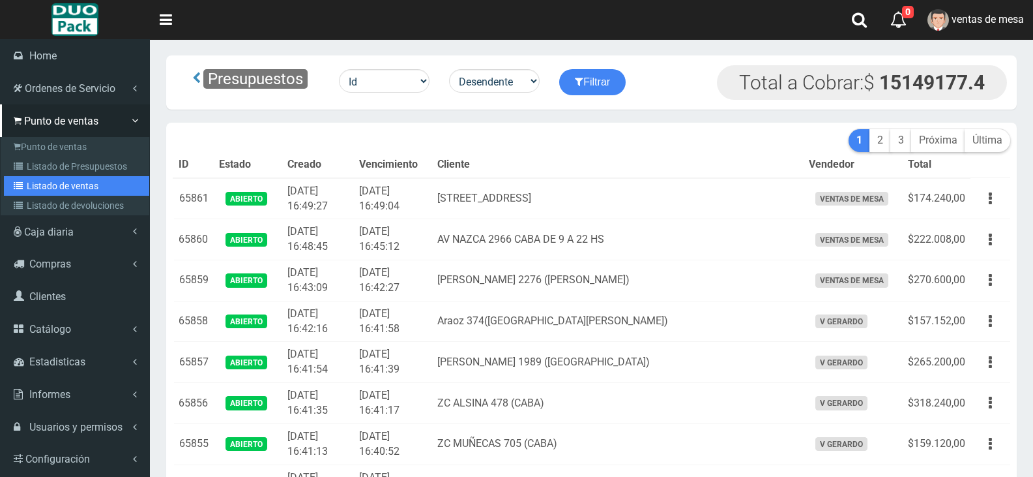
click at [57, 185] on link "Listado de ventas" at bounding box center [76, 186] width 145 height 20
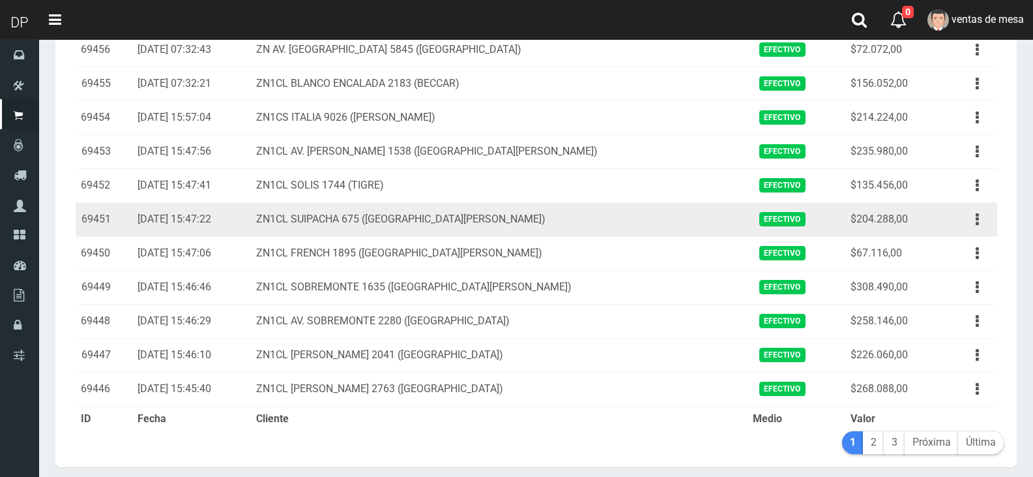
scroll to position [1485, 0]
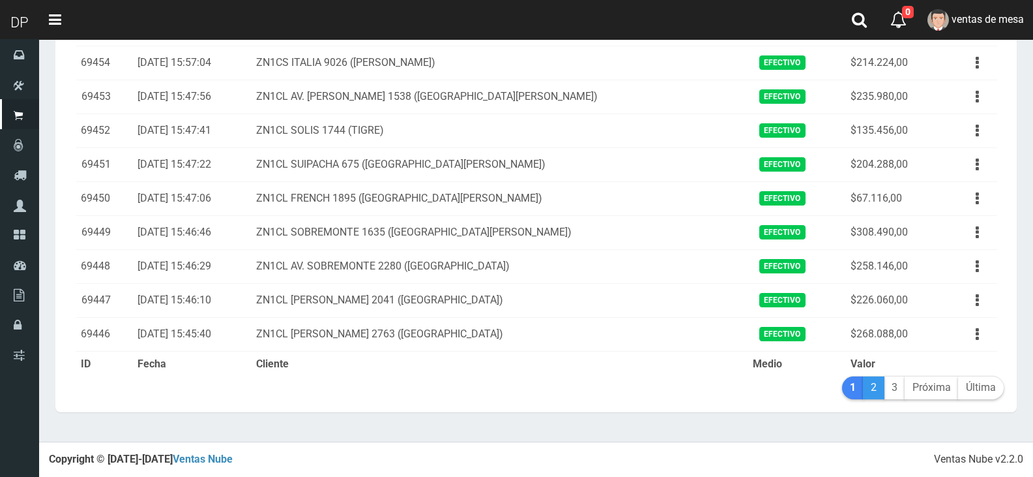
click at [878, 395] on link "2" at bounding box center [874, 387] width 22 height 23
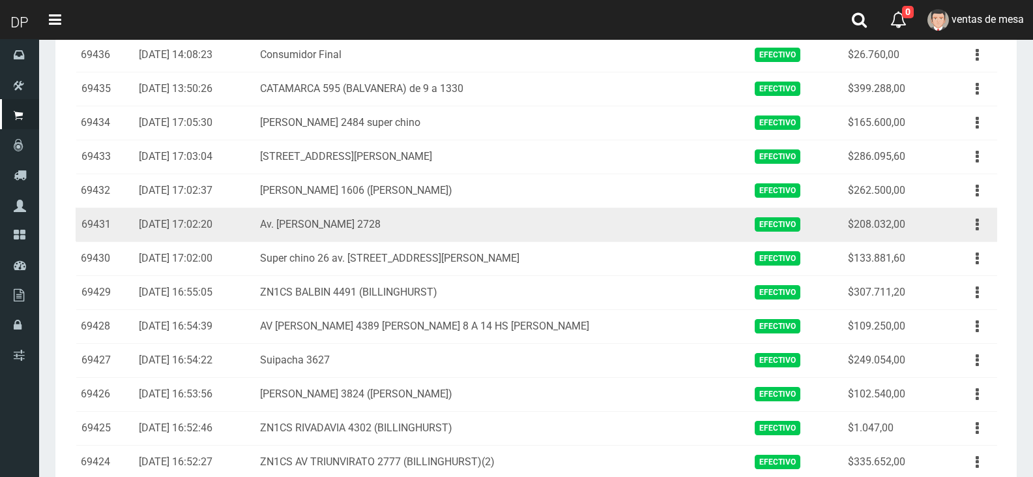
scroll to position [391, 0]
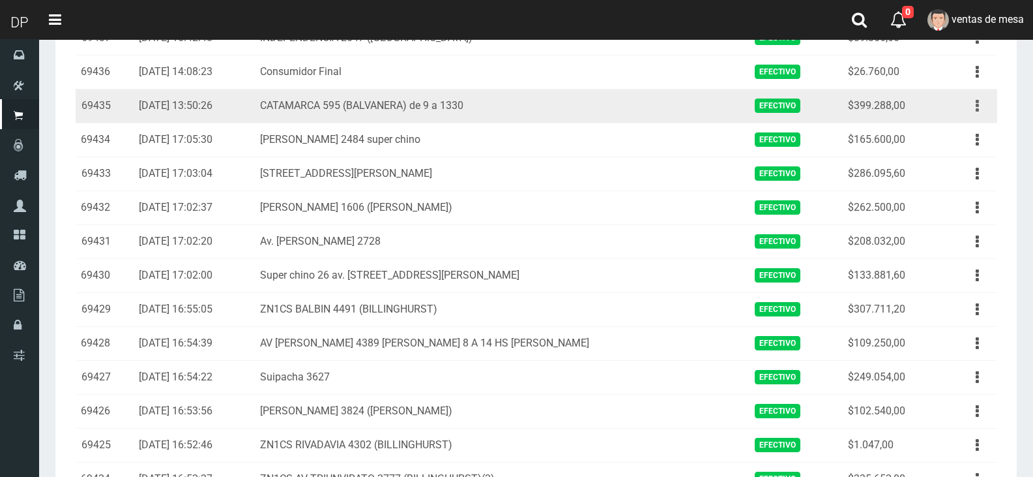
click at [985, 111] on button "button" at bounding box center [977, 106] width 29 height 23
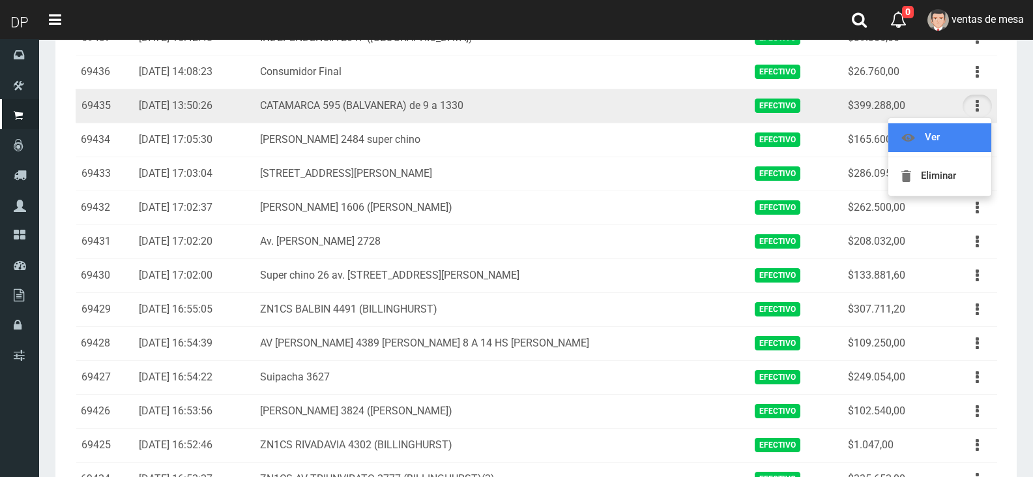
click at [983, 126] on link "Ver" at bounding box center [940, 137] width 103 height 29
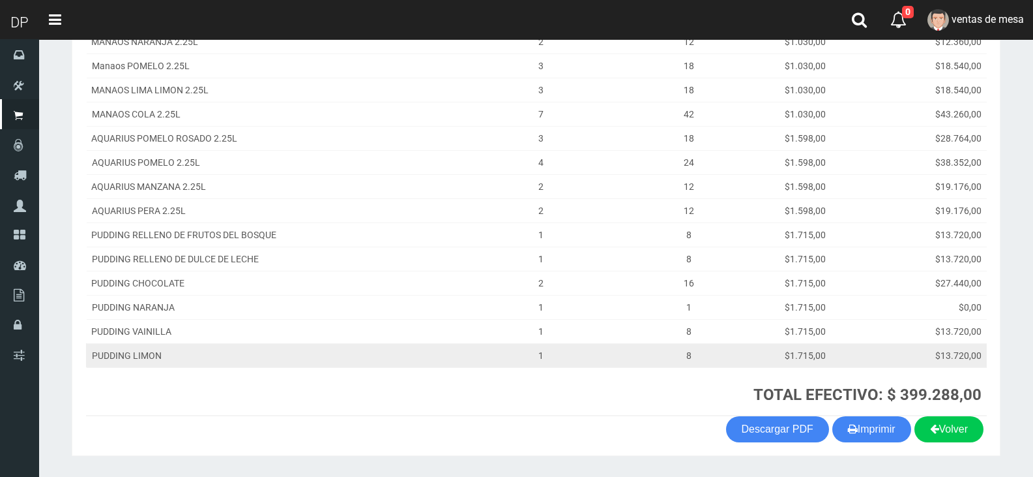
scroll to position [292, 0]
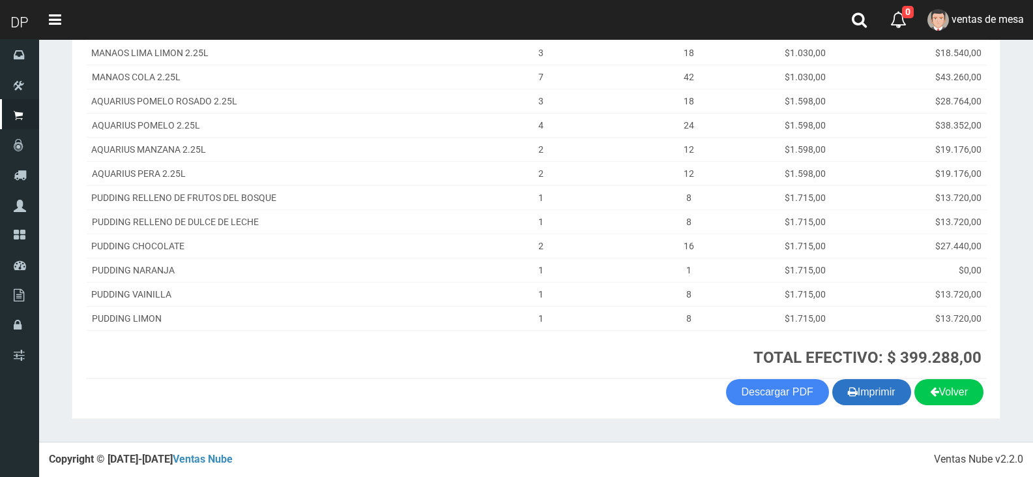
click at [878, 380] on button "Imprimir" at bounding box center [872, 392] width 79 height 26
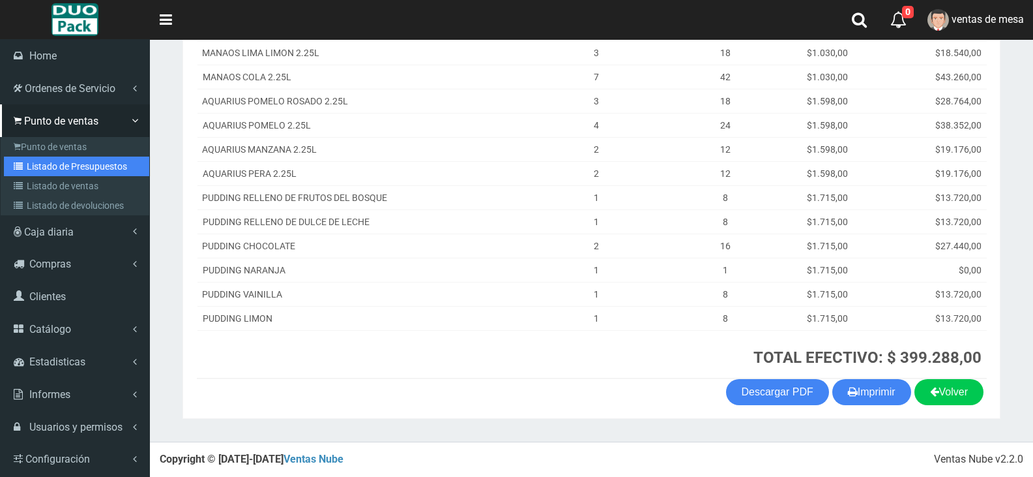
click at [48, 170] on link "Listado de Presupuestos" at bounding box center [76, 166] width 145 height 20
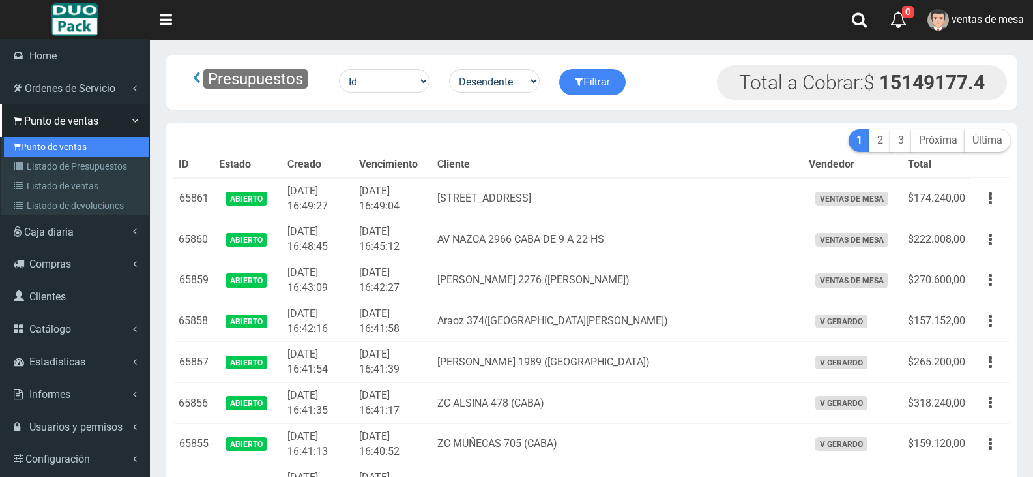
click at [42, 149] on link "Punto de ventas" at bounding box center [76, 147] width 145 height 20
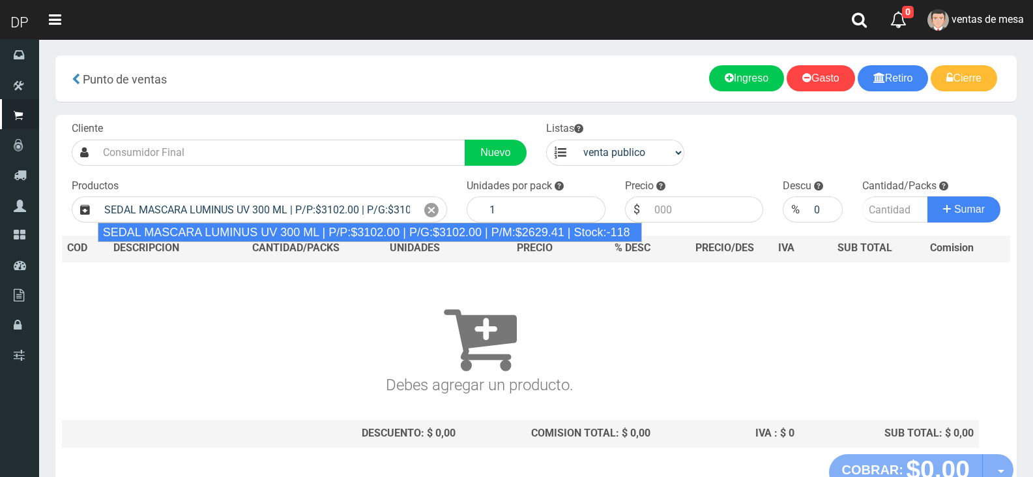
type input "SEDAL MASCARA LUMINUS UV 300 ML | P/P:$3102.00 | P/G:$3102.00 | P/M:$2629.41 | …"
type input "6"
type input "3102.00"
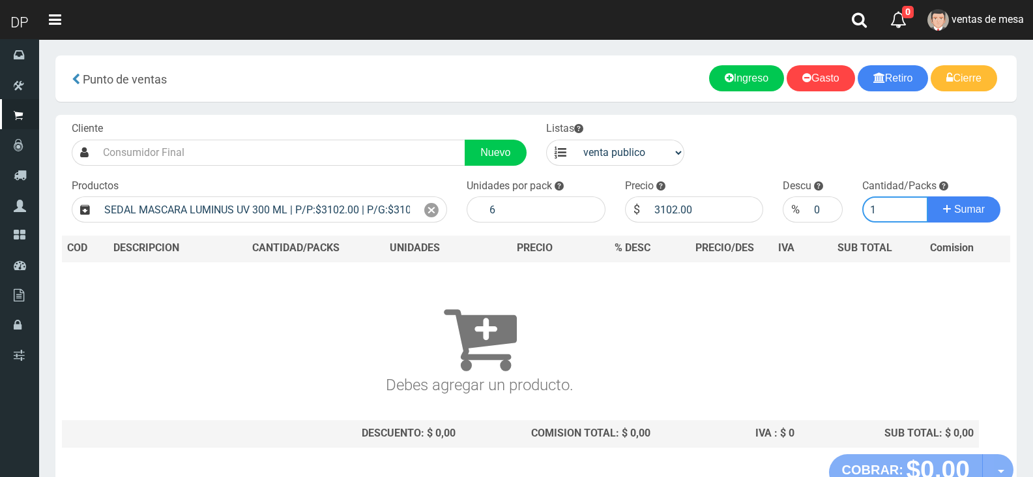
type input "1"
click at [928, 196] on button "Sumar" at bounding box center [964, 209] width 73 height 26
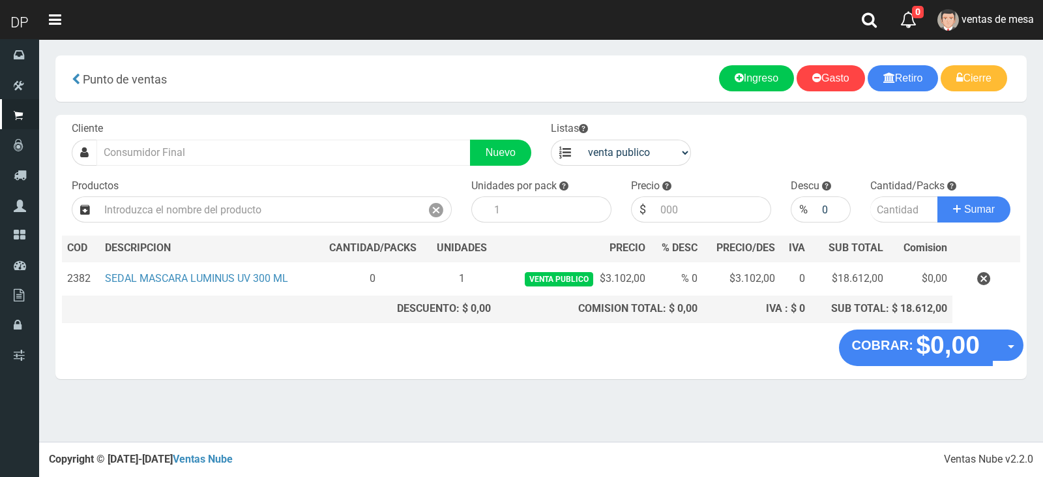
drag, startPoint x: 293, startPoint y: 177, endPoint x: 288, endPoint y: 156, distance: 22.0
click at [291, 173] on div "Cliente Nuevo Listas venta publico Sup chinos reventas Productos" at bounding box center [541, 222] width 972 height 215
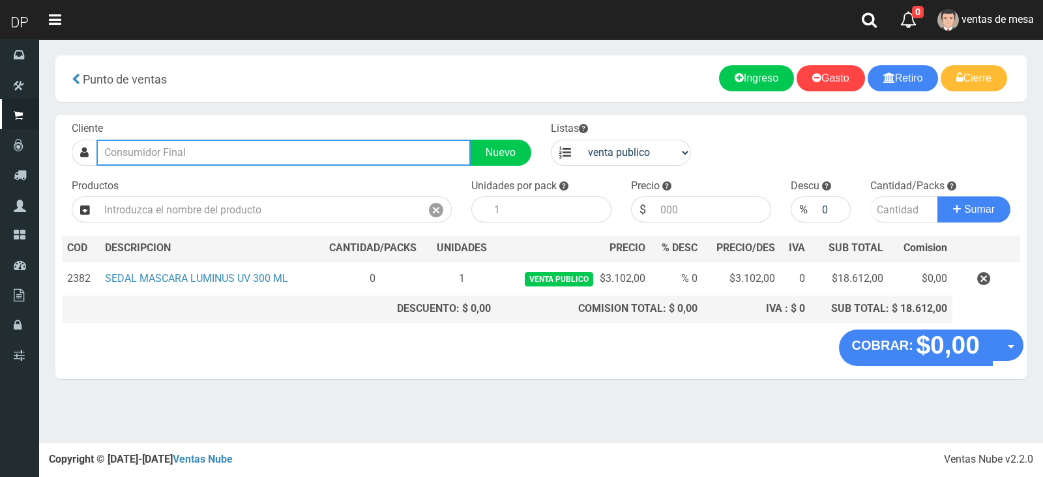
click at [288, 156] on input "text" at bounding box center [283, 153] width 374 height 26
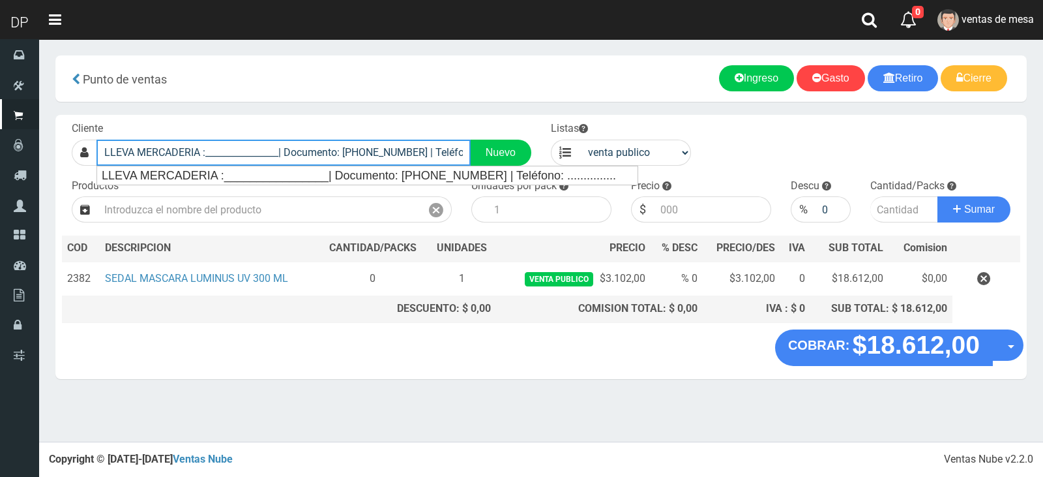
type input "LLEVA MERCADERIA :________________| Documento: 01111111111111111111 | Teléfono:…"
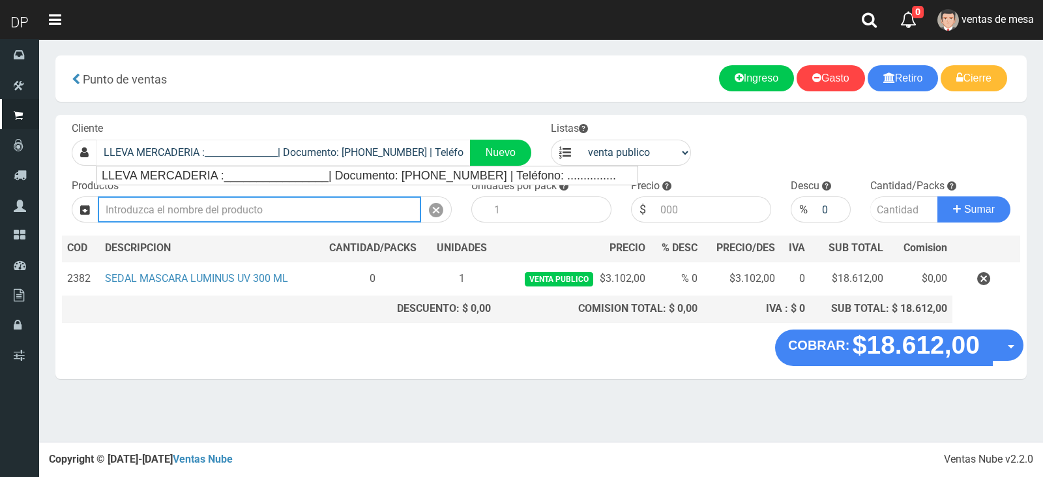
select select "2"
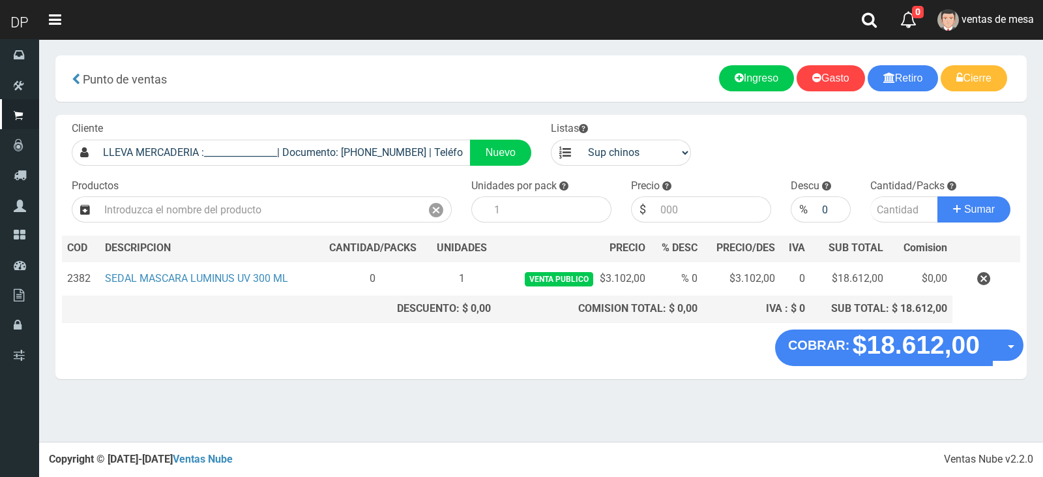
click at [867, 369] on div "COBRAR: $18.612,00 Opciones Hacer Devolucion Crear presupuesto" at bounding box center [541, 354] width 972 height 50
click at [867, 362] on div "COBRAR: $18.612,00 Opciones Hacer Devolucion Crear presupuesto" at bounding box center [541, 354] width 972 height 50
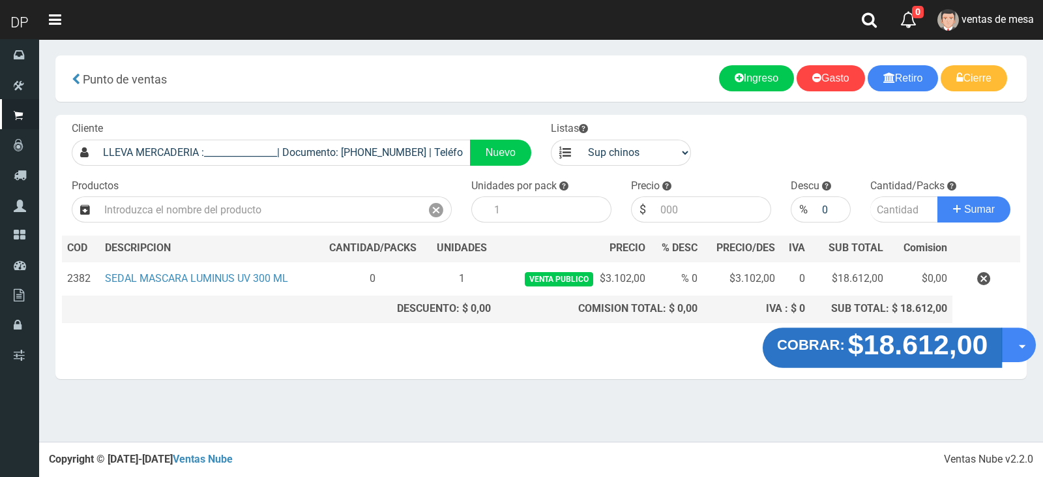
click at [865, 355] on strong "$18.612,00" at bounding box center [918, 344] width 140 height 31
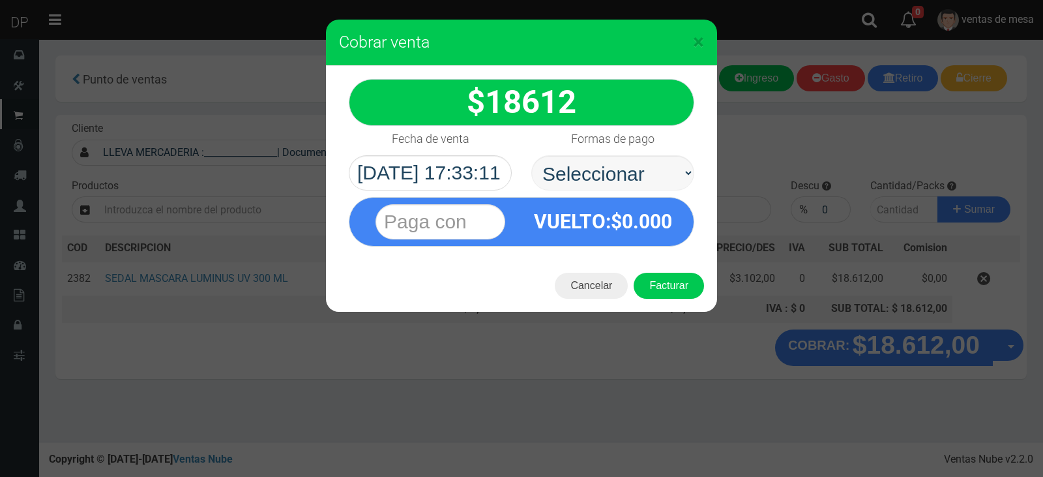
click at [612, 172] on select "Seleccionar Efectivo Tarjeta de Crédito Depósito Débito" at bounding box center [612, 172] width 163 height 35
select select "Efectivo"
click at [531, 155] on select "Seleccionar Efectivo Tarjeta de Crédito Depósito Débito" at bounding box center [612, 172] width 163 height 35
click at [657, 281] on button "Facturar" at bounding box center [669, 286] width 70 height 26
click at [0, 0] on div "Cargando..." at bounding box center [0, 0] width 0 height 0
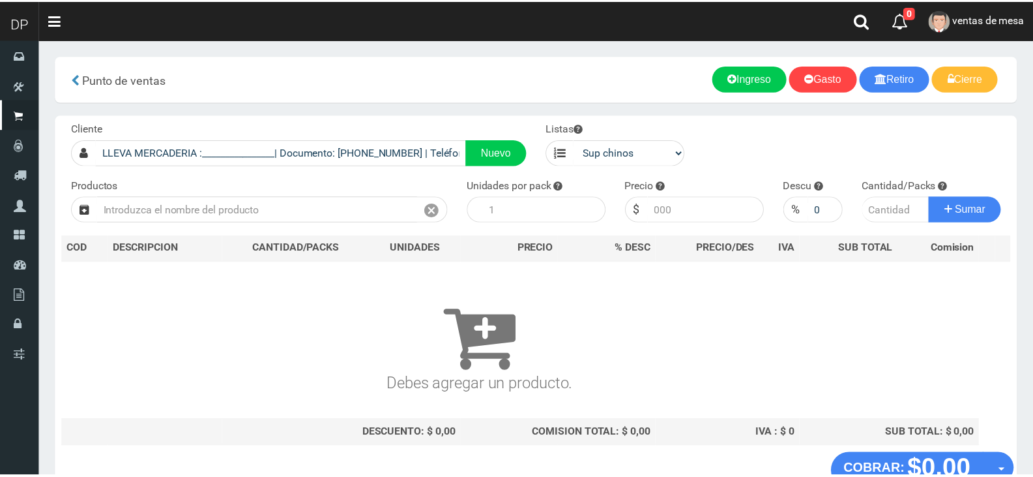
scroll to position [8, 0]
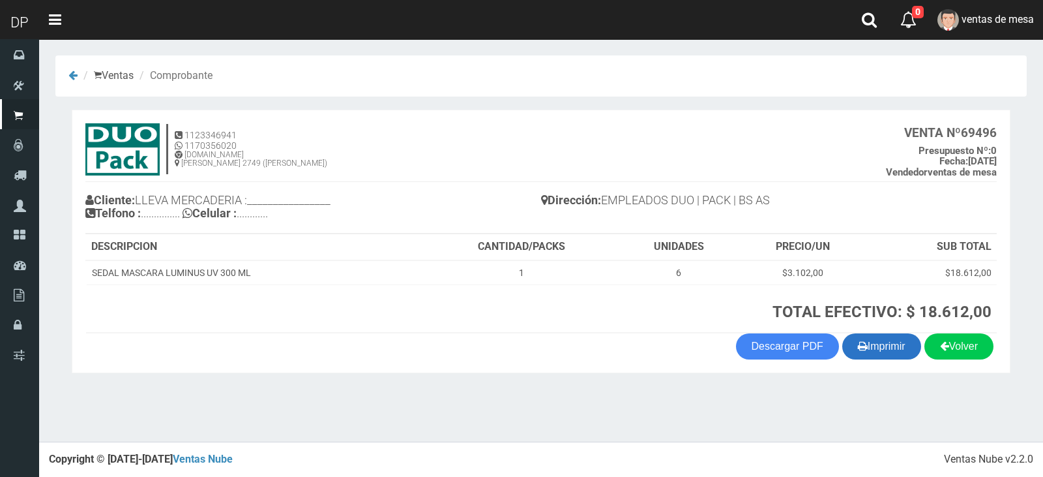
click at [878, 346] on button "Imprimir" at bounding box center [881, 346] width 79 height 26
click at [531, 332] on th "TOTAL EFECTIVO: $ 18.612,00" at bounding box center [710, 308] width 572 height 48
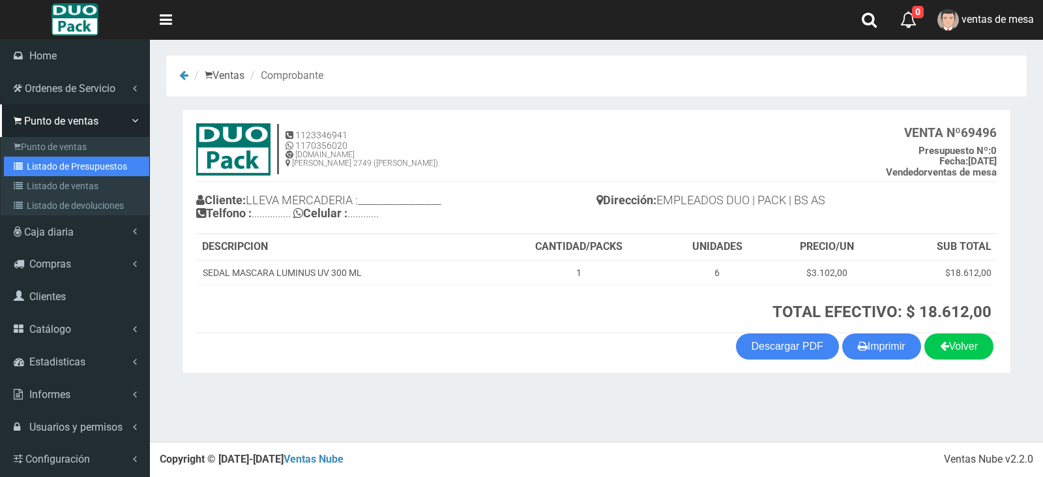
click at [47, 165] on link "Listado de Presupuestos" at bounding box center [76, 166] width 145 height 20
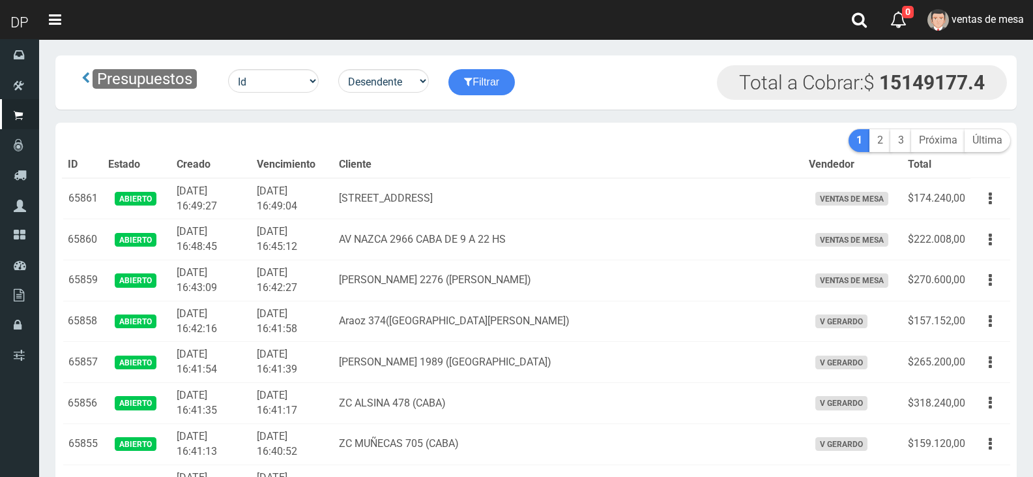
click at [591, 157] on th "Cliente" at bounding box center [568, 165] width 469 height 26
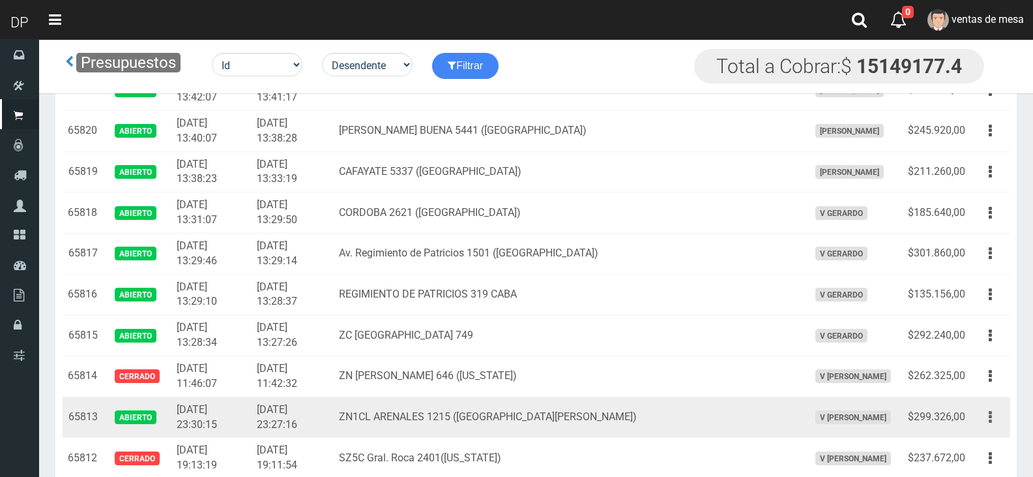
click at [994, 415] on button "button" at bounding box center [990, 417] width 29 height 23
click at [0, 0] on link "Editar" at bounding box center [0, 0] width 0 height 0
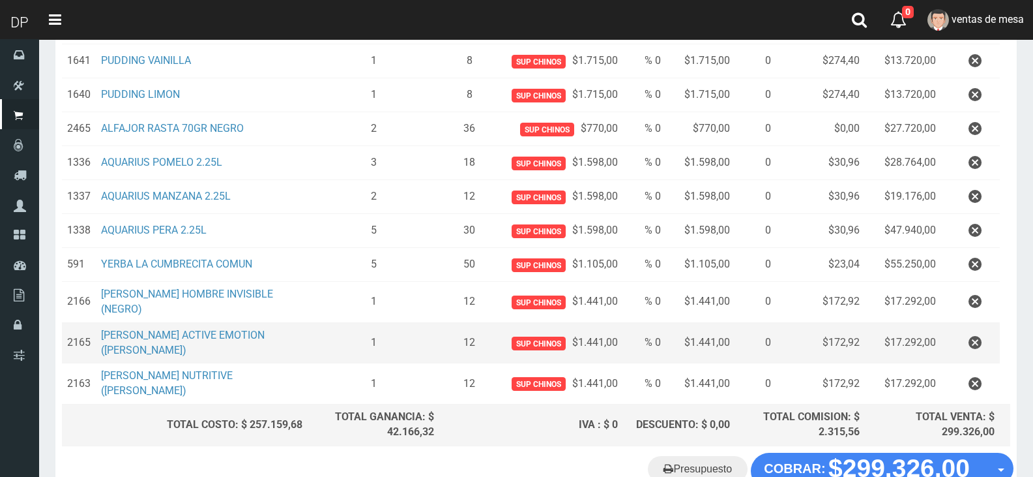
scroll to position [391, 0]
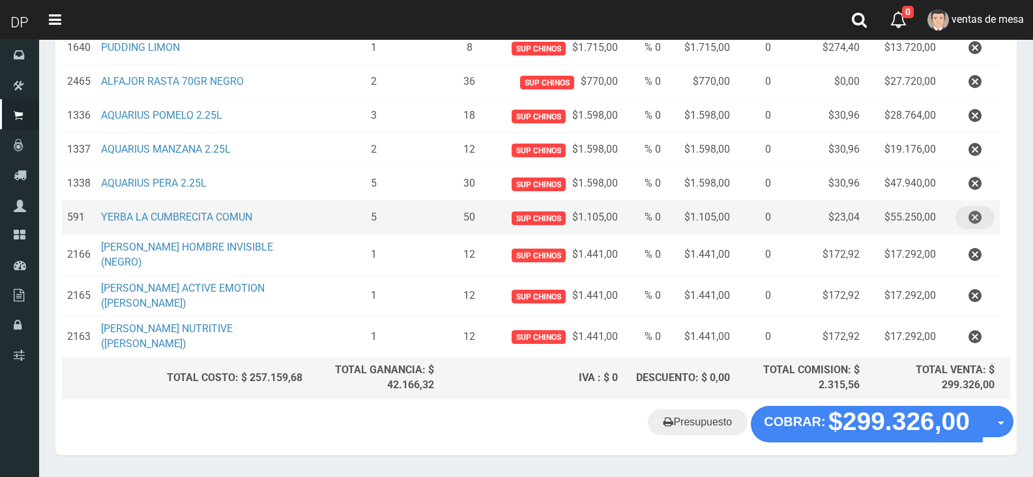
click at [967, 217] on button "button" at bounding box center [975, 217] width 39 height 23
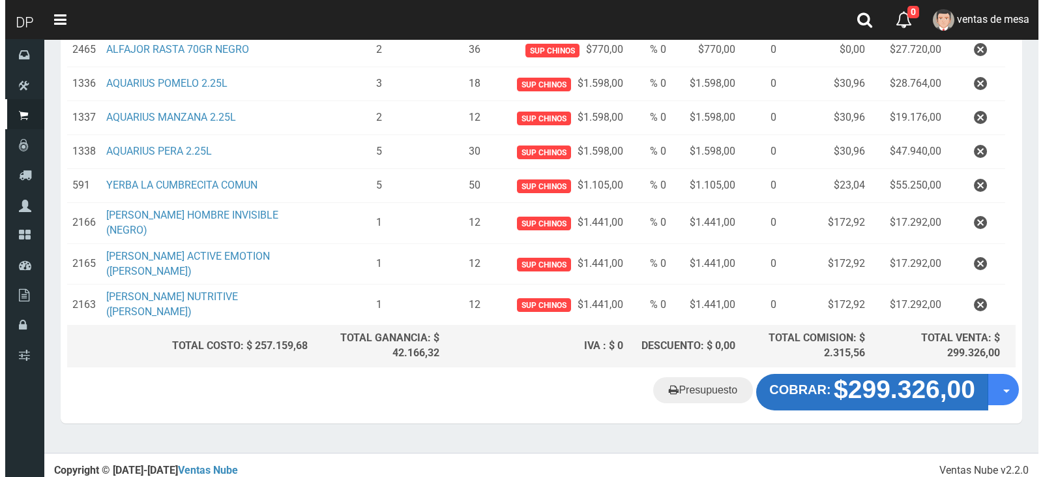
scroll to position [389, 0]
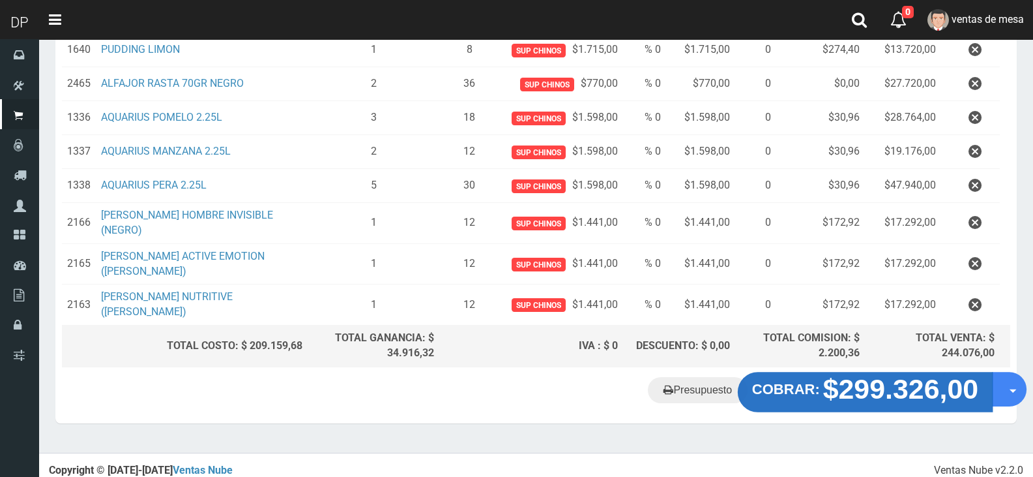
click at [822, 391] on button "COBRAR: $299.326,00" at bounding box center [865, 392] width 255 height 40
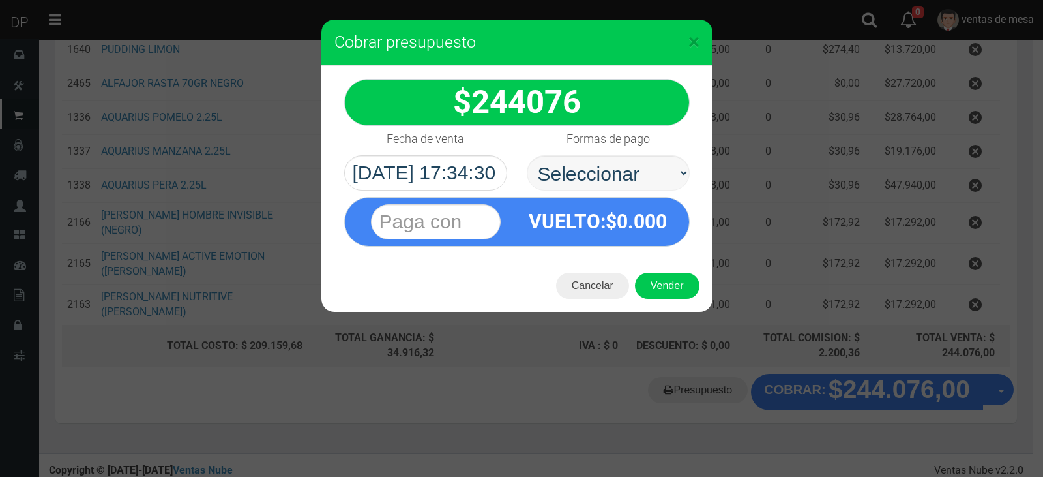
click at [630, 181] on select "Seleccionar Efectivo Tarjeta de Crédito Depósito Débito" at bounding box center [608, 172] width 163 height 35
click at [527, 155] on select "Seleccionar Efectivo Tarjeta de Crédito Depósito Débito" at bounding box center [608, 172] width 163 height 35
drag, startPoint x: 648, startPoint y: 164, endPoint x: 648, endPoint y: 183, distance: 18.9
click at [648, 164] on select "Seleccionar Efectivo Tarjeta de Crédito Depósito Débito" at bounding box center [608, 172] width 163 height 35
select select "Efectivo"
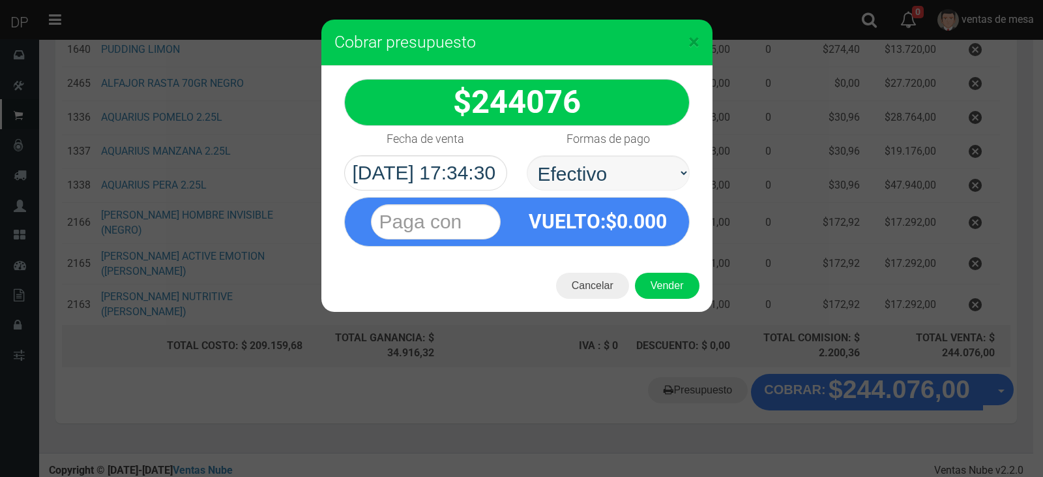
click at [527, 155] on select "Seleccionar Efectivo Tarjeta de Crédito Depósito Débito" at bounding box center [608, 172] width 163 height 35
click at [667, 289] on button "Vender" at bounding box center [667, 286] width 65 height 26
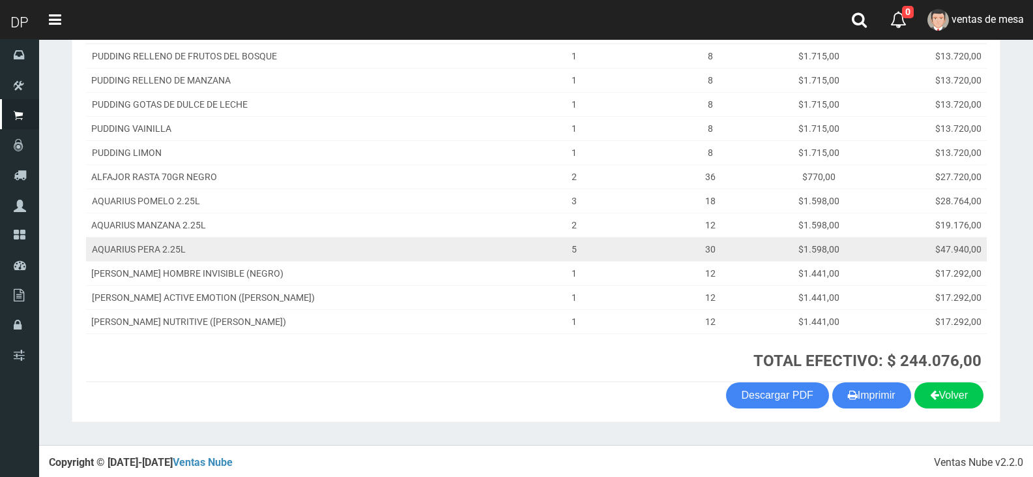
scroll to position [233, 0]
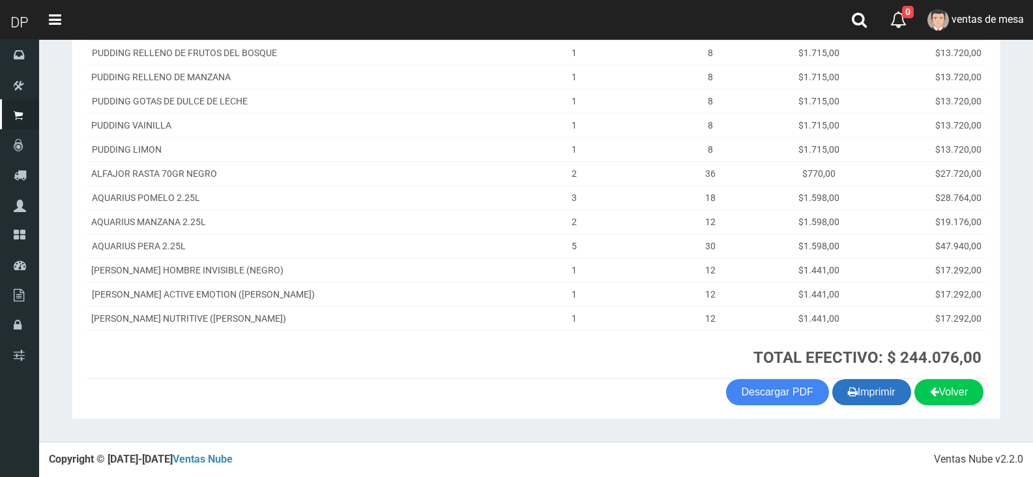
click at [877, 390] on button "Imprimir" at bounding box center [872, 392] width 79 height 26
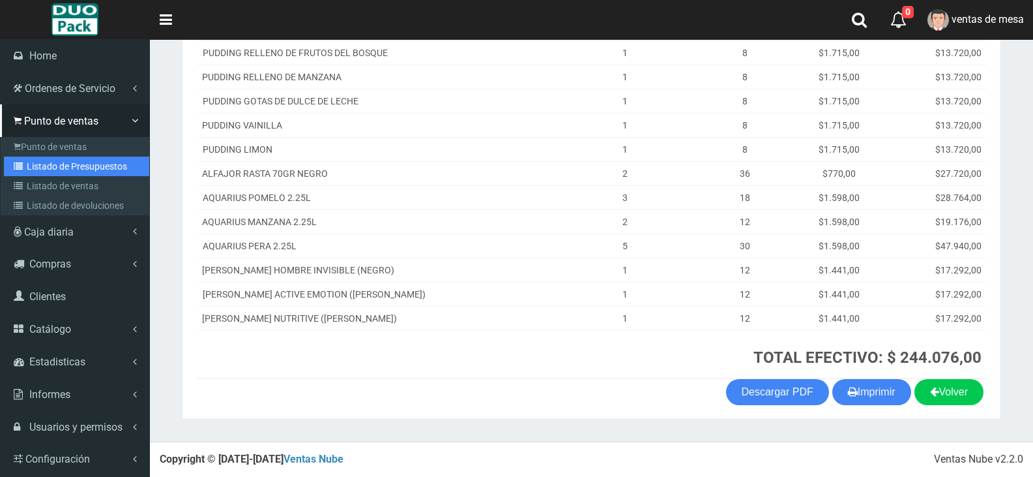
click at [48, 164] on link "Listado de Presupuestos" at bounding box center [76, 166] width 145 height 20
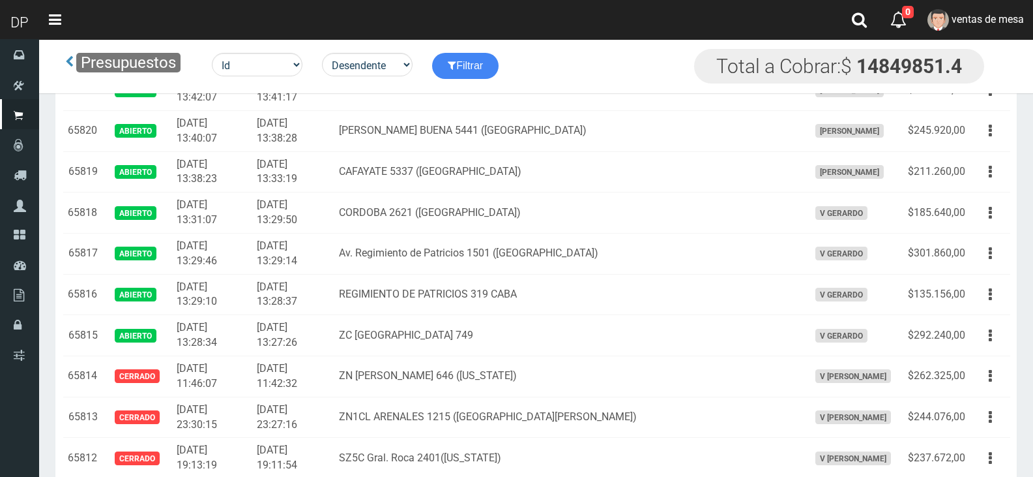
scroll to position [1978, 0]
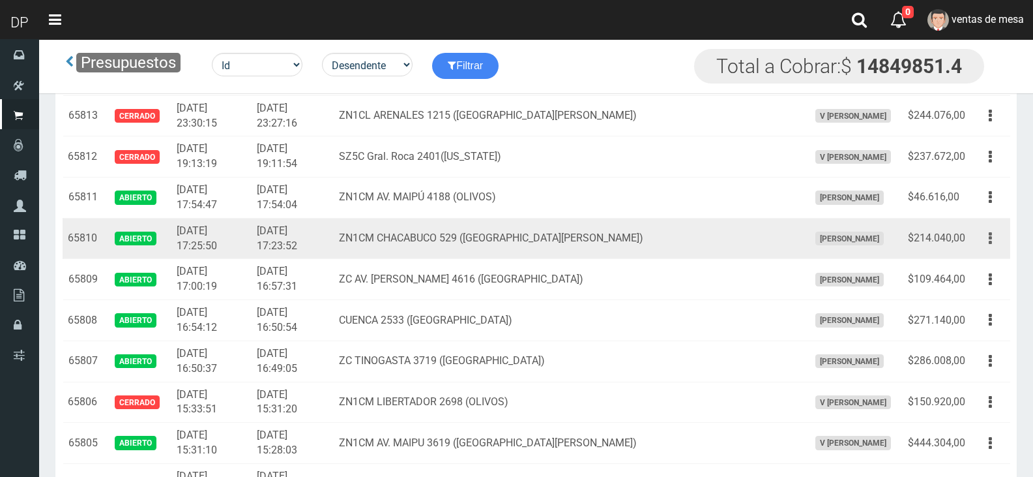
click at [990, 241] on icon "button" at bounding box center [990, 238] width 3 height 23
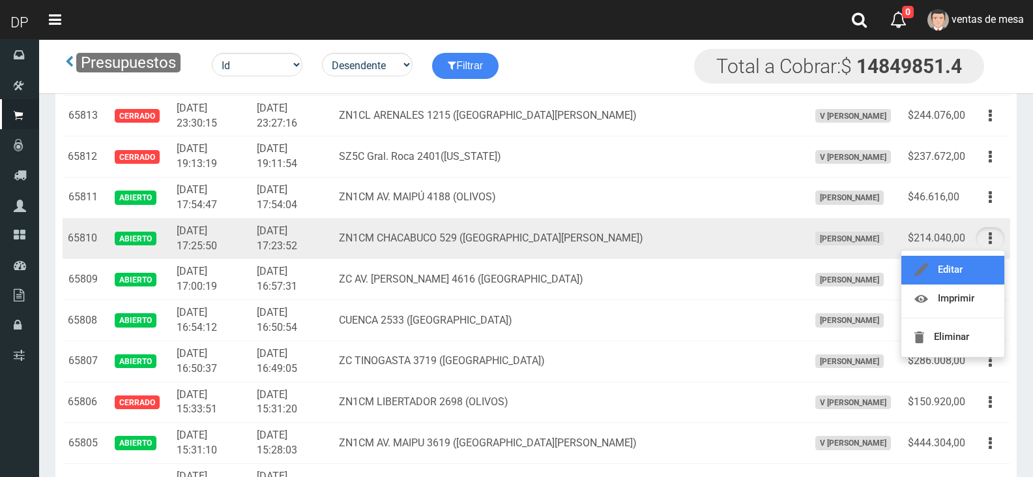
click at [977, 269] on link "Editar" at bounding box center [953, 270] width 103 height 29
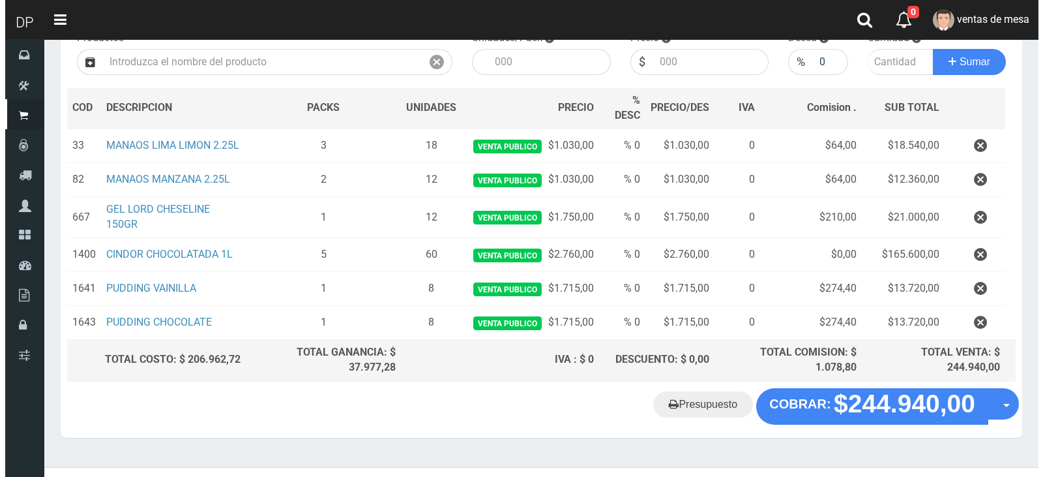
scroll to position [172, 0]
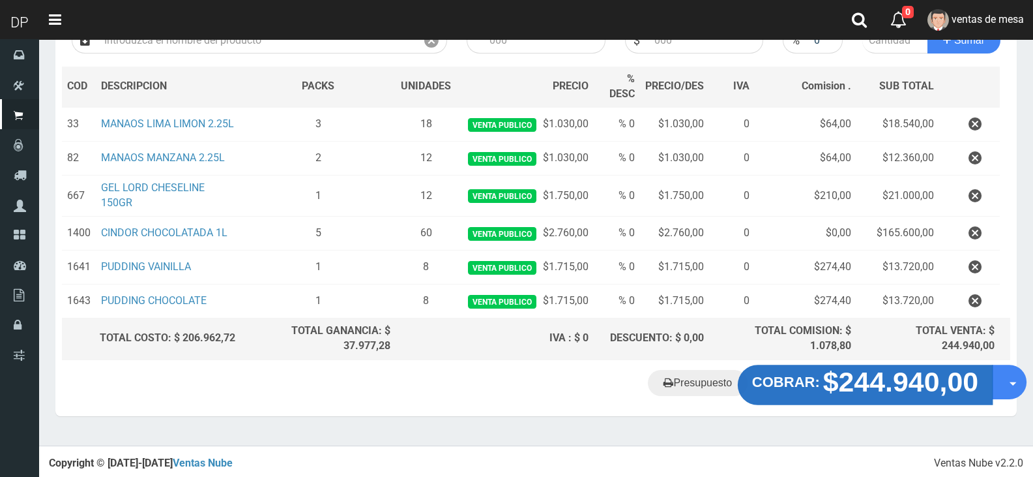
click at [837, 396] on strong "$244.940,00" at bounding box center [901, 381] width 156 height 31
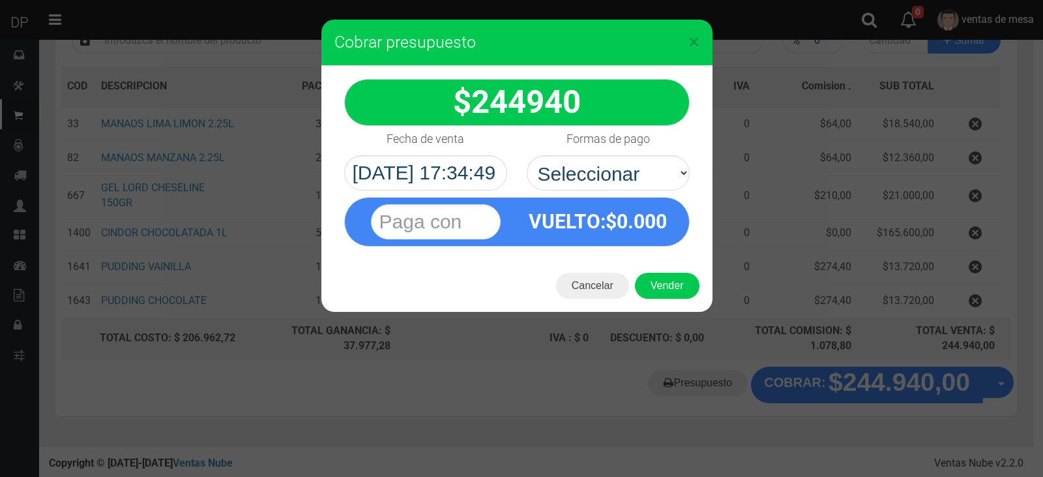
drag, startPoint x: 638, startPoint y: 188, endPoint x: 638, endPoint y: 177, distance: 10.5
click at [638, 188] on select "Seleccionar Efectivo Tarjeta de Crédito Depósito Débito" at bounding box center [608, 172] width 163 height 35
drag, startPoint x: 642, startPoint y: 171, endPoint x: 635, endPoint y: 190, distance: 19.6
click at [642, 171] on select "Seleccionar Efectivo Tarjeta de Crédito Depósito Débito" at bounding box center [608, 172] width 163 height 35
click at [527, 155] on select "Seleccionar Efectivo Tarjeta de Crédito Depósito Débito" at bounding box center [608, 172] width 163 height 35
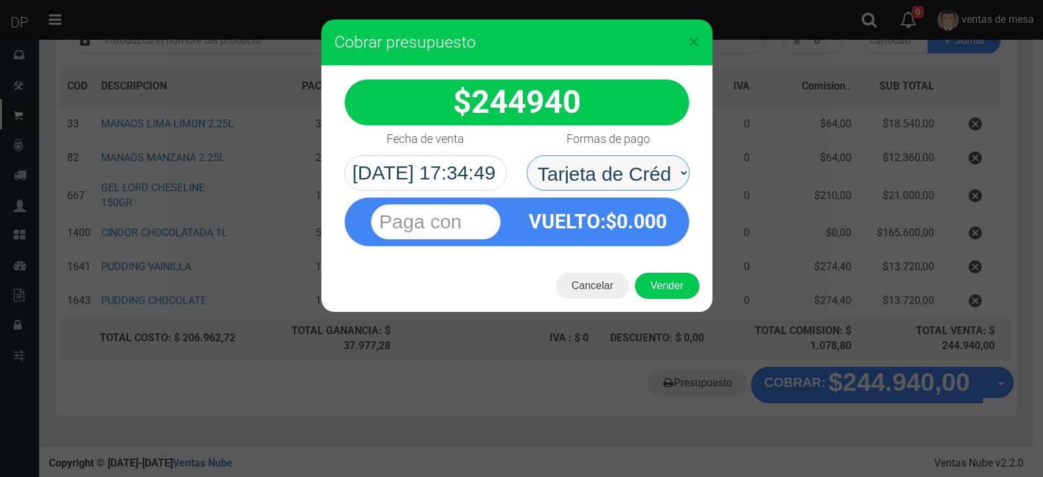
drag, startPoint x: 636, startPoint y: 179, endPoint x: 634, endPoint y: 188, distance: 8.6
click at [636, 179] on select "Seleccionar Efectivo Tarjeta de Crédito Depósito Débito" at bounding box center [608, 172] width 163 height 35
select select "Efectivo"
click at [527, 155] on select "Seleccionar Efectivo Tarjeta de Crédito Depósito Débito" at bounding box center [608, 172] width 163 height 35
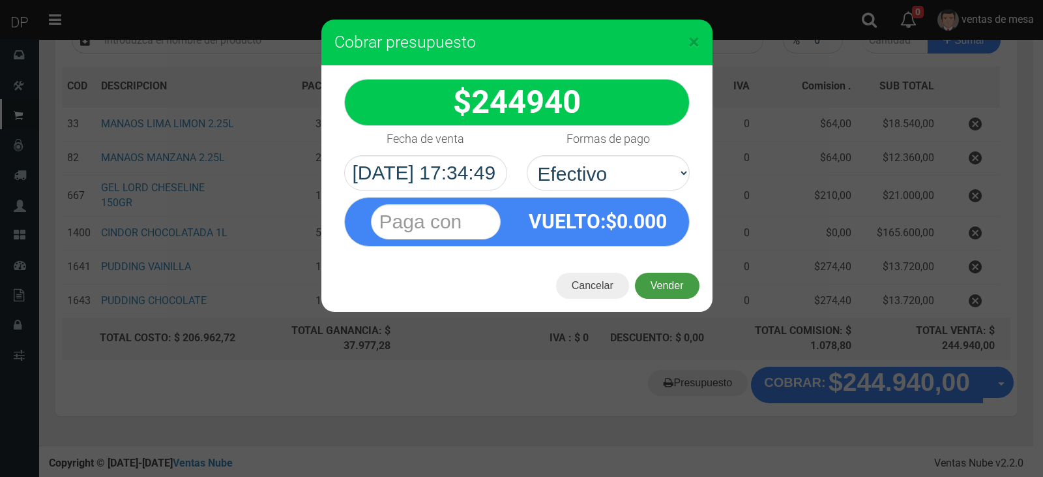
click at [662, 284] on button "Vender" at bounding box center [667, 286] width 65 height 26
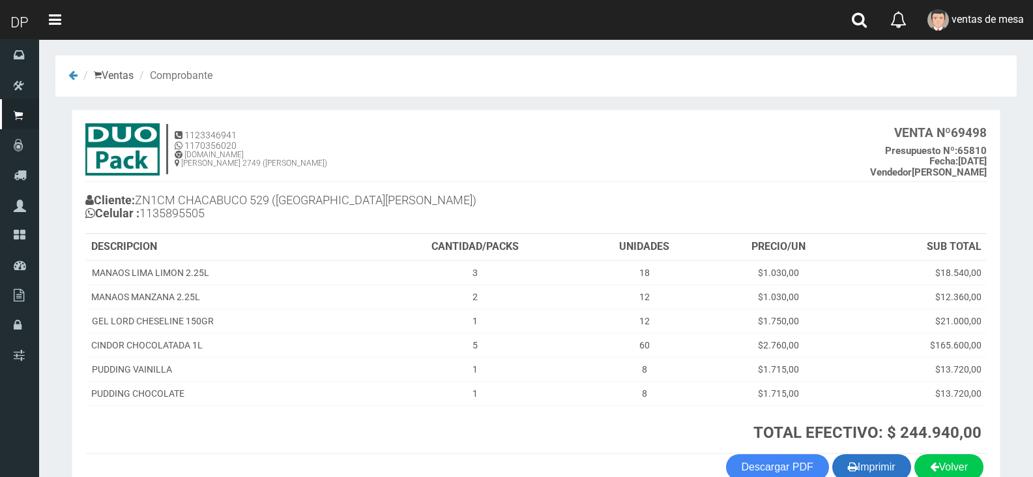
scroll to position [75, 0]
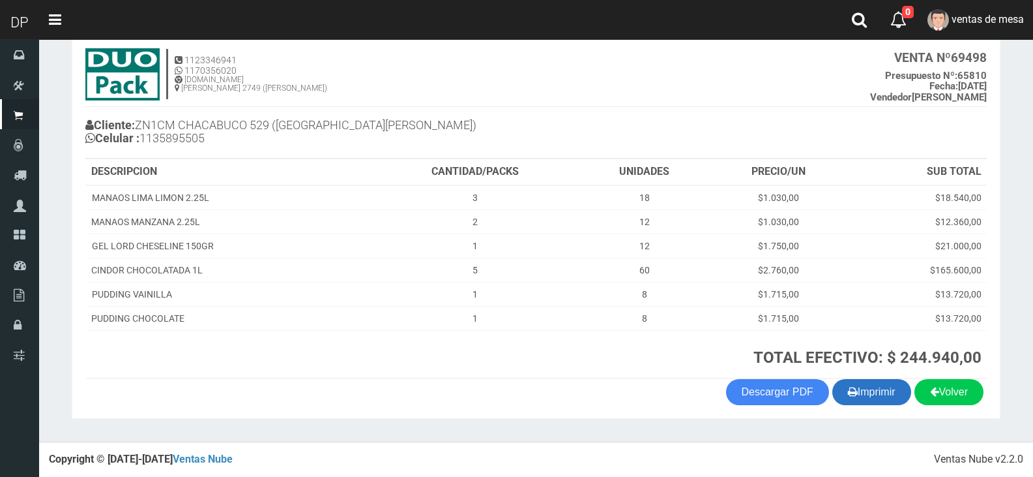
click at [855, 382] on button "Imprimir" at bounding box center [872, 392] width 79 height 26
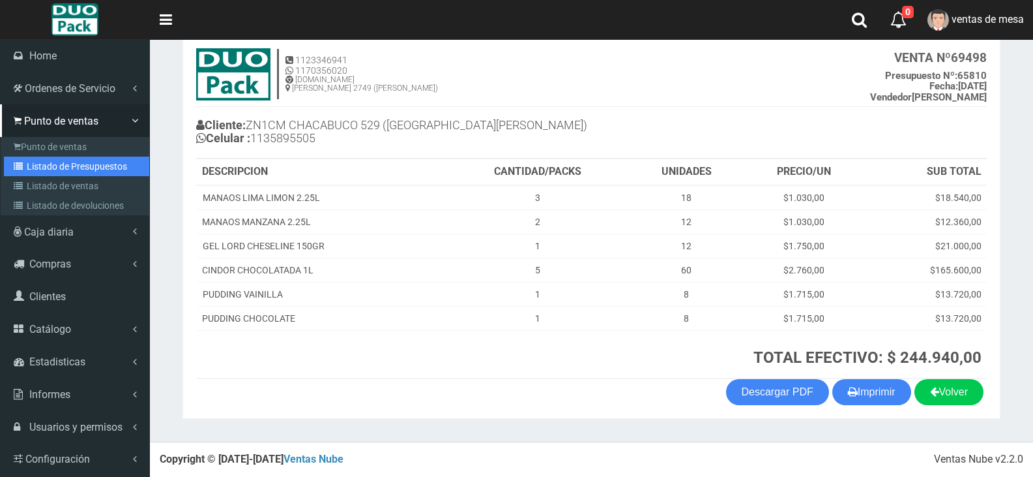
click at [44, 168] on link "Listado de Presupuestos" at bounding box center [76, 166] width 145 height 20
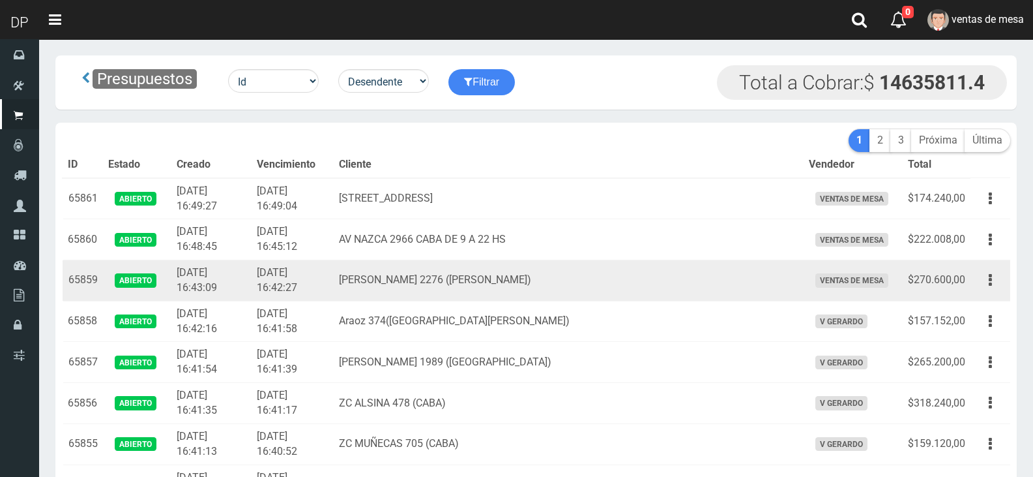
click at [483, 263] on td "[PERSON_NAME] 2276 ([PERSON_NAME])" at bounding box center [568, 280] width 469 height 41
click at [483, 264] on td "RAMÓN FALCÓN 2276 (FLORES)" at bounding box center [568, 280] width 469 height 41
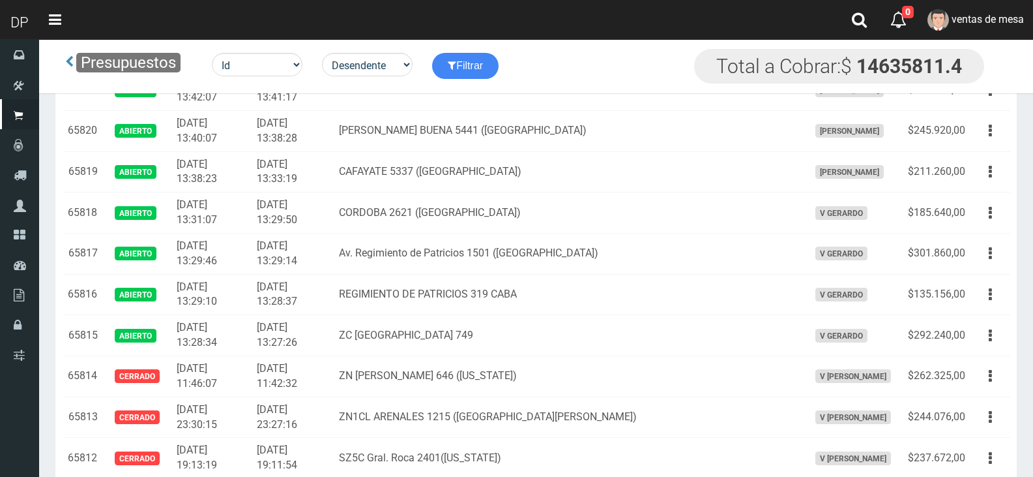
scroll to position [2836, 0]
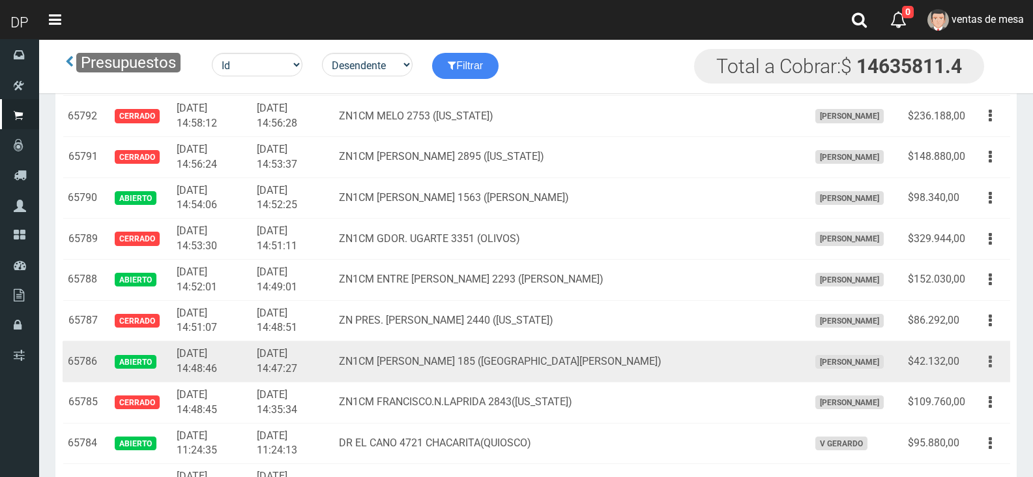
click at [990, 363] on icon "button" at bounding box center [990, 361] width 3 height 23
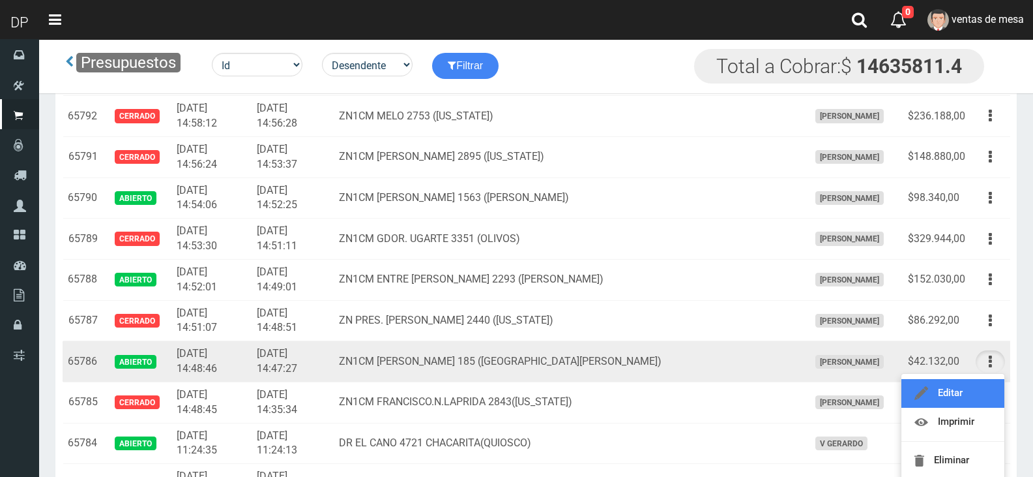
click at [976, 392] on link "Editar" at bounding box center [953, 393] width 103 height 29
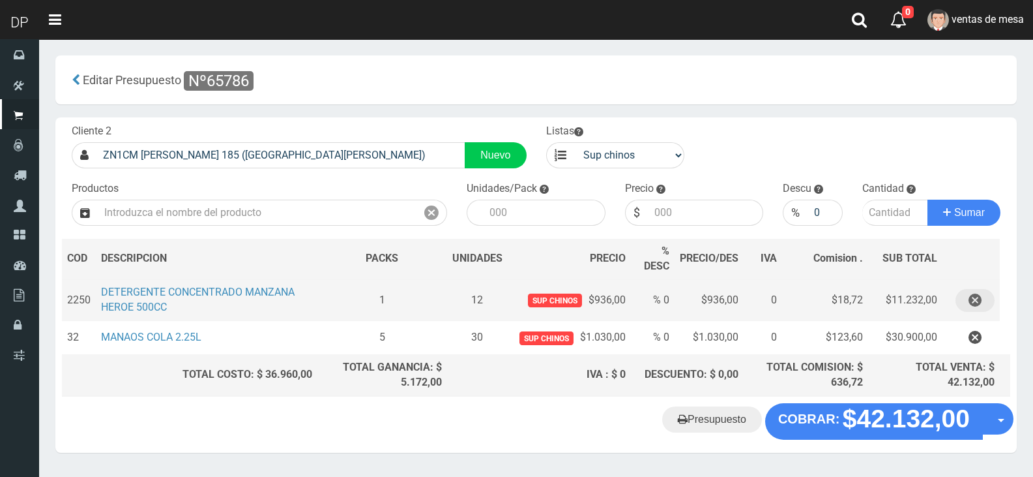
click at [973, 306] on icon "button" at bounding box center [975, 300] width 13 height 23
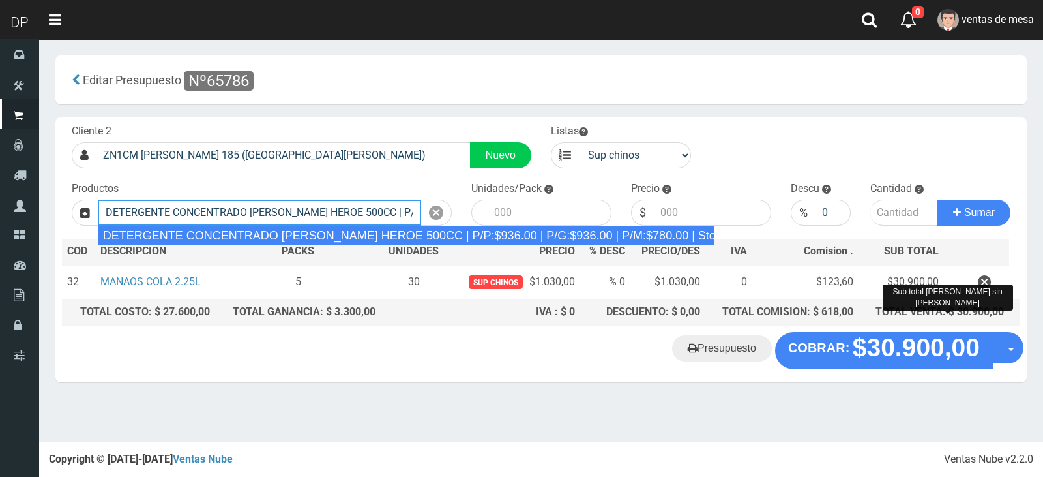
type input "DETERGENTE CONCENTRADO [PERSON_NAME] HEROE 500CC | P/P:$936.00 | P/G:$936.00 | …"
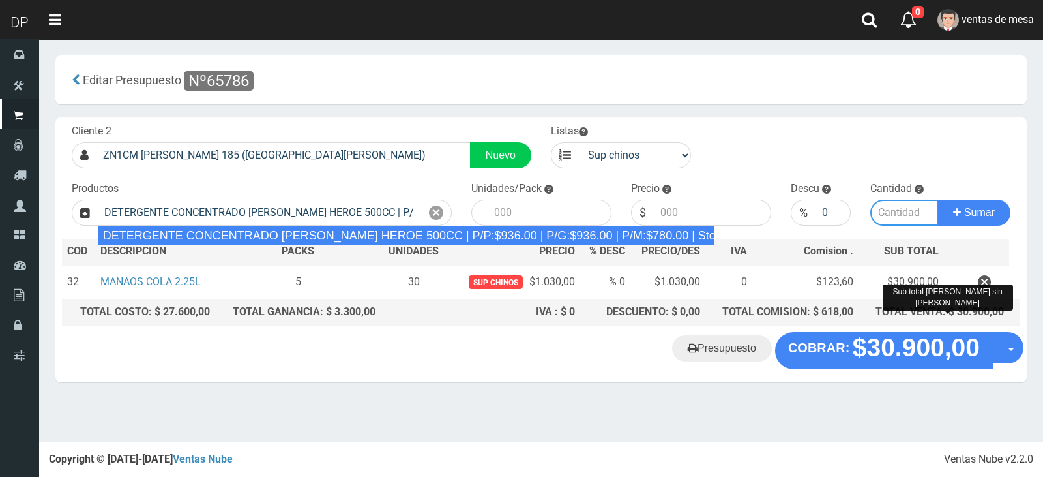
type input "12"
type input "936.00"
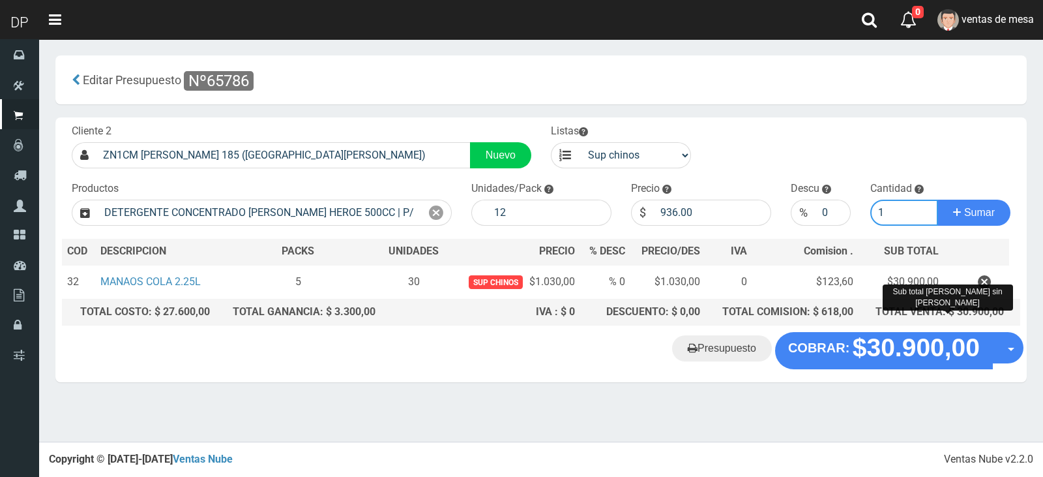
type input "1"
click at [938, 200] on button "Sumar" at bounding box center [974, 213] width 73 height 26
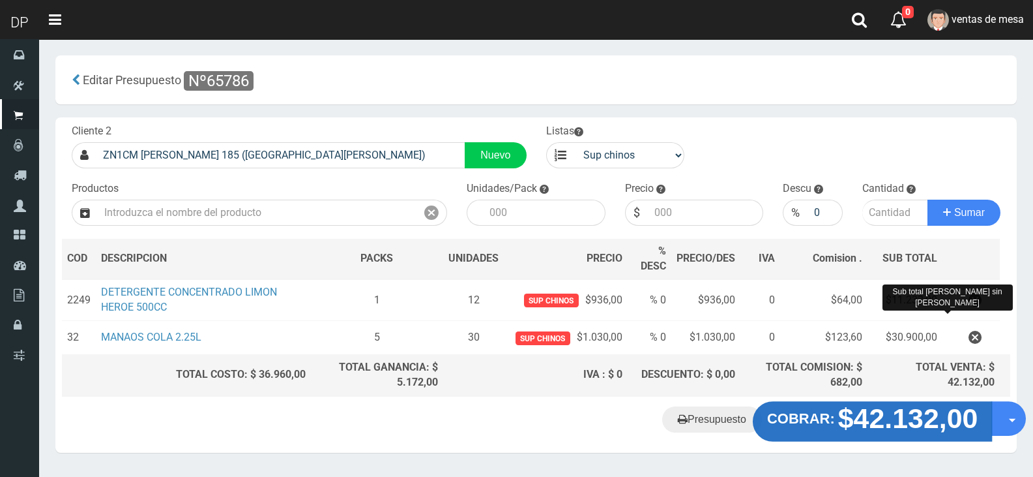
click at [925, 432] on strong "$42.132,00" at bounding box center [908, 417] width 140 height 31
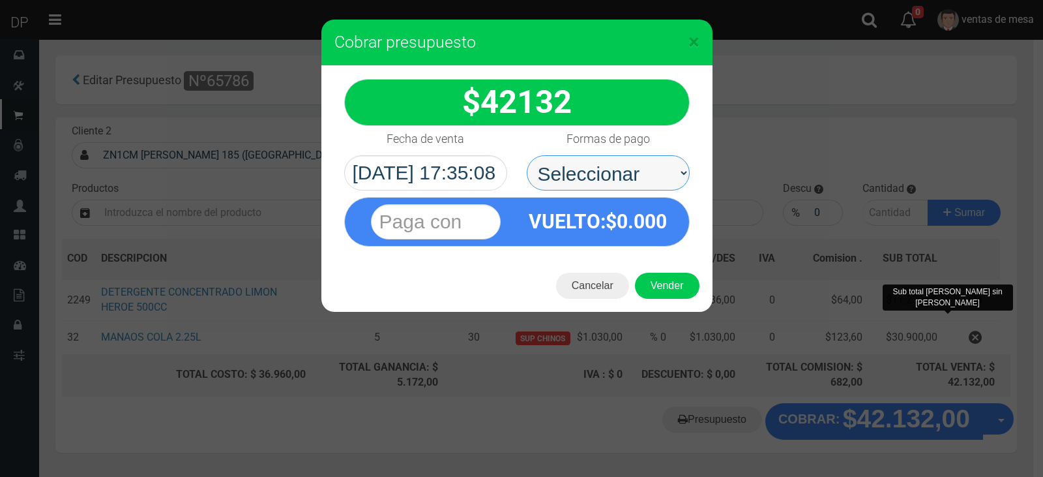
click at [610, 182] on select "Seleccionar Efectivo Tarjeta de Crédito Depósito Débito" at bounding box center [608, 172] width 163 height 35
select select "Efectivo"
click at [527, 155] on select "Seleccionar Efectivo Tarjeta de Crédito Depósito Débito" at bounding box center [608, 172] width 163 height 35
click at [672, 305] on div "Cancelar Vender" at bounding box center [516, 286] width 391 height 52
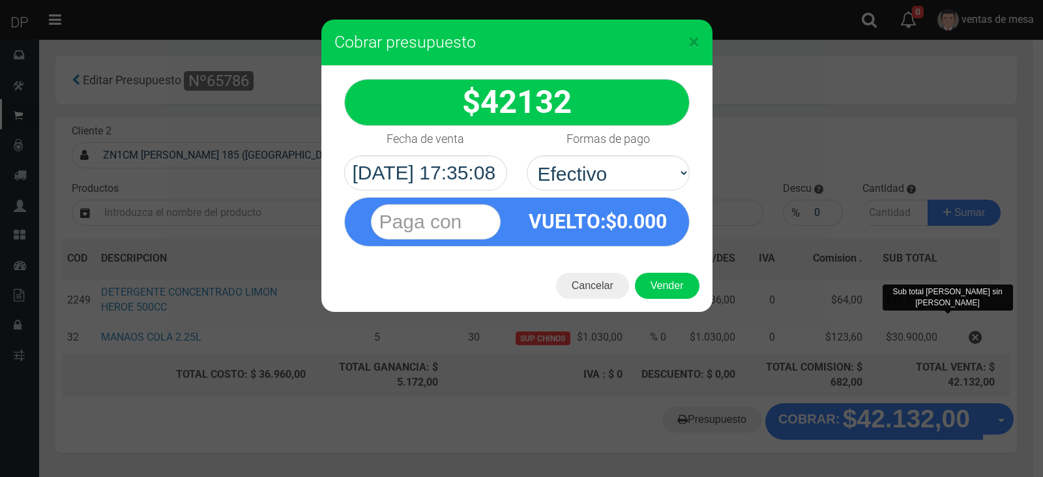
click at [672, 299] on div "Cancelar Vender" at bounding box center [516, 286] width 391 height 52
click at [671, 298] on button "Vender" at bounding box center [667, 286] width 65 height 26
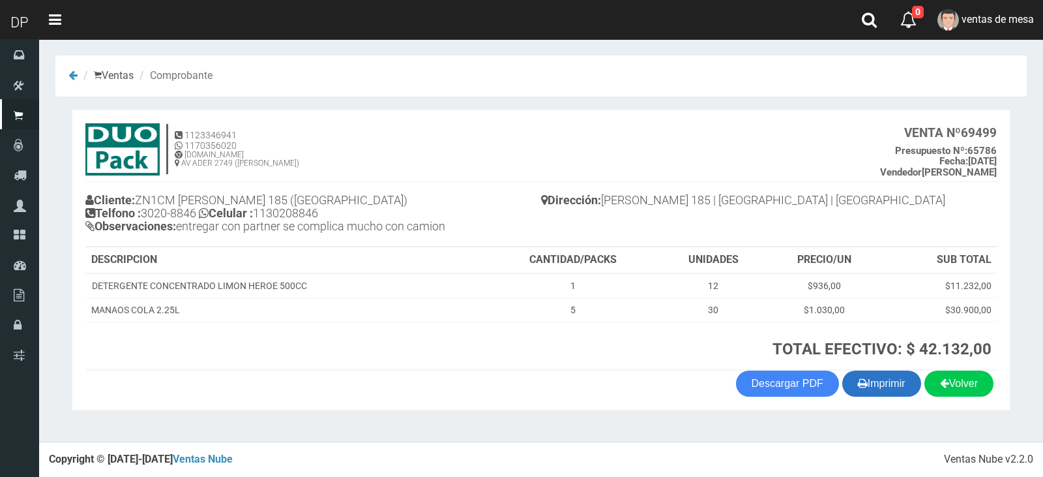
click at [868, 386] on button "Imprimir" at bounding box center [881, 383] width 79 height 26
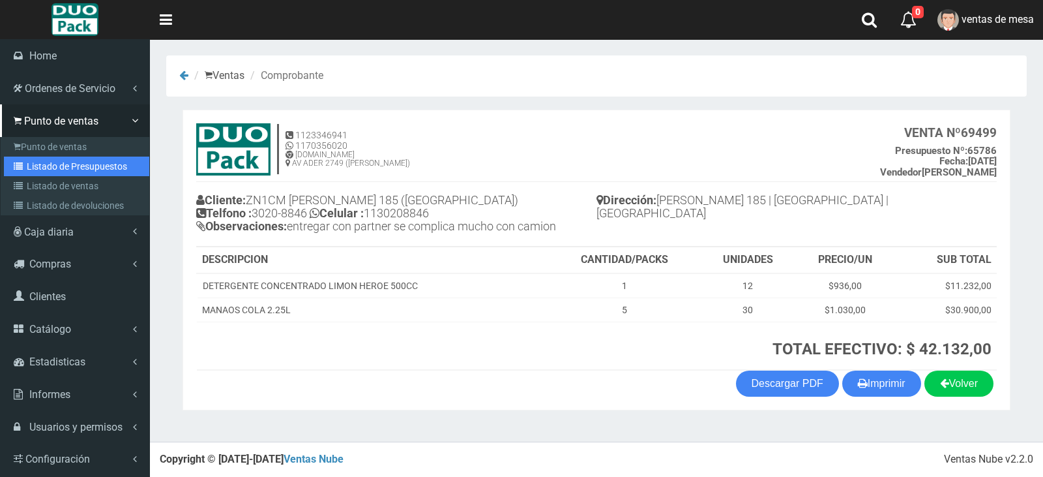
drag, startPoint x: 57, startPoint y: 164, endPoint x: 221, endPoint y: 84, distance: 182.6
click at [57, 164] on link "Listado de Presupuestos" at bounding box center [76, 166] width 145 height 20
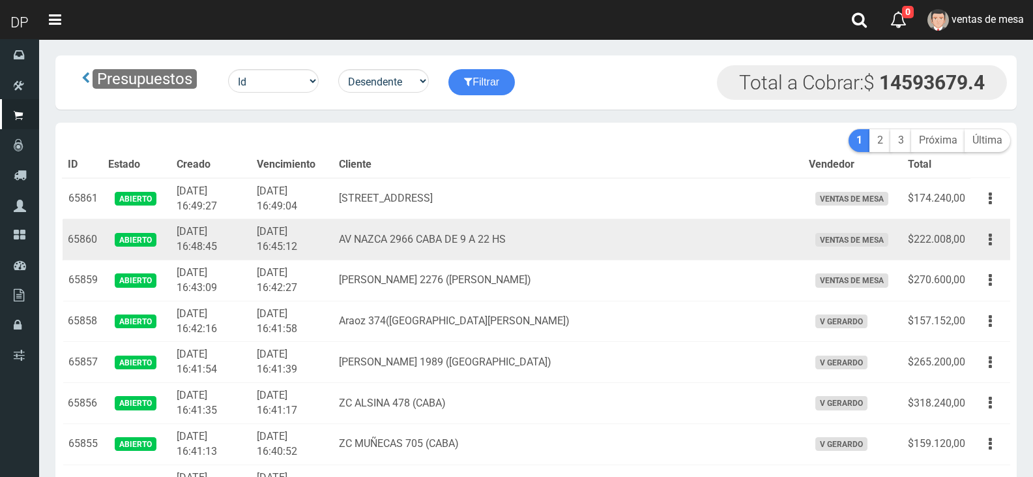
scroll to position [2862, 0]
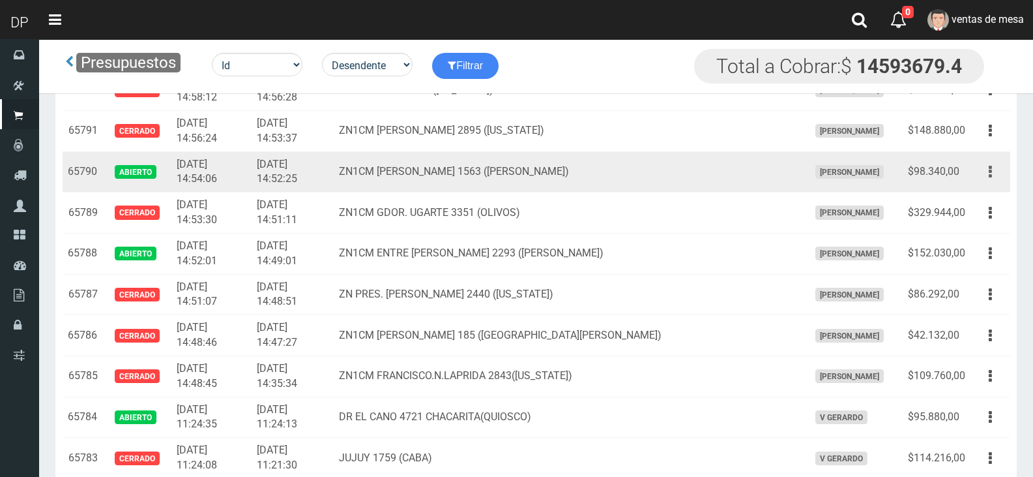
click at [988, 171] on button "button" at bounding box center [990, 171] width 29 height 23
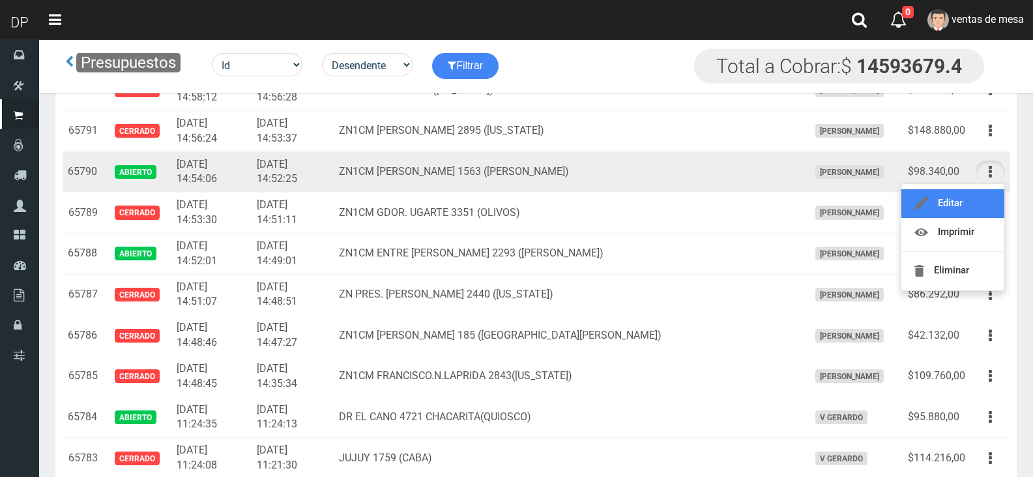
click at [988, 198] on link "Editar" at bounding box center [953, 203] width 103 height 29
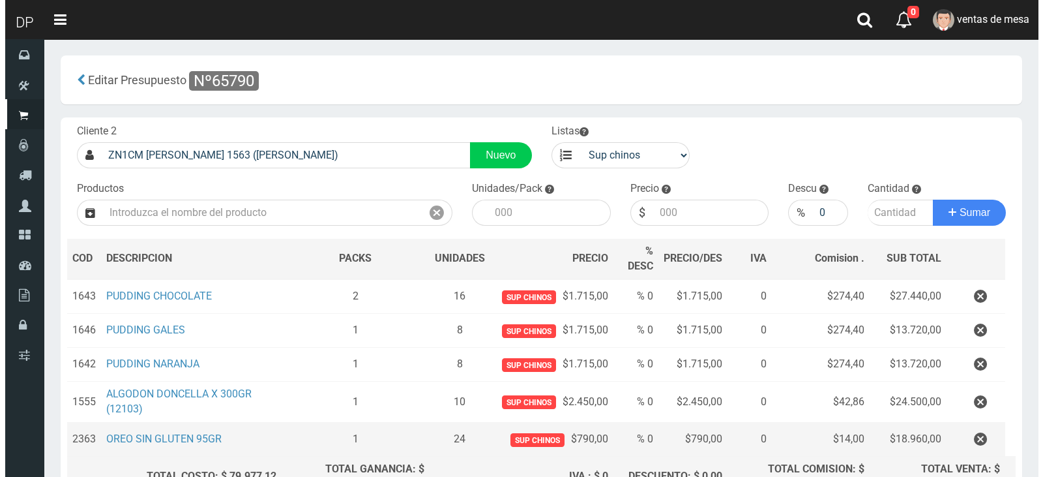
scroll to position [138, 0]
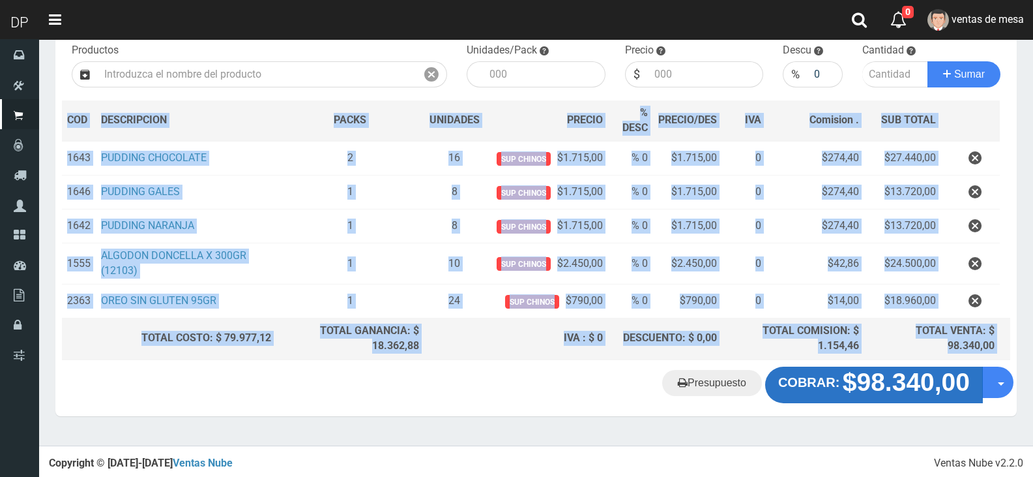
click at [862, 370] on div "Cliente 2 ZN1CM FLEMING 1563 (MARTINEZ) Nuevo Listas venta publico Sup chinos r…" at bounding box center [536, 197] width 962 height 437
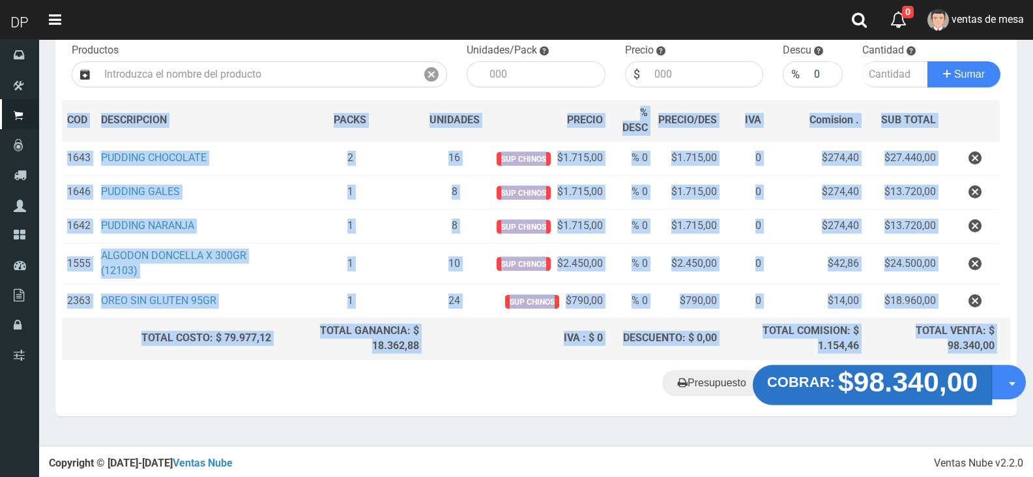
click at [861, 374] on strong "$98.340,00" at bounding box center [908, 381] width 140 height 31
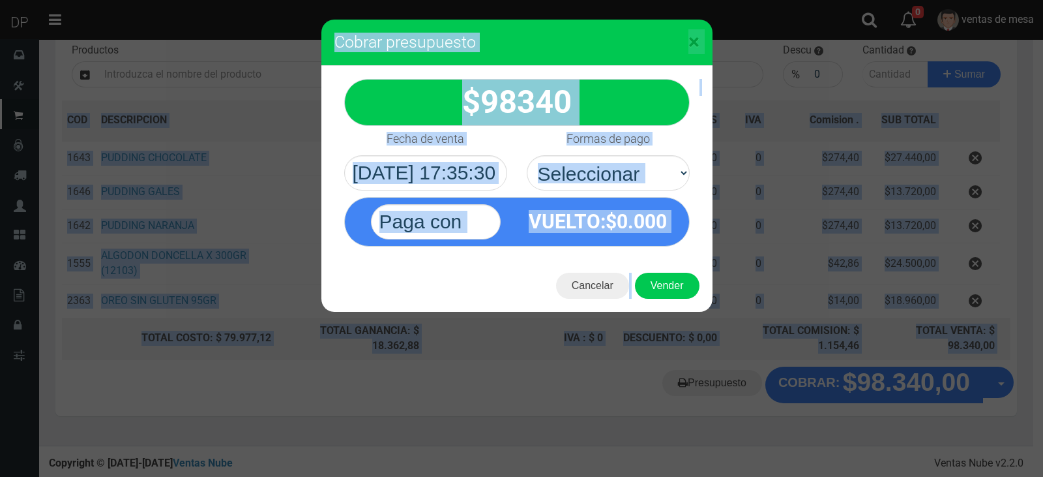
select select "Efectivo"
click at [527, 155] on select "Seleccionar Efectivo Tarjeta de Crédito Depósito Débito" at bounding box center [608, 172] width 163 height 35
click at [672, 297] on button "Vender" at bounding box center [667, 286] width 65 height 26
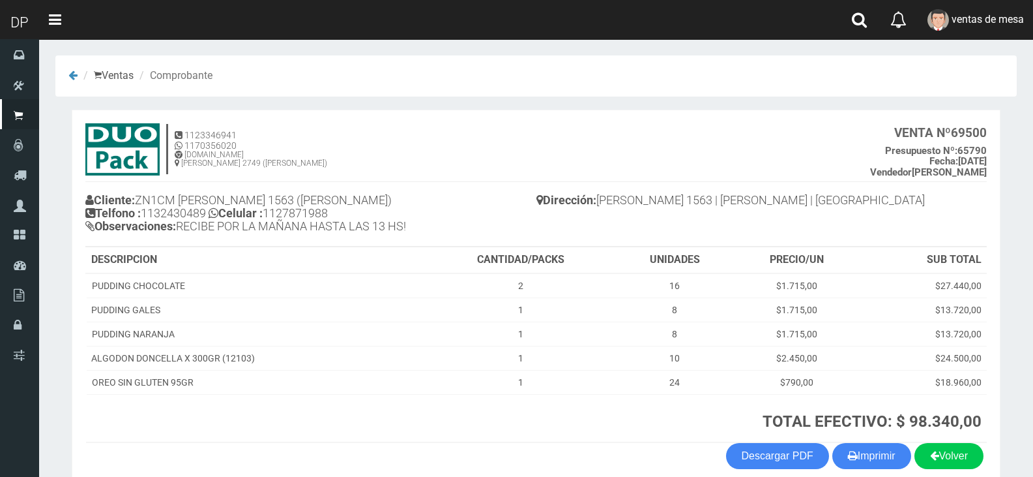
scroll to position [64, 0]
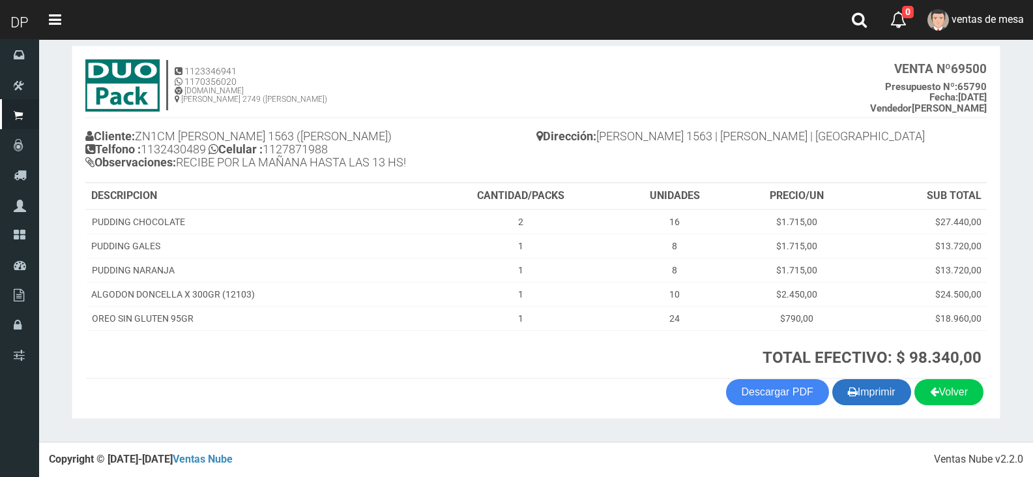
click at [884, 400] on button "Imprimir" at bounding box center [872, 392] width 79 height 26
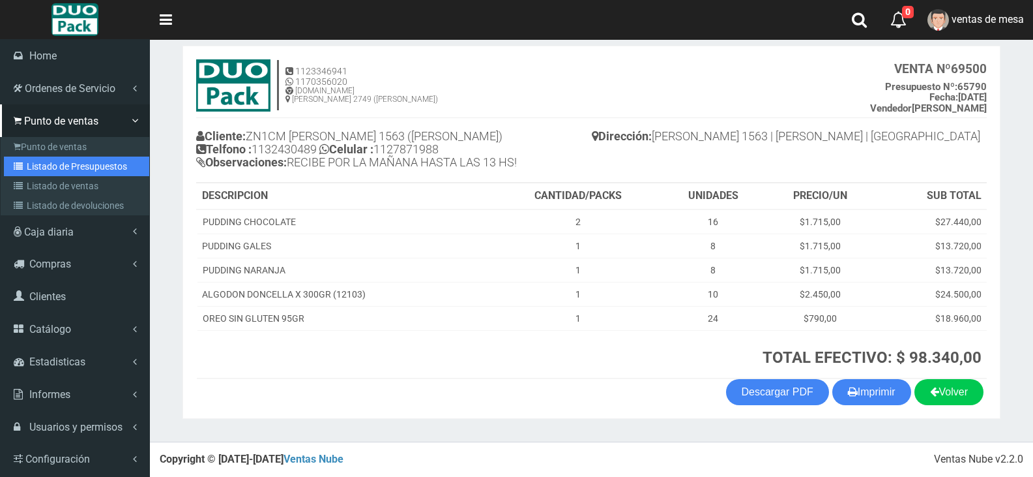
drag, startPoint x: 56, startPoint y: 175, endPoint x: 65, endPoint y: 164, distance: 13.4
click at [56, 175] on link "Listado de Presupuestos" at bounding box center [76, 166] width 145 height 20
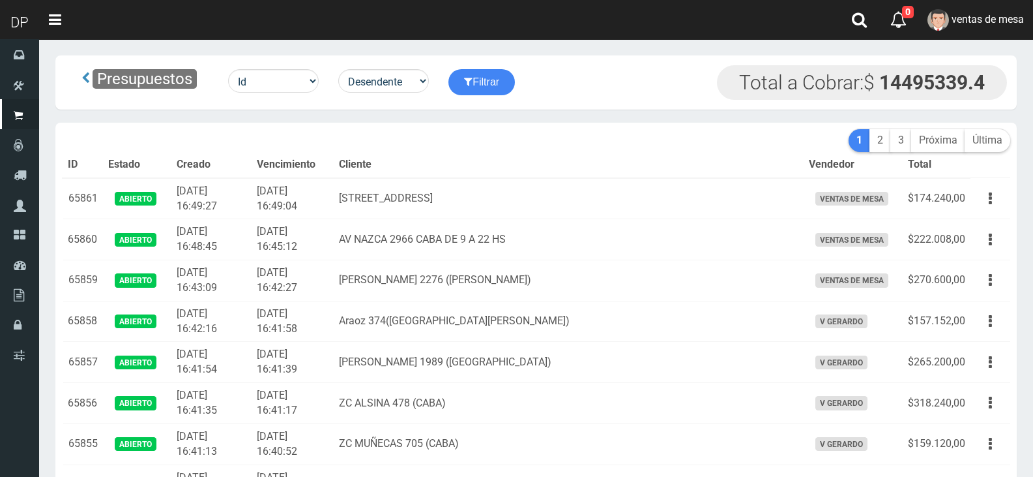
drag, startPoint x: 0, startPoint y: 0, endPoint x: 520, endPoint y: 175, distance: 548.2
click at [520, 175] on th "Cliente" at bounding box center [568, 165] width 469 height 26
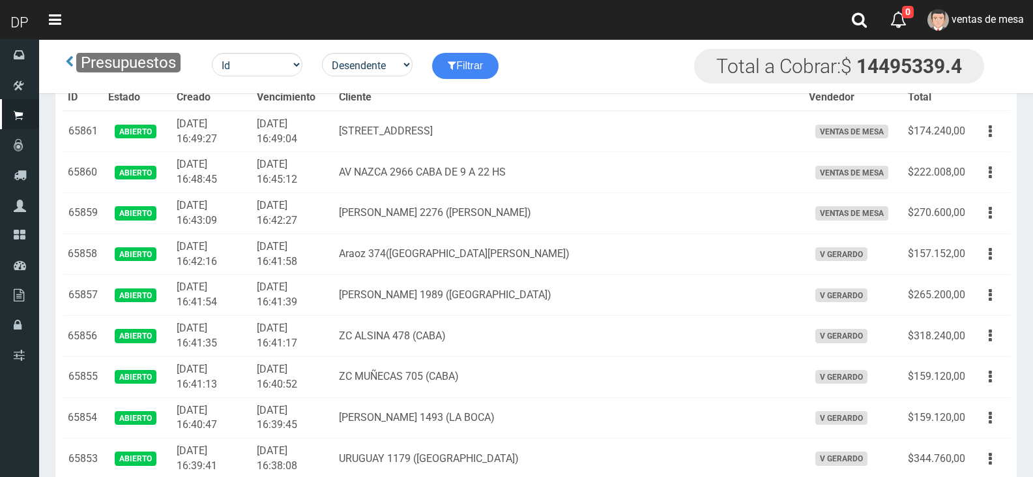
scroll to position [2903, 0]
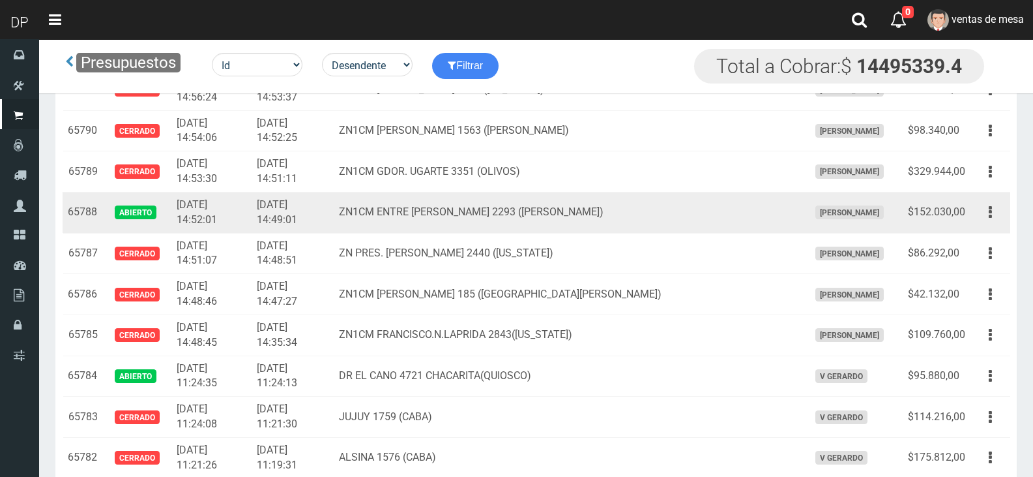
click at [996, 210] on button "button" at bounding box center [990, 212] width 29 height 23
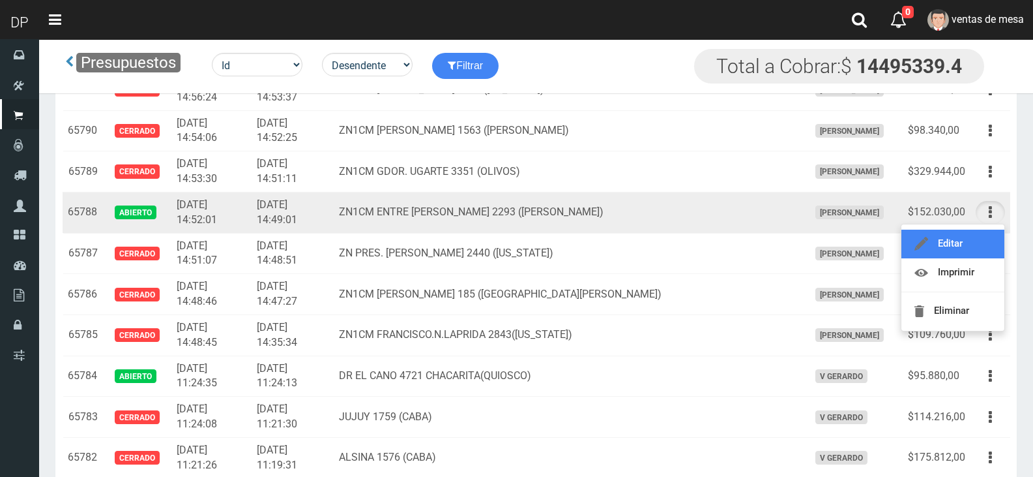
click at [991, 243] on link "Editar" at bounding box center [953, 244] width 103 height 29
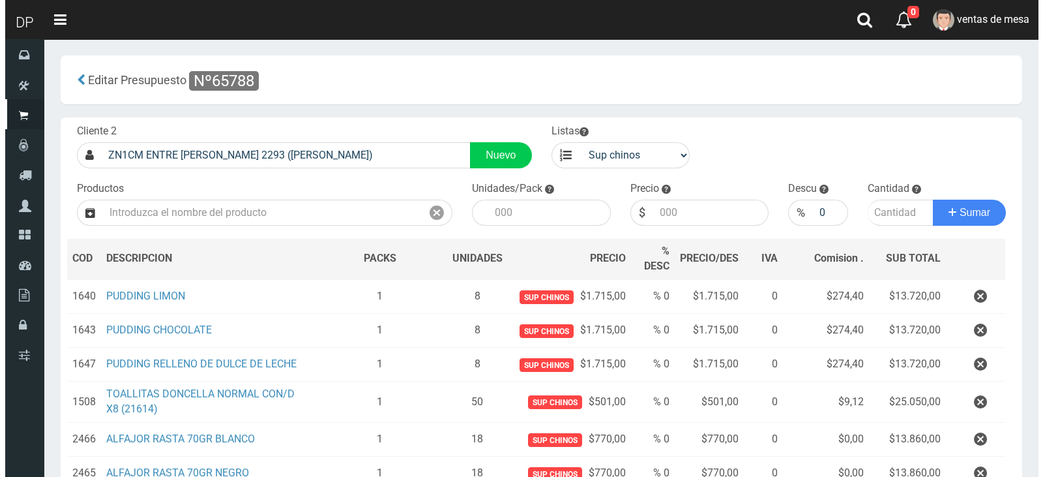
scroll to position [288, 0]
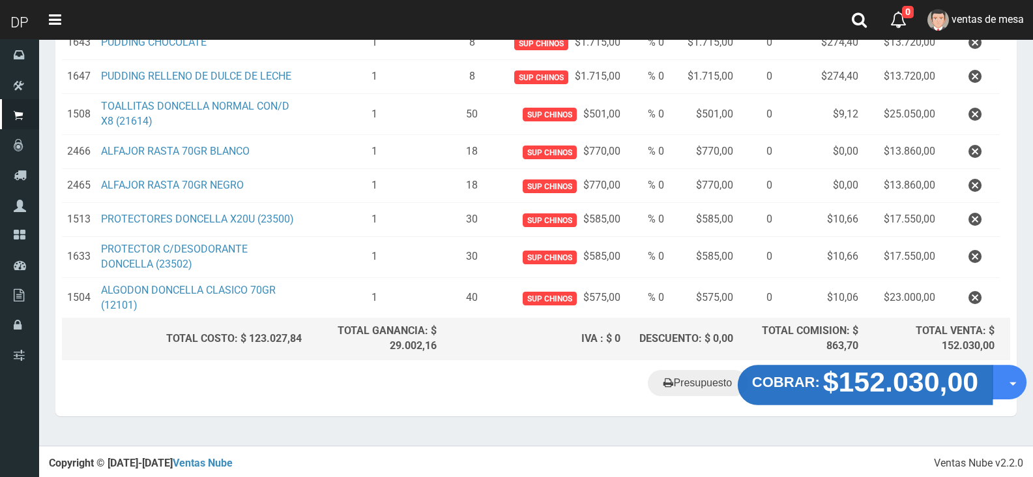
click at [843, 375] on strong "$152.030,00" at bounding box center [901, 381] width 156 height 31
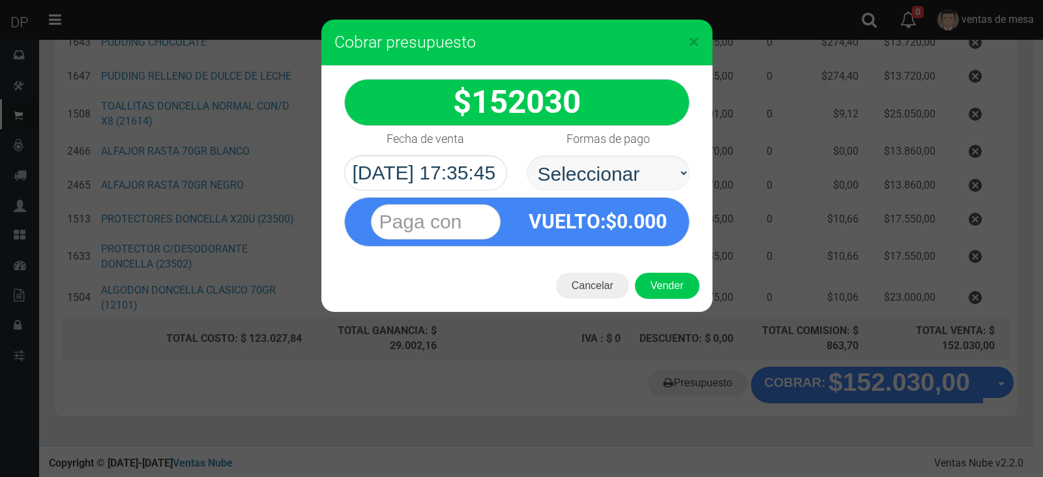
select select "Efectivo"
click at [527, 155] on select "Seleccionar Efectivo Tarjeta de Crédito Depósito Débito" at bounding box center [608, 172] width 163 height 35
click at [652, 276] on button "Vender" at bounding box center [667, 286] width 65 height 26
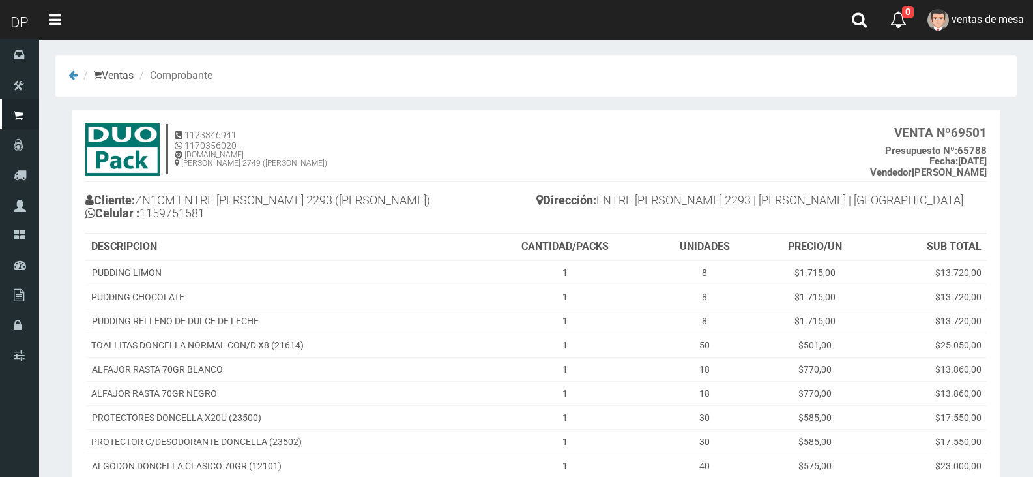
scroll to position [147, 0]
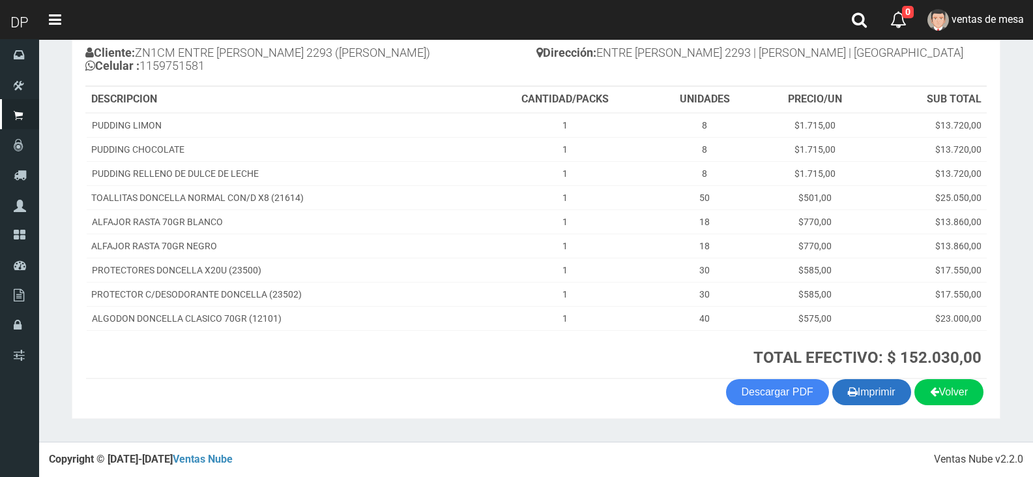
click at [867, 393] on button "Imprimir" at bounding box center [872, 392] width 79 height 26
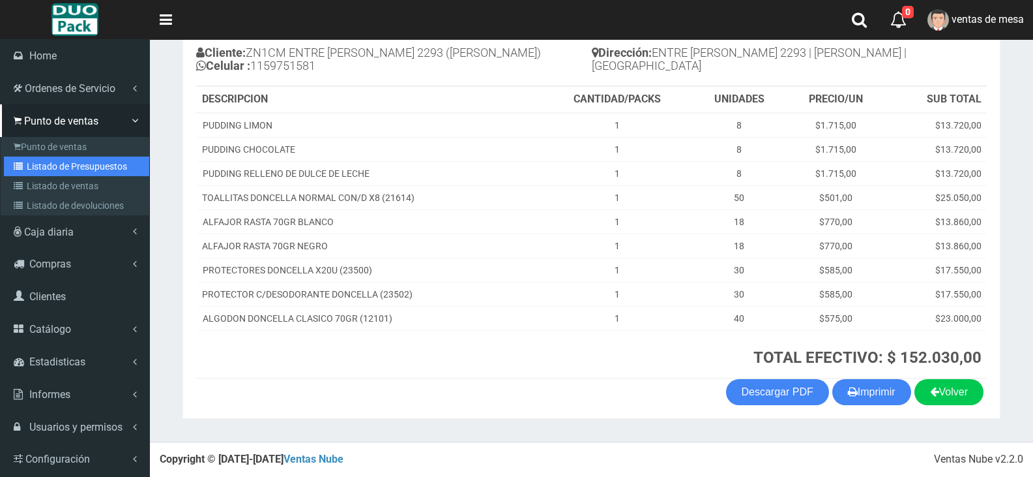
click at [28, 165] on link "Listado de Presupuestos" at bounding box center [76, 166] width 145 height 20
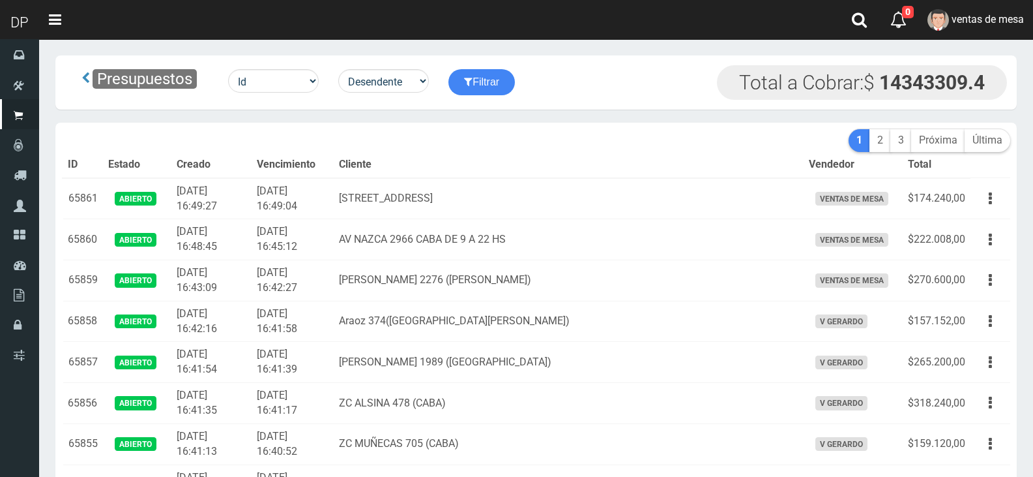
scroll to position [2494, 0]
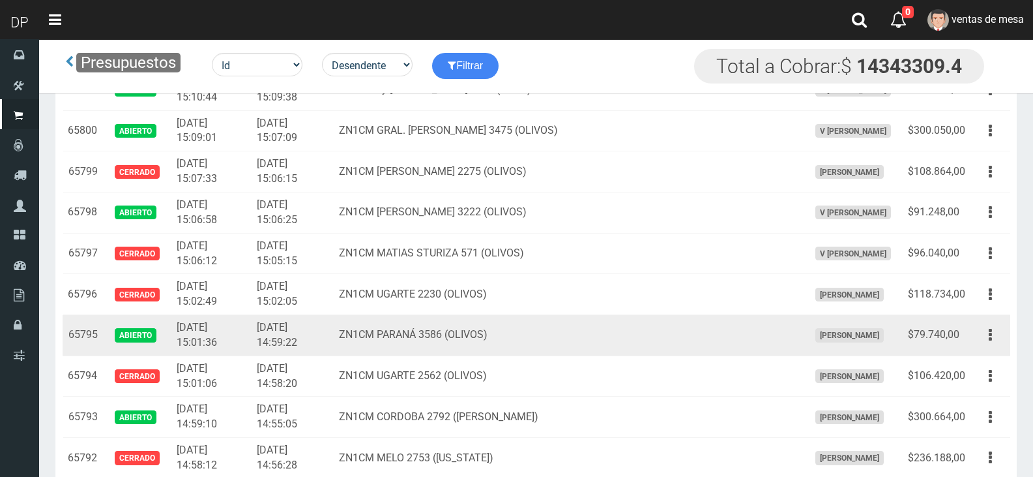
click at [981, 337] on button "button" at bounding box center [990, 334] width 29 height 23
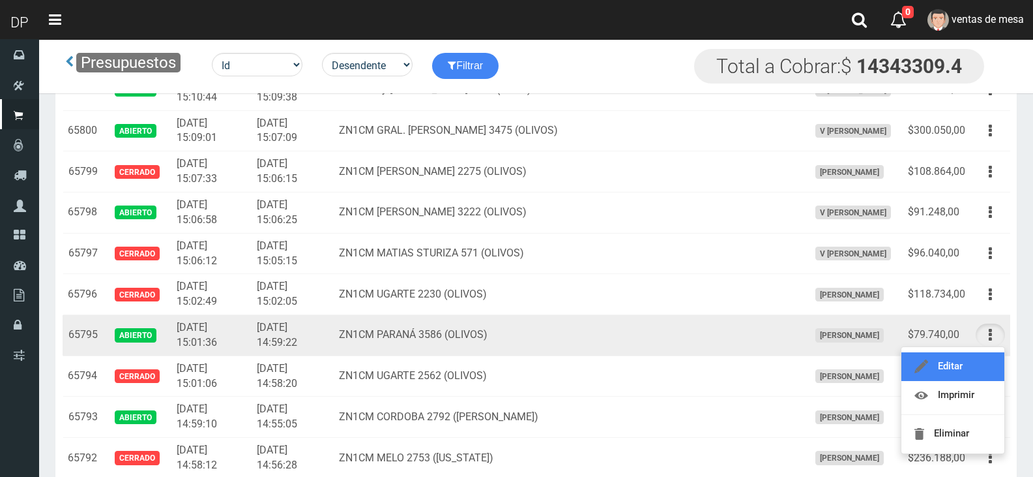
click at [983, 365] on link "Editar" at bounding box center [953, 366] width 103 height 29
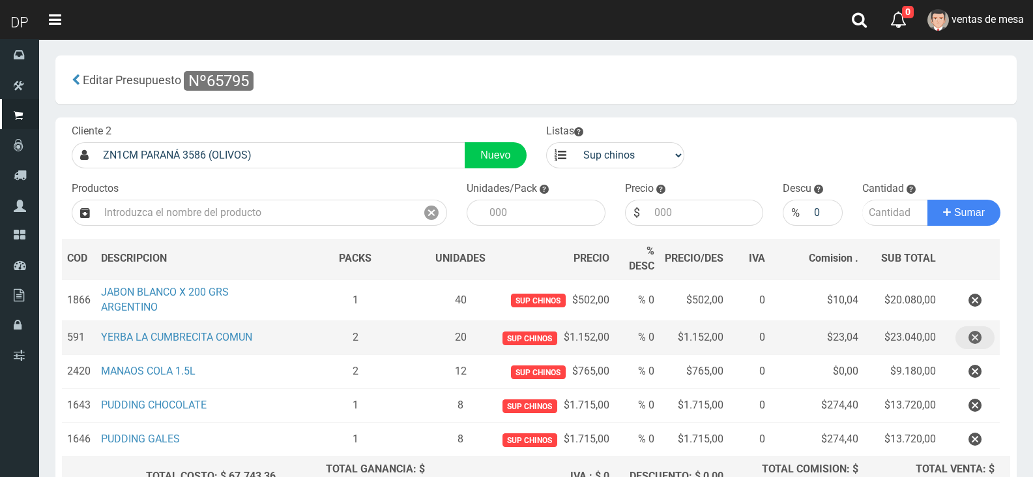
click at [975, 334] on icon "button" at bounding box center [975, 337] width 13 height 23
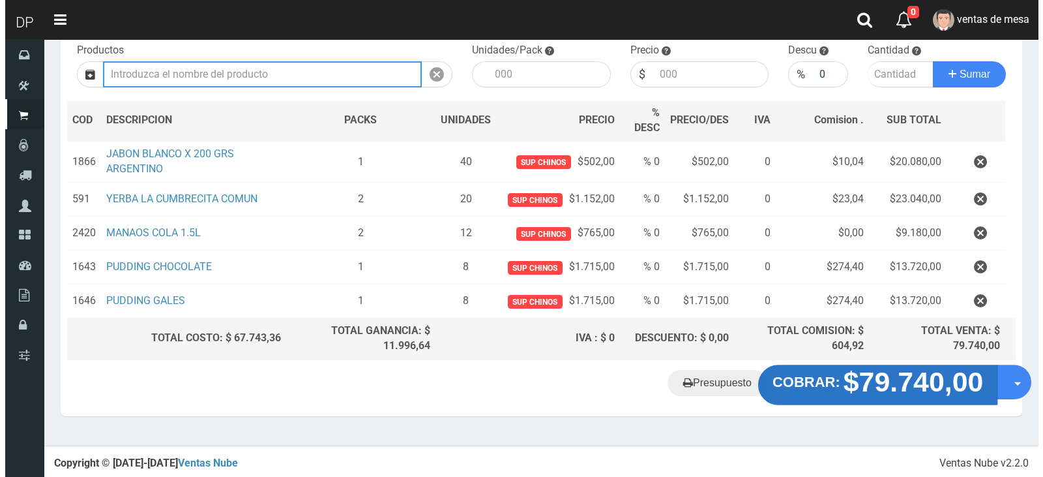
scroll to position [104, 0]
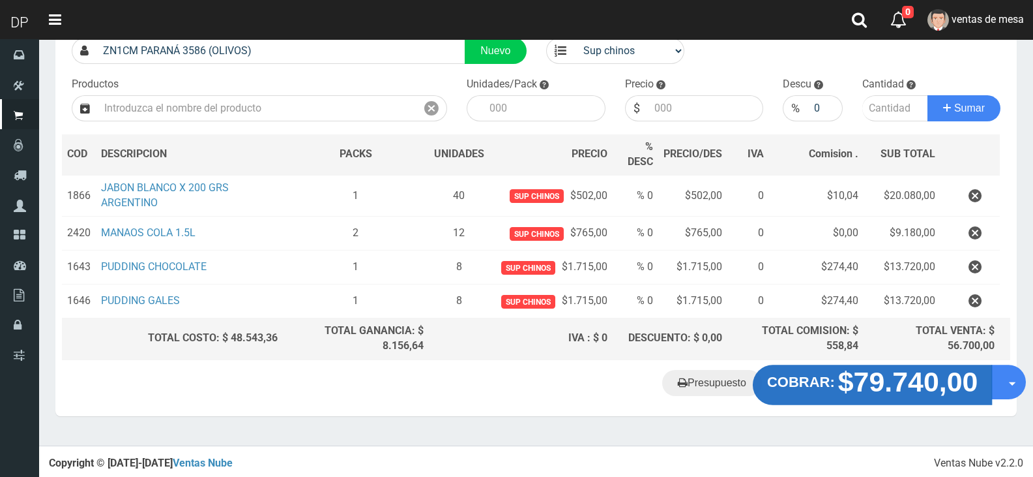
click at [832, 396] on button "COBRAR: $79.740,00" at bounding box center [873, 384] width 240 height 40
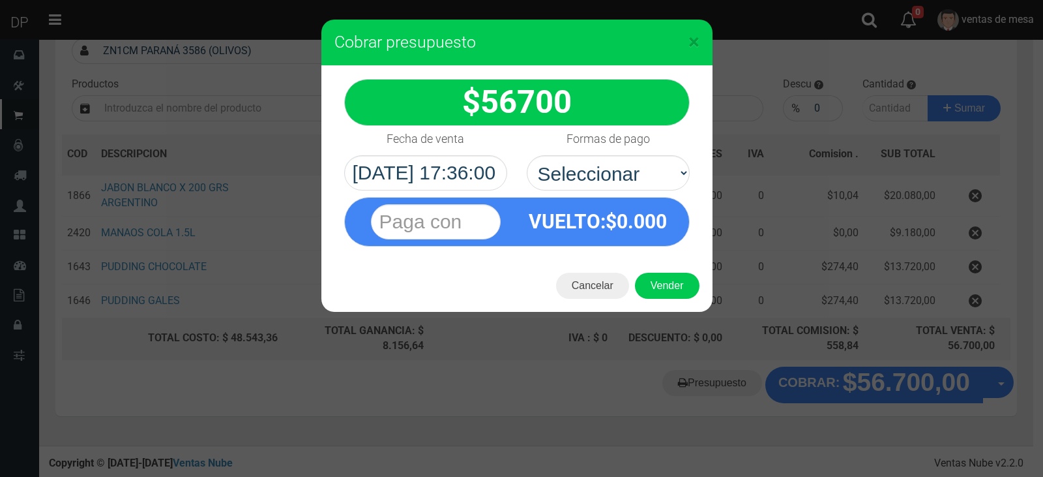
select select "Efectivo"
click at [527, 155] on select "Seleccionar Efectivo Tarjeta de Crédito Depósito Débito" at bounding box center [608, 172] width 163 height 35
click at [653, 278] on button "Vender" at bounding box center [667, 286] width 65 height 26
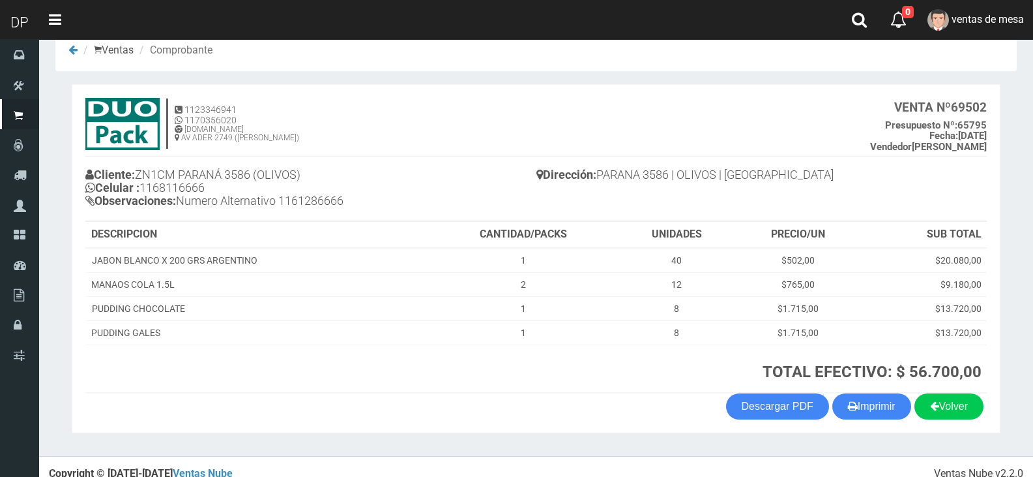
scroll to position [40, 0]
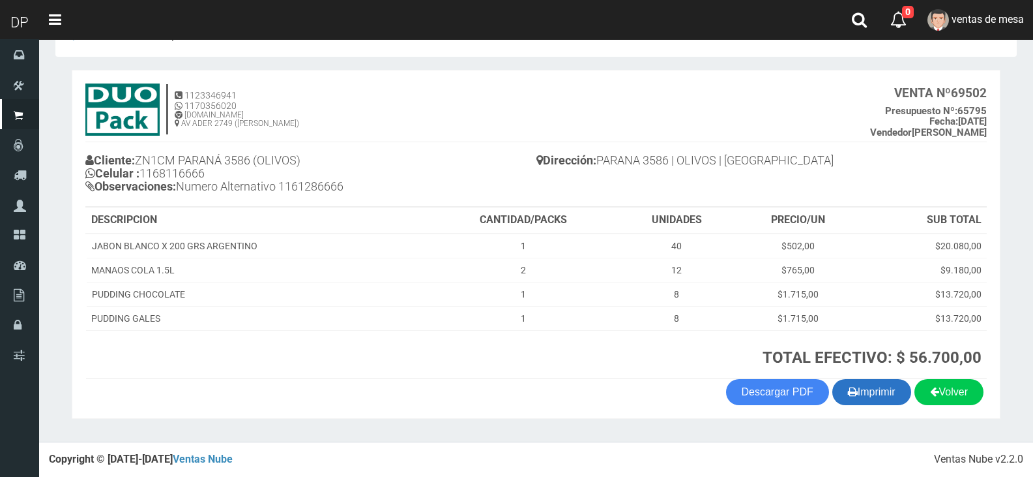
click at [866, 402] on button "Imprimir" at bounding box center [872, 392] width 79 height 26
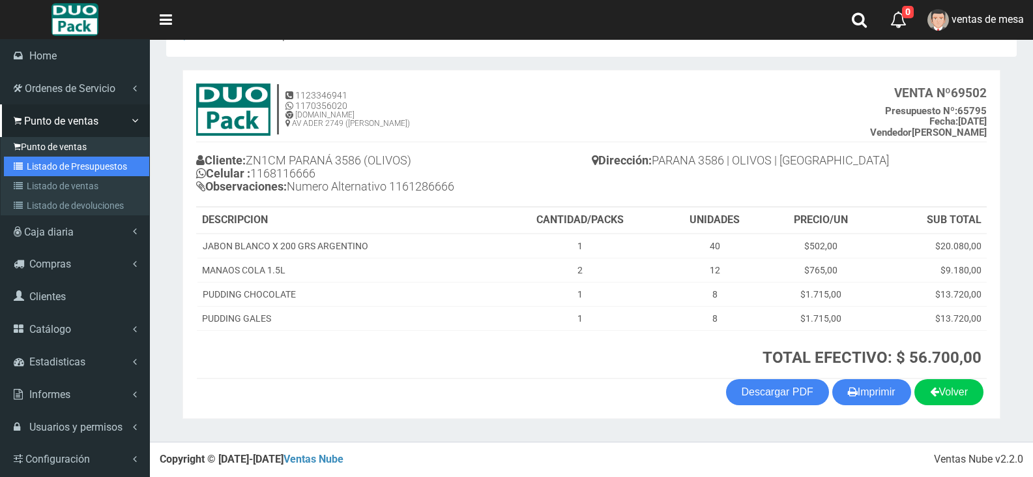
drag, startPoint x: 54, startPoint y: 166, endPoint x: 82, endPoint y: 148, distance: 32.6
click at [55, 166] on link "Listado de Presupuestos" at bounding box center [76, 166] width 145 height 20
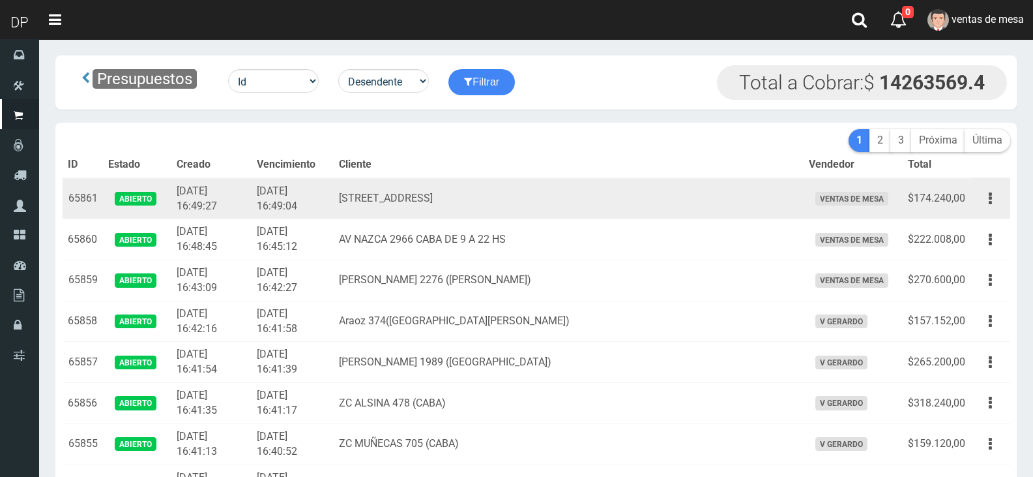
scroll to position [2494, 0]
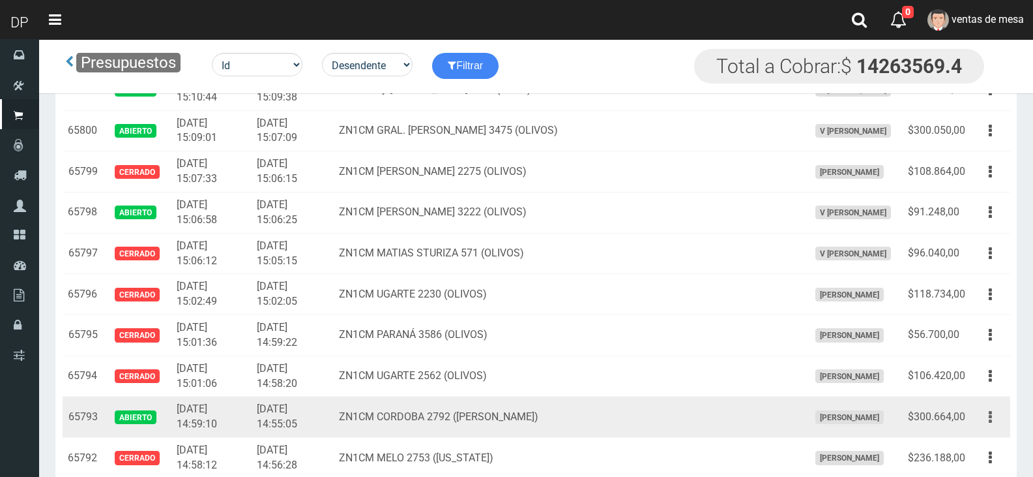
click at [992, 416] on icon "button" at bounding box center [990, 417] width 3 height 23
click at [981, 448] on link "Editar" at bounding box center [953, 448] width 103 height 29
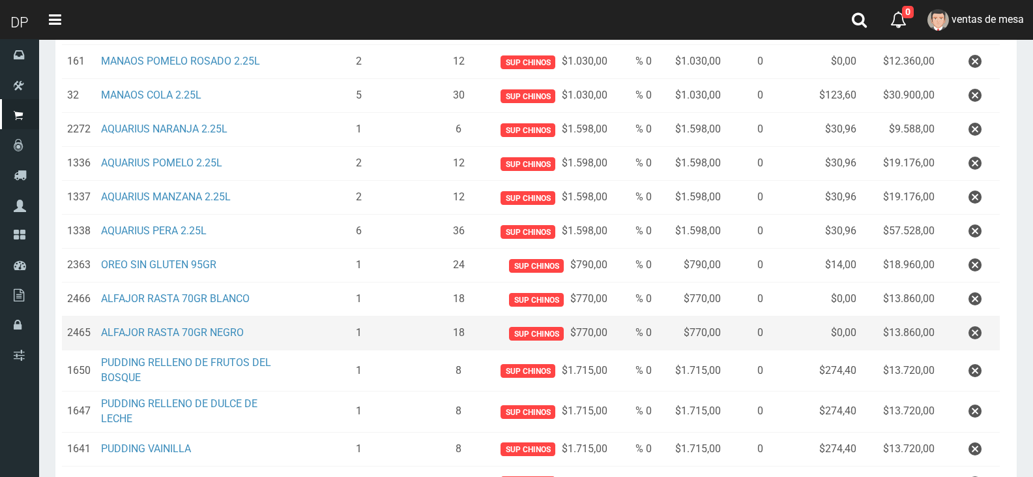
scroll to position [326, 0]
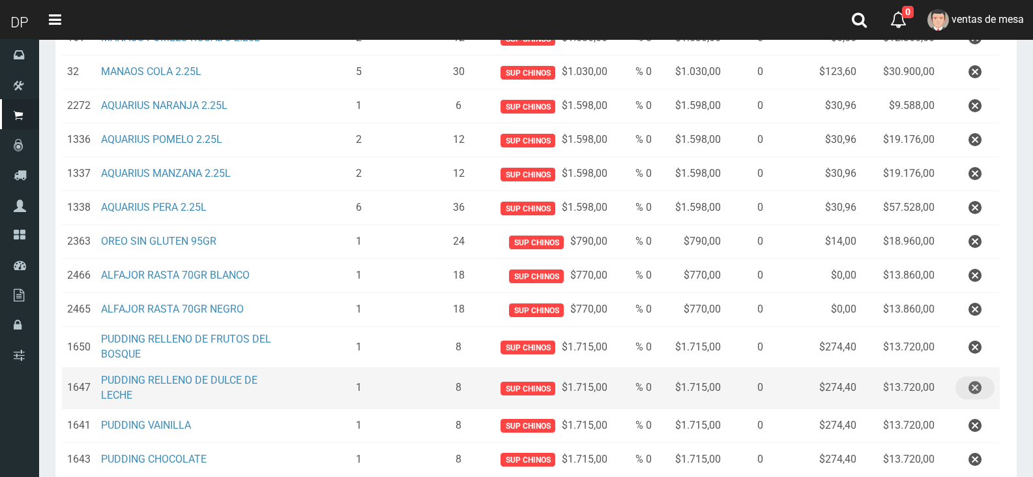
click at [983, 391] on button "button" at bounding box center [975, 387] width 39 height 23
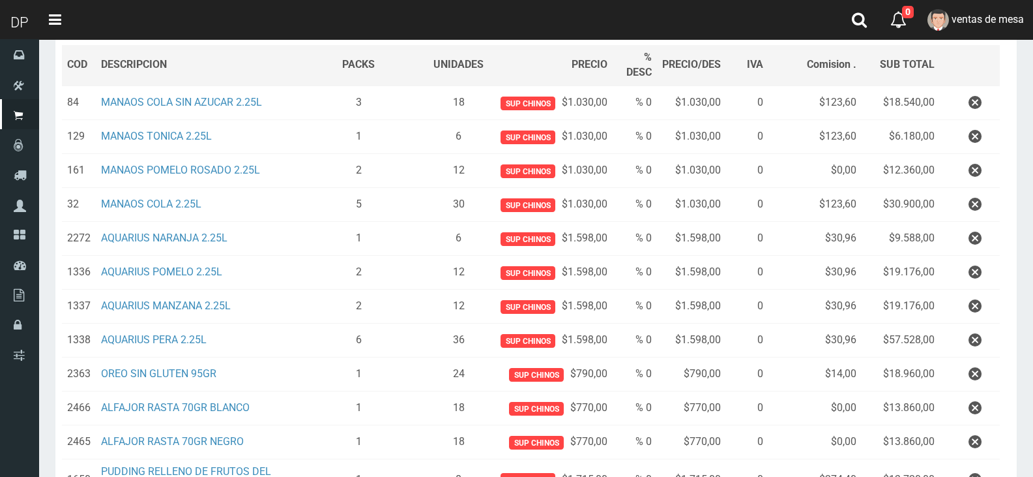
scroll to position [518, 0]
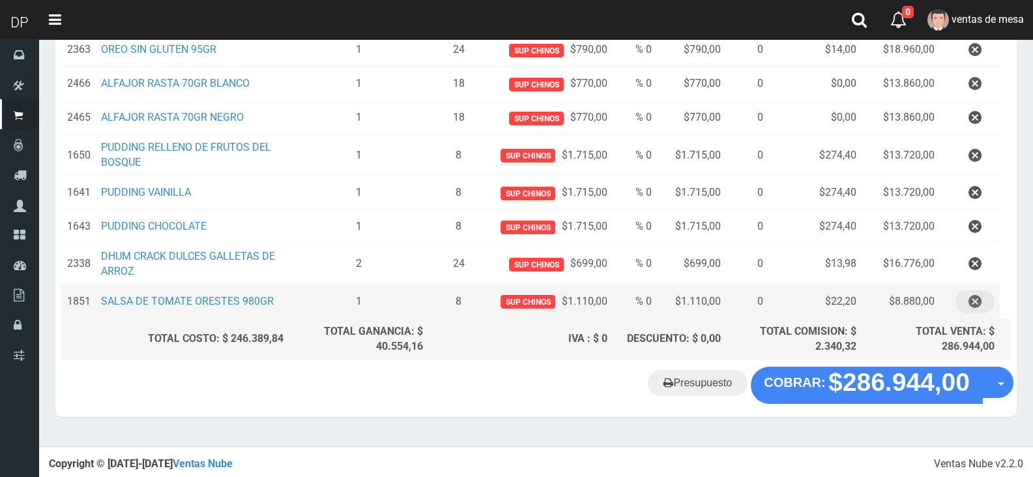
click at [972, 304] on icon "button" at bounding box center [975, 301] width 13 height 23
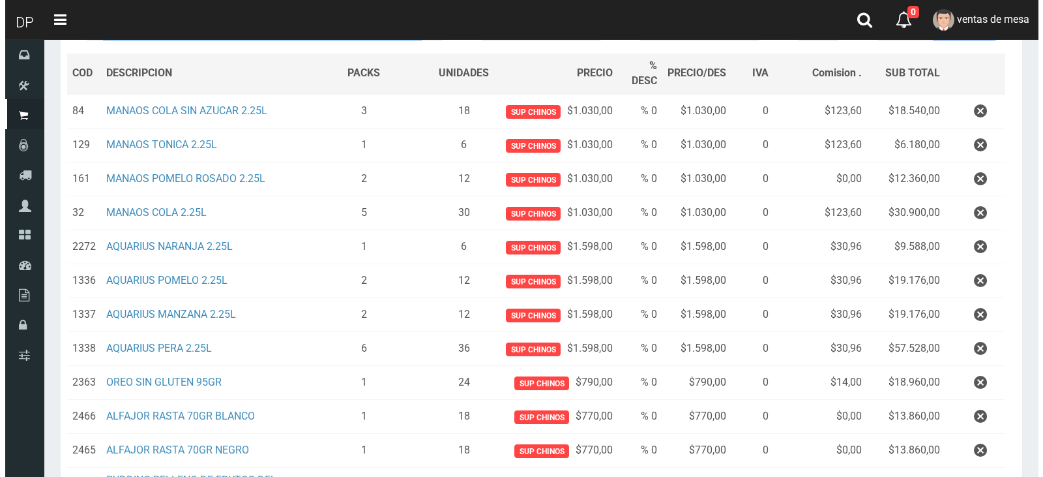
scroll to position [456, 0]
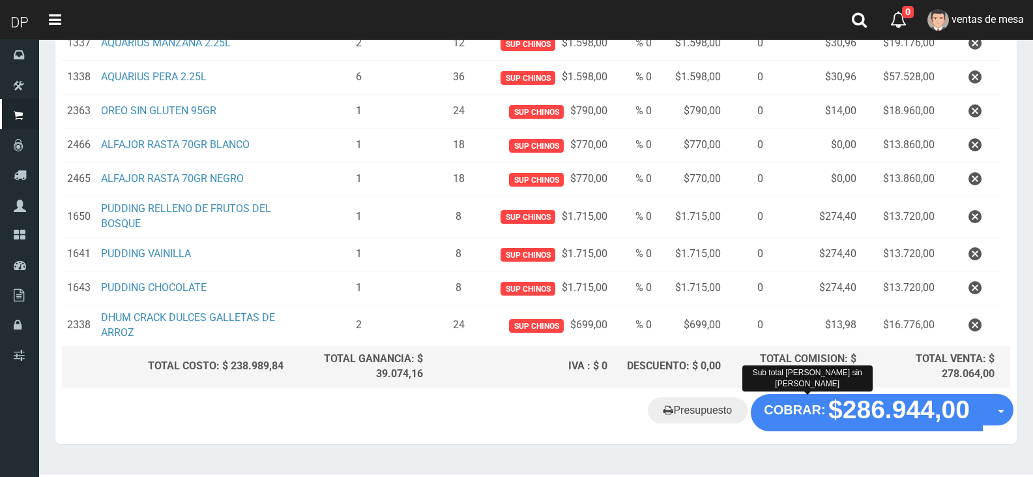
click at [848, 433] on div "Presupuesto COBRAR: $286.944,00 Opciones" at bounding box center [536, 419] width 962 height 50
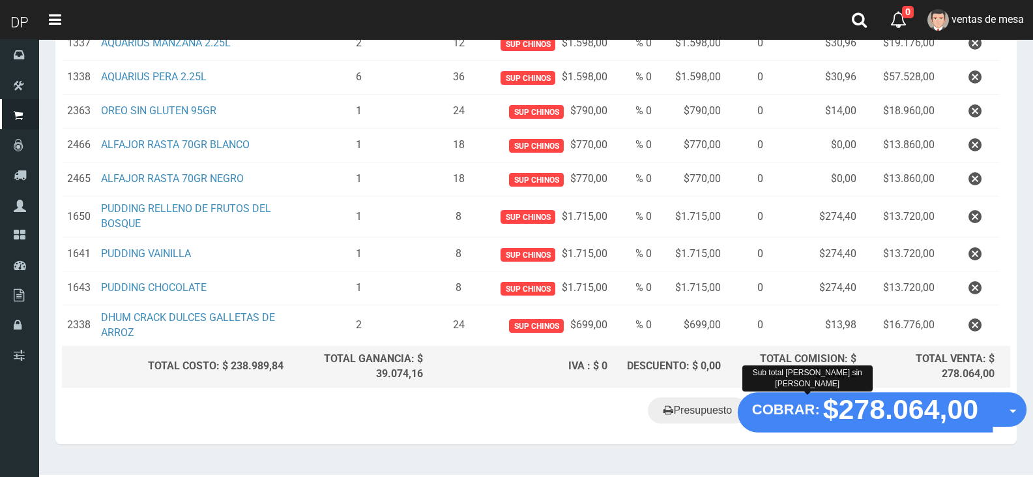
click at [842, 417] on strong "$278.064,00" at bounding box center [901, 409] width 156 height 31
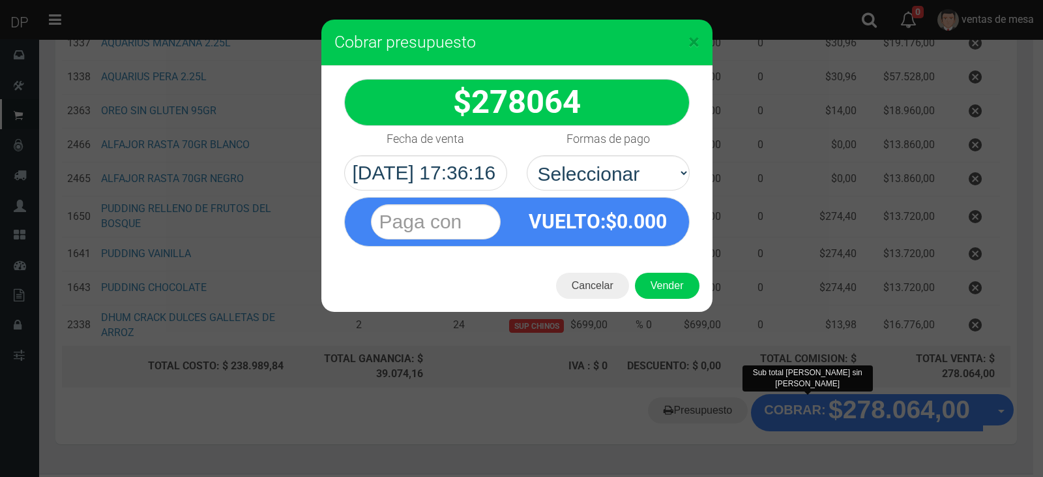
click at [617, 190] on div "VUELTO :$ 0.000" at bounding box center [516, 218] width 365 height 56
click at [630, 182] on select "Seleccionar Efectivo Tarjeta de Crédito Depósito Débito" at bounding box center [608, 172] width 163 height 35
select select "Efectivo"
click at [527, 155] on select "Seleccionar Efectivo Tarjeta de Crédito Depósito Débito" at bounding box center [608, 172] width 163 height 35
click at [667, 285] on button "Vender" at bounding box center [667, 286] width 65 height 26
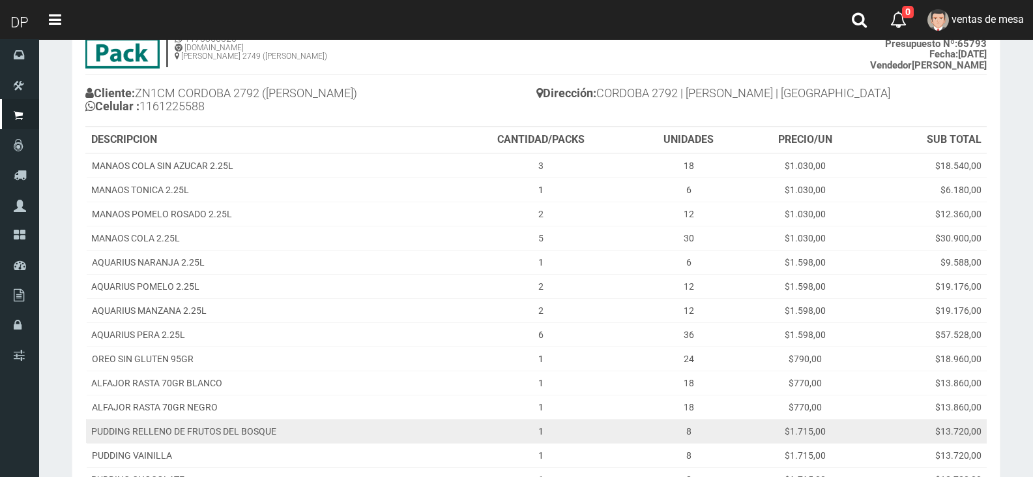
scroll to position [292, 0]
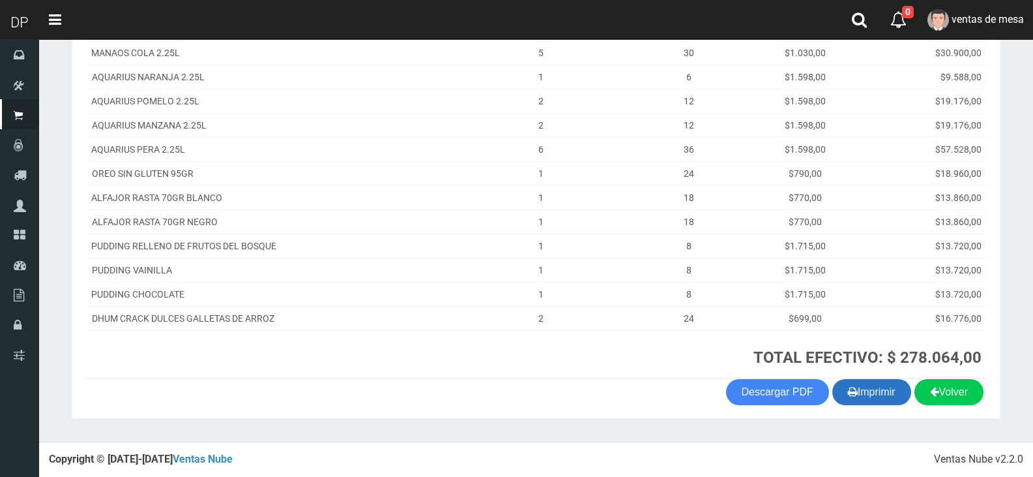
click at [885, 379] on button "Imprimir" at bounding box center [872, 392] width 79 height 26
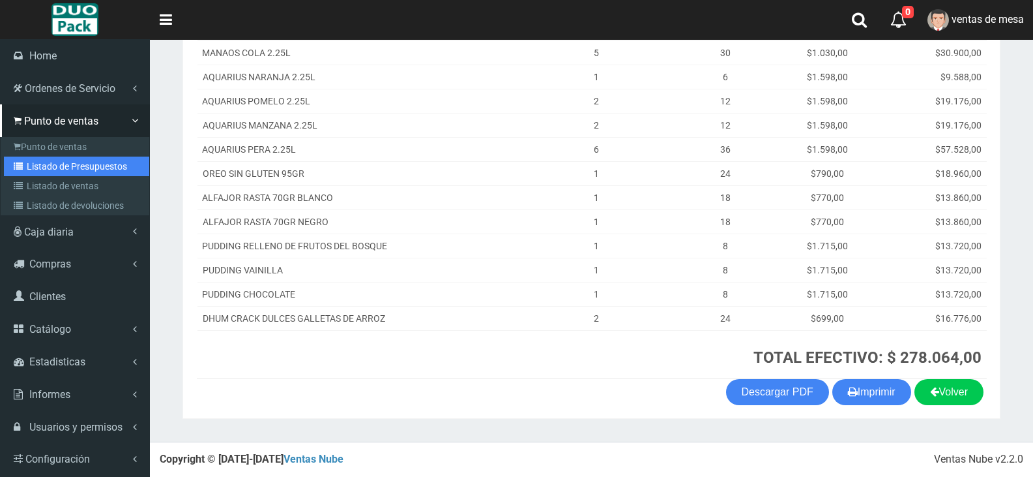
click at [40, 164] on link "Listado de Presupuestos" at bounding box center [76, 166] width 145 height 20
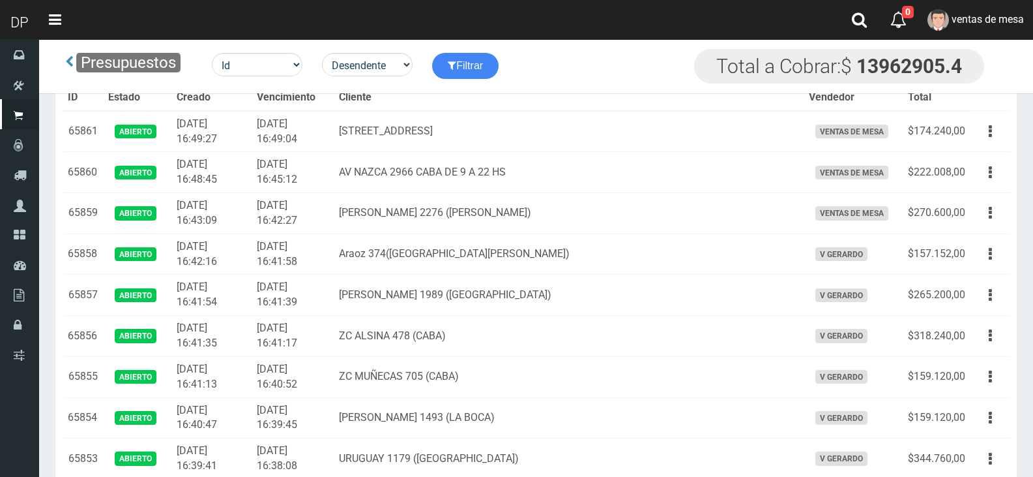
scroll to position [2345, 0]
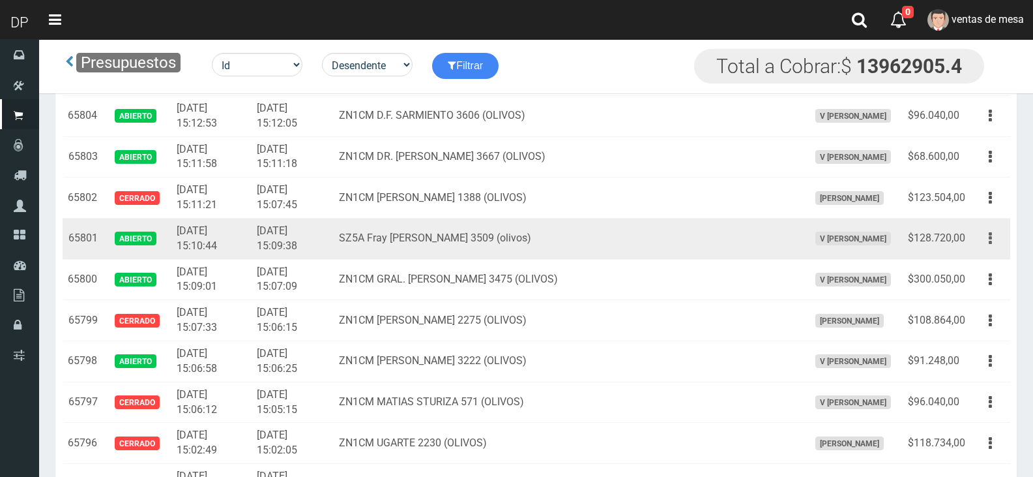
click at [997, 248] on button "button" at bounding box center [990, 238] width 29 height 23
click at [0, 0] on link "Editar" at bounding box center [0, 0] width 0 height 0
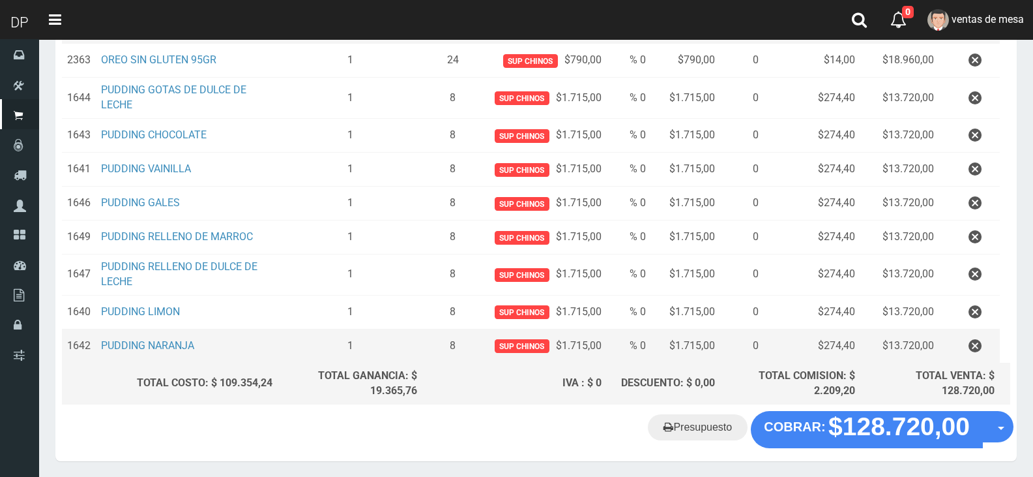
scroll to position [280, 0]
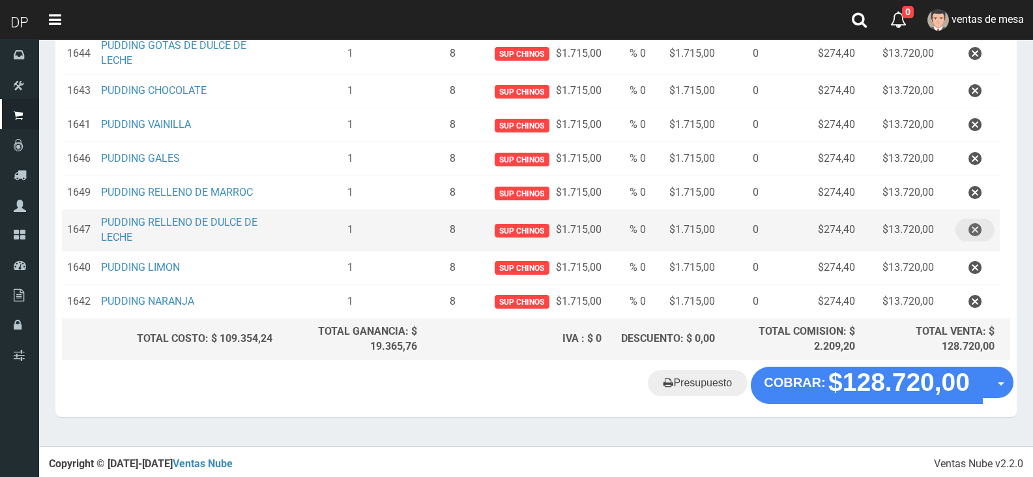
click at [965, 226] on button "button" at bounding box center [975, 229] width 39 height 23
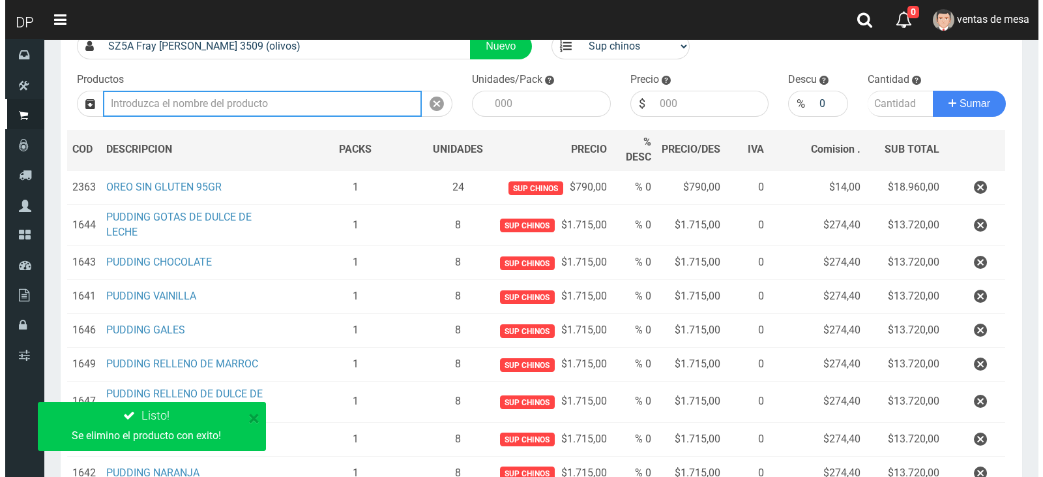
scroll to position [240, 0]
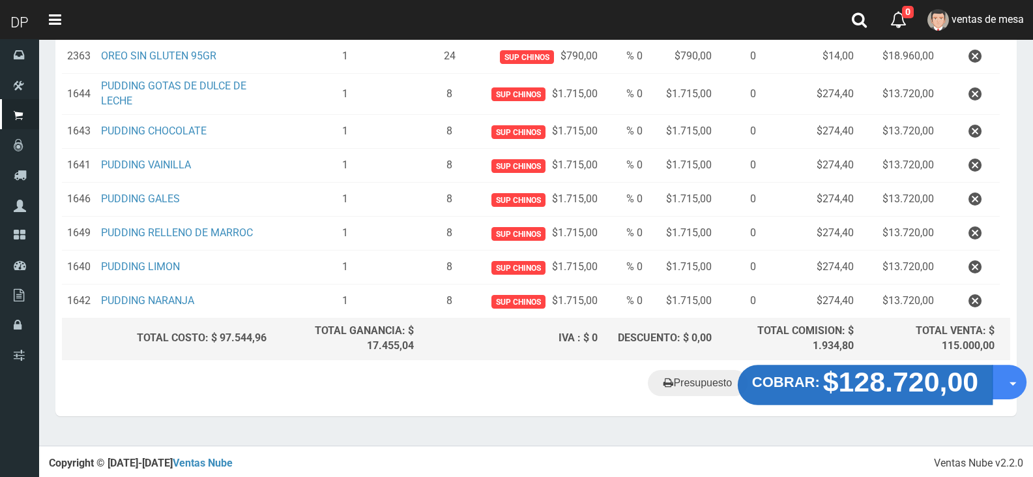
click at [802, 380] on strong "COBRAR:" at bounding box center [786, 382] width 68 height 16
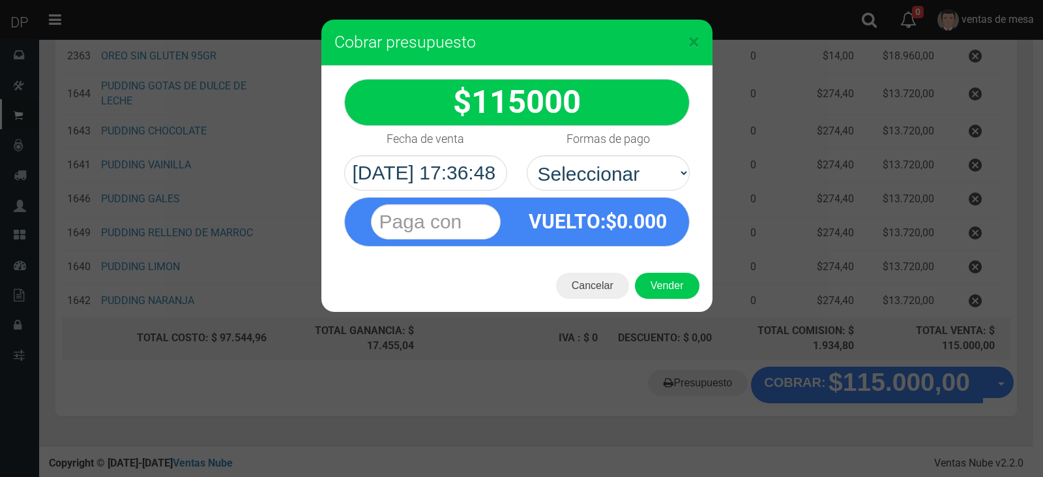
click at [621, 169] on select "Seleccionar Efectivo Tarjeta de Crédito Depósito Débito" at bounding box center [608, 172] width 163 height 35
select select "Efectivo"
click at [527, 155] on select "Seleccionar Efectivo Tarjeta de Crédito Depósito Débito" at bounding box center [608, 172] width 163 height 35
click at [659, 286] on button "Vender" at bounding box center [667, 286] width 65 height 26
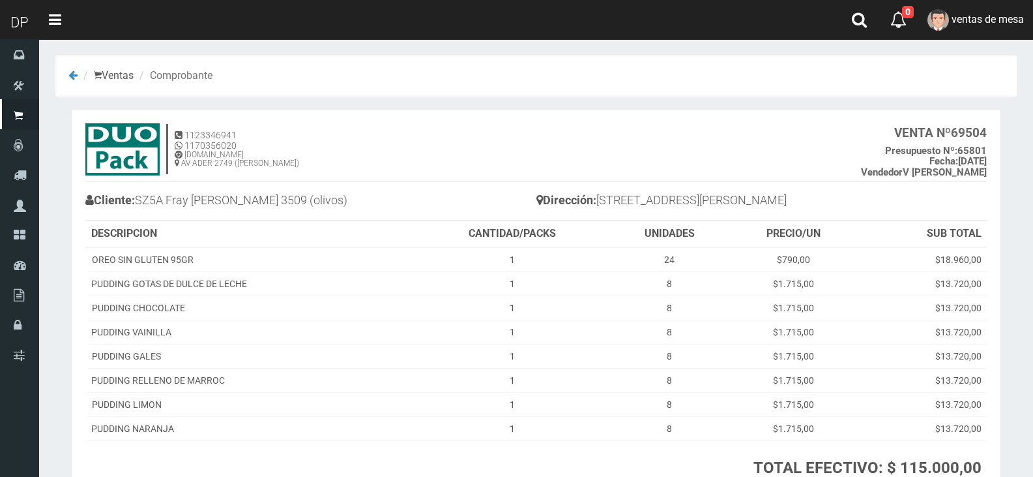
scroll to position [110, 0]
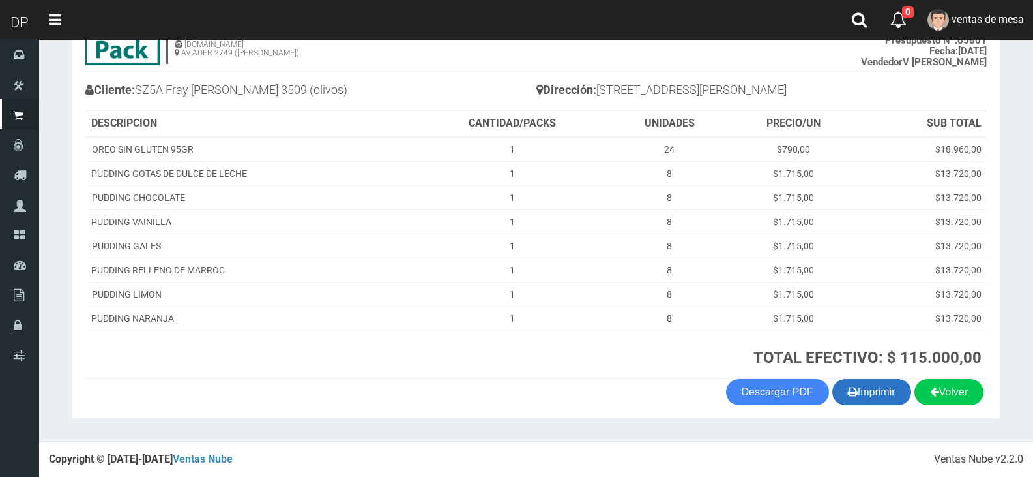
click at [849, 387] on icon "button" at bounding box center [853, 391] width 10 height 18
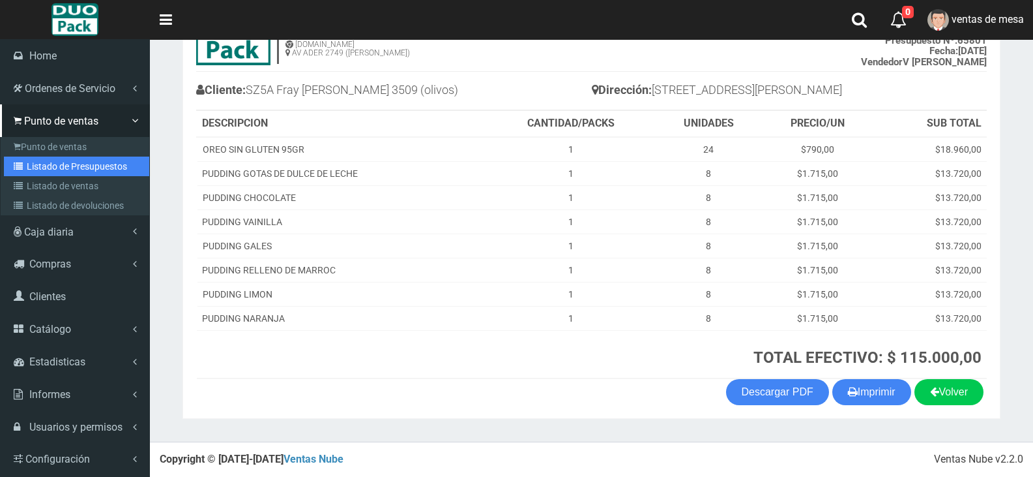
drag, startPoint x: 31, startPoint y: 169, endPoint x: 338, endPoint y: 60, distance: 325.8
click at [31, 169] on link "Listado de Presupuestos" at bounding box center [76, 166] width 145 height 20
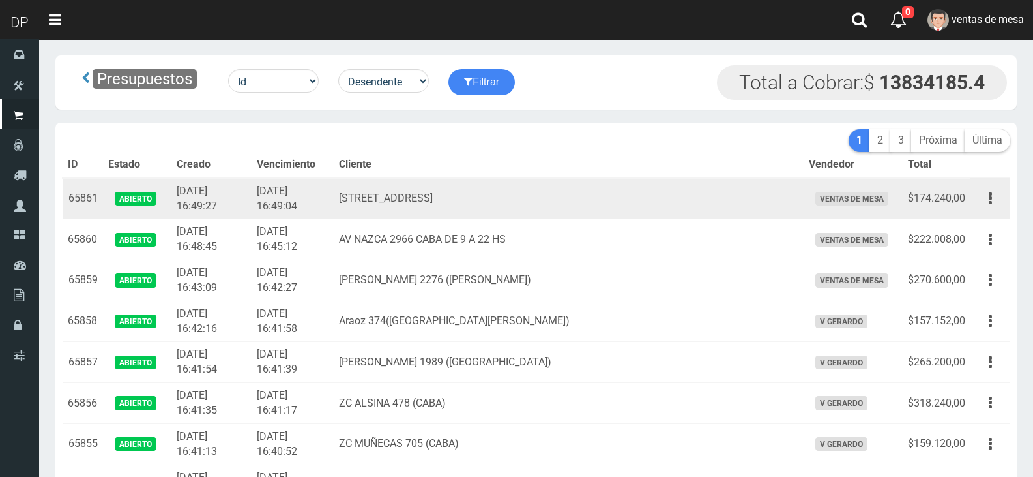
scroll to position [2494, 0]
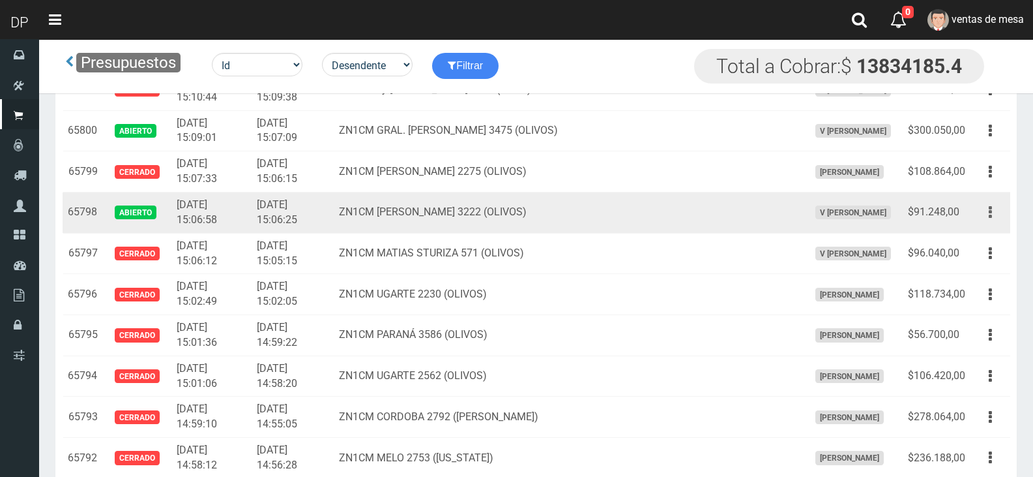
click at [987, 218] on button "button" at bounding box center [990, 212] width 29 height 23
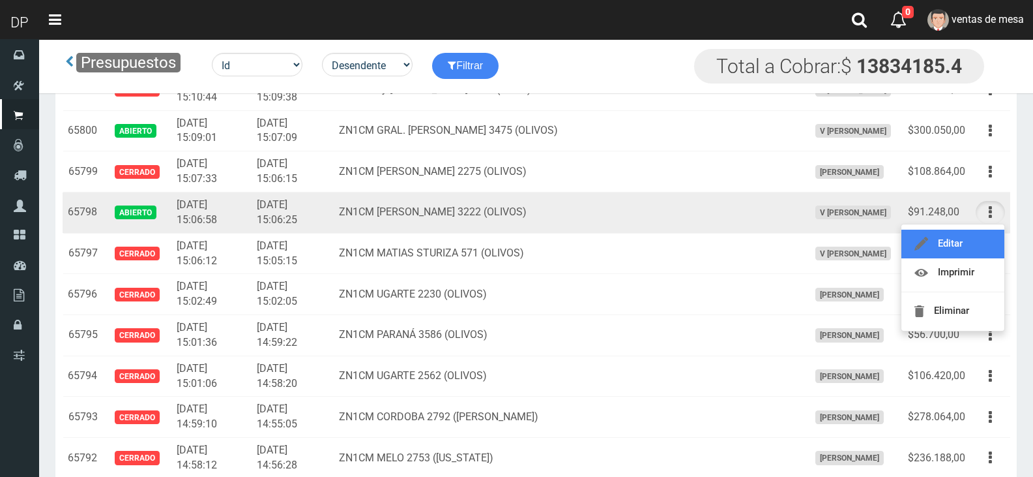
click at [982, 241] on link "Editar" at bounding box center [953, 244] width 103 height 29
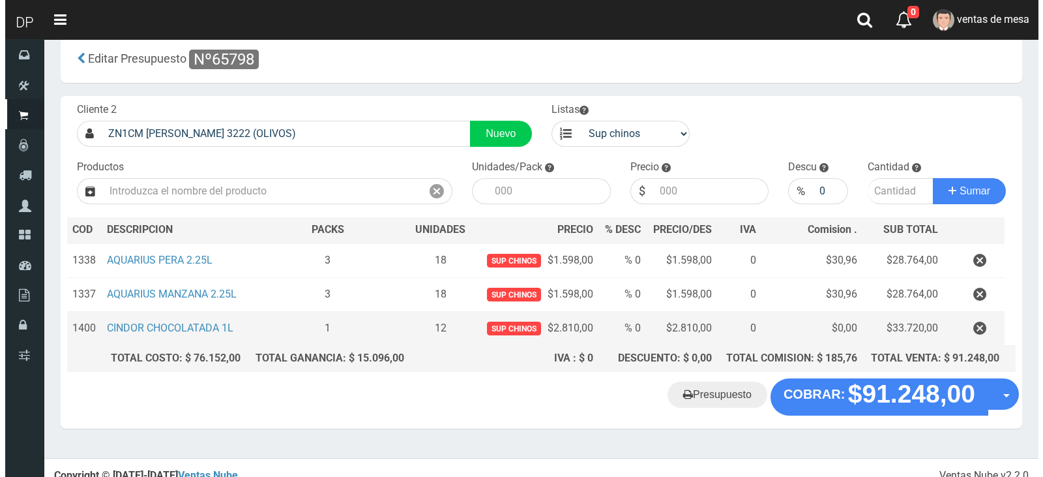
scroll to position [33, 0]
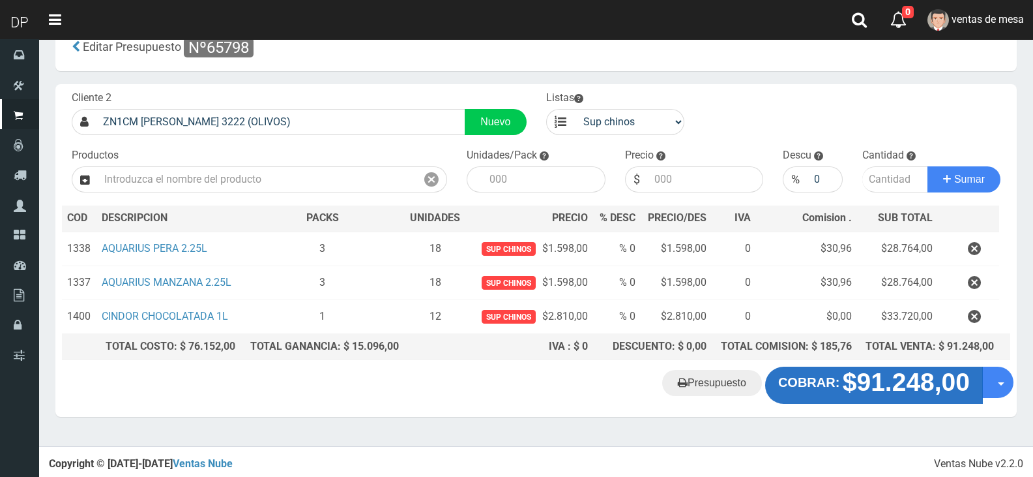
click at [827, 367] on button "COBRAR: $91.248,00" at bounding box center [874, 384] width 218 height 37
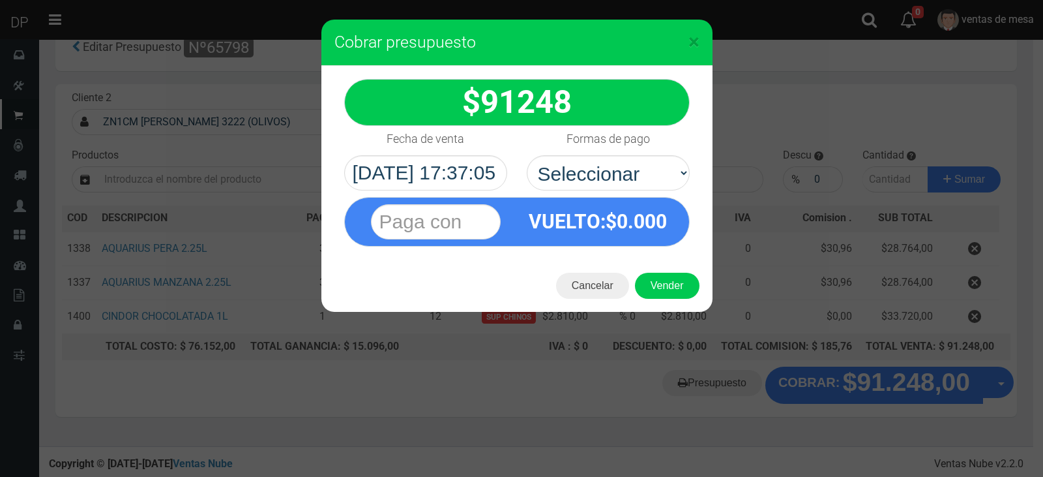
drag, startPoint x: 675, startPoint y: 212, endPoint x: 660, endPoint y: 195, distance: 23.1
click at [675, 212] on div "VUELTO :$ 0.000" at bounding box center [598, 222] width 162 height 48
drag, startPoint x: 644, startPoint y: 173, endPoint x: 649, endPoint y: 186, distance: 14.7
click at [647, 174] on select "Seleccionar Efectivo Tarjeta de Crédito Depósito Débito" at bounding box center [608, 172] width 163 height 35
click at [660, 294] on button "Vender" at bounding box center [667, 286] width 65 height 26
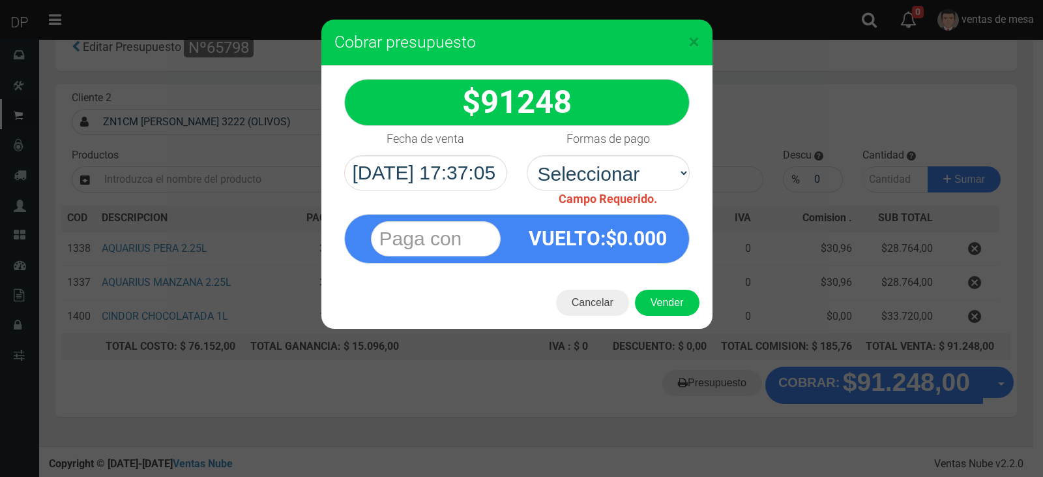
click at [628, 150] on label "Formas de pago" at bounding box center [608, 139] width 83 height 26
click at [628, 155] on select "Seleccionar Efectivo Tarjeta de Crédito Depósito Débito" at bounding box center [608, 172] width 163 height 35
drag, startPoint x: 635, startPoint y: 196, endPoint x: 635, endPoint y: 181, distance: 14.3
click at [636, 196] on span "Campo Requerido." at bounding box center [608, 199] width 98 height 14
click at [640, 175] on select "Seleccionar Efectivo Tarjeta de Crédito Depósito Débito" at bounding box center [608, 172] width 163 height 35
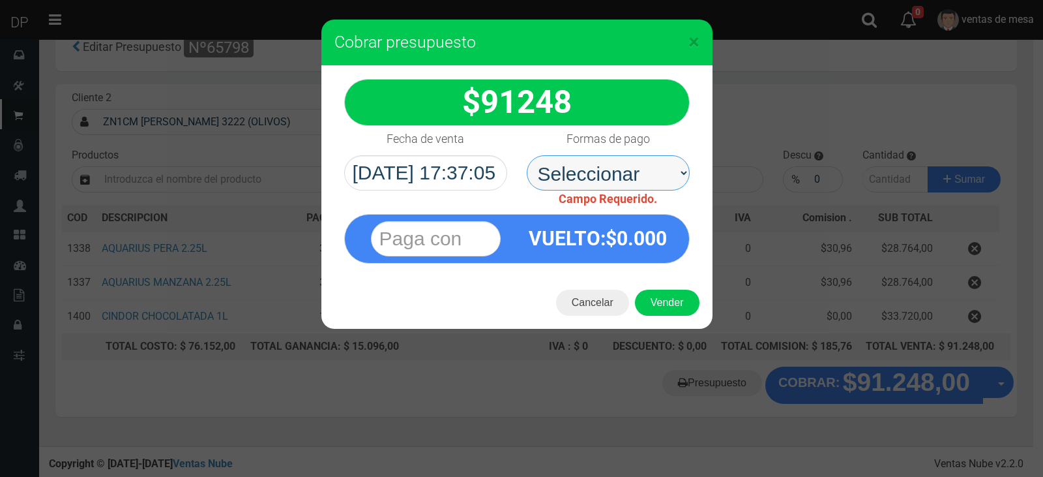
select select "Efectivo"
click at [527, 155] on select "Seleccionar Efectivo Tarjeta de Crédito Depósito Débito" at bounding box center [608, 172] width 163 height 35
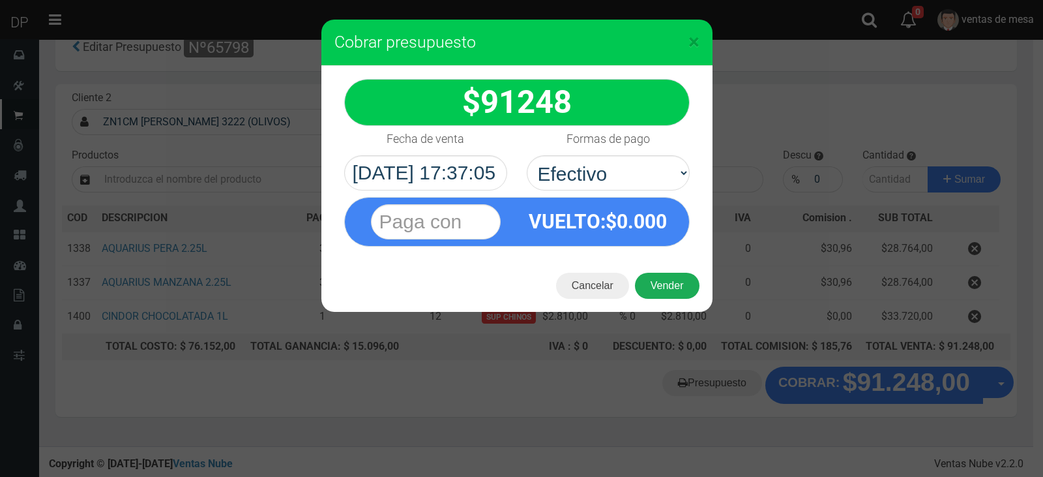
click at [657, 279] on button "Vender" at bounding box center [667, 286] width 65 height 26
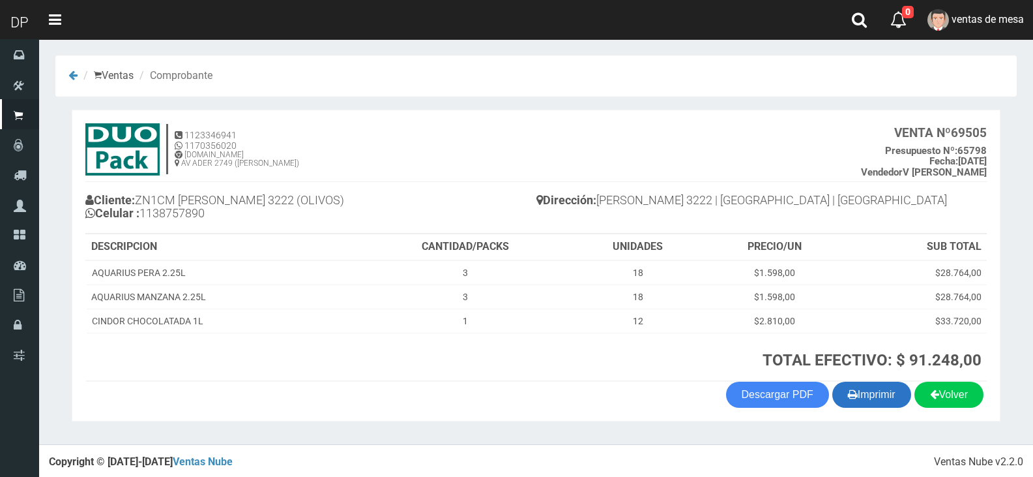
scroll to position [3, 0]
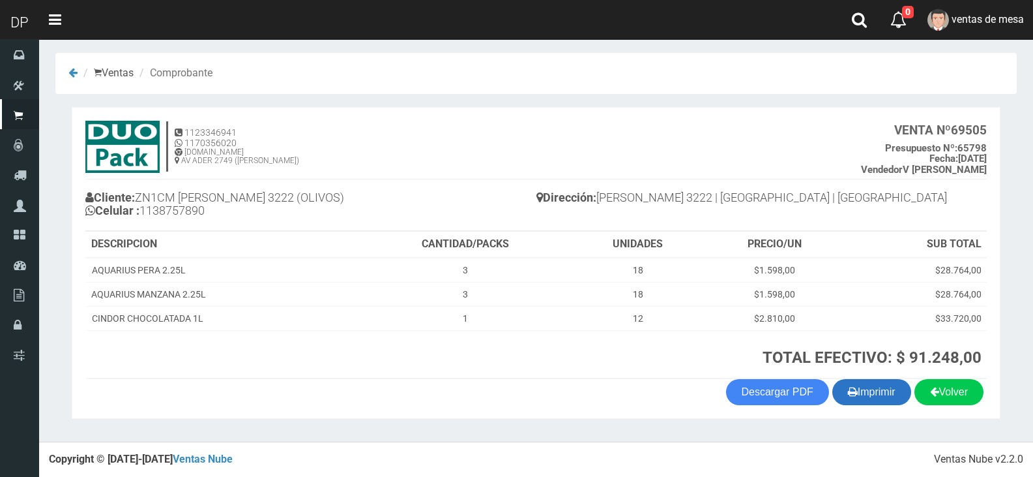
click at [871, 385] on button "Imprimir" at bounding box center [872, 392] width 79 height 26
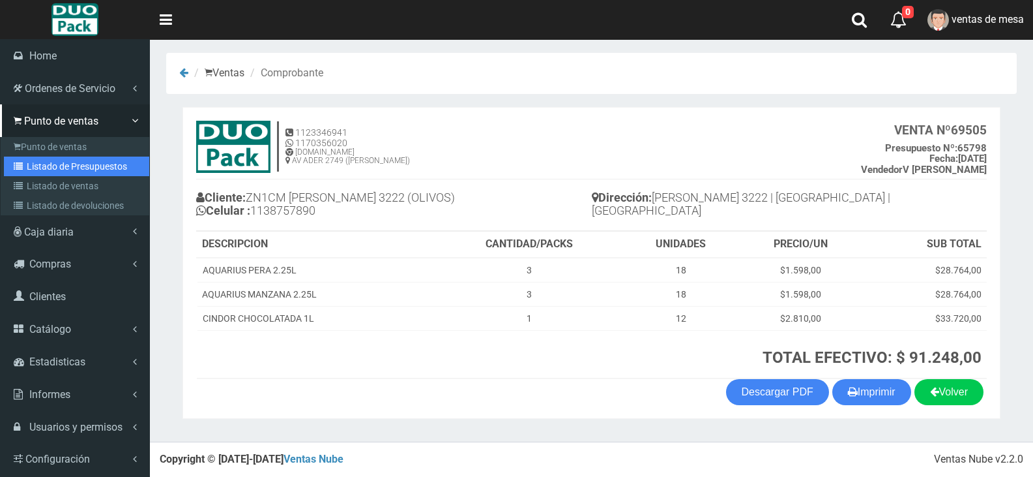
click at [44, 173] on link "Listado de Presupuestos" at bounding box center [76, 166] width 145 height 20
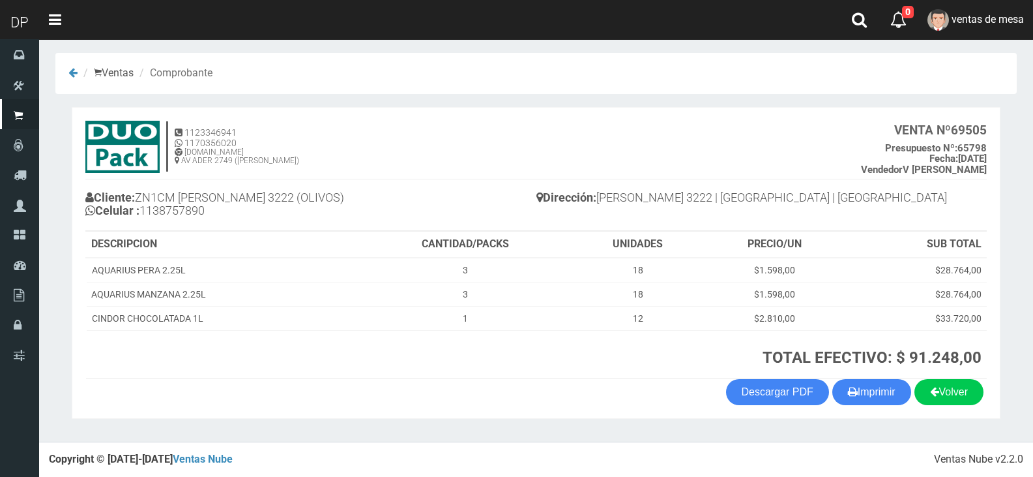
click at [331, 190] on h4 "Cliente: ZN1CM [PERSON_NAME] 3222 (OLIVOS) Celular : [PHONE_NUMBER]" at bounding box center [310, 206] width 451 height 36
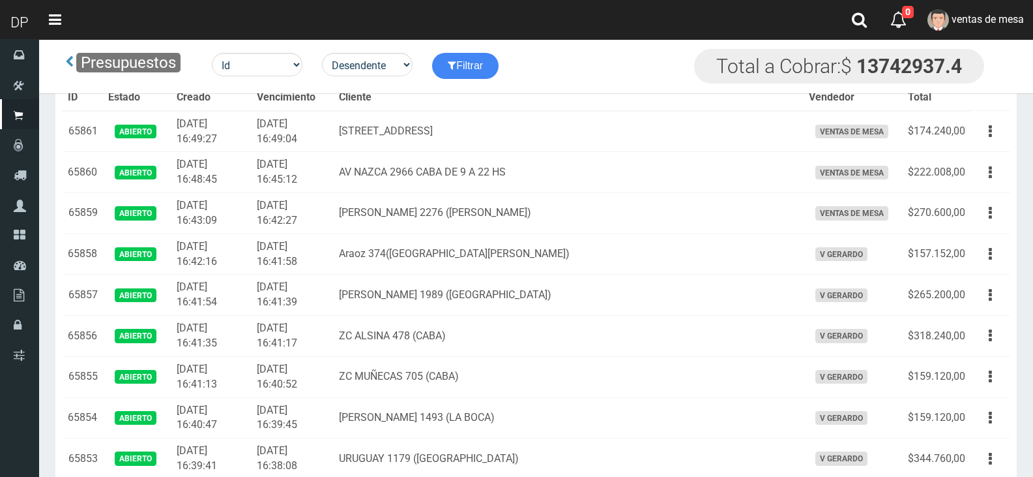
scroll to position [2085, 0]
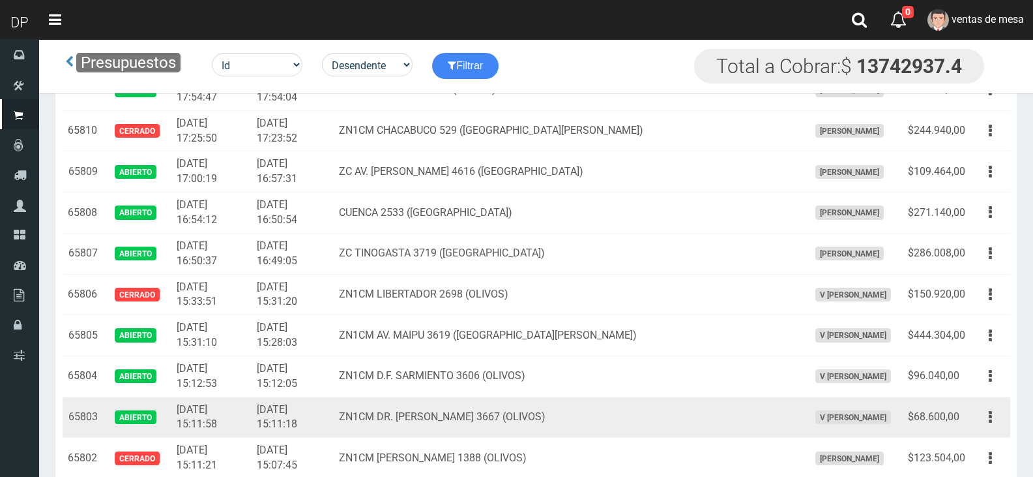
click at [970, 414] on td "$68.600,00" at bounding box center [937, 416] width 68 height 41
click at [994, 425] on button "button" at bounding box center [990, 417] width 29 height 23
click at [989, 441] on link "Editar" at bounding box center [953, 448] width 103 height 29
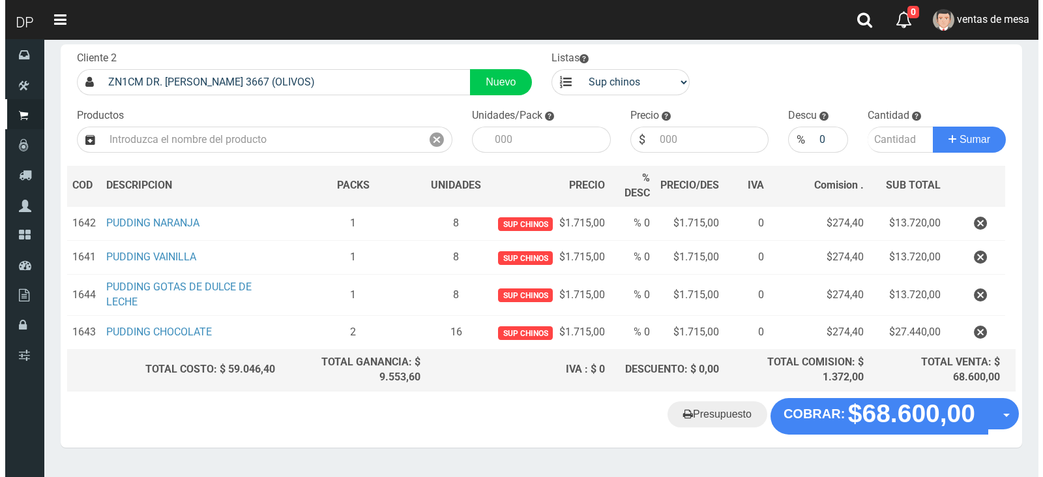
scroll to position [104, 0]
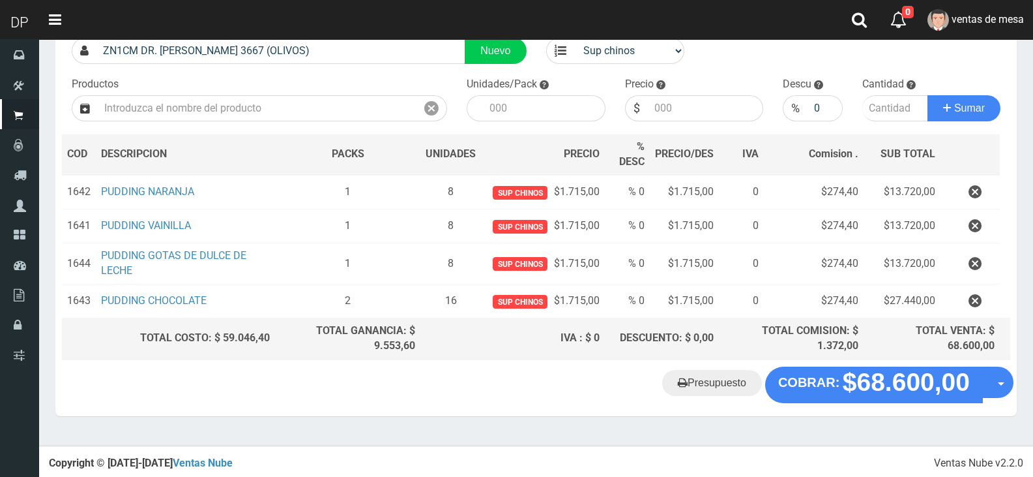
drag, startPoint x: 588, startPoint y: 424, endPoint x: 593, endPoint y: 419, distance: 7.9
click at [589, 423] on section "× Titulo del Msj texto Mas Texto Cancelar Aceptar Editar Presupuesto Nº65803" at bounding box center [536, 190] width 994 height 511
click at [824, 401] on div "Presupuesto COBRAR: $68.600,00 Opciones" at bounding box center [536, 391] width 962 height 50
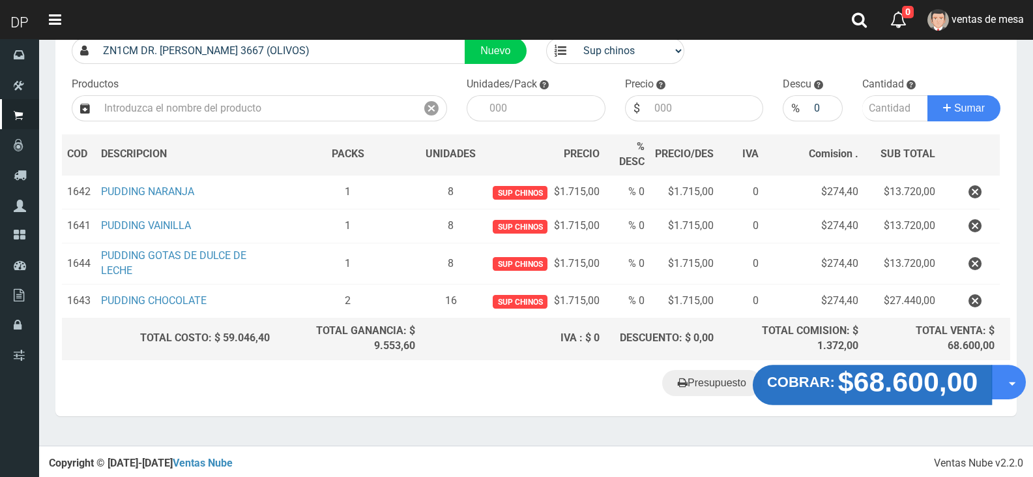
click at [818, 387] on strong "COBRAR:" at bounding box center [801, 382] width 68 height 16
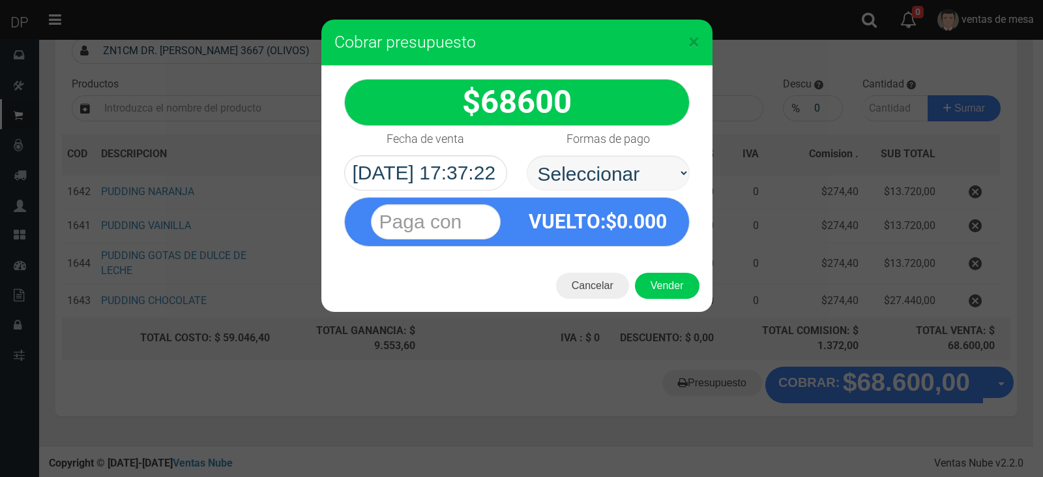
click at [630, 192] on div "VUELTO :$ 0.000" at bounding box center [516, 218] width 365 height 56
click at [631, 181] on select "Seleccionar Efectivo Tarjeta de Crédito Depósito Débito" at bounding box center [608, 172] width 163 height 35
select select "Efectivo"
click at [527, 155] on select "Seleccionar Efectivo Tarjeta de Crédito Depósito Débito" at bounding box center [608, 172] width 163 height 35
click at [653, 284] on button "Vender" at bounding box center [667, 286] width 65 height 26
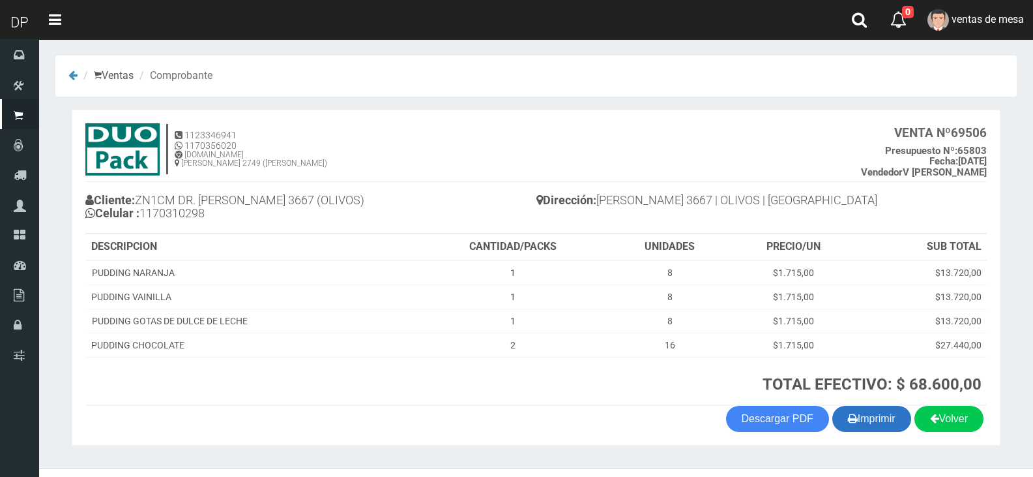
scroll to position [27, 0]
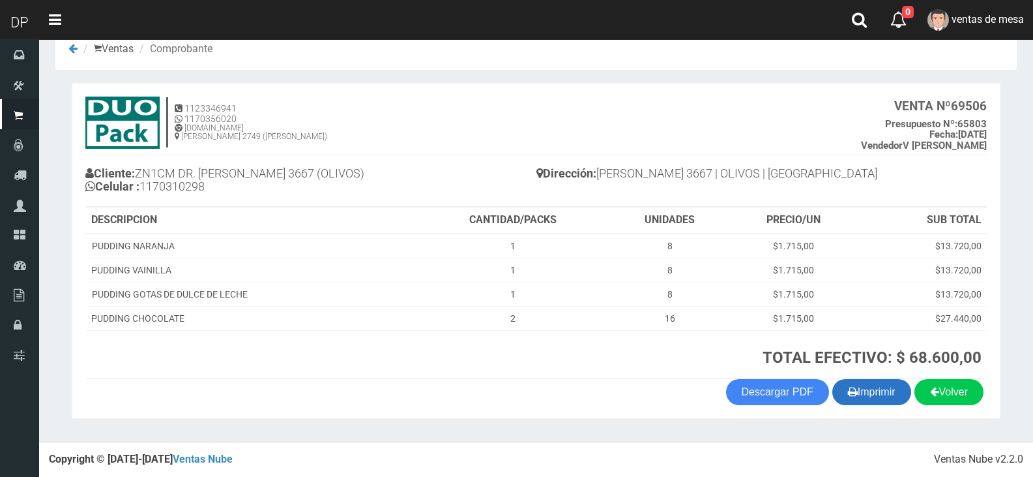
click at [870, 393] on button "Imprimir" at bounding box center [872, 392] width 79 height 26
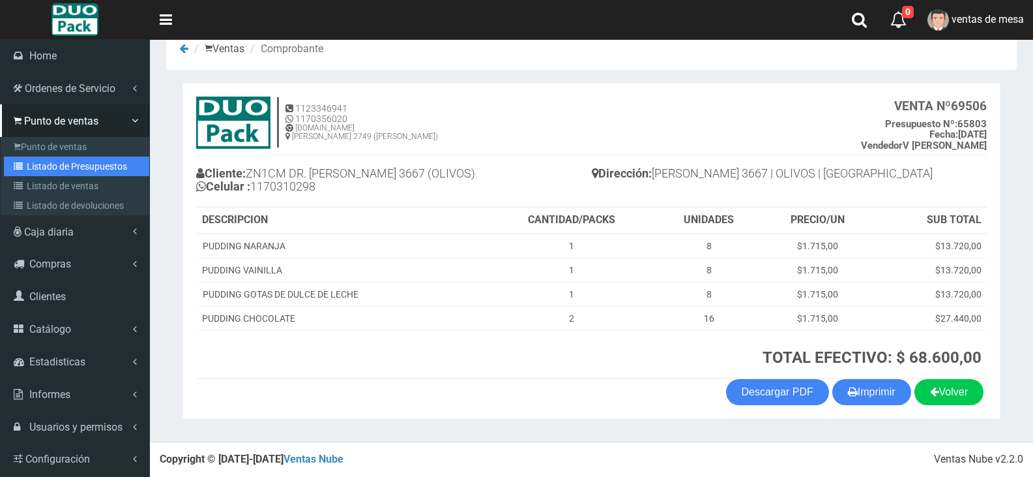
click at [55, 162] on link "Listado de Presupuestos" at bounding box center [76, 166] width 145 height 20
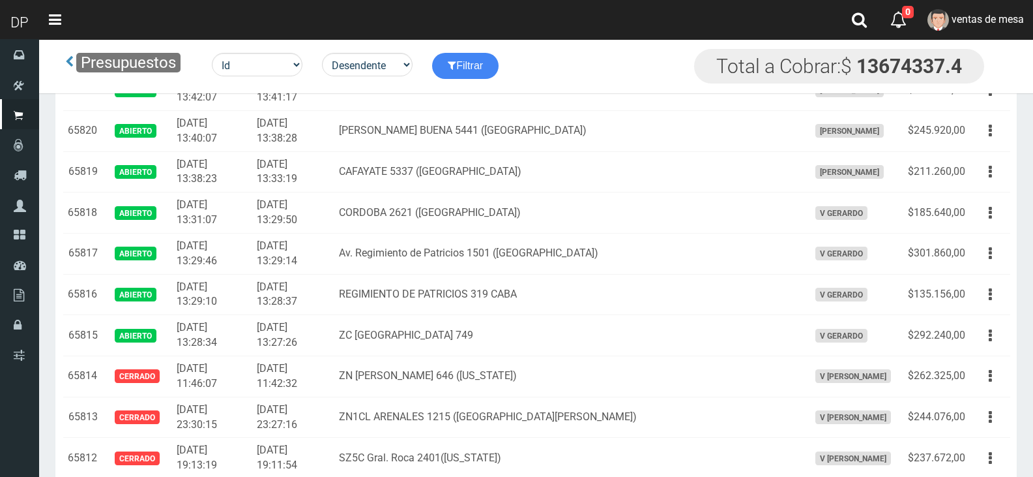
scroll to position [1936, 0]
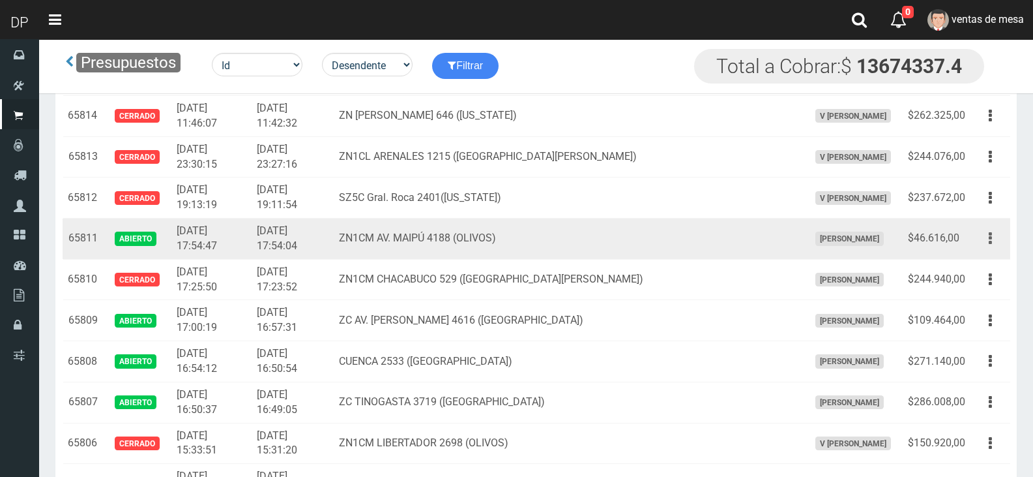
drag, startPoint x: 988, startPoint y: 235, endPoint x: 986, endPoint y: 243, distance: 7.4
click at [988, 235] on button "button" at bounding box center [990, 238] width 29 height 23
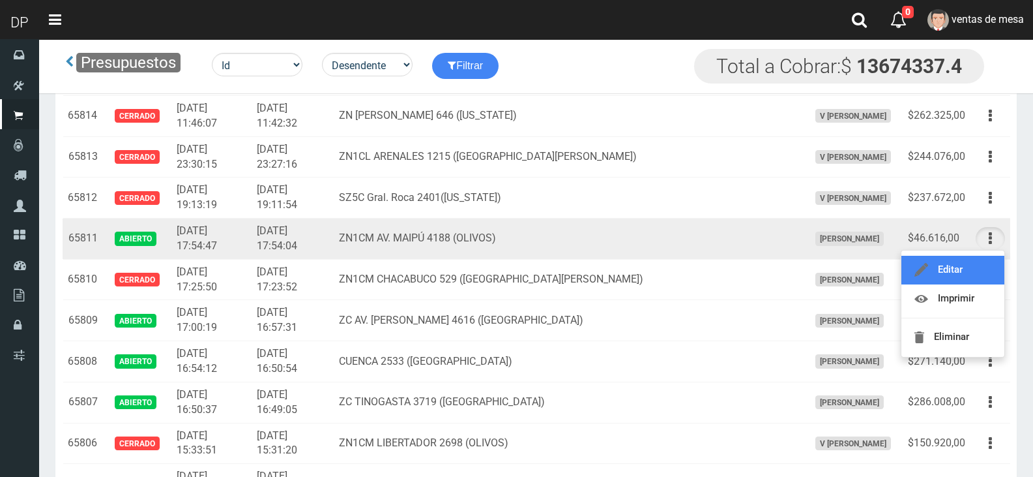
click at [981, 256] on link "Editar" at bounding box center [953, 270] width 103 height 29
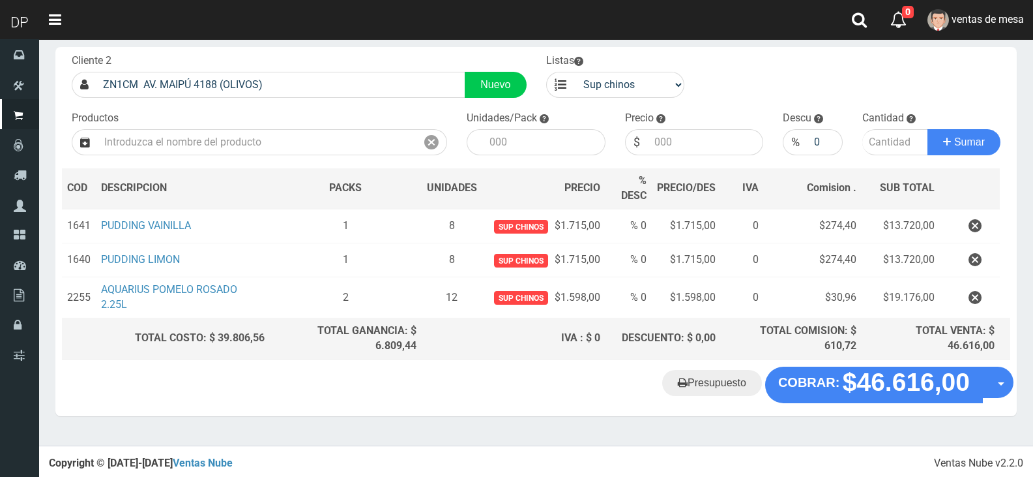
click at [668, 184] on span "PRECIO/DES" at bounding box center [686, 187] width 59 height 12
click at [623, 362] on div "Cliente 2 ZN1CM AV. MAIPÚ 4188 (OLIVOS) Nuevo Listas venta publico Sup chinos r…" at bounding box center [536, 206] width 962 height 319
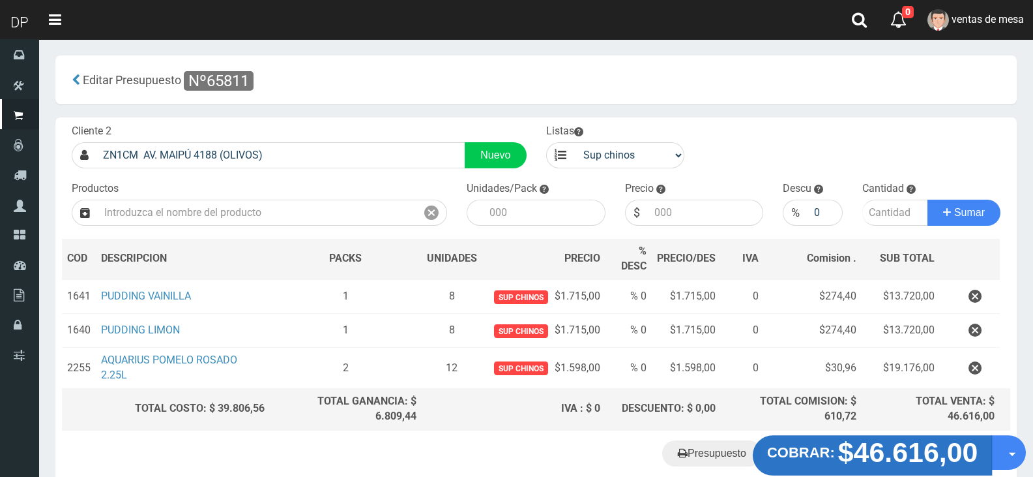
click at [844, 457] on strong "$46.616,00" at bounding box center [908, 451] width 140 height 31
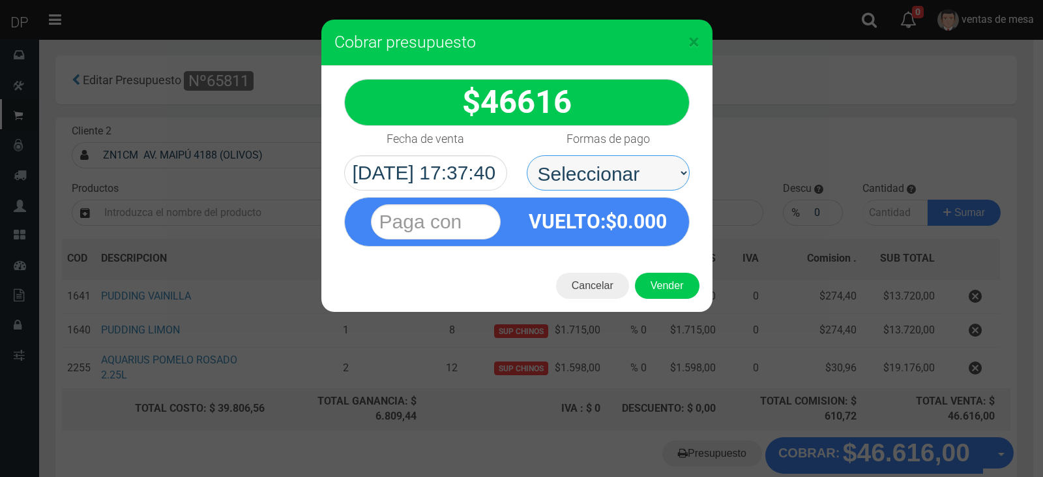
click at [561, 174] on select "Seleccionar Efectivo Tarjeta de Crédito Depósito Débito" at bounding box center [608, 172] width 163 height 35
select select "Efectivo"
click at [527, 155] on select "Seleccionar Efectivo Tarjeta de Crédito Depósito Débito" at bounding box center [608, 172] width 163 height 35
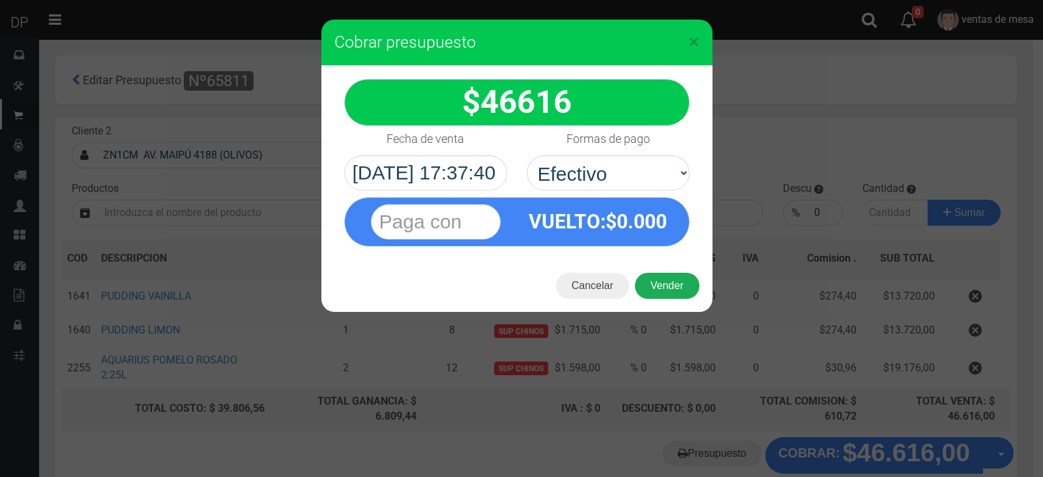
click at [670, 275] on button "Vender" at bounding box center [667, 286] width 65 height 26
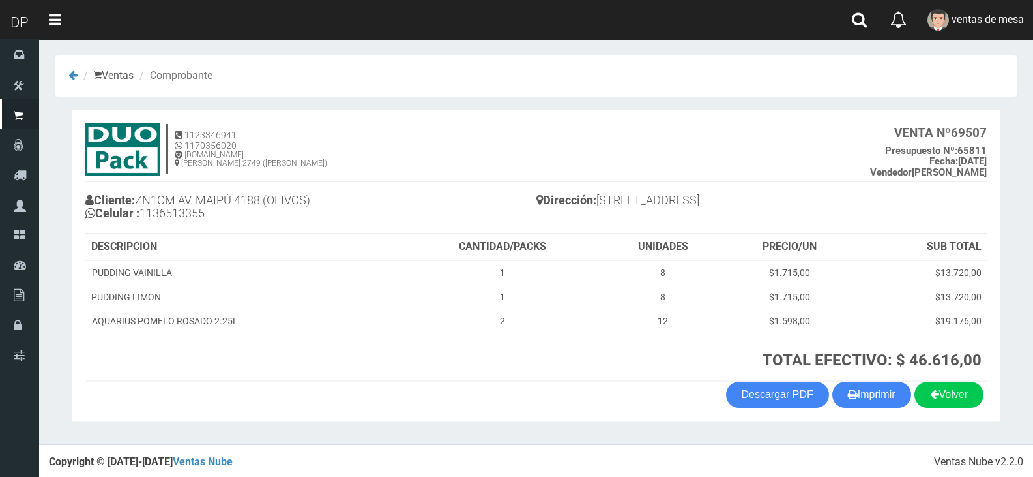
scroll to position [3, 0]
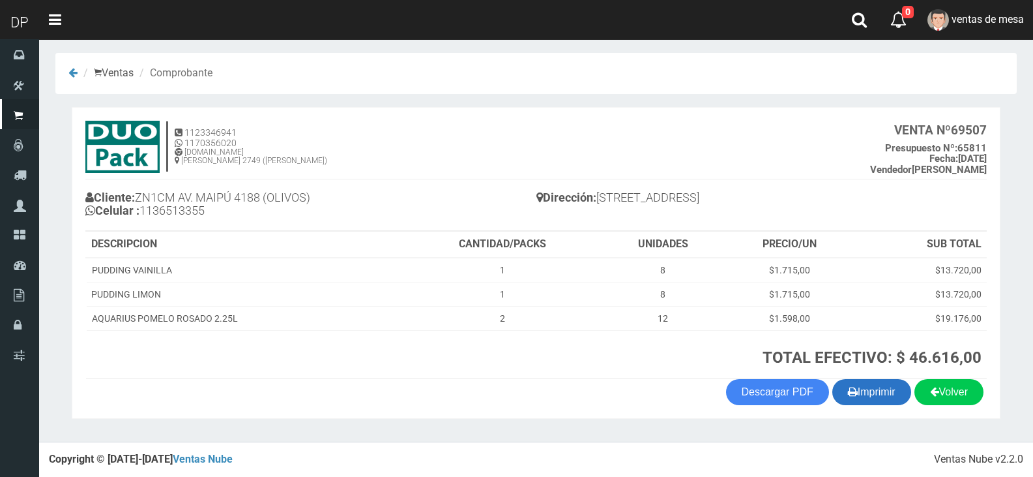
click at [869, 398] on button "Imprimir" at bounding box center [872, 392] width 79 height 26
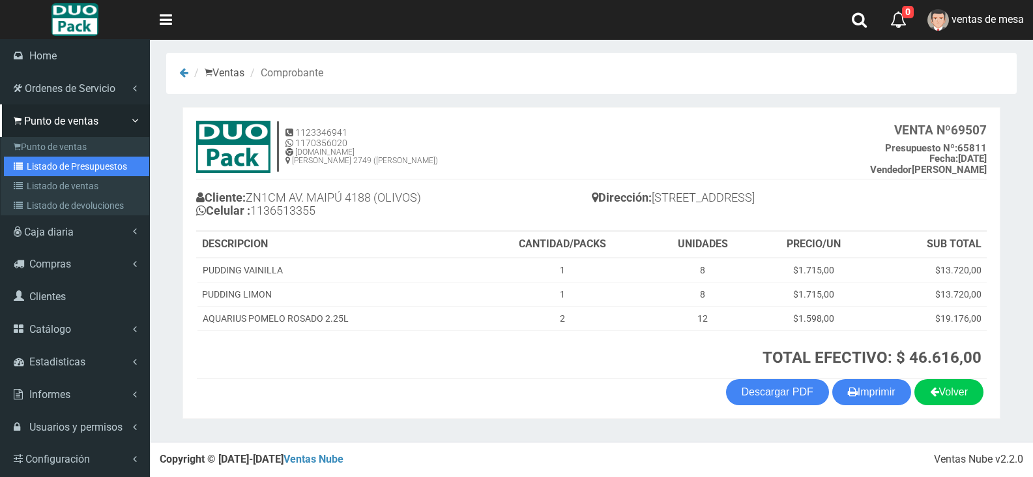
click at [72, 169] on link "Listado de Presupuestos" at bounding box center [76, 166] width 145 height 20
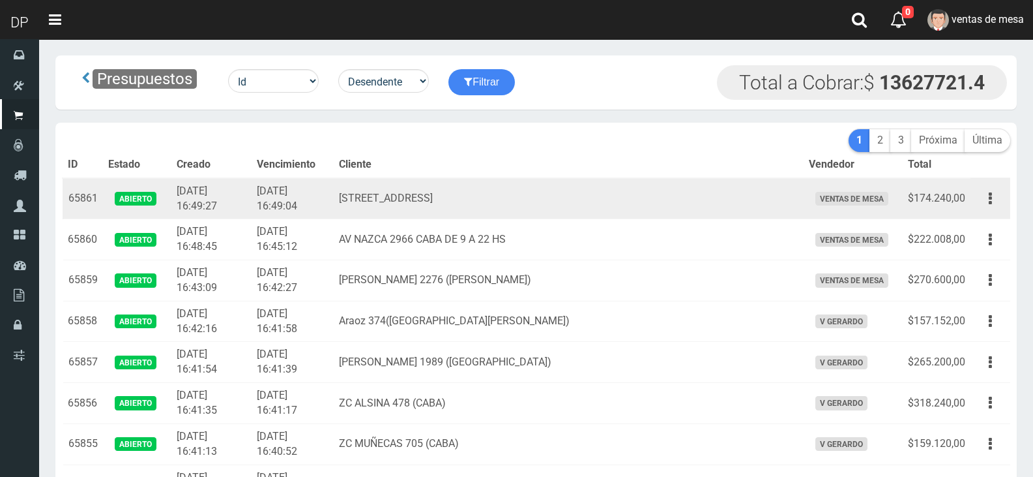
drag, startPoint x: 0, startPoint y: 0, endPoint x: 520, endPoint y: 180, distance: 549.9
click at [520, 180] on td "Belgrano 3127 (Balvanera) CABA" at bounding box center [568, 198] width 469 height 41
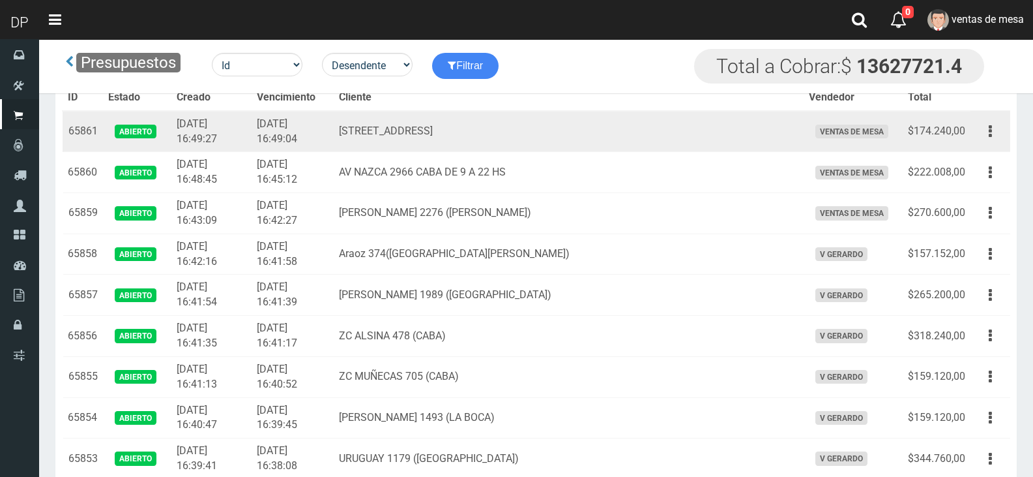
scroll to position [2085, 0]
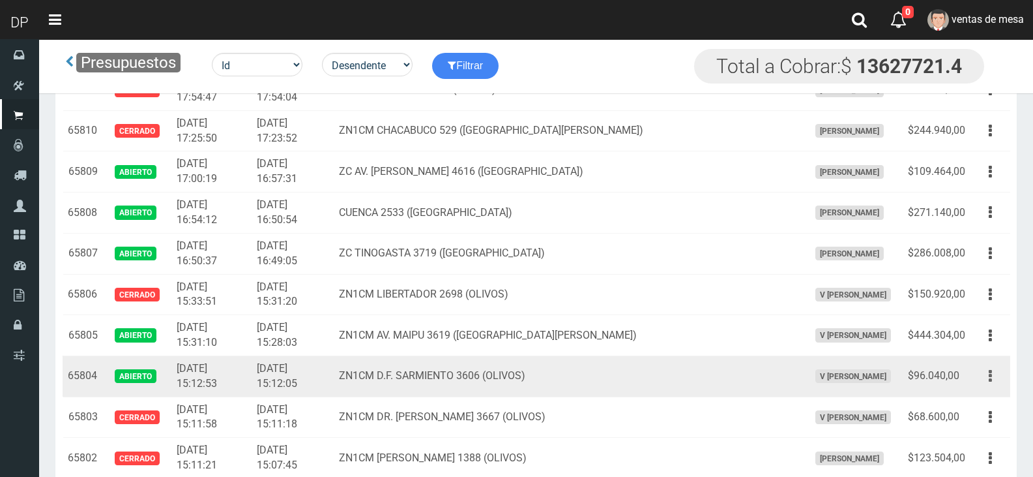
click at [987, 383] on button "button" at bounding box center [990, 375] width 29 height 23
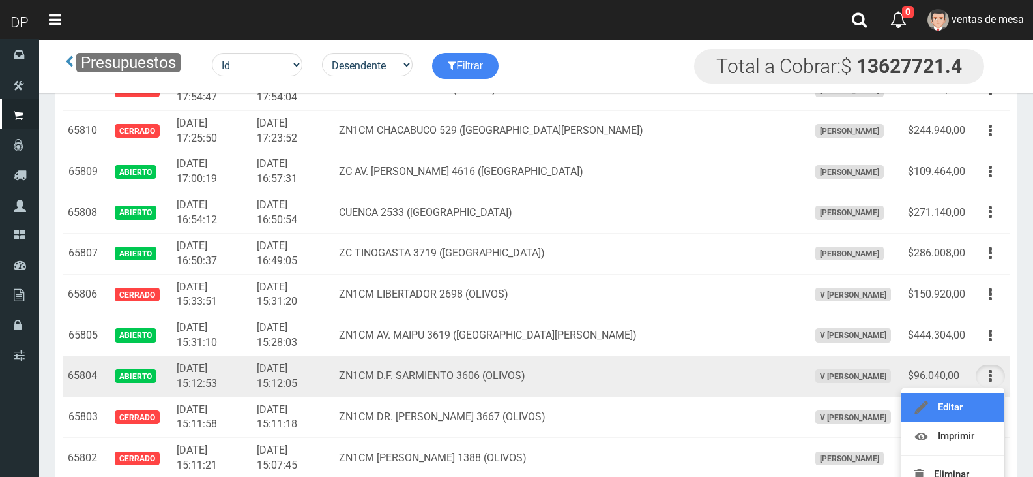
click at [983, 396] on link "Editar" at bounding box center [953, 407] width 103 height 29
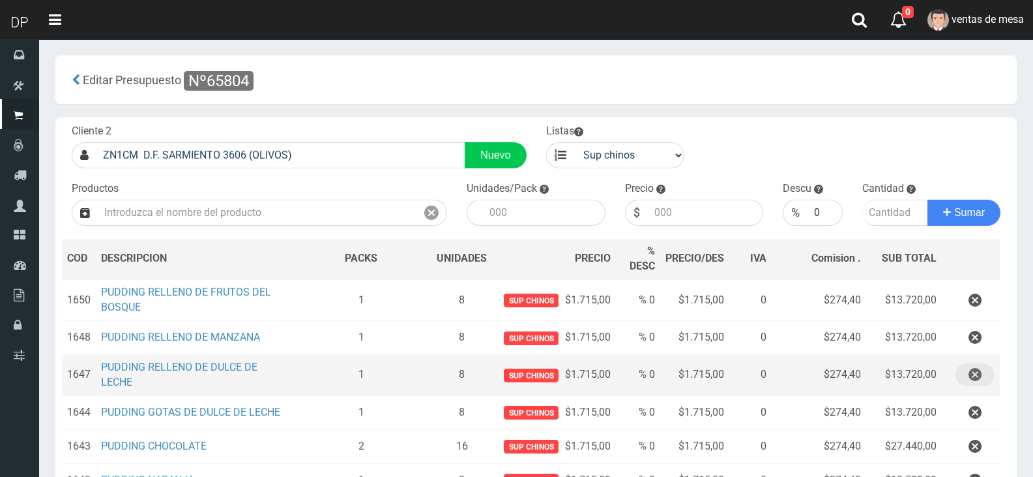
click at [972, 369] on icon "button" at bounding box center [975, 374] width 13 height 23
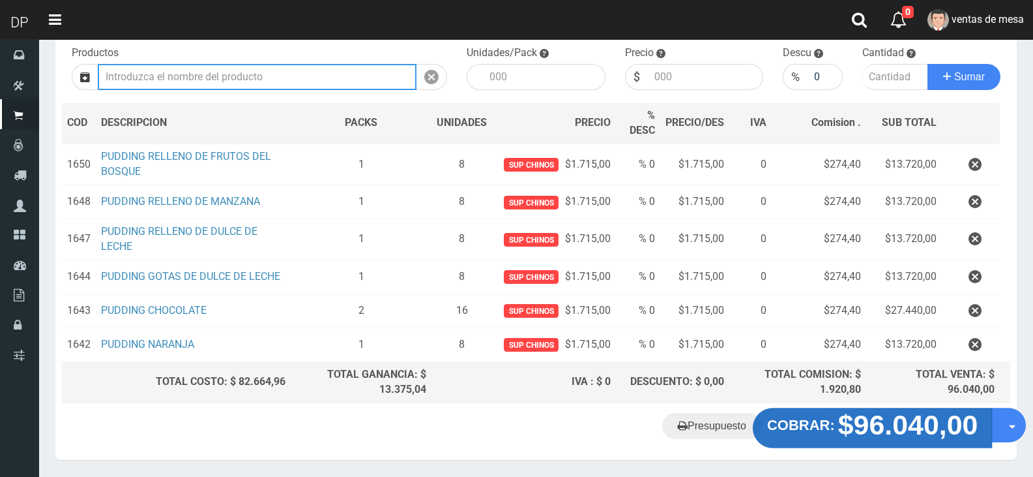
scroll to position [138, 0]
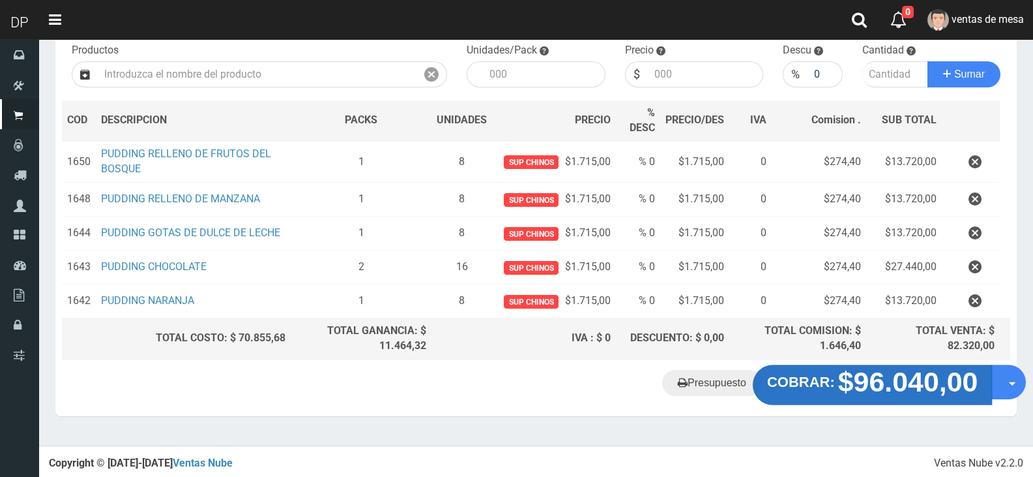
click at [835, 391] on button "COBRAR: $96.040,00" at bounding box center [873, 384] width 240 height 40
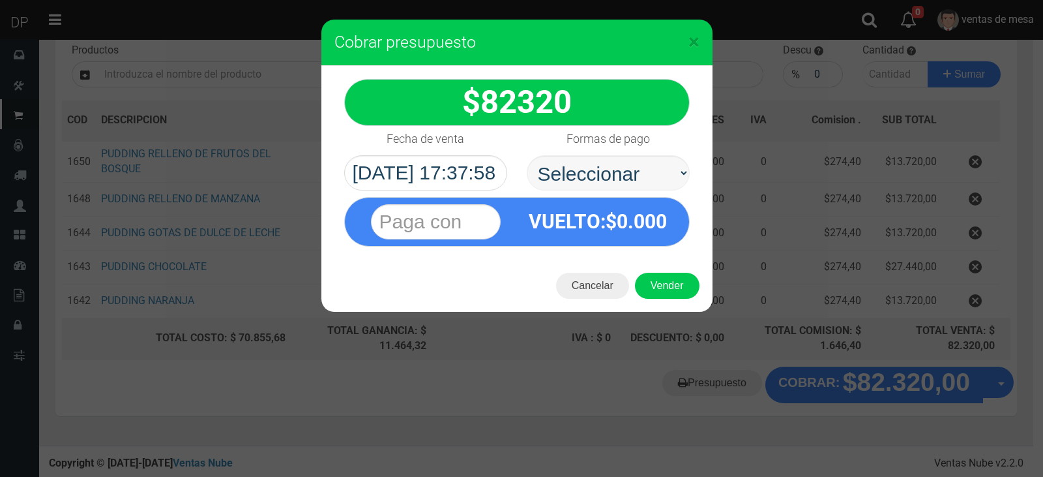
select select "Efectivo"
click at [527, 155] on select "Seleccionar Efectivo Tarjeta de Crédito Depósito Débito" at bounding box center [608, 172] width 163 height 35
click at [657, 280] on button "Vender" at bounding box center [667, 286] width 65 height 26
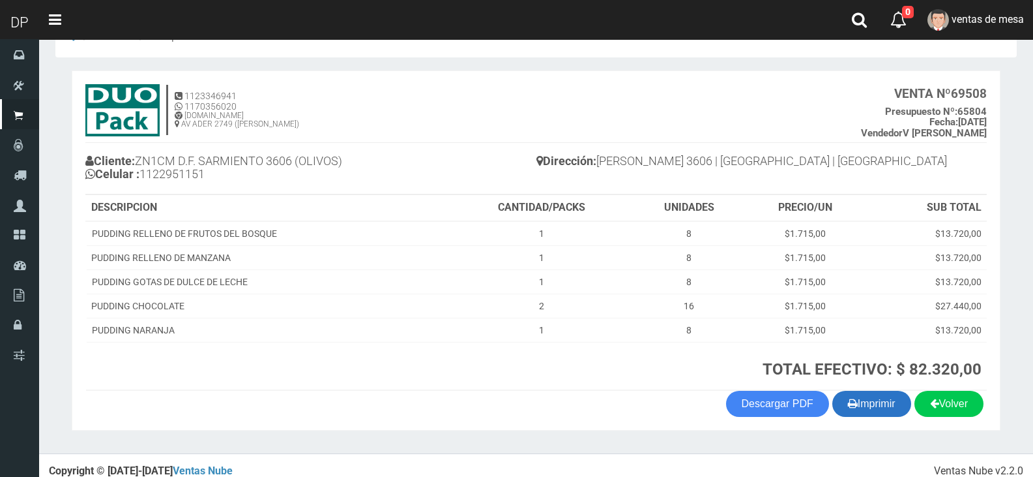
scroll to position [51, 0]
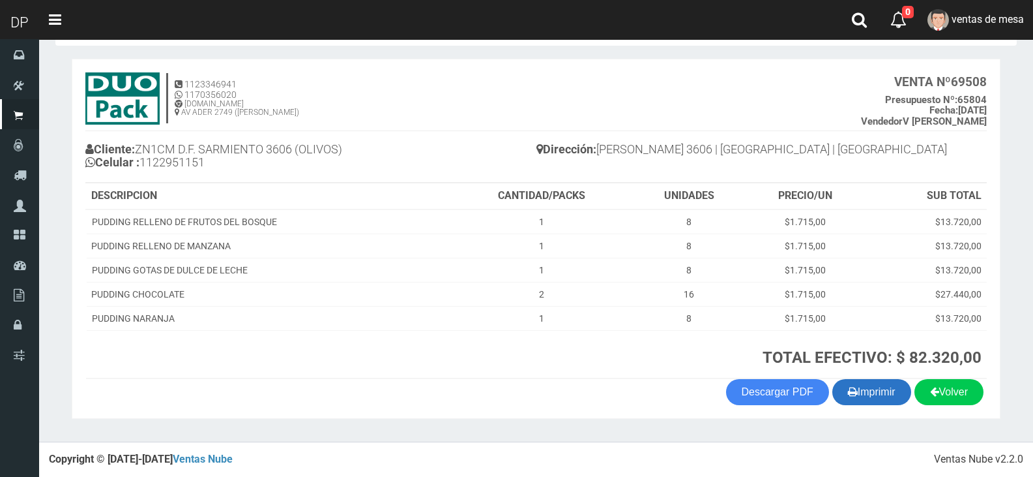
click at [853, 404] on button "Imprimir" at bounding box center [872, 392] width 79 height 26
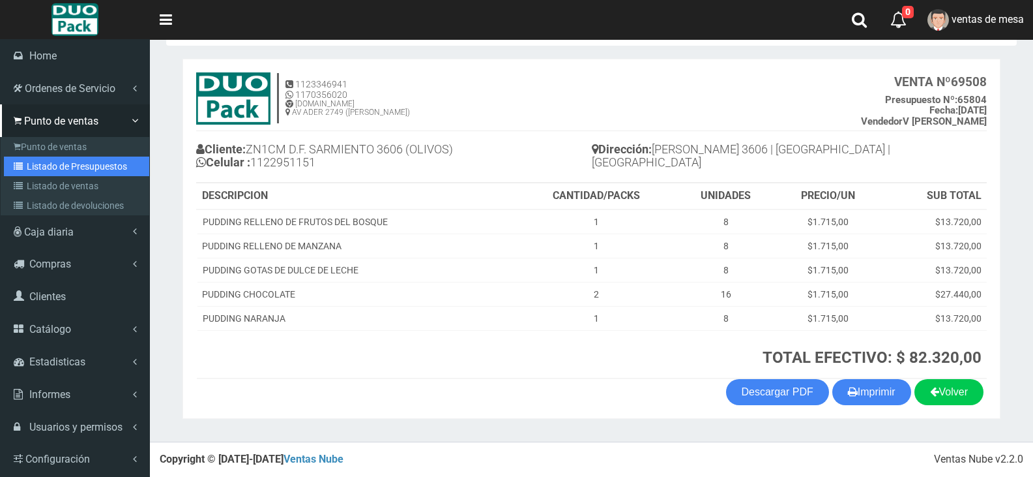
click at [51, 160] on link "Listado de Presupuestos" at bounding box center [76, 166] width 145 height 20
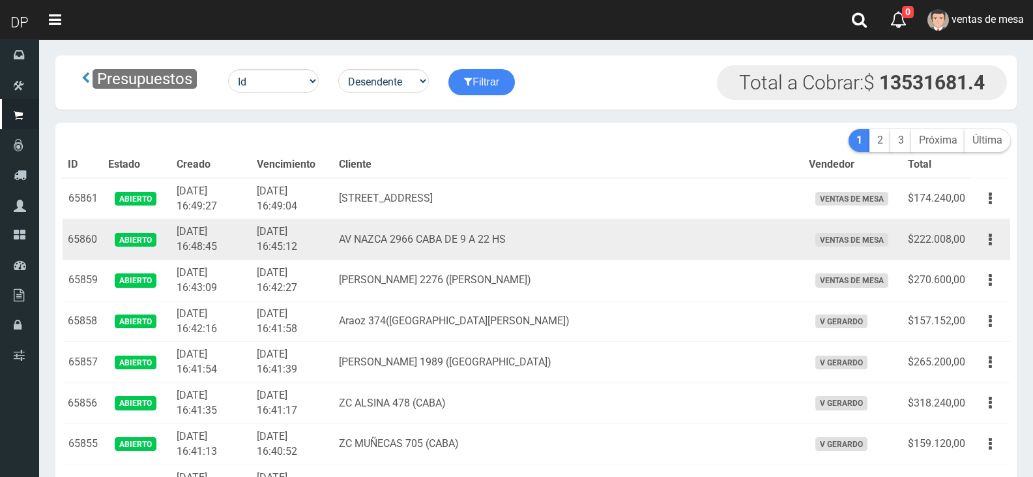
click at [528, 235] on td "AV NAZCA 2966 CABA DE 9 A 22 HS" at bounding box center [568, 239] width 469 height 41
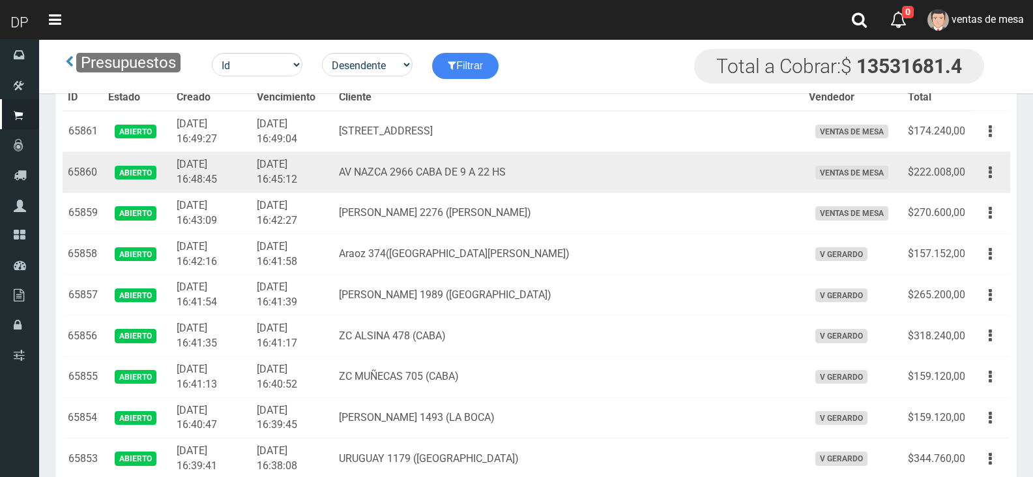
scroll to position [2085, 0]
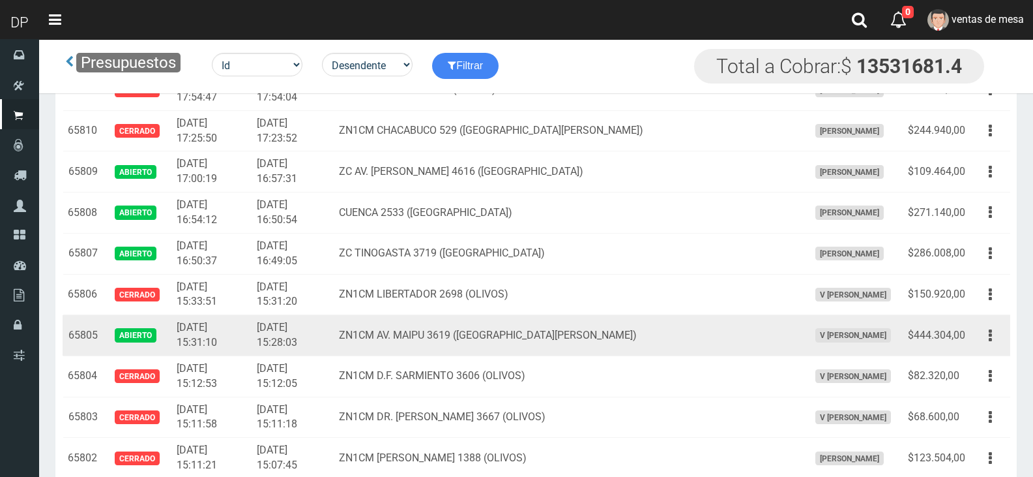
drag, startPoint x: 994, startPoint y: 345, endPoint x: 984, endPoint y: 355, distance: 14.3
click at [992, 348] on td "Editar Imprimir Eliminar" at bounding box center [991, 335] width 40 height 41
click at [988, 341] on button "button" at bounding box center [990, 335] width 29 height 23
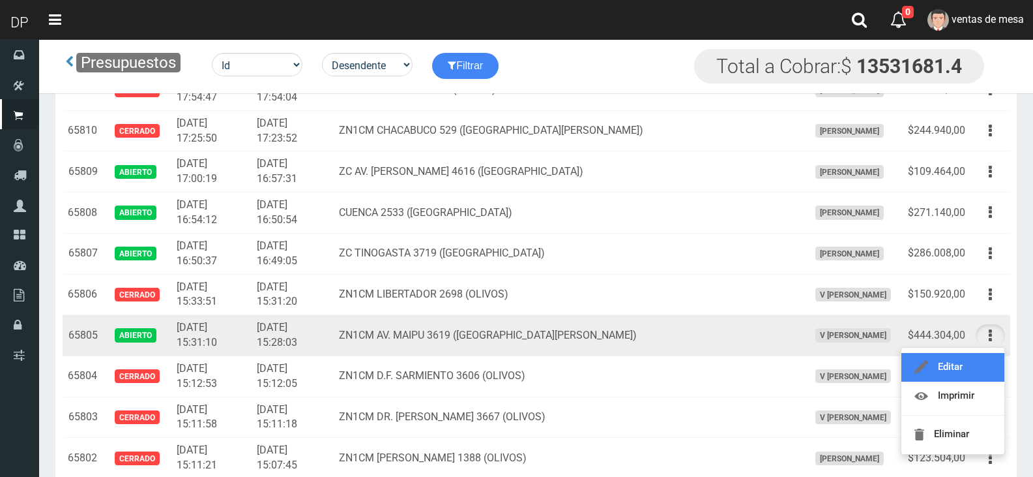
click at [983, 366] on link "Editar" at bounding box center [953, 367] width 103 height 29
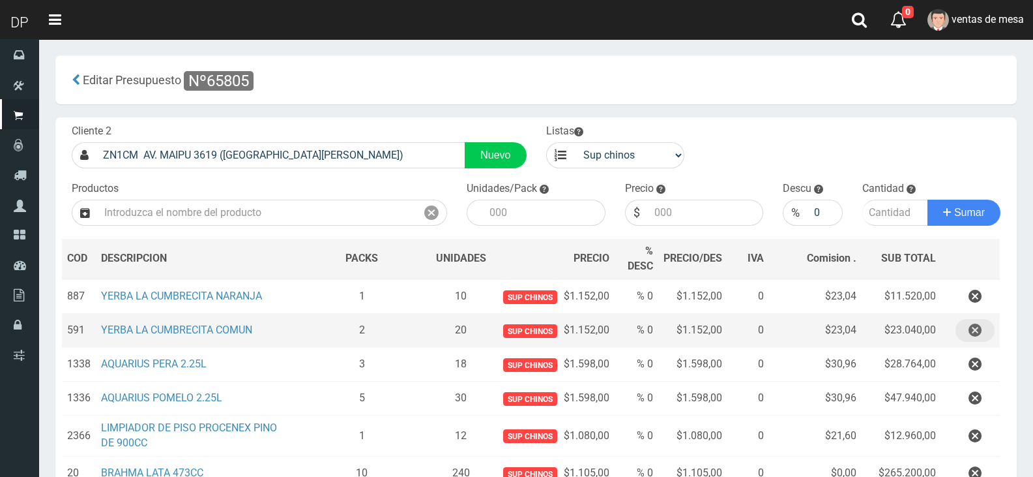
click at [975, 331] on icon "button" at bounding box center [975, 330] width 13 height 23
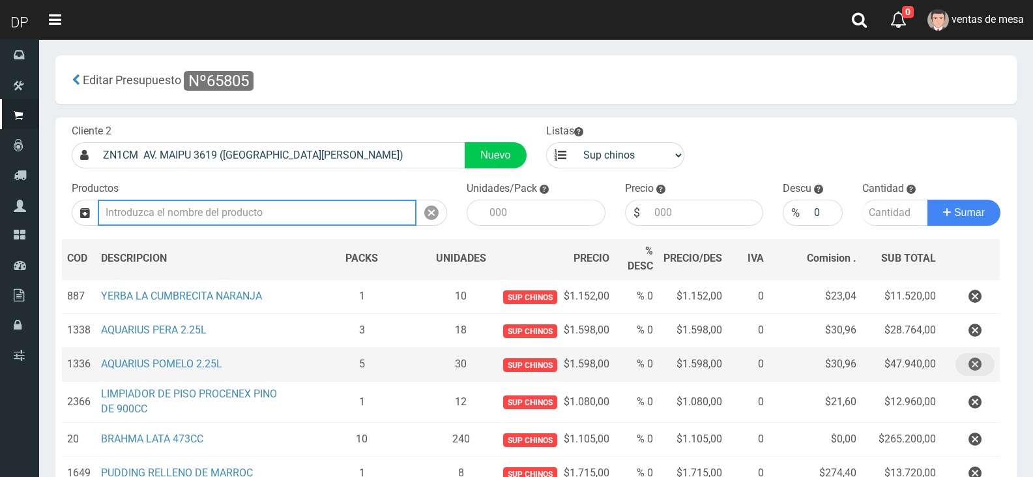
scroll to position [65, 0]
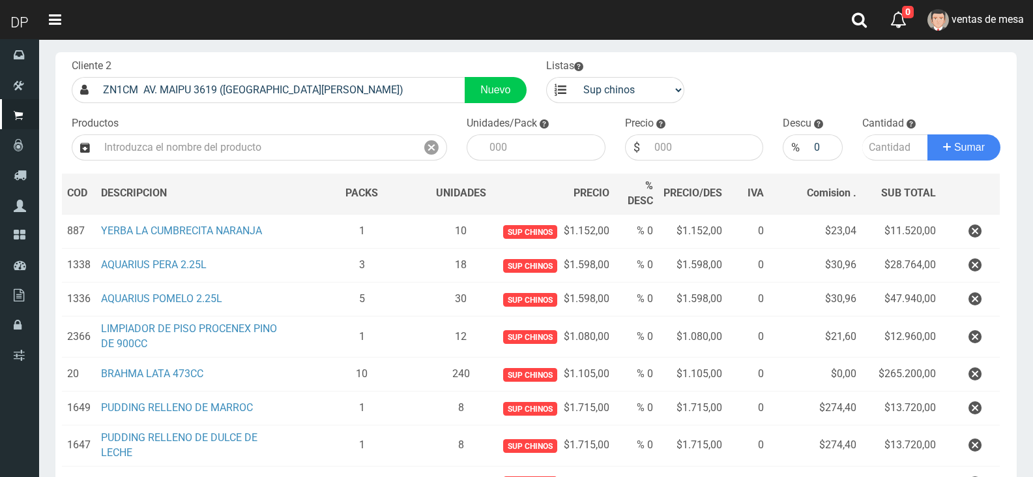
click at [973, 345] on icon "button" at bounding box center [975, 336] width 13 height 23
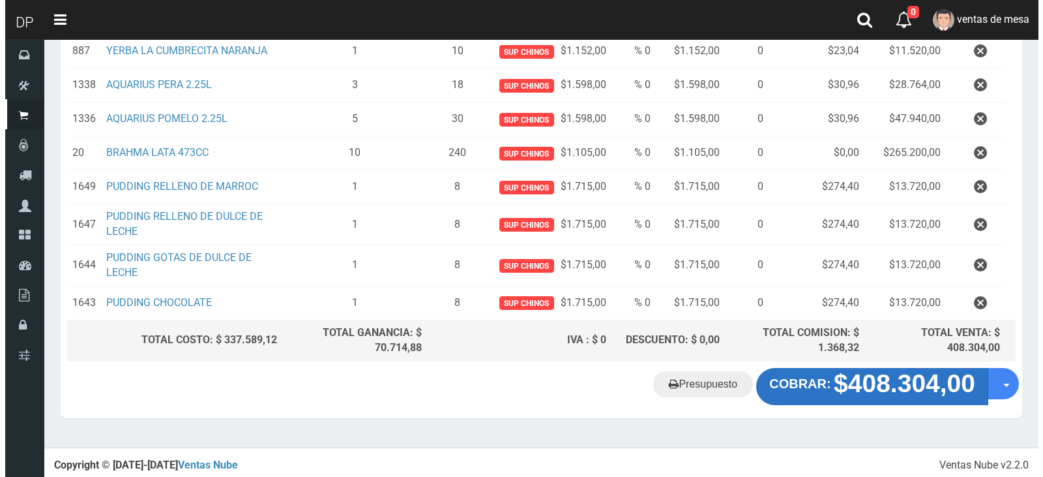
scroll to position [246, 0]
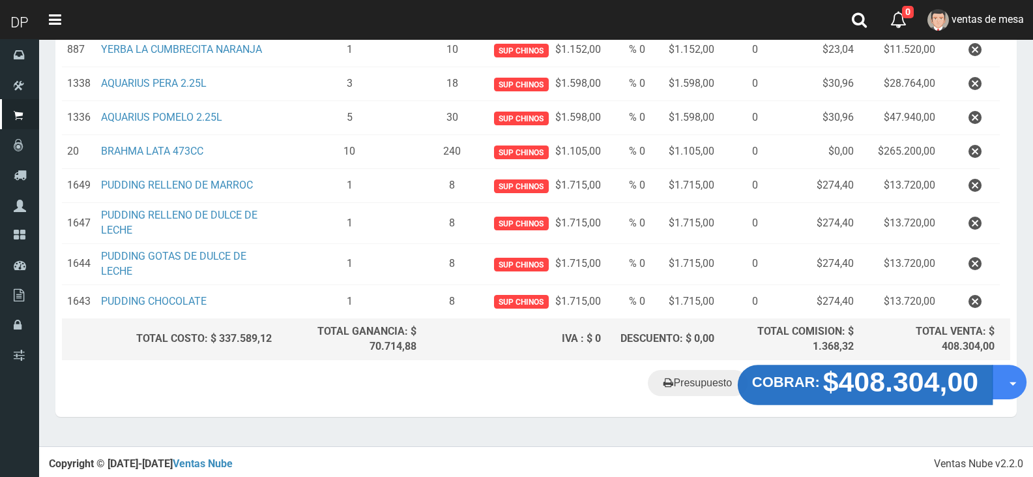
click at [919, 371] on strong "$408.304,00" at bounding box center [901, 381] width 156 height 31
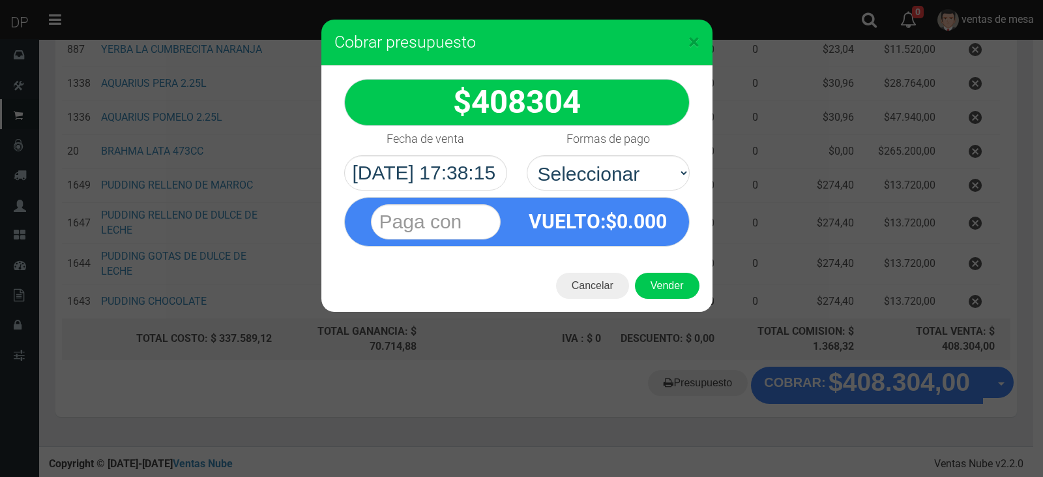
click at [641, 201] on div "VUELTO :$ 0.000" at bounding box center [598, 222] width 162 height 48
click at [636, 183] on select "Seleccionar Efectivo Tarjeta de Crédito Depósito Débito" at bounding box center [608, 172] width 163 height 35
select select "Efectivo"
click at [527, 155] on select "Seleccionar Efectivo Tarjeta de Crédito Depósito Débito" at bounding box center [608, 172] width 163 height 35
click at [661, 274] on button "Vender" at bounding box center [667, 286] width 65 height 26
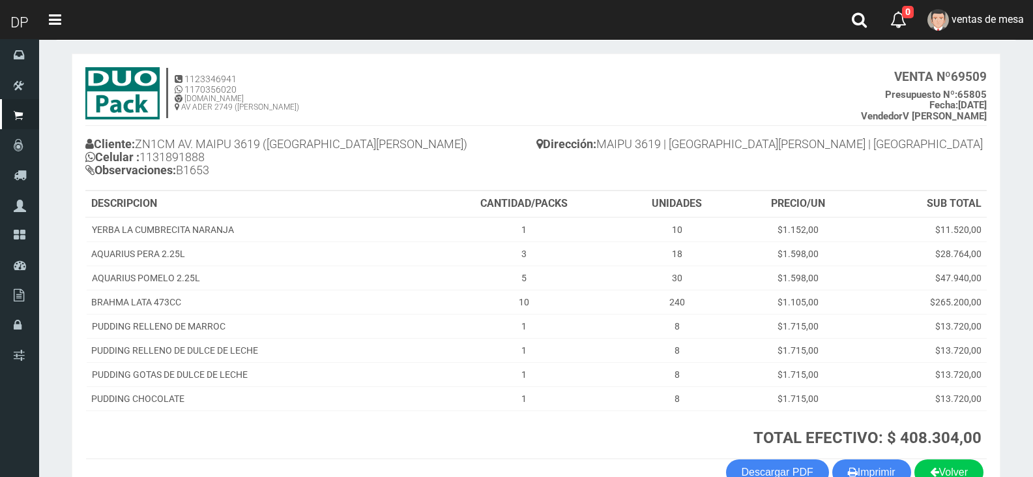
scroll to position [136, 0]
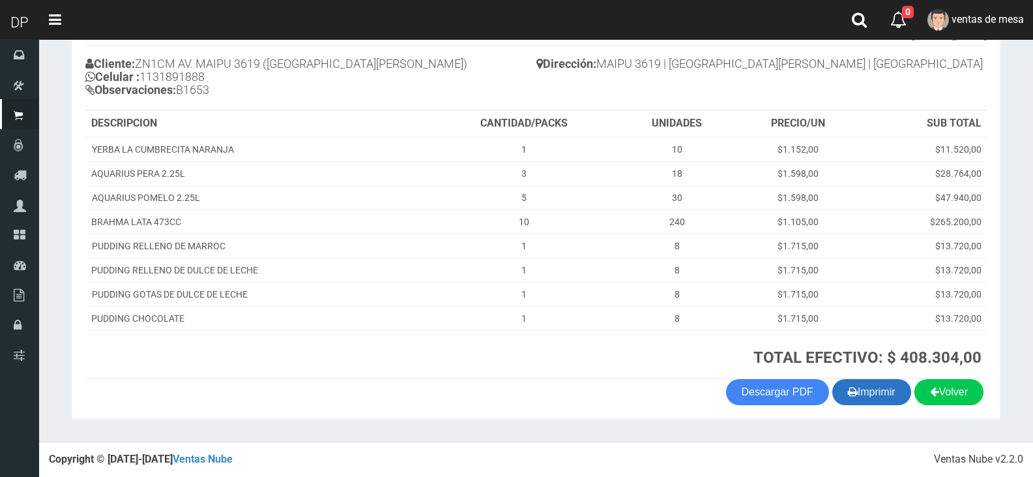
click at [855, 398] on button "Imprimir" at bounding box center [872, 392] width 79 height 26
click at [543, 363] on h3 "TOTAL EFECTIVO: $ 408.304,00" at bounding box center [708, 357] width 548 height 17
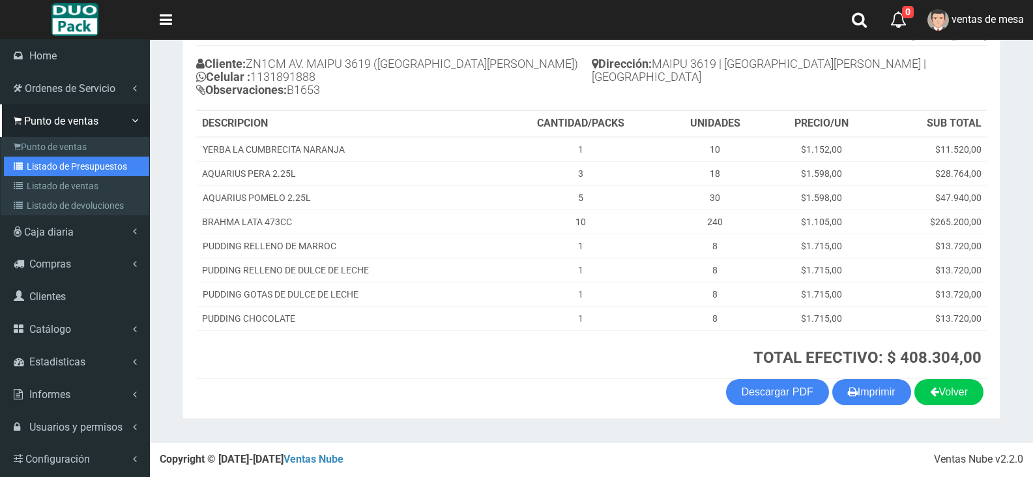
click at [28, 173] on link "Listado de Presupuestos" at bounding box center [76, 166] width 145 height 20
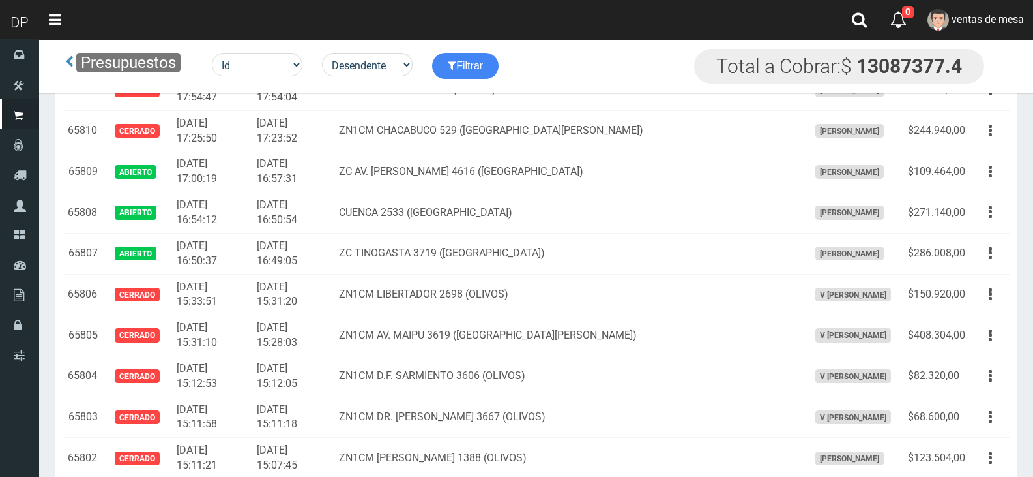
scroll to position [2386, 0]
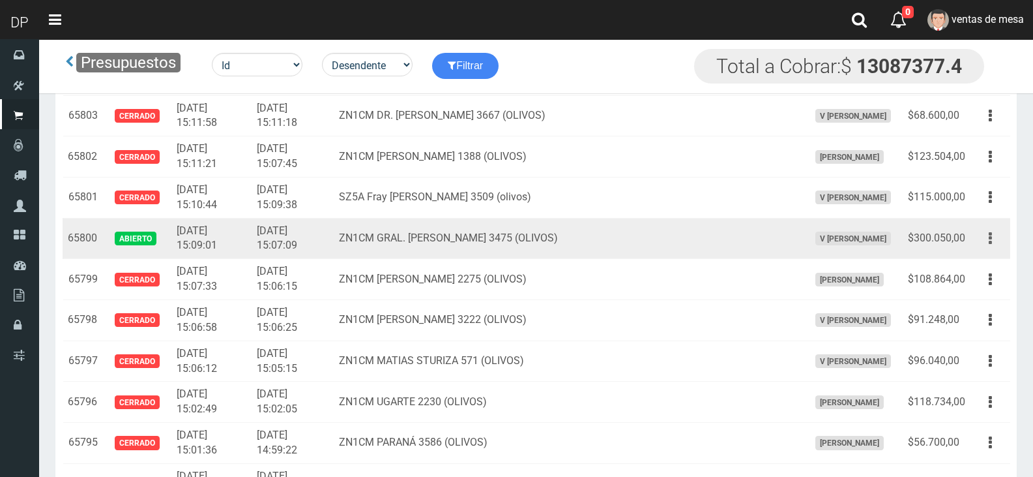
click at [1000, 239] on button "button" at bounding box center [990, 238] width 29 height 23
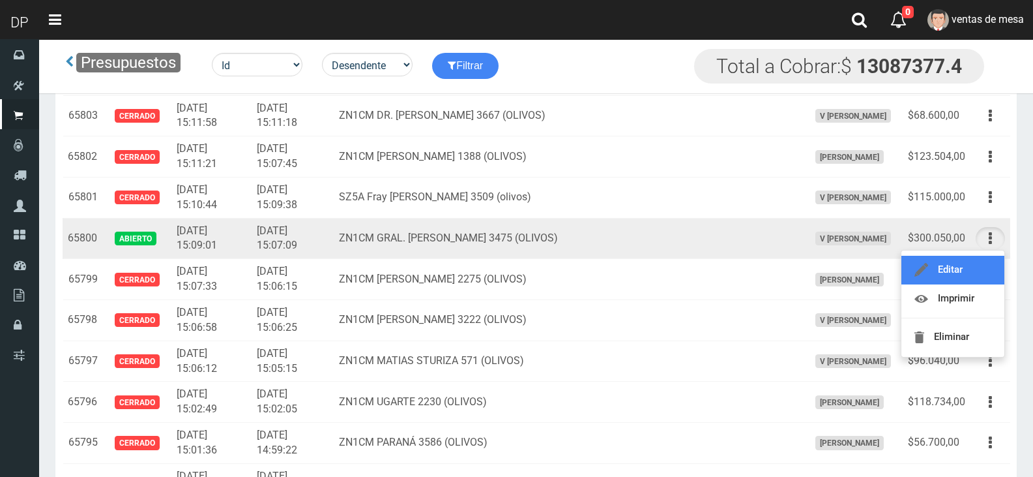
click at [983, 275] on link "Editar" at bounding box center [953, 270] width 103 height 29
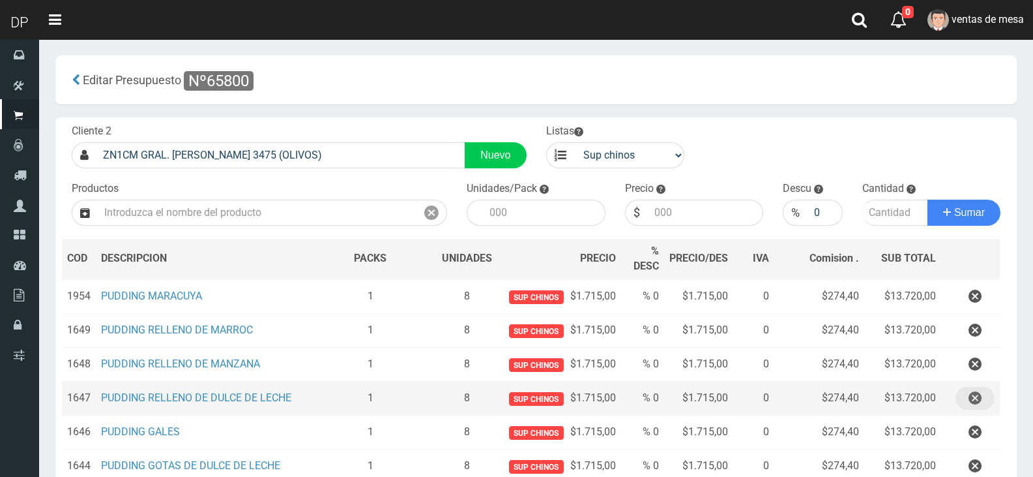
click at [978, 394] on icon "button" at bounding box center [975, 398] width 13 height 23
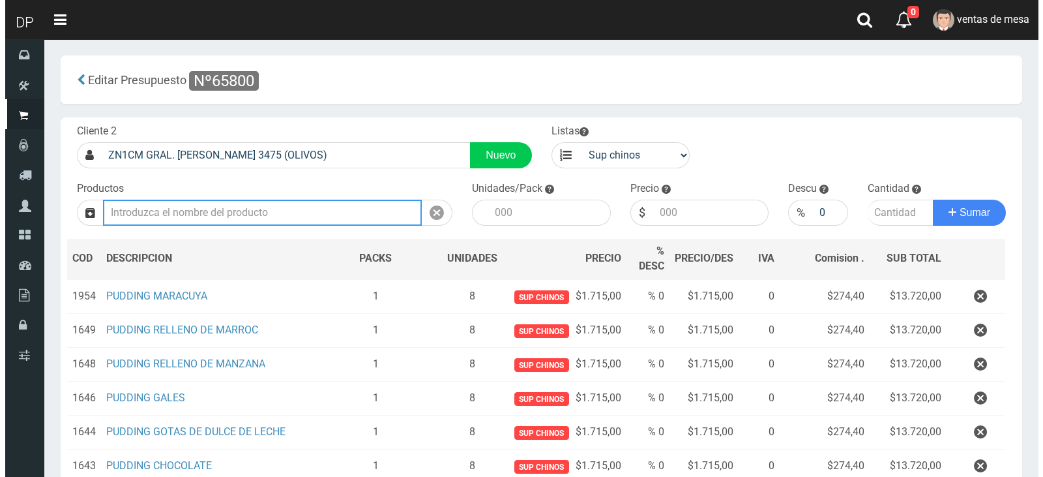
scroll to position [512, 0]
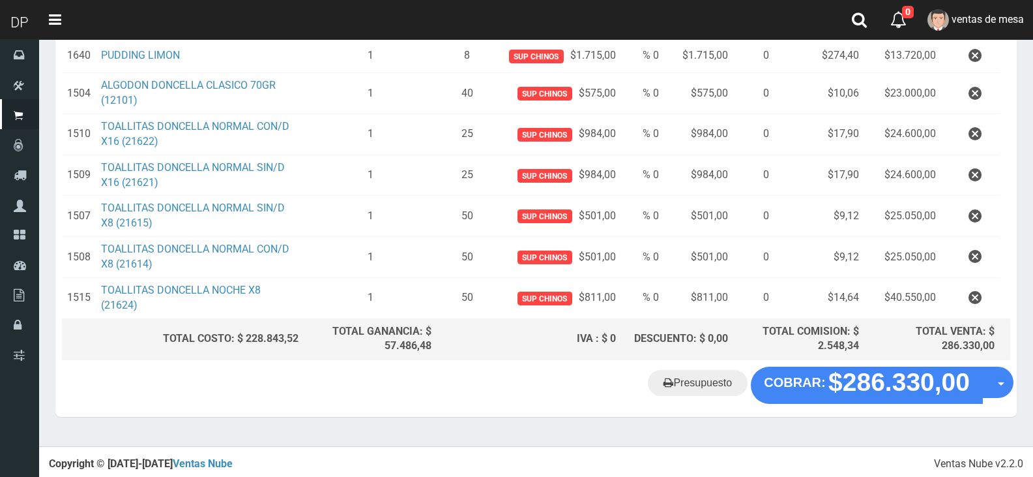
click at [835, 398] on "Presupuesto COBRAR: $286.330,00 Opciones" at bounding box center [536, 384] width 955 height 37
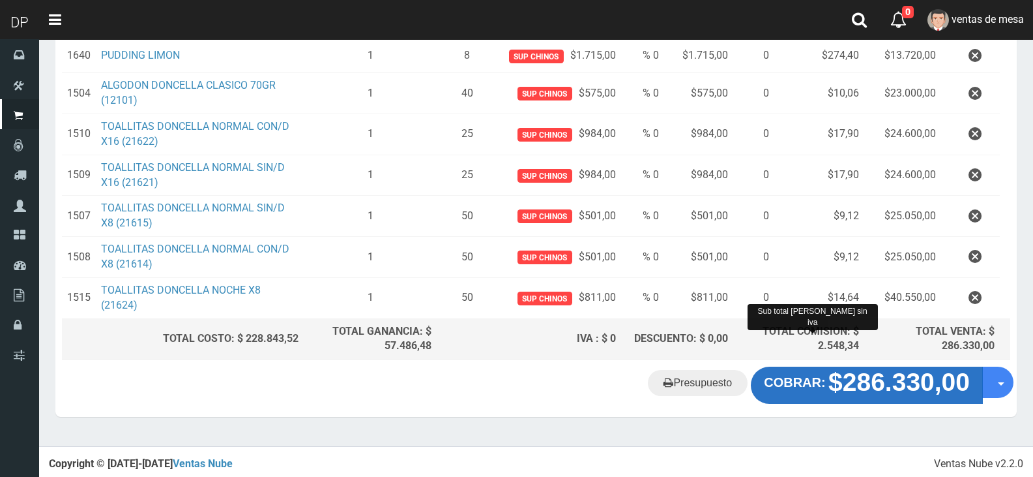
click at [812, 379] on strong "COBRAR:" at bounding box center [794, 382] width 61 height 14
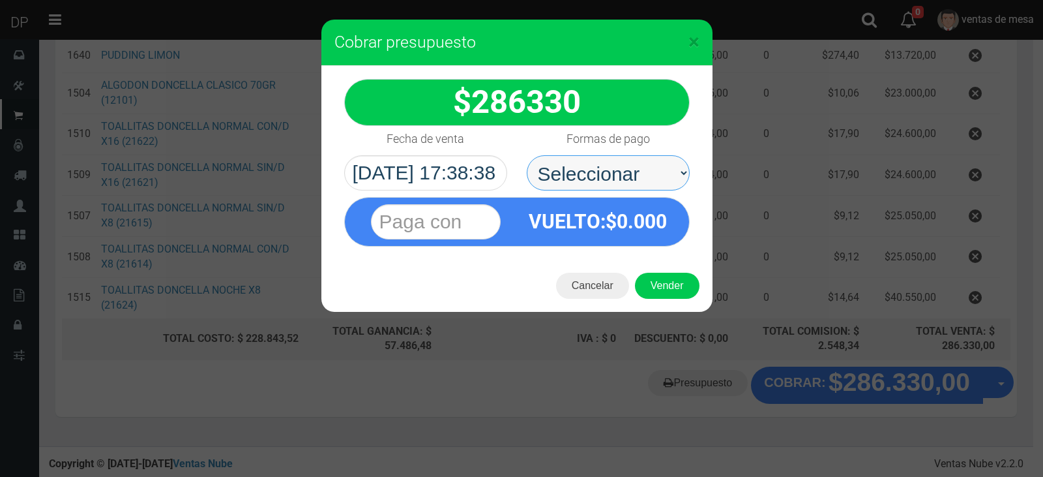
click at [625, 181] on select "Seleccionar Efectivo Tarjeta de Crédito Depósito Débito" at bounding box center [608, 172] width 163 height 35
select select "Efectivo"
click at [527, 155] on select "Seleccionar Efectivo Tarjeta de Crédito Depósito Débito" at bounding box center [608, 172] width 163 height 35
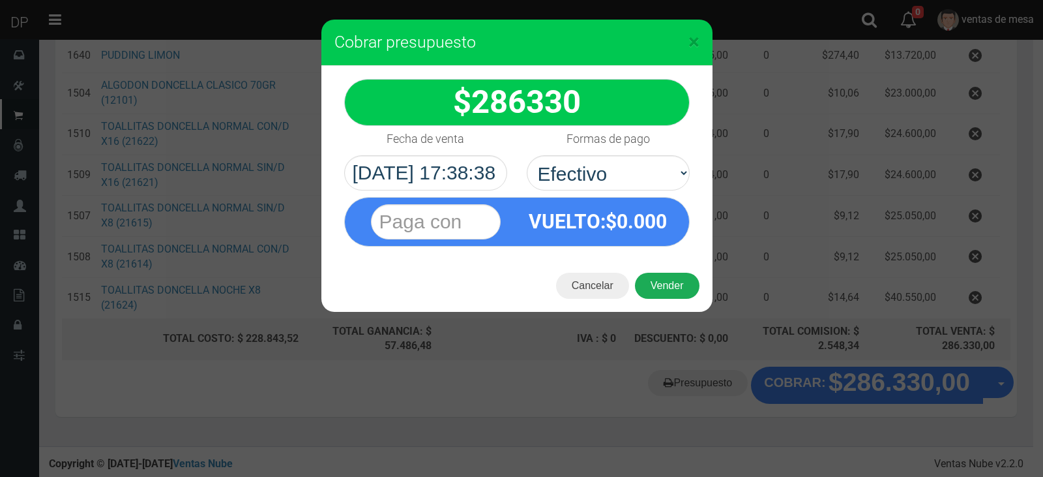
click at [674, 295] on button "Vender" at bounding box center [667, 286] width 65 height 26
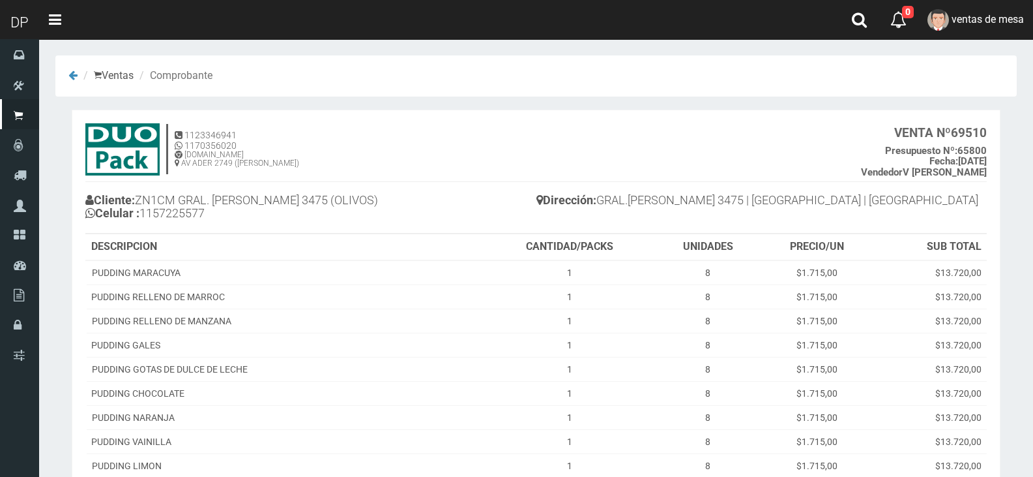
scroll to position [292, 0]
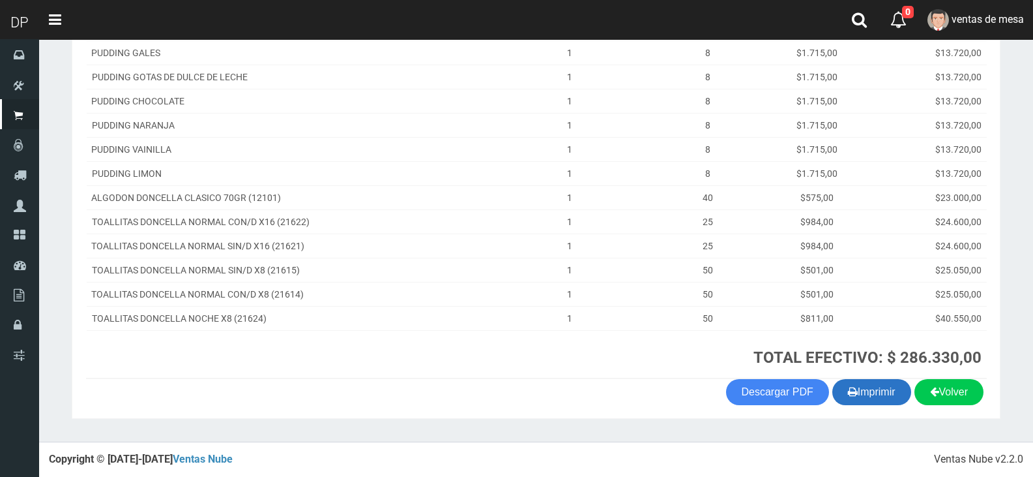
drag, startPoint x: 869, startPoint y: 406, endPoint x: 866, endPoint y: 400, distance: 6.7
click at [869, 406] on section "1123346941 1170356020 [DOMAIN_NAME] AV ADER 2749 ([PERSON_NAME]) VENTA Nº 69510…" at bounding box center [536, 117] width 929 height 601
click at [861, 391] on button "Imprimir" at bounding box center [872, 392] width 79 height 26
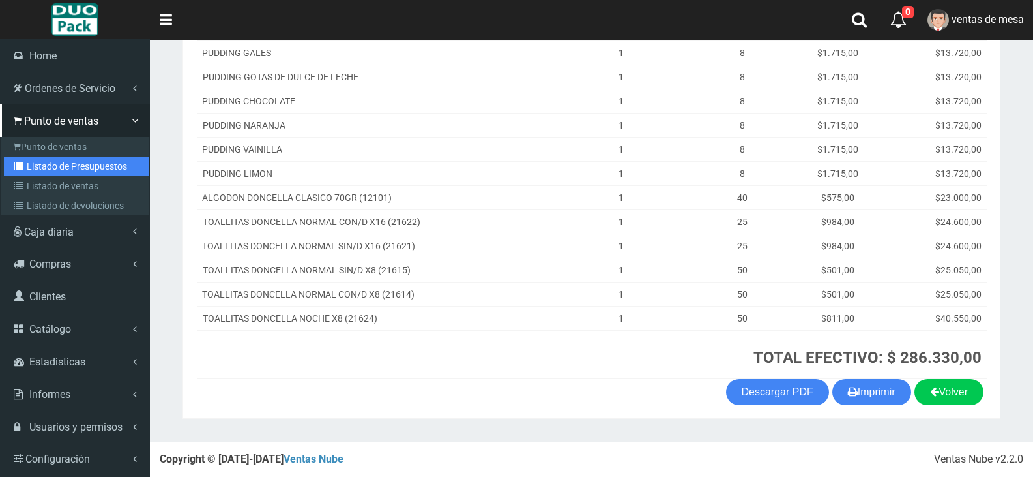
click at [45, 168] on link "Listado de Presupuestos" at bounding box center [76, 166] width 145 height 20
